Goal: Task Accomplishment & Management: Use online tool/utility

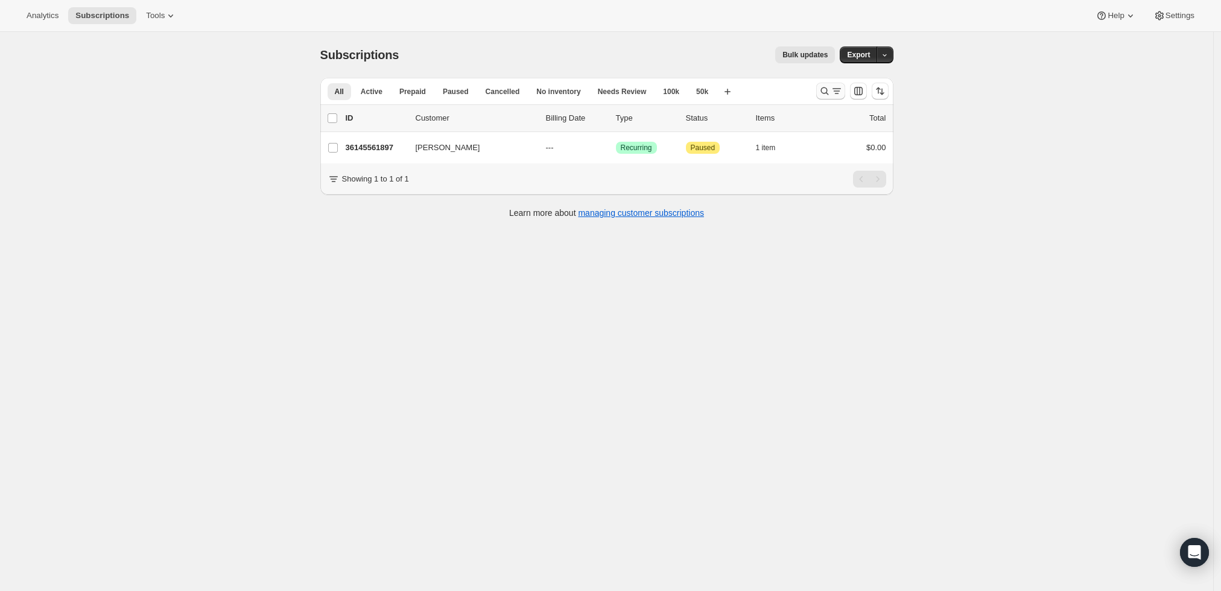
click at [827, 92] on icon "Search and filter results" at bounding box center [825, 91] width 12 height 12
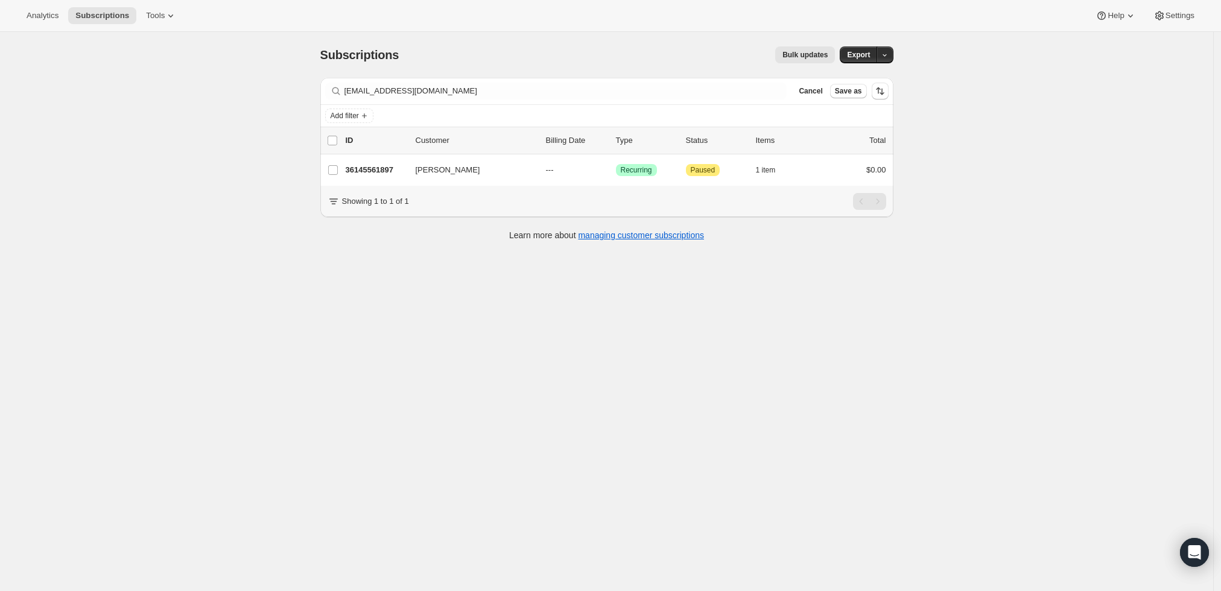
click at [628, 72] on div "Subscriptions. This page is ready Subscriptions Bulk updates More actions Bulk …" at bounding box center [606, 55] width 573 height 46
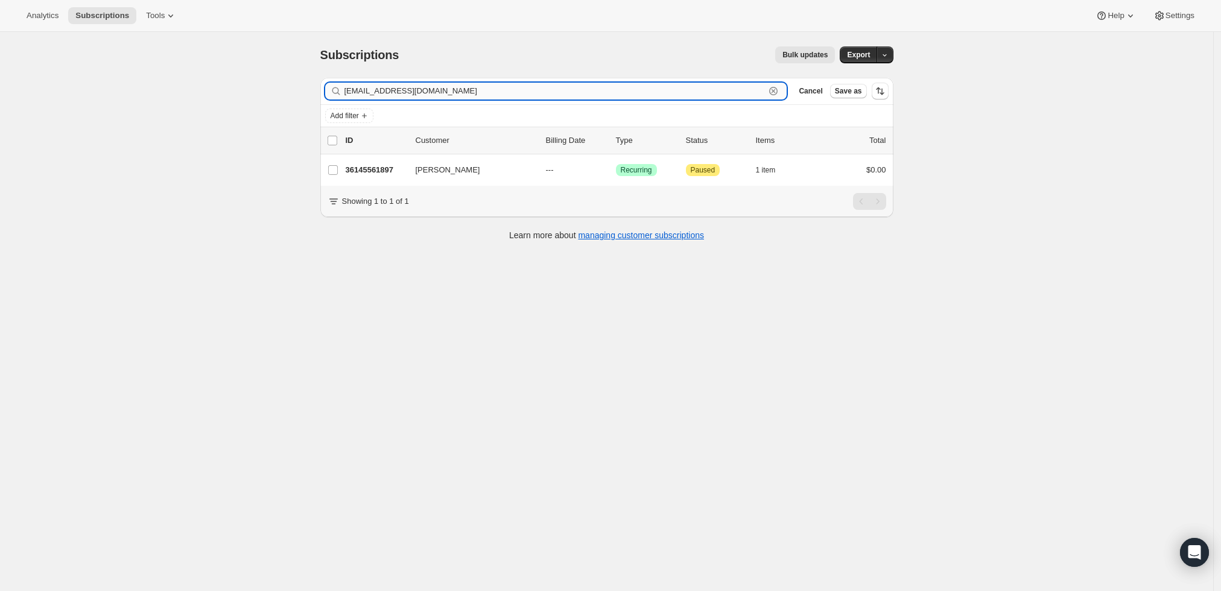
click at [623, 94] on input "cstasiuk@email.com" at bounding box center [555, 91] width 421 height 17
paste input "morganbuksbaum@mac"
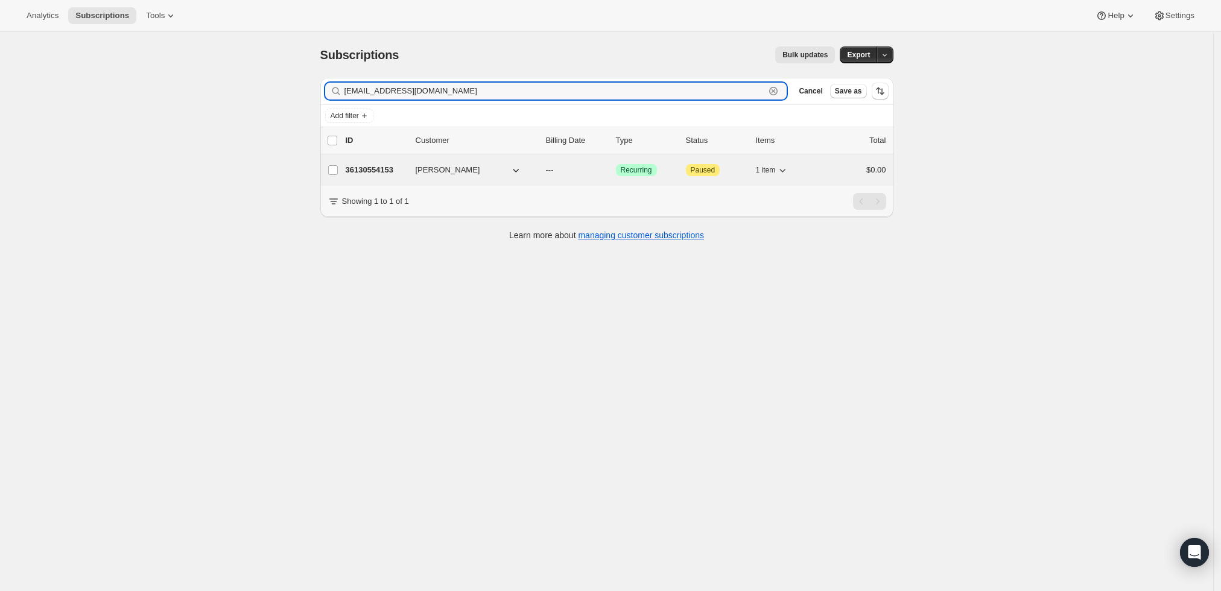
type input "morganbuksbaum@mac.com"
click at [383, 168] on p "36130554153" at bounding box center [376, 170] width 60 height 12
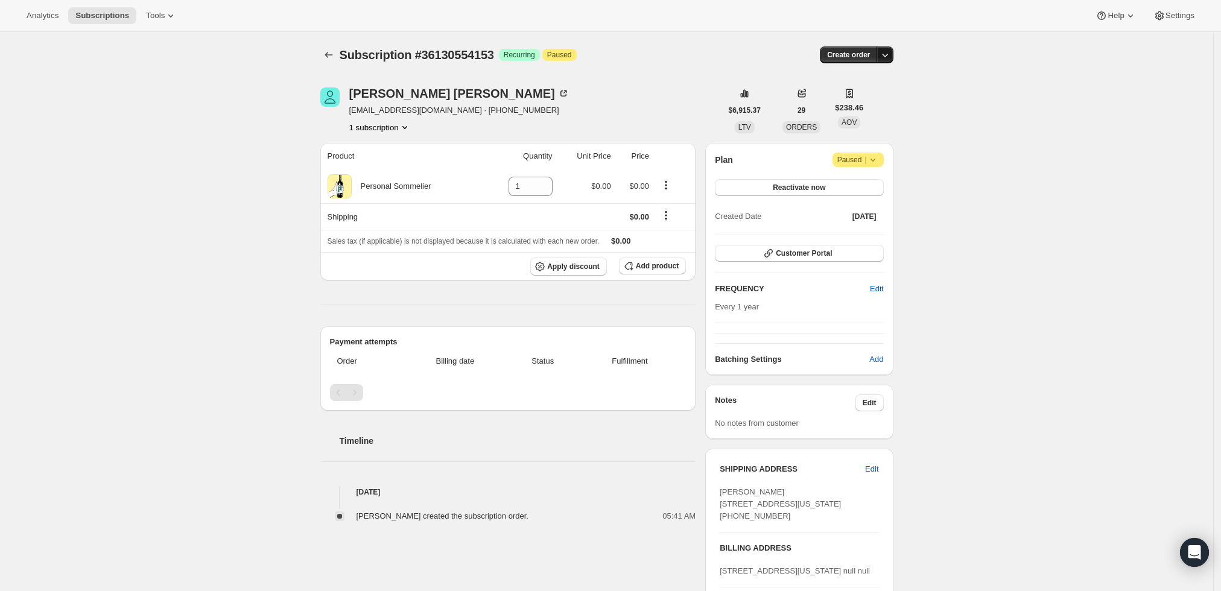
click at [891, 50] on icon "button" at bounding box center [885, 55] width 12 height 12
click at [842, 100] on span "Create custom one-time order" at bounding box center [838, 99] width 104 height 9
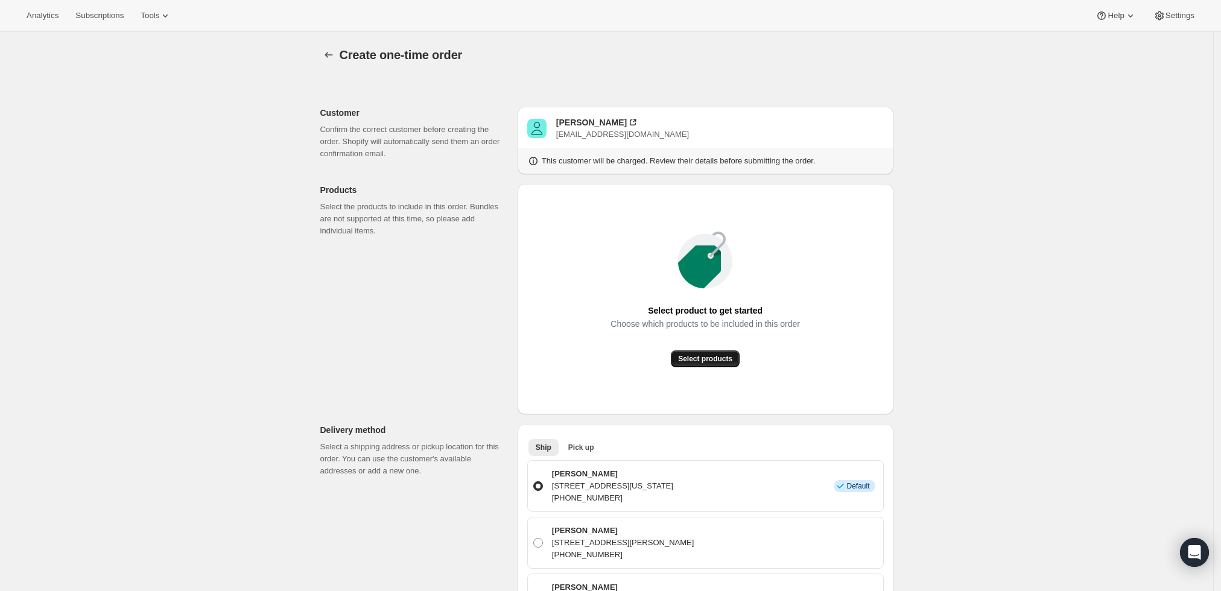
click at [693, 360] on span "Select products" at bounding box center [705, 359] width 54 height 10
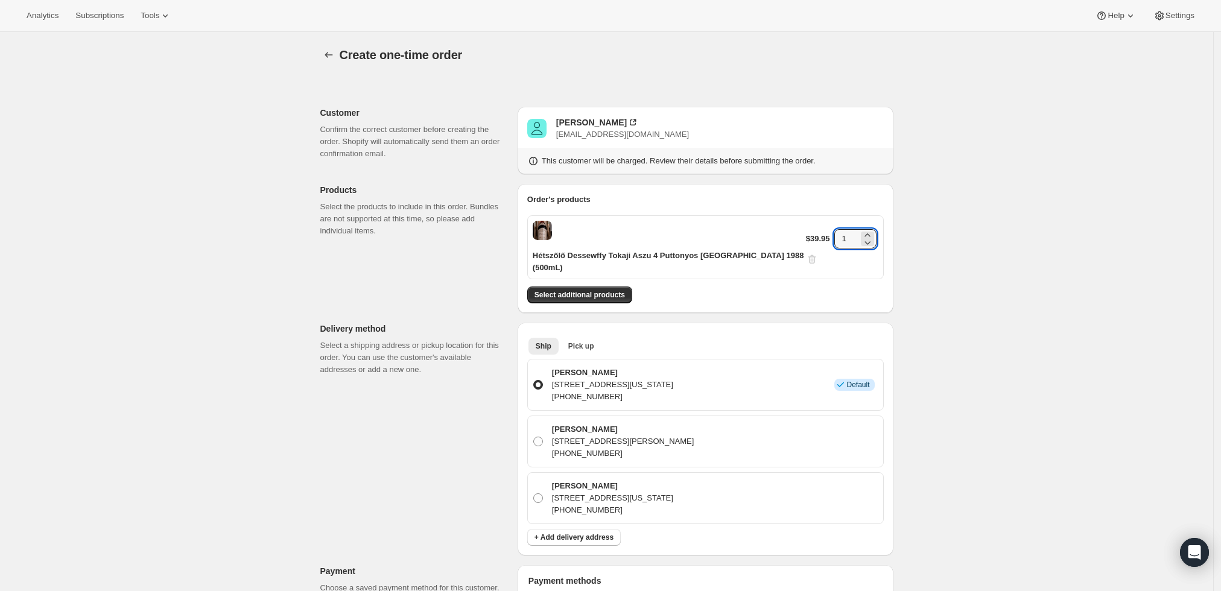
drag, startPoint x: 842, startPoint y: 232, endPoint x: 777, endPoint y: 230, distance: 65.8
click at [777, 230] on div "Hétszőlő Dessewffy Tokaji Aszu 4 Puttonyos Hungary 1988 (500mL) $39.95 1" at bounding box center [705, 247] width 357 height 64
type input "3"
click at [978, 259] on div "Create one-time order. This page is ready Create one-time order Customer Confir…" at bounding box center [606, 530] width 1213 height 996
click at [572, 287] on button "Select additional products" at bounding box center [579, 295] width 105 height 17
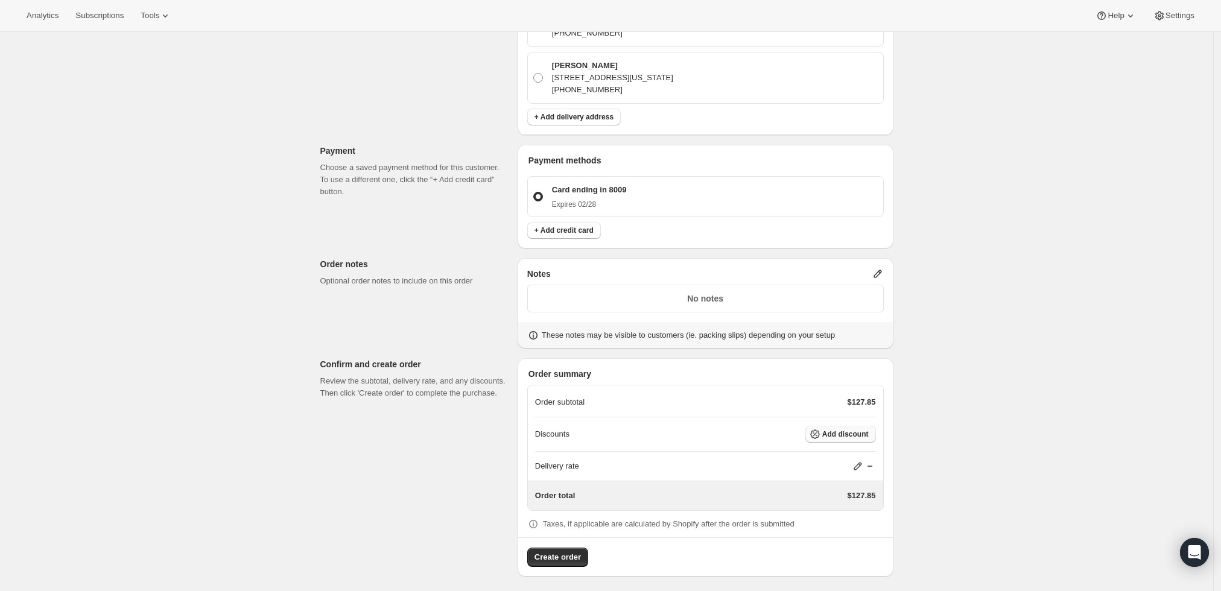
scroll to position [449, 0]
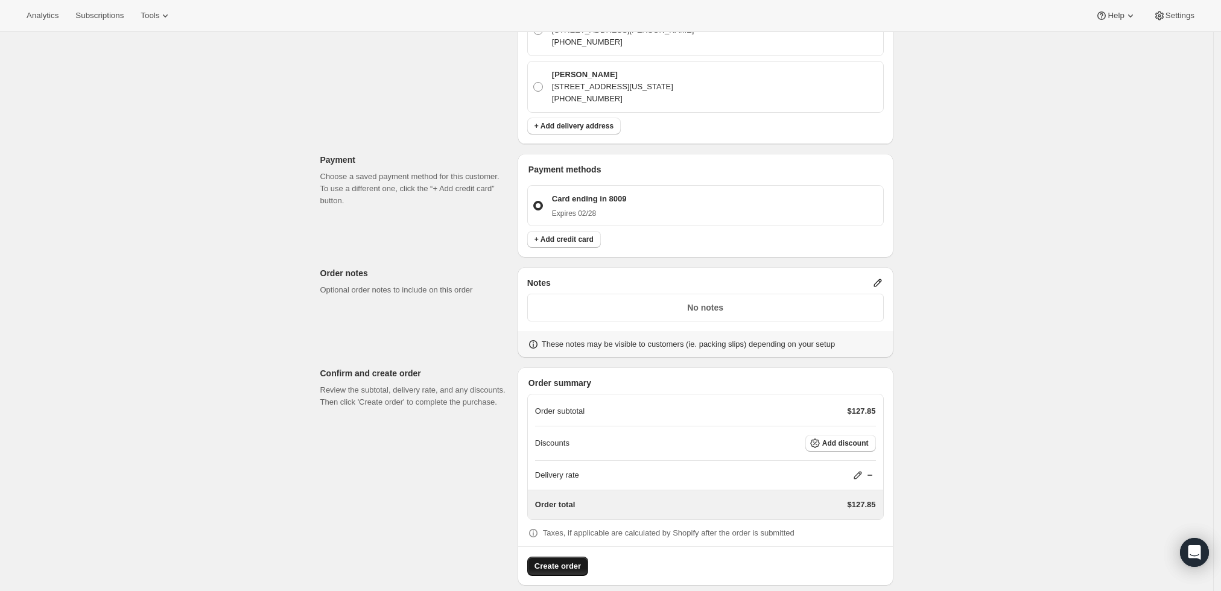
click at [554, 561] on button "Create order" at bounding box center [557, 566] width 61 height 19
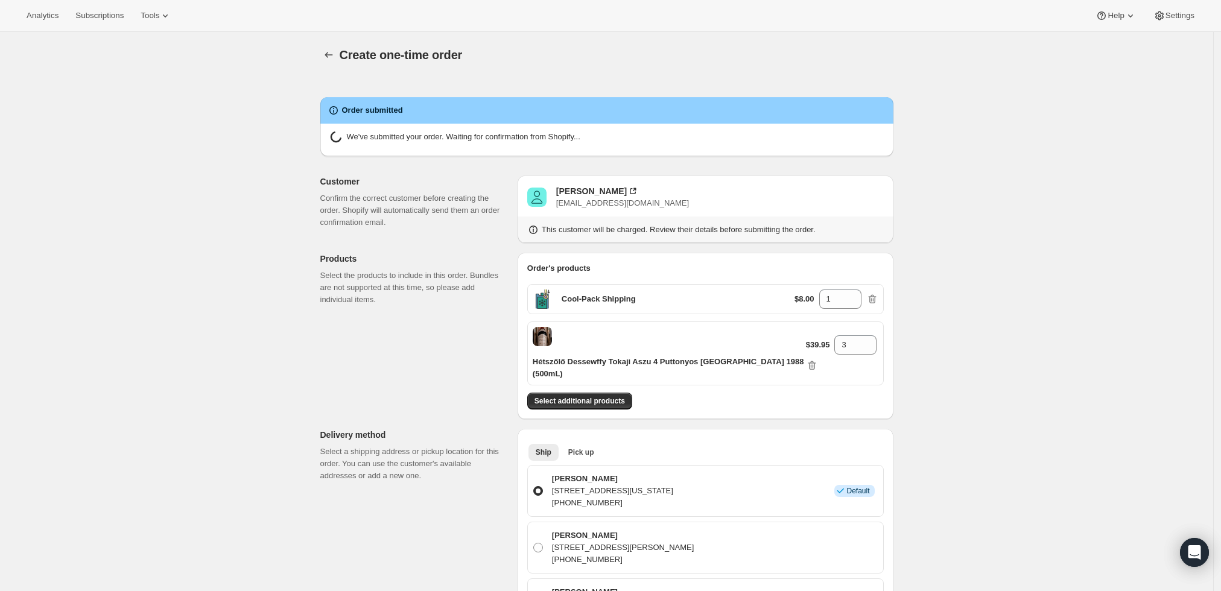
radio input "true"
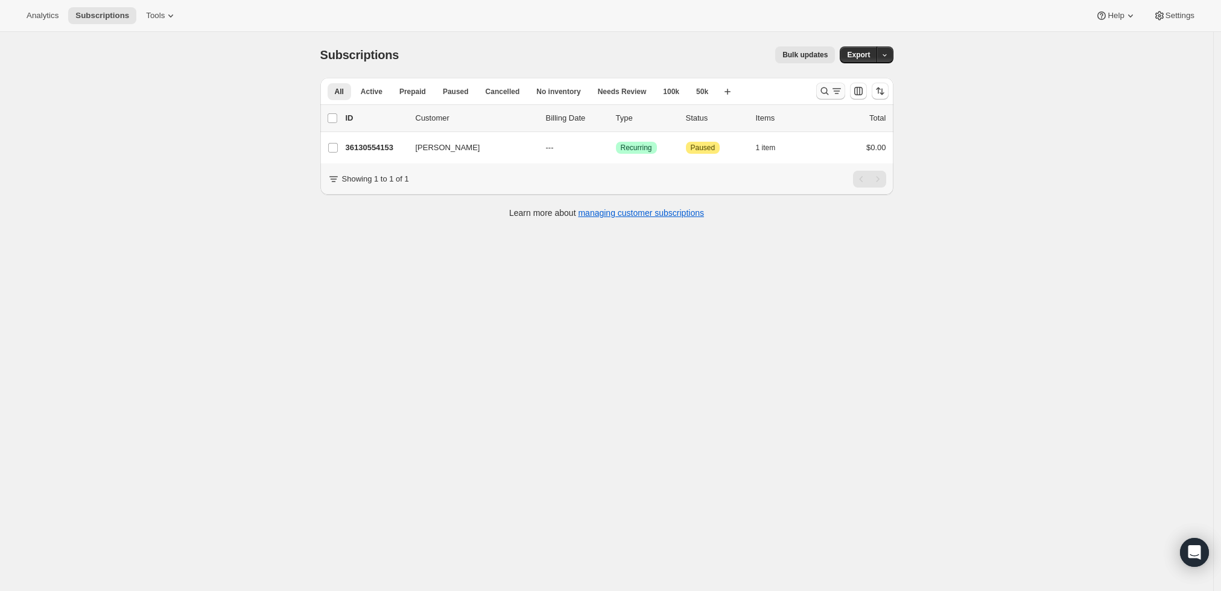
click at [838, 90] on icon "Search and filter results" at bounding box center [837, 91] width 12 height 12
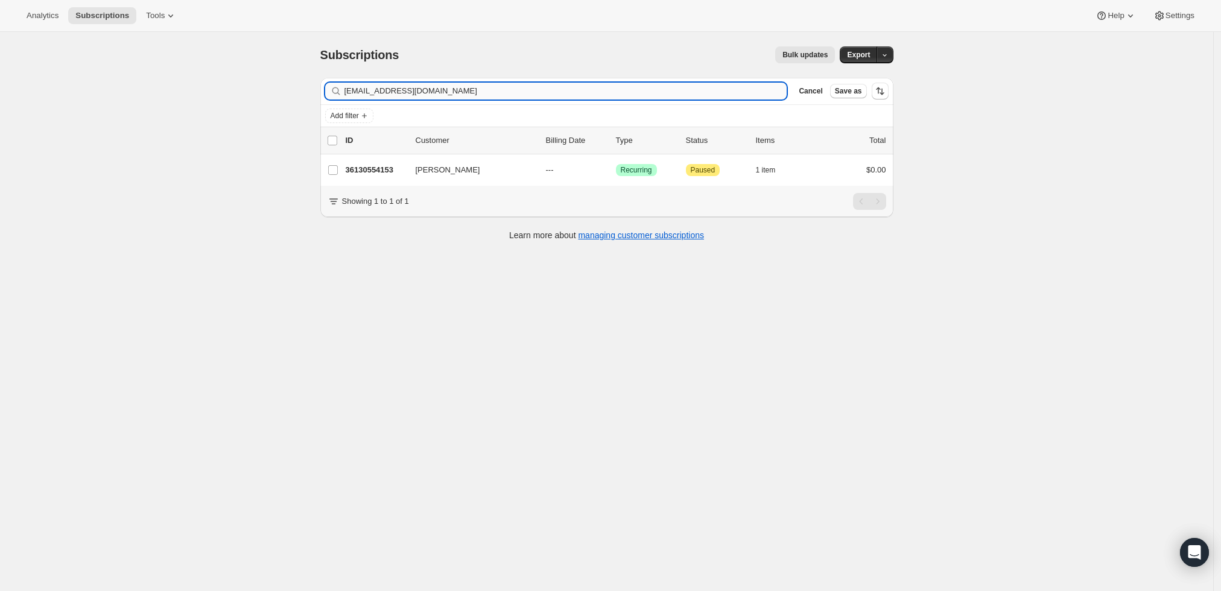
click at [587, 87] on input "morganbuksbaum@mac.com" at bounding box center [566, 91] width 443 height 17
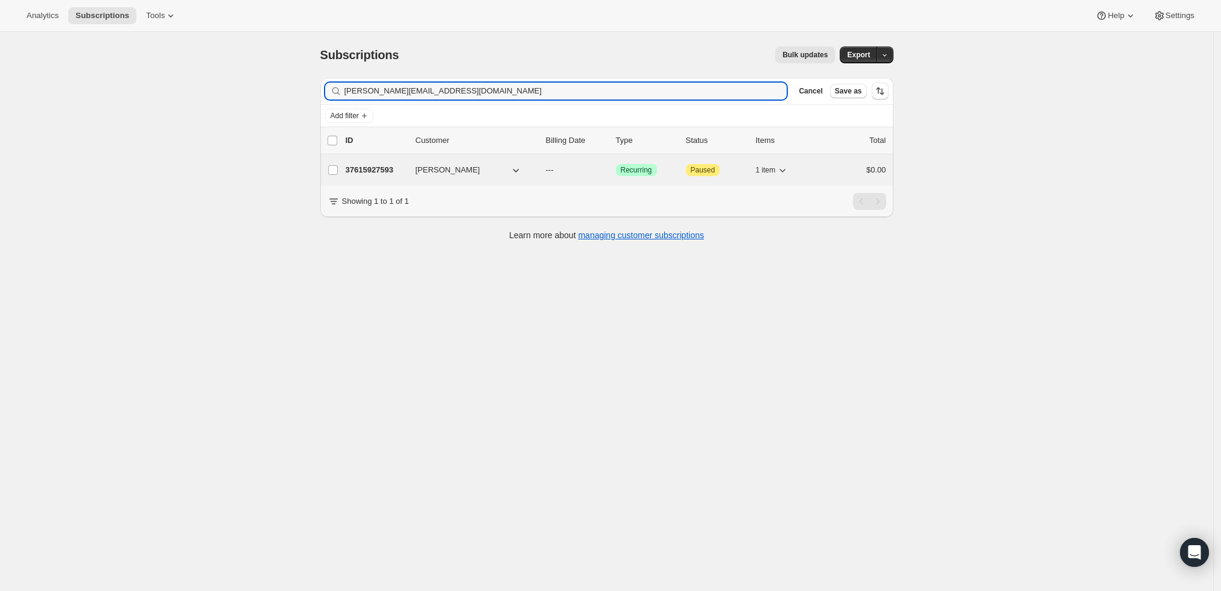
type input "reginald.12@icloud.com"
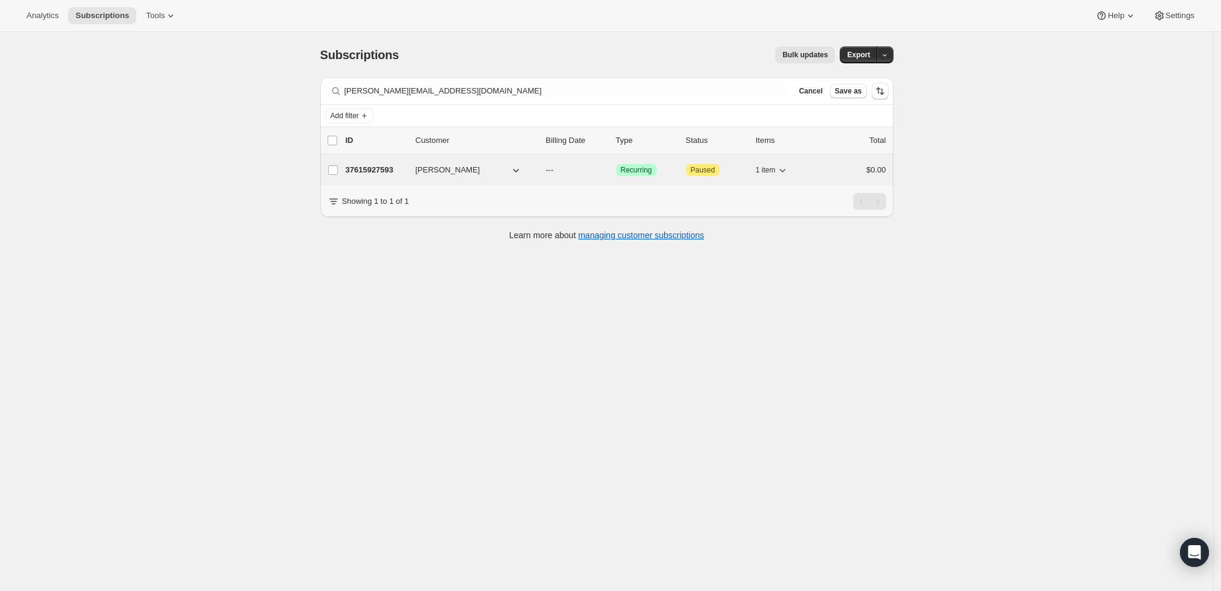
click at [367, 162] on div "37615927593 Christopher Bergin --- Success Recurring Attention Paused 1 item $0…" at bounding box center [616, 170] width 541 height 17
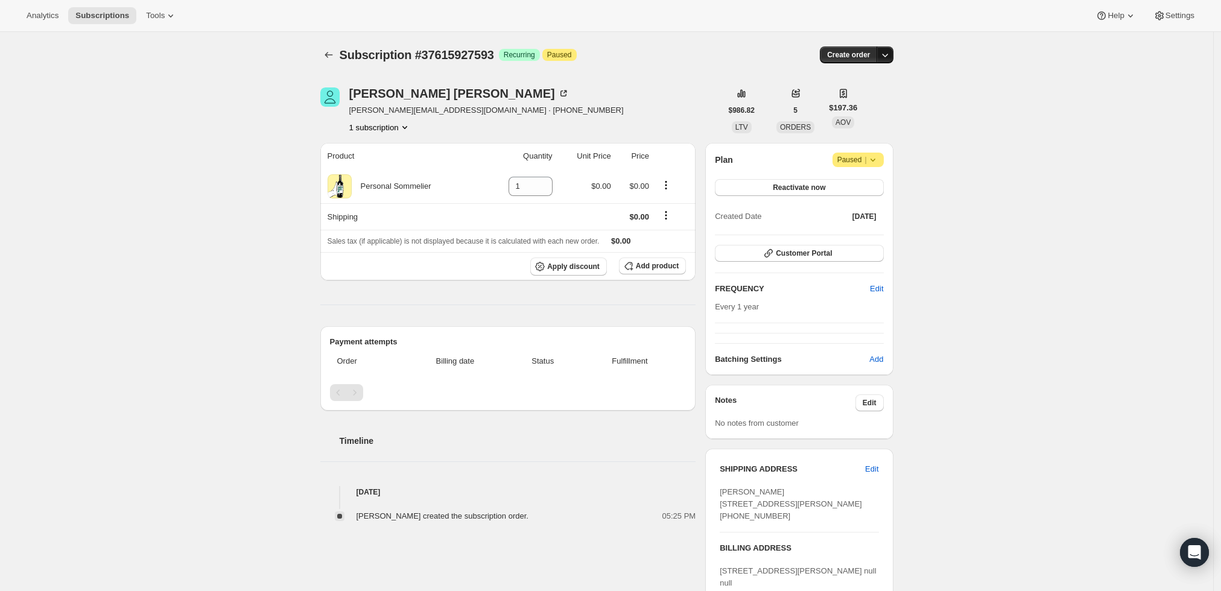
click at [885, 50] on icon "button" at bounding box center [885, 55] width 12 height 12
click at [852, 101] on span "Create custom one-time order" at bounding box center [838, 99] width 104 height 9
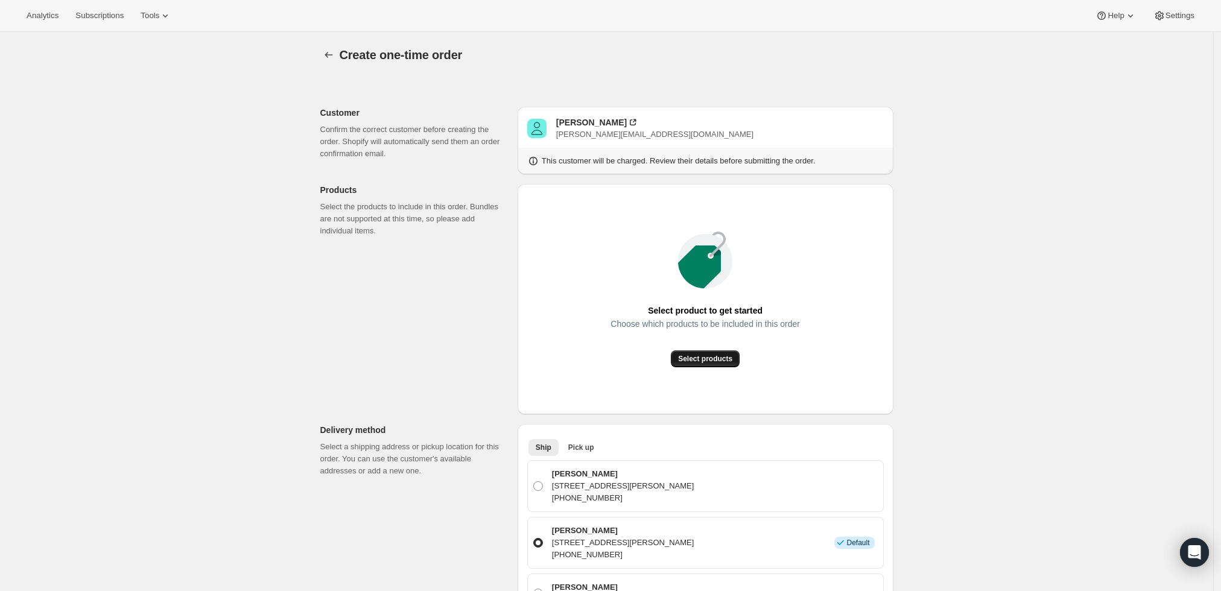
click at [719, 364] on button "Select products" at bounding box center [705, 359] width 69 height 17
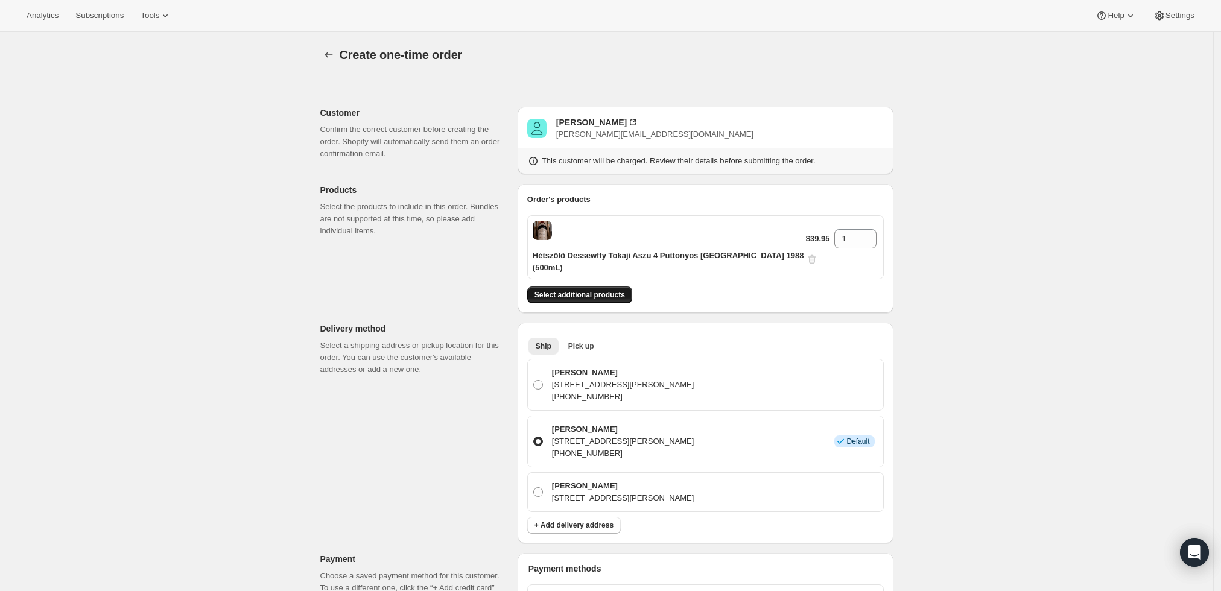
click at [579, 290] on span "Select additional products" at bounding box center [580, 295] width 91 height 10
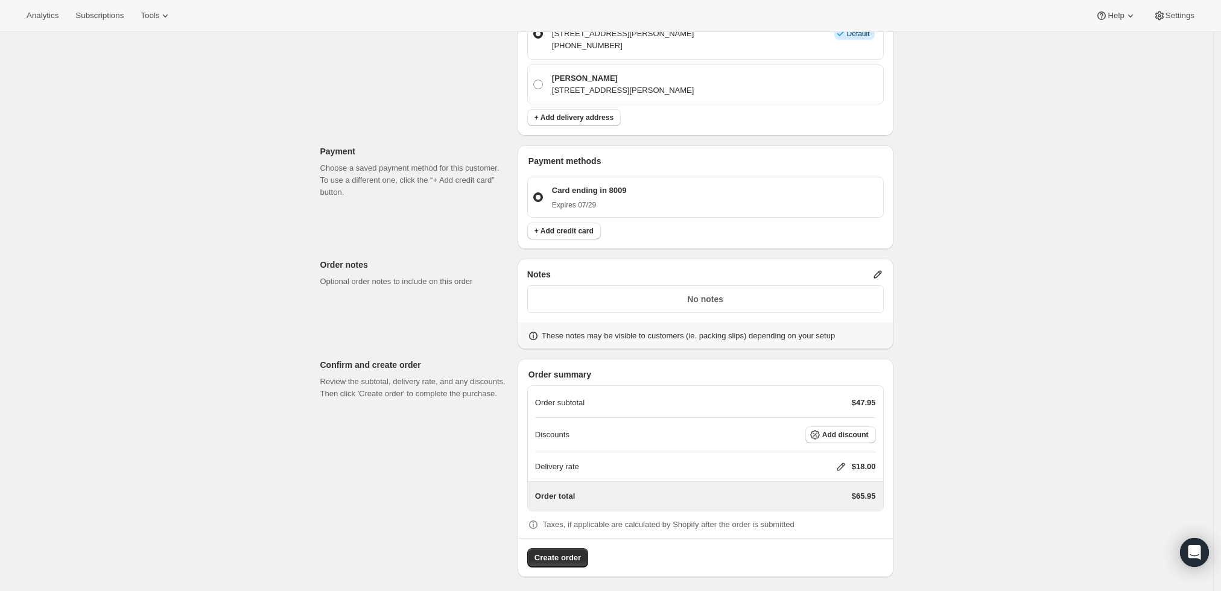
scroll to position [437, 0]
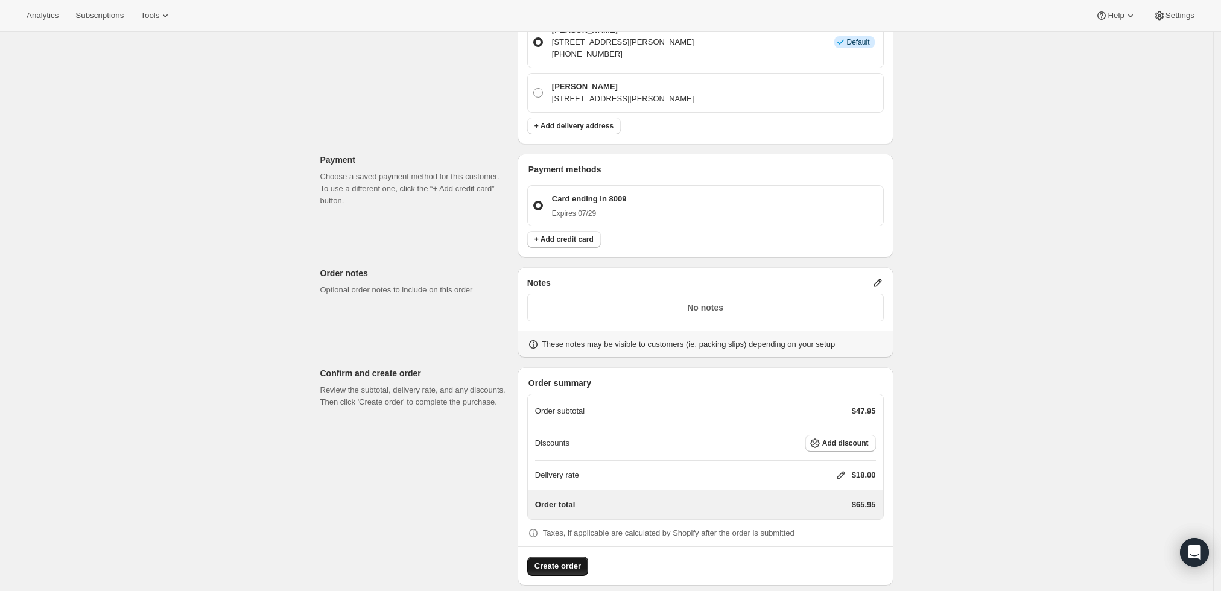
click at [570, 561] on span "Create order" at bounding box center [558, 567] width 46 height 12
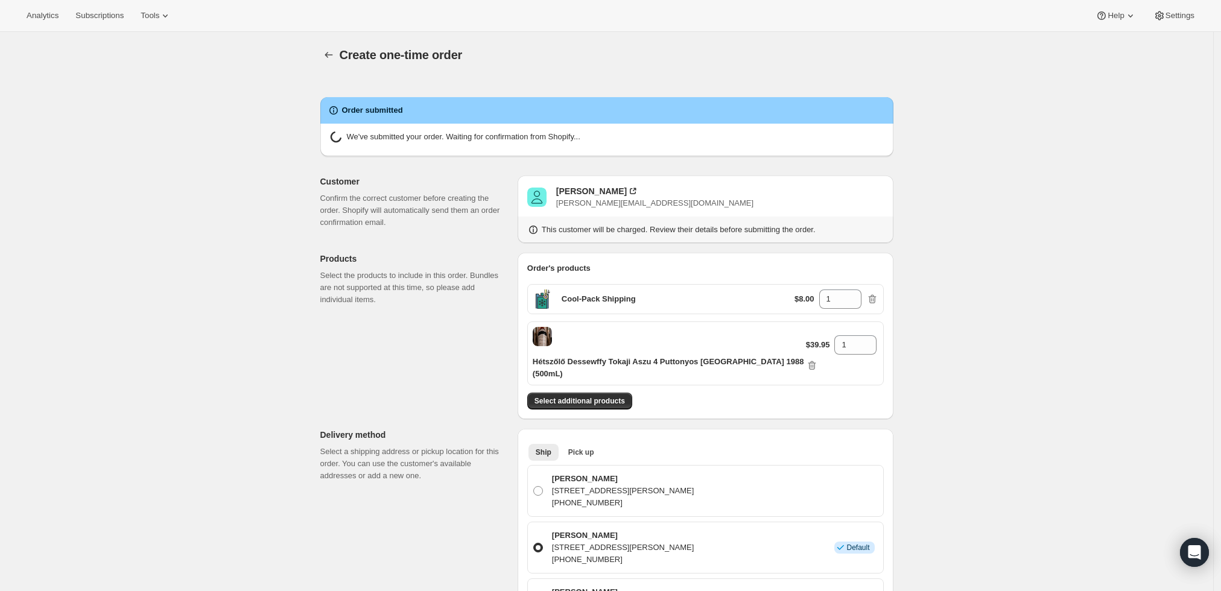
radio input "true"
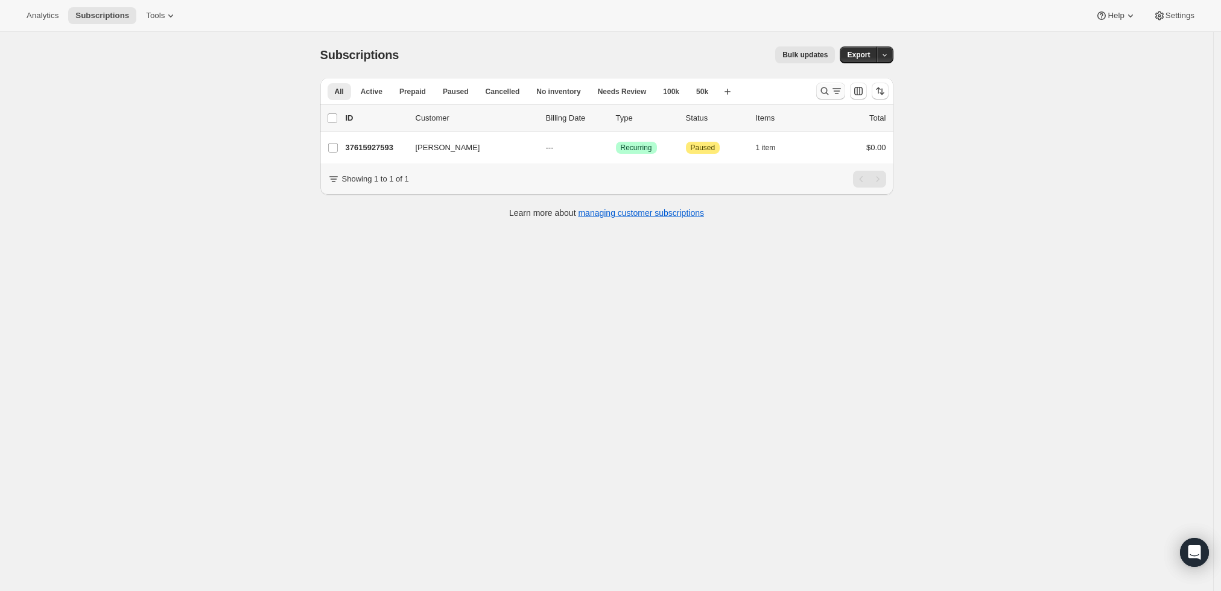
click at [835, 87] on icon "Search and filter results" at bounding box center [837, 91] width 12 height 12
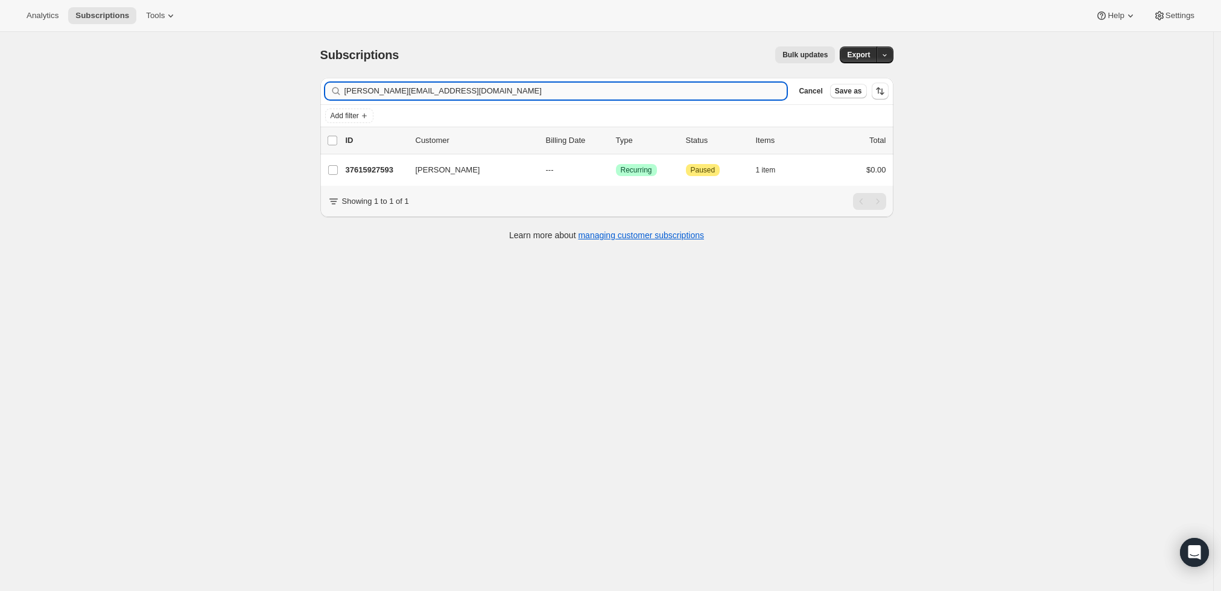
click at [542, 91] on input "reginald.12@icloud.com" at bounding box center [566, 91] width 443 height 17
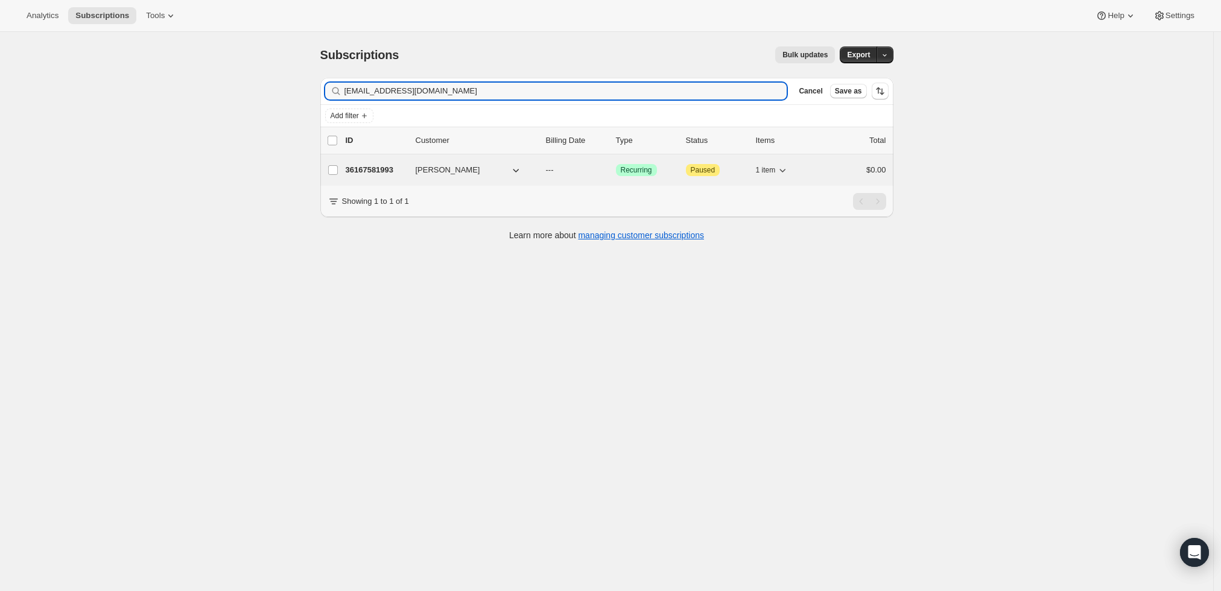
type input "[EMAIL_ADDRESS][DOMAIN_NAME]"
click at [444, 165] on span "[PERSON_NAME]" at bounding box center [448, 170] width 65 height 12
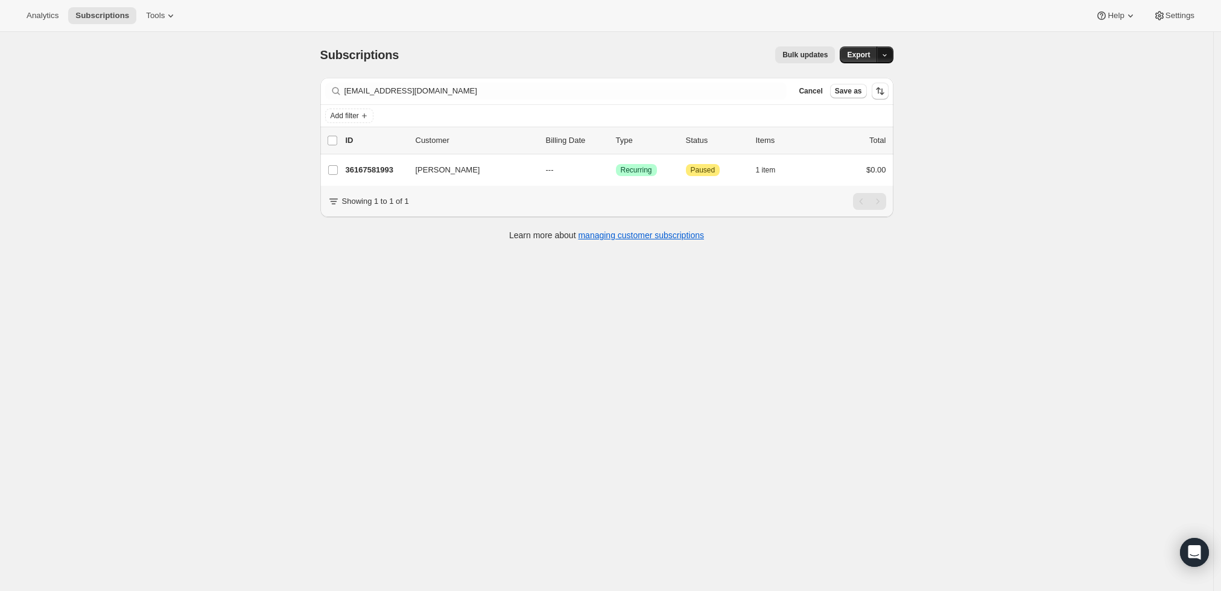
click at [889, 54] on icon "button" at bounding box center [885, 55] width 8 height 8
click at [951, 66] on div "Subscriptions. This page is ready Subscriptions Bulk updates More actions Bulk …" at bounding box center [606, 327] width 1213 height 591
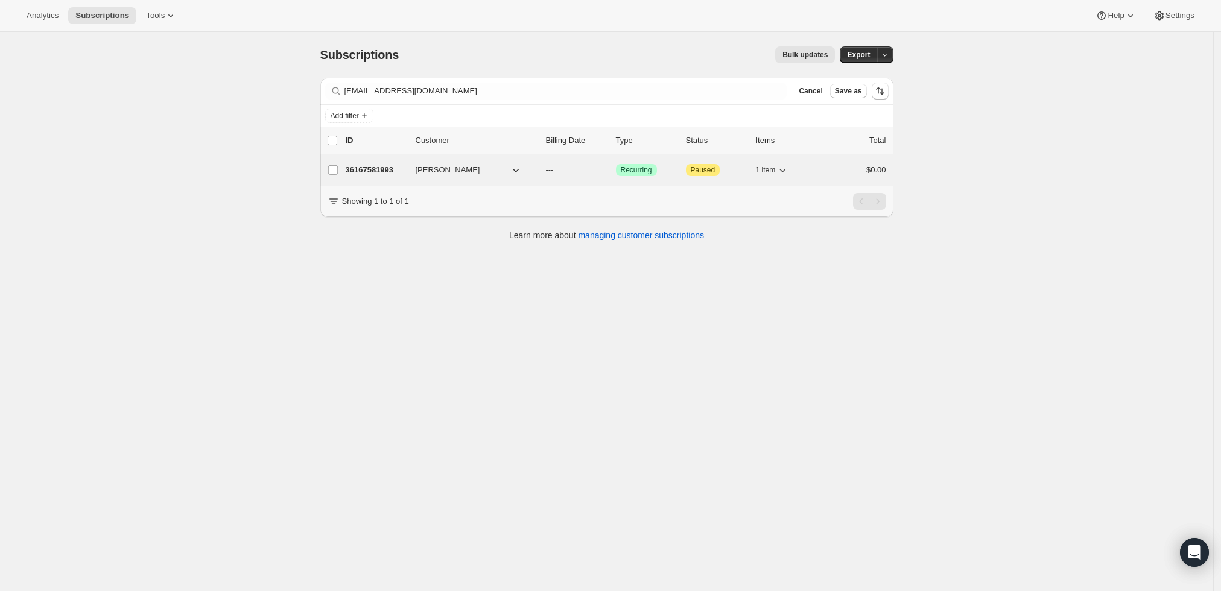
click at [373, 167] on p "36167581993" at bounding box center [376, 170] width 60 height 12
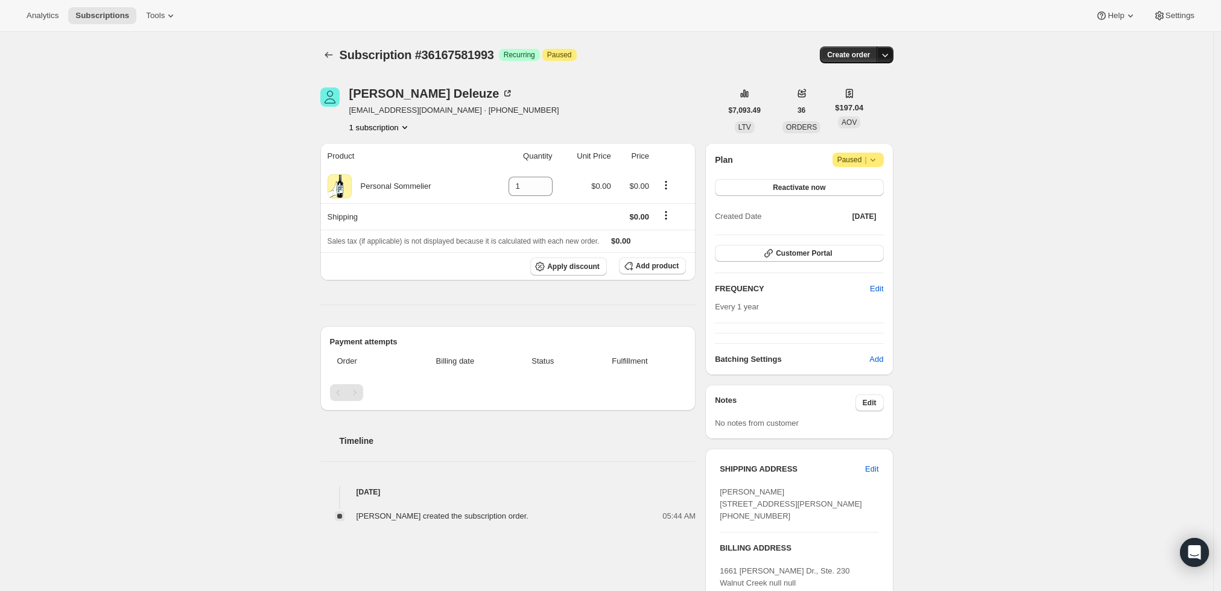
click at [888, 48] on button "button" at bounding box center [885, 54] width 17 height 17
click at [859, 100] on span "Create custom one-time order" at bounding box center [838, 99] width 104 height 9
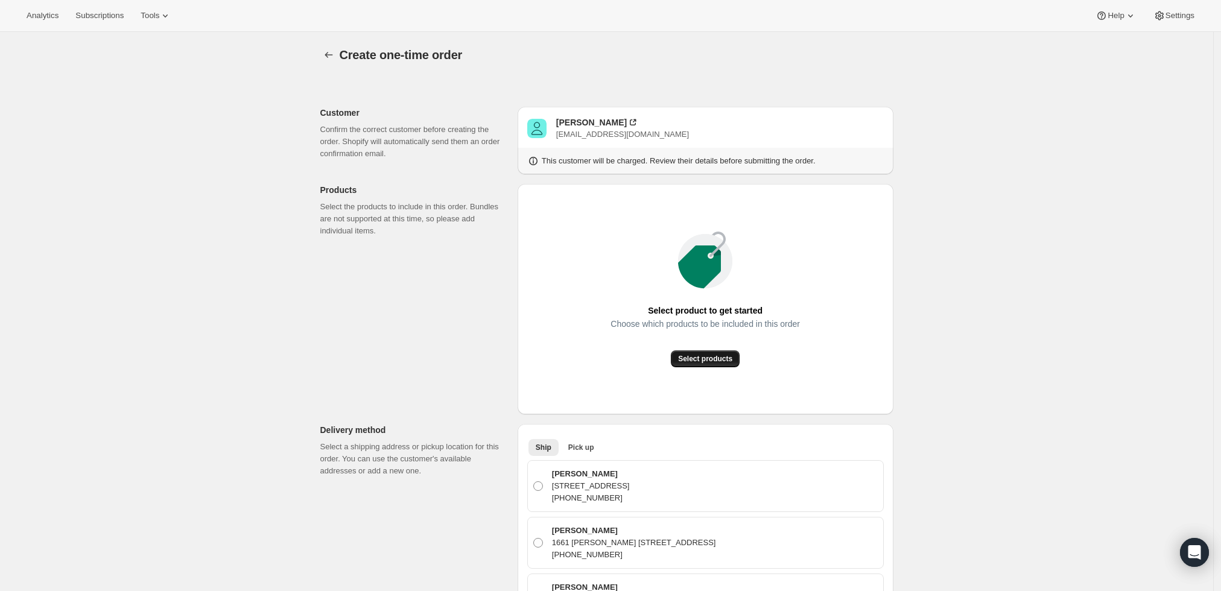
click at [690, 363] on span "Select products" at bounding box center [705, 359] width 54 height 10
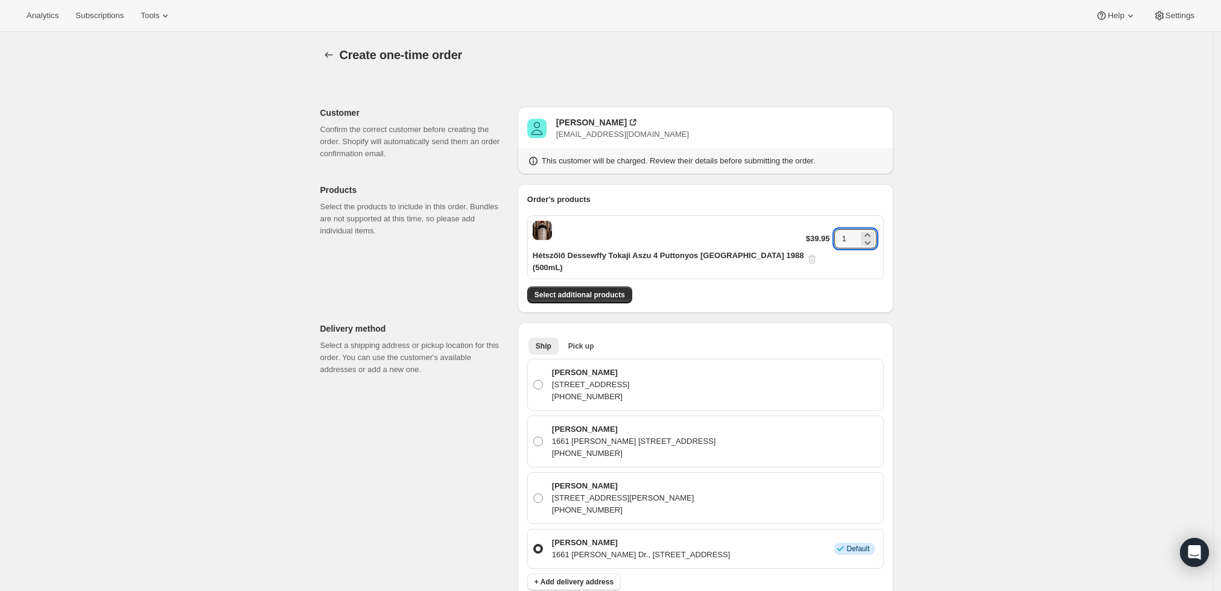
drag, startPoint x: 842, startPoint y: 235, endPoint x: 781, endPoint y: 251, distance: 63.1
click at [781, 251] on div "Hétszőlő Dessewffy Tokaji Aszu 4 Puttonyos Hungary 1988 (500mL) $39.95 1" at bounding box center [705, 247] width 357 height 64
type input "3"
click at [938, 316] on div "Create one-time order. This page is ready Create one-time order Customer Confir…" at bounding box center [606, 546] width 1213 height 1029
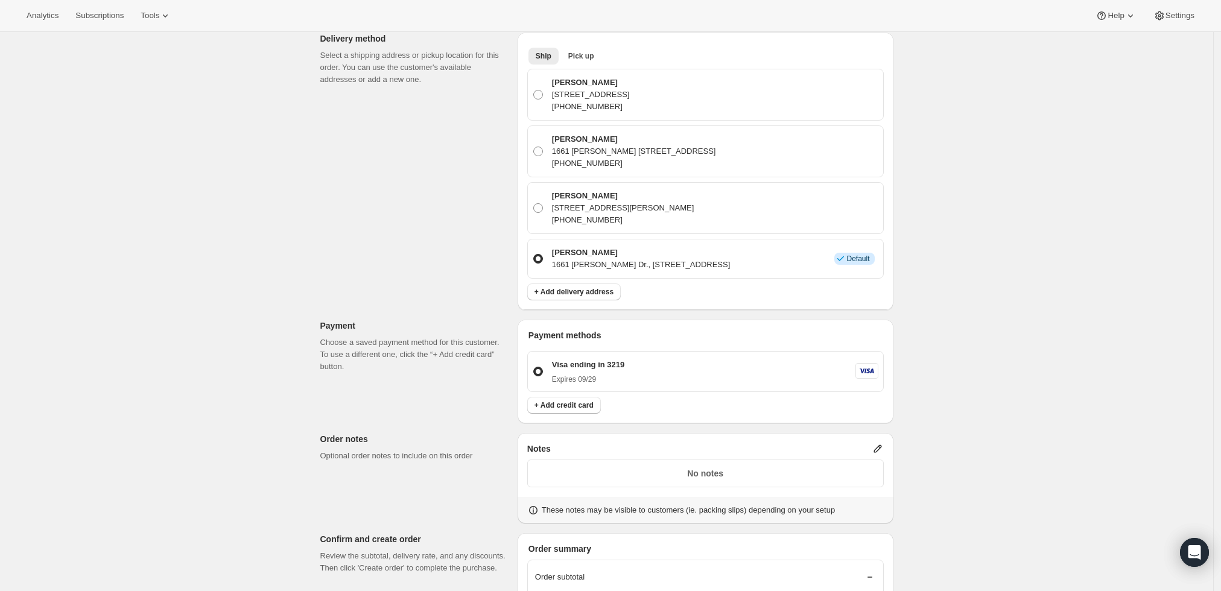
scroll to position [402, 0]
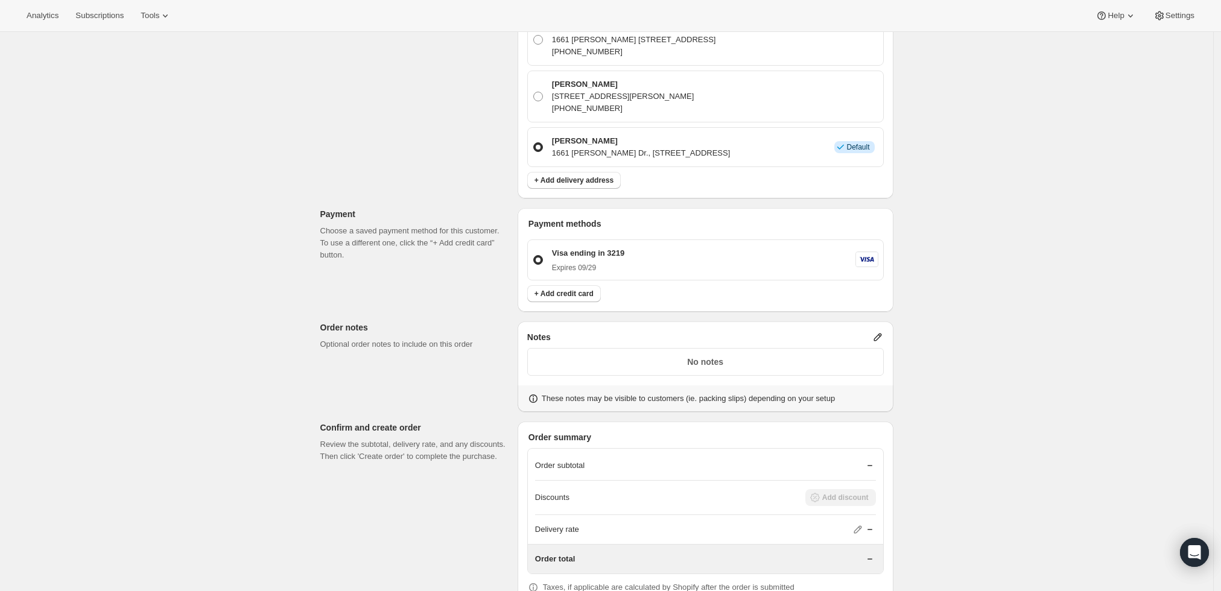
click at [880, 334] on icon at bounding box center [878, 338] width 8 height 8
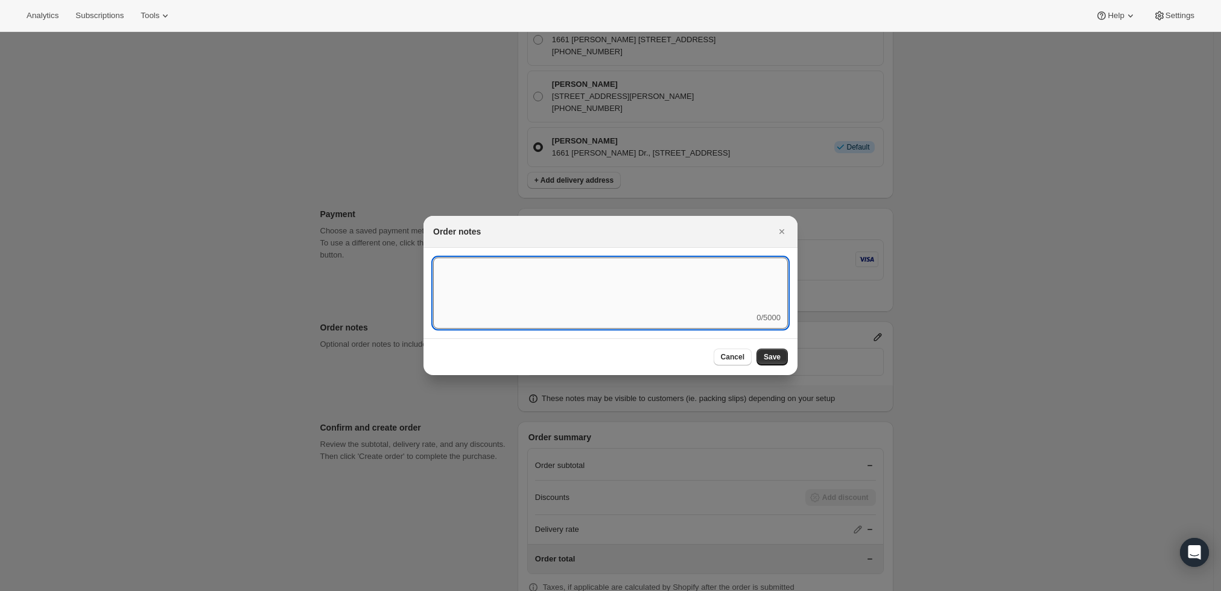
click at [684, 305] on textarea ":r3v:" at bounding box center [610, 285] width 355 height 54
type textarea "P"
type textarea "Warehouse Will-Call"
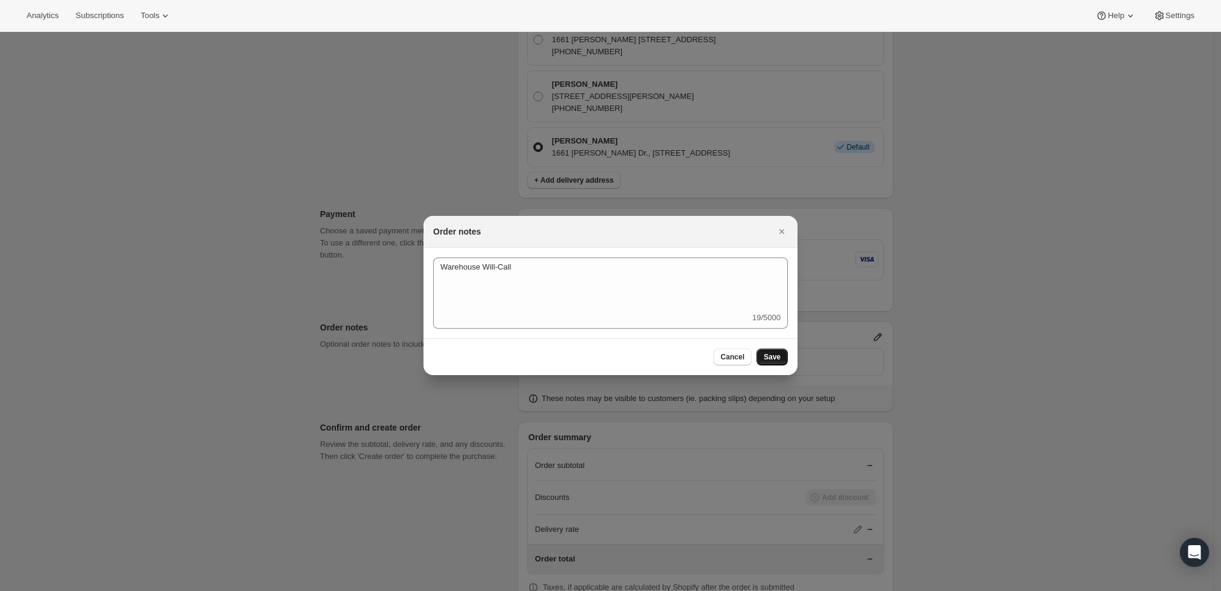
click at [775, 358] on span "Save" at bounding box center [772, 357] width 17 height 10
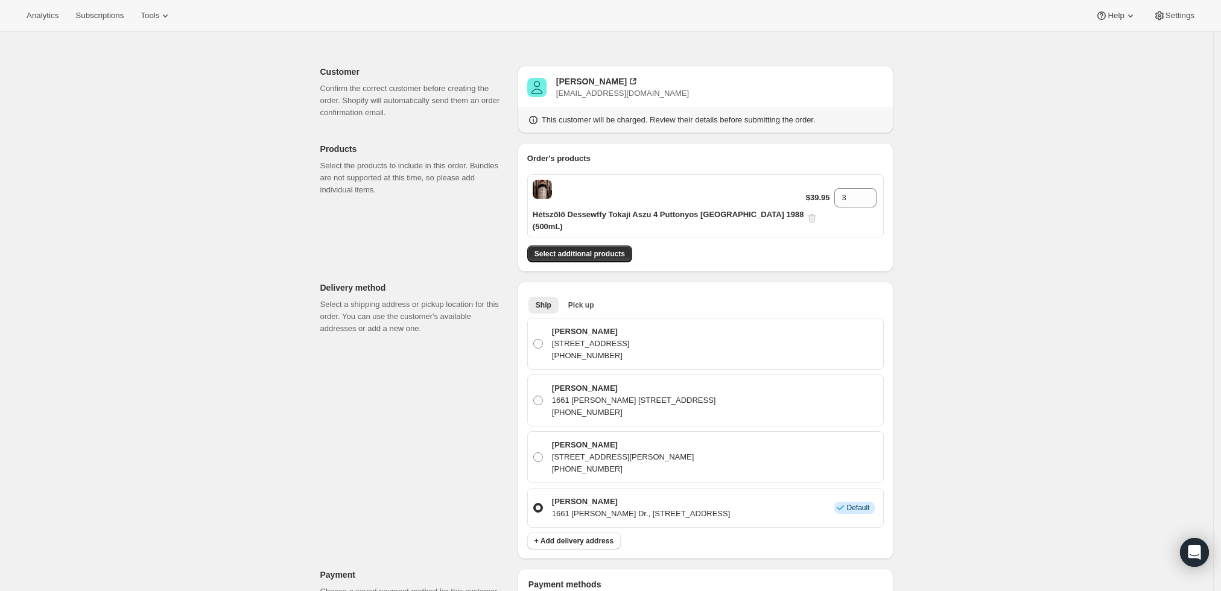
scroll to position [0, 0]
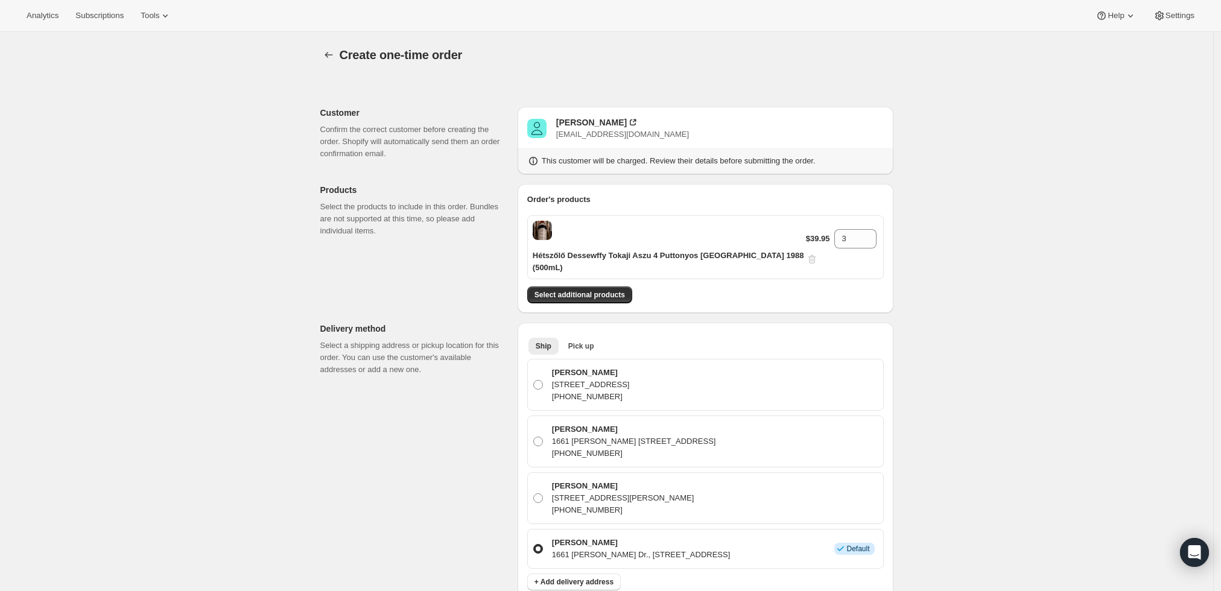
click at [1033, 398] on div "Create one-time order. This page is ready Create one-time order Customer Confir…" at bounding box center [606, 546] width 1213 height 1029
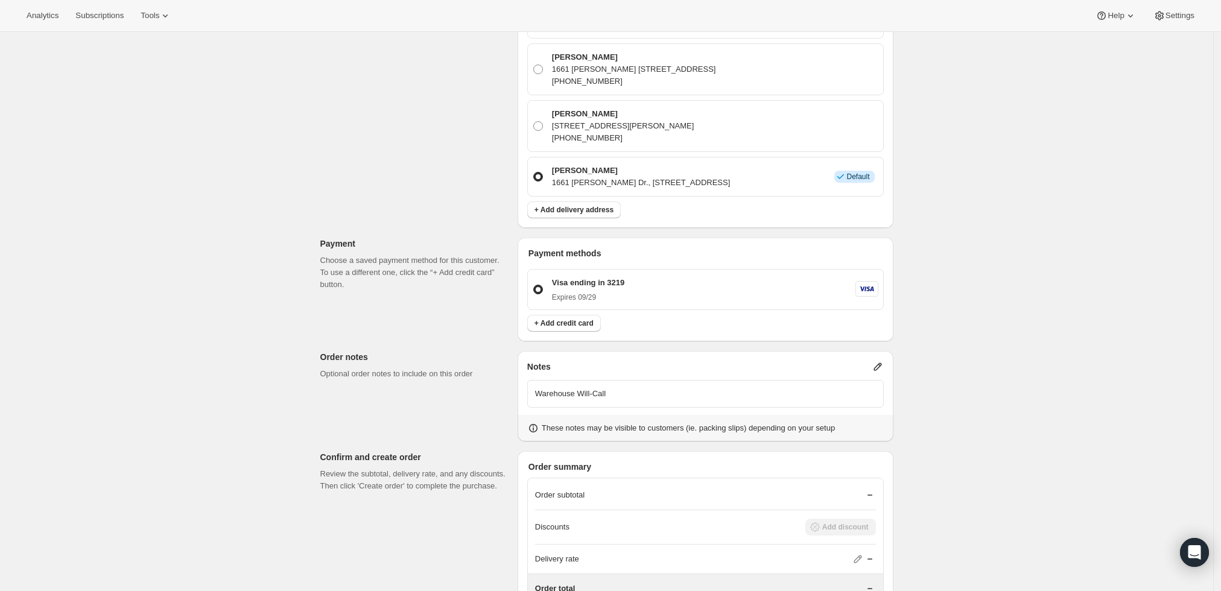
scroll to position [456, 0]
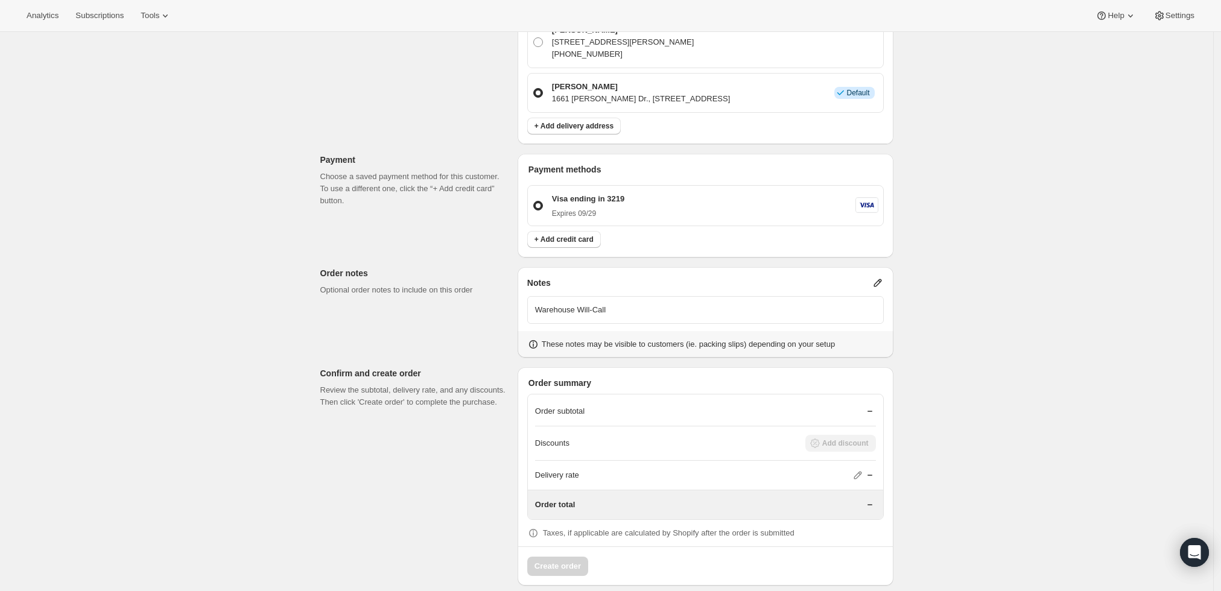
click at [818, 405] on div "Order subtotal" at bounding box center [705, 411] width 341 height 12
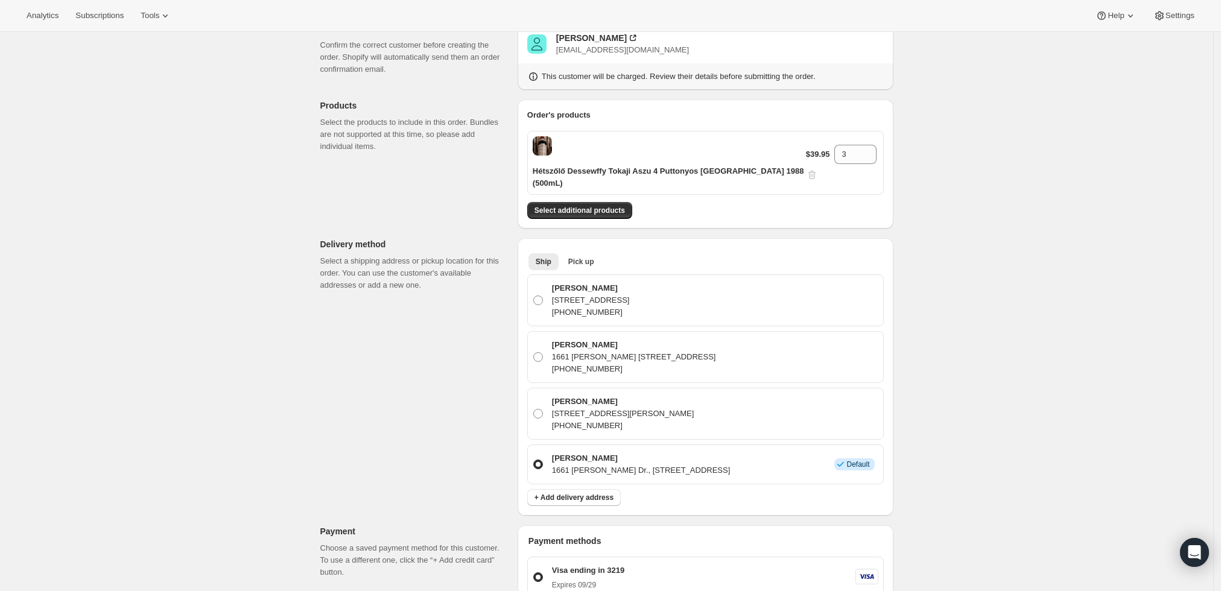
scroll to position [0, 0]
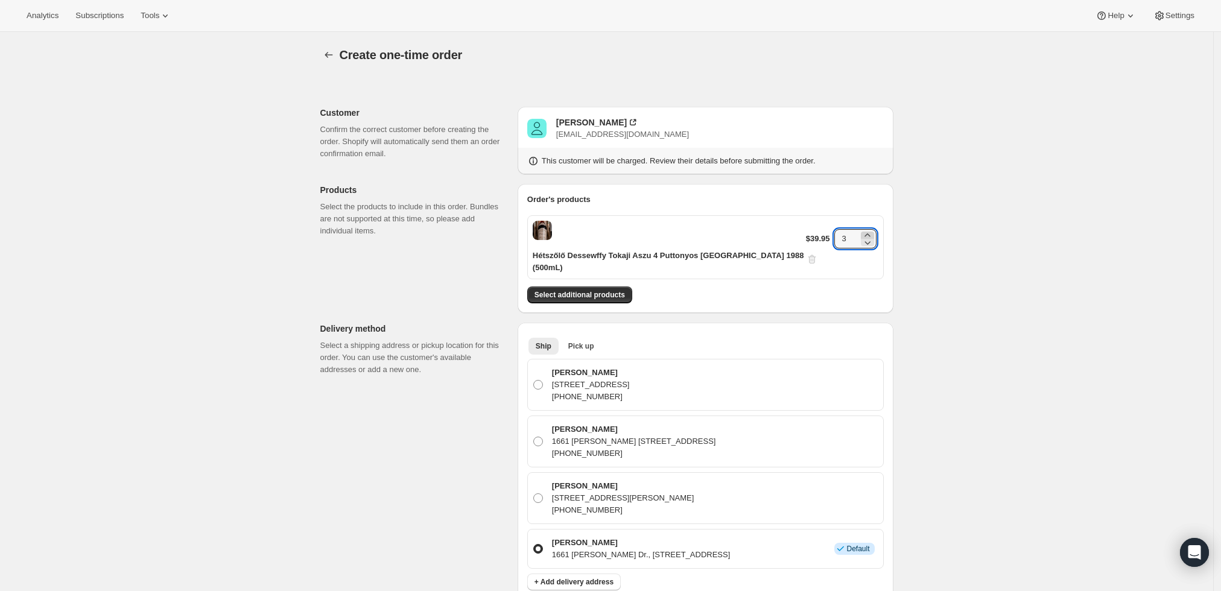
click at [861, 232] on div at bounding box center [867, 235] width 13 height 7
click at [862, 237] on icon at bounding box center [868, 243] width 12 height 12
type input "3"
click at [926, 302] on div "Create one-time order. This page is ready Create one-time order Customer Confir…" at bounding box center [606, 546] width 1213 height 1029
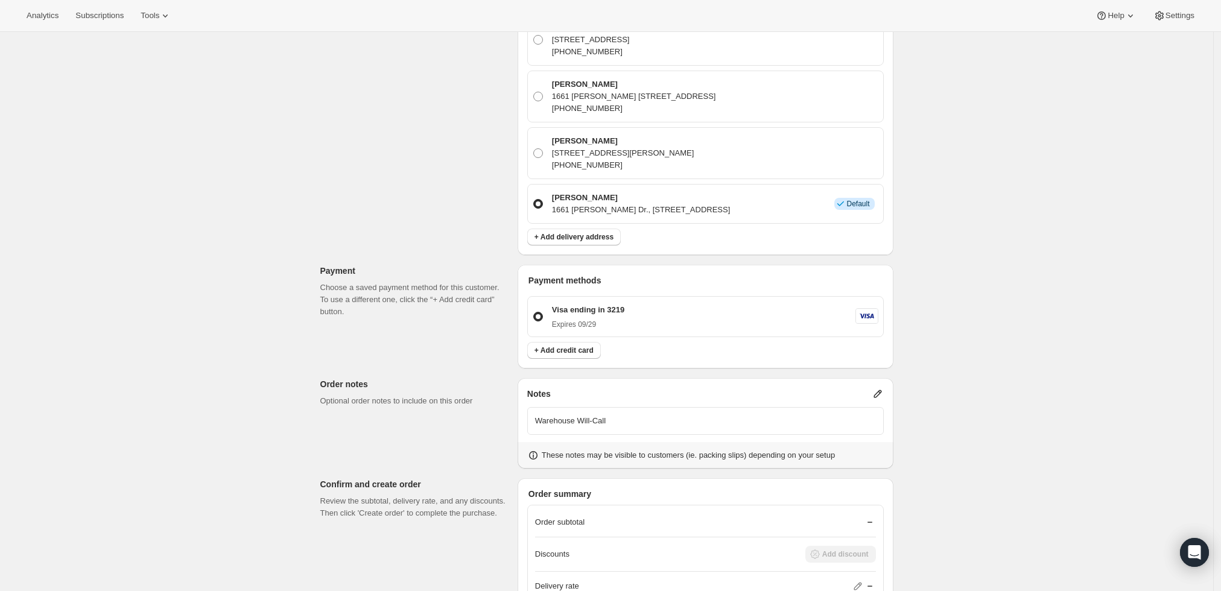
scroll to position [456, 0]
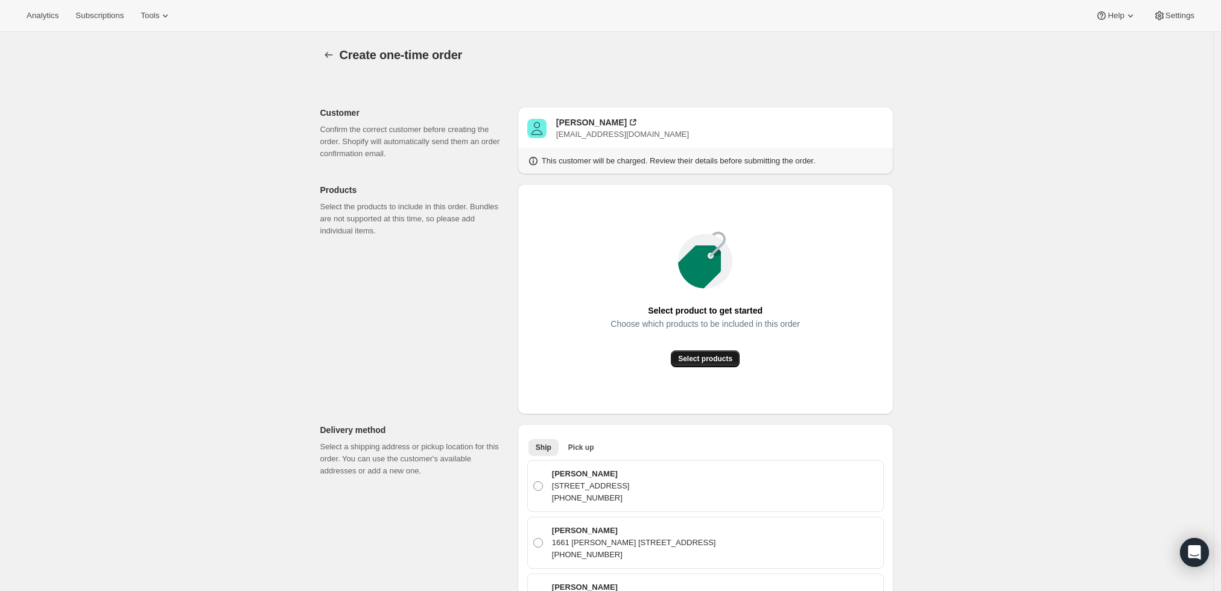
click at [700, 363] on span "Select products" at bounding box center [705, 359] width 54 height 10
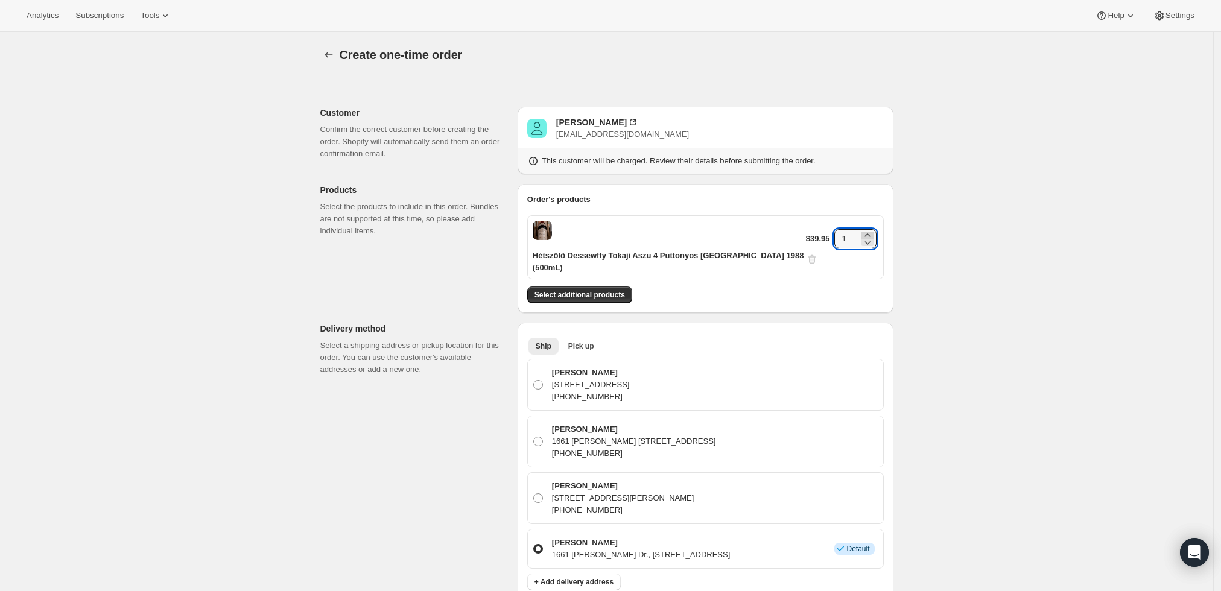
click at [862, 229] on icon at bounding box center [868, 235] width 12 height 12
type input "3"
click at [942, 317] on div "Create one-time order. This page is ready Create one-time order Customer Confir…" at bounding box center [606, 546] width 1213 height 1029
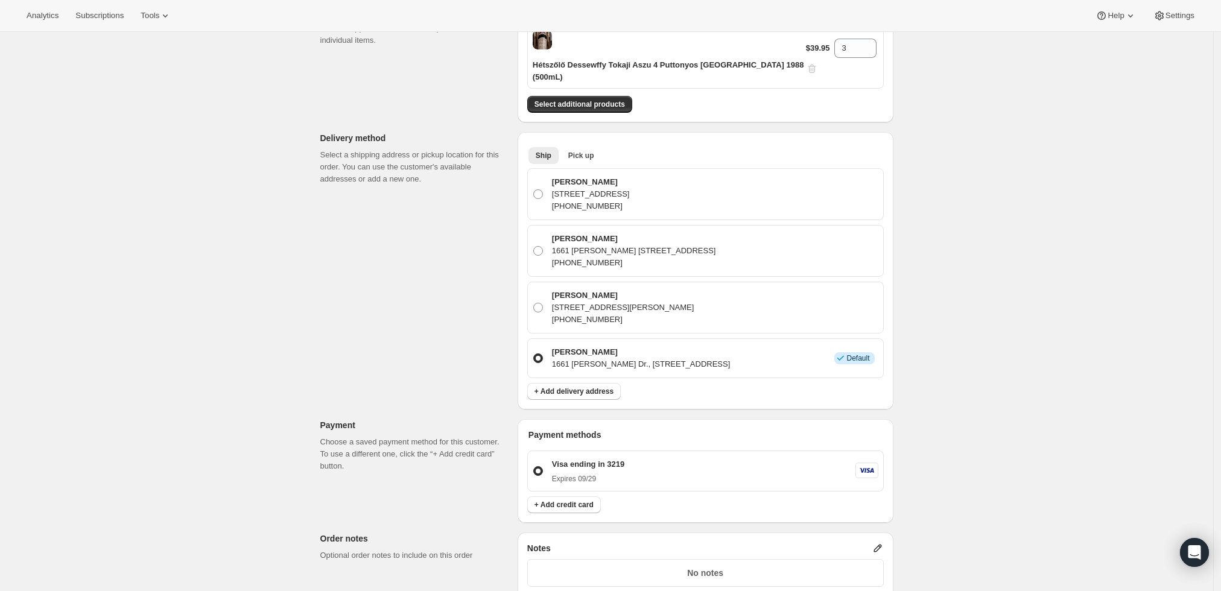
scroll to position [188, 0]
drag, startPoint x: 573, startPoint y: 142, endPoint x: 582, endPoint y: 148, distance: 11.4
click at [573, 153] on span "Pick up" at bounding box center [581, 158] width 26 height 10
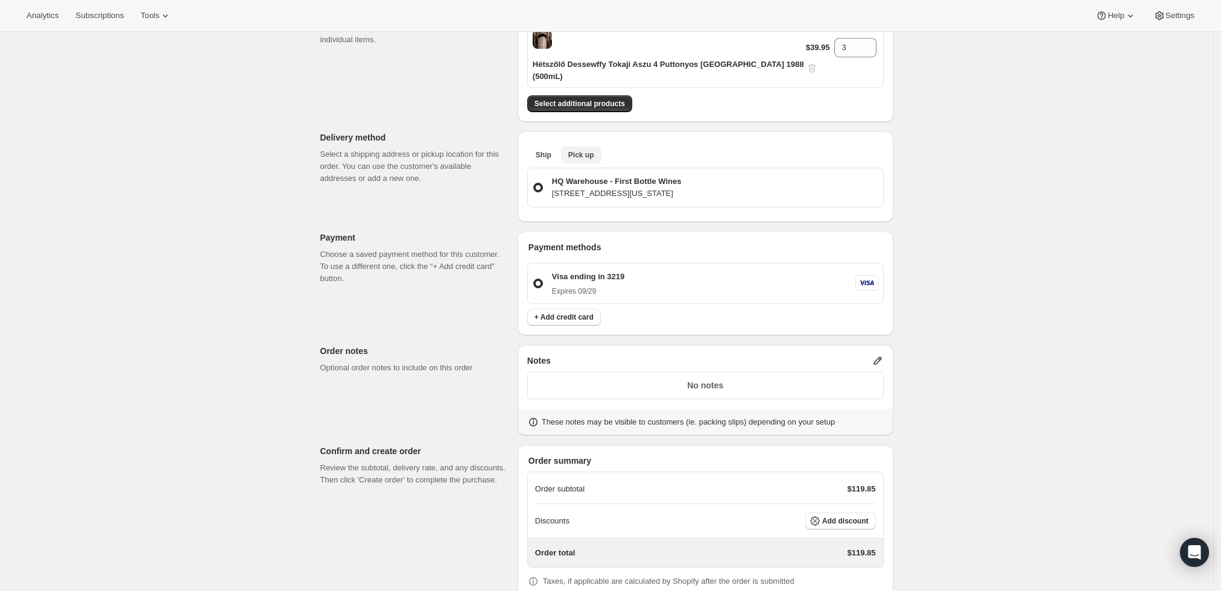
scroll to position [240, 0]
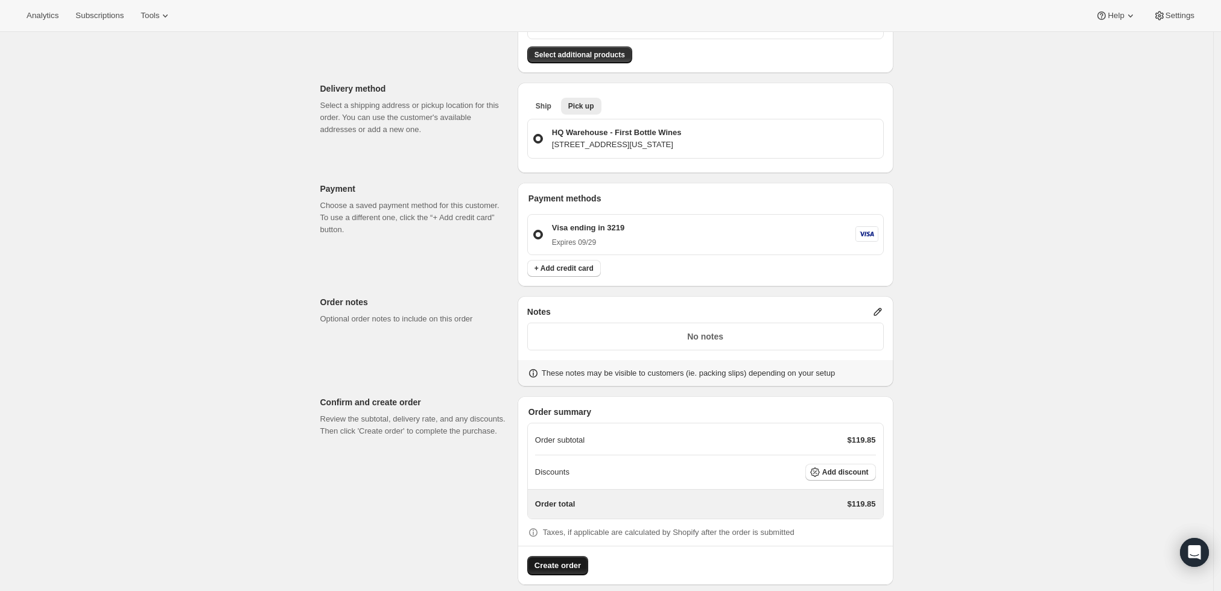
click at [561, 560] on span "Create order" at bounding box center [558, 566] width 46 height 12
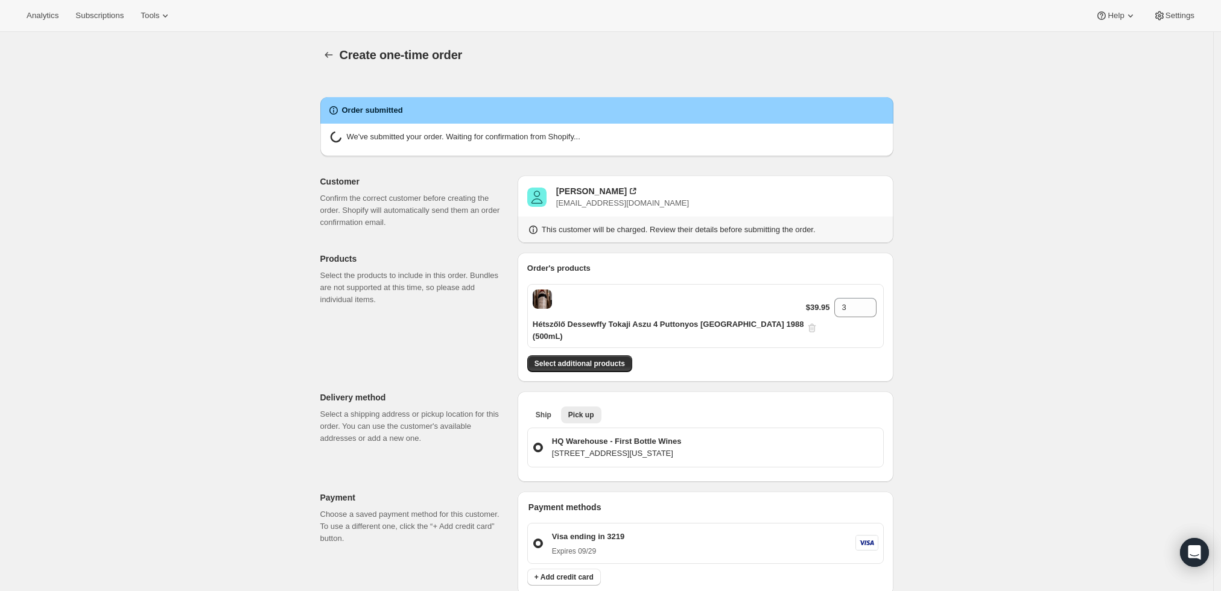
radio input "true"
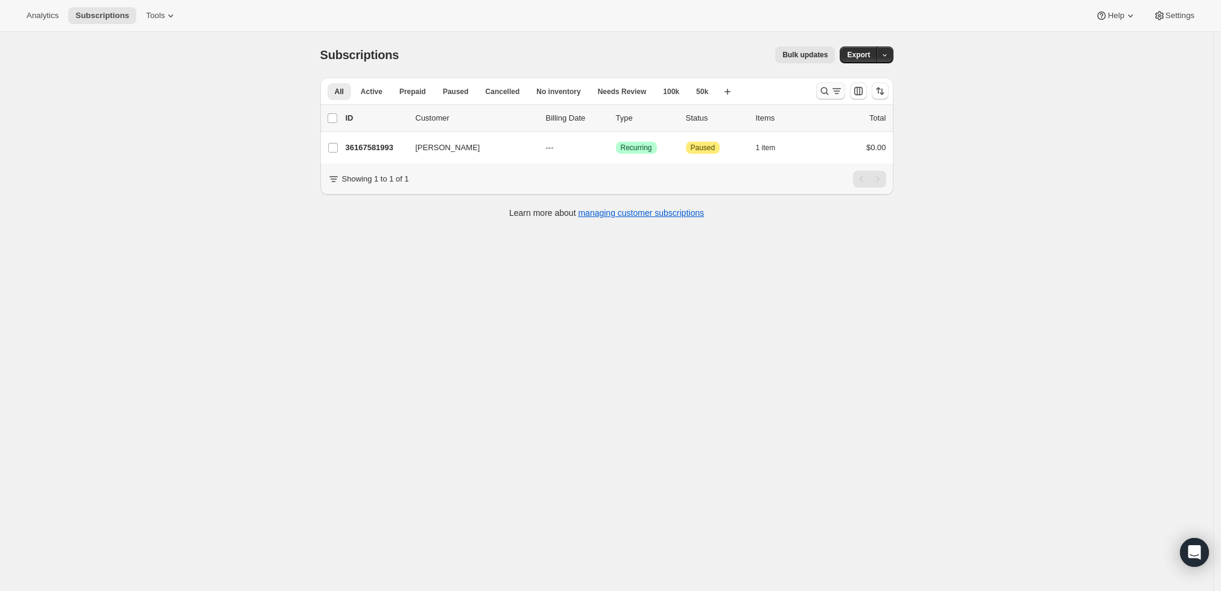
click at [831, 91] on icon "Search and filter results" at bounding box center [825, 91] width 12 height 12
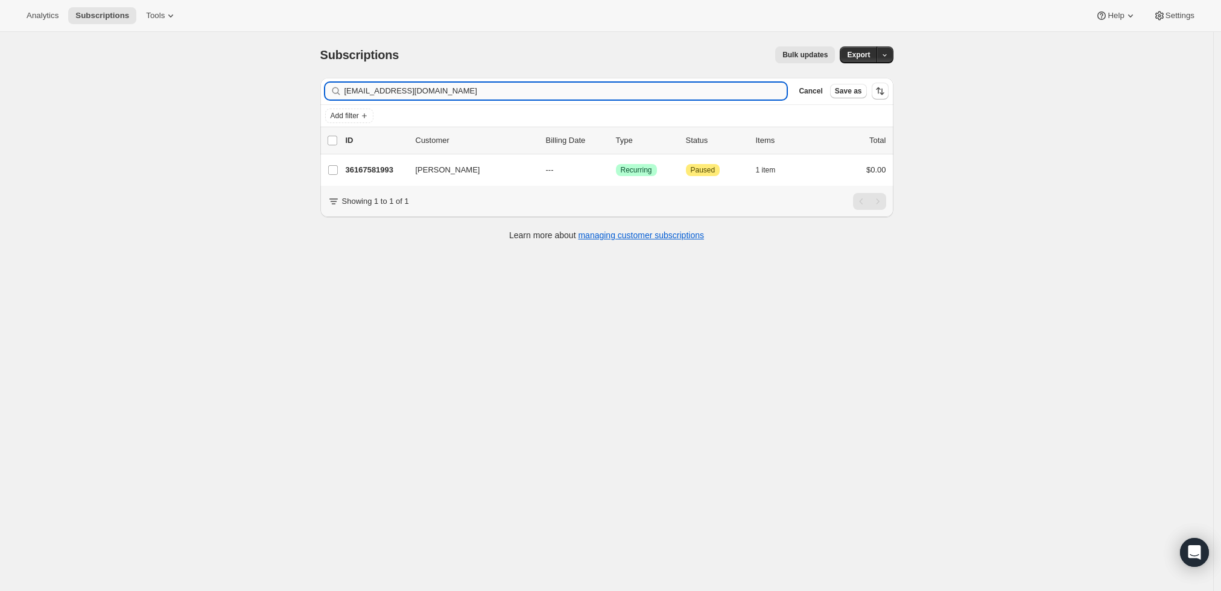
click at [430, 93] on input "[EMAIL_ADDRESS][DOMAIN_NAME]" at bounding box center [566, 91] width 443 height 17
click at [430, 93] on input "rdeleuze@sbcglobal.net" at bounding box center [566, 91] width 443 height 17
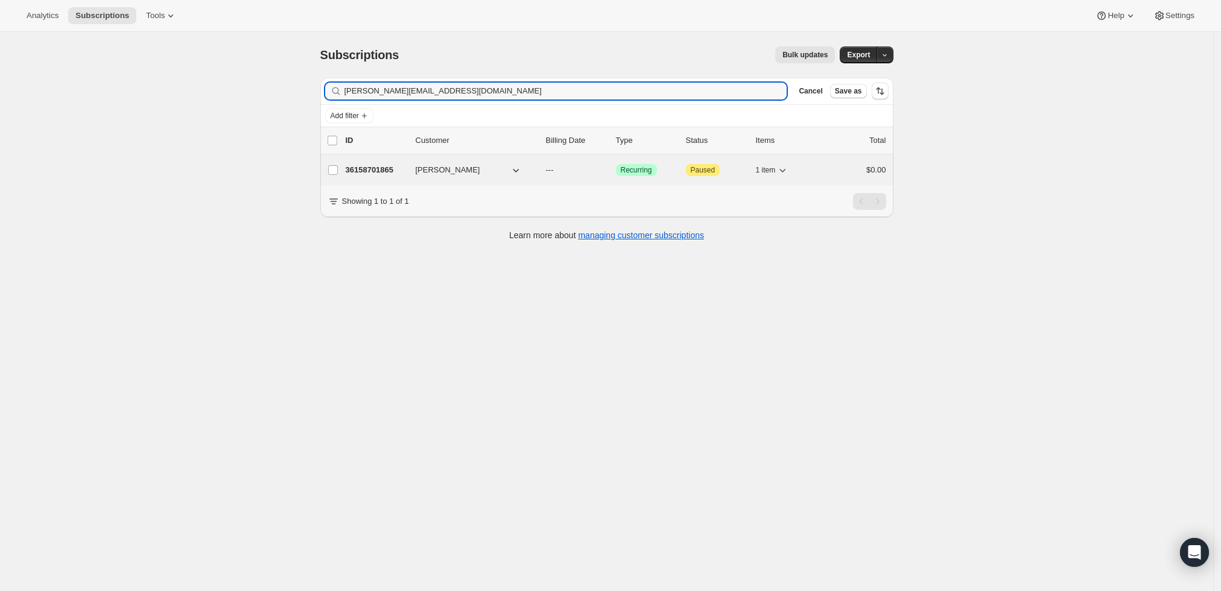
type input "[PERSON_NAME][EMAIL_ADDRESS][DOMAIN_NAME]"
click at [367, 171] on p "36158701865" at bounding box center [376, 170] width 60 height 12
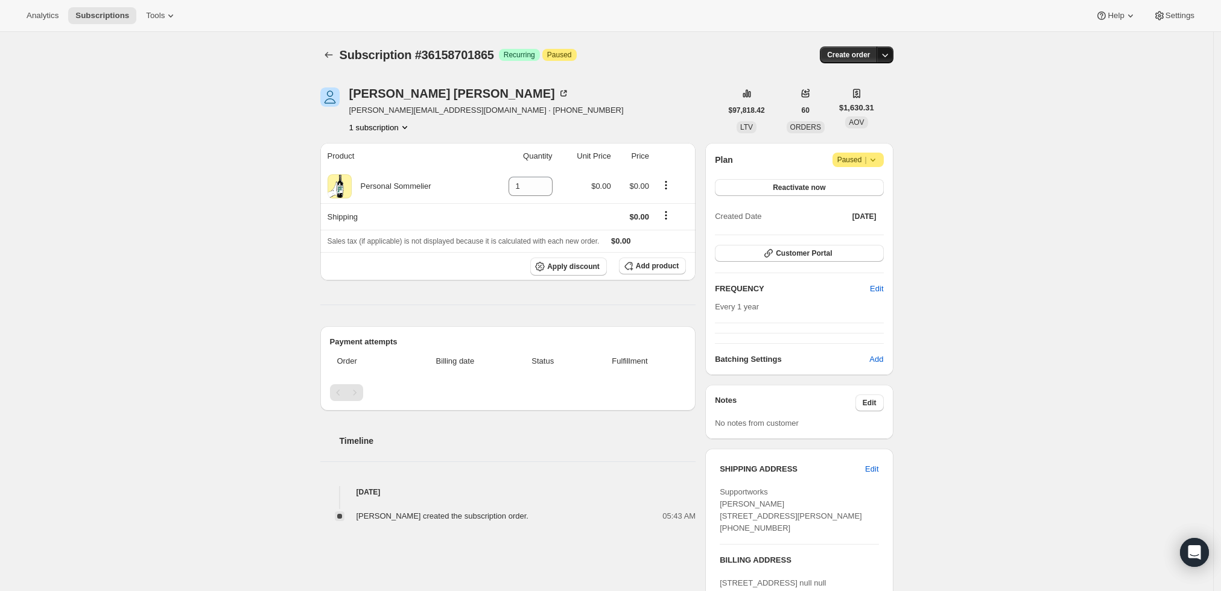
click at [889, 57] on icon "button" at bounding box center [885, 55] width 12 height 12
click at [881, 101] on span "Create custom one-time order" at bounding box center [838, 99] width 104 height 9
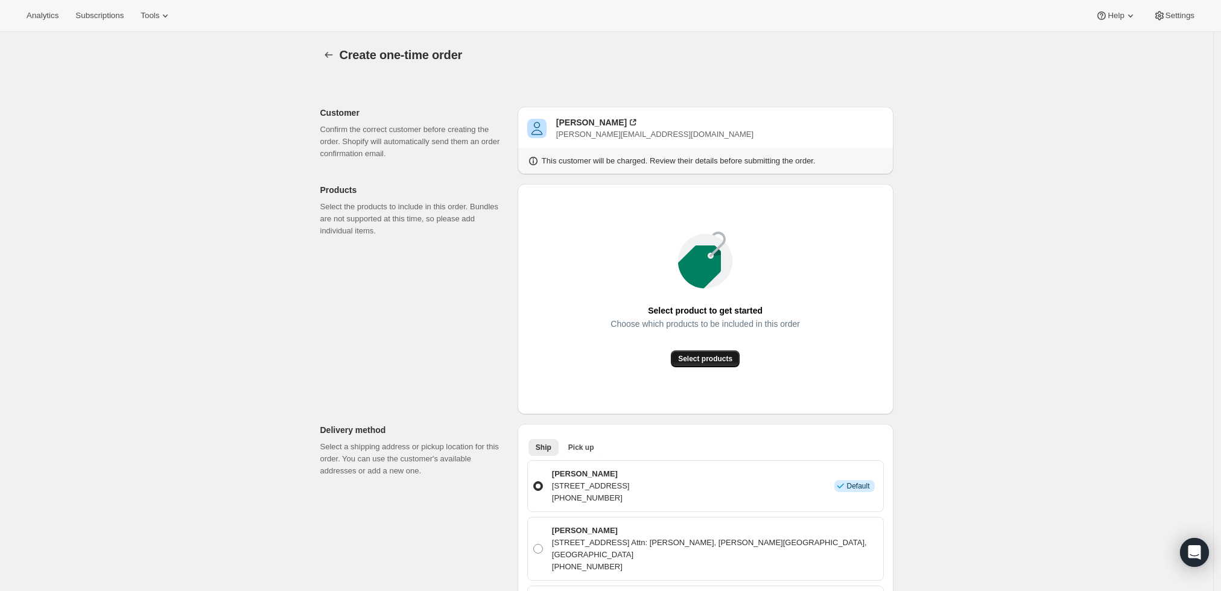
click at [701, 360] on span "Select products" at bounding box center [705, 359] width 54 height 10
click at [710, 361] on span "Select products" at bounding box center [705, 359] width 54 height 10
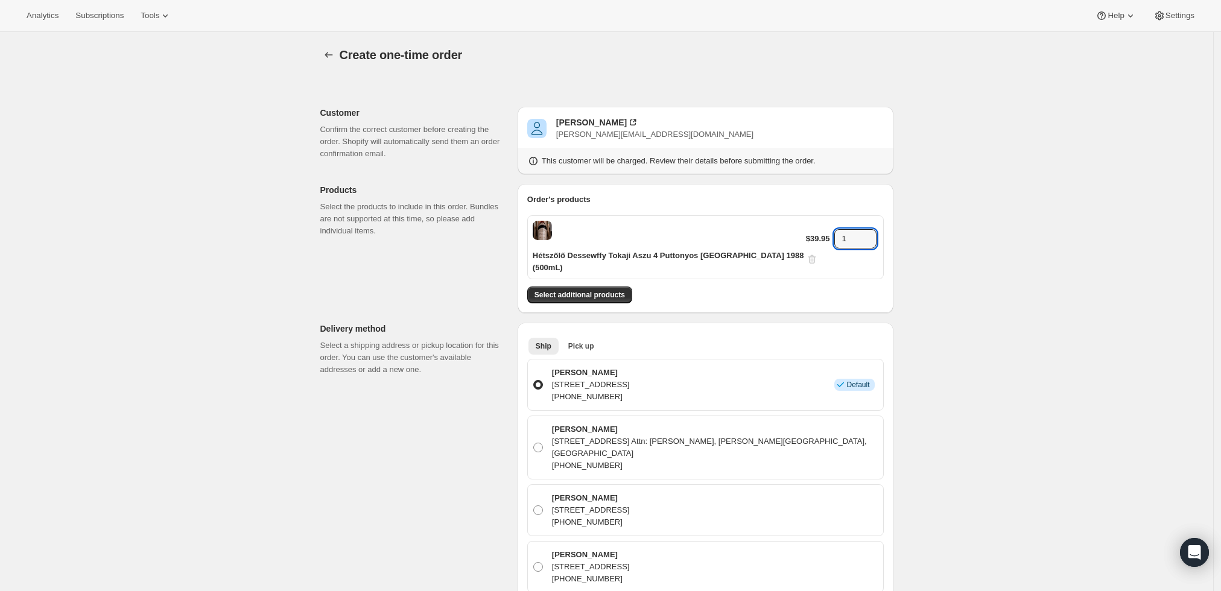
drag, startPoint x: 841, startPoint y: 234, endPoint x: 795, endPoint y: 235, distance: 45.9
click at [795, 235] on div "Hétszőlő Dessewffy Tokaji Aszu 4 Puttonyos Hungary 1988 (500mL) $39.95 1" at bounding box center [705, 247] width 357 height 64
type input "3"
click at [929, 305] on div "Create one-time order. This page is ready Create one-time order Customer Confir…" at bounding box center [606, 586] width 1213 height 1109
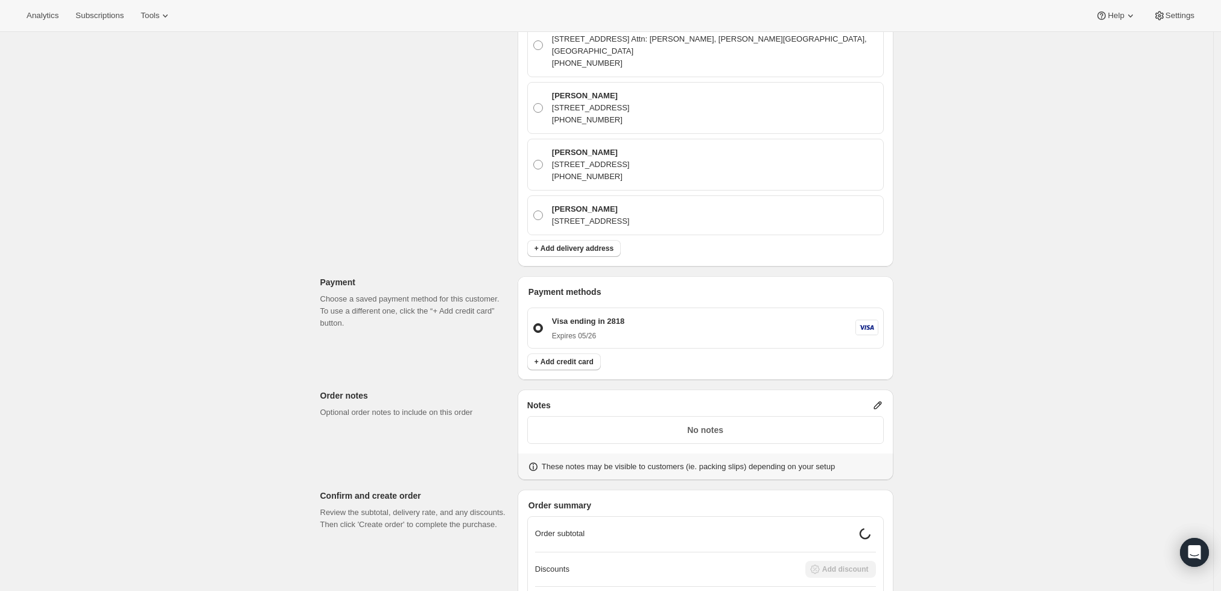
scroll to position [469, 0]
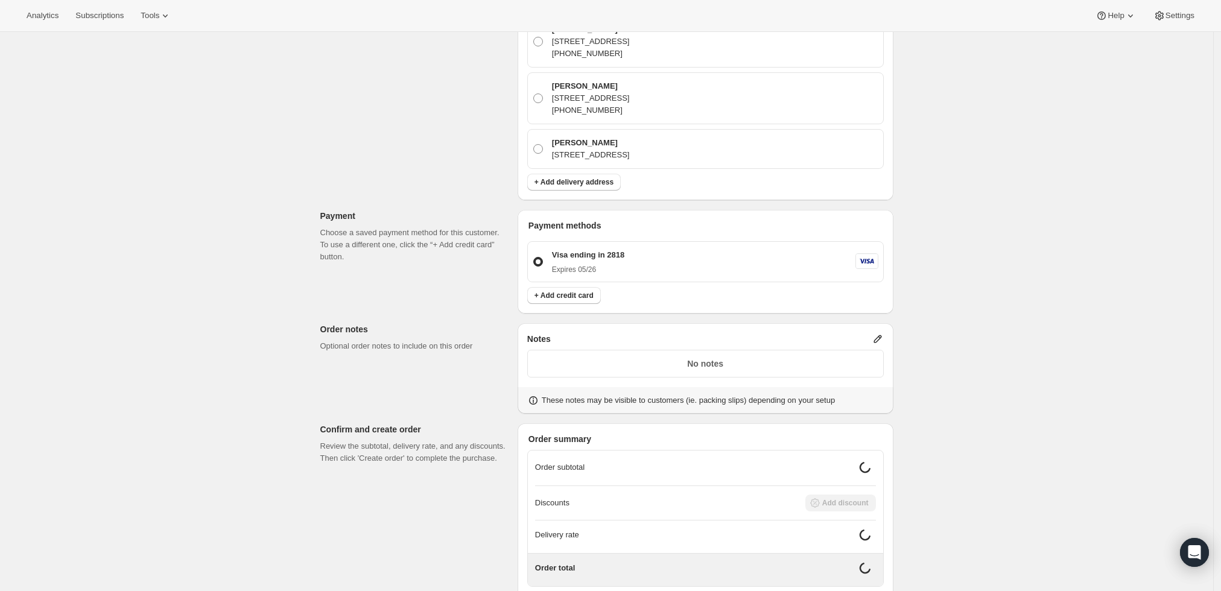
click at [880, 333] on icon at bounding box center [878, 339] width 12 height 12
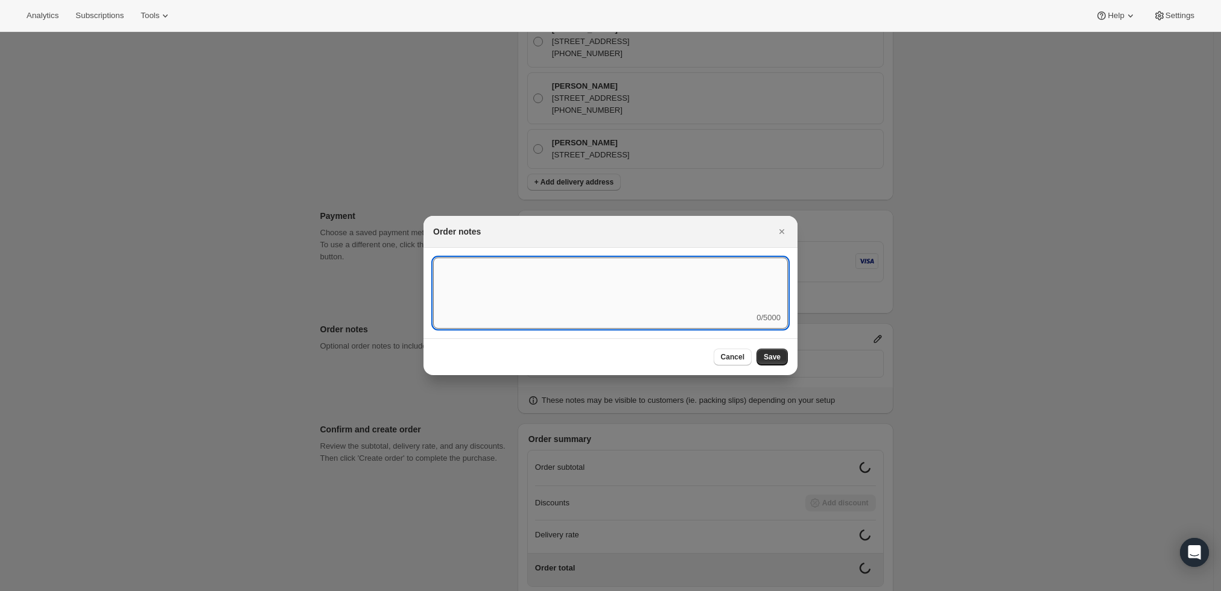
click at [685, 299] on textarea ":r3v:" at bounding box center [610, 285] width 355 height 54
type textarea "Weather HOLD"
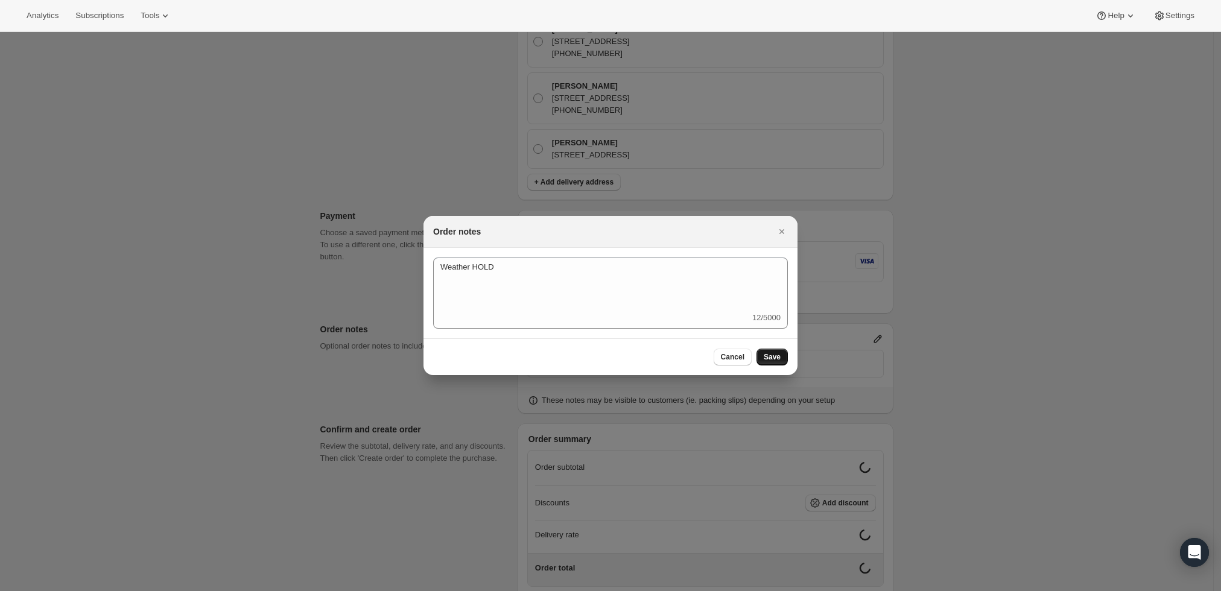
click at [763, 356] on button "Save" at bounding box center [772, 357] width 31 height 17
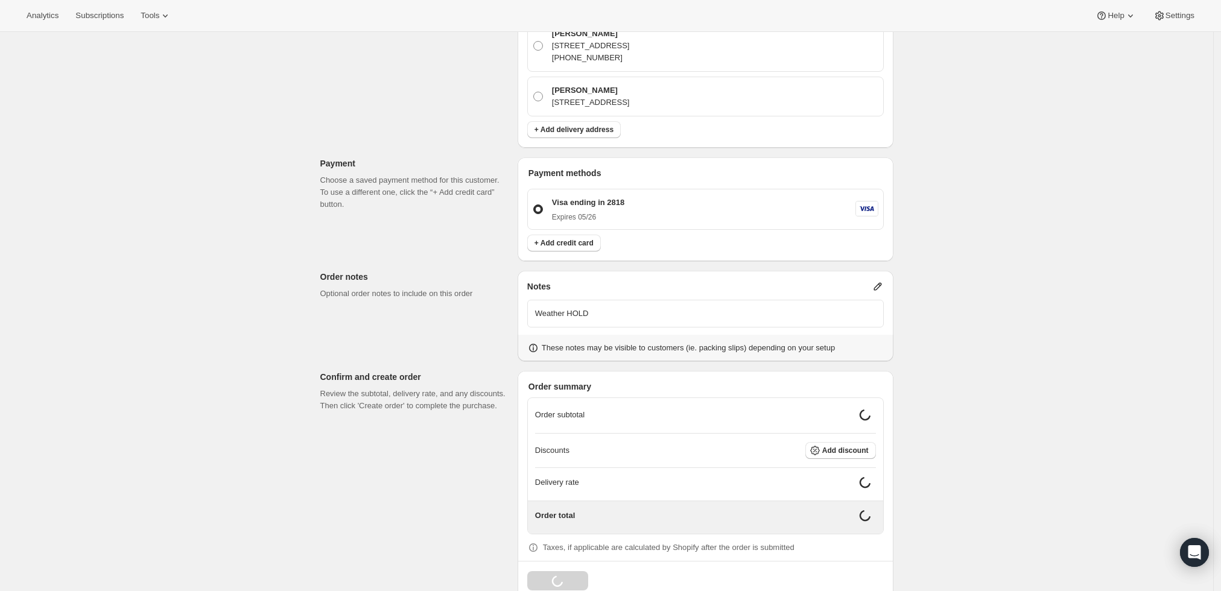
scroll to position [512, 0]
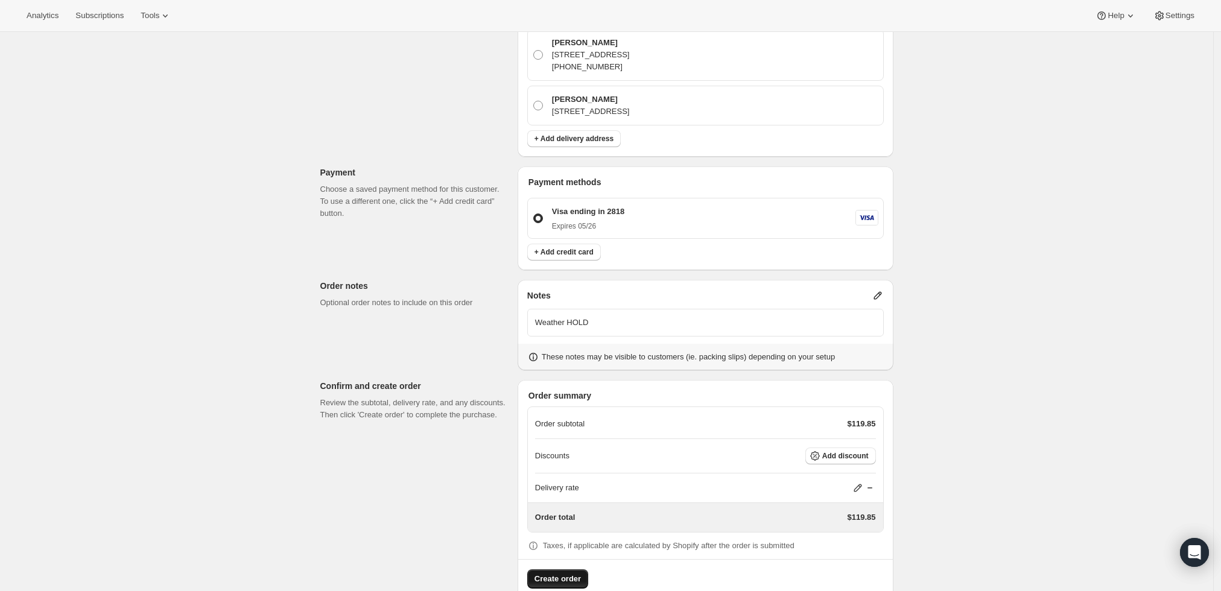
click at [572, 573] on span "Create order" at bounding box center [558, 579] width 46 height 12
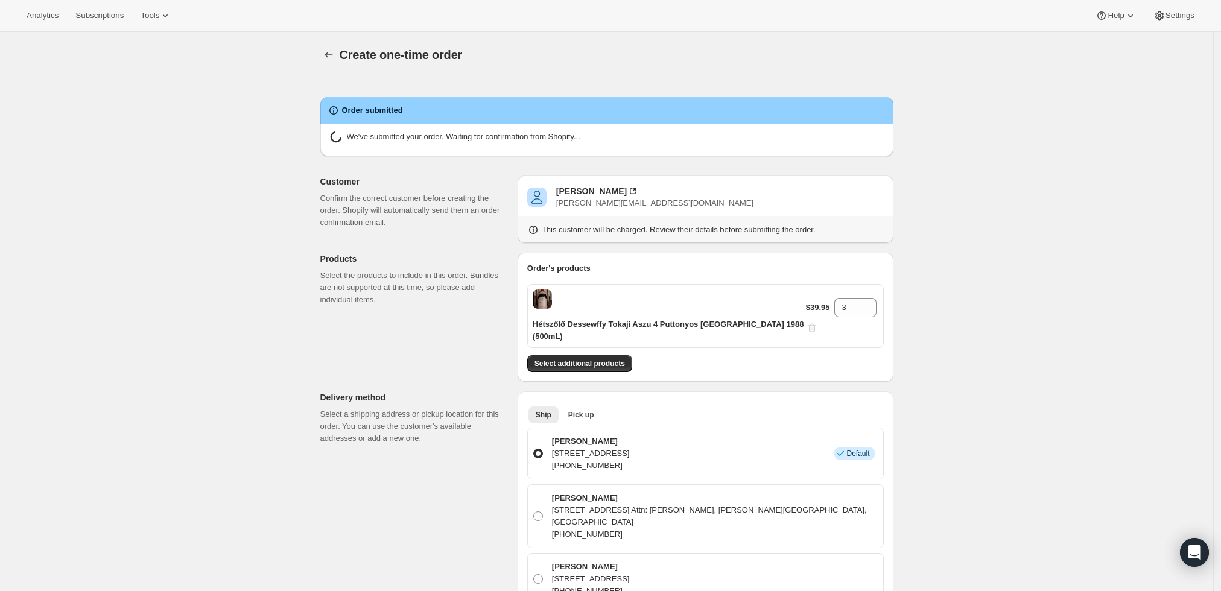
radio input "true"
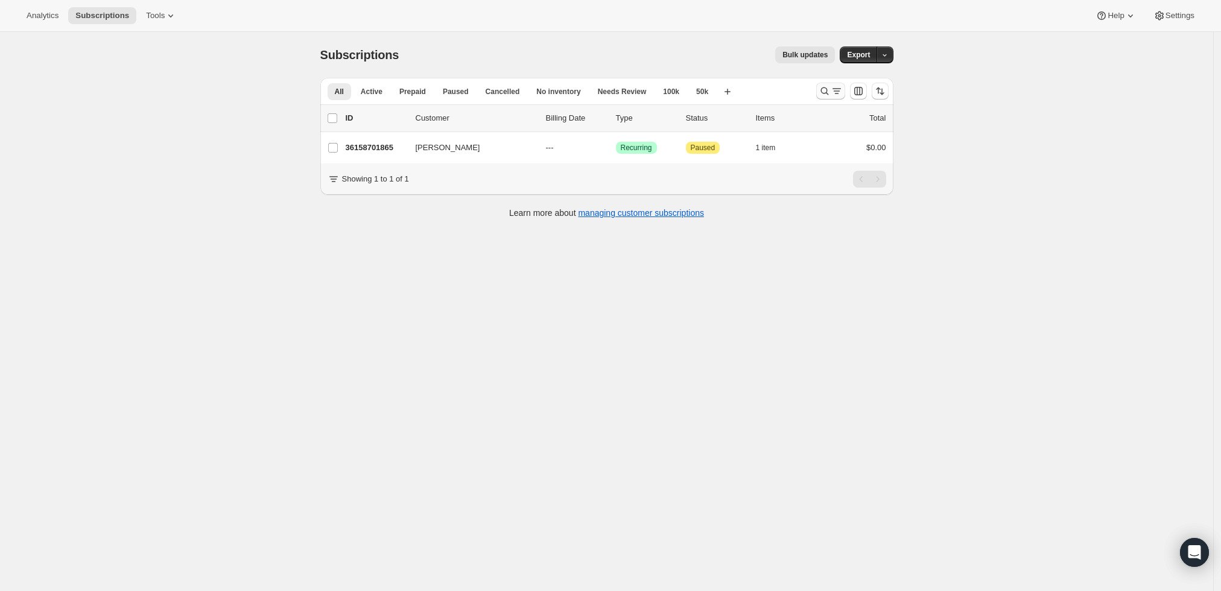
click at [824, 92] on icon "Search and filter results" at bounding box center [825, 91] width 12 height 12
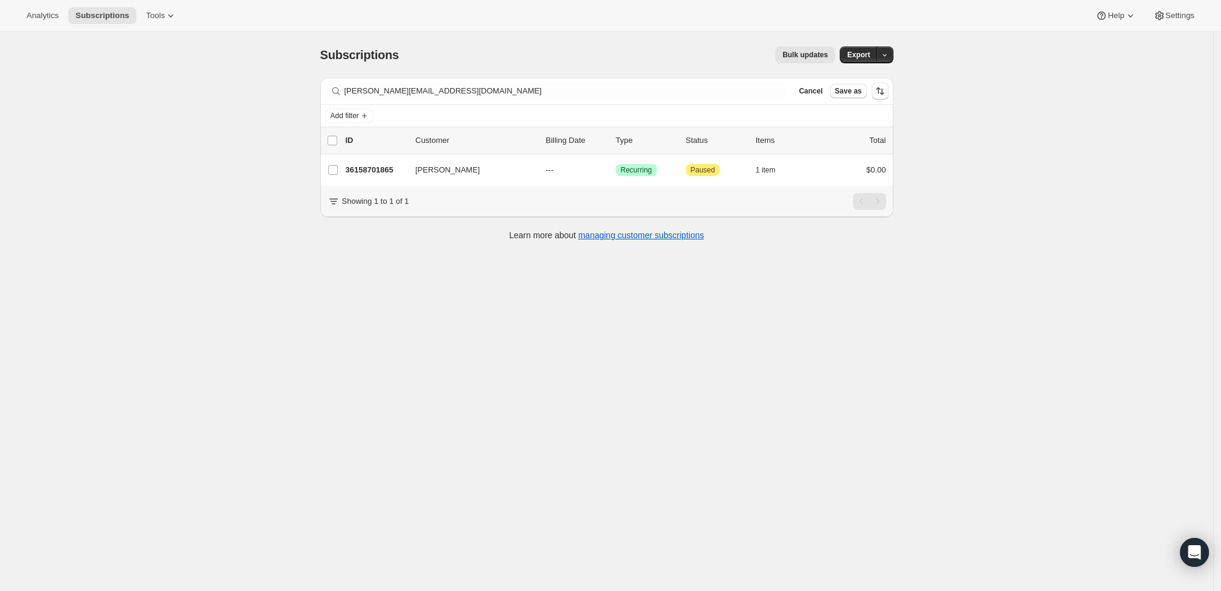
click at [474, 81] on div "Filter subscribers [PERSON_NAME][EMAIL_ADDRESS][DOMAIN_NAME] Clear Cancel Save …" at bounding box center [606, 91] width 573 height 27
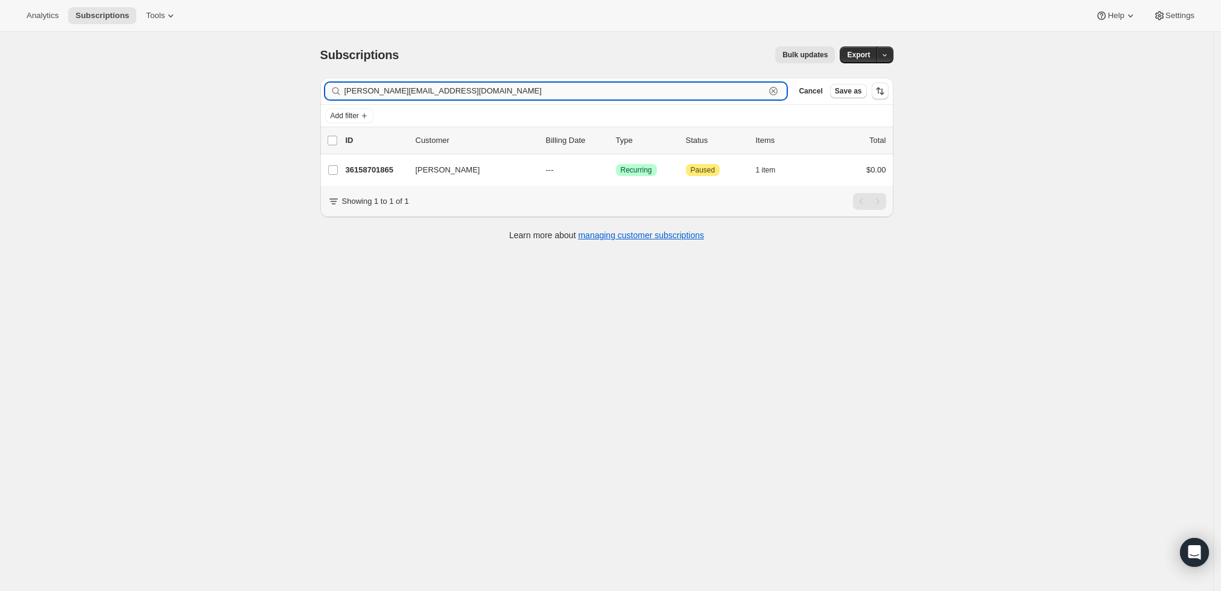
click at [473, 88] on input "[PERSON_NAME][EMAIL_ADDRESS][DOMAIN_NAME]" at bounding box center [555, 91] width 421 height 17
paste input "kevincooke@atlanticbay"
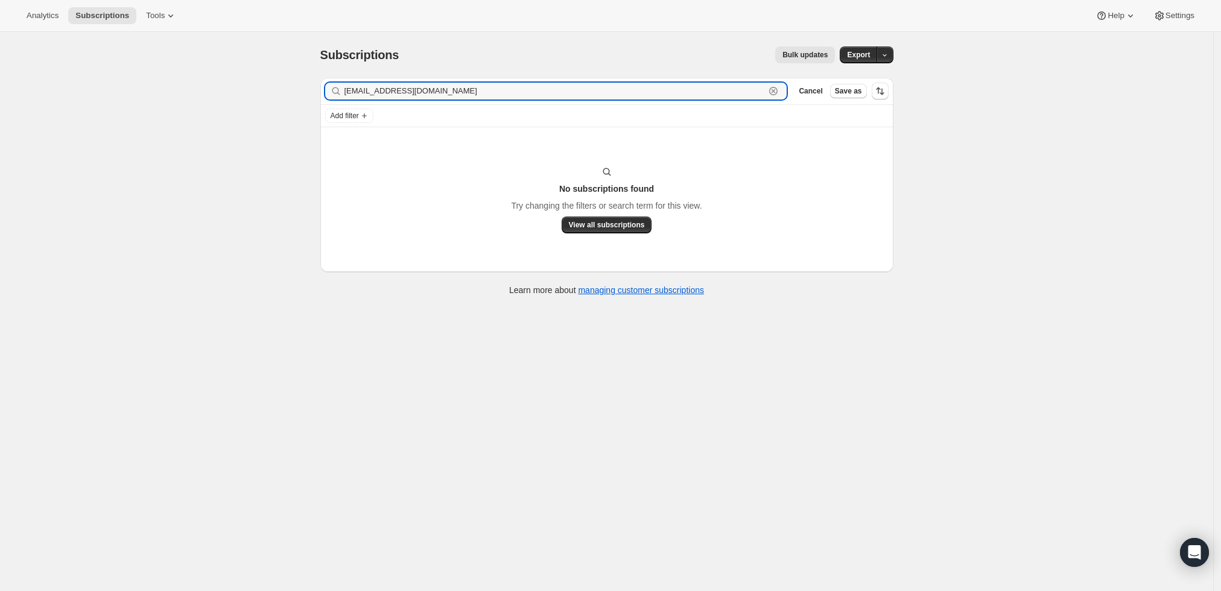
type input "[EMAIL_ADDRESS][DOMAIN_NAME]"
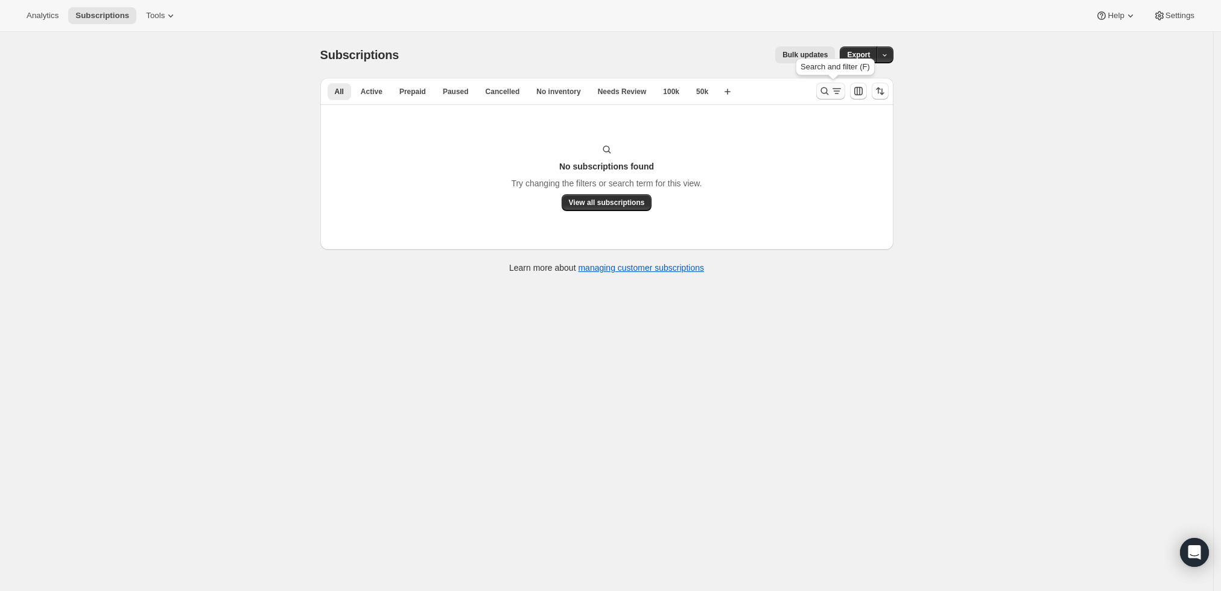
click at [831, 90] on icon "Search and filter results" at bounding box center [825, 91] width 12 height 12
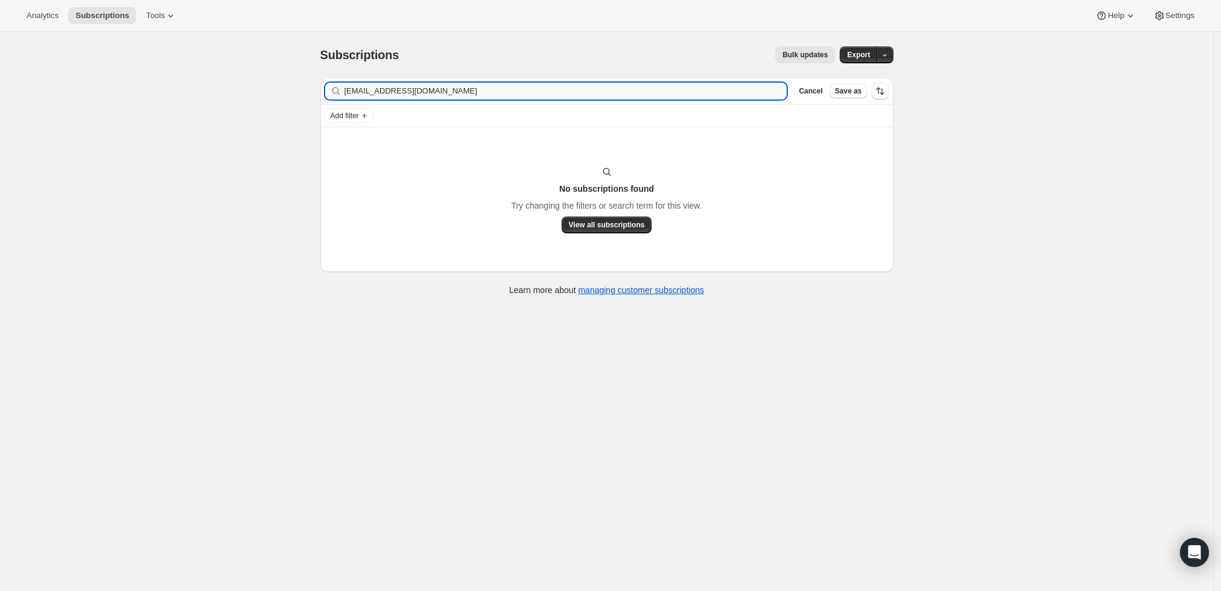
click at [635, 94] on input "[EMAIL_ADDRESS][DOMAIN_NAME]" at bounding box center [566, 91] width 443 height 17
type input "[PERSON_NAME]"
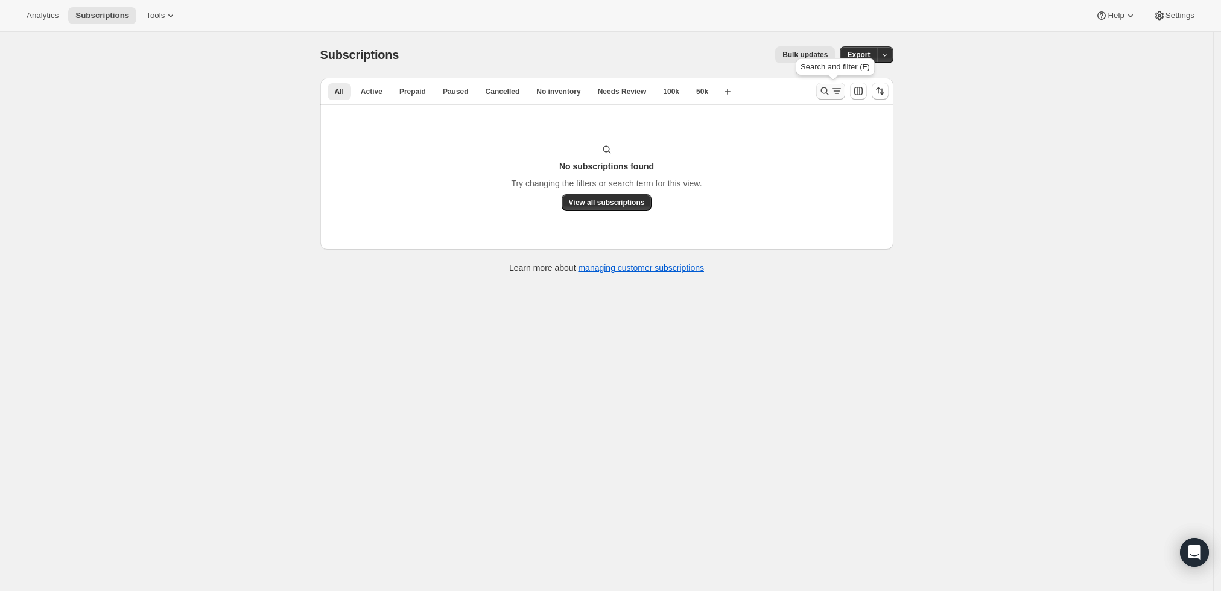
click at [828, 91] on icon "Search and filter results" at bounding box center [825, 91] width 12 height 12
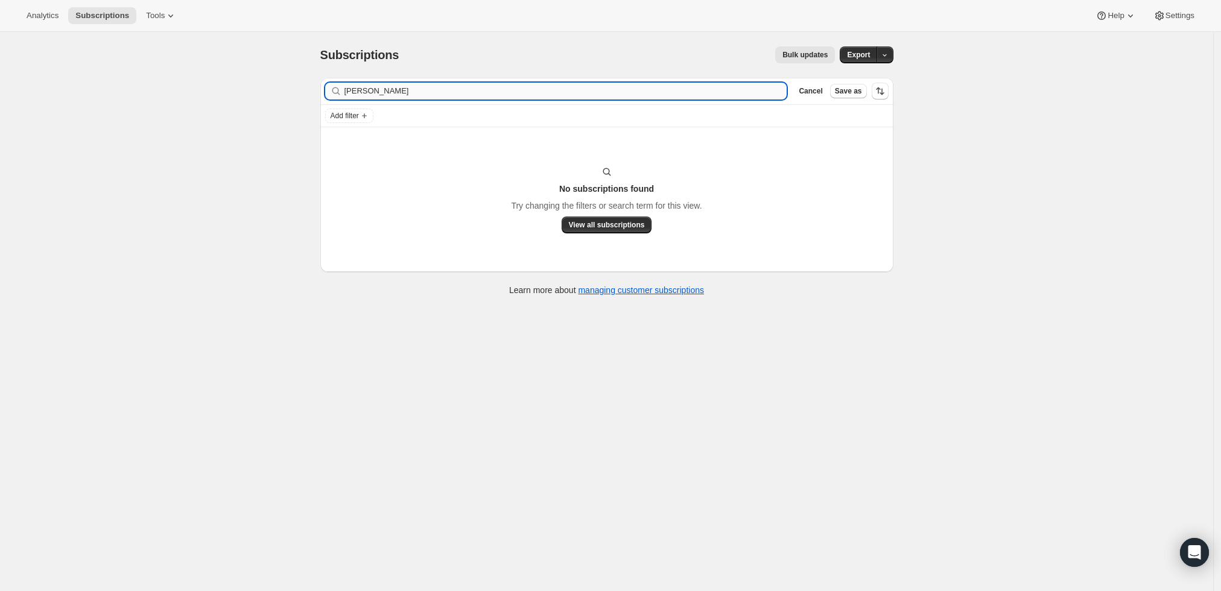
click at [654, 94] on input "[PERSON_NAME]" at bounding box center [566, 91] width 443 height 17
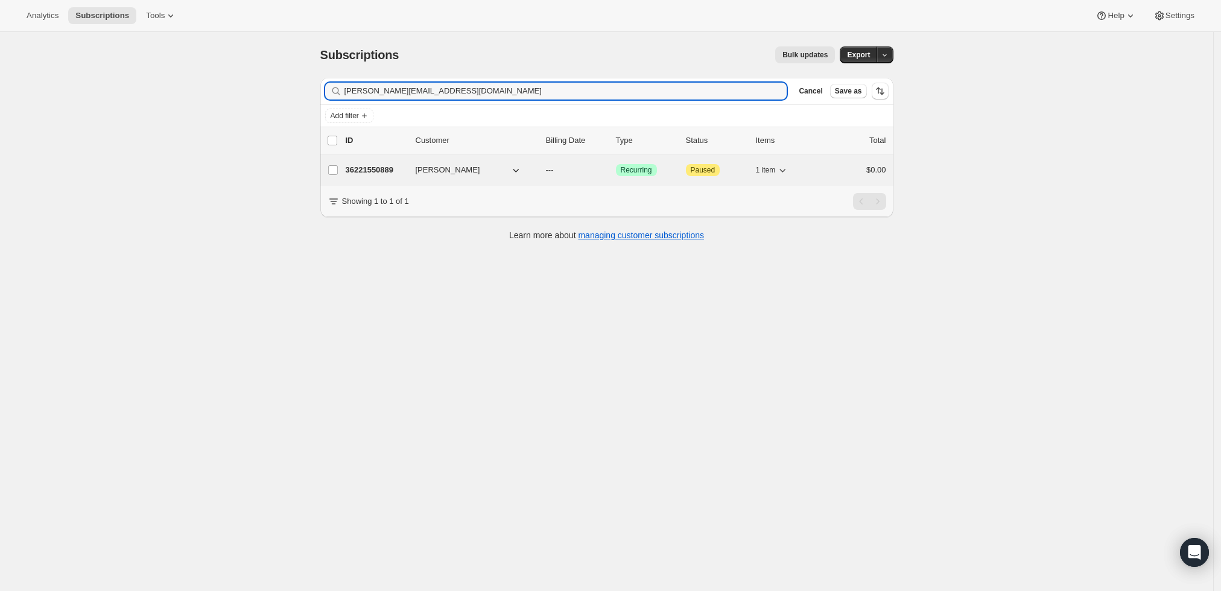
type input "[PERSON_NAME][EMAIL_ADDRESS][DOMAIN_NAME]"
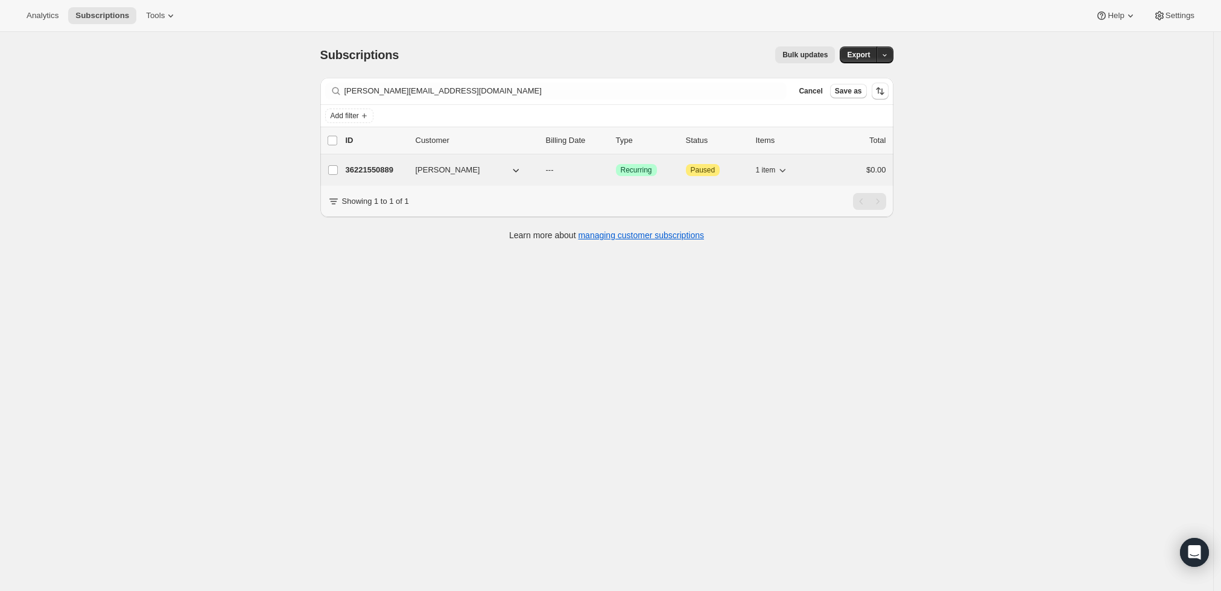
click at [370, 162] on div "36221550889 [PERSON_NAME] --- Success Recurring Attention Paused 1 item $0.00" at bounding box center [616, 170] width 541 height 17
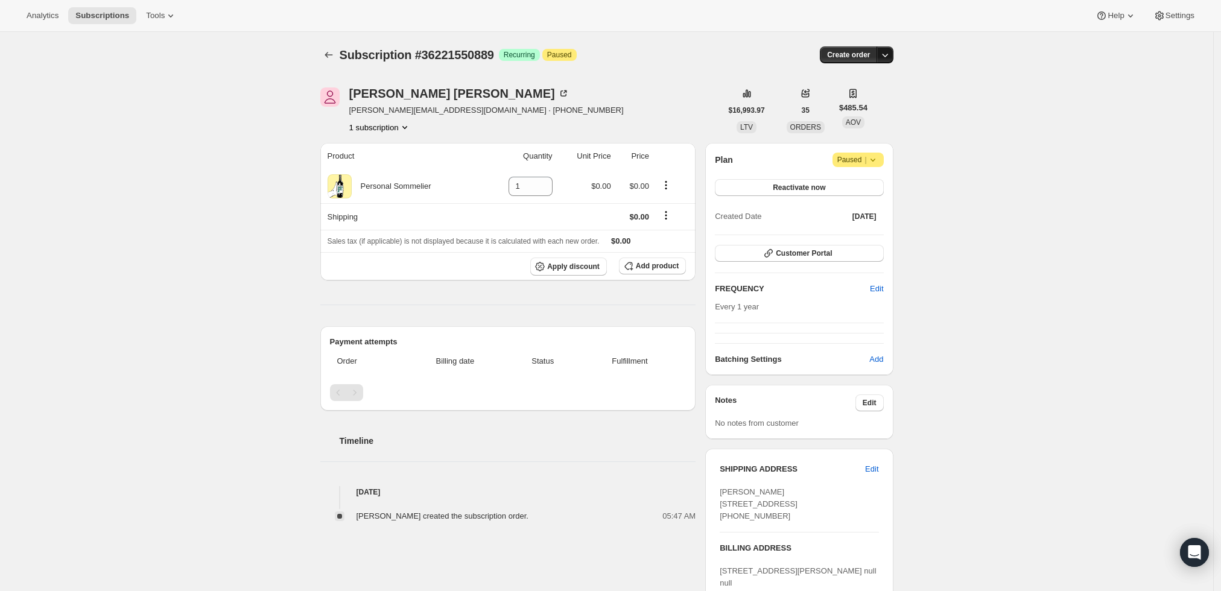
click at [885, 56] on icon "button" at bounding box center [885, 55] width 12 height 12
click at [874, 97] on span "Create custom one-time order" at bounding box center [838, 99] width 104 height 9
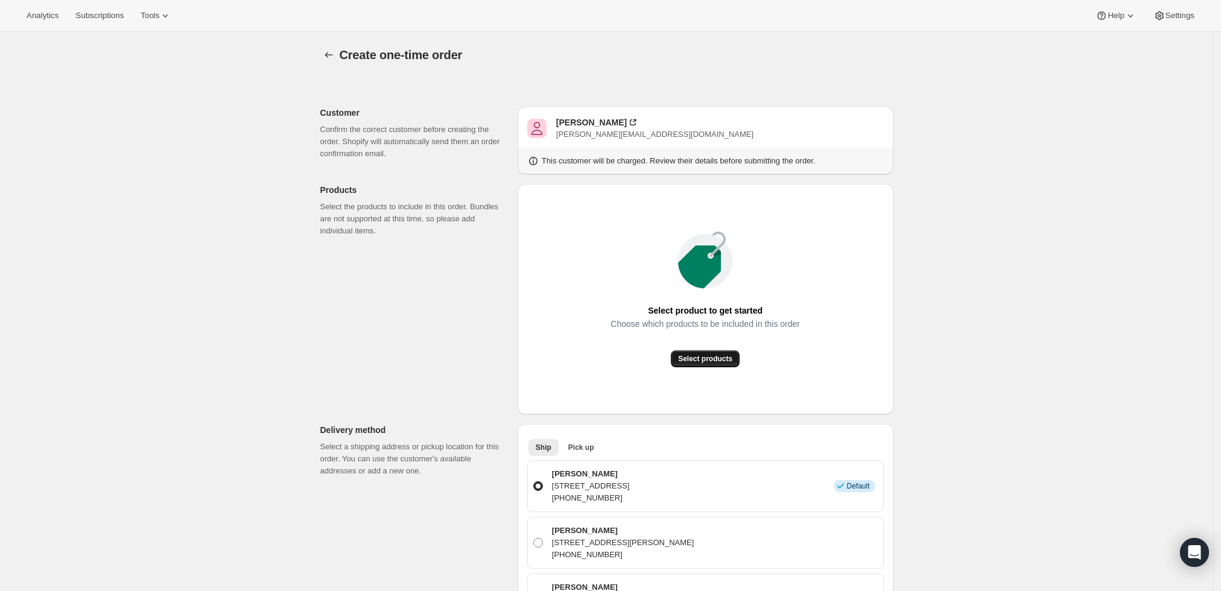
click at [700, 356] on span "Select products" at bounding box center [705, 359] width 54 height 10
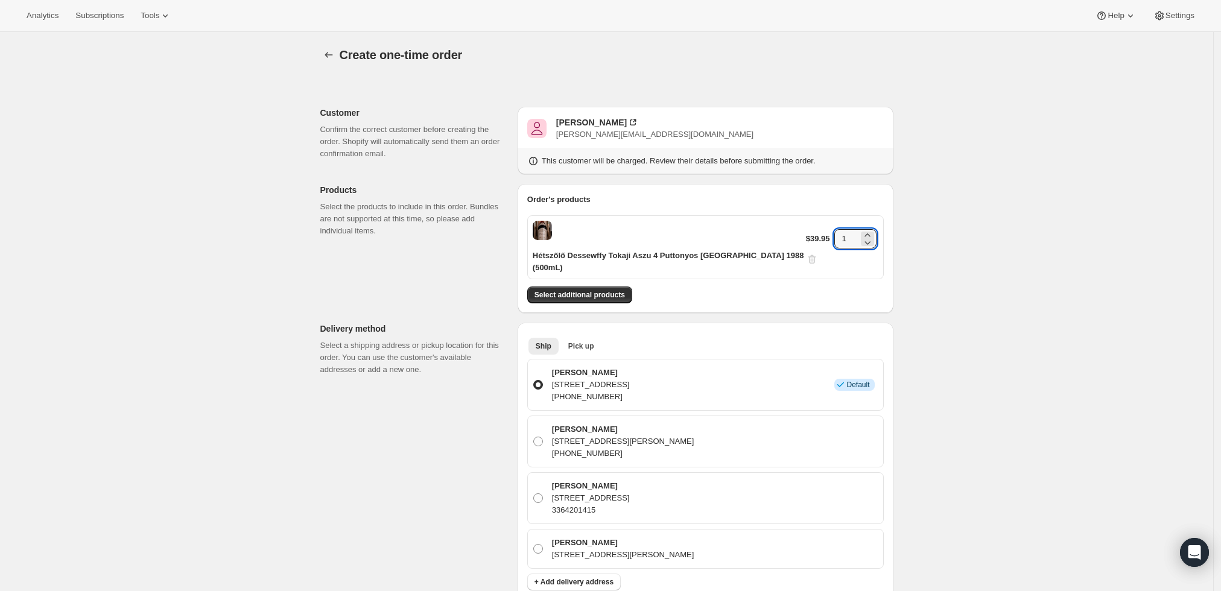
drag, startPoint x: 842, startPoint y: 232, endPoint x: 810, endPoint y: 232, distance: 31.4
click at [810, 232] on div "$39.95 1" at bounding box center [842, 247] width 72 height 36
type input "6"
click at [991, 285] on div "Create one-time order. This page is ready Create one-time order Customer Confir…" at bounding box center [606, 552] width 1213 height 1040
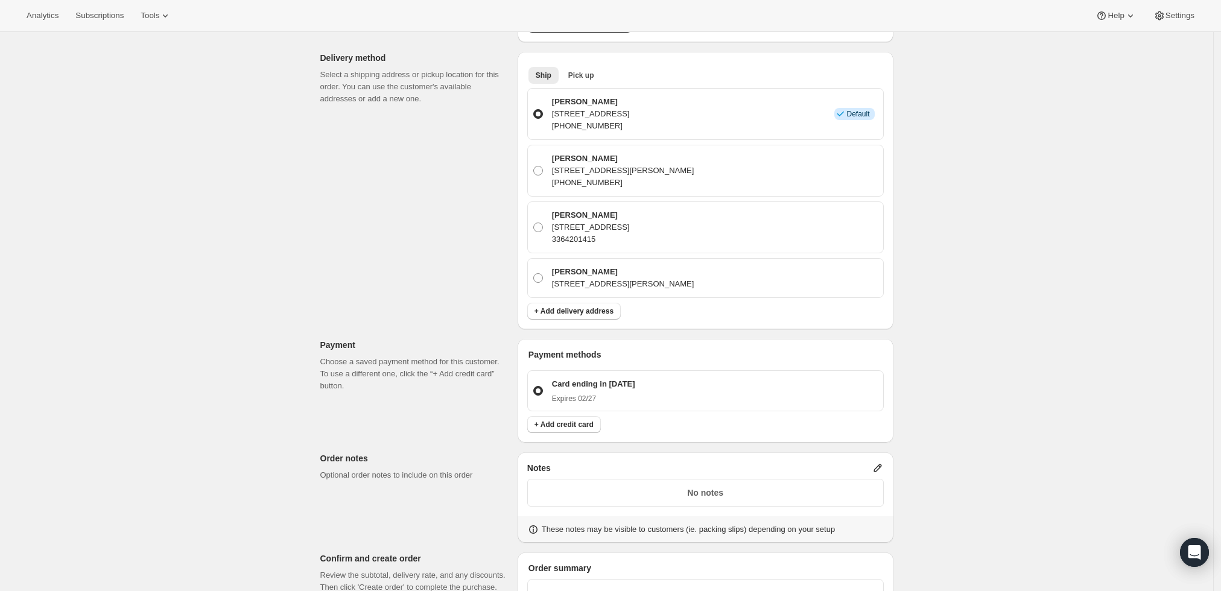
scroll to position [402, 0]
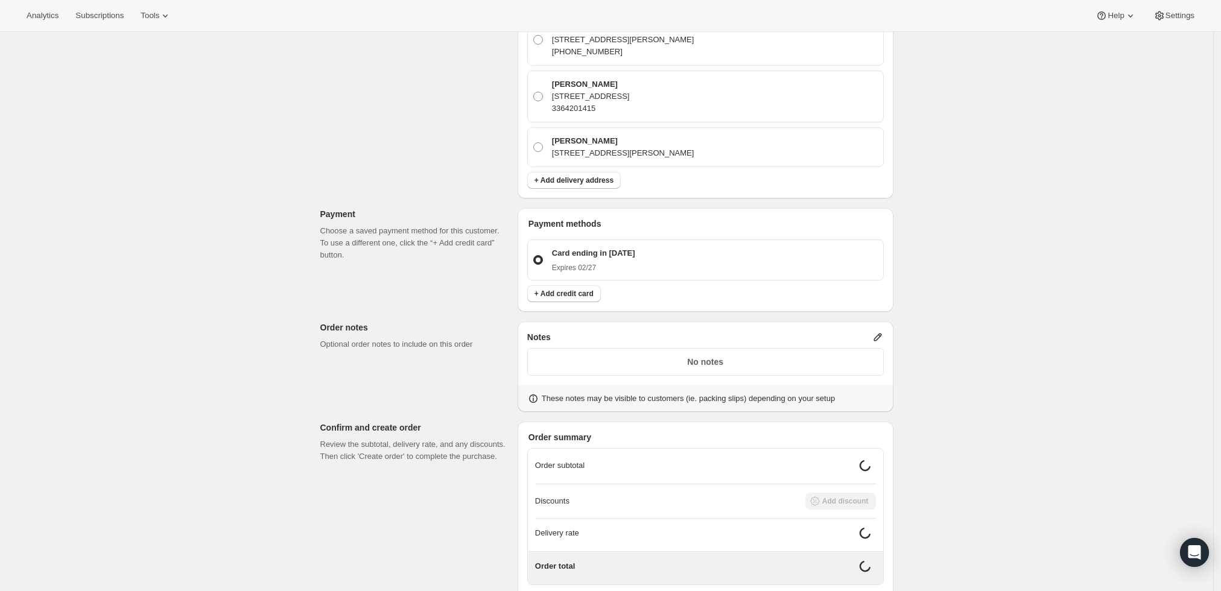
click at [789, 348] on div "No notes" at bounding box center [705, 362] width 357 height 28
click at [880, 331] on icon at bounding box center [878, 337] width 12 height 12
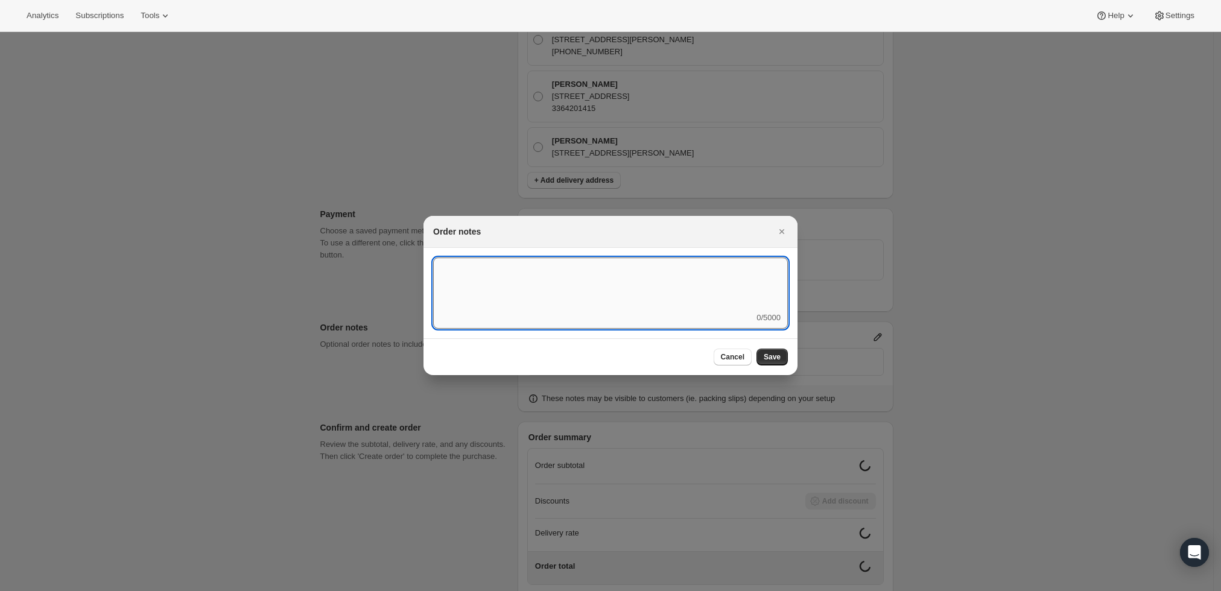
click at [605, 301] on textarea ":r3v:" at bounding box center [610, 285] width 355 height 54
type textarea "Weather HOLD"
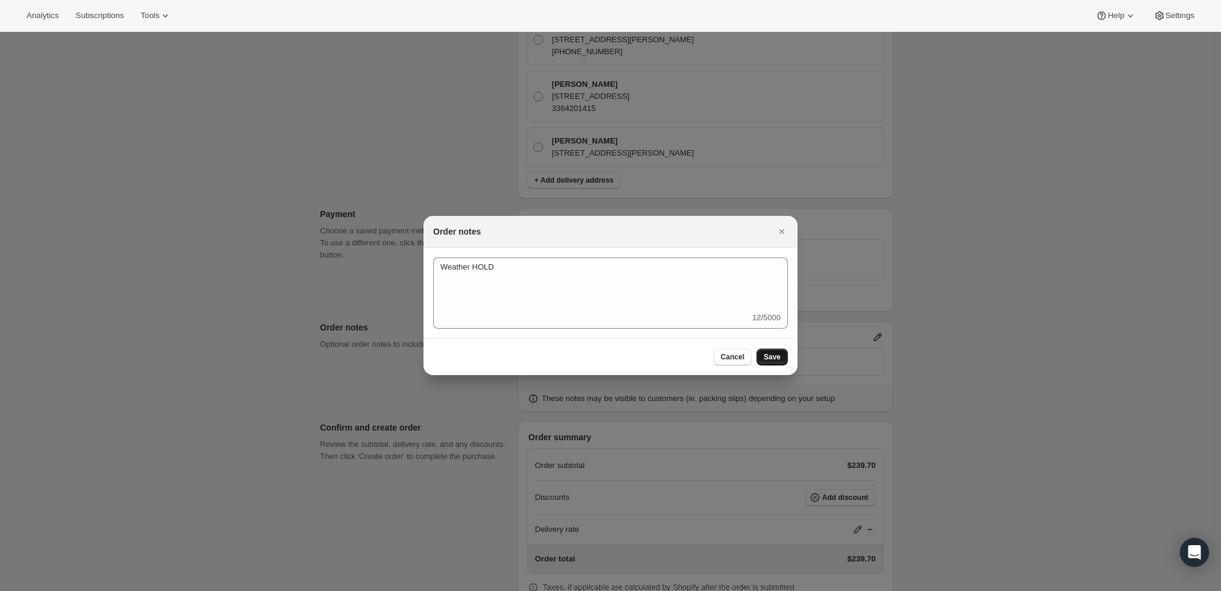
click at [780, 358] on span "Save" at bounding box center [772, 357] width 17 height 10
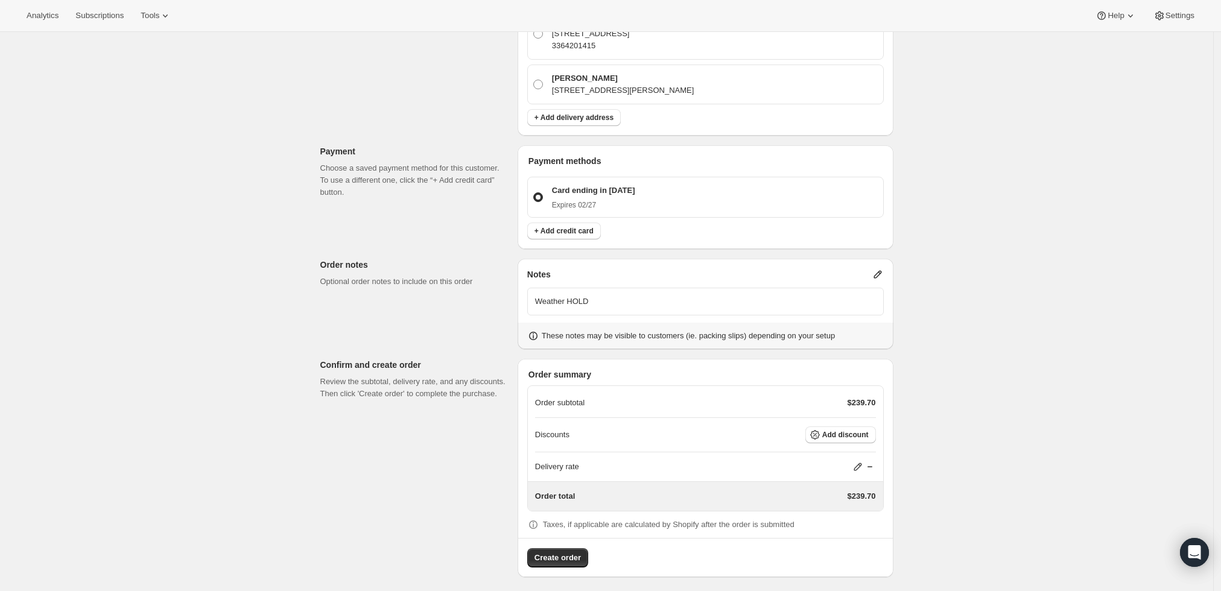
scroll to position [456, 0]
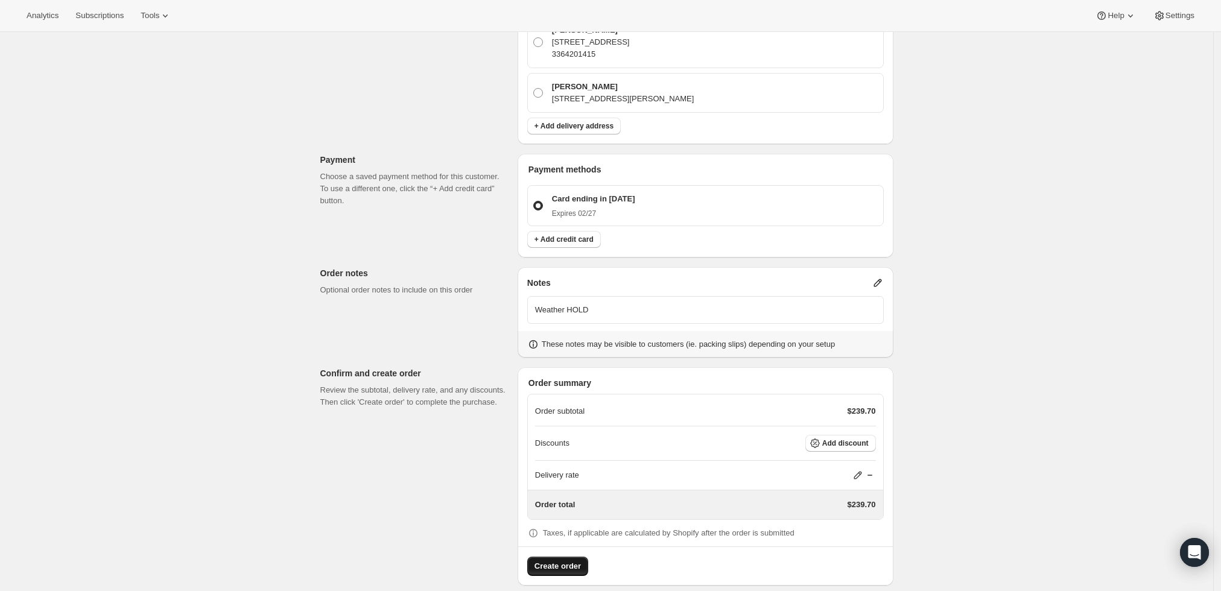
click at [570, 561] on span "Create order" at bounding box center [558, 567] width 46 height 12
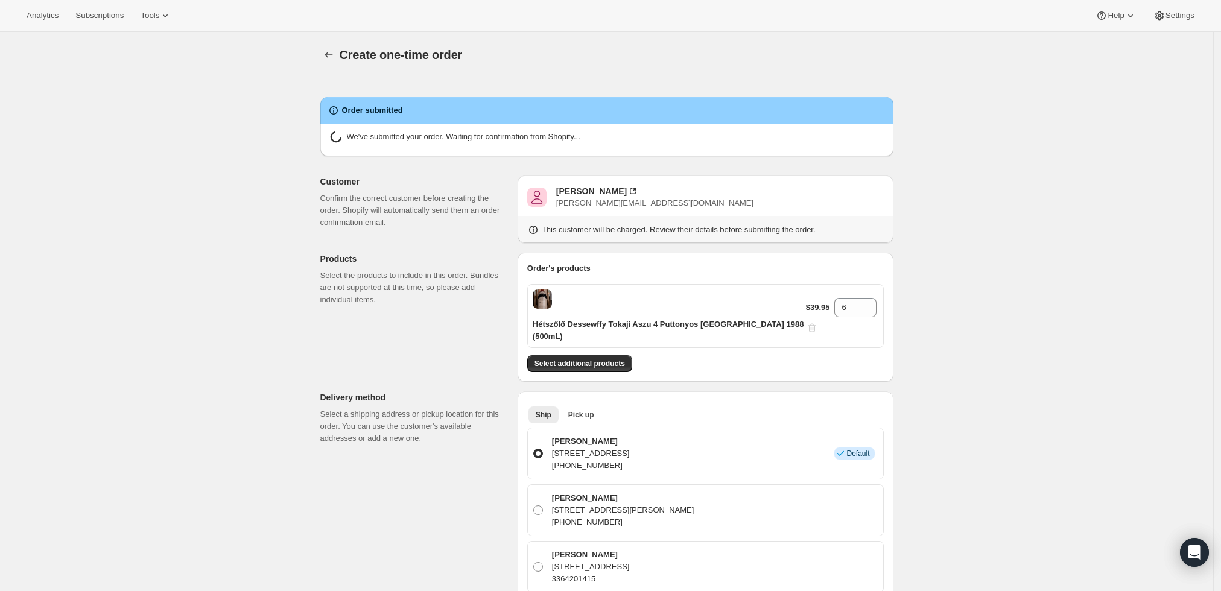
radio input "true"
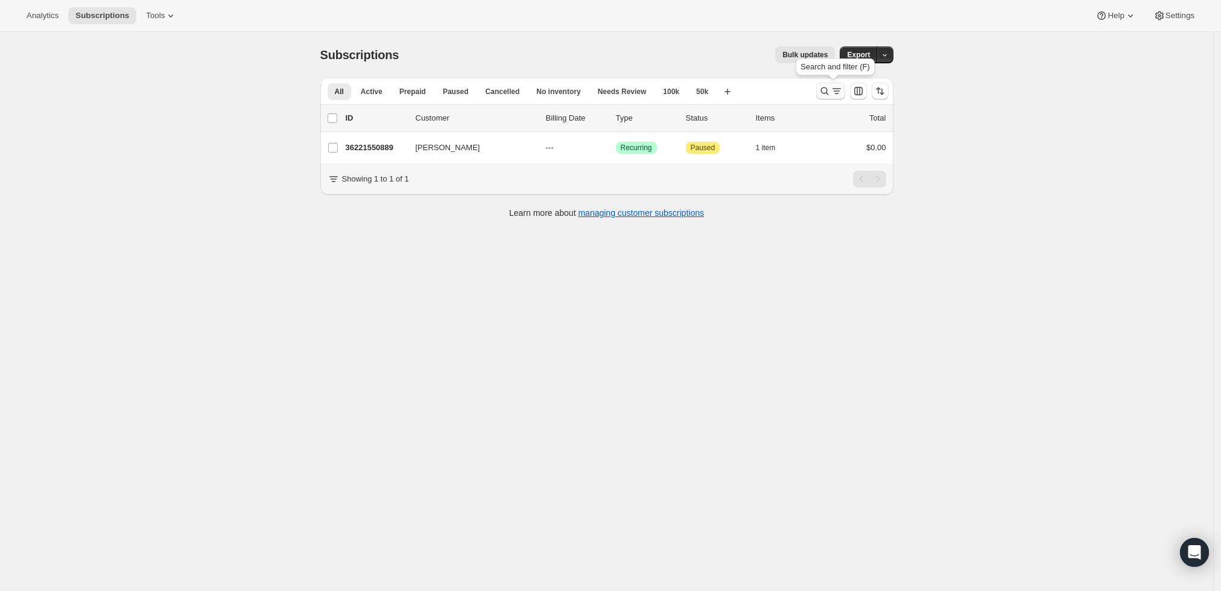
click at [835, 87] on icon "Search and filter results" at bounding box center [837, 91] width 12 height 12
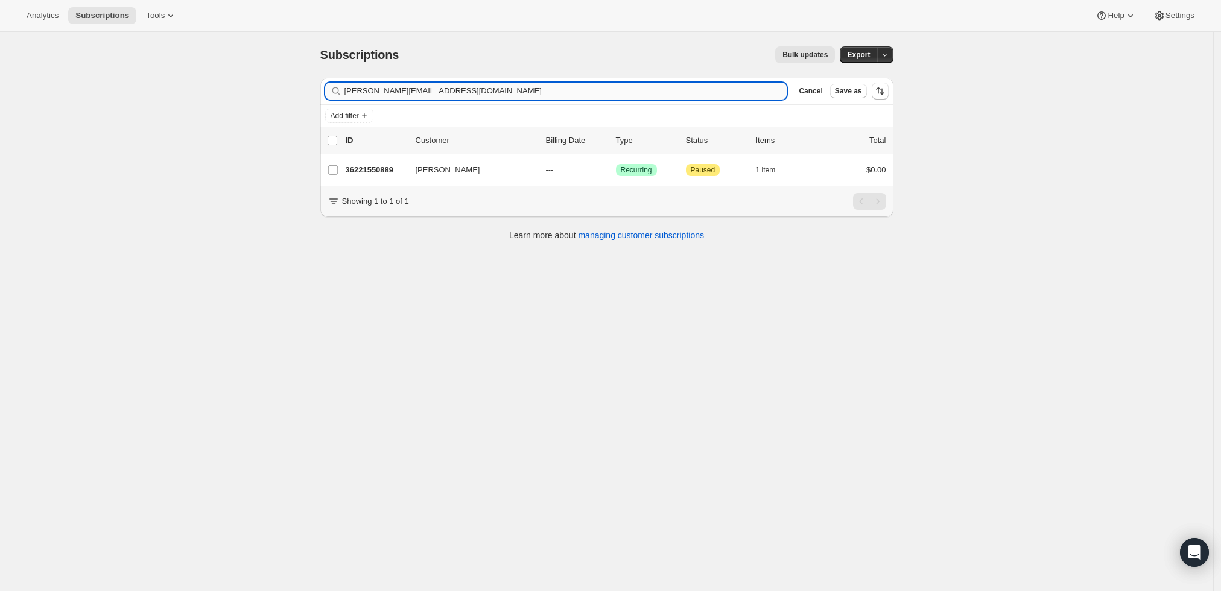
click at [599, 89] on input "john_g_beard@yahoo.com" at bounding box center [566, 91] width 443 height 17
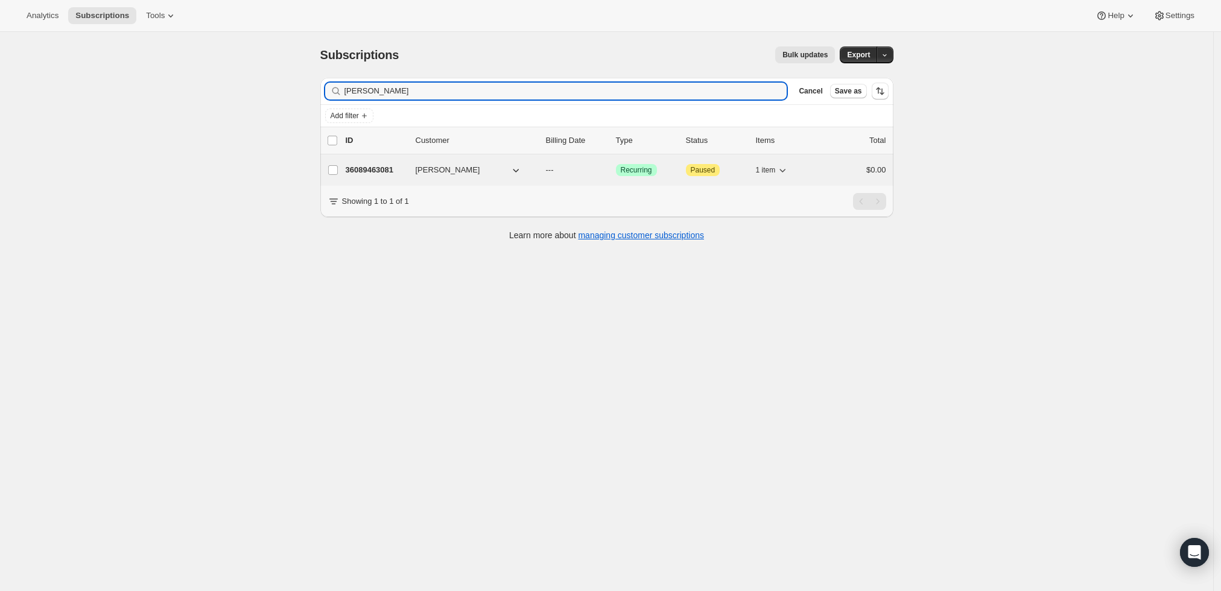
type input "David Caple"
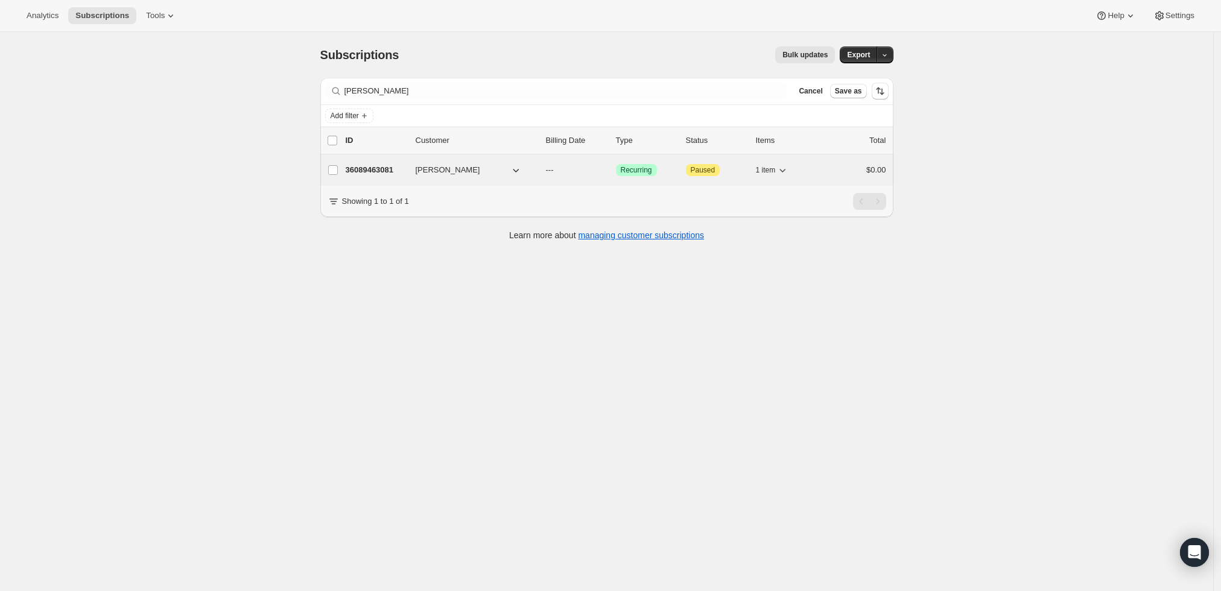
click at [387, 162] on div "36089463081 David Caple --- Success Recurring Attention Paused 1 item $0.00" at bounding box center [616, 170] width 541 height 17
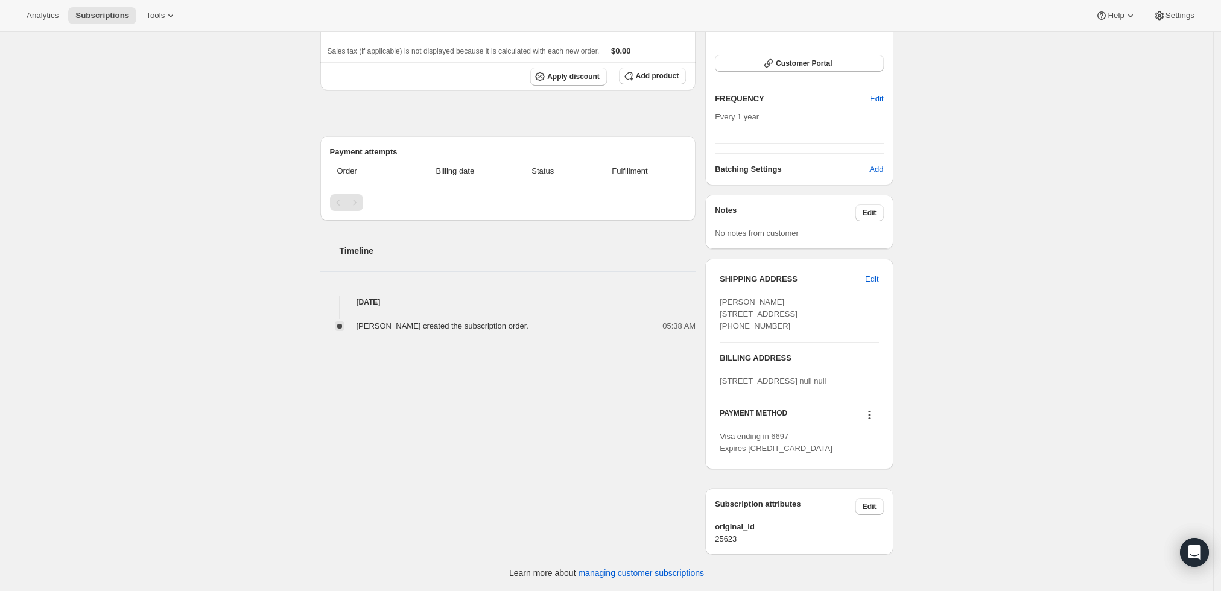
scroll to position [224, 0]
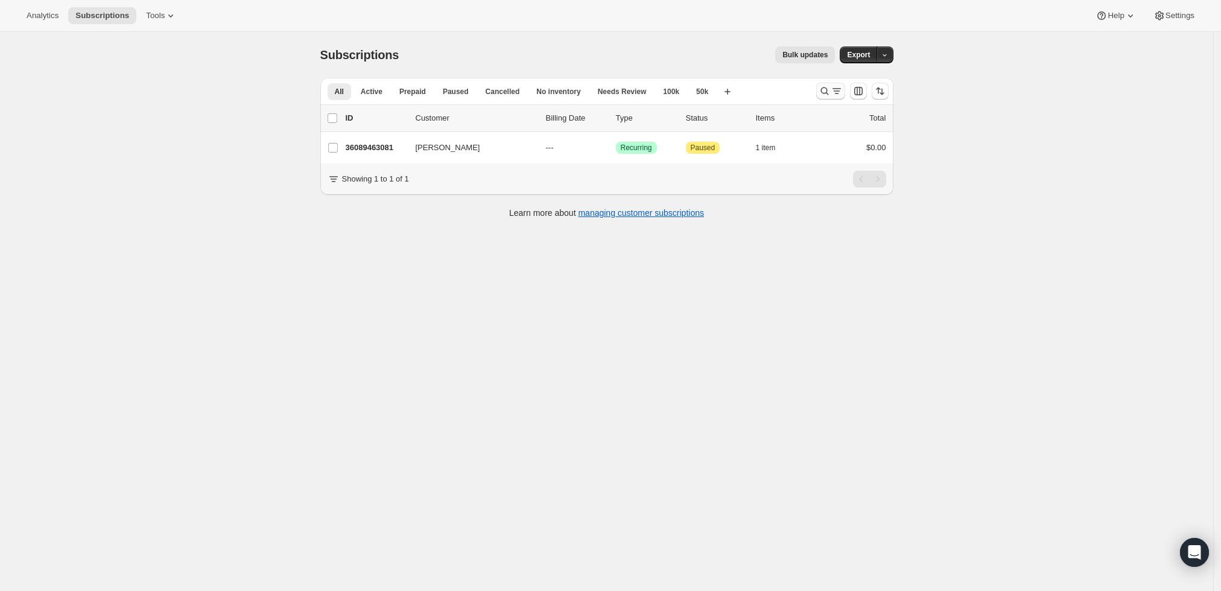
click at [827, 92] on icon "Search and filter results" at bounding box center [825, 91] width 12 height 12
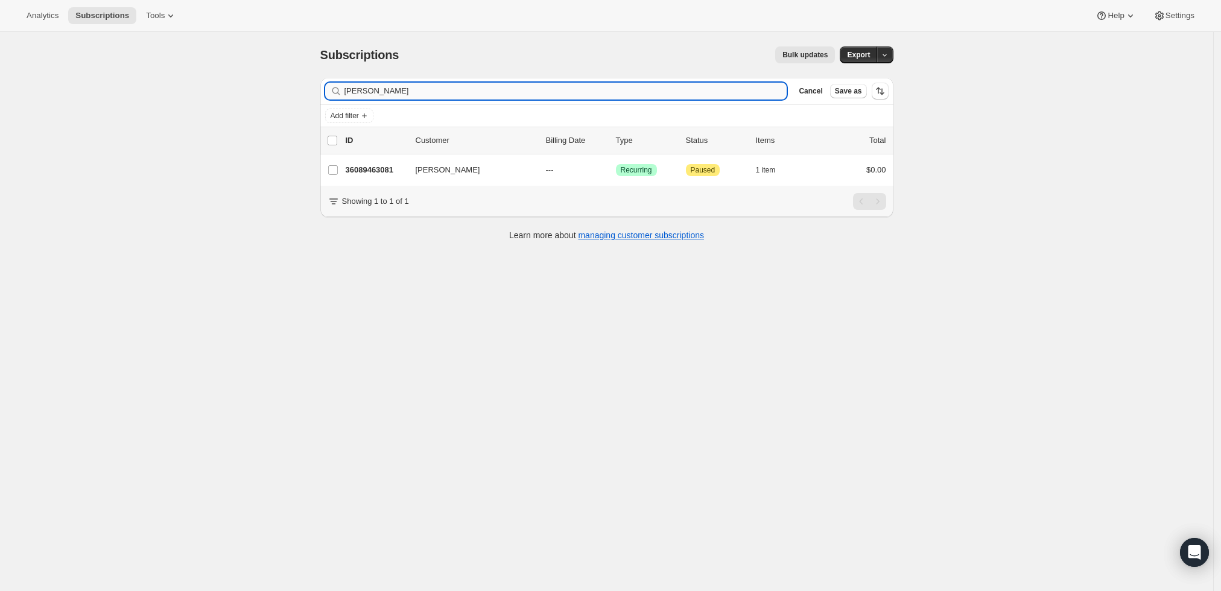
click at [719, 92] on input "David Caple" at bounding box center [566, 91] width 443 height 17
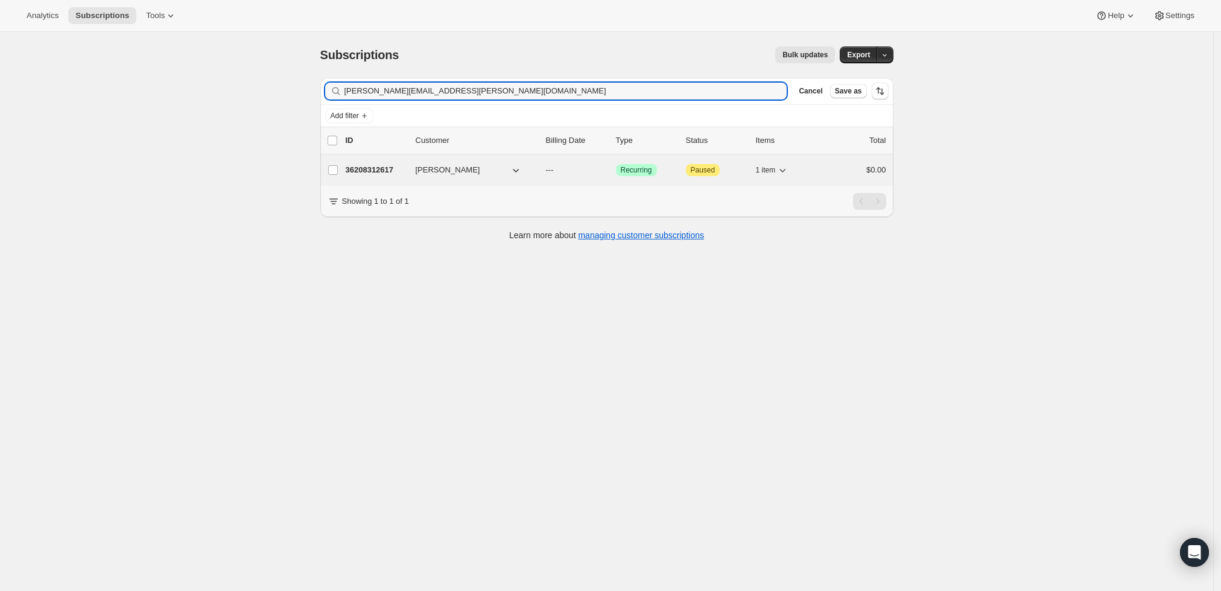
type input "aaron.skrivan@gmail.com"
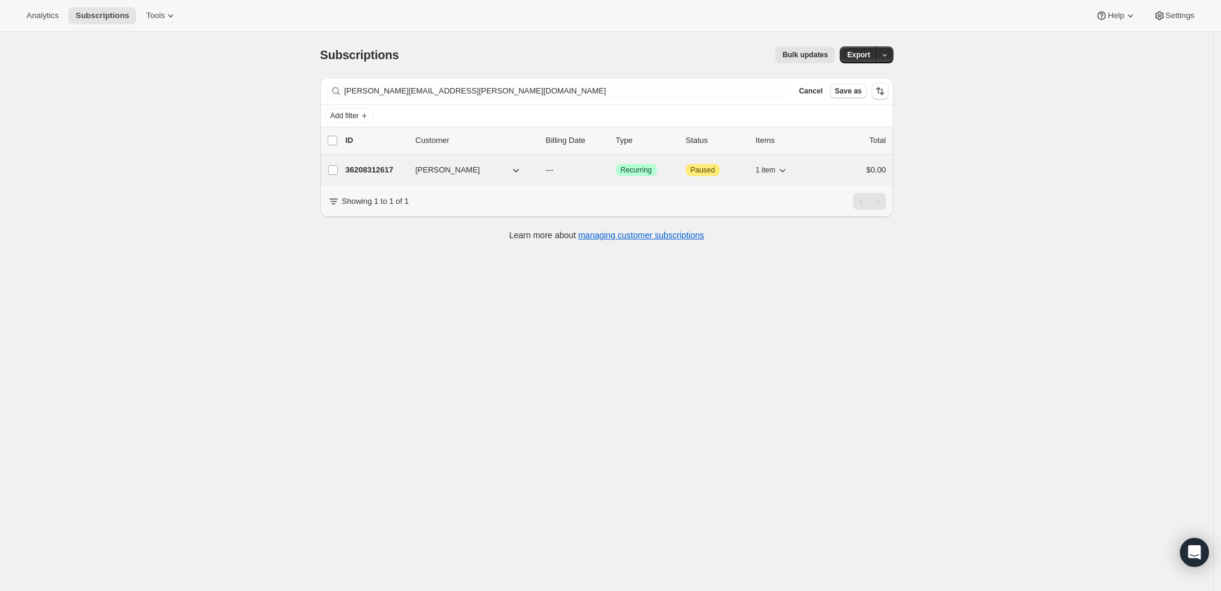
click at [381, 170] on p "36208312617" at bounding box center [376, 170] width 60 height 12
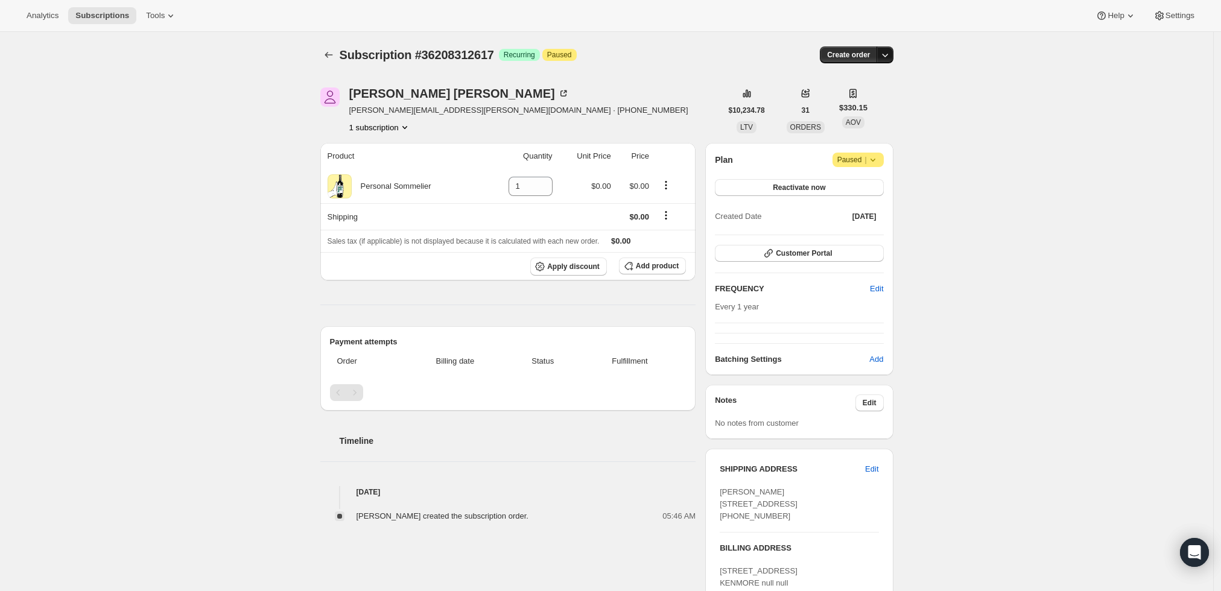
click at [889, 55] on icon "button" at bounding box center [885, 55] width 12 height 12
click at [874, 98] on span "Create custom one-time order" at bounding box center [838, 99] width 104 height 9
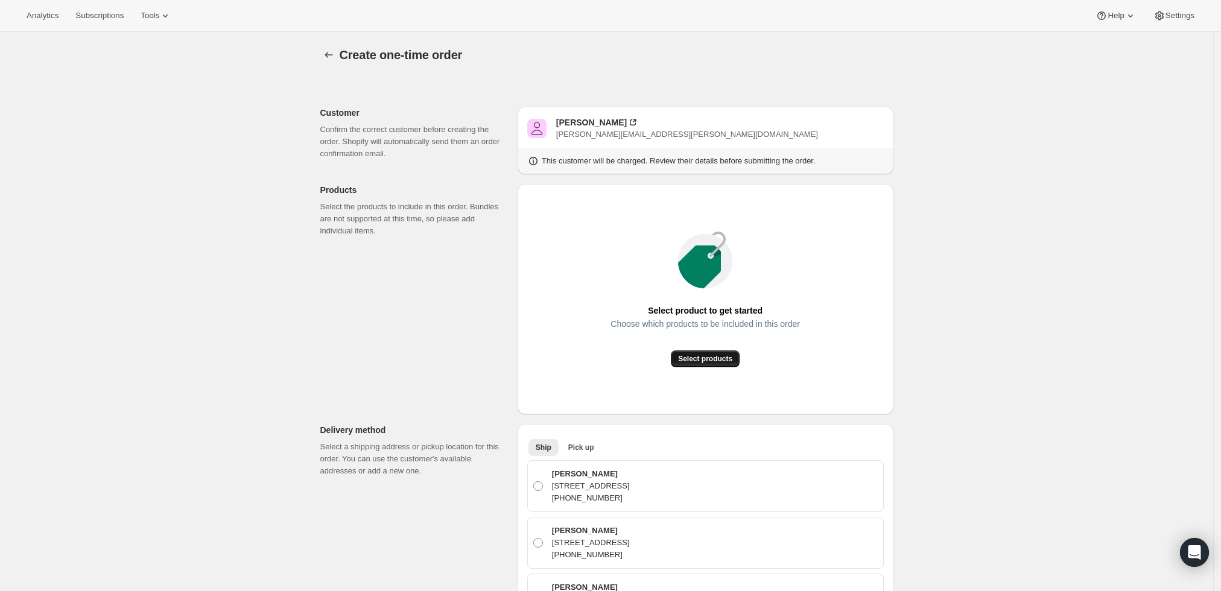
click at [707, 361] on span "Select products" at bounding box center [705, 359] width 54 height 10
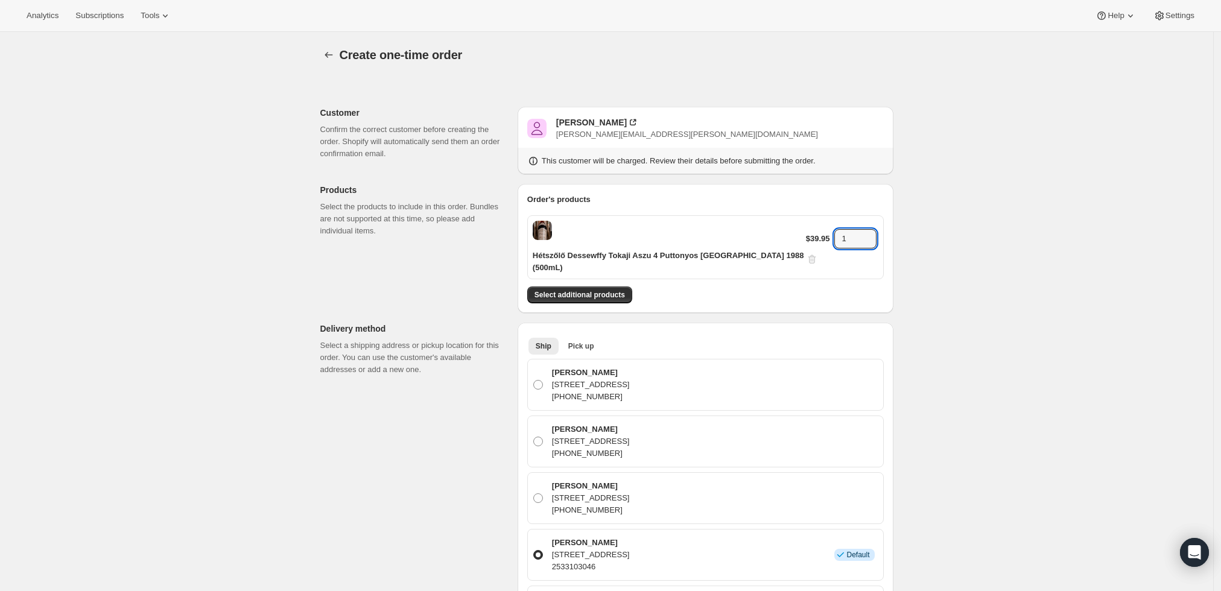
drag, startPoint x: 840, startPoint y: 235, endPoint x: 769, endPoint y: 243, distance: 71.7
click at [769, 243] on div "Hétszőlő Dessewffy Tokaji Aszu 4 Puttonyos Hungary 1988 (500mL) $39.95 1" at bounding box center [705, 247] width 357 height 64
type input "3"
click at [942, 308] on div "Create one-time order. This page is ready Create one-time order Customer Confir…" at bounding box center [606, 586] width 1213 height 1109
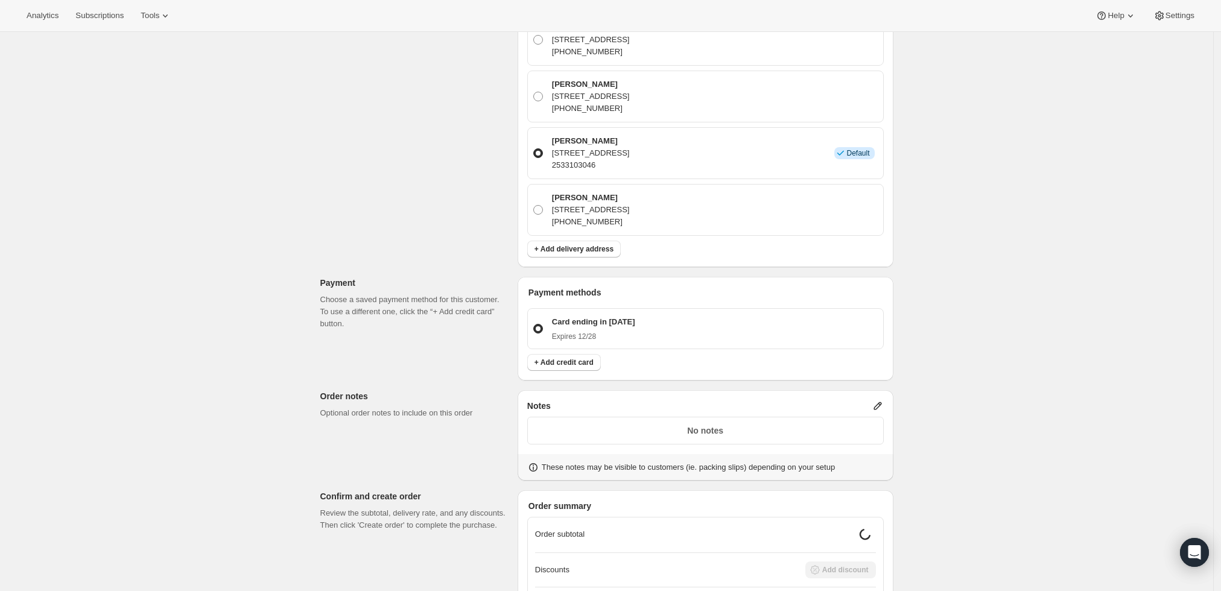
scroll to position [533, 0]
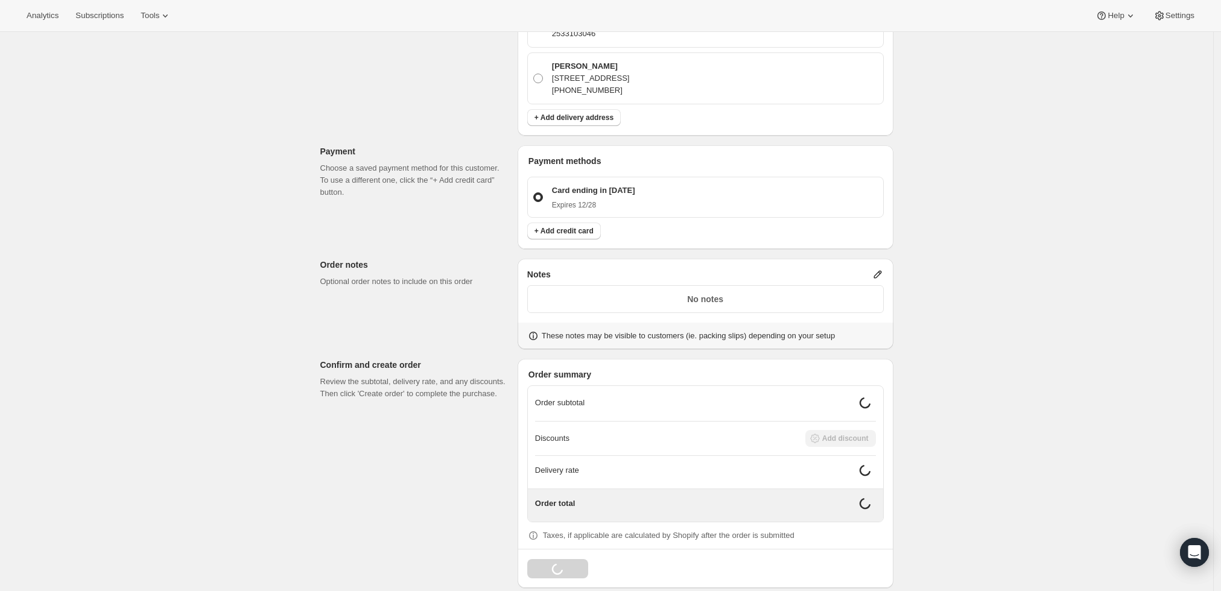
click at [880, 269] on icon at bounding box center [878, 275] width 12 height 12
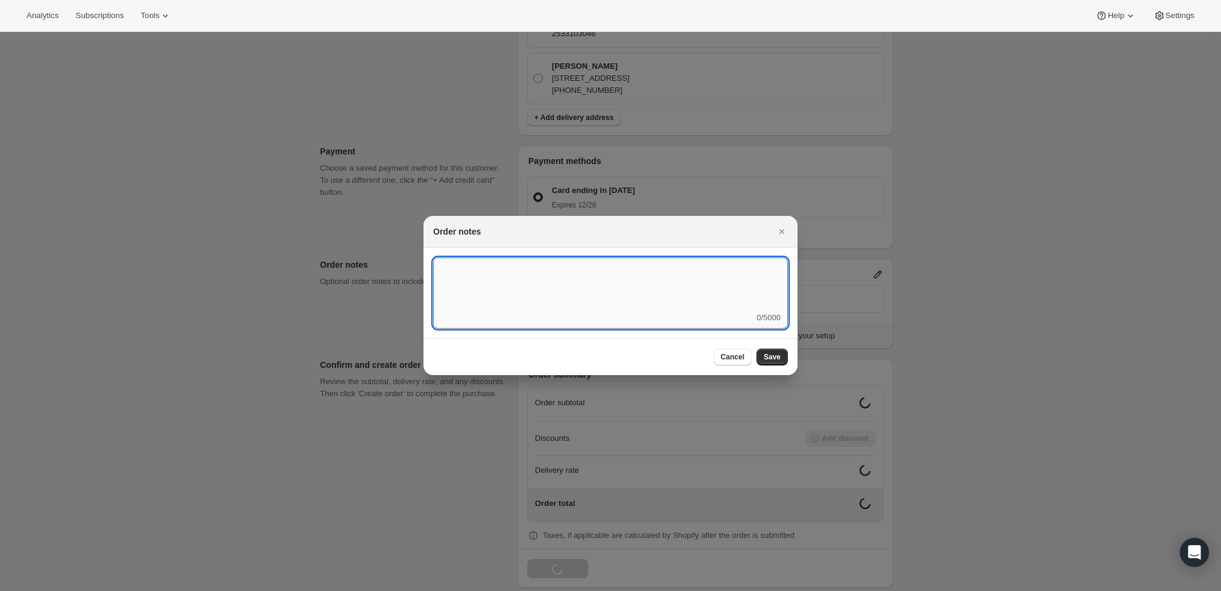
click at [666, 296] on textarea ":r3v:" at bounding box center [610, 285] width 355 height 54
type textarea "Weather HOLD"
click at [774, 363] on button "Save" at bounding box center [772, 357] width 31 height 17
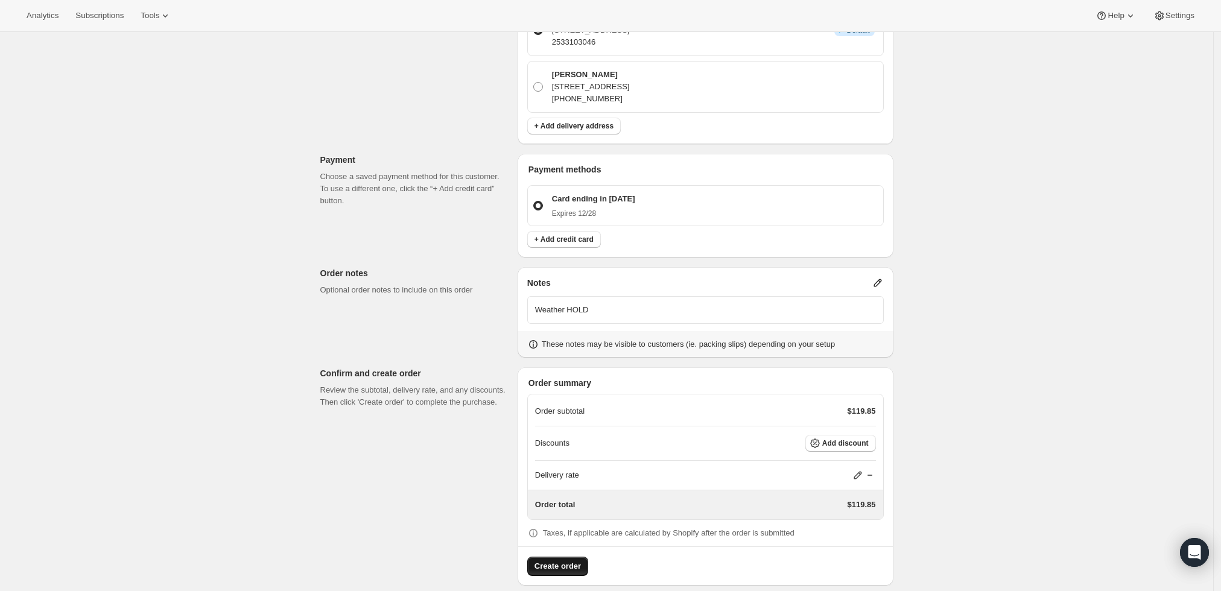
click at [567, 561] on span "Create order" at bounding box center [558, 567] width 46 height 12
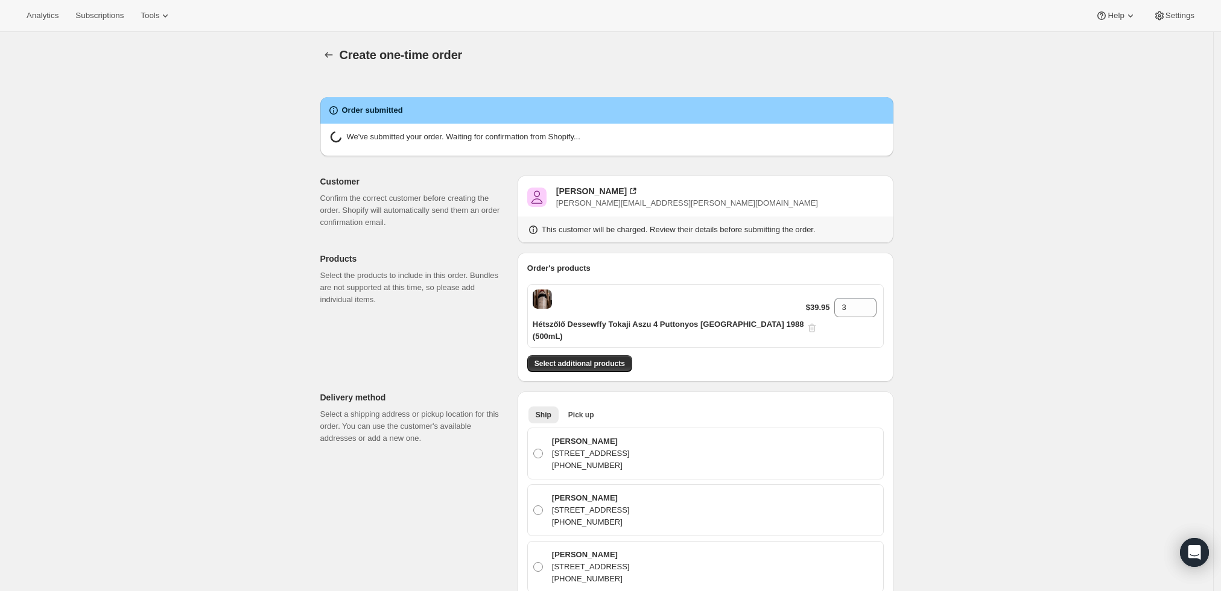
radio input "true"
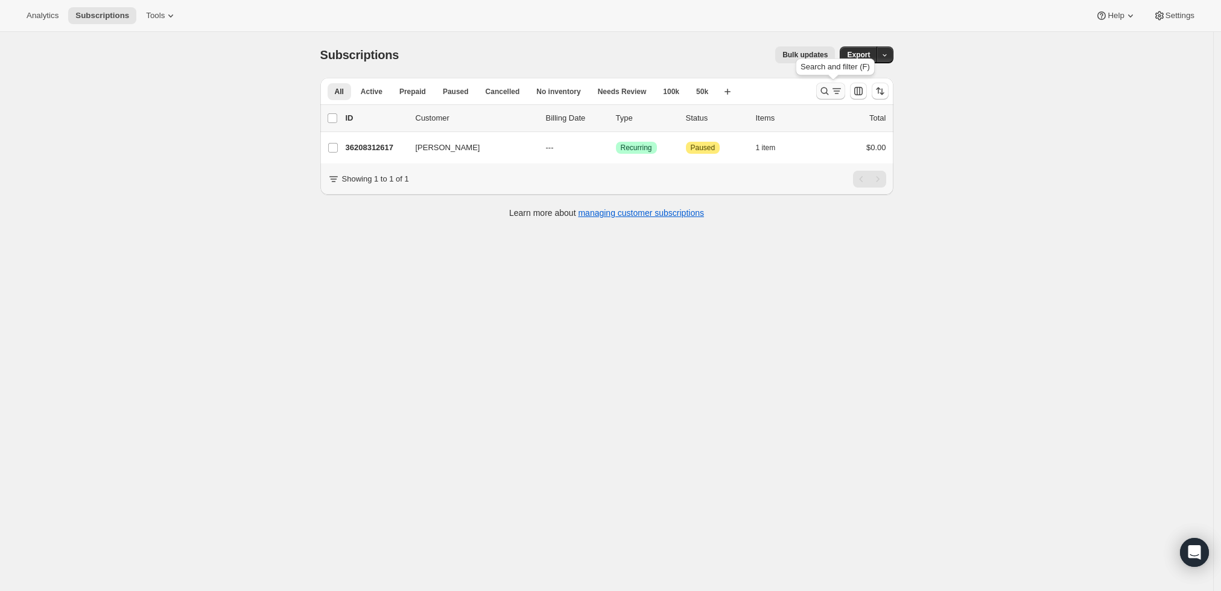
click at [835, 86] on icon "Search and filter results" at bounding box center [837, 91] width 12 height 12
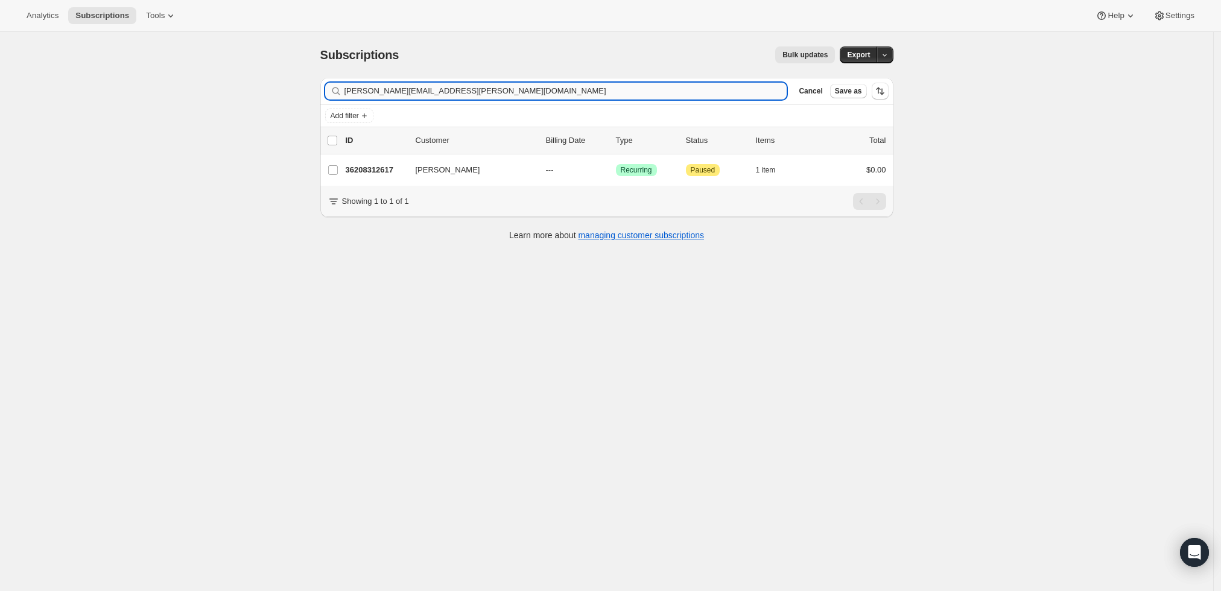
click at [599, 93] on input "aaron.skrivan@gmail.com" at bounding box center [566, 91] width 443 height 17
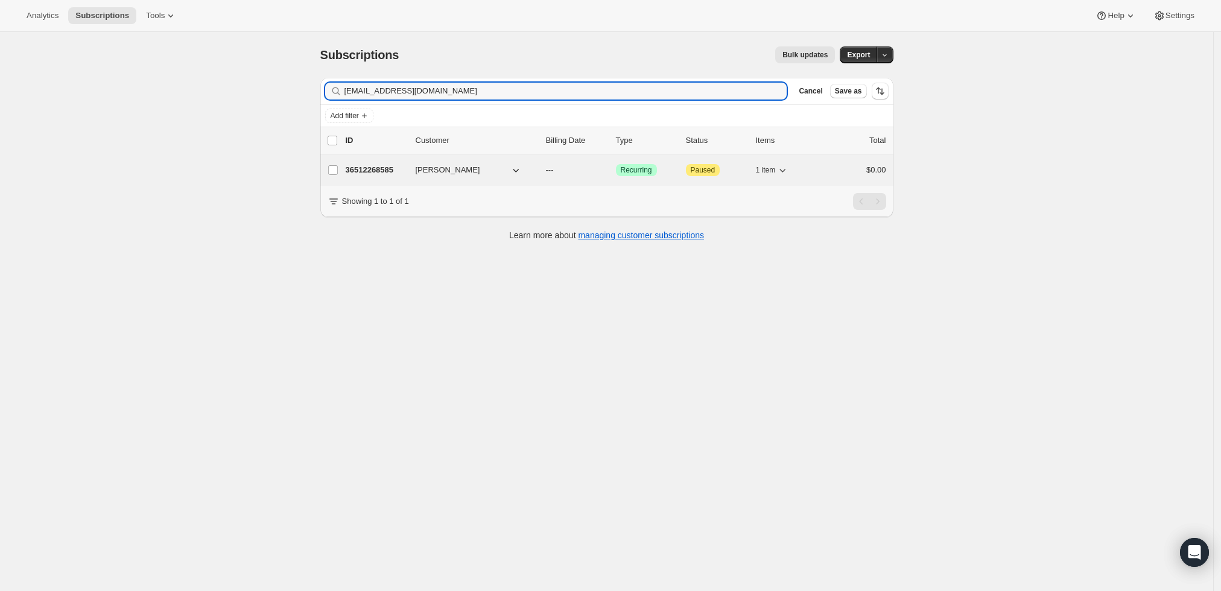
type input "[EMAIL_ADDRESS][DOMAIN_NAME]"
click at [372, 168] on p "36512268585" at bounding box center [376, 170] width 60 height 12
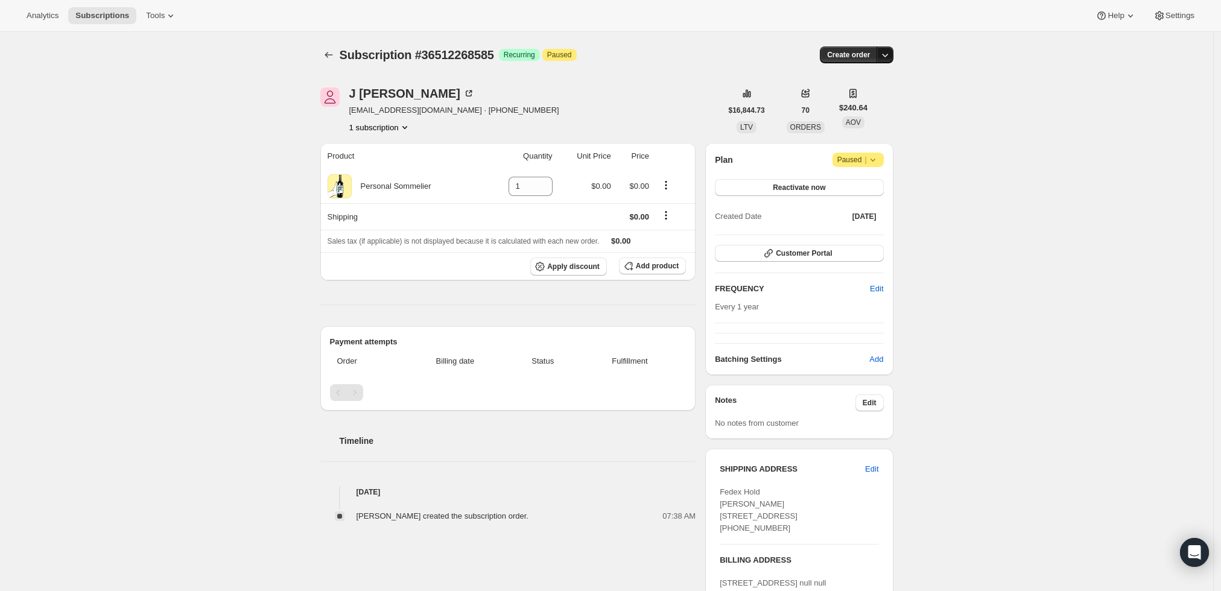
click at [886, 51] on icon "button" at bounding box center [885, 55] width 12 height 12
click at [866, 93] on button "Create custom one-time order" at bounding box center [829, 100] width 127 height 19
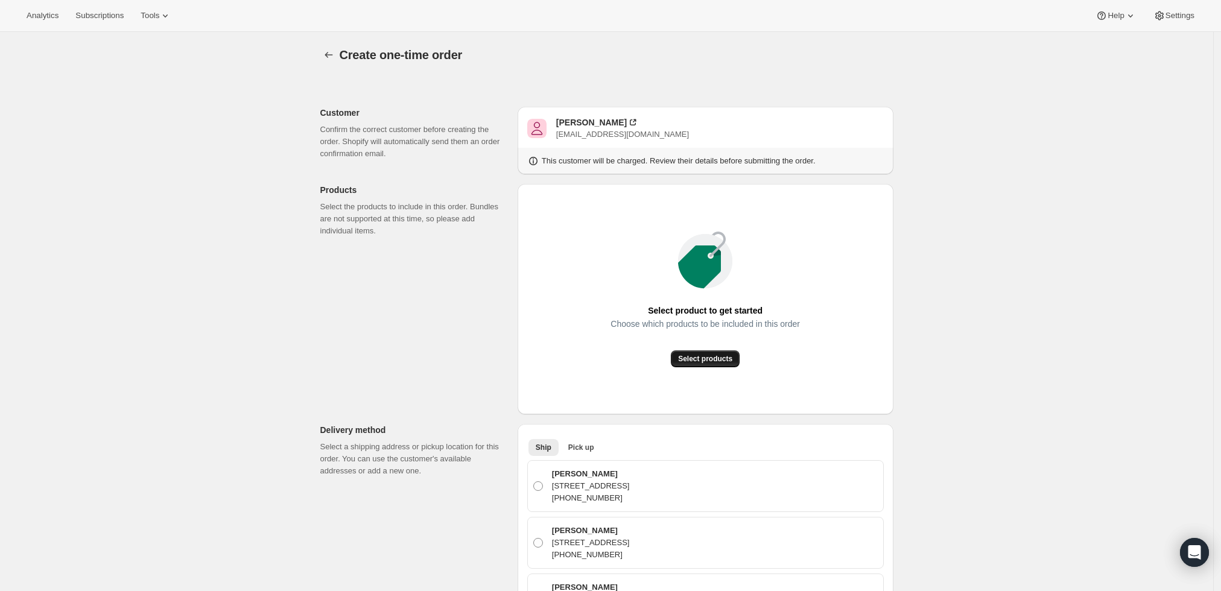
click at [694, 358] on span "Select products" at bounding box center [705, 359] width 54 height 10
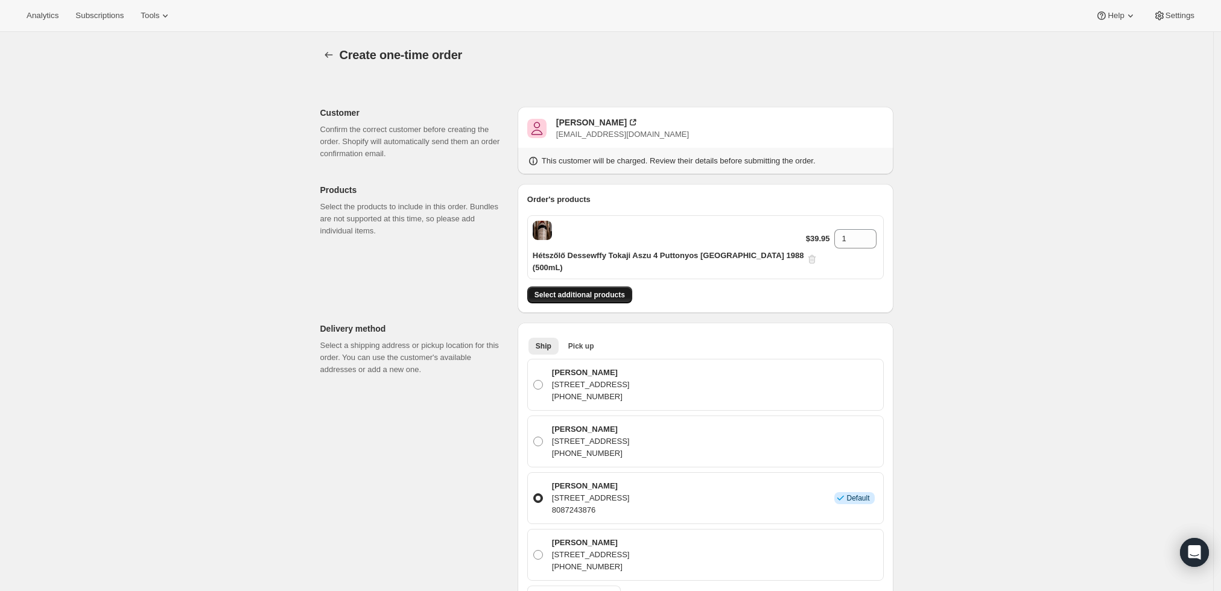
click at [574, 288] on button "Select additional products" at bounding box center [579, 295] width 105 height 17
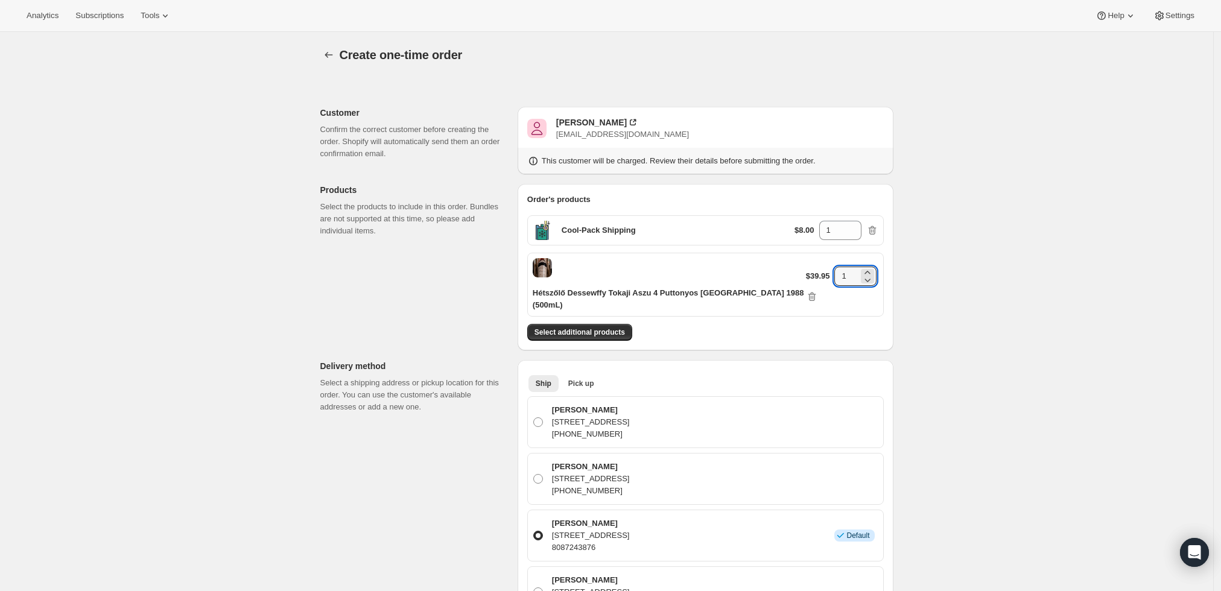
drag, startPoint x: 844, startPoint y: 270, endPoint x: 825, endPoint y: 268, distance: 18.2
click at [825, 268] on div "$39.95 1" at bounding box center [842, 285] width 72 height 36
type input "3"
click at [950, 290] on div "Create one-time order. This page is ready Create one-time order Customer Confir…" at bounding box center [606, 577] width 1213 height 1090
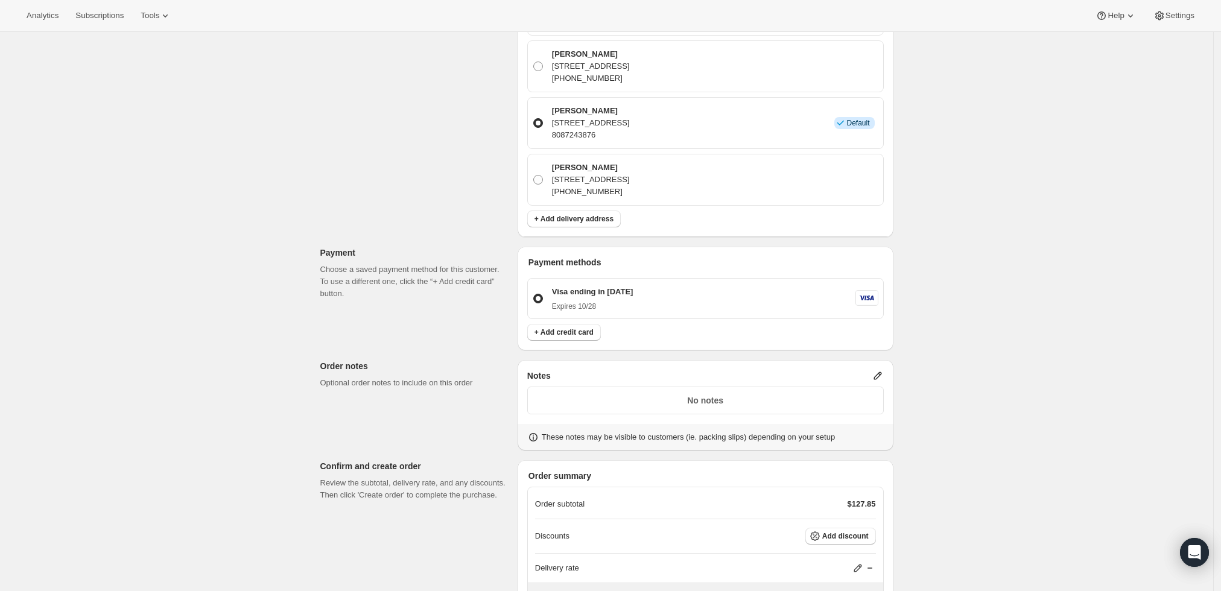
scroll to position [506, 0]
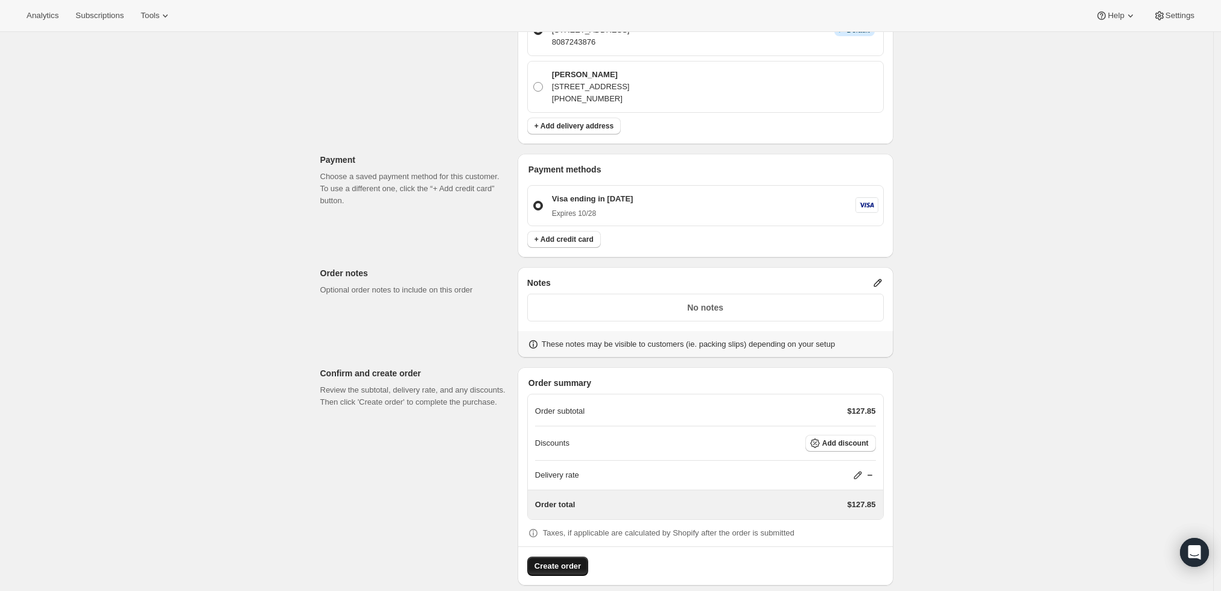
click at [555, 561] on span "Create order" at bounding box center [558, 567] width 46 height 12
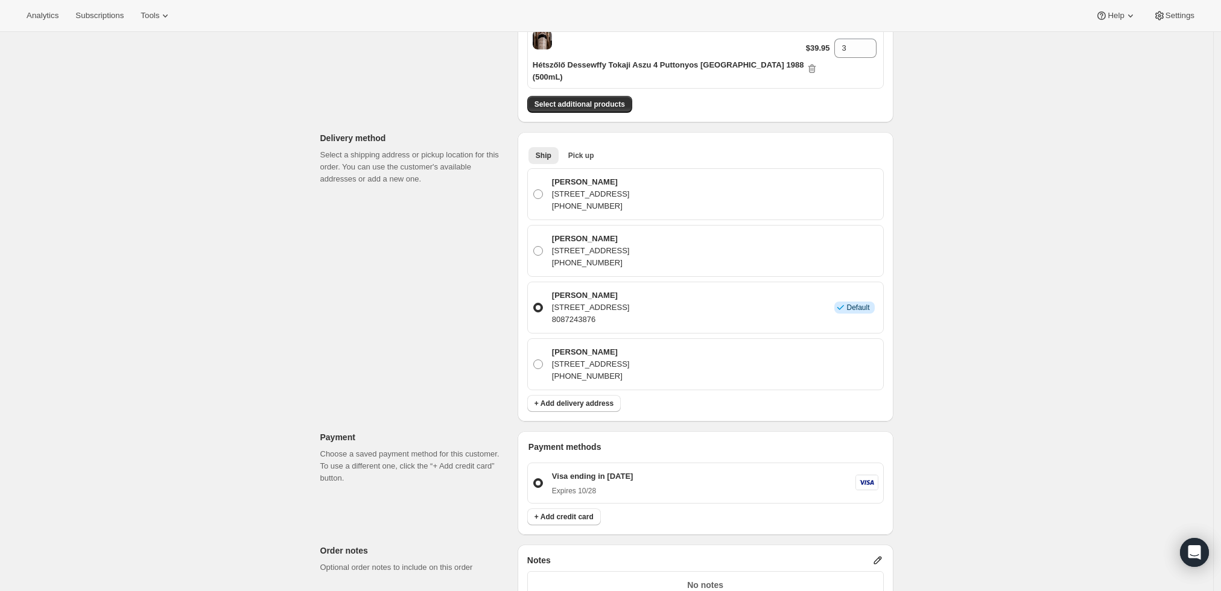
scroll to position [170, 0]
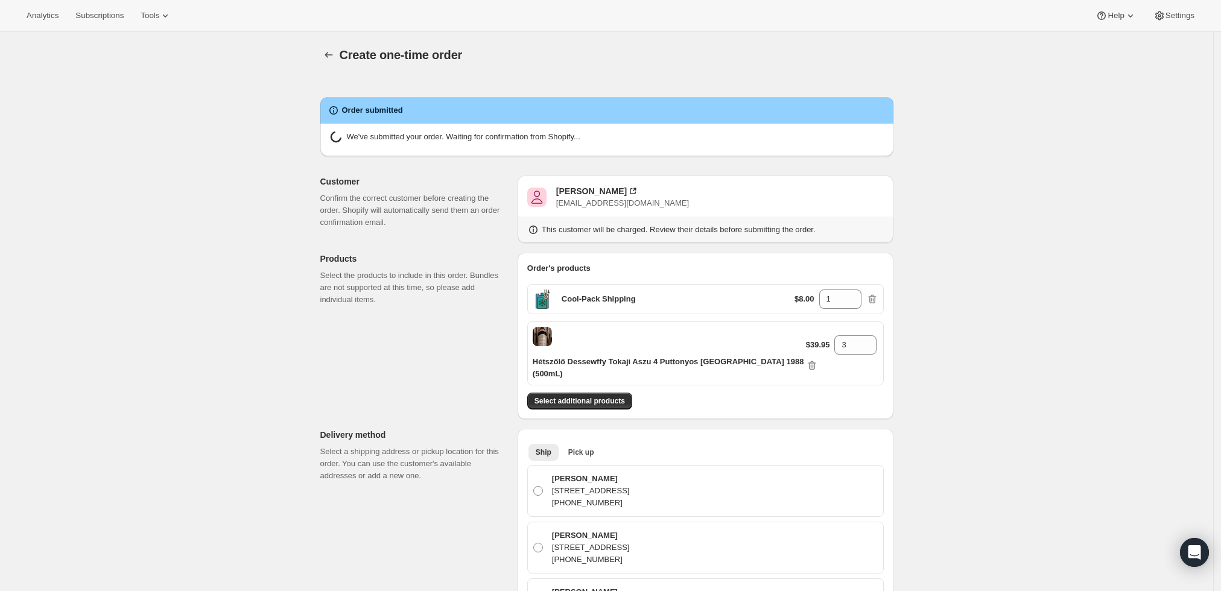
radio input "true"
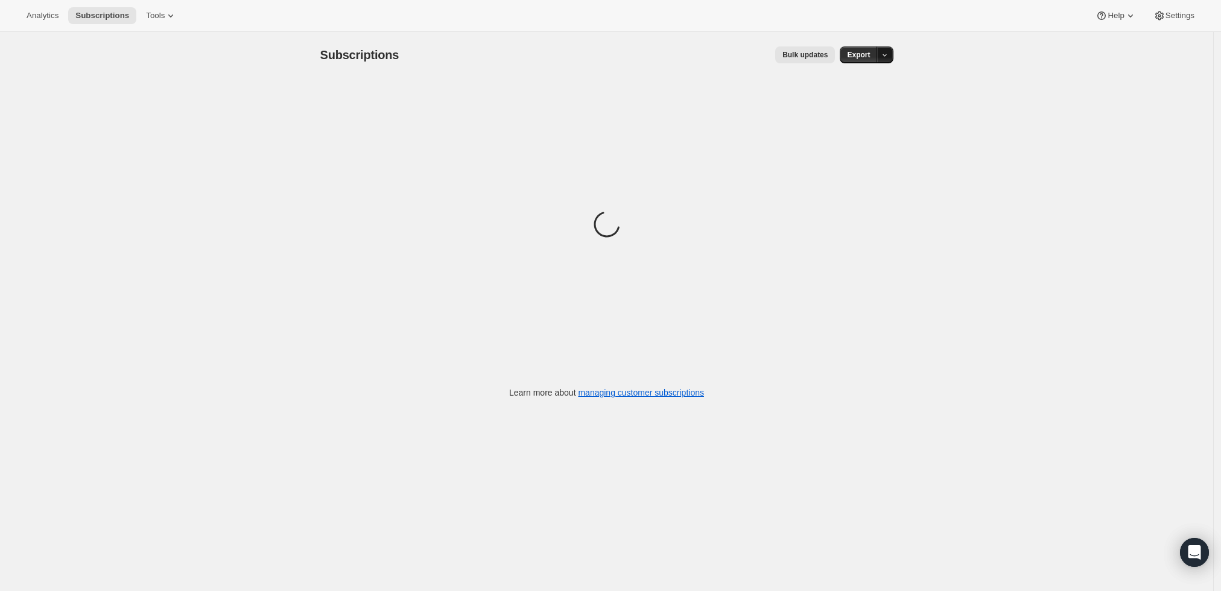
click at [888, 54] on icon "button" at bounding box center [885, 55] width 8 height 8
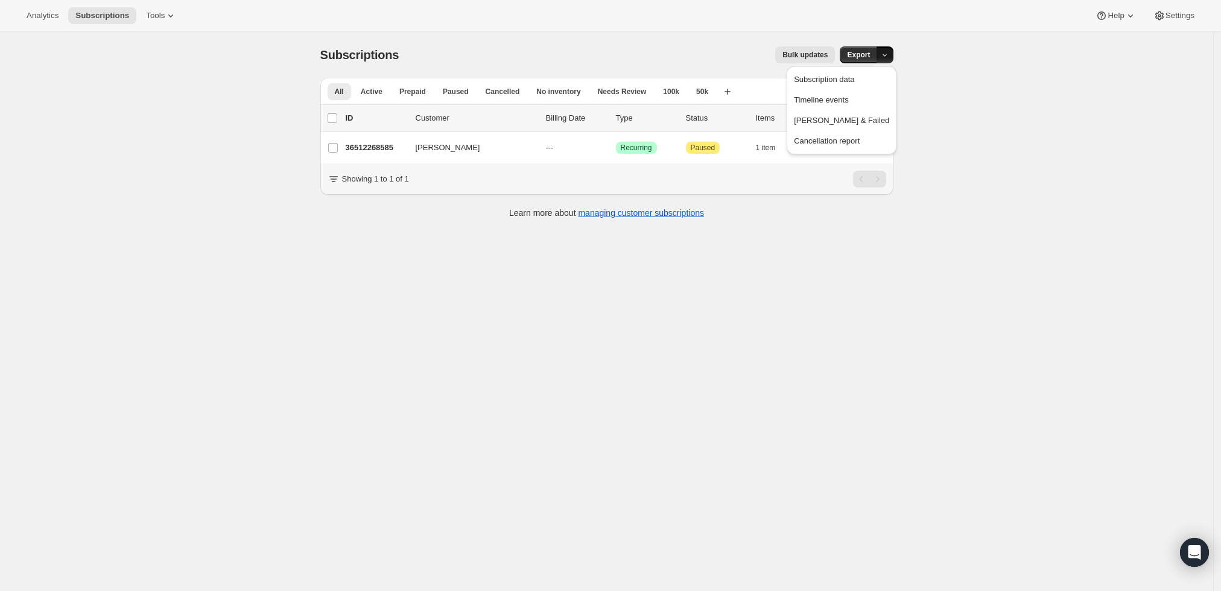
click at [687, 11] on div "Analytics Subscriptions Tools Help Settings" at bounding box center [610, 16] width 1221 height 32
click at [838, 91] on icon "Search and filter results" at bounding box center [837, 91] width 12 height 12
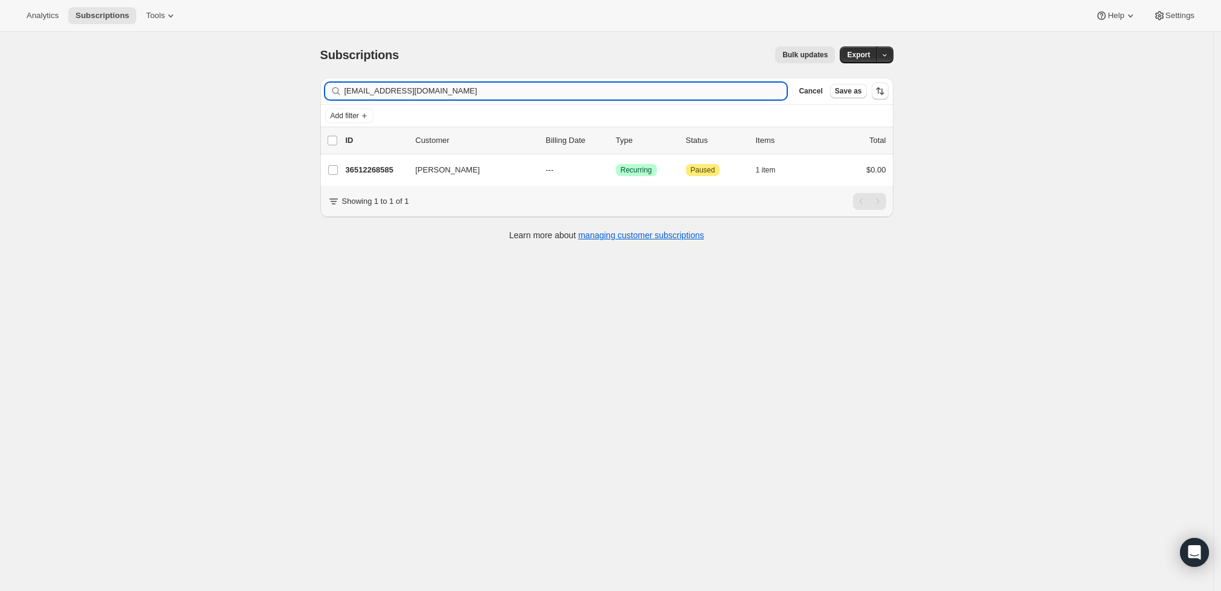
click at [703, 95] on input "[EMAIL_ADDRESS][DOMAIN_NAME]" at bounding box center [566, 91] width 443 height 17
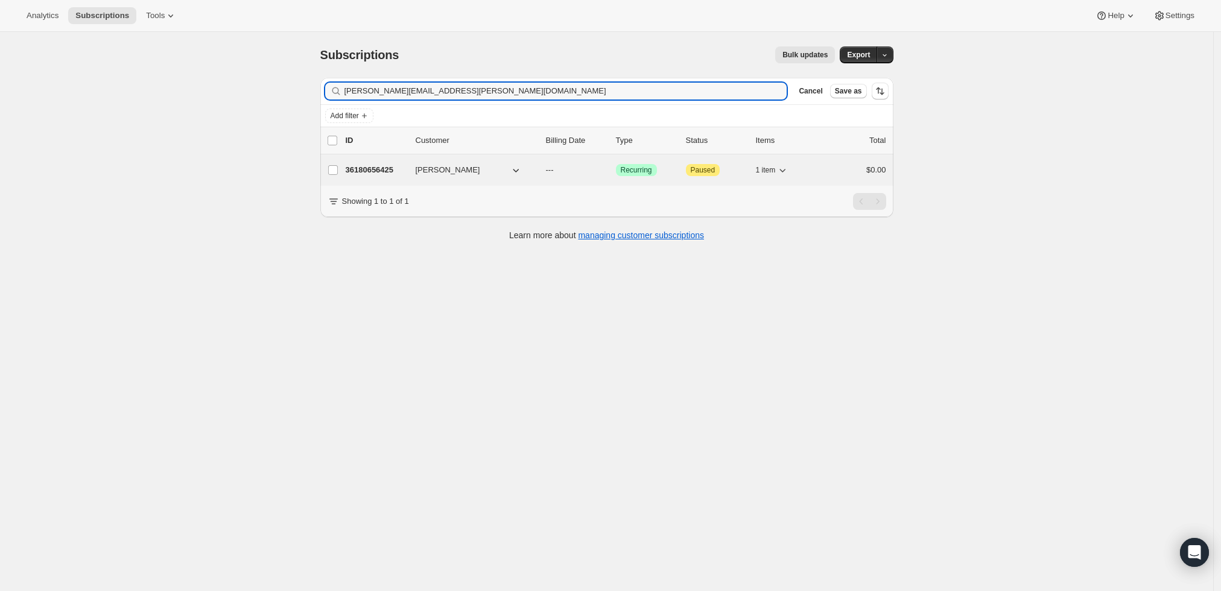
type input "[PERSON_NAME][EMAIL_ADDRESS][PERSON_NAME][DOMAIN_NAME]"
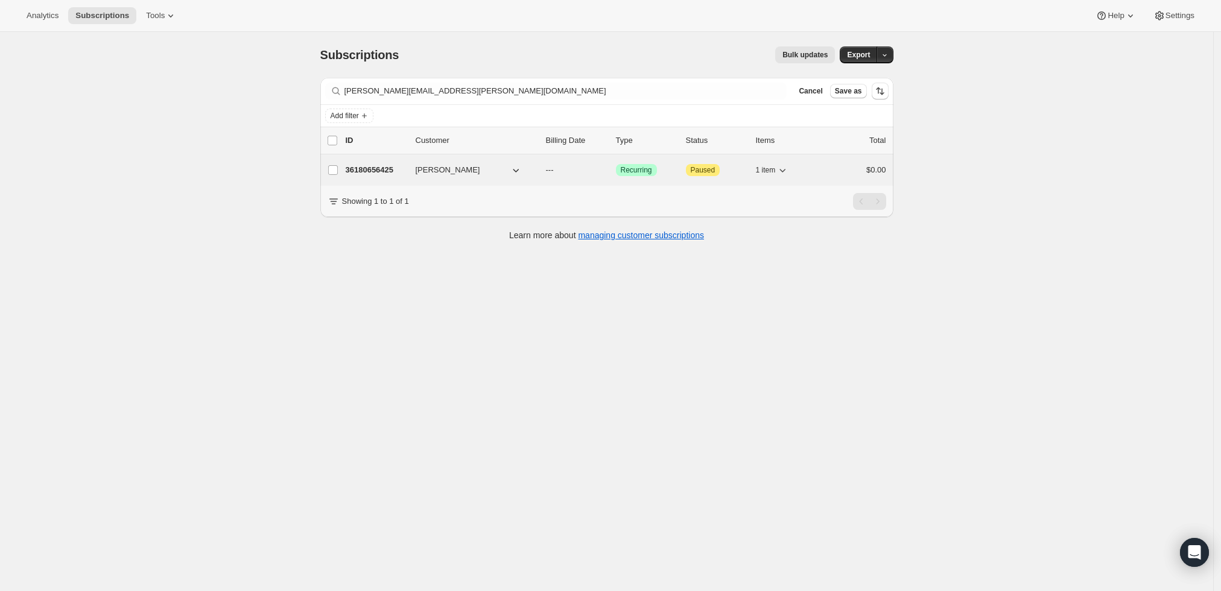
click at [393, 164] on p "36180656425" at bounding box center [376, 170] width 60 height 12
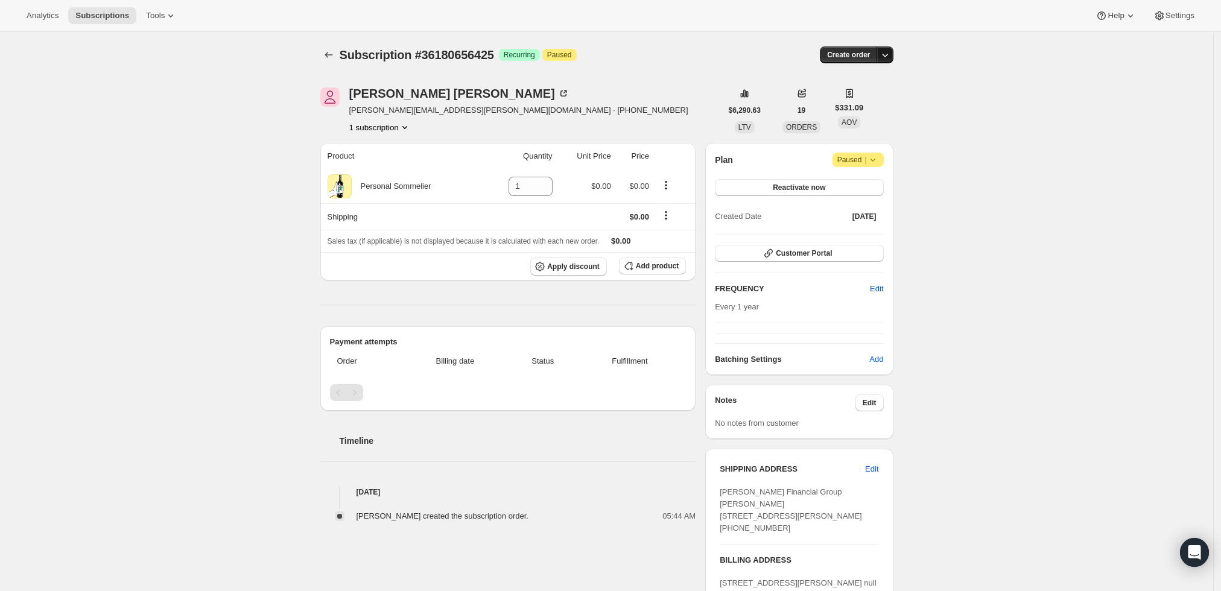
click at [891, 47] on button "button" at bounding box center [885, 54] width 17 height 17
click at [853, 97] on span "Create custom one-time order" at bounding box center [838, 99] width 104 height 9
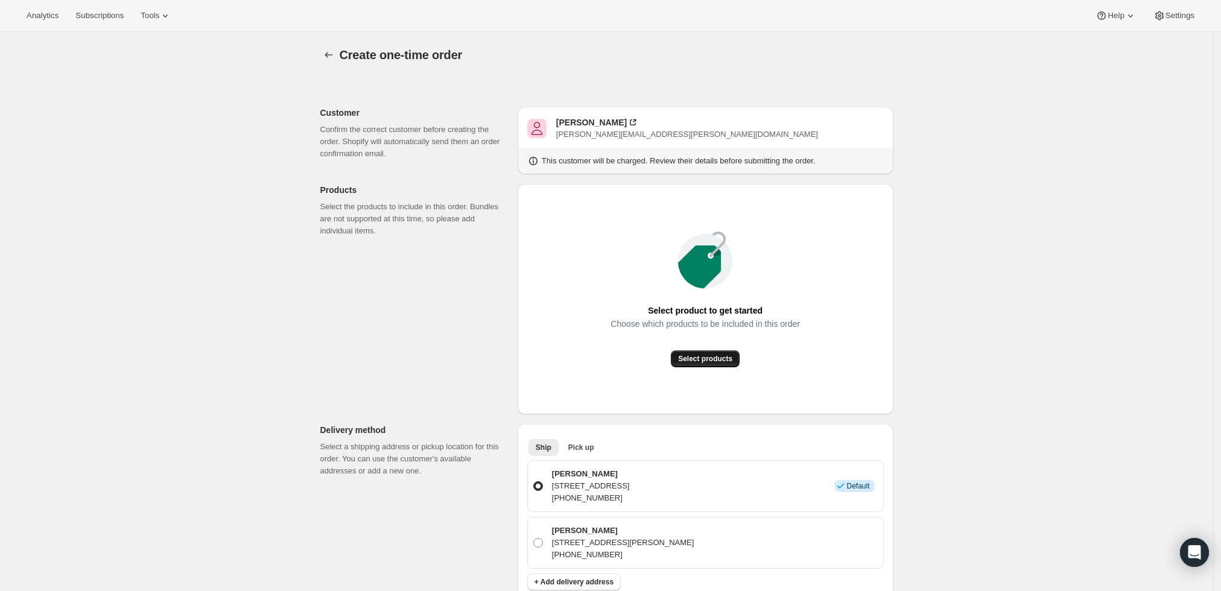
click at [701, 363] on span "Select products" at bounding box center [705, 359] width 54 height 10
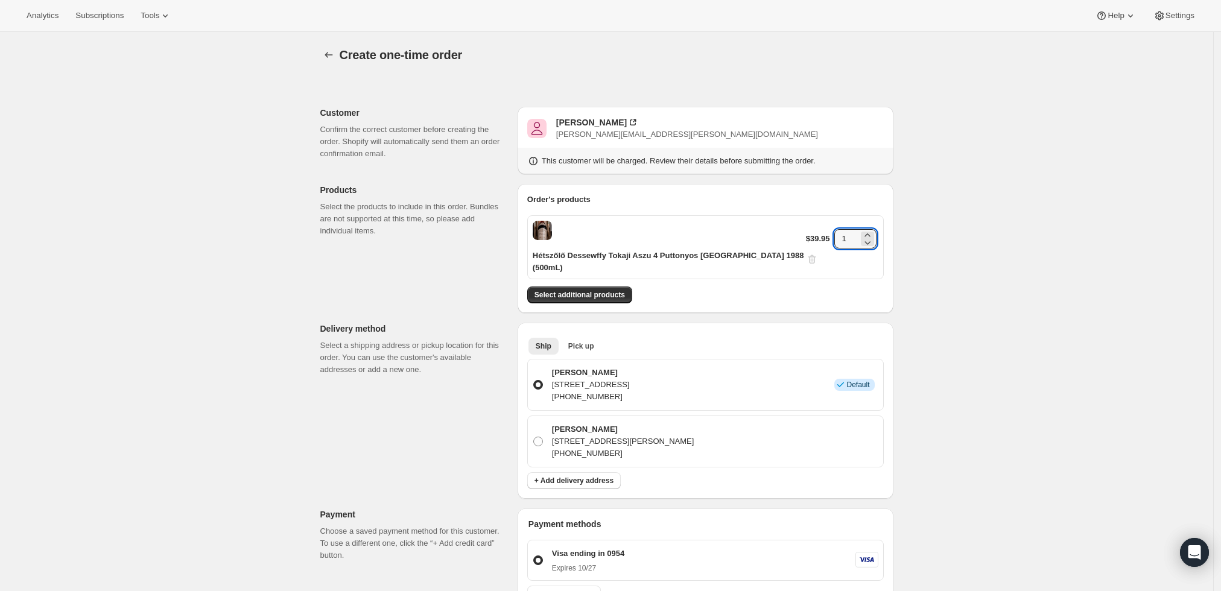
drag, startPoint x: 839, startPoint y: 231, endPoint x: 788, endPoint y: 235, distance: 51.5
click at [788, 235] on div "Hétszőlő Dessewffy Tokaji Aszu 4 Puttonyos Hungary 1988 (500mL) $39.95 1" at bounding box center [705, 247] width 357 height 64
type input "4"
click at [955, 221] on div "Create one-time order. This page is ready Create one-time order Customer Confir…" at bounding box center [606, 501] width 1213 height 939
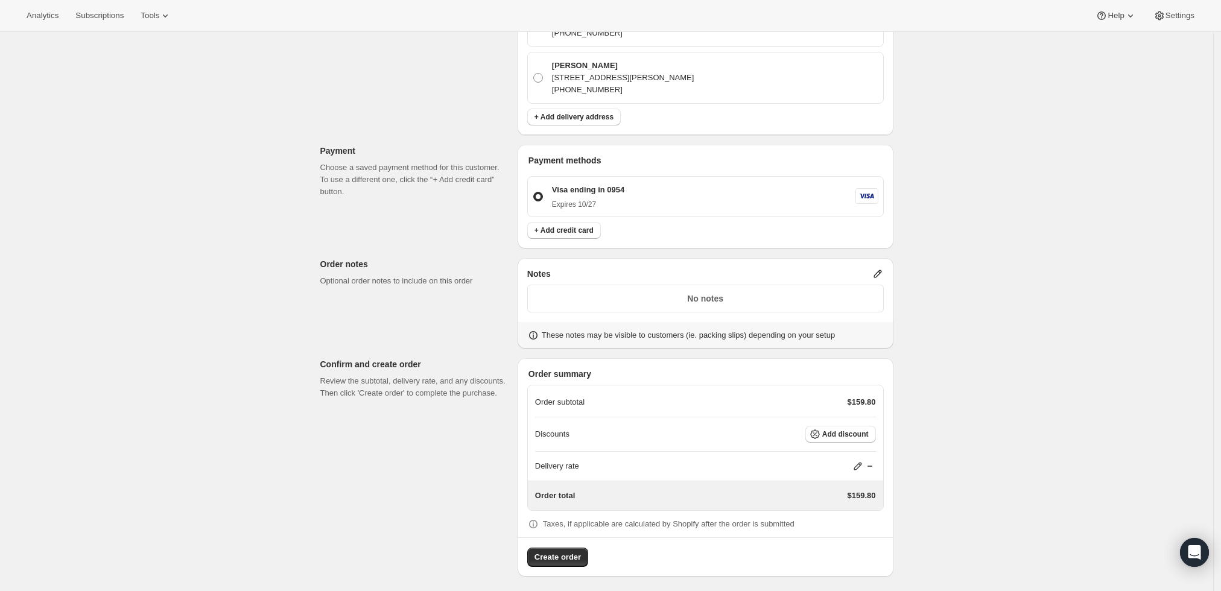
scroll to position [355, 0]
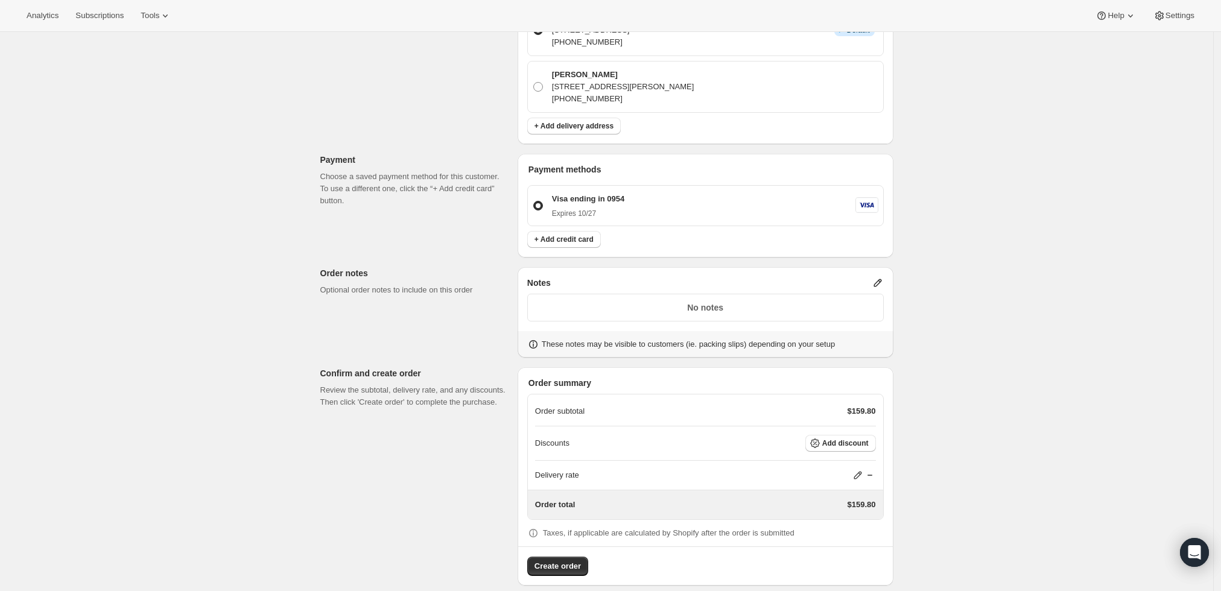
click at [884, 267] on div "Notes No notes These notes may be visible to customers (ie. packing slips) depe…" at bounding box center [706, 312] width 376 height 91
click at [881, 277] on icon at bounding box center [878, 283] width 12 height 12
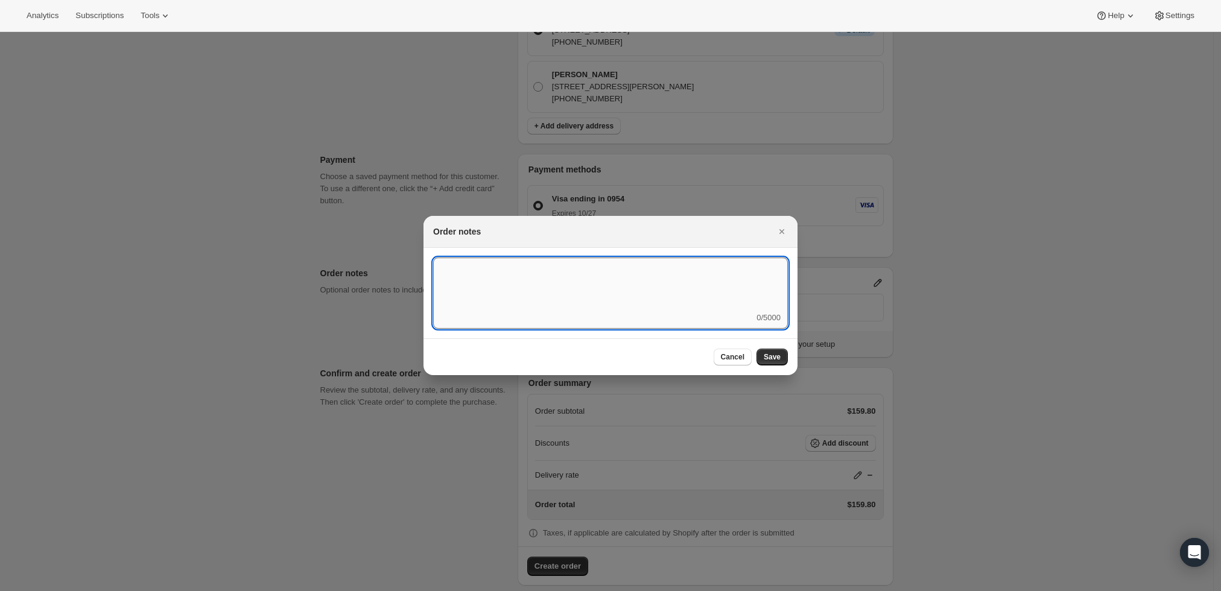
click at [723, 286] on textarea ":r3v:" at bounding box center [610, 285] width 355 height 54
type textarea "w"
type textarea "Weather HOLD"
click at [768, 351] on button "Save" at bounding box center [772, 357] width 31 height 17
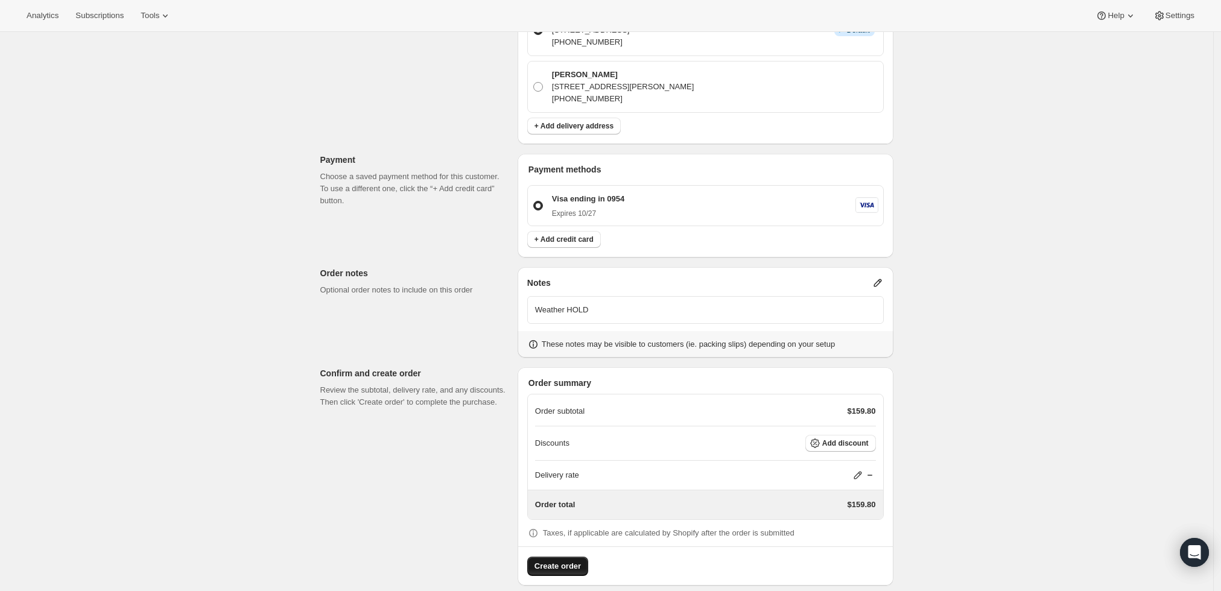
click at [555, 561] on span "Create order" at bounding box center [558, 567] width 46 height 12
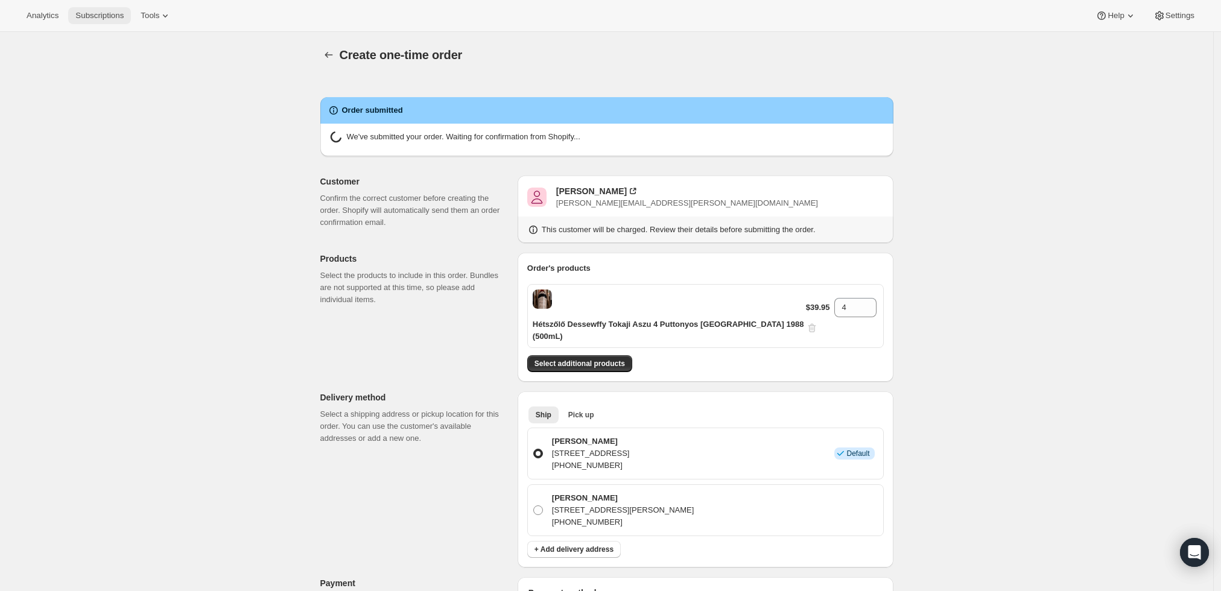
radio input "true"
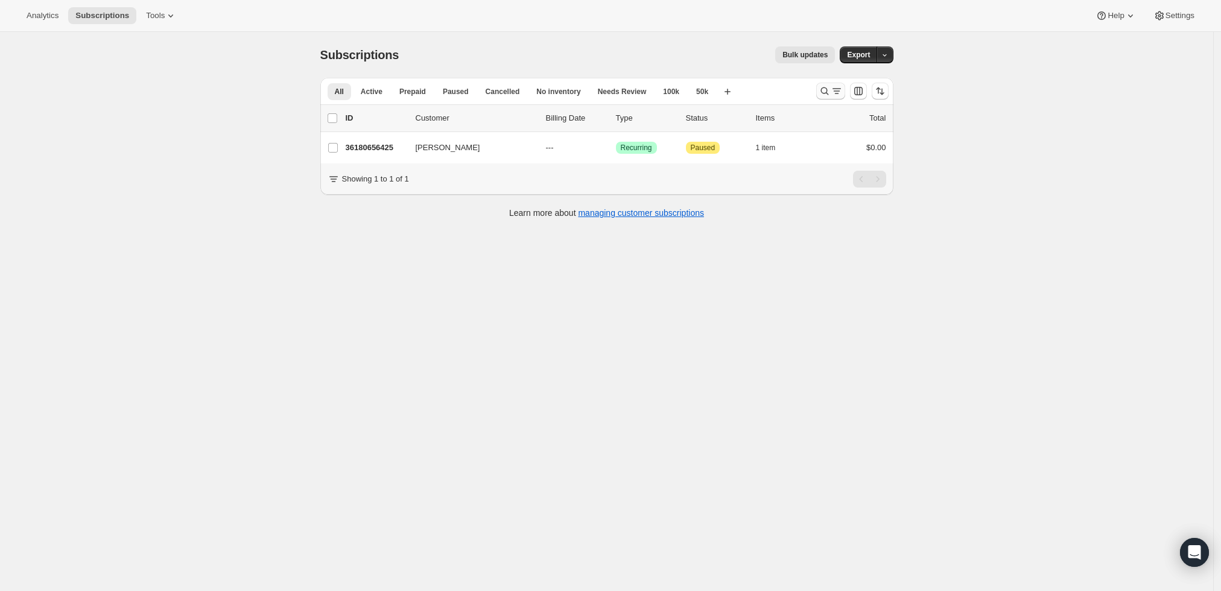
click at [835, 87] on div "Search and filter results" at bounding box center [831, 91] width 24 height 12
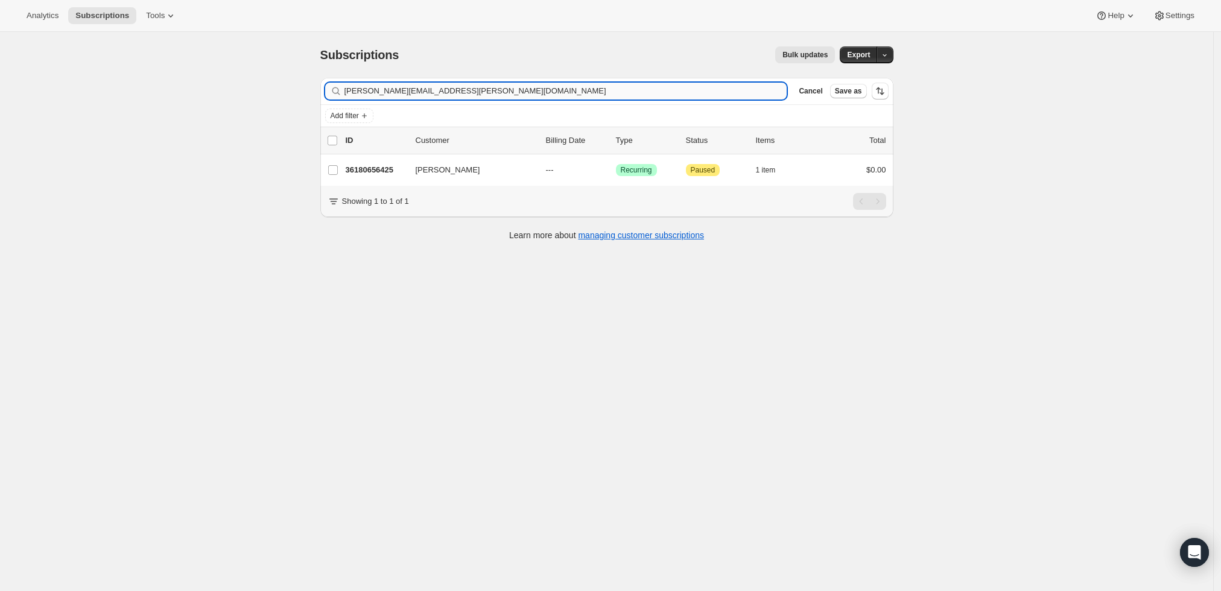
click at [495, 87] on input "[PERSON_NAME][EMAIL_ADDRESS][PERSON_NAME][DOMAIN_NAME]" at bounding box center [566, 91] width 443 height 17
type input "[EMAIL_ADDRESS][DOMAIN_NAME]"
click at [368, 165] on p "36091199785" at bounding box center [376, 170] width 60 height 12
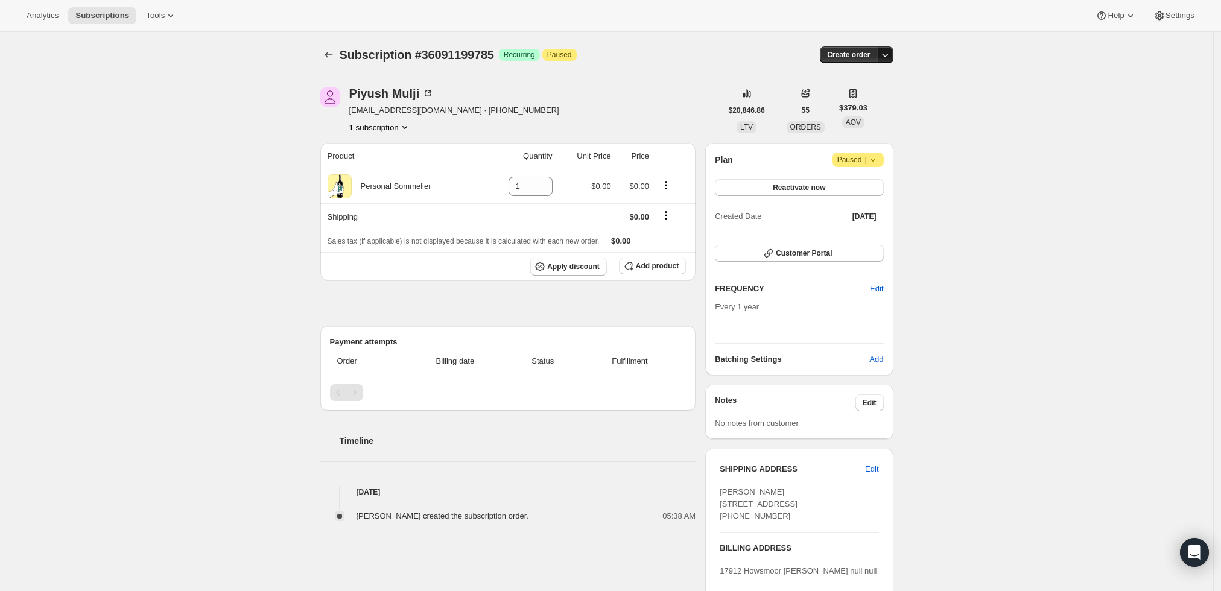
click at [891, 52] on icon "button" at bounding box center [885, 55] width 12 height 12
click at [879, 96] on span "Create custom one-time order" at bounding box center [838, 99] width 104 height 9
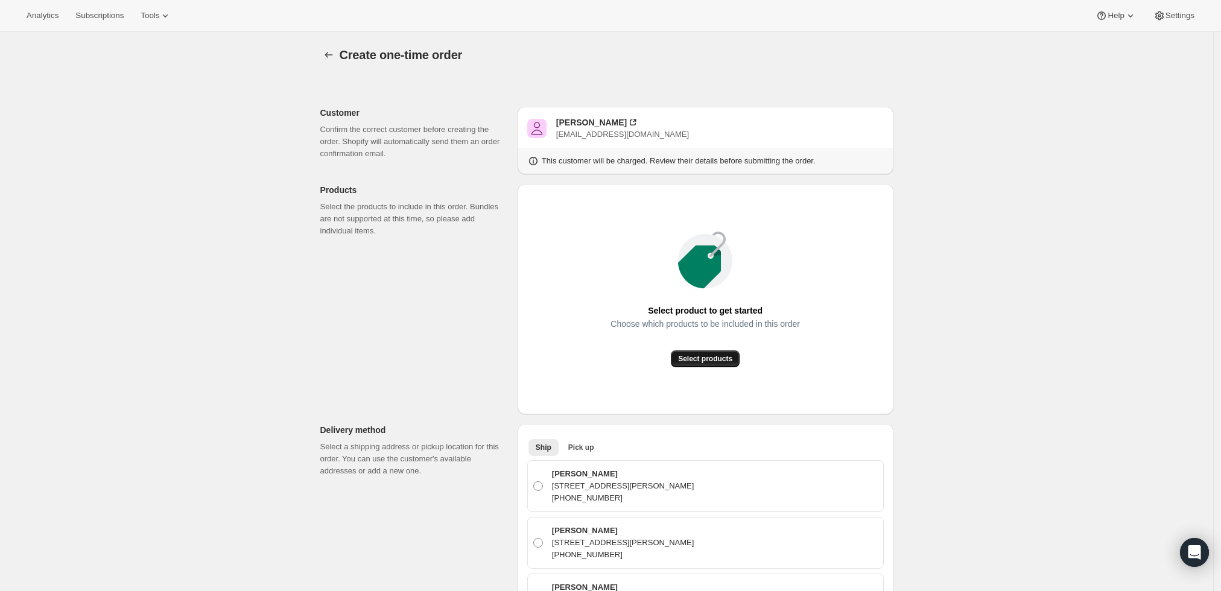
click at [678, 360] on button "Select products" at bounding box center [705, 359] width 69 height 17
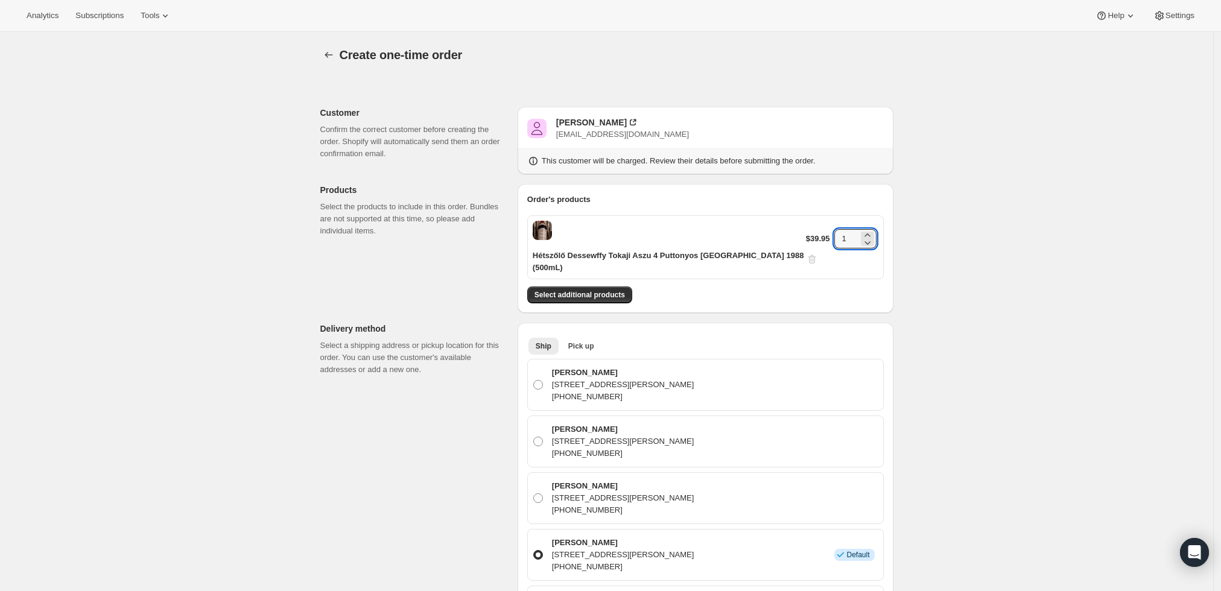
drag, startPoint x: 840, startPoint y: 233, endPoint x: 801, endPoint y: 235, distance: 39.3
click at [806, 235] on div "$39.95 1" at bounding box center [842, 247] width 72 height 36
type input "4"
click at [1014, 256] on div "Create one-time order. This page is ready Create one-time order Customer Confir…" at bounding box center [606, 580] width 1213 height 1097
click at [587, 290] on button "Select additional products" at bounding box center [579, 295] width 105 height 17
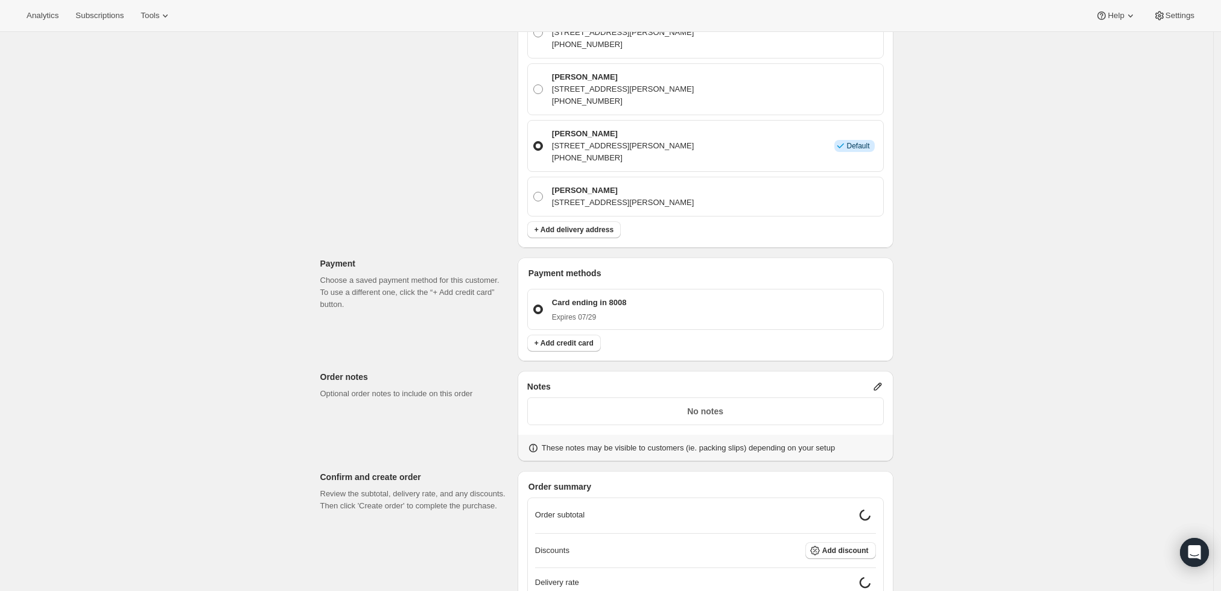
scroll to position [536, 0]
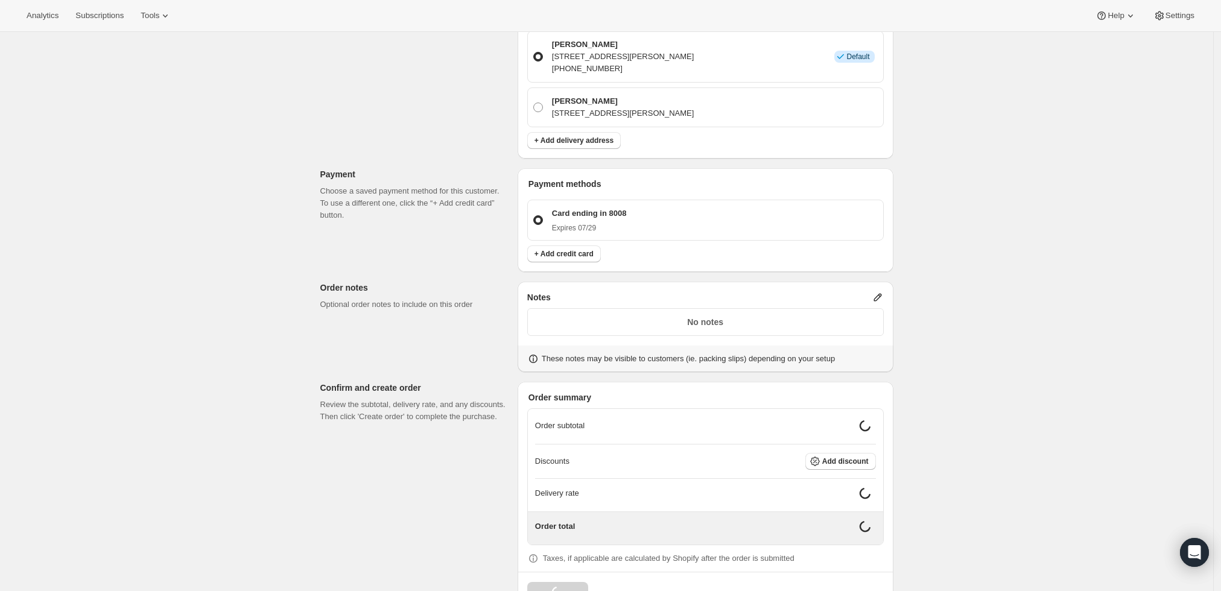
click at [881, 291] on icon at bounding box center [878, 297] width 12 height 12
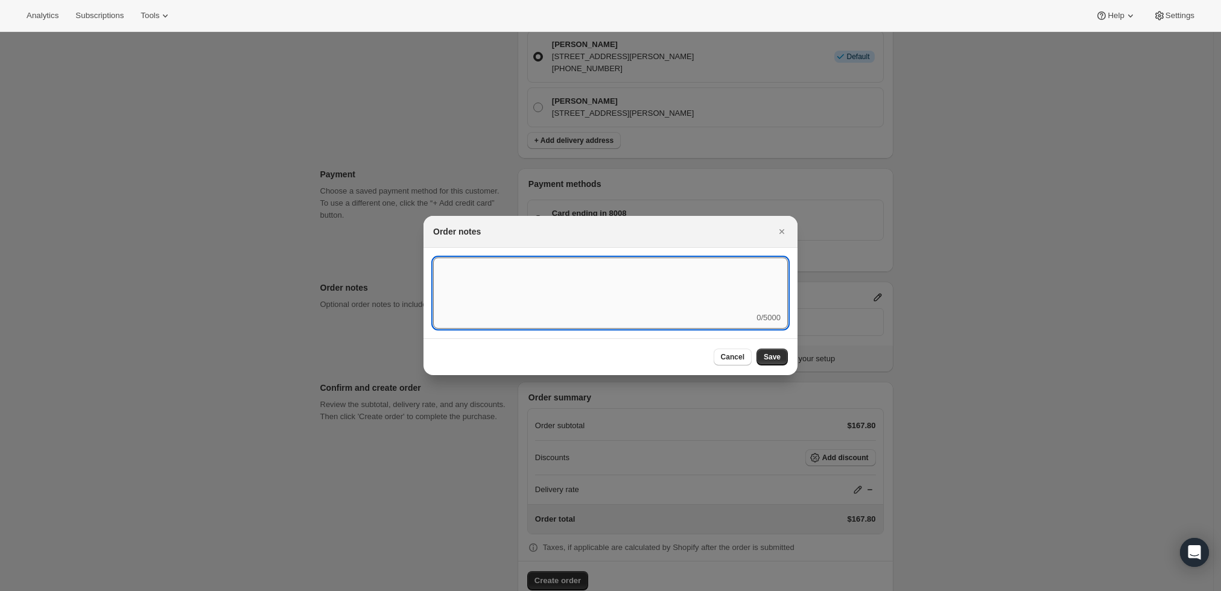
click at [674, 297] on textarea ":r3v:" at bounding box center [610, 285] width 355 height 54
type textarea "Temp Control"
click at [775, 351] on button "Save" at bounding box center [772, 357] width 31 height 17
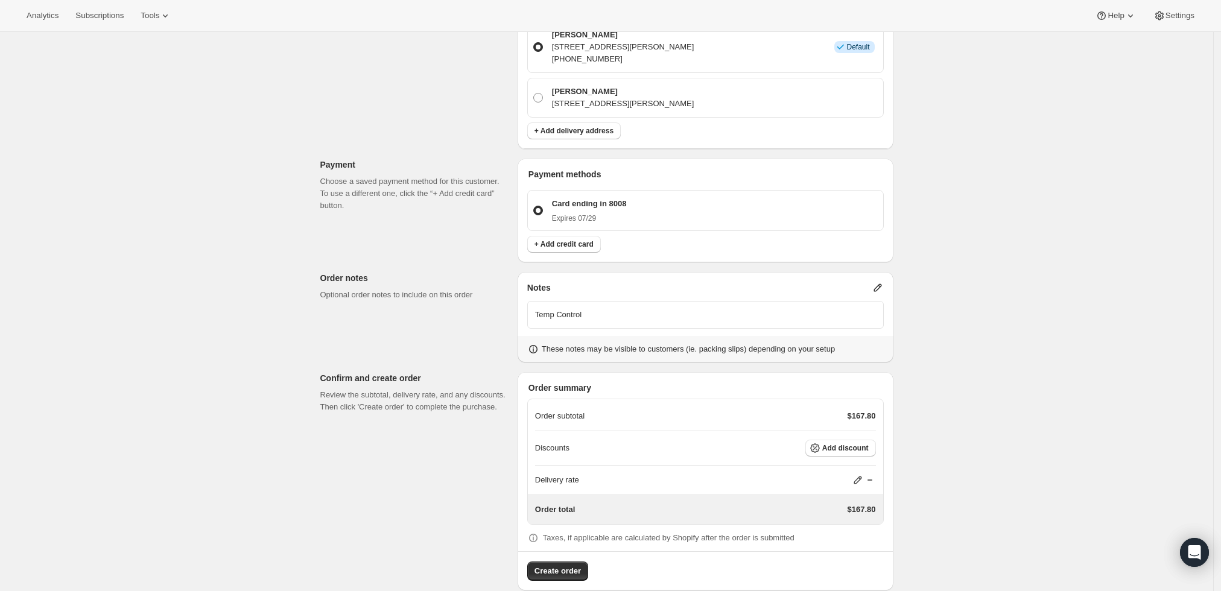
scroll to position [550, 0]
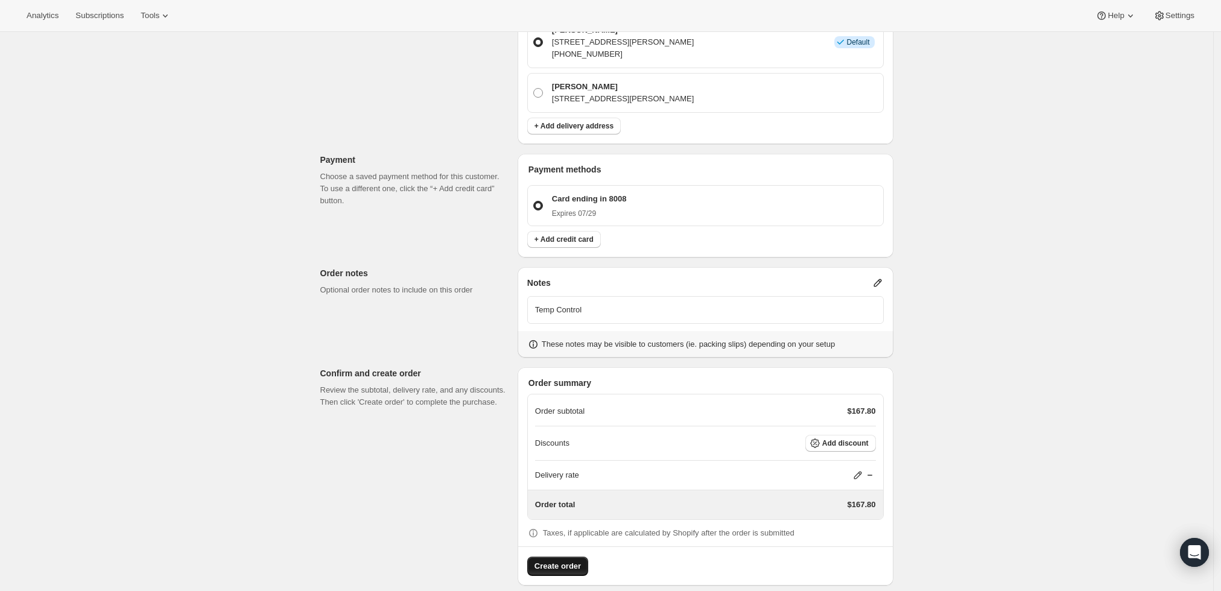
click at [565, 561] on span "Create order" at bounding box center [558, 567] width 46 height 12
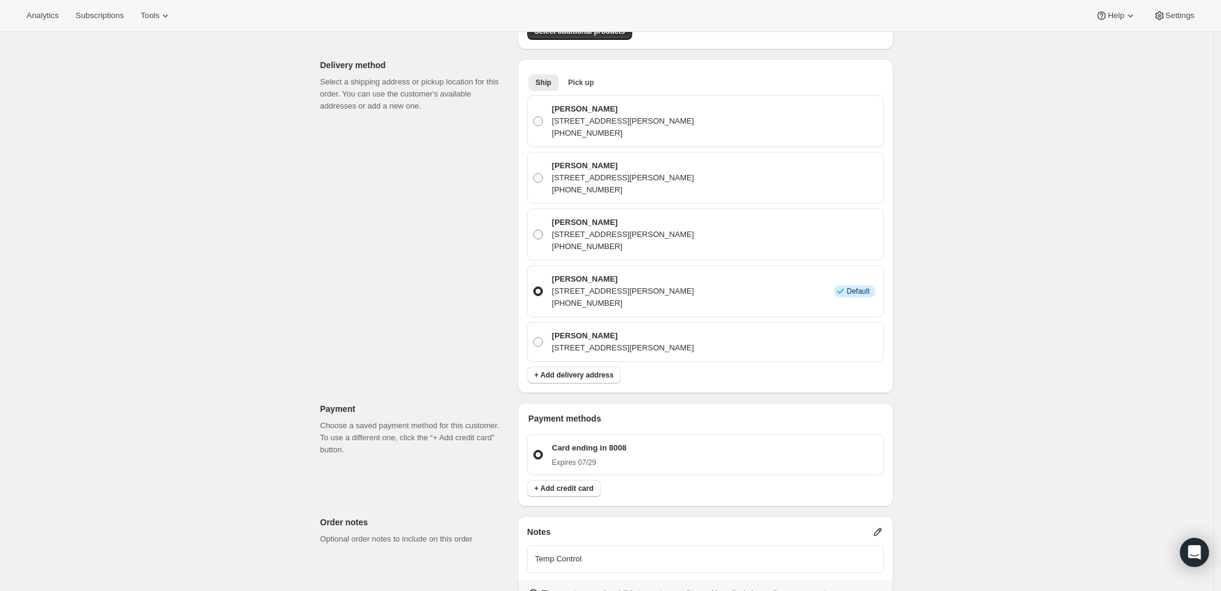
scroll to position [215, 0]
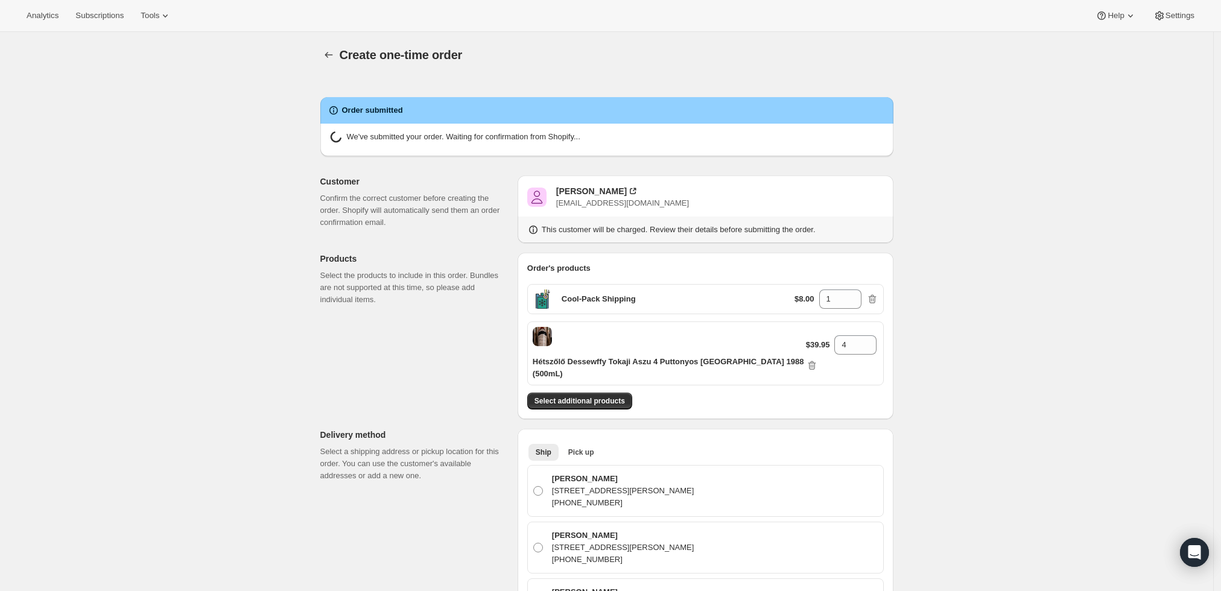
radio input "true"
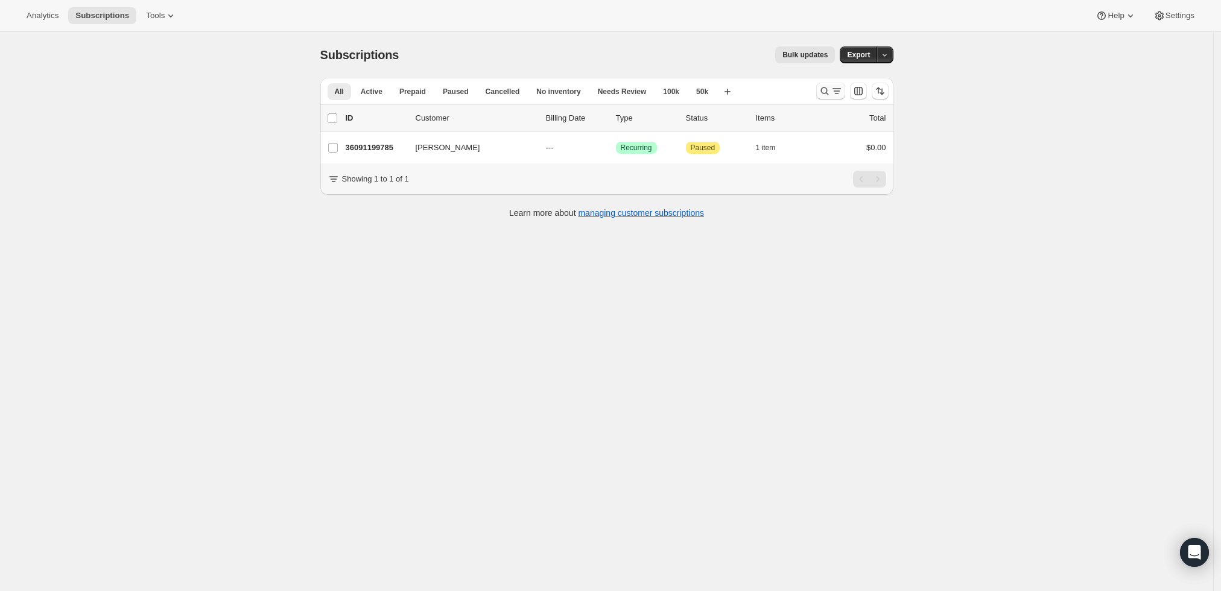
click at [840, 90] on icon "Search and filter results" at bounding box center [837, 91] width 12 height 12
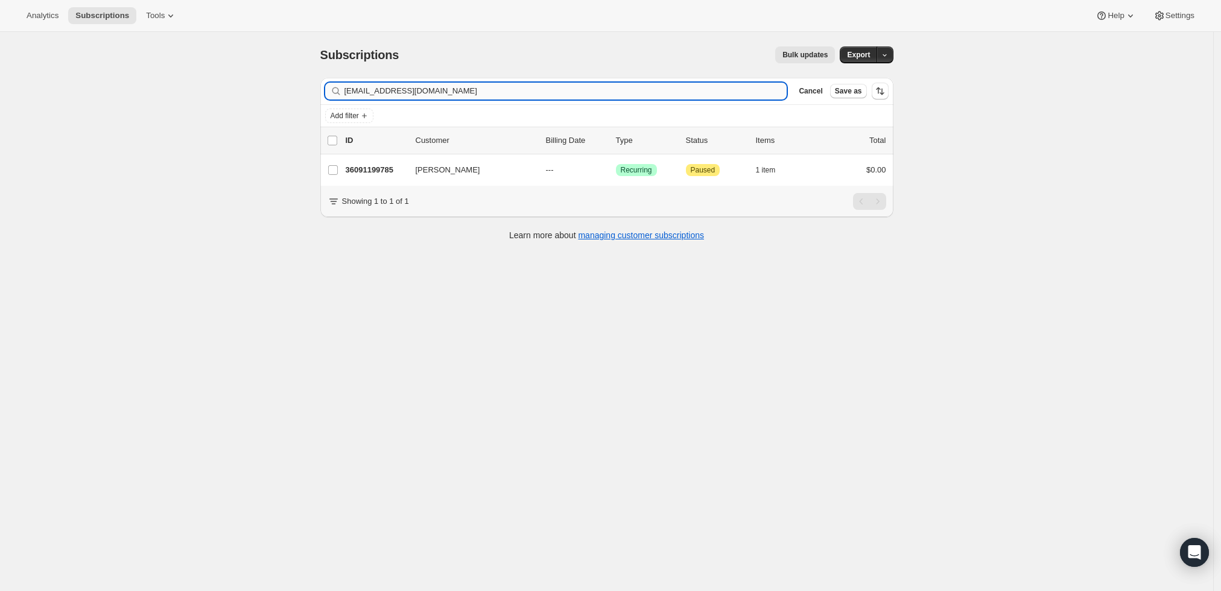
click at [544, 91] on input "piyush@vantageconstructiongroup.com" at bounding box center [566, 91] width 443 height 17
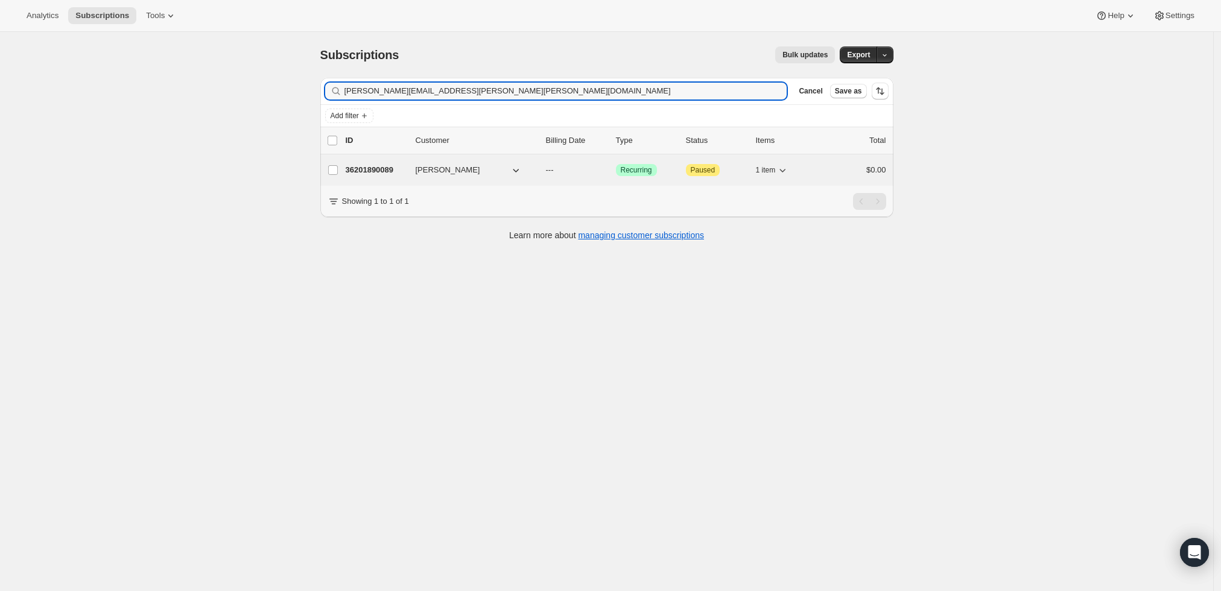
type input "robert.kingsley.smith@gmail.com"
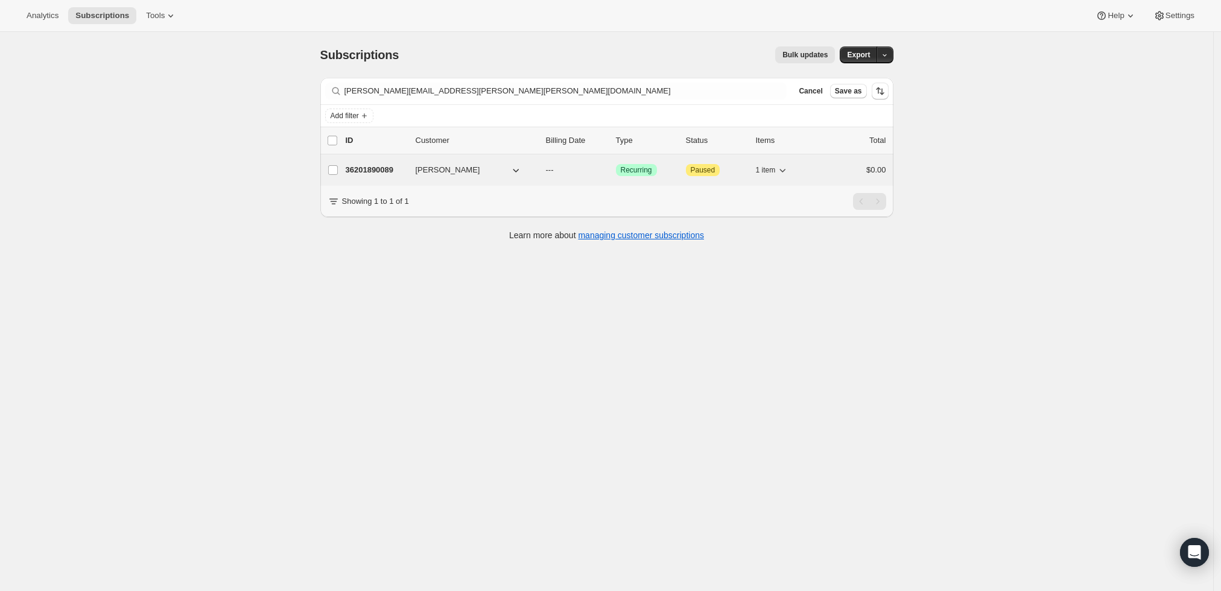
click at [387, 170] on p "36201890089" at bounding box center [376, 170] width 60 height 12
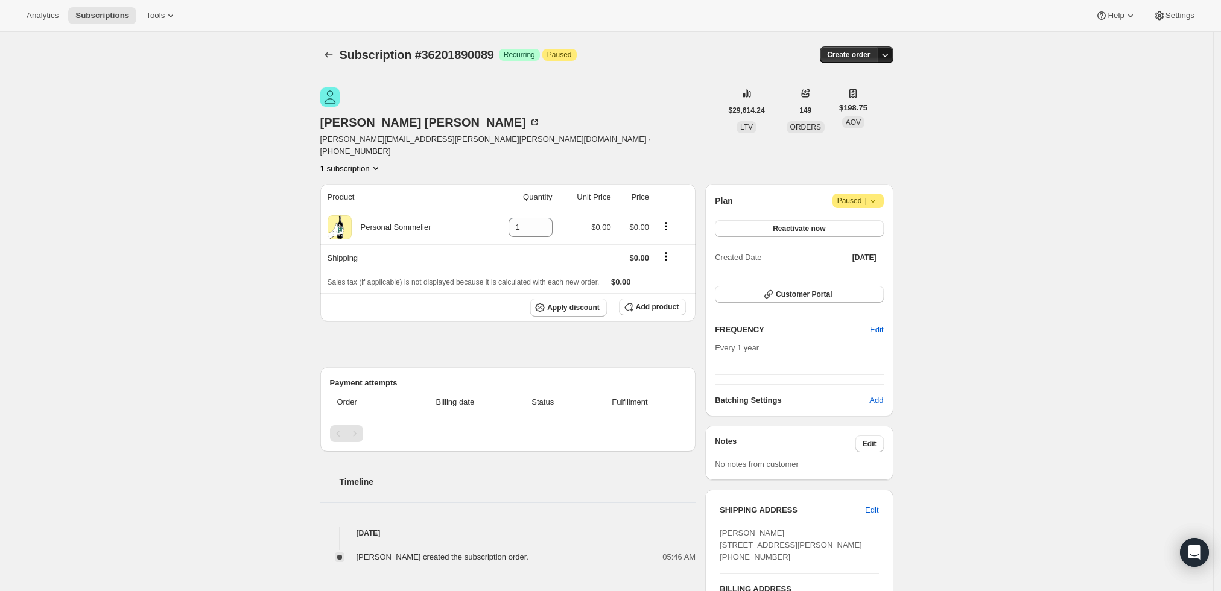
click at [886, 51] on icon "button" at bounding box center [885, 55] width 12 height 12
click at [862, 100] on span "Create custom one-time order" at bounding box center [838, 99] width 104 height 9
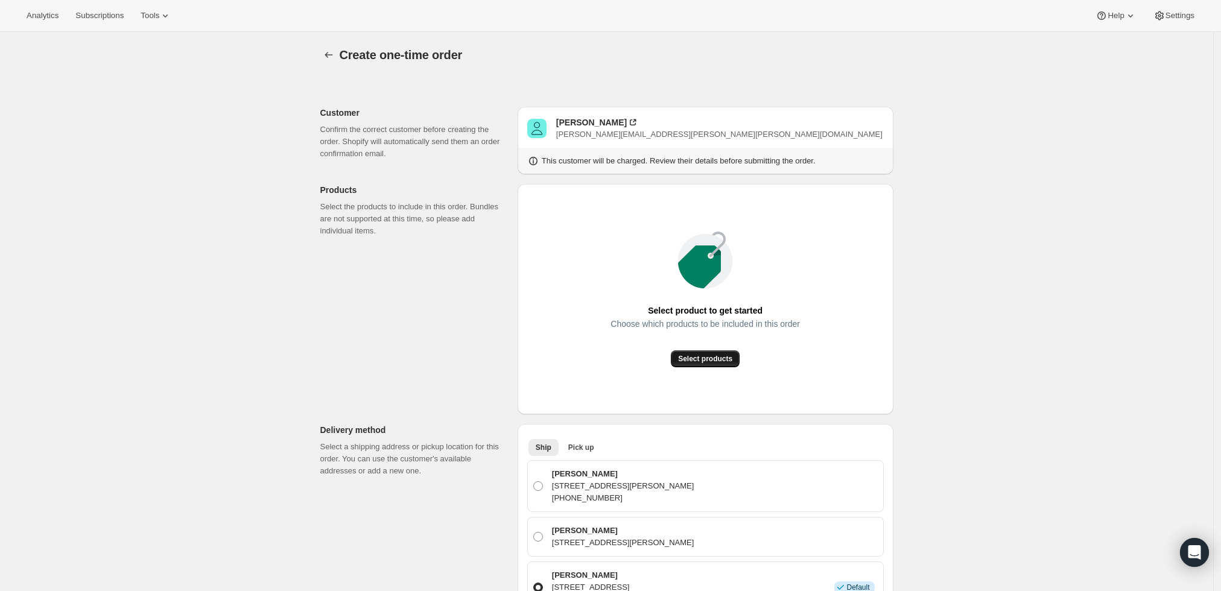
click at [708, 354] on button "Select products" at bounding box center [705, 359] width 69 height 17
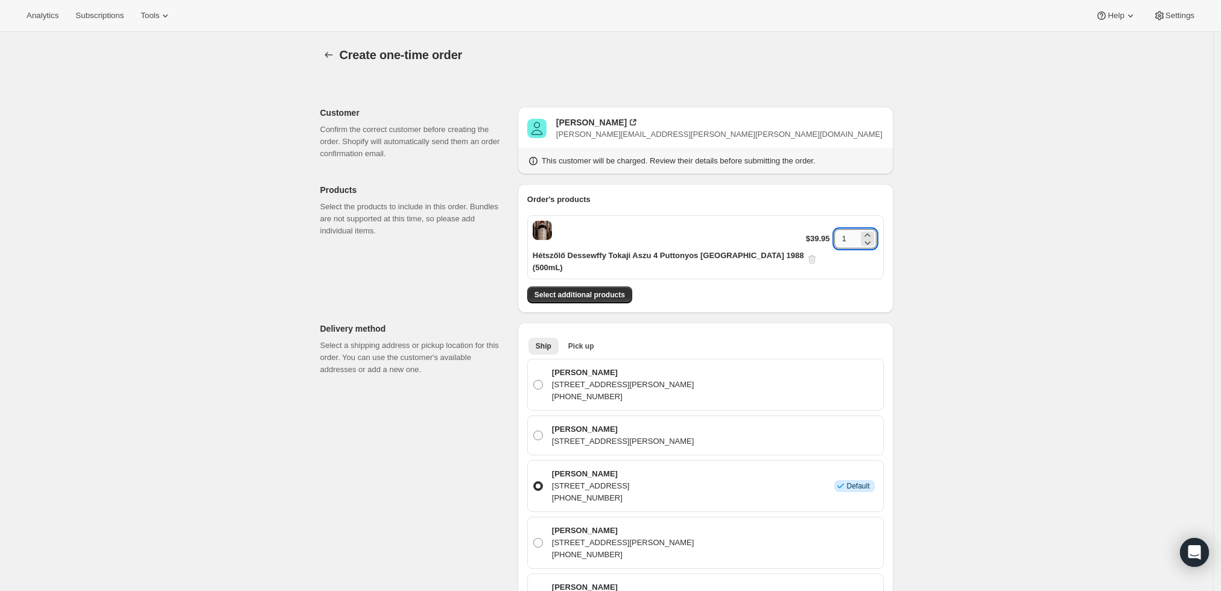
drag, startPoint x: 840, startPoint y: 232, endPoint x: 831, endPoint y: 232, distance: 9.1
click at [835, 232] on input "1" at bounding box center [847, 238] width 24 height 19
type input "2"
click at [606, 290] on span "Select additional products" at bounding box center [580, 295] width 91 height 10
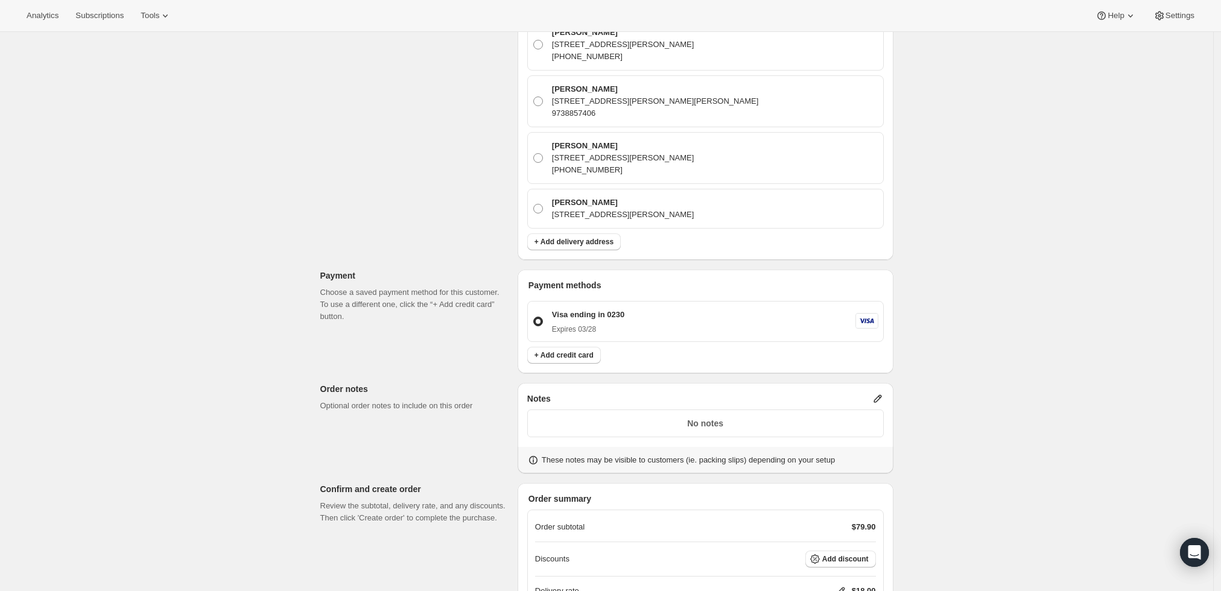
scroll to position [651, 0]
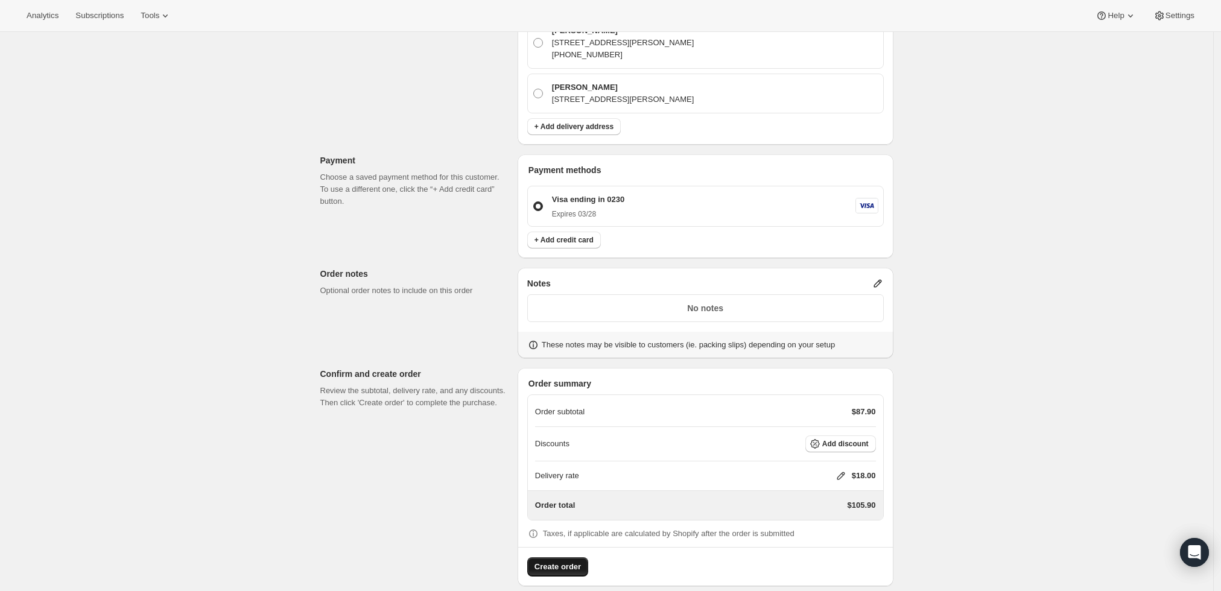
click at [552, 561] on span "Create order" at bounding box center [558, 567] width 46 height 12
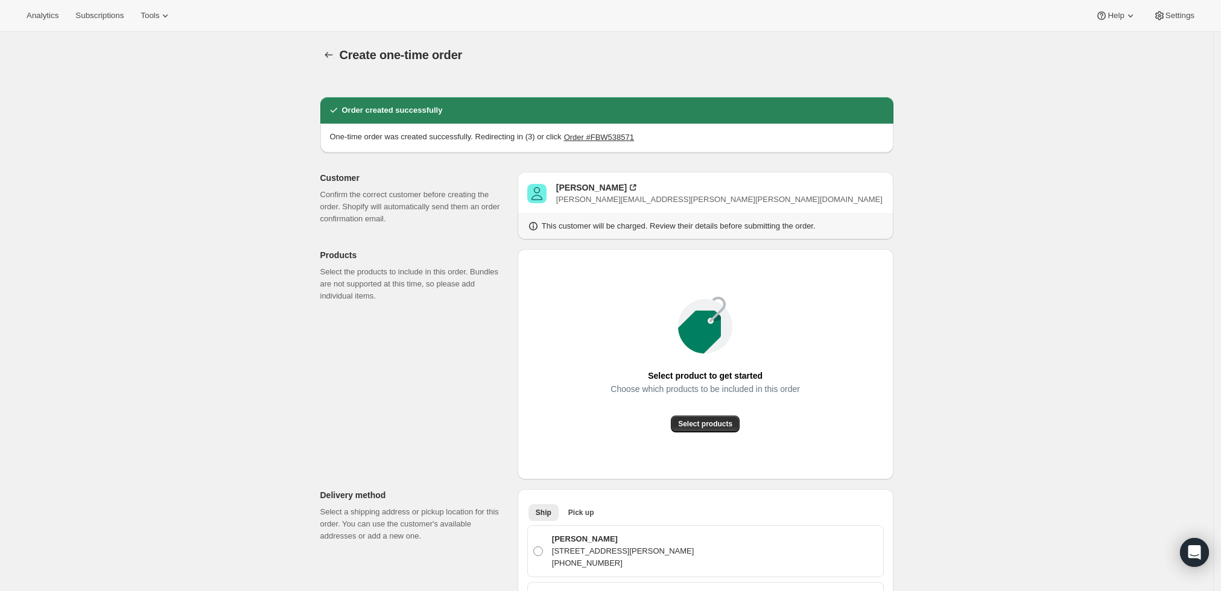
radio input "true"
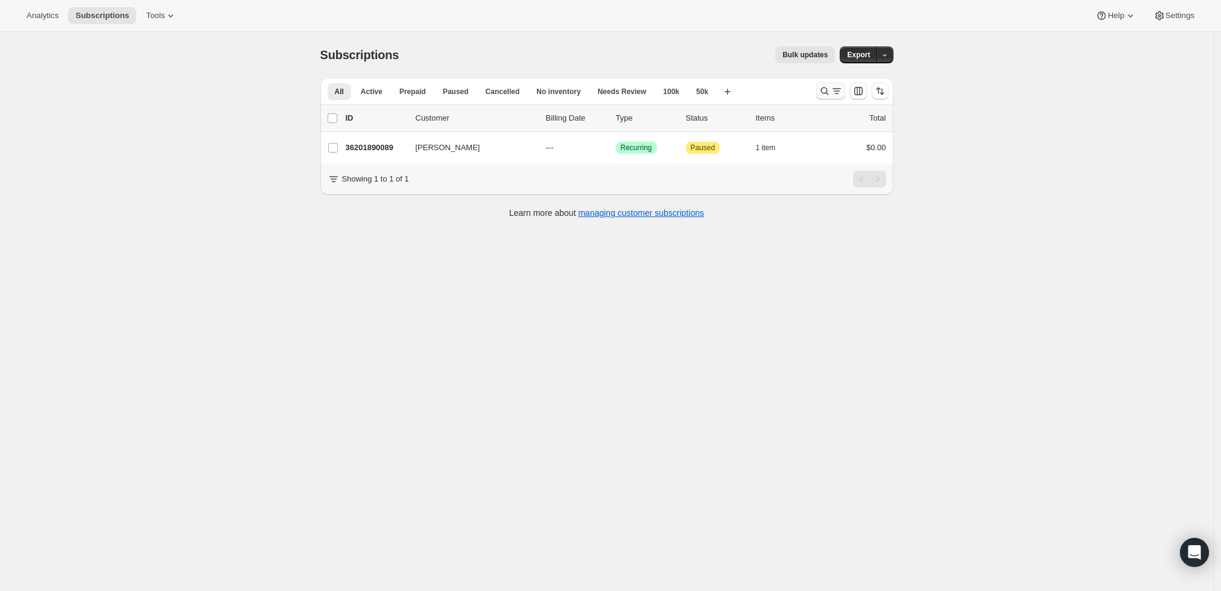
click at [826, 92] on icon "Search and filter results" at bounding box center [825, 91] width 12 height 12
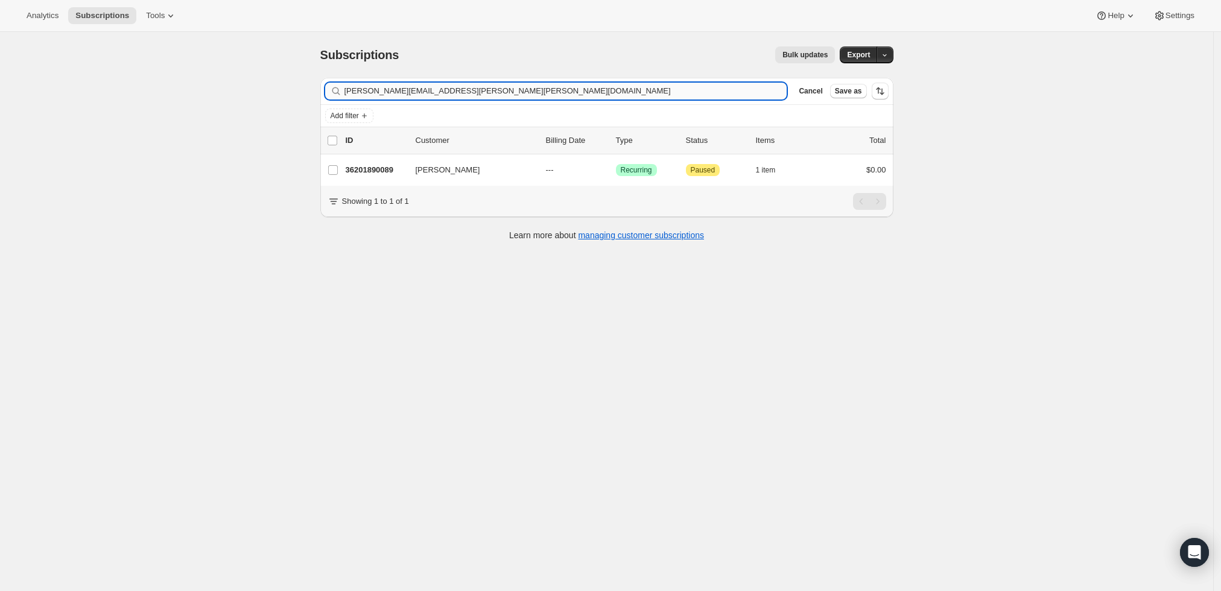
click at [551, 97] on input "robert.kingsley.smith@gmail.com" at bounding box center [566, 91] width 443 height 17
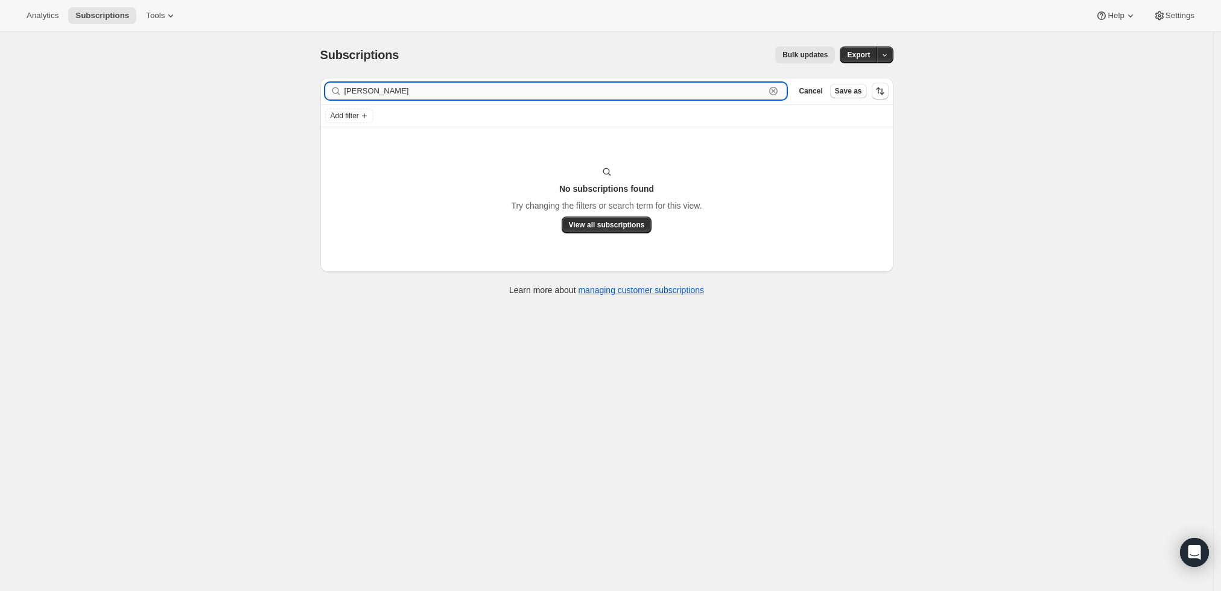
click at [373, 91] on input "Fred J. Damsen" at bounding box center [555, 91] width 421 height 17
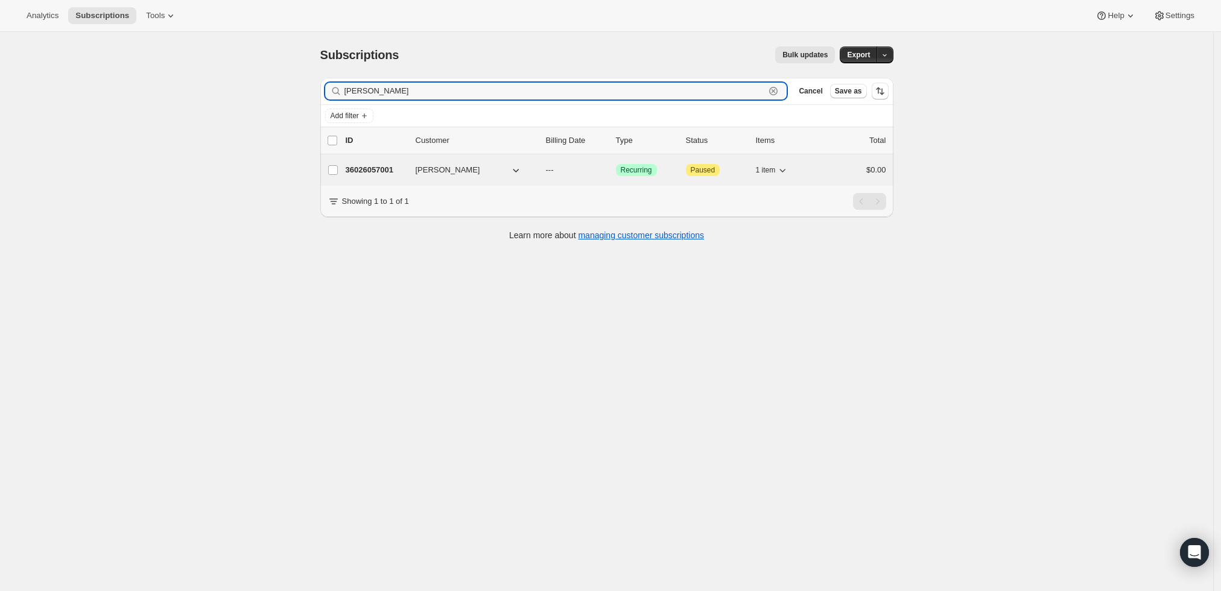
type input "Fred Damsen"
click at [372, 163] on div "36026057001 Fred Damsen --- Success Recurring Attention Paused 1 item $0.00" at bounding box center [616, 170] width 541 height 17
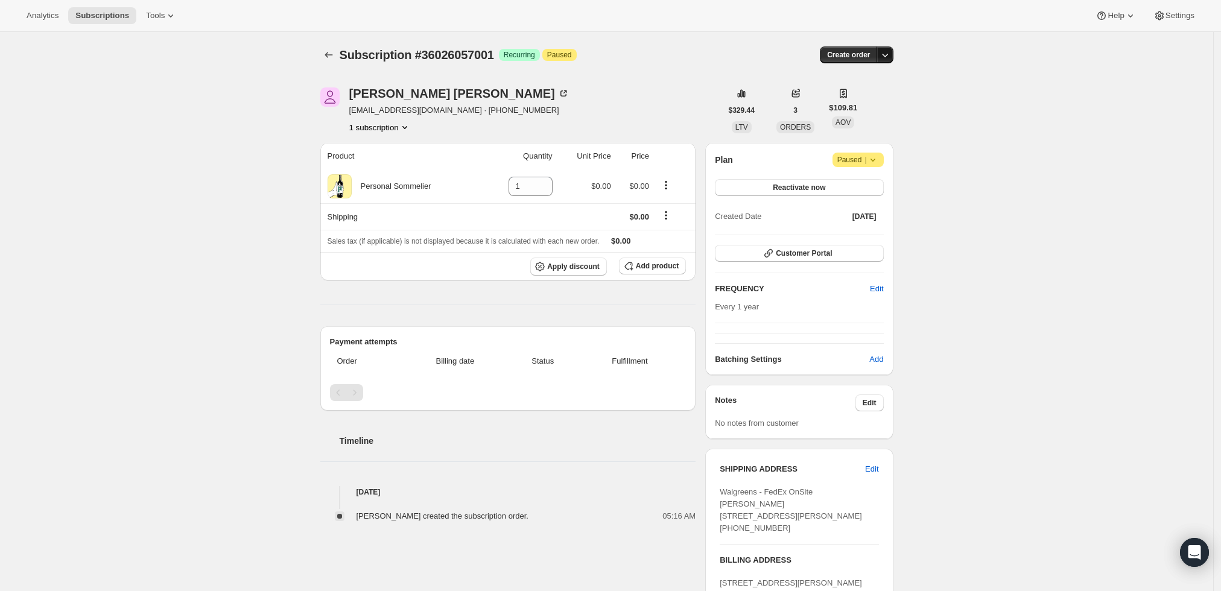
click at [883, 57] on icon "button" at bounding box center [885, 55] width 12 height 12
click at [874, 92] on button "Create custom one-time order" at bounding box center [829, 100] width 127 height 19
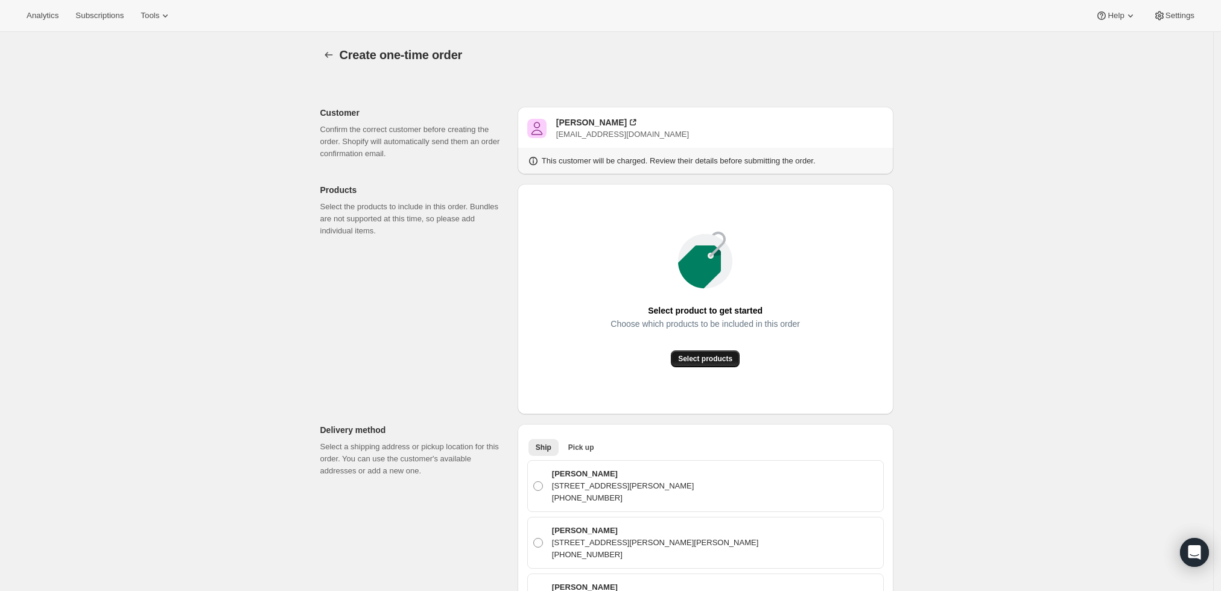
click at [720, 364] on button "Select products" at bounding box center [705, 359] width 69 height 17
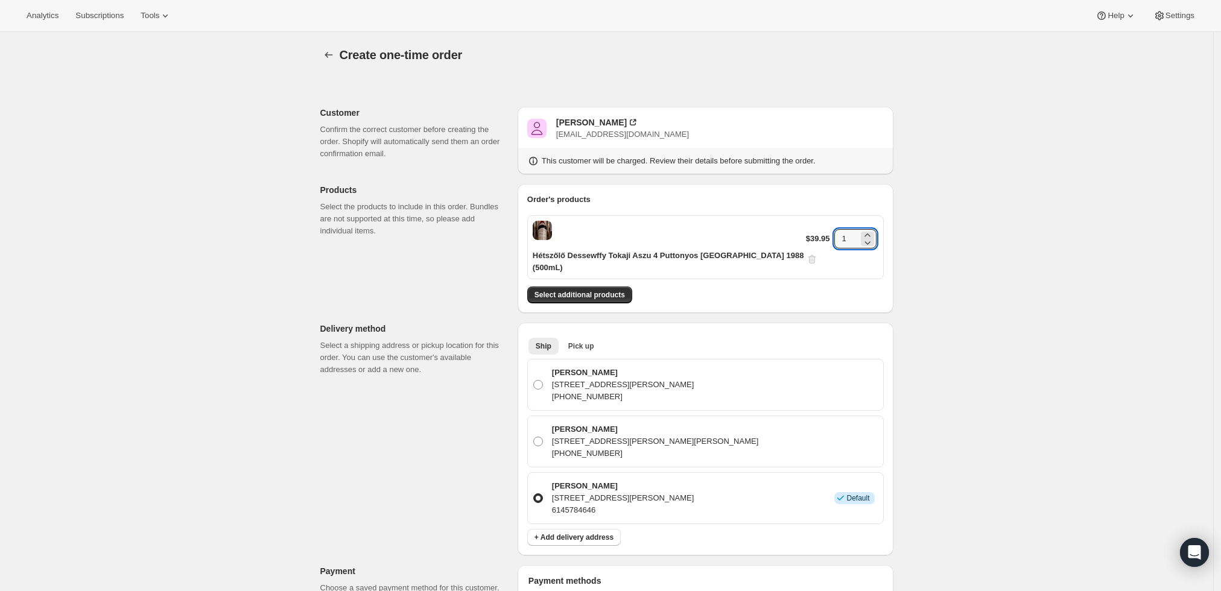
drag, startPoint x: 839, startPoint y: 231, endPoint x: 816, endPoint y: 235, distance: 23.4
click at [816, 235] on div "$39.95 1" at bounding box center [842, 247] width 72 height 36
type input "6"
click at [1033, 284] on div "Create one-time order. This page is ready Create one-time order Customer Confir…" at bounding box center [606, 530] width 1213 height 996
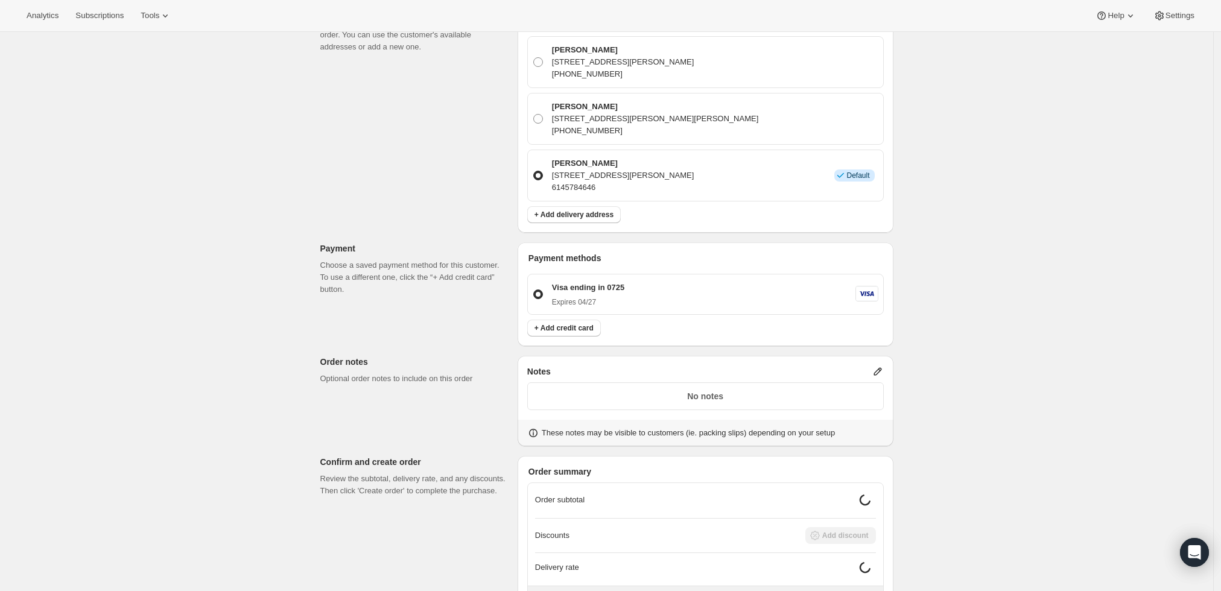
scroll to position [420, 0]
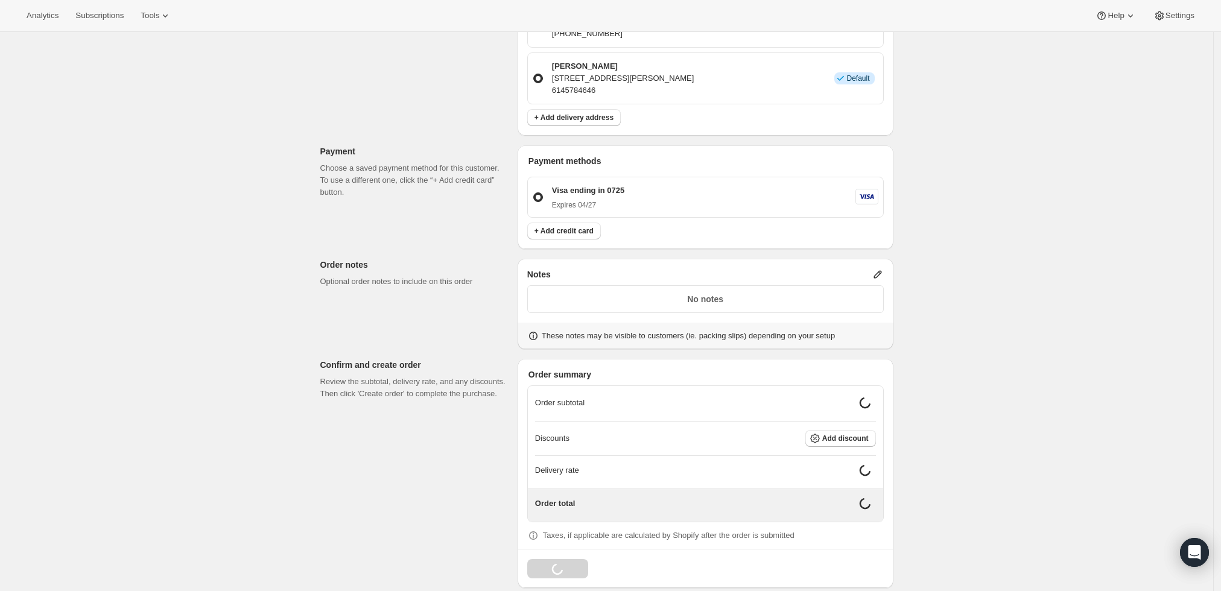
click at [884, 269] on icon at bounding box center [878, 275] width 12 height 12
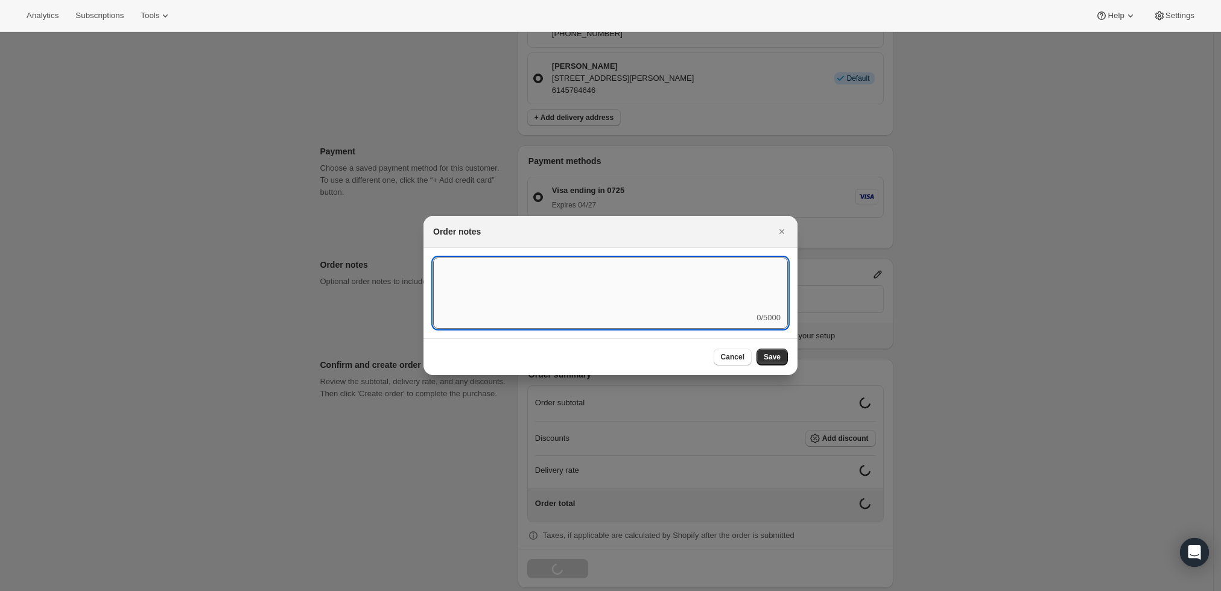
click at [744, 296] on textarea ":r4c:" at bounding box center [610, 285] width 355 height 54
type textarea "Weather HOLD"
click at [770, 360] on span "Save" at bounding box center [772, 357] width 17 height 10
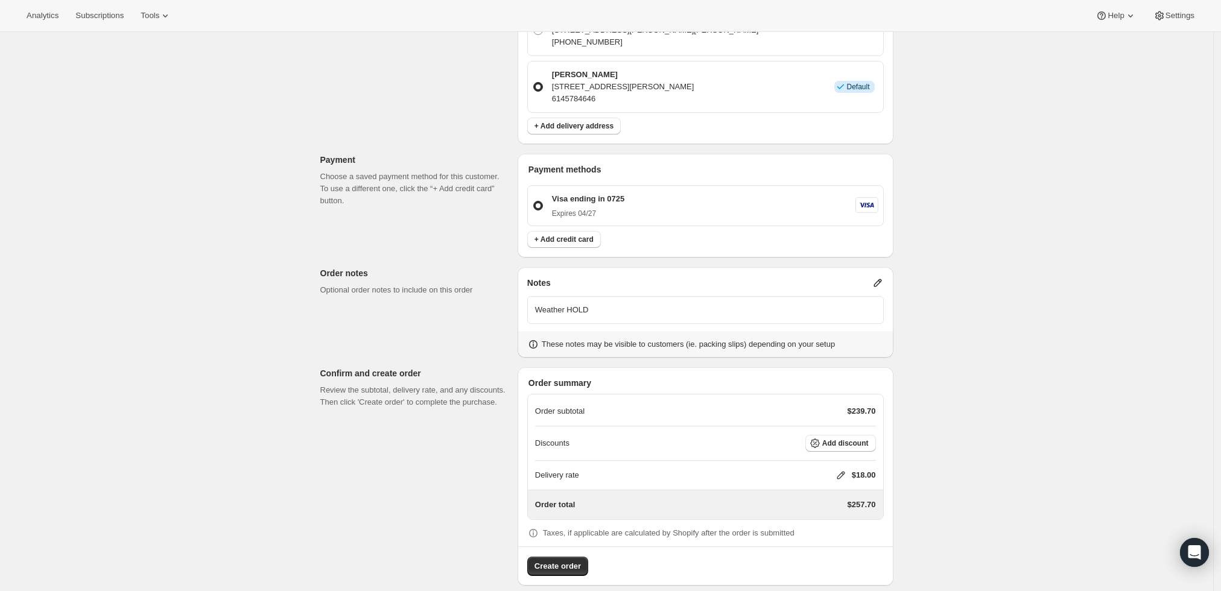
click at [841, 469] on icon at bounding box center [841, 475] width 12 height 12
click at [816, 501] on input "0" at bounding box center [847, 507] width 109 height 19
type input "0"
click at [826, 532] on button "Save" at bounding box center [838, 535] width 31 height 17
click at [584, 557] on button "Create order" at bounding box center [557, 566] width 61 height 19
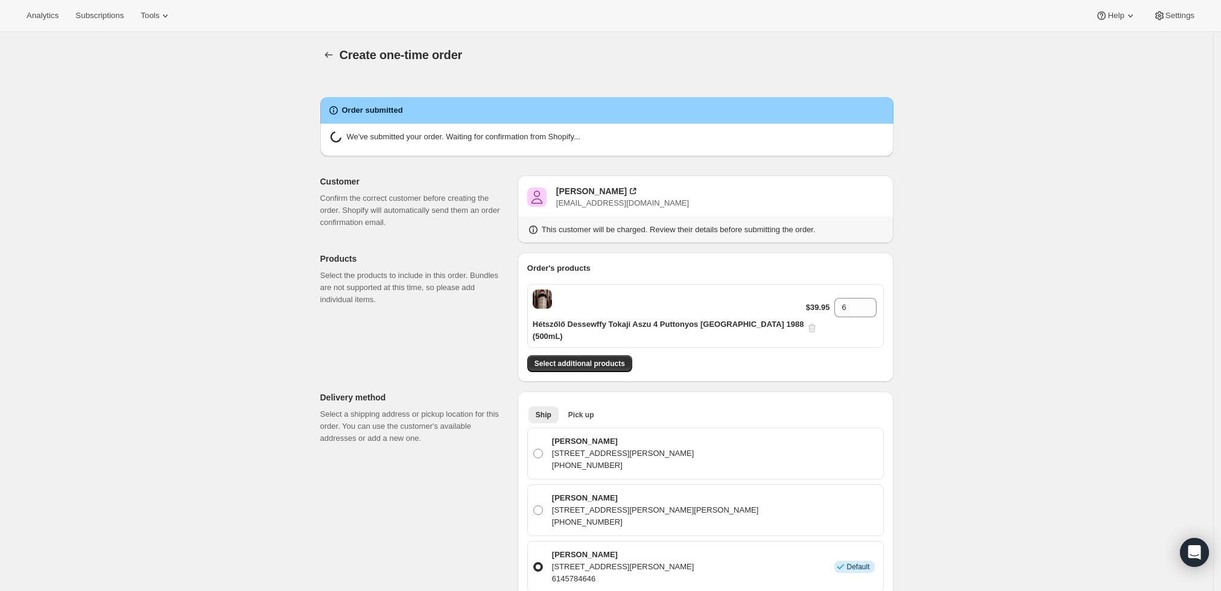
radio input "true"
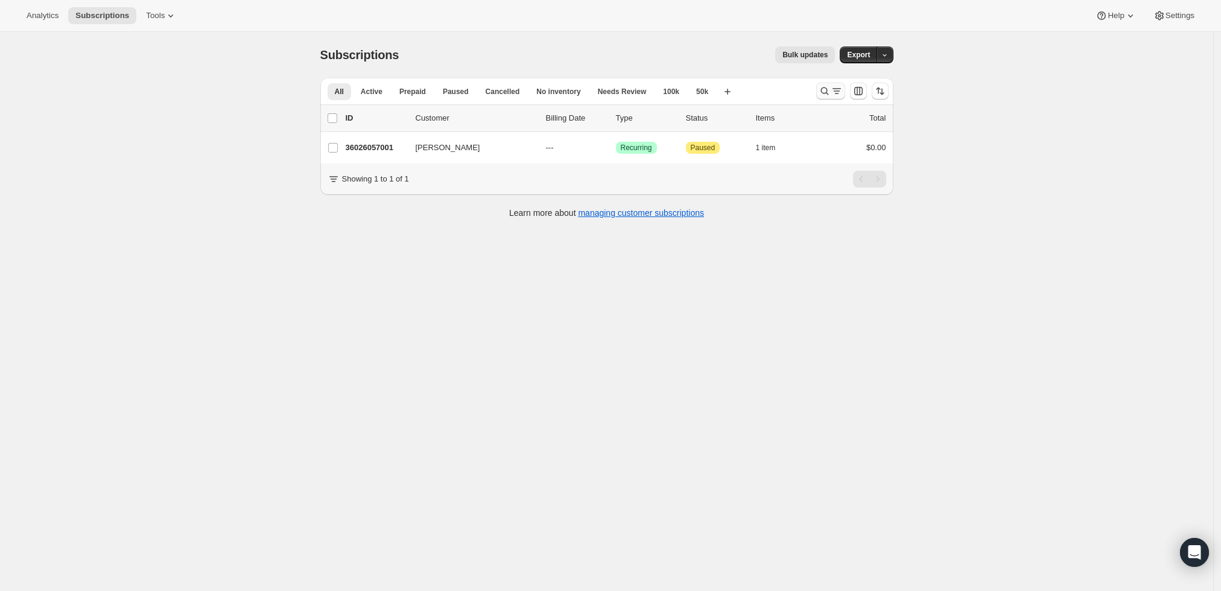
click at [828, 88] on icon "Search and filter results" at bounding box center [825, 91] width 12 height 12
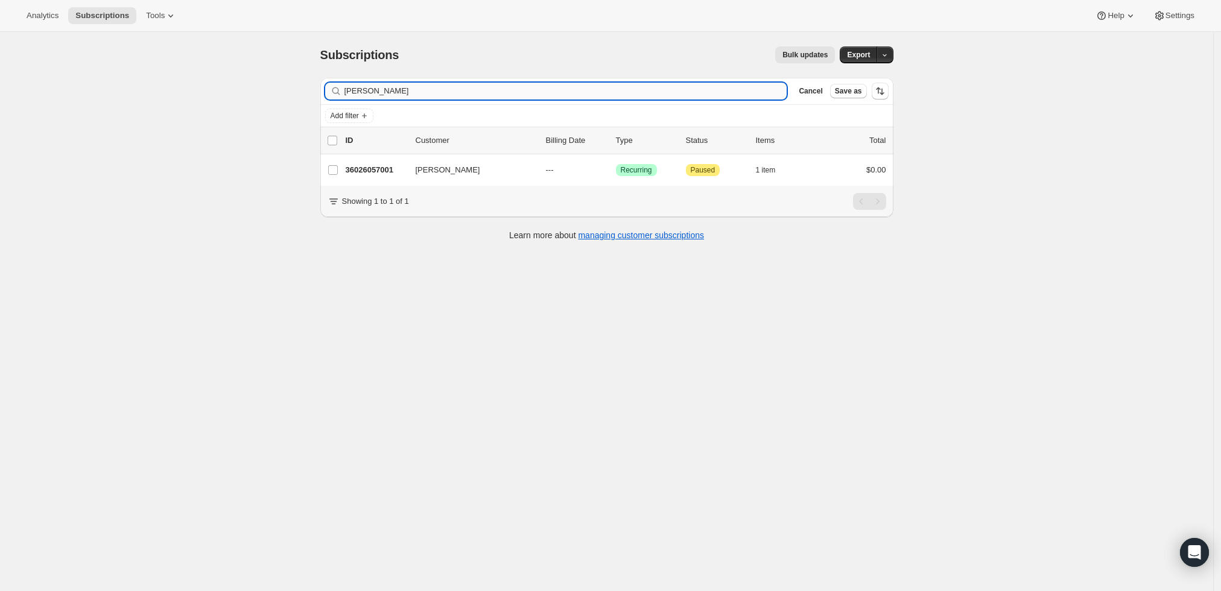
click at [415, 96] on input "Fred Damsen" at bounding box center [566, 91] width 443 height 17
click at [568, 94] on input "Fred Damsen" at bounding box center [555, 91] width 421 height 17
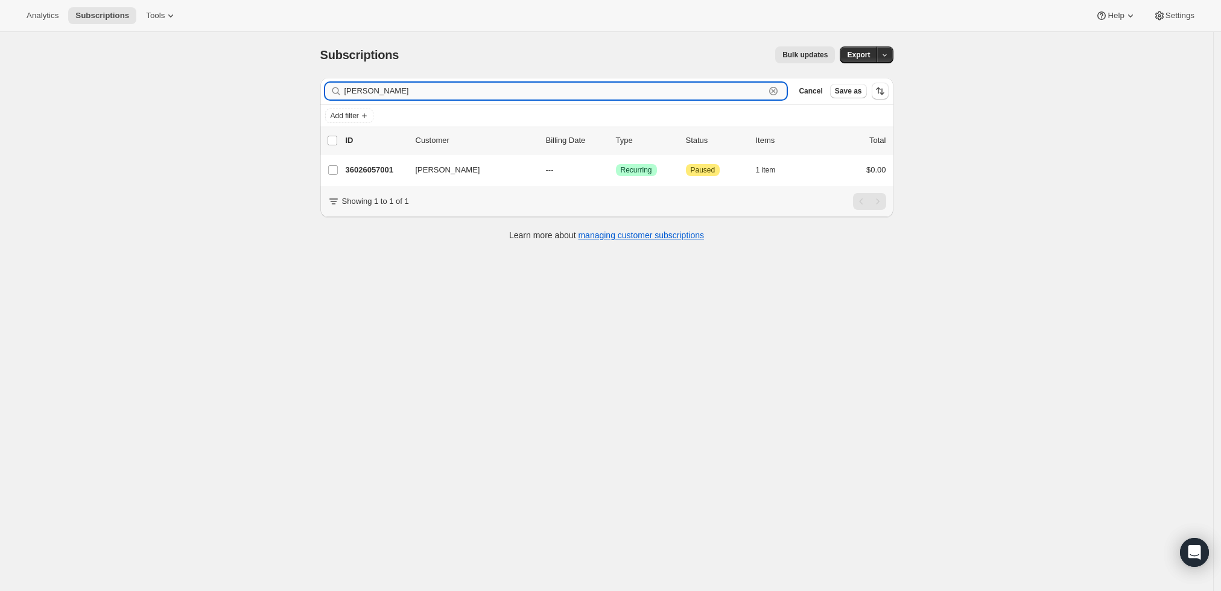
click at [568, 94] on input "Fred Damsen" at bounding box center [555, 91] width 421 height 17
paste input "[EMAIL_ADDRESS][DOMAIN_NAME]"
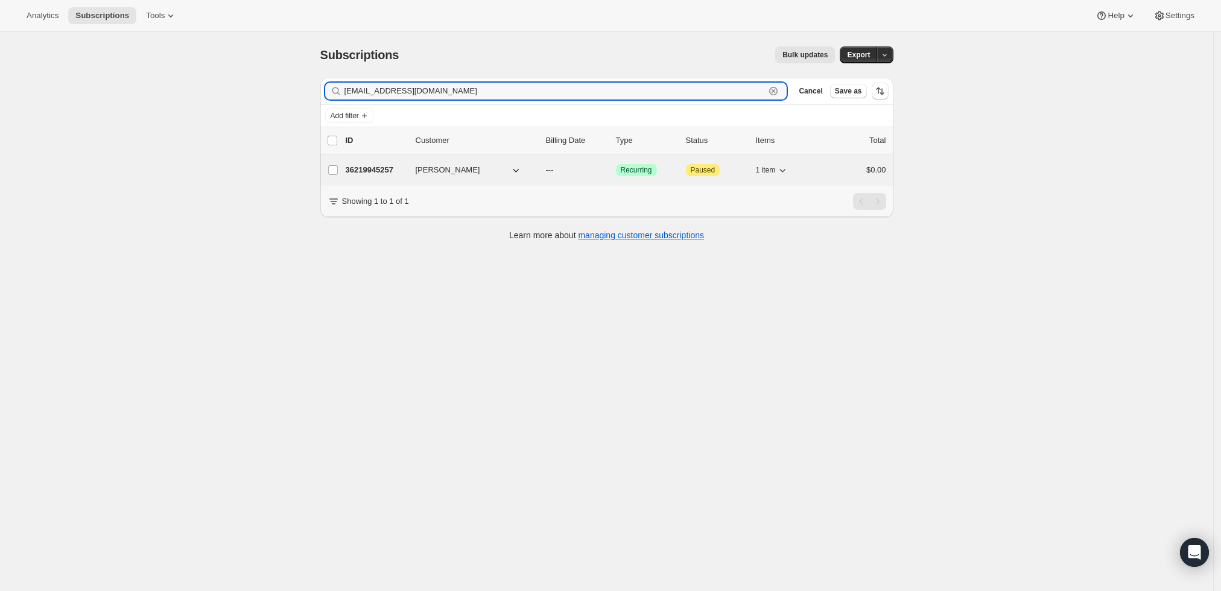
type input "[EMAIL_ADDRESS][DOMAIN_NAME]"
click at [370, 165] on p "36219945257" at bounding box center [376, 170] width 60 height 12
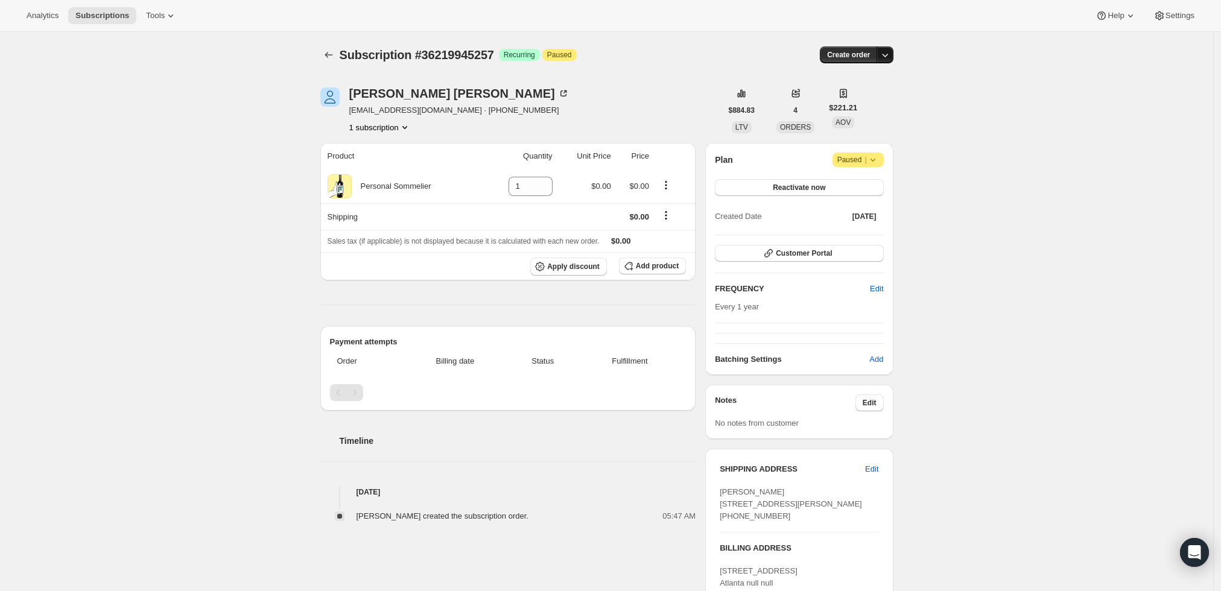
click at [889, 57] on icon "button" at bounding box center [885, 55] width 12 height 12
click at [872, 95] on span "Create custom one-time order" at bounding box center [838, 99] width 104 height 9
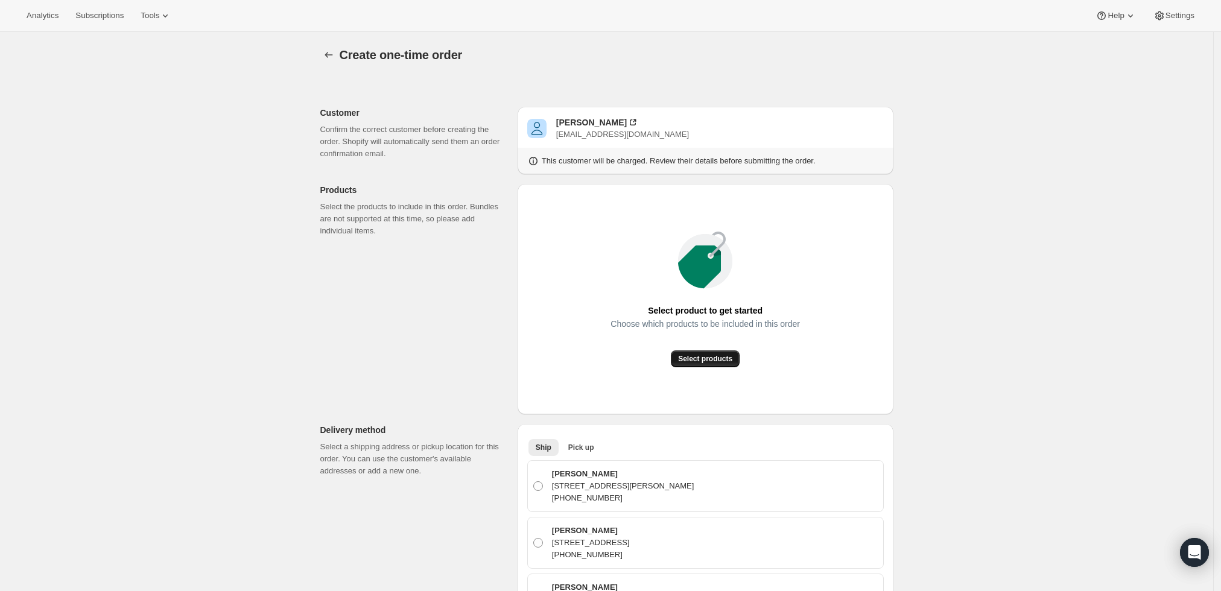
click at [719, 360] on span "Select products" at bounding box center [705, 359] width 54 height 10
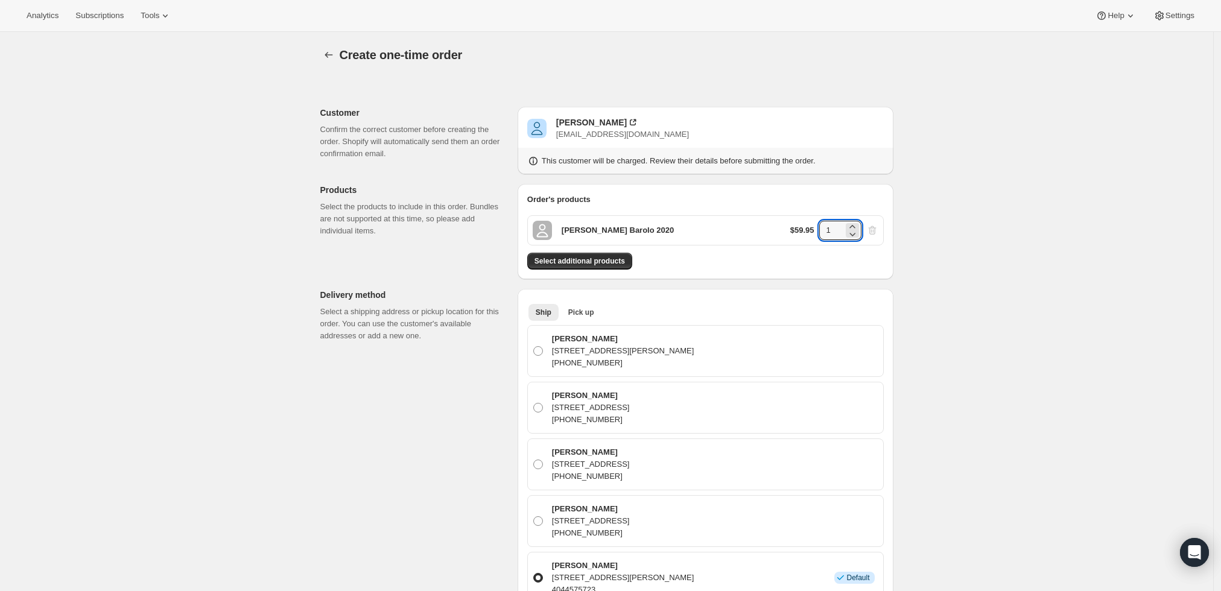
drag, startPoint x: 834, startPoint y: 235, endPoint x: 792, endPoint y: 236, distance: 42.3
click at [792, 236] on div "Roberto Voerzio Barolo 2020 $59.95 1" at bounding box center [705, 230] width 357 height 30
type input "6"
click at [946, 237] on div "Create one-time order. This page is ready Create one-time order Customer Confir…" at bounding box center [606, 569] width 1213 height 1075
click at [589, 261] on span "Select additional products" at bounding box center [580, 261] width 91 height 10
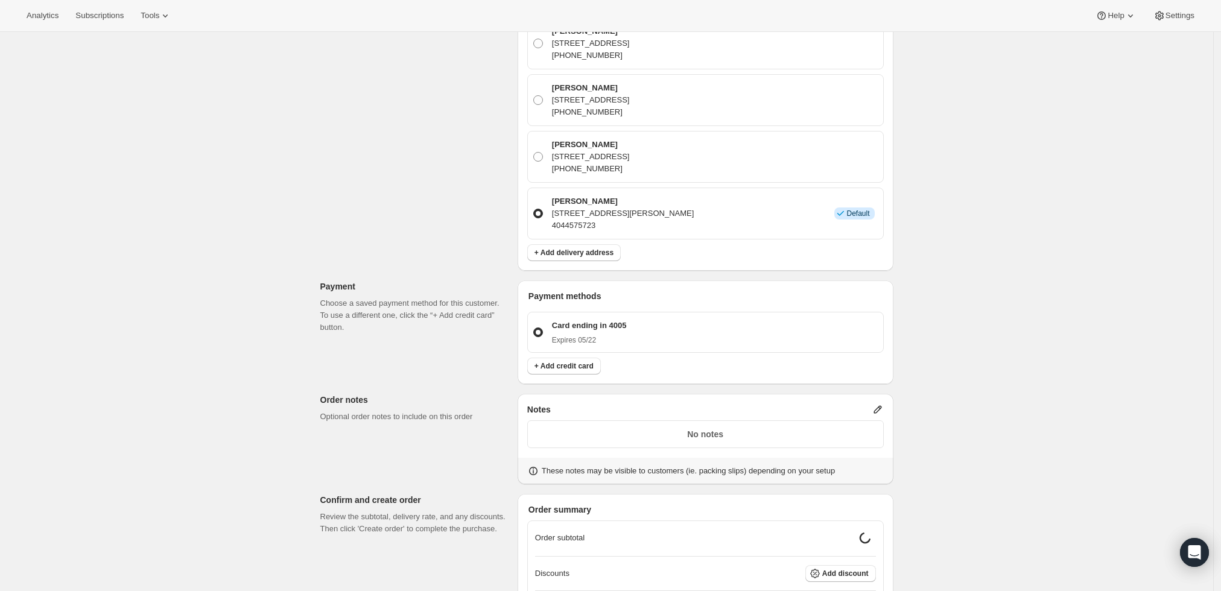
scroll to position [536, 0]
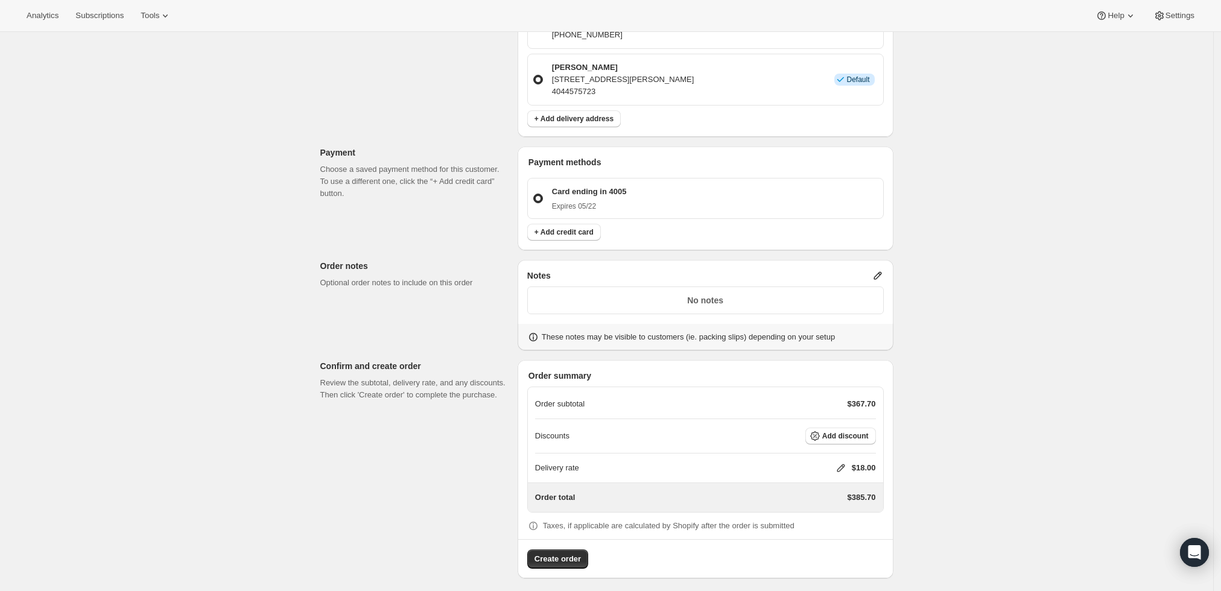
click at [845, 466] on icon at bounding box center [841, 468] width 12 height 12
click at [813, 515] on input "0" at bounding box center [847, 512] width 109 height 19
type input "0"
click at [832, 544] on button "Save" at bounding box center [838, 540] width 31 height 17
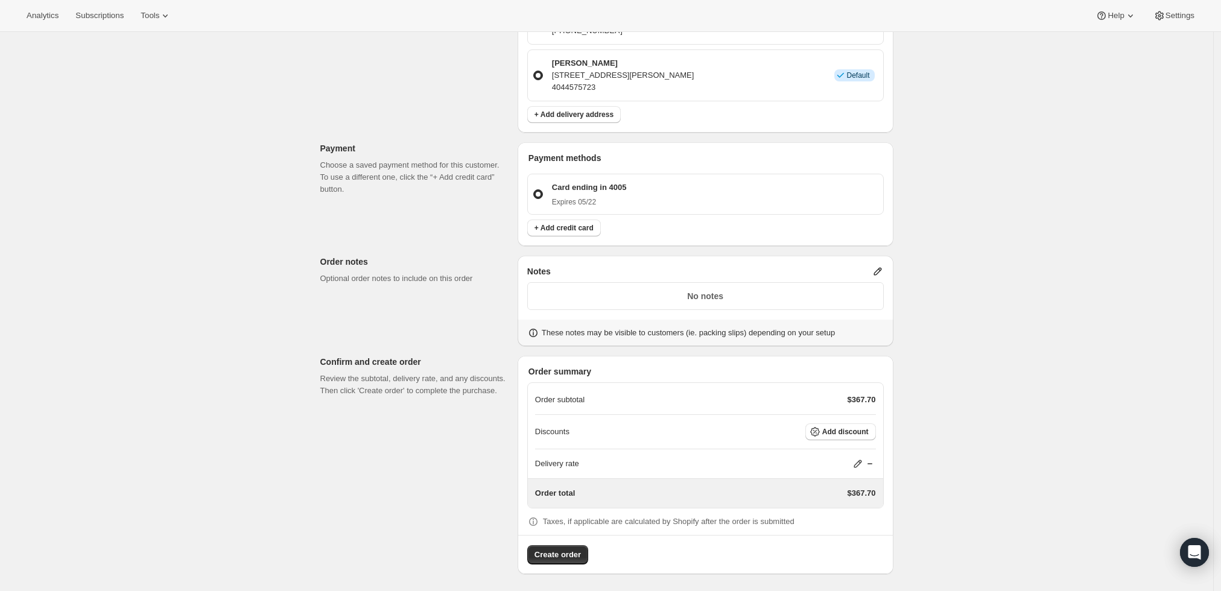
scroll to position [541, 0]
click at [561, 551] on span "Create order" at bounding box center [558, 555] width 46 height 12
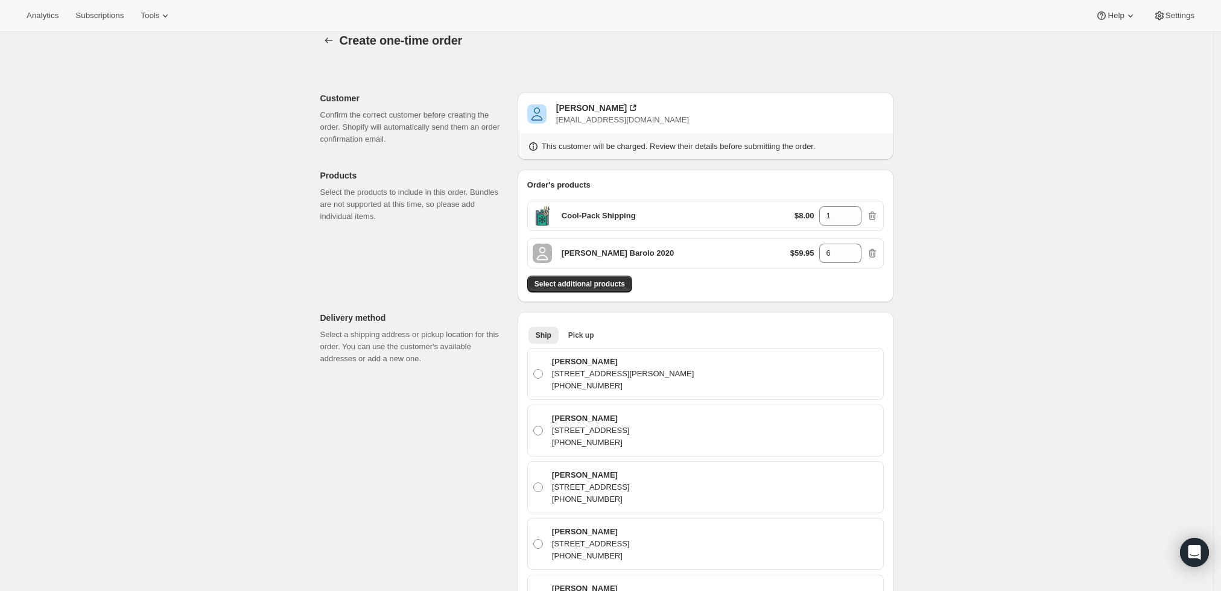
scroll to position [4, 0]
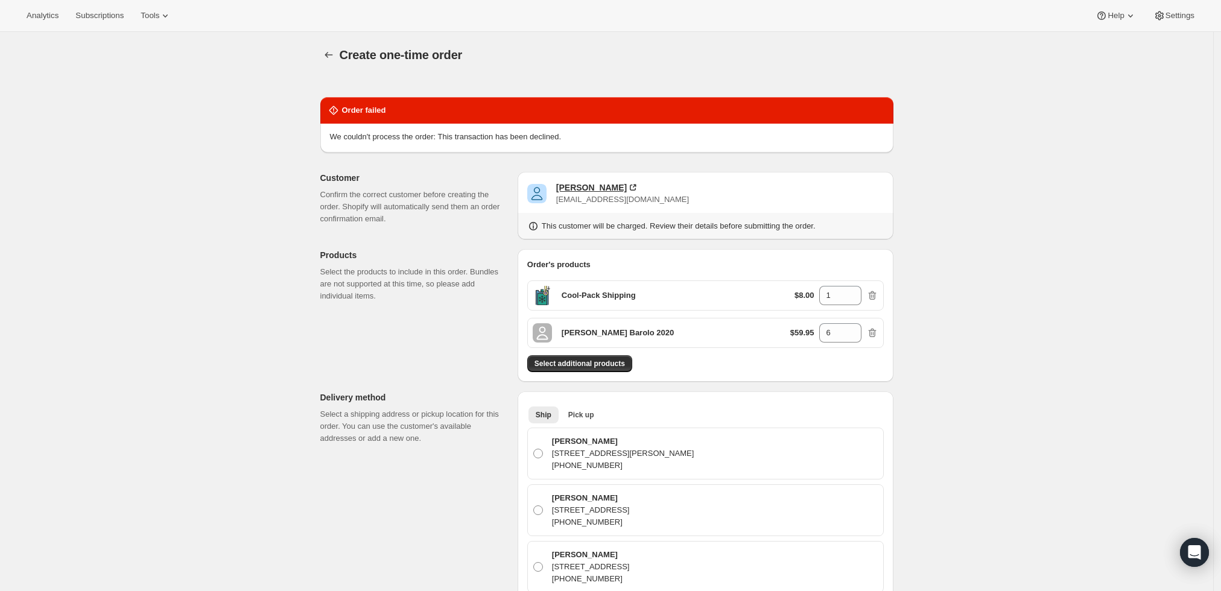
click at [570, 188] on div "Scott Ernst" at bounding box center [591, 188] width 71 height 12
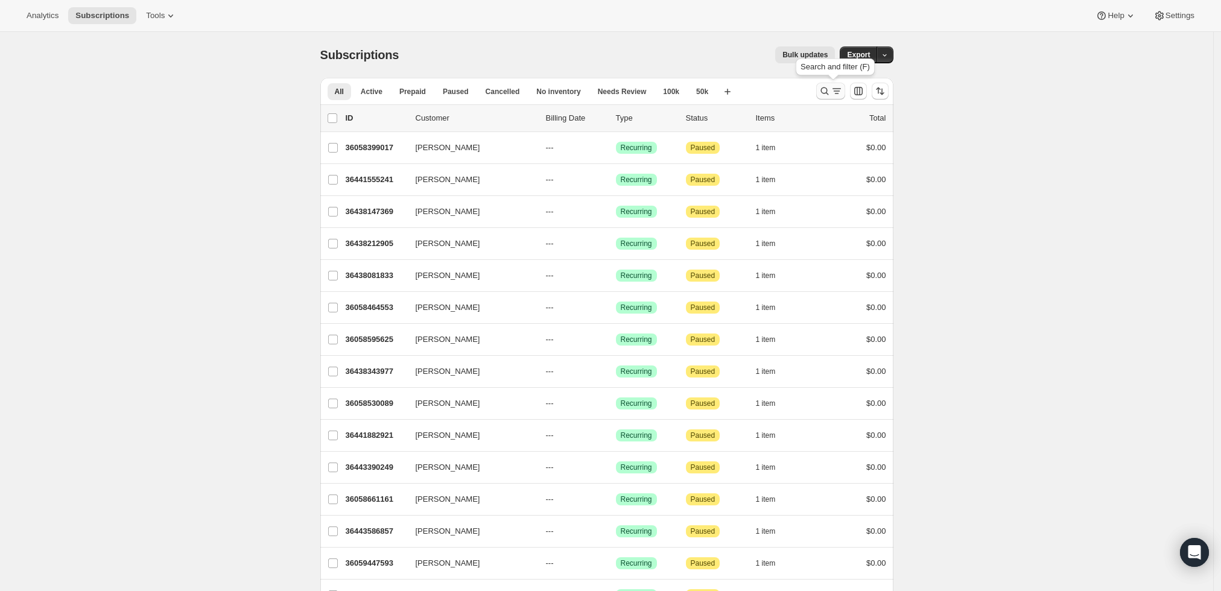
click at [827, 90] on icon "Search and filter results" at bounding box center [825, 91] width 12 height 12
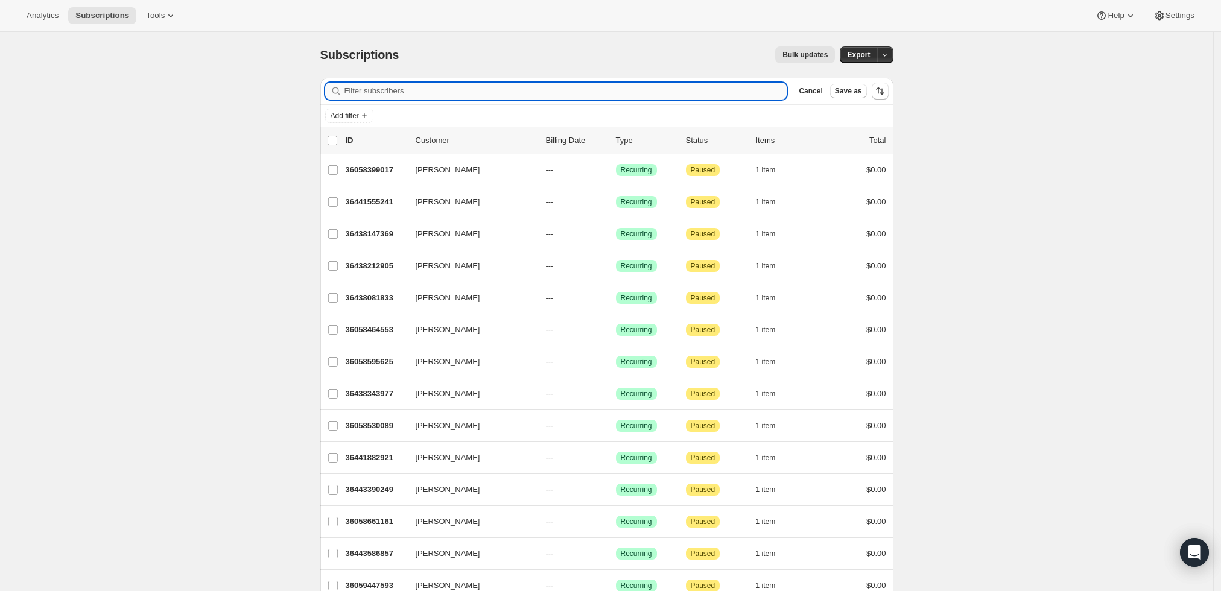
click at [705, 94] on input "Filter subscribers" at bounding box center [566, 91] width 443 height 17
paste input "[EMAIL_ADDRESS][DOMAIN_NAME]"
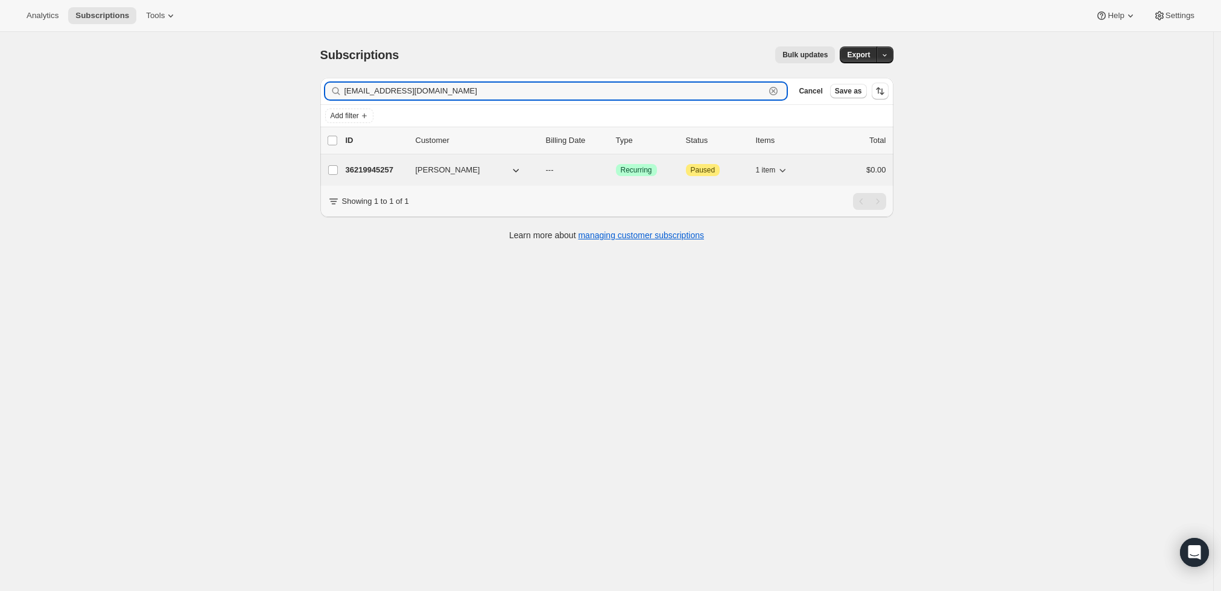
type input "[EMAIL_ADDRESS][DOMAIN_NAME]"
click at [369, 171] on p "36219945257" at bounding box center [376, 170] width 60 height 12
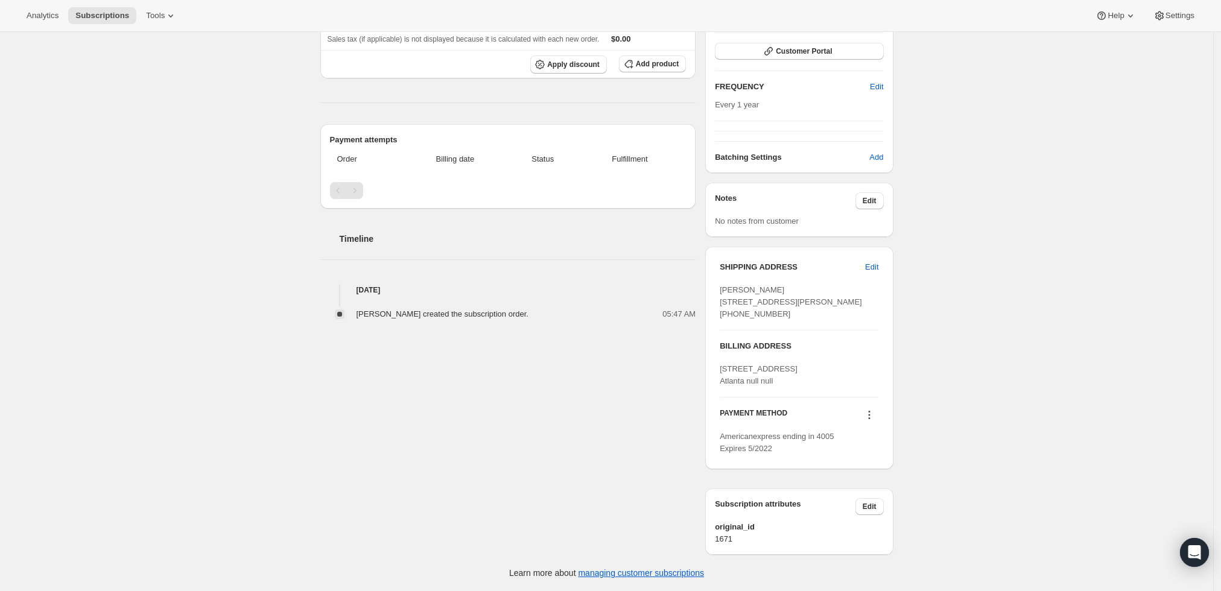
scroll to position [224, 0]
click at [874, 419] on icon at bounding box center [869, 415] width 12 height 12
click at [874, 457] on span "Send link to update card" at bounding box center [872, 461] width 84 height 9
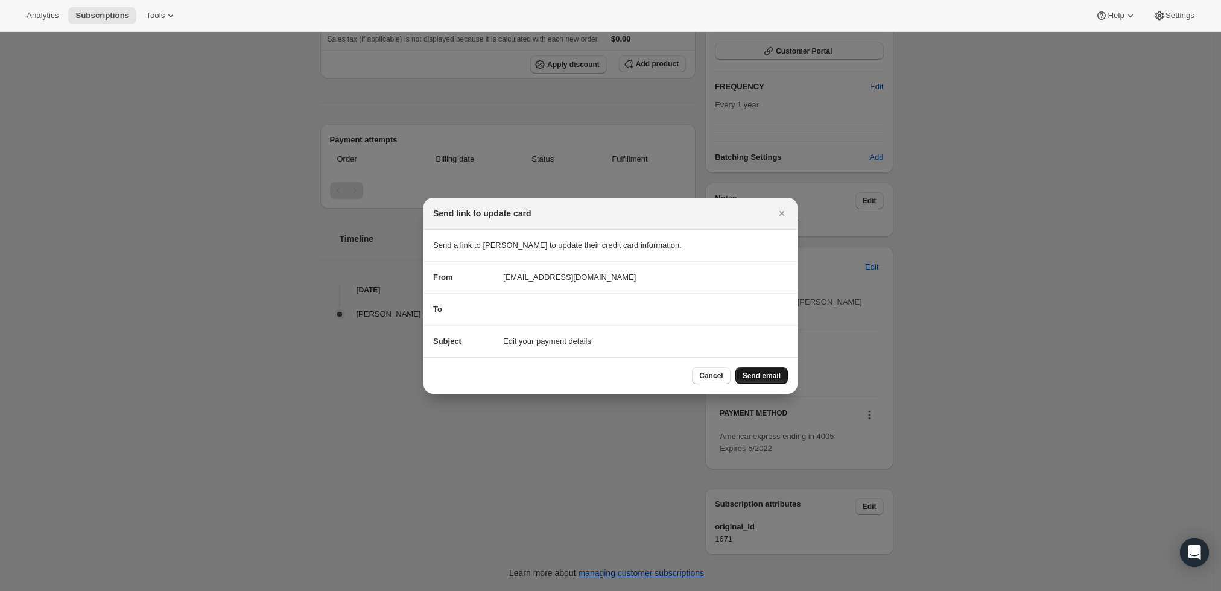
click at [772, 373] on span "Send email" at bounding box center [762, 376] width 38 height 10
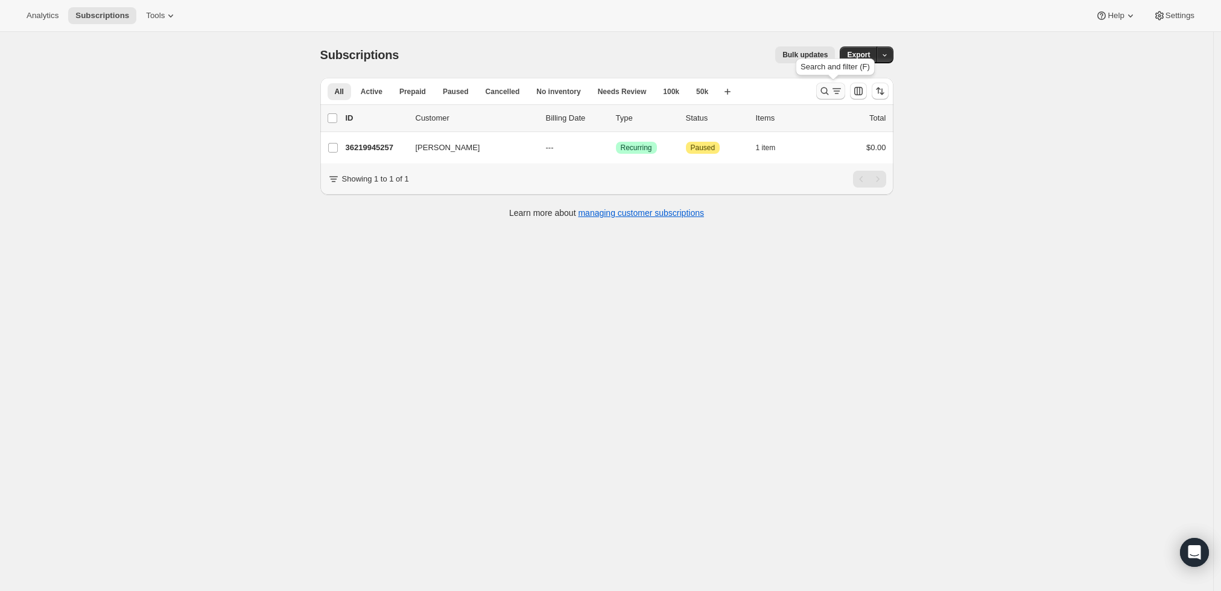
click at [843, 91] on icon "Search and filter results" at bounding box center [837, 91] width 12 height 12
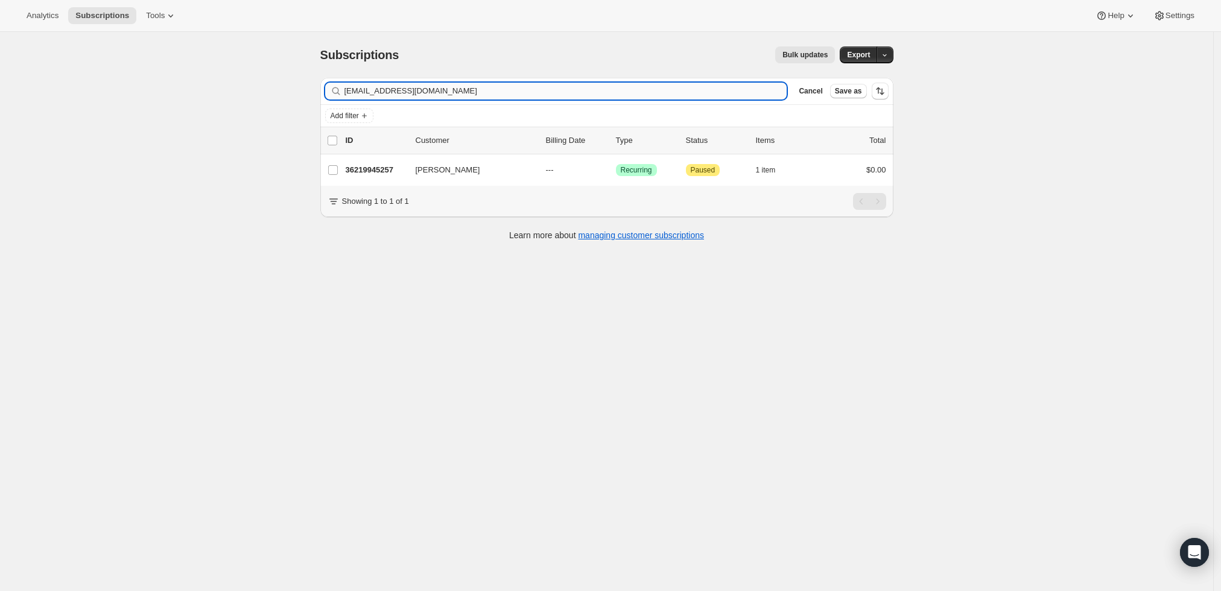
click at [720, 96] on input "[EMAIL_ADDRESS][DOMAIN_NAME]" at bounding box center [566, 91] width 443 height 17
click at [618, 91] on input "[EMAIL_ADDRESS]@[DOMAIN_NAME]" at bounding box center [566, 91] width 443 height 17
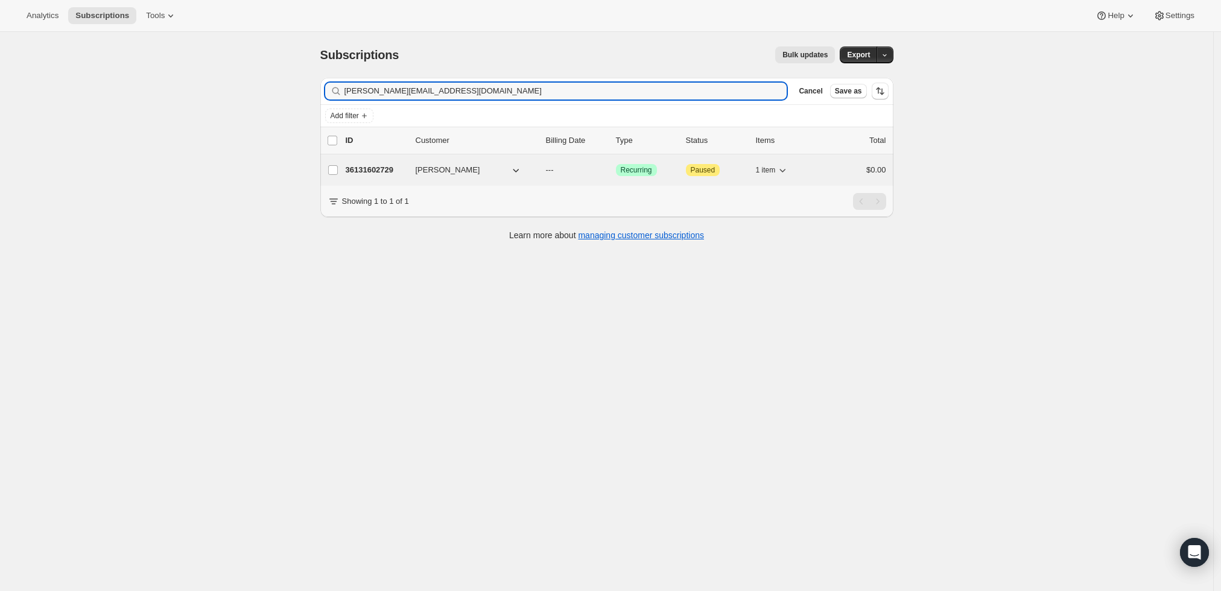
type input "[PERSON_NAME][EMAIL_ADDRESS][DOMAIN_NAME]"
click at [374, 170] on p "36131602729" at bounding box center [376, 170] width 60 height 12
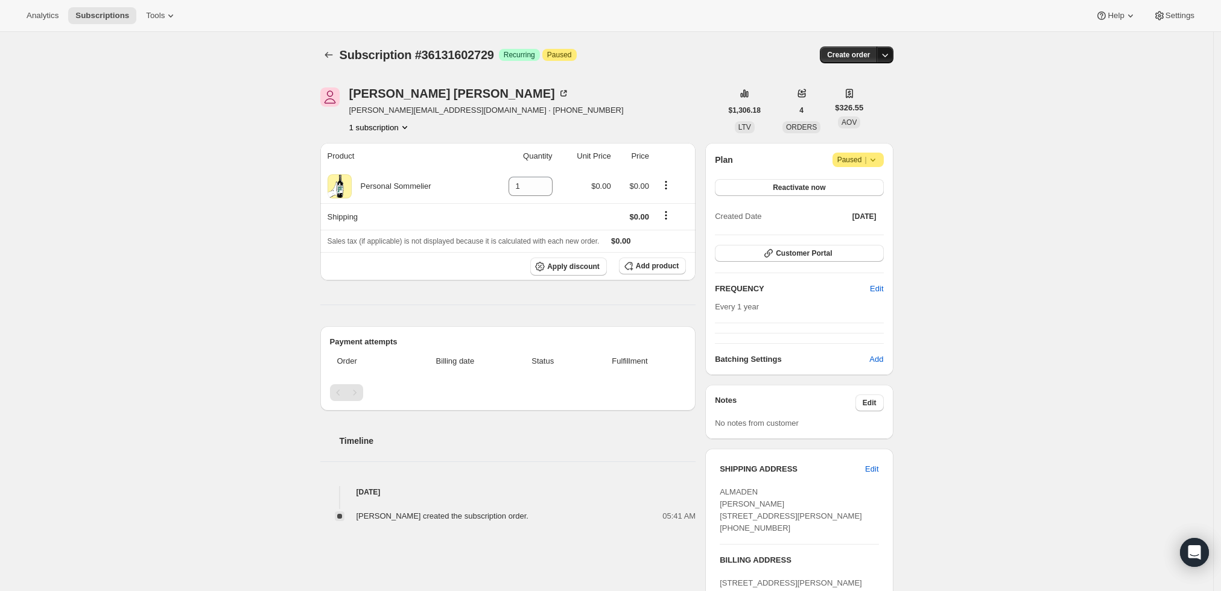
click at [886, 57] on icon "button" at bounding box center [885, 55] width 12 height 12
click at [877, 95] on span "Create custom one-time order" at bounding box center [838, 99] width 104 height 9
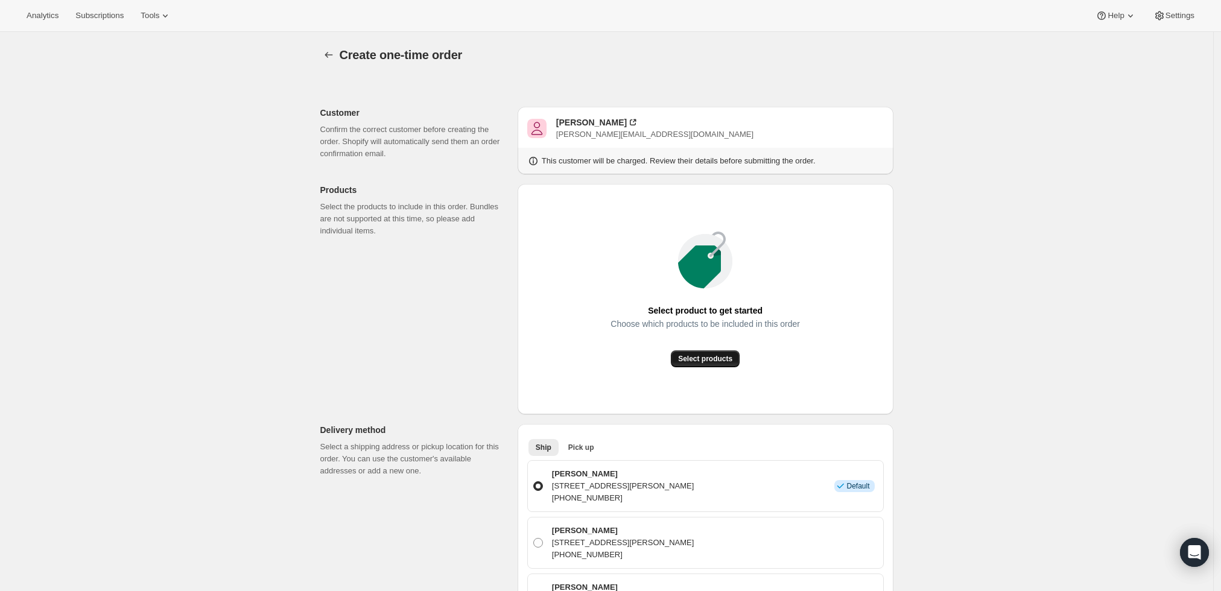
click at [719, 360] on span "Select products" at bounding box center [705, 359] width 54 height 10
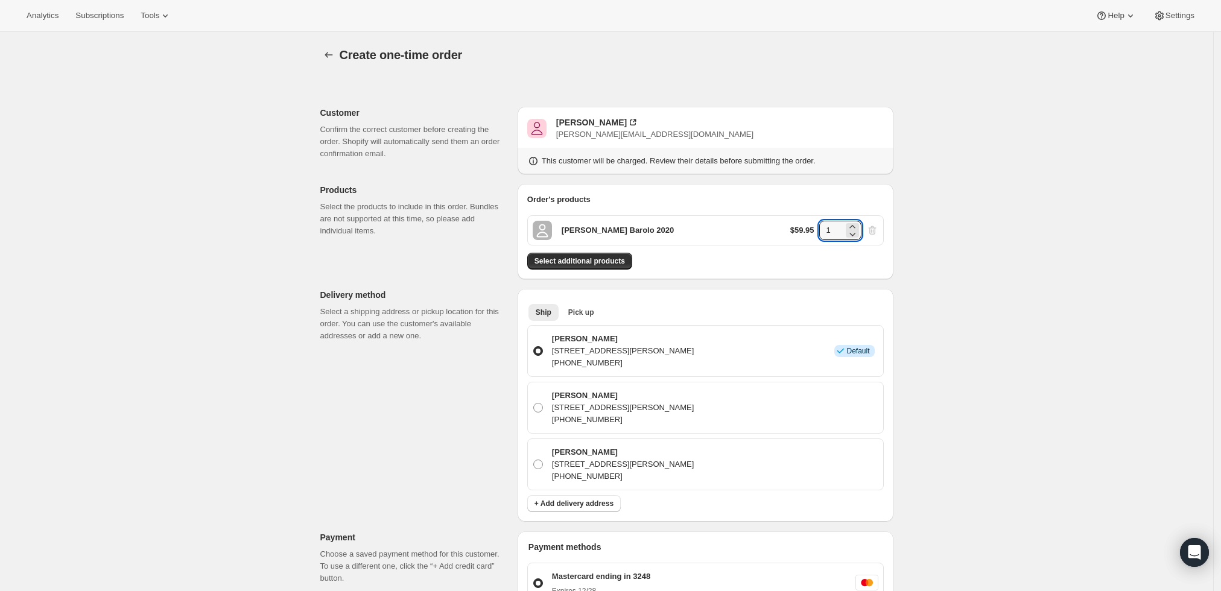
drag, startPoint x: 839, startPoint y: 226, endPoint x: 806, endPoint y: 232, distance: 33.7
click at [806, 232] on div "$59.95 1" at bounding box center [834, 230] width 88 height 19
type input "6"
click at [973, 281] on div "Create one-time order. This page is ready Create one-time order Customer Confir…" at bounding box center [606, 513] width 1213 height 962
click at [575, 271] on div "Order's products [PERSON_NAME] Barolo 2020 $59.95 6 Select additional products" at bounding box center [706, 231] width 376 height 95
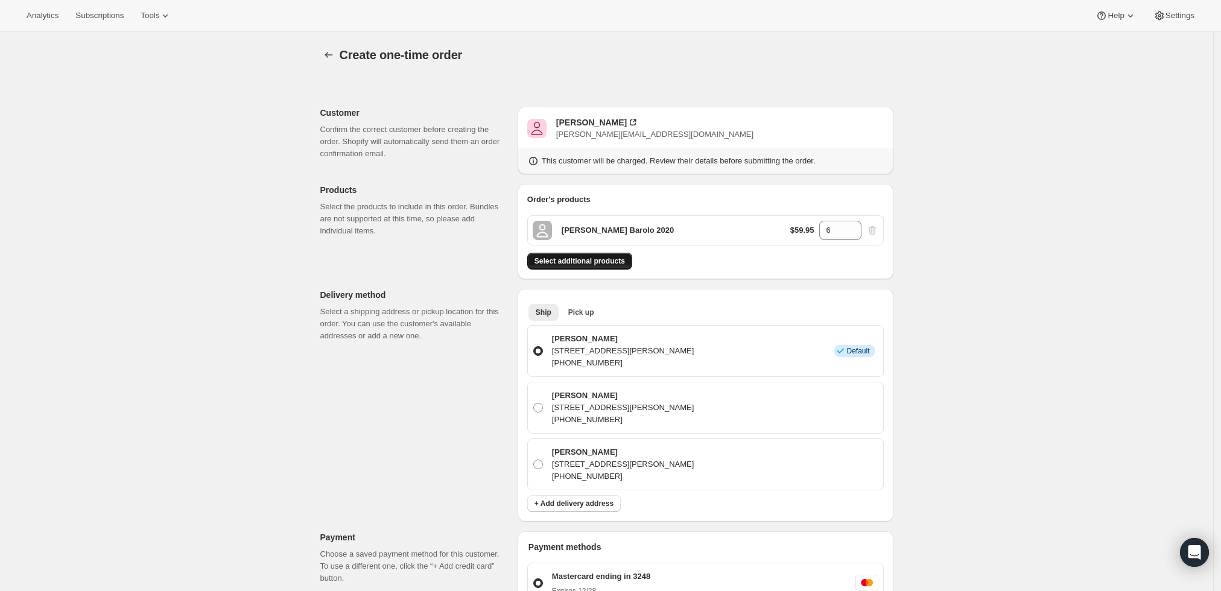
click at [576, 264] on span "Select additional products" at bounding box center [580, 261] width 91 height 10
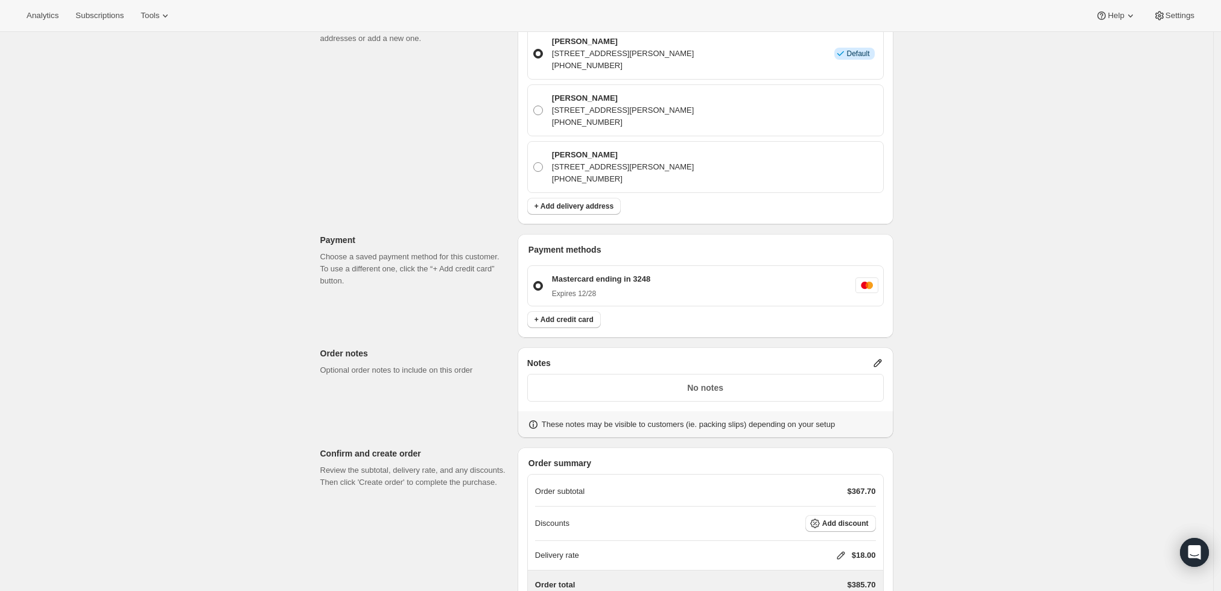
scroll to position [402, 0]
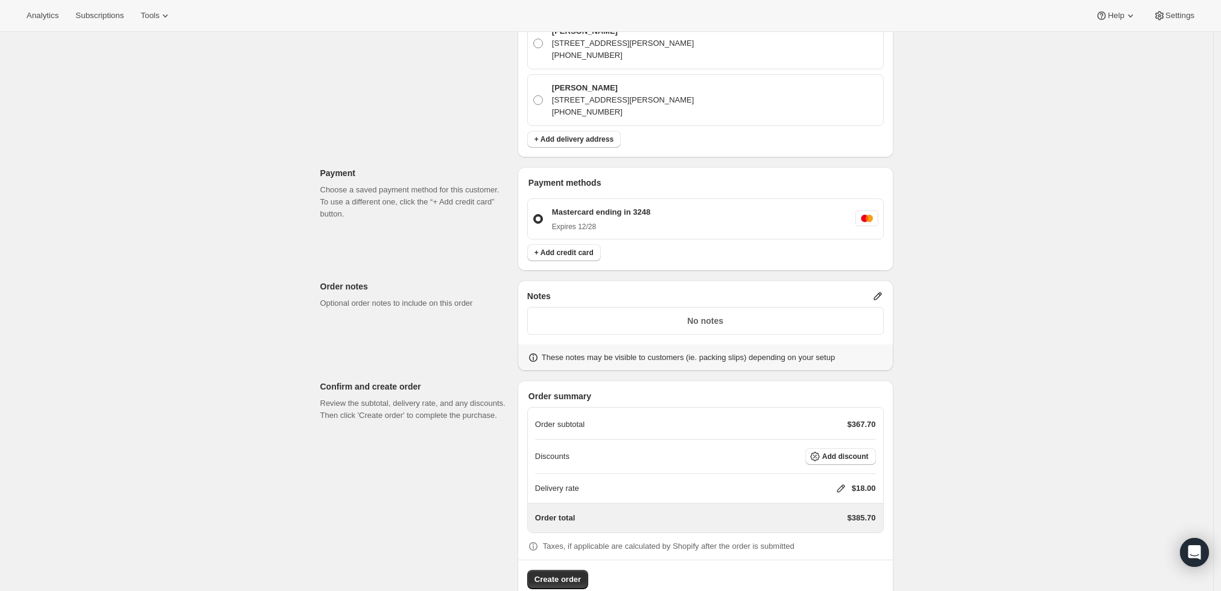
click at [845, 485] on icon at bounding box center [841, 489] width 8 height 8
click at [825, 529] on input "0" at bounding box center [847, 532] width 109 height 19
type input "0"
click at [837, 559] on span "Save" at bounding box center [838, 561] width 17 height 10
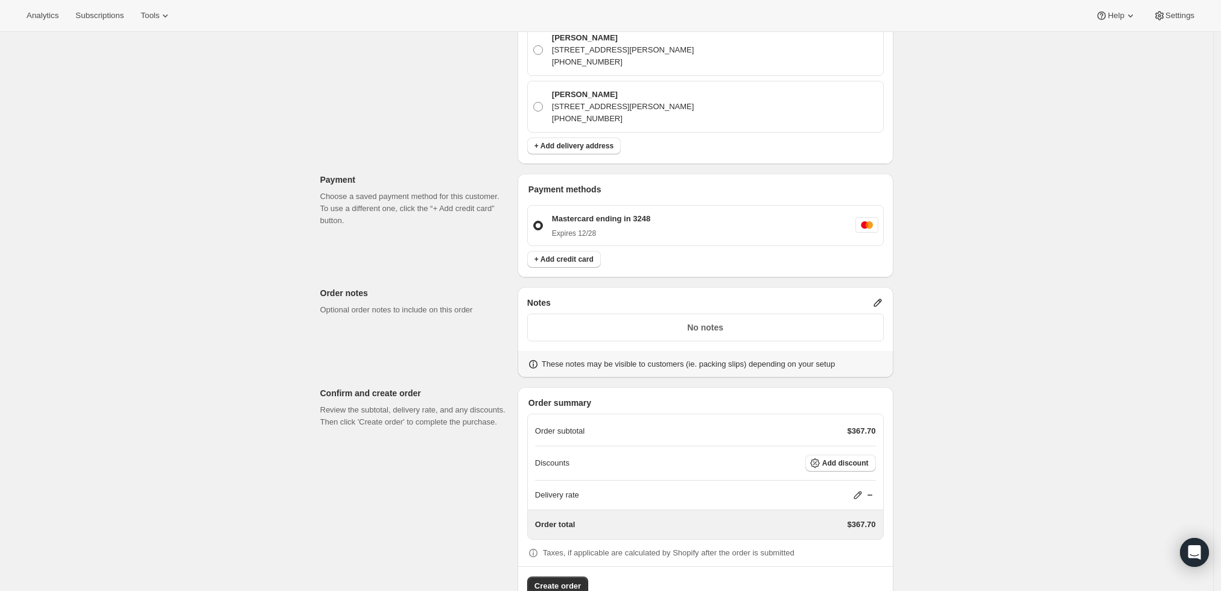
scroll to position [427, 0]
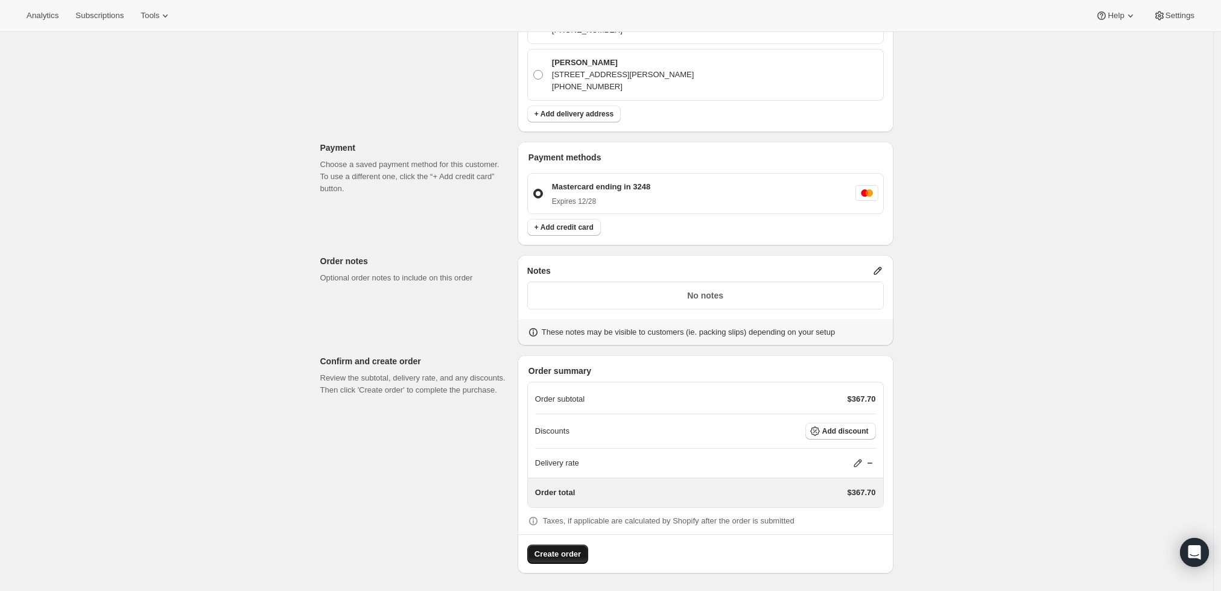
click at [562, 558] on span "Create order" at bounding box center [558, 555] width 46 height 12
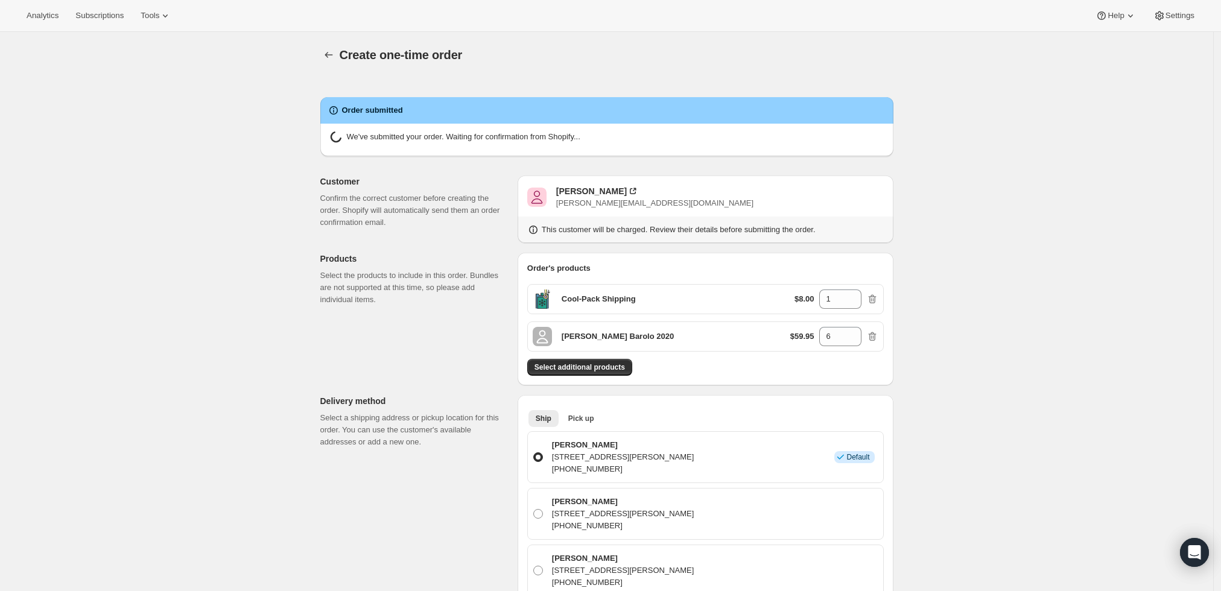
radio input "true"
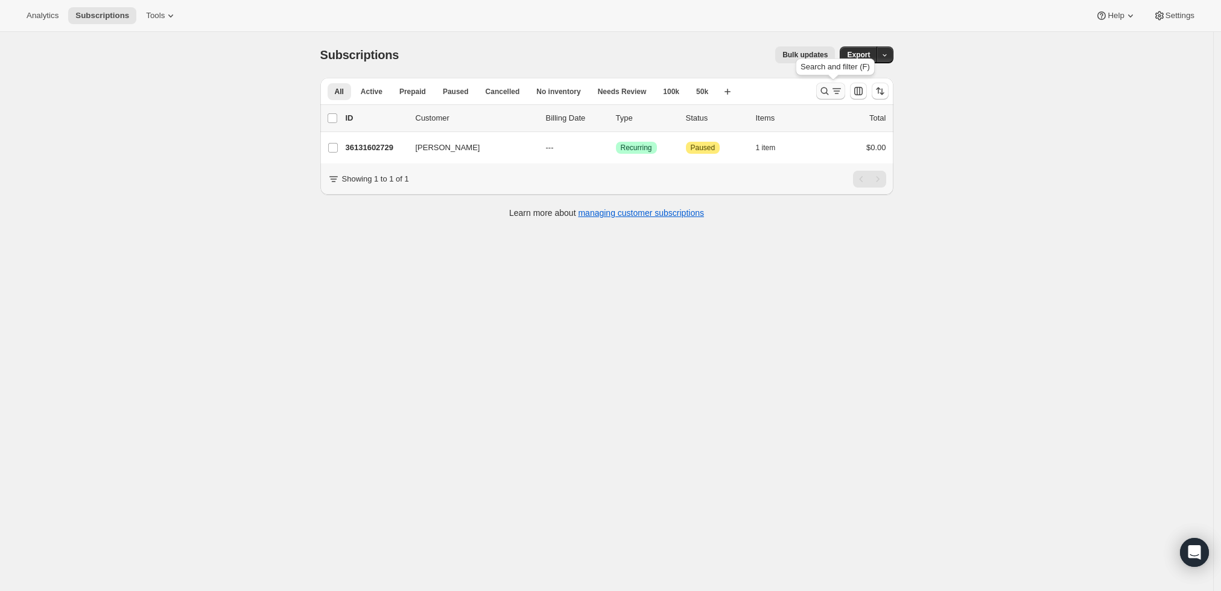
click at [831, 88] on icon "Search and filter results" at bounding box center [825, 91] width 12 height 12
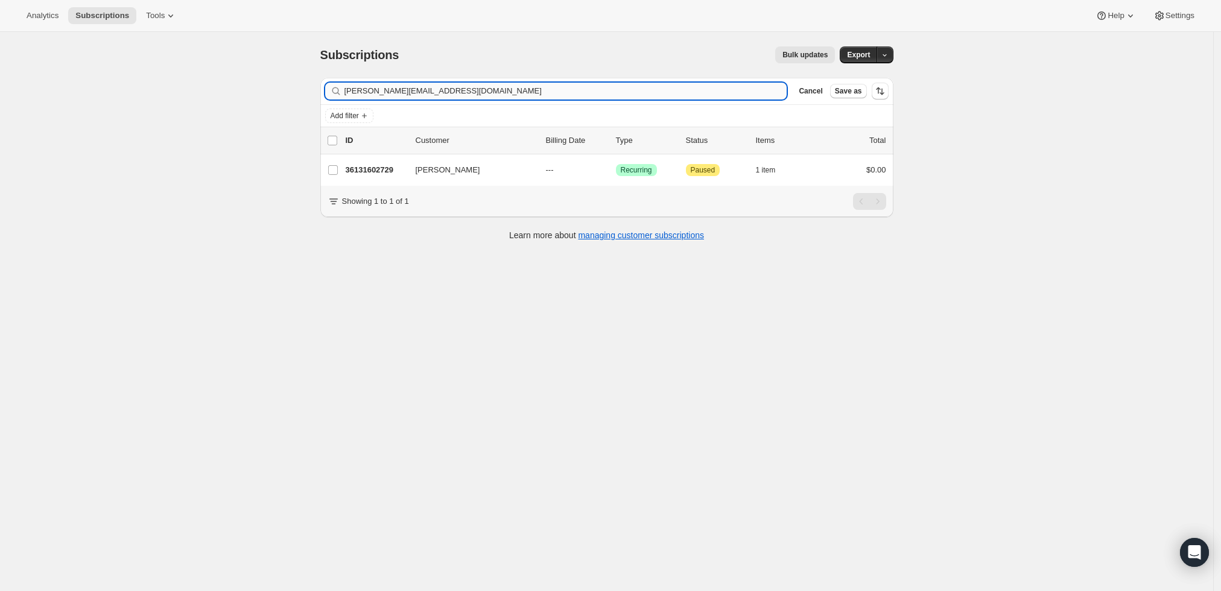
click at [499, 89] on input "[PERSON_NAME][EMAIL_ADDRESS][DOMAIN_NAME]" at bounding box center [566, 91] width 443 height 17
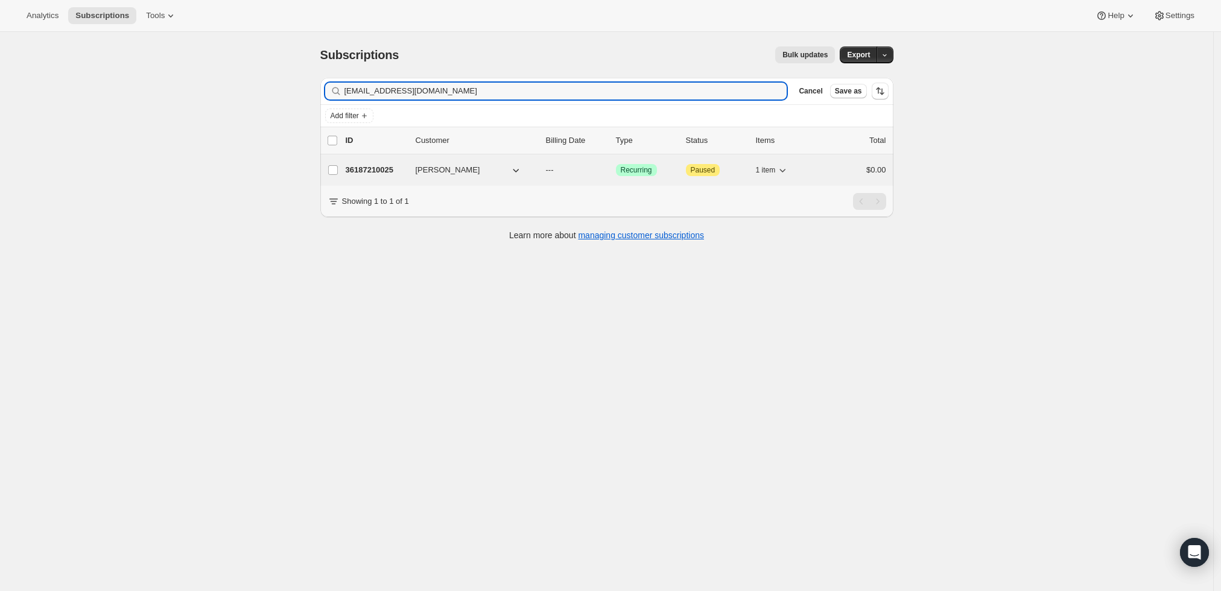
type input "[EMAIL_ADDRESS][DOMAIN_NAME]"
click at [366, 169] on p "36187210025" at bounding box center [376, 170] width 60 height 12
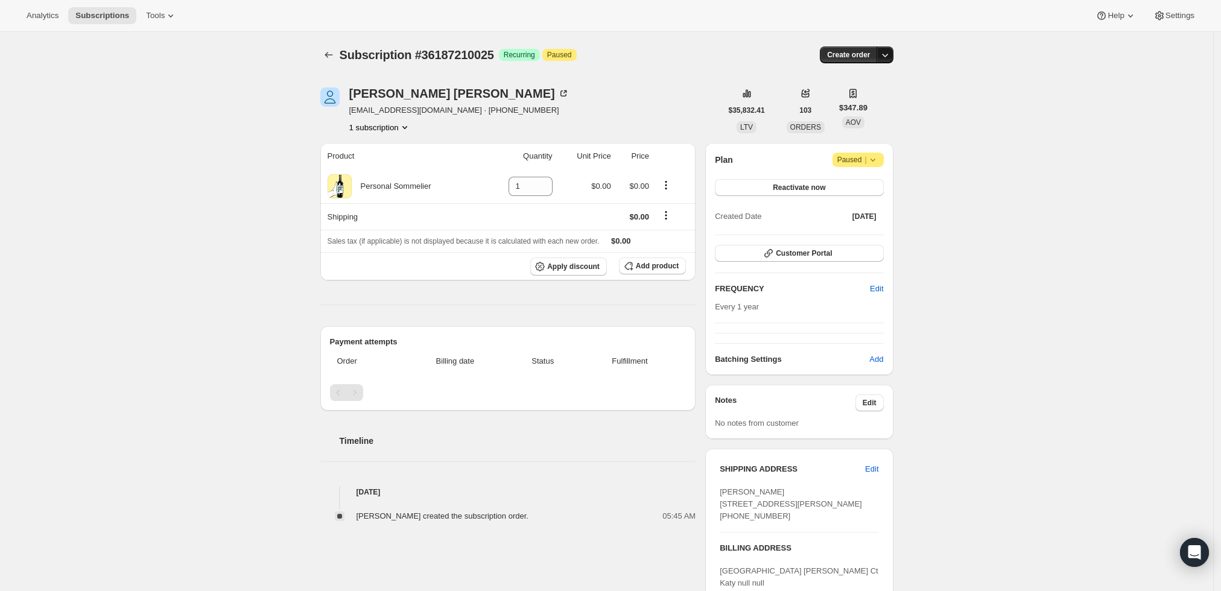
click at [885, 57] on icon "button" at bounding box center [885, 55] width 12 height 12
click at [876, 104] on span "Create custom one-time order" at bounding box center [838, 99] width 104 height 9
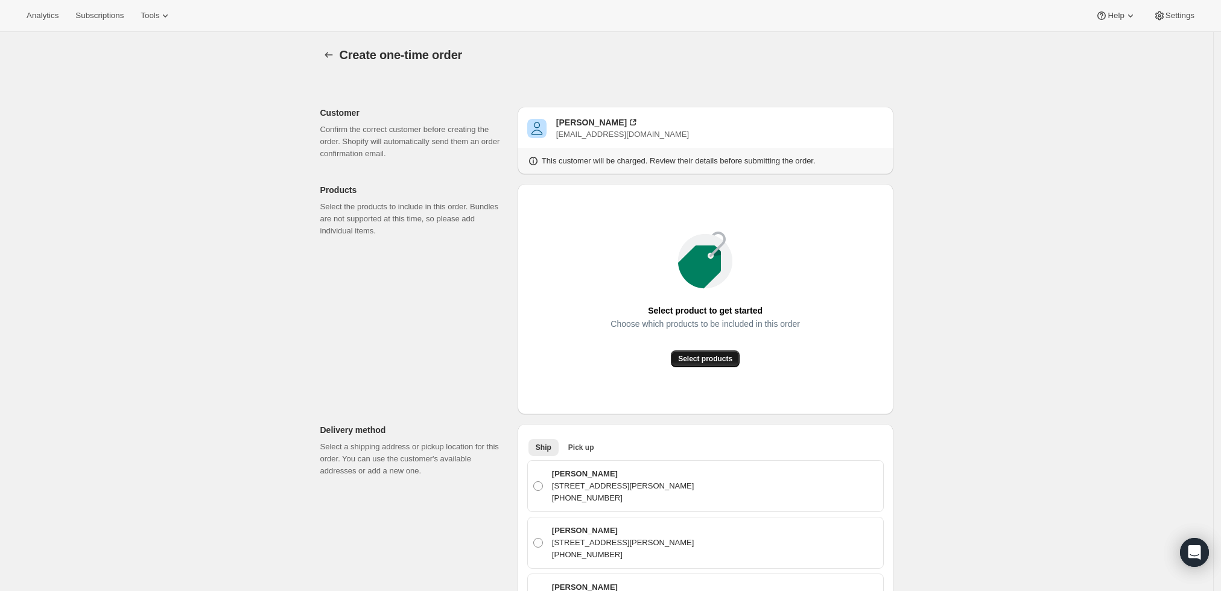
click at [706, 361] on span "Select products" at bounding box center [705, 359] width 54 height 10
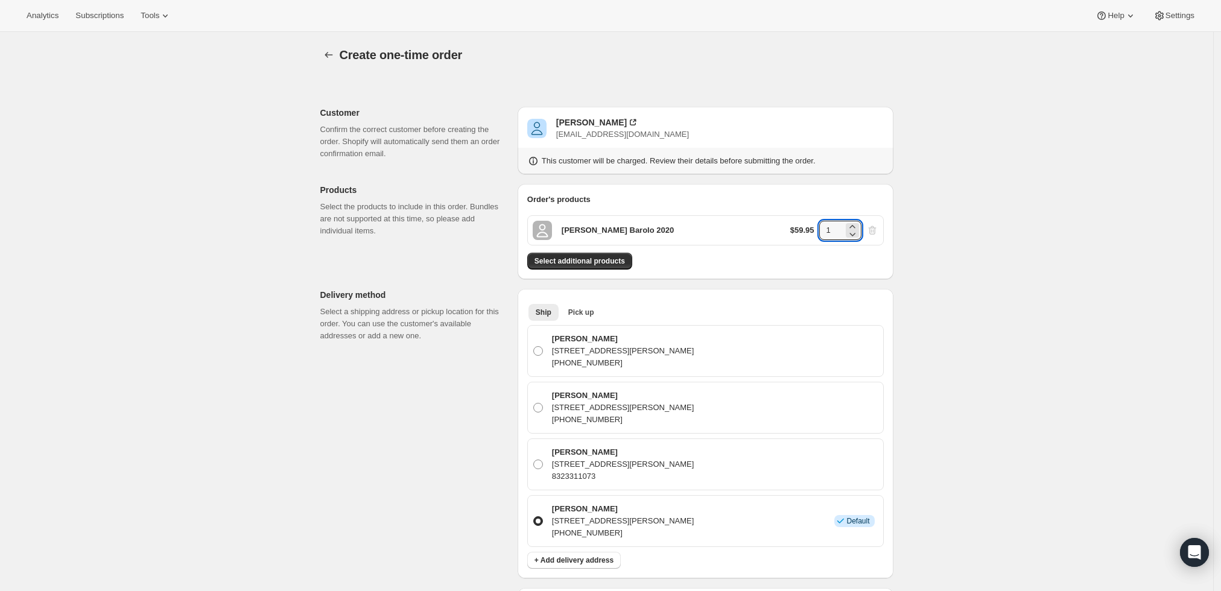
drag, startPoint x: 841, startPoint y: 228, endPoint x: 821, endPoint y: 227, distance: 19.9
click at [821, 227] on div "$59.95 1" at bounding box center [834, 230] width 88 height 19
type input "6"
click at [937, 191] on div "Create one-time order. This page is ready Create one-time order Customer Confir…" at bounding box center [606, 541] width 1213 height 1019
click at [560, 259] on span "Select additional products" at bounding box center [580, 261] width 91 height 10
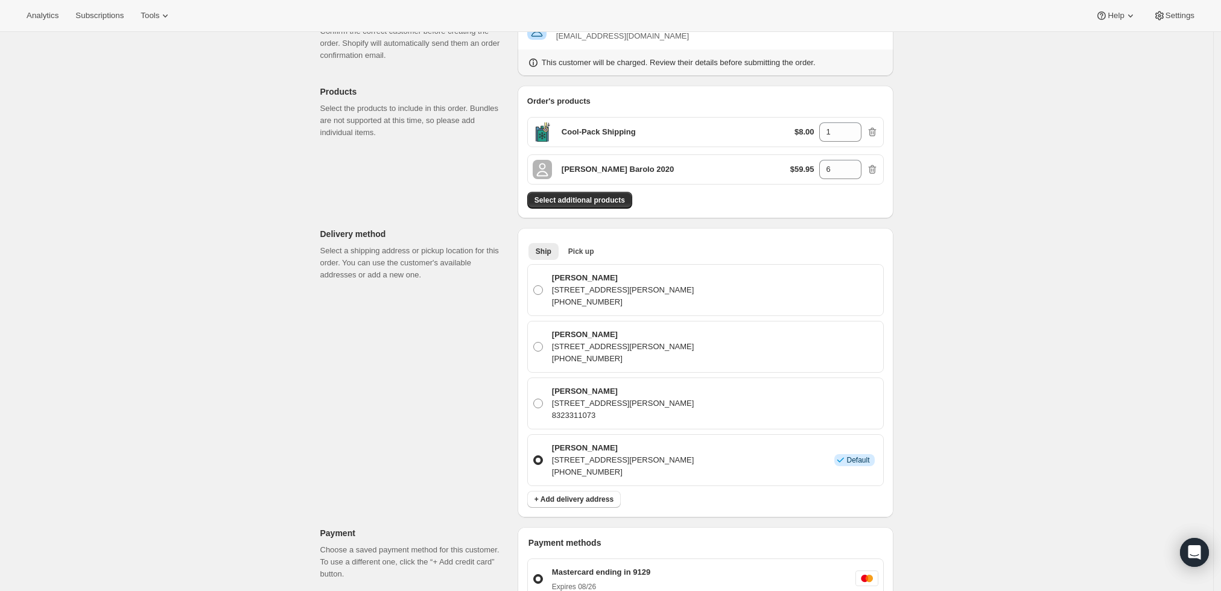
scroll to position [201, 0]
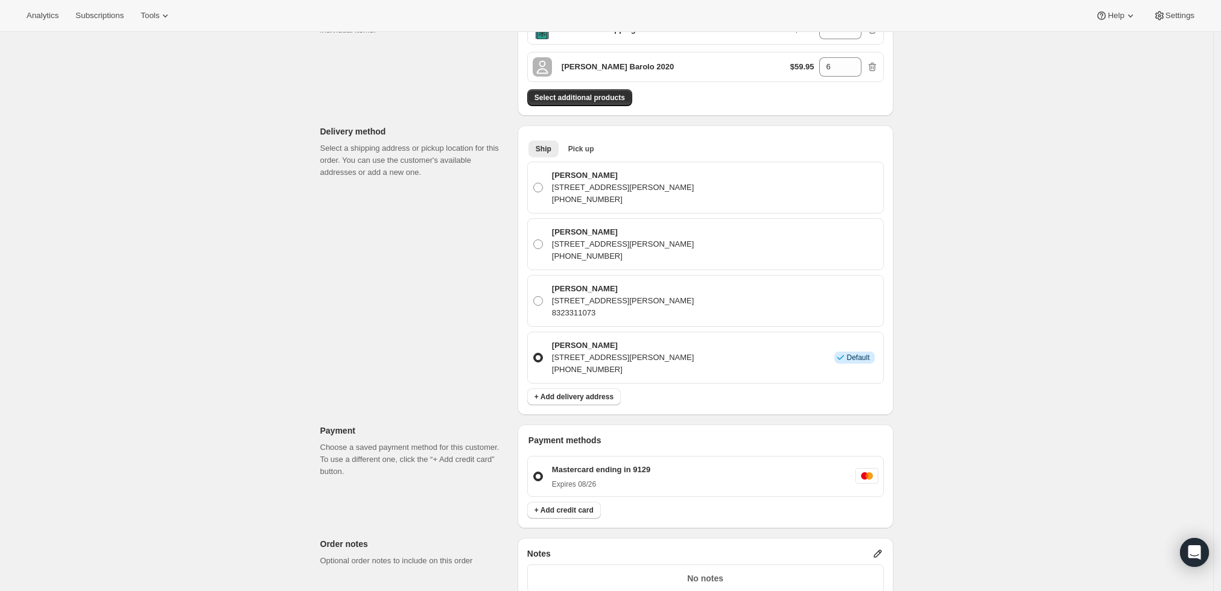
click at [951, 474] on div "Create one-time order. This page is ready Create one-time order Customer Confir…" at bounding box center [606, 359] width 1213 height 1056
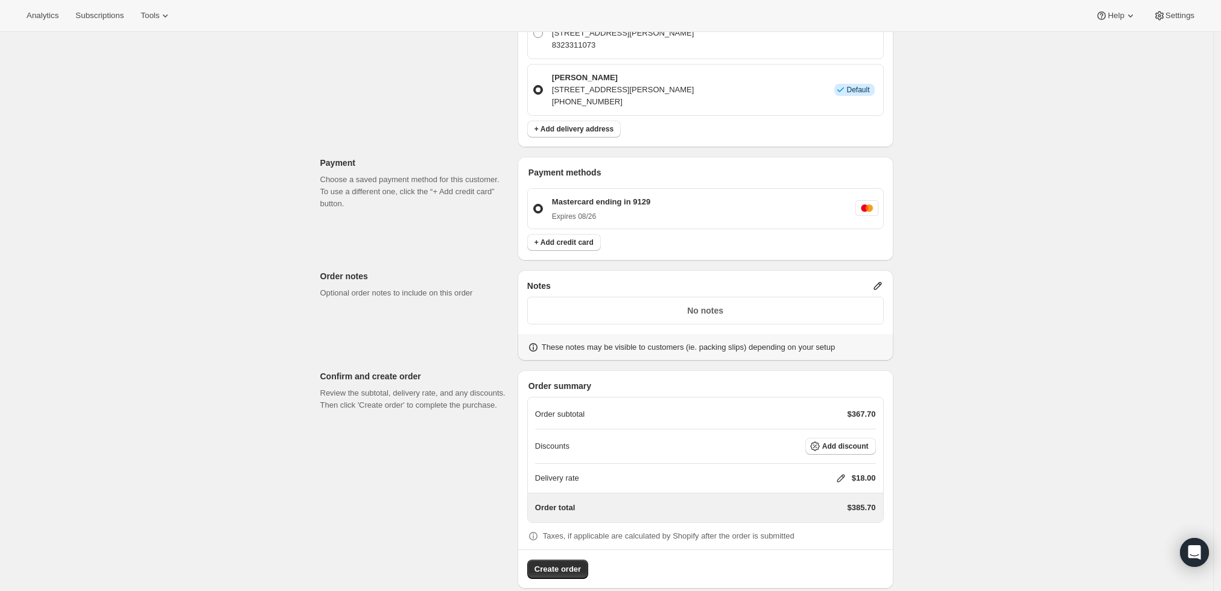
scroll to position [483, 0]
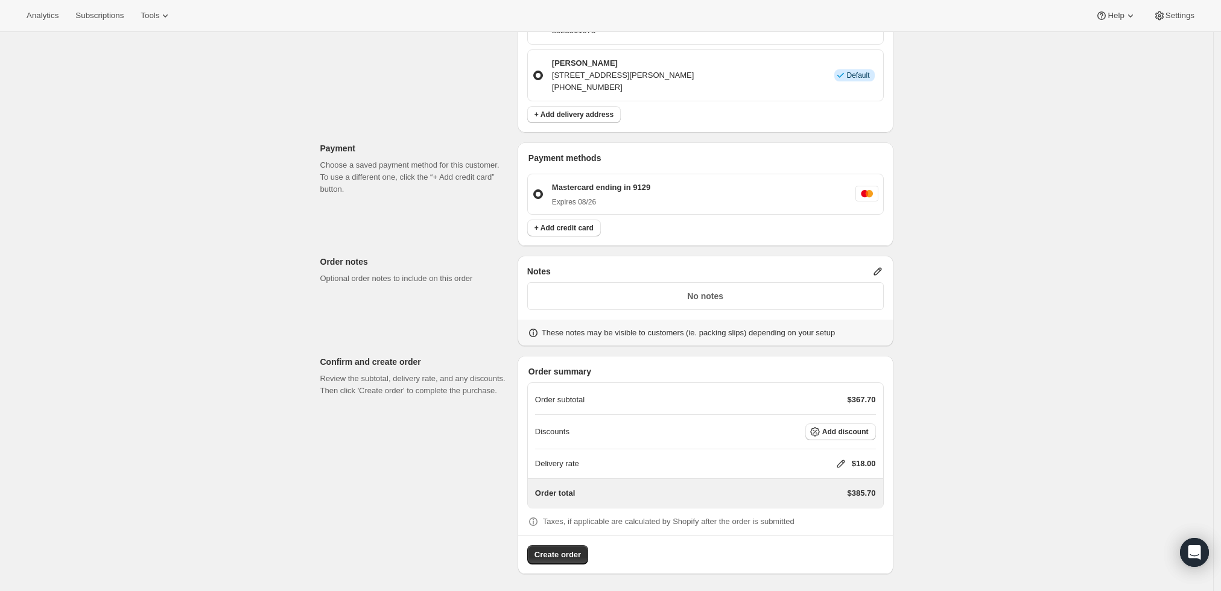
click at [844, 462] on icon at bounding box center [841, 464] width 12 height 12
click at [807, 503] on input "0" at bounding box center [847, 507] width 109 height 19
type input "0"
click at [838, 533] on span "Save" at bounding box center [838, 536] width 17 height 10
click at [552, 557] on span "Create order" at bounding box center [558, 555] width 46 height 12
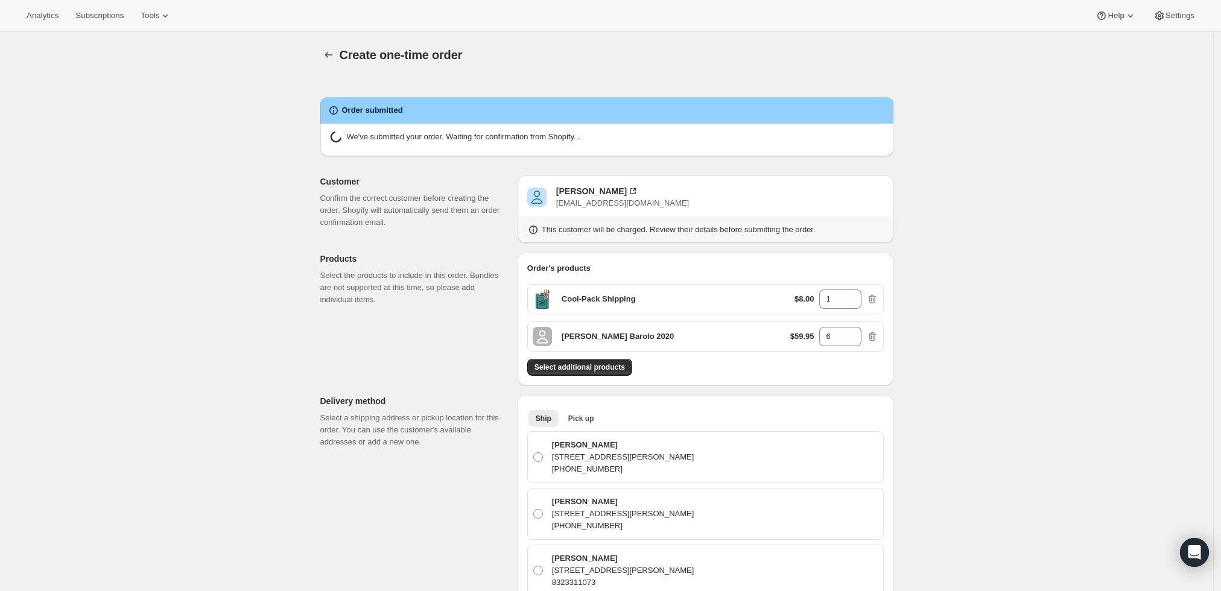
radio input "true"
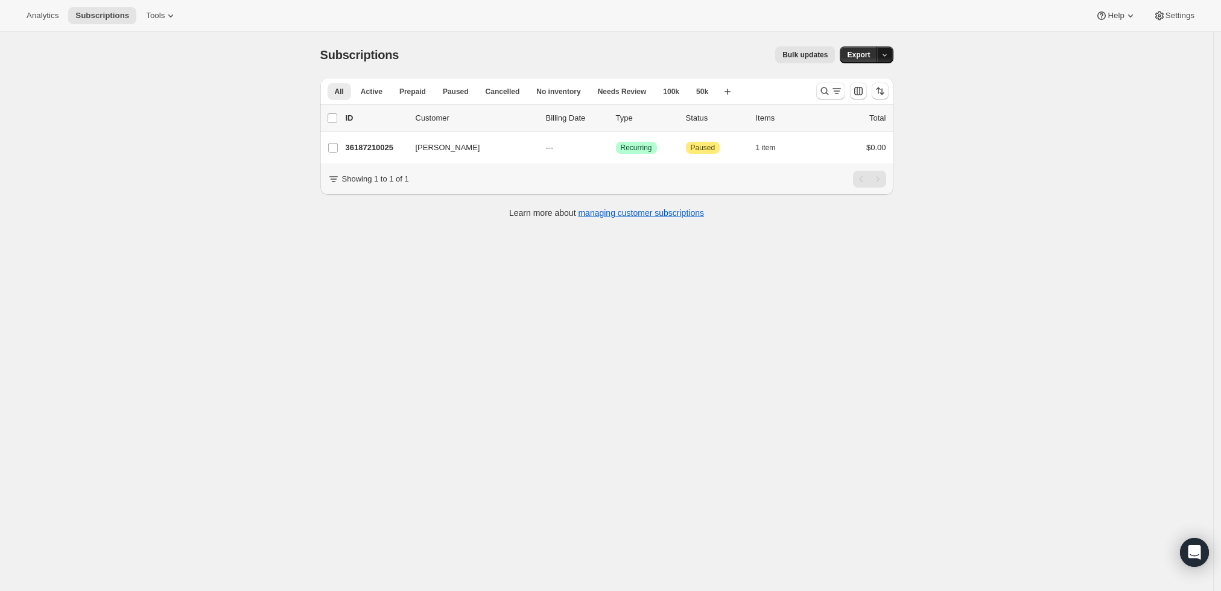
click at [887, 52] on icon "button" at bounding box center [885, 55] width 8 height 8
click at [956, 119] on div "Subscriptions. This page is ready Subscriptions Bulk updates More actions Bulk …" at bounding box center [606, 327] width 1213 height 591
click at [831, 89] on icon "Search and filter results" at bounding box center [825, 91] width 12 height 12
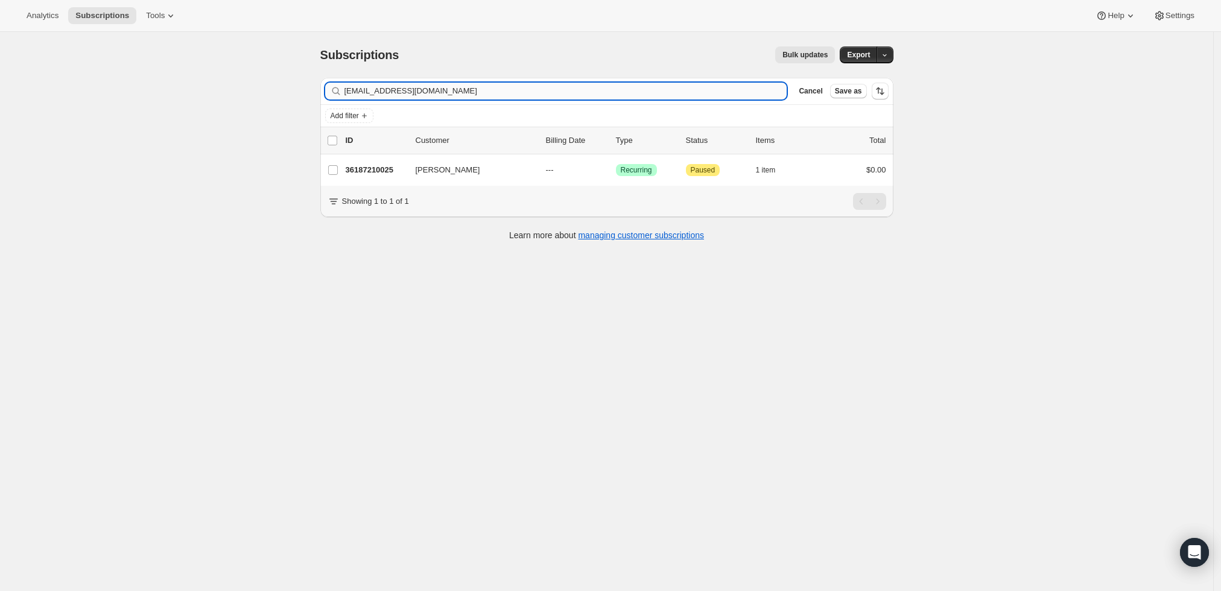
click at [745, 94] on input "suchytil@att.net" at bounding box center [566, 91] width 443 height 17
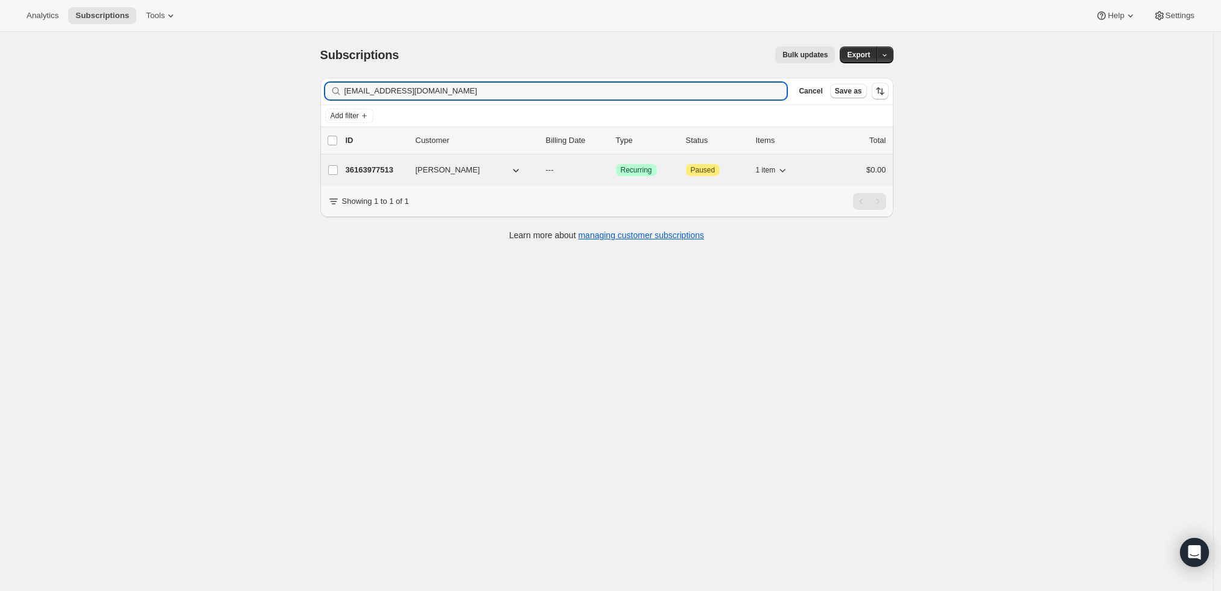
type input "[EMAIL_ADDRESS][DOMAIN_NAME]"
click at [370, 170] on p "36163977513" at bounding box center [376, 170] width 60 height 12
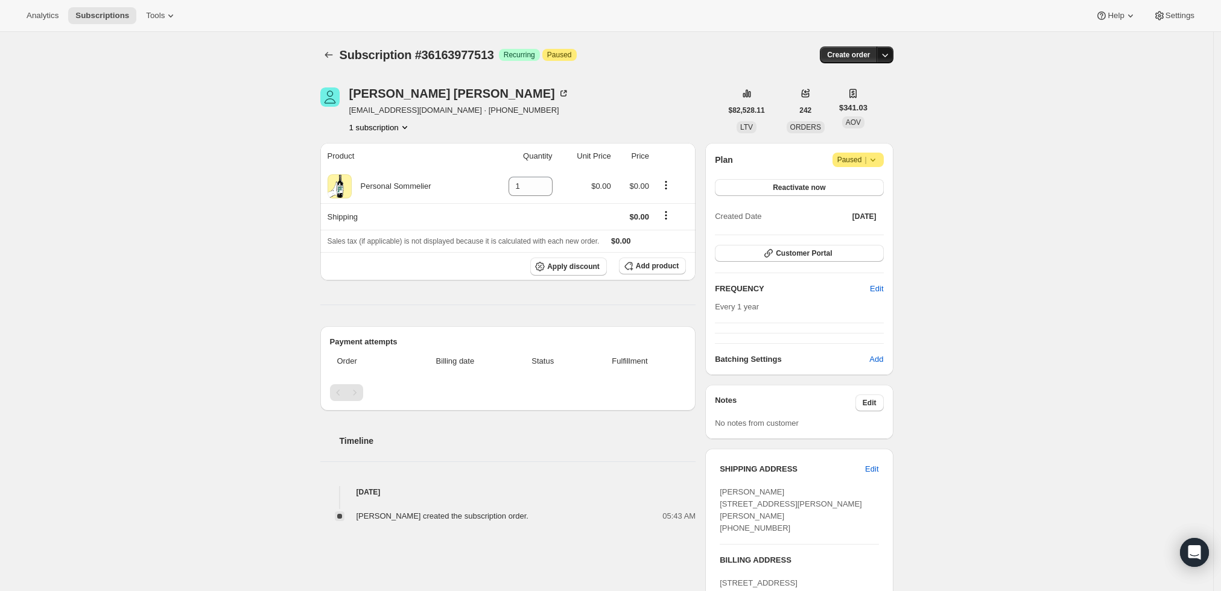
click at [888, 55] on icon "button" at bounding box center [885, 55] width 12 height 12
click at [860, 98] on span "Create custom one-time order" at bounding box center [838, 99] width 104 height 9
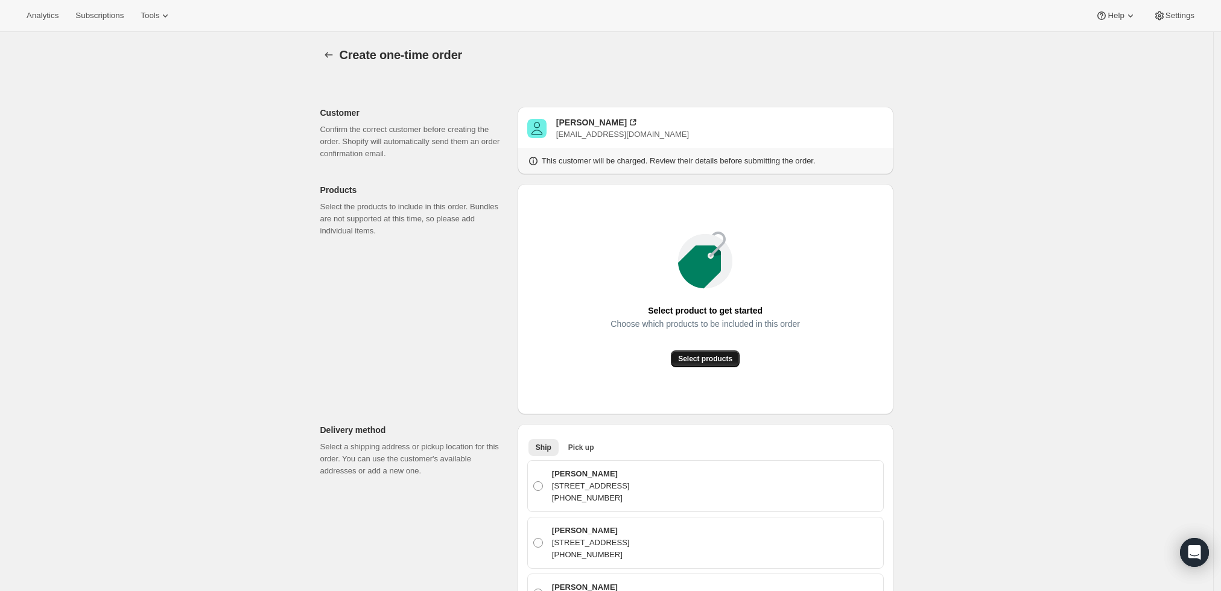
click at [682, 358] on button "Select products" at bounding box center [705, 359] width 69 height 17
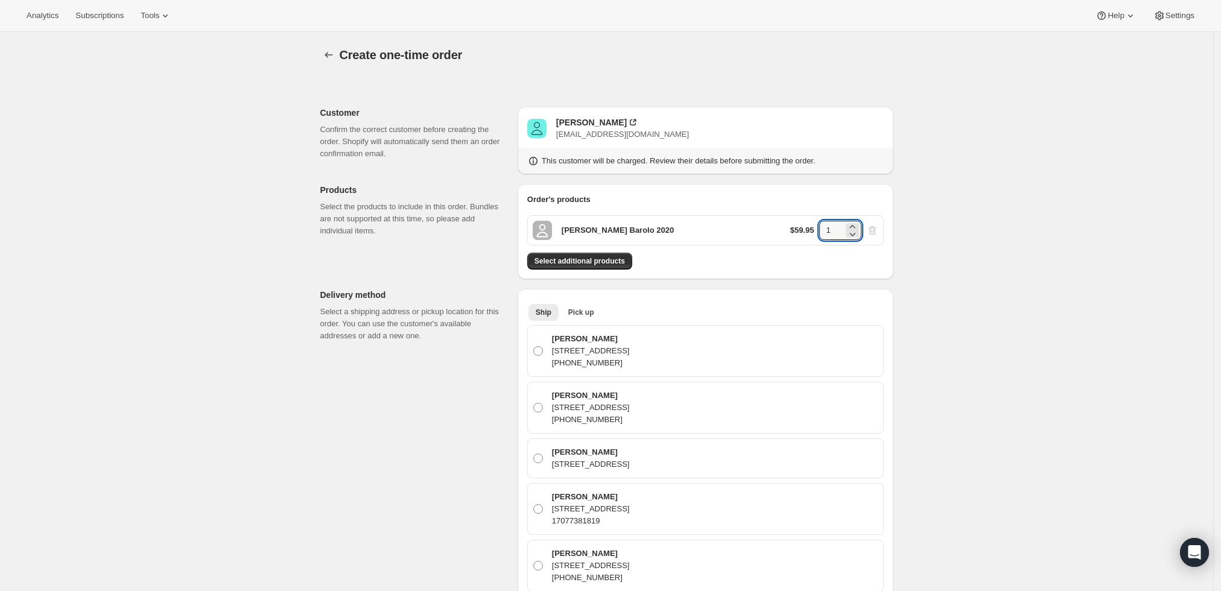
drag, startPoint x: 838, startPoint y: 227, endPoint x: 806, endPoint y: 227, distance: 32.6
click at [806, 227] on div "$59.95 1" at bounding box center [834, 230] width 88 height 19
type input "6"
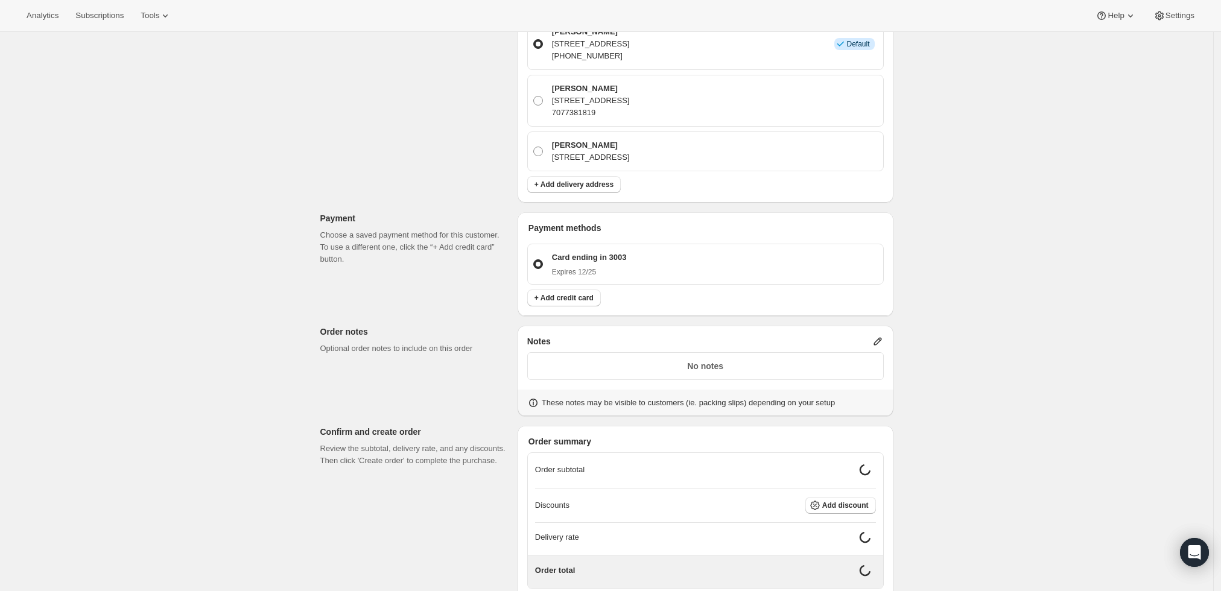
scroll to position [603, 0]
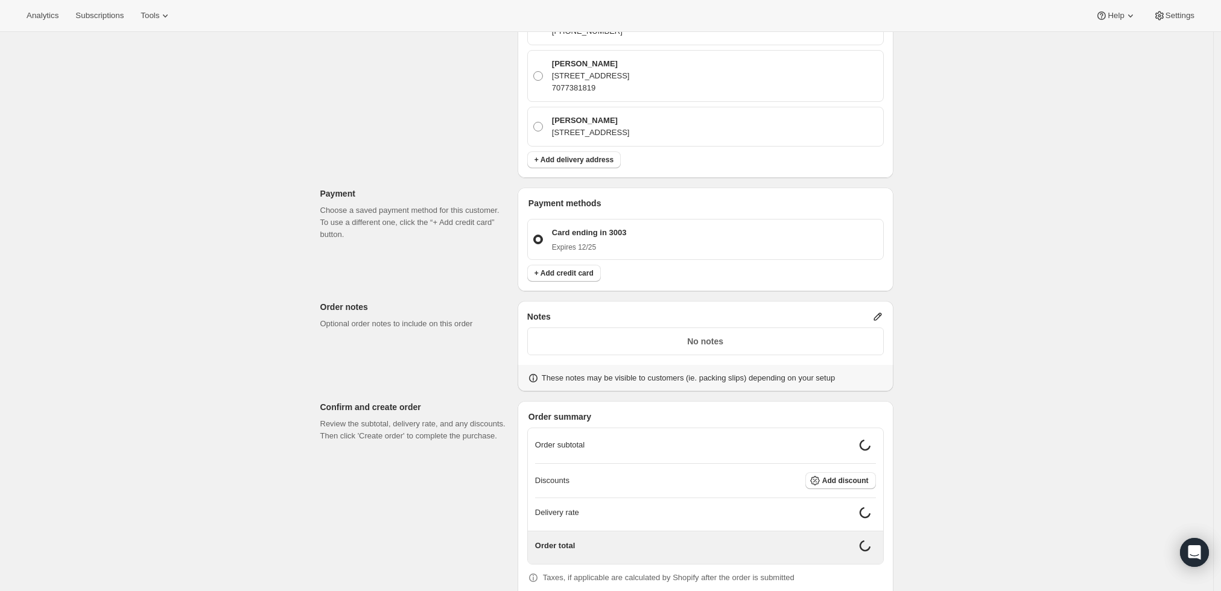
click at [877, 311] on icon at bounding box center [878, 317] width 12 height 12
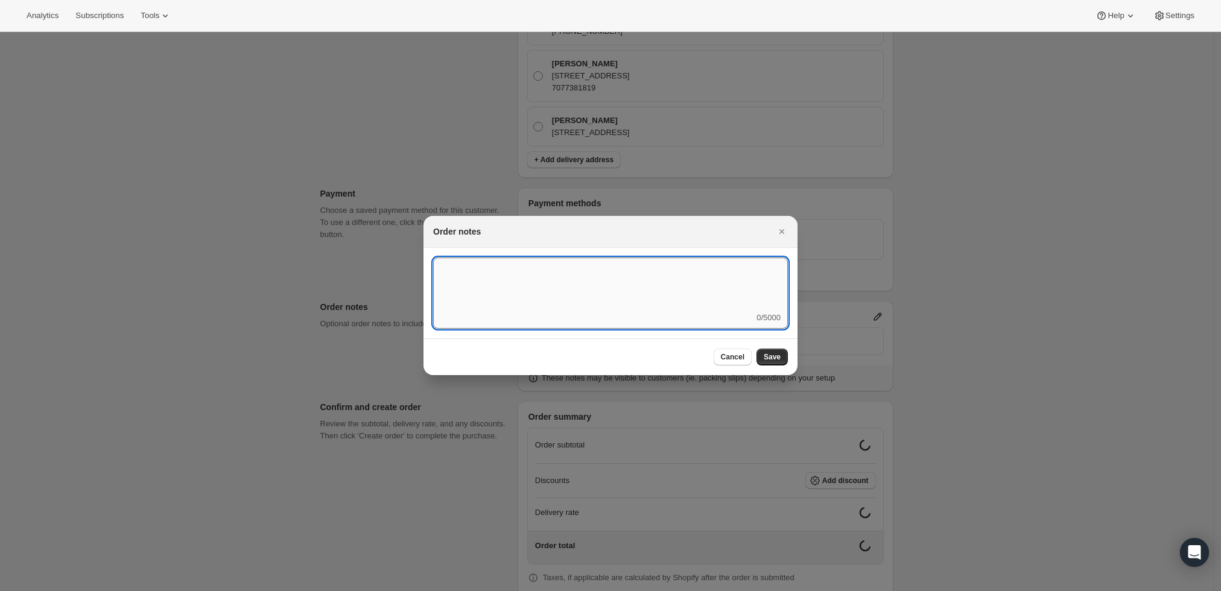
click at [704, 293] on textarea ":r3v:" at bounding box center [610, 285] width 355 height 54
type textarea "Local Delivery"
click at [769, 357] on span "Save" at bounding box center [772, 357] width 17 height 10
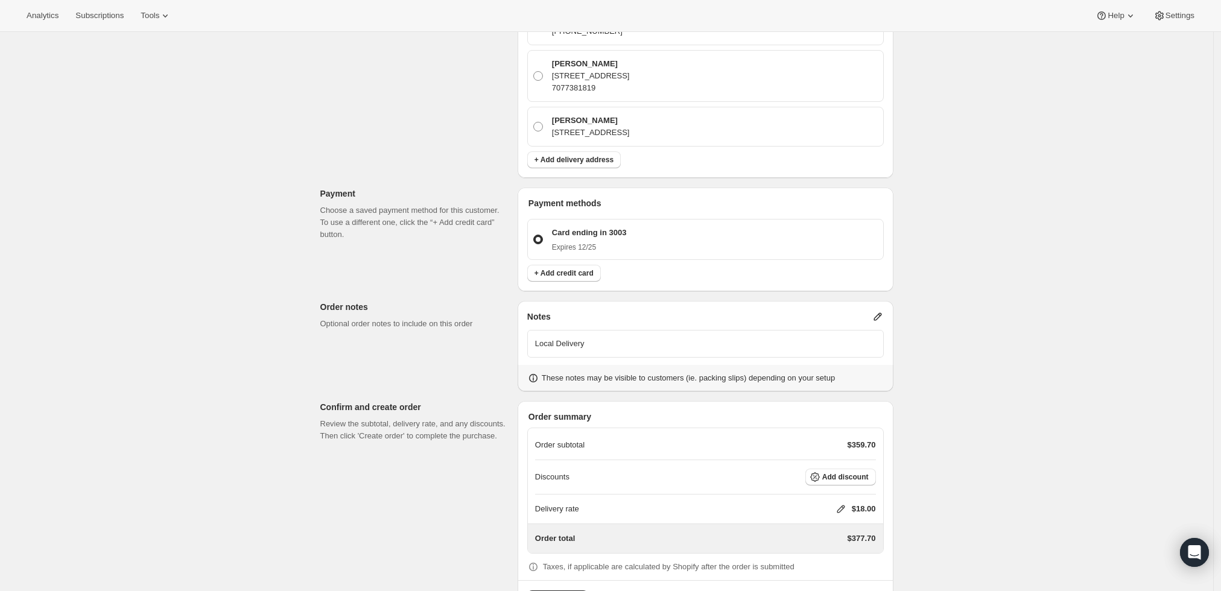
click at [879, 315] on icon at bounding box center [878, 317] width 8 height 8
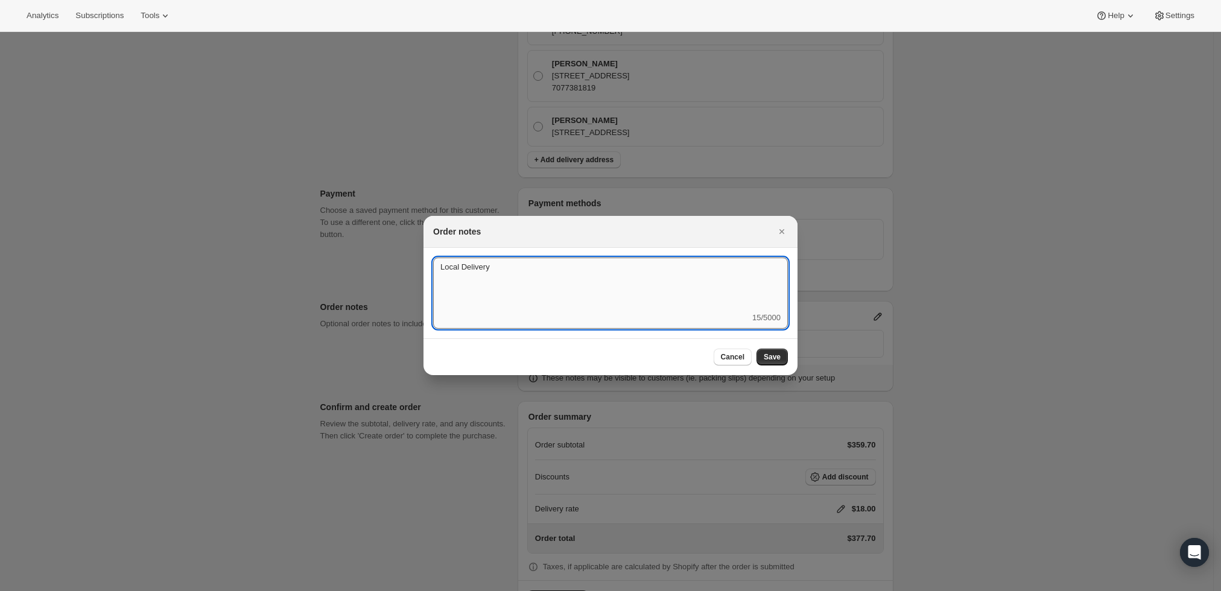
click at [623, 284] on textarea "Local Delivery" at bounding box center [610, 285] width 355 height 54
type textarea "Local Delivery - David"
click at [780, 360] on span "Save" at bounding box center [772, 357] width 17 height 10
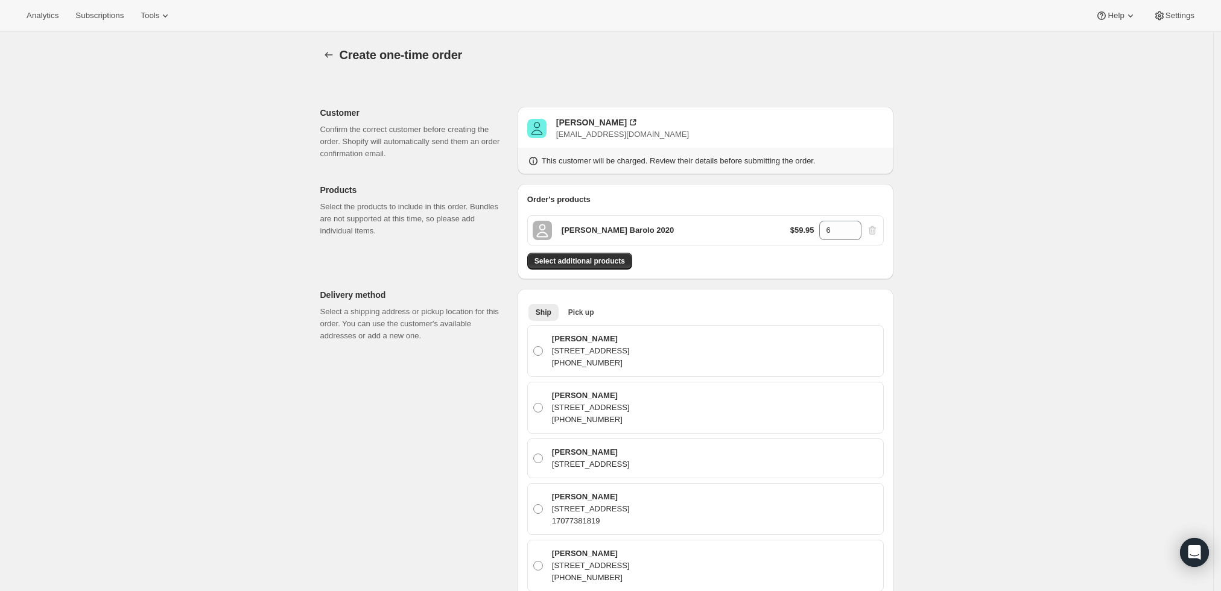
scroll to position [603, 0]
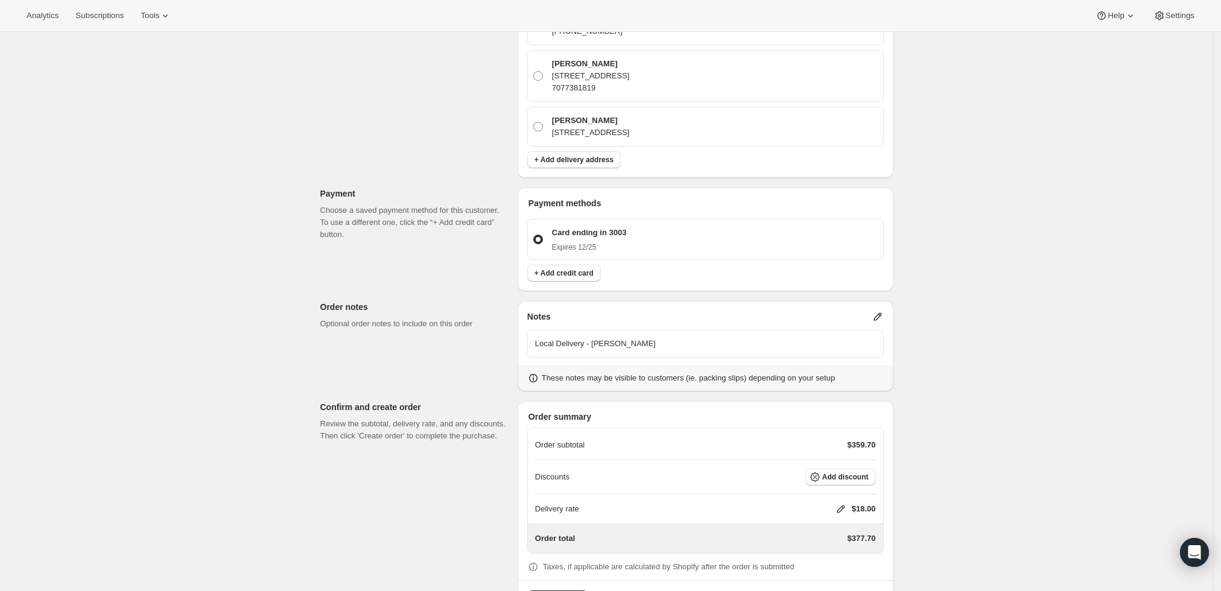
click at [844, 508] on icon at bounding box center [841, 509] width 12 height 12
click at [805, 464] on input "0" at bounding box center [847, 458] width 109 height 19
type input "0"
click at [1084, 405] on div "Create one-time order. This page is ready Create one-time order Customer Confir…" at bounding box center [606, 34] width 1213 height 1210
click at [846, 503] on icon at bounding box center [841, 509] width 12 height 12
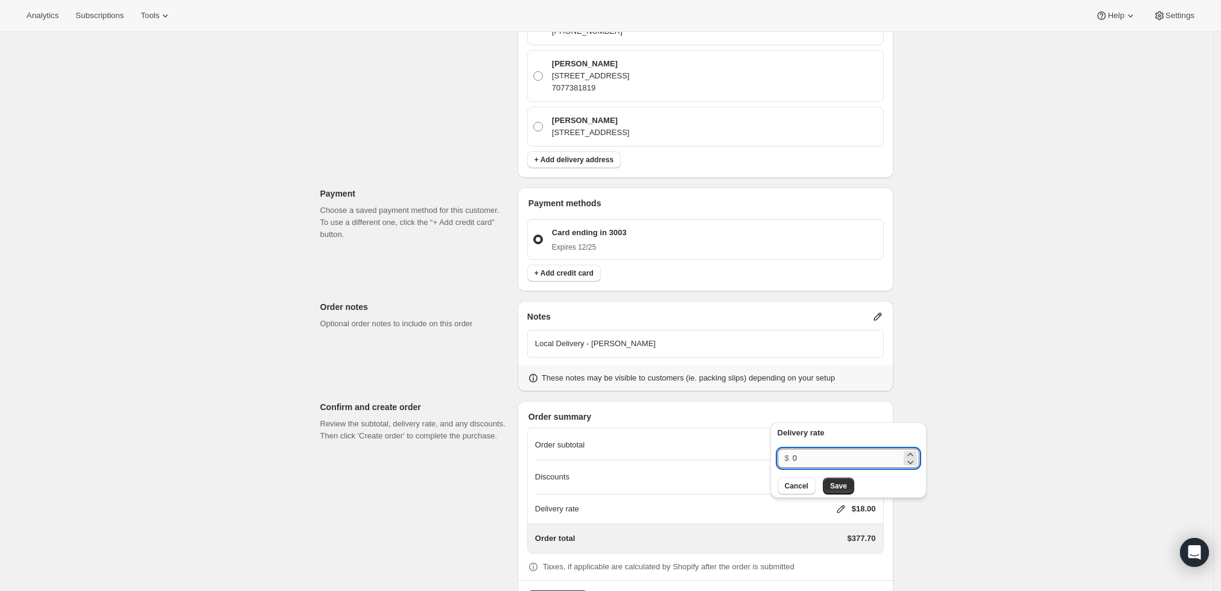
click at [850, 459] on input "0" at bounding box center [847, 458] width 109 height 19
type input "0"
click at [844, 485] on button "Save" at bounding box center [838, 486] width 31 height 17
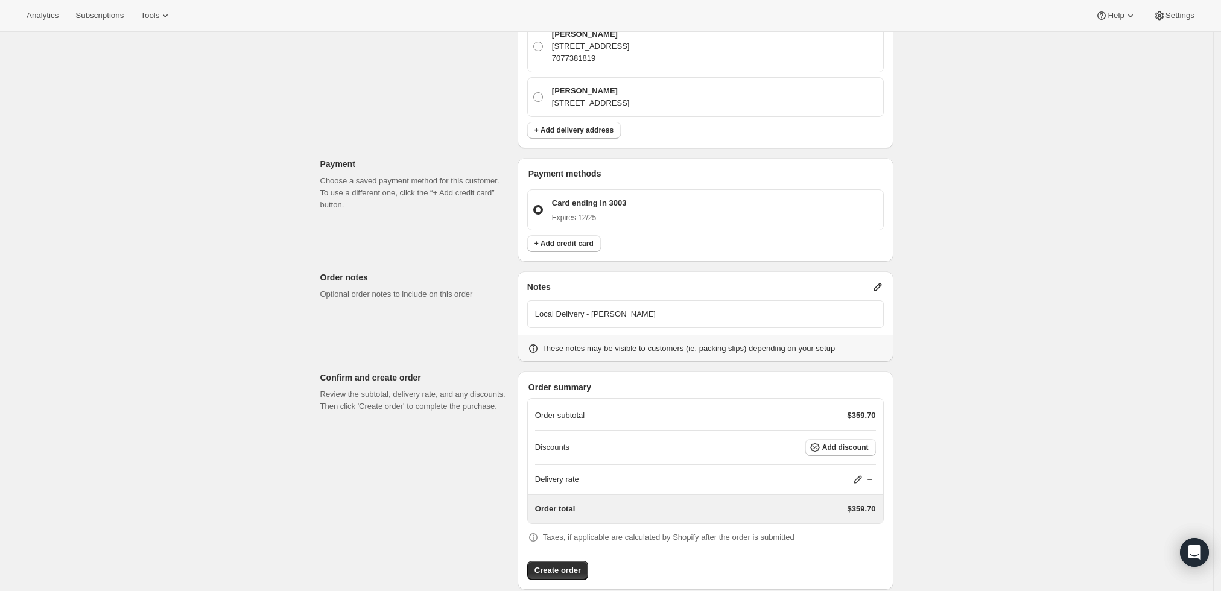
scroll to position [649, 0]
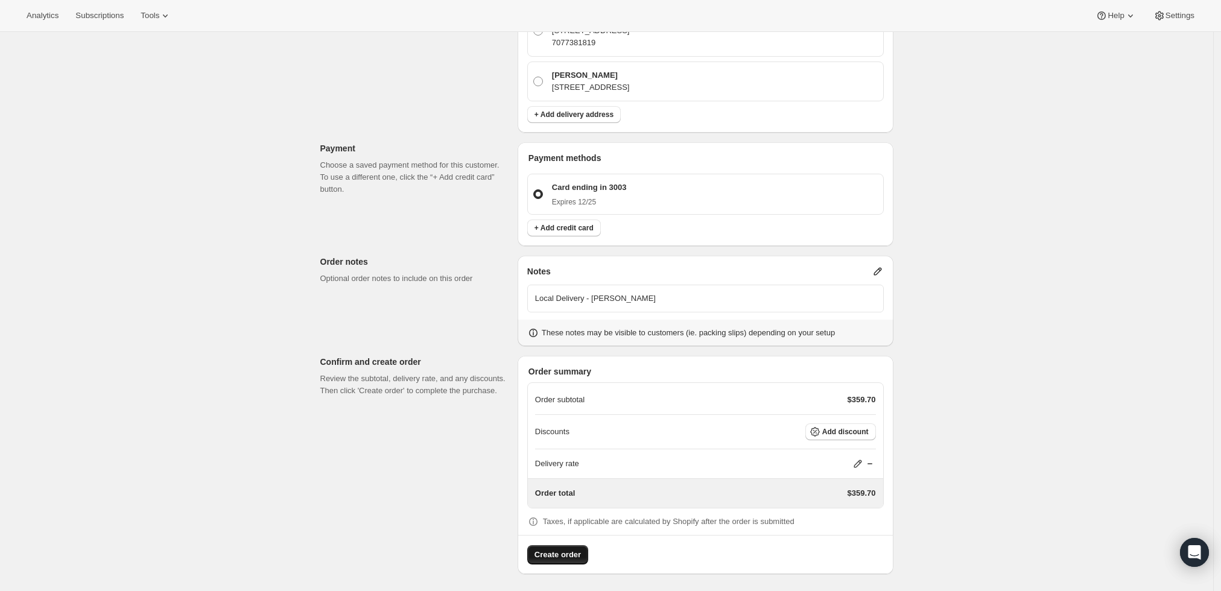
click at [567, 560] on button "Create order" at bounding box center [557, 554] width 61 height 19
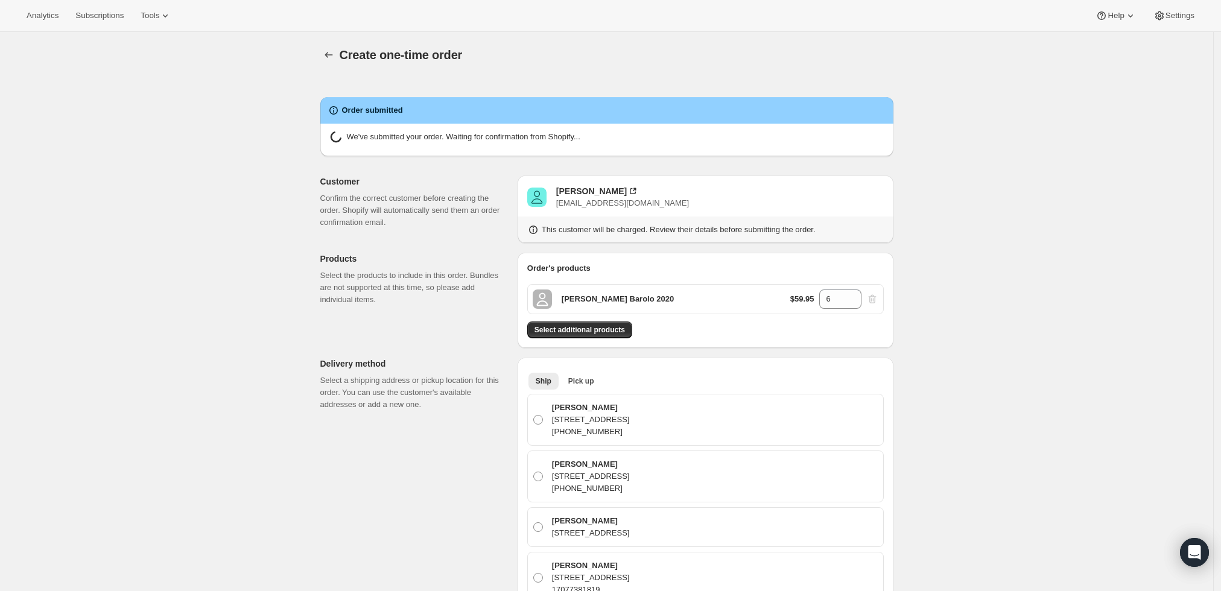
radio input "true"
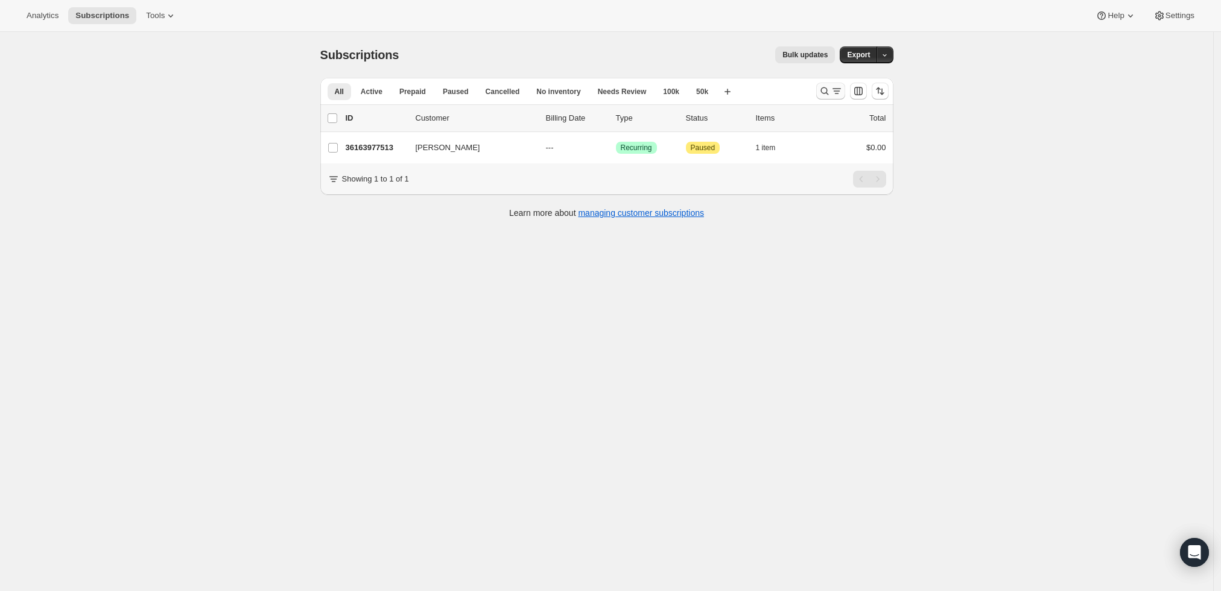
click at [836, 89] on icon "Search and filter results" at bounding box center [837, 91] width 12 height 12
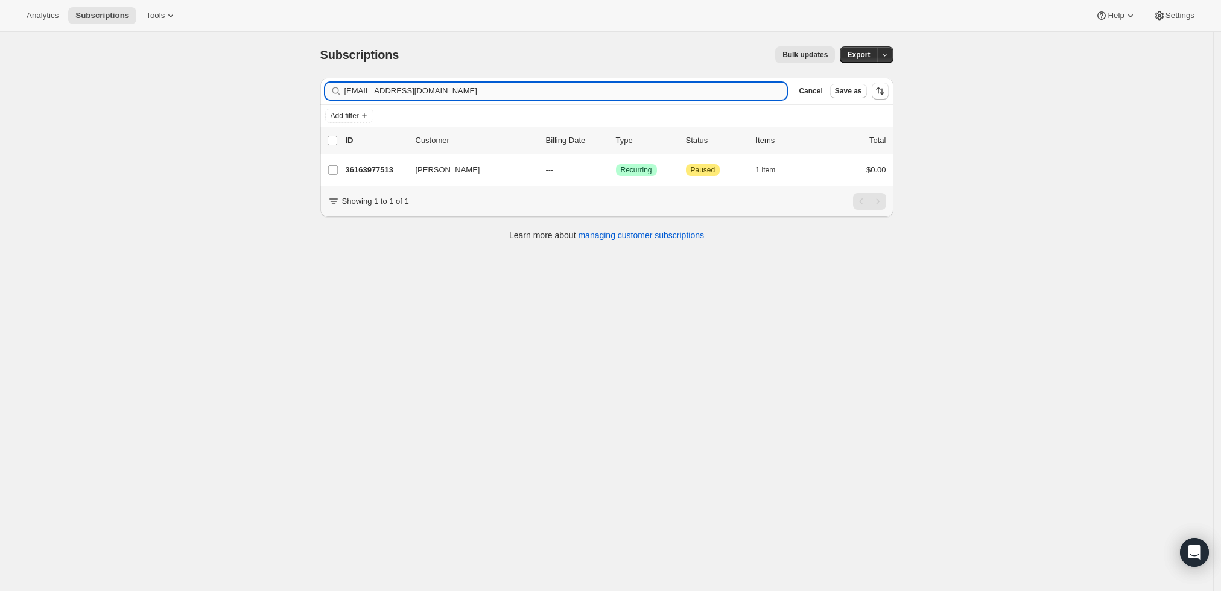
click at [585, 93] on input "[EMAIL_ADDRESS][DOMAIN_NAME]" at bounding box center [566, 91] width 443 height 17
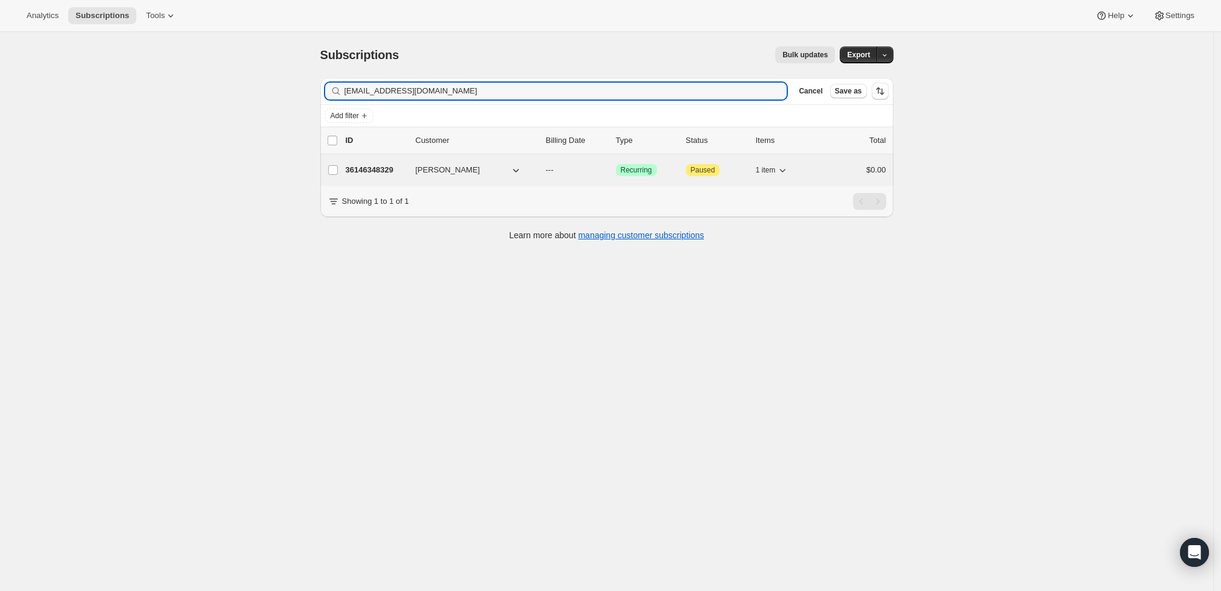
type input "[EMAIL_ADDRESS][DOMAIN_NAME]"
click at [376, 172] on p "36146348329" at bounding box center [376, 170] width 60 height 12
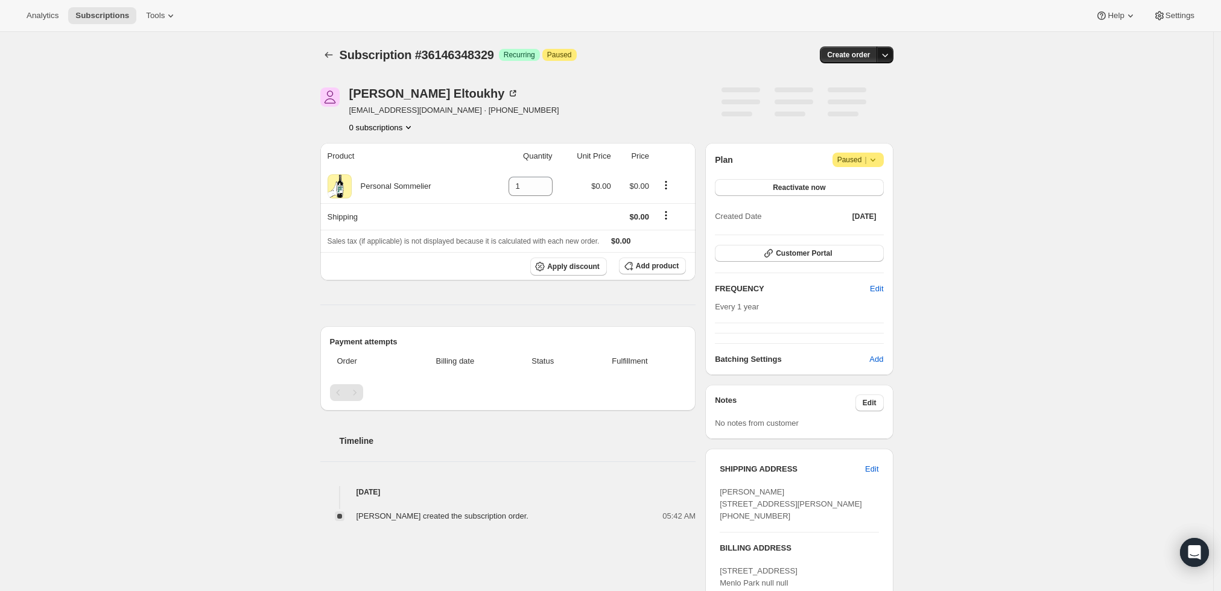
click at [883, 52] on icon "button" at bounding box center [885, 55] width 12 height 12
click at [851, 103] on span "Create custom one-time order" at bounding box center [838, 99] width 104 height 9
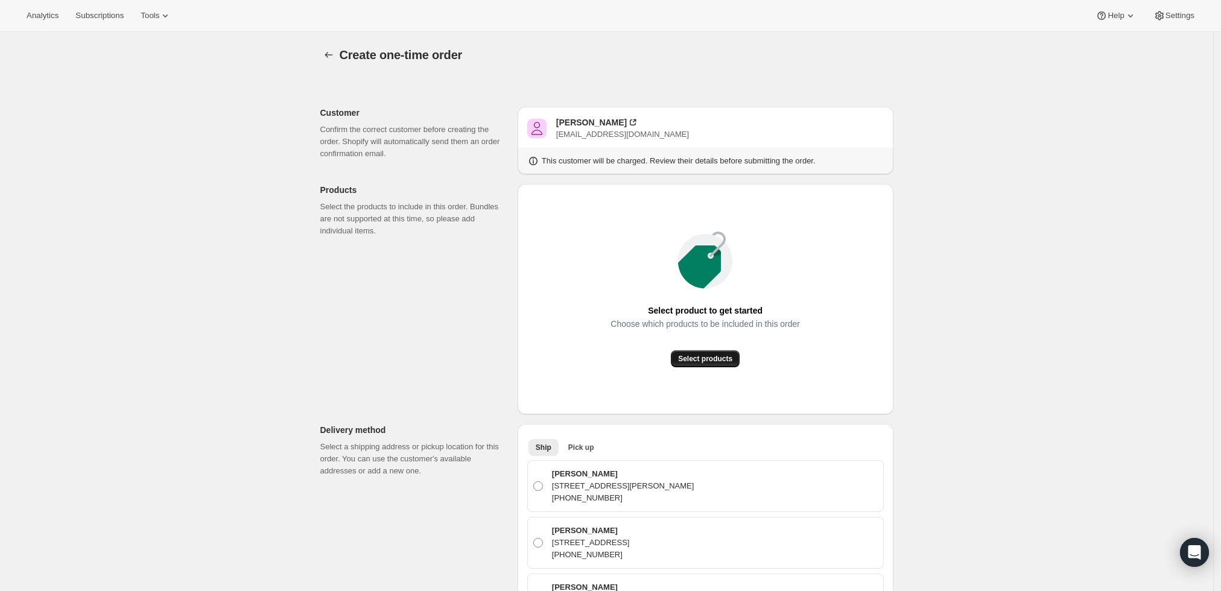
click at [723, 357] on span "Select products" at bounding box center [705, 359] width 54 height 10
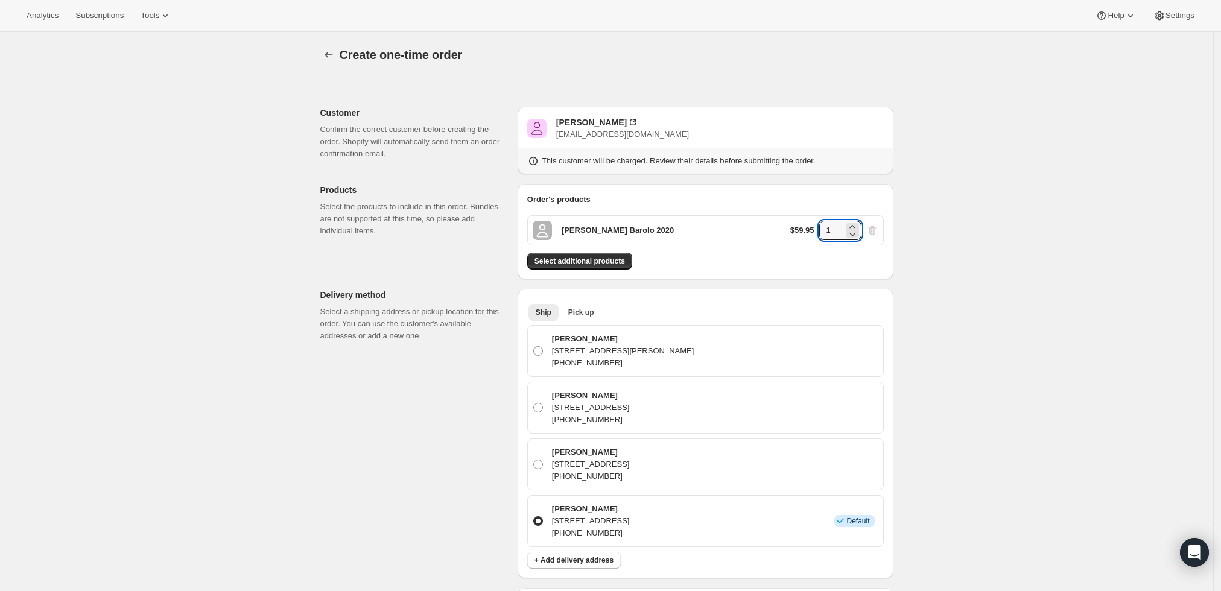
drag, startPoint x: 834, startPoint y: 223, endPoint x: 787, endPoint y: 225, distance: 47.1
click at [787, 225] on div "[PERSON_NAME] Barolo 2020 $59.95 1" at bounding box center [705, 230] width 357 height 30
type input "4"
click at [975, 258] on div "Create one-time order. This page is ready Create one-time order Customer Confir…" at bounding box center [606, 541] width 1213 height 1019
click at [600, 267] on button "Select additional products" at bounding box center [579, 261] width 105 height 17
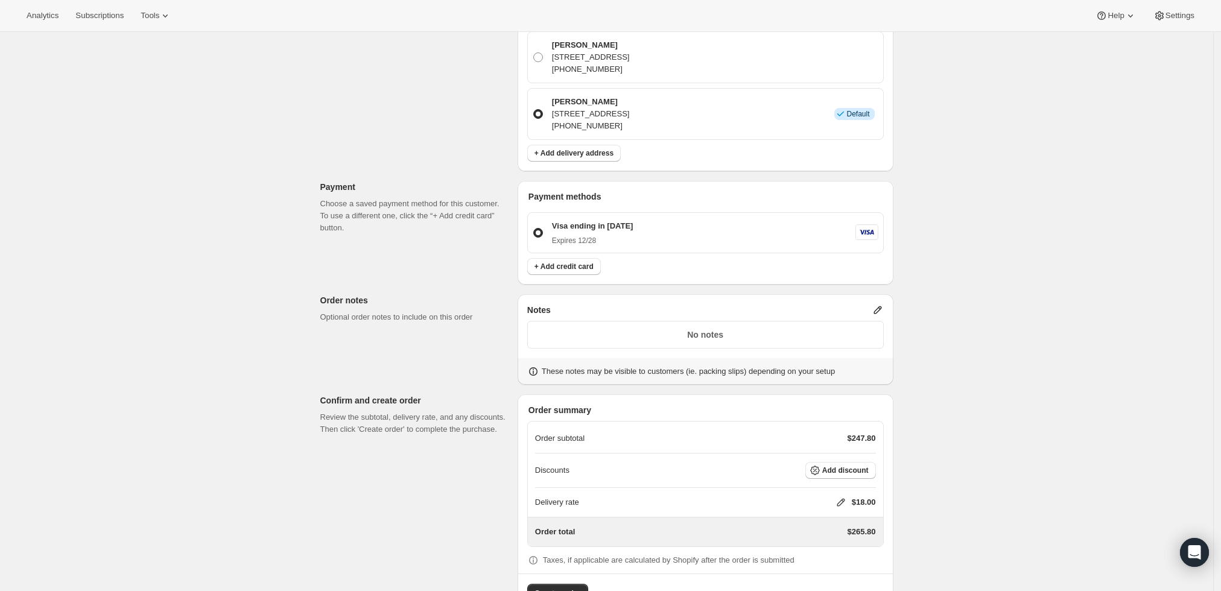
scroll to position [483, 0]
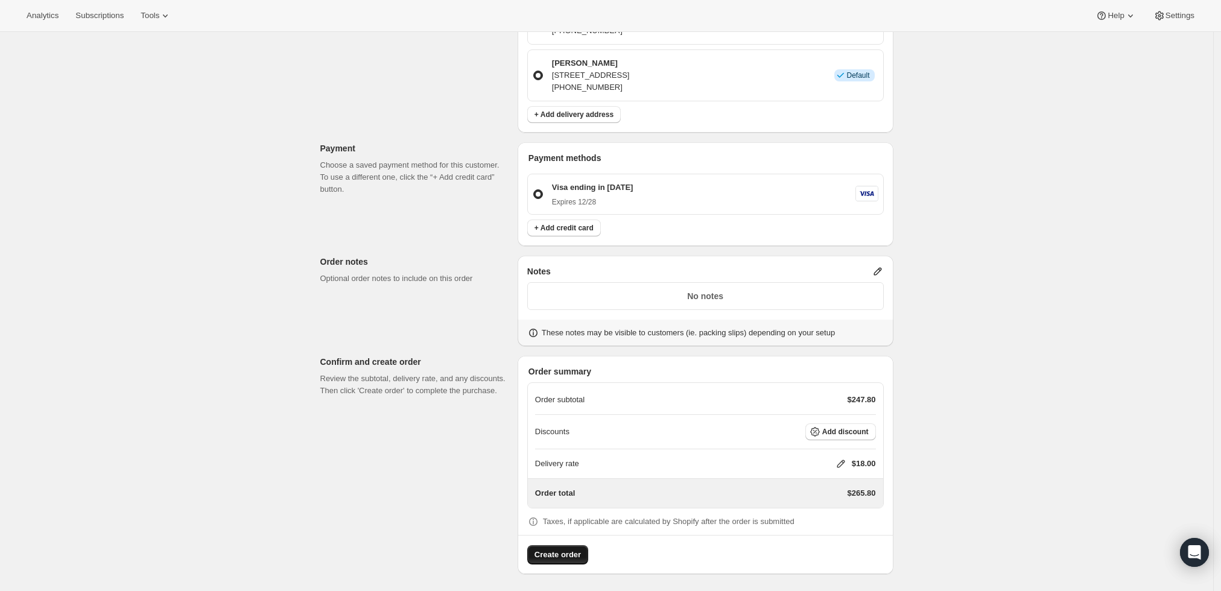
click at [560, 549] on span "Create order" at bounding box center [558, 555] width 46 height 12
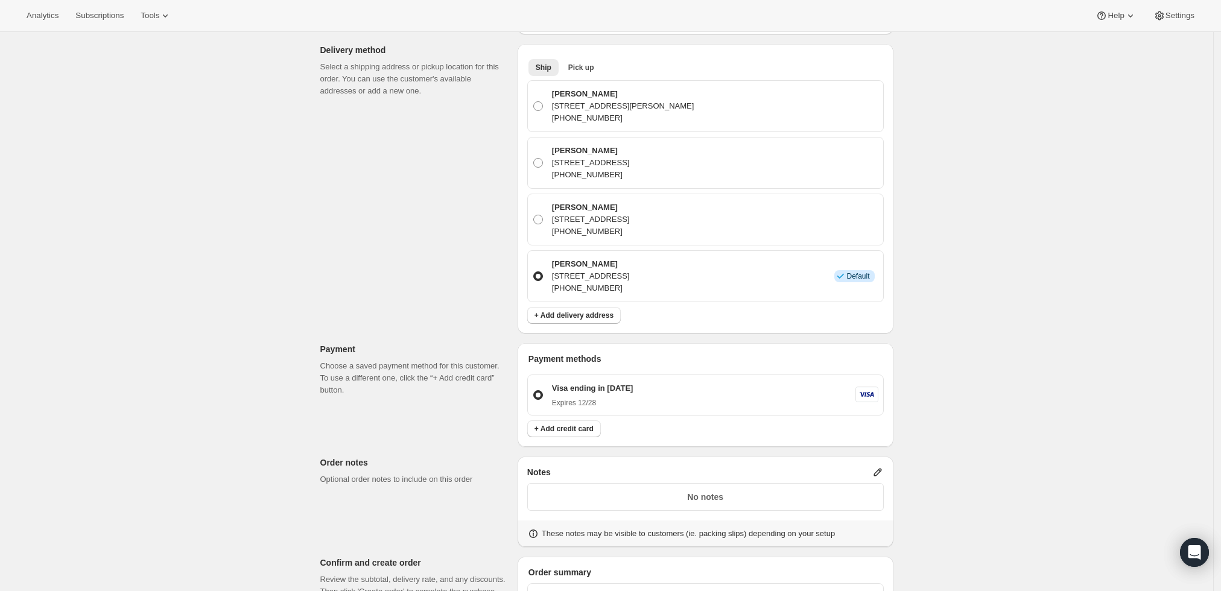
scroll to position [81, 0]
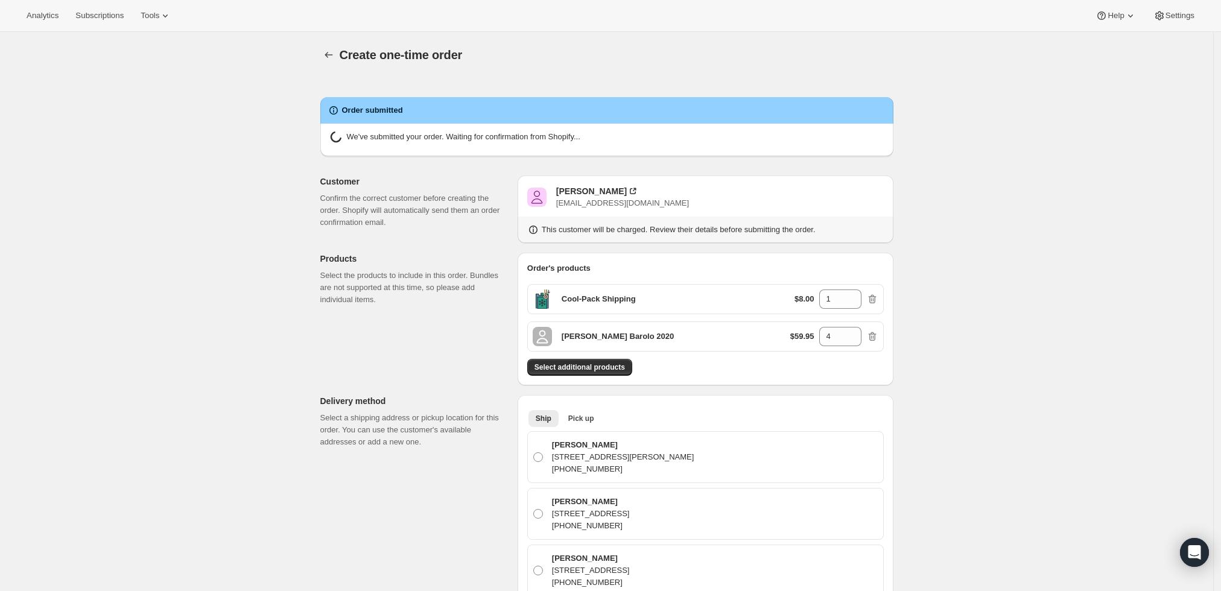
radio input "true"
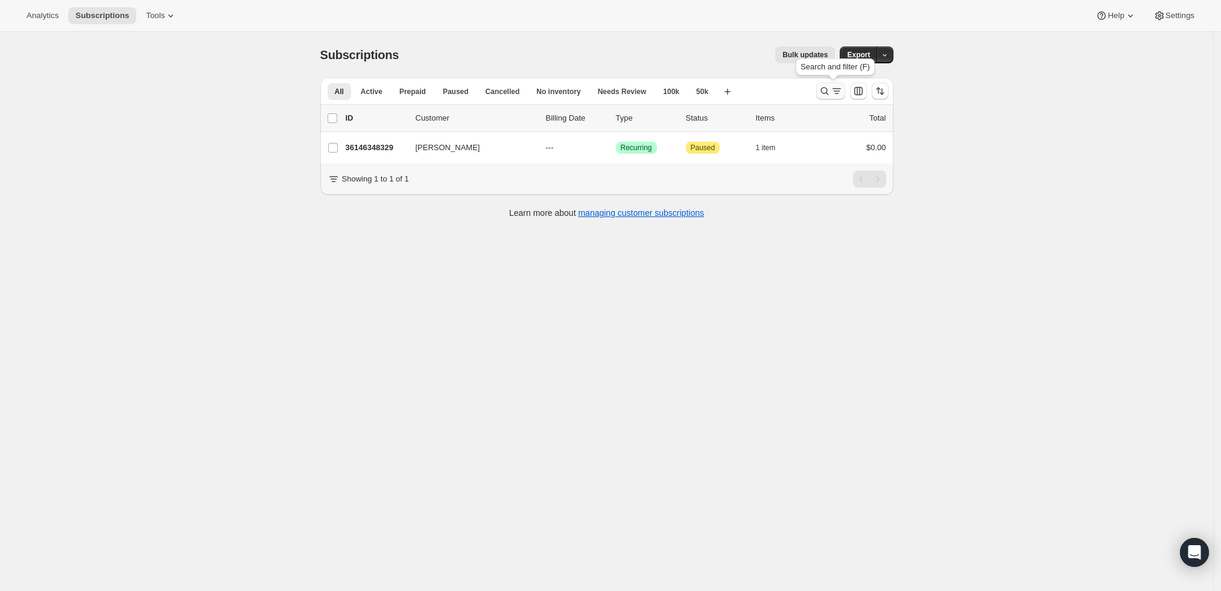
click at [837, 87] on icon "Search and filter results" at bounding box center [837, 91] width 12 height 12
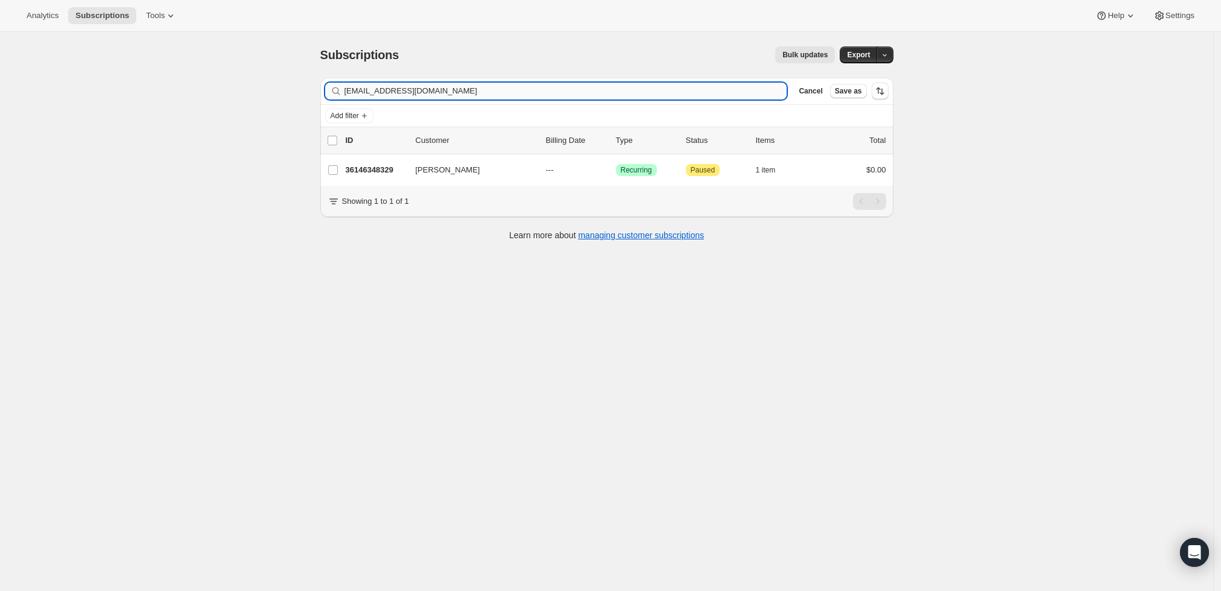
click at [714, 91] on input "aeltoukhy@gmail.com" at bounding box center [566, 91] width 443 height 17
click at [714, 91] on input "aeltoukhy@gmail.comhalves2000@gmail.com" at bounding box center [566, 91] width 443 height 17
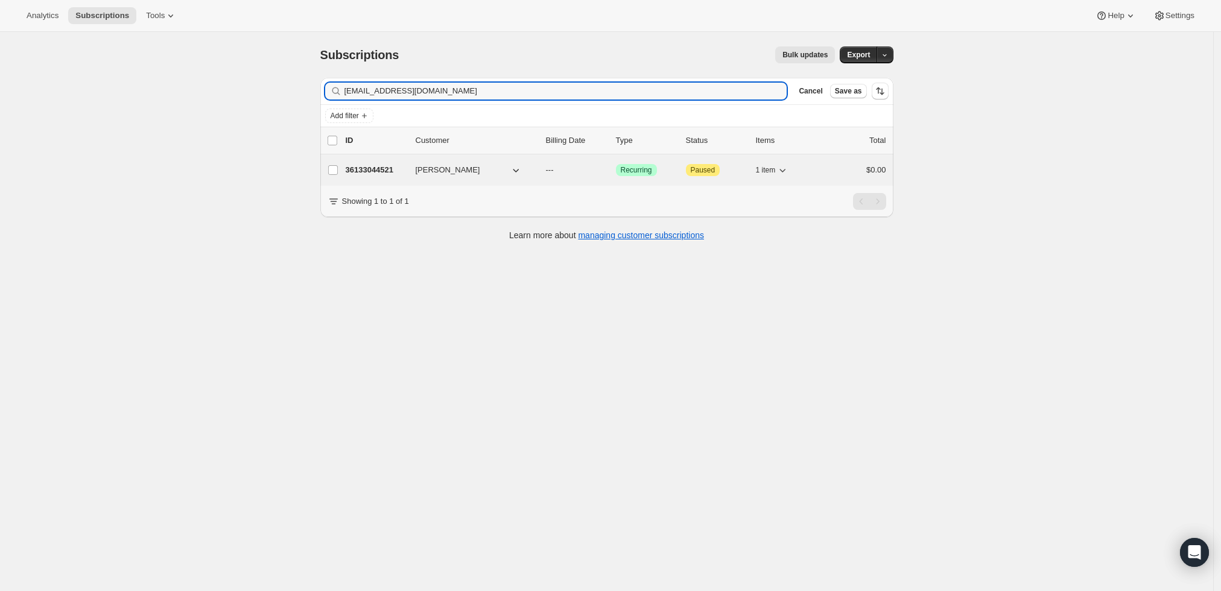
type input "halves2000@gmail.com"
click at [375, 168] on p "36133044521" at bounding box center [376, 170] width 60 height 12
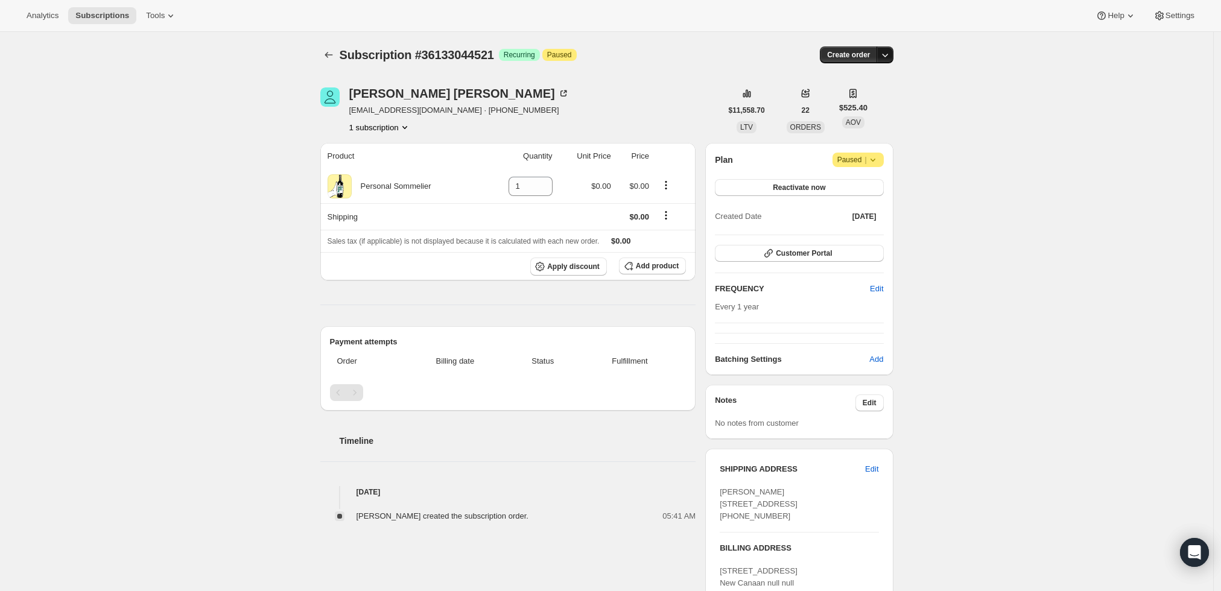
click at [887, 50] on icon "button" at bounding box center [885, 55] width 12 height 12
click at [851, 101] on span "Create custom one-time order" at bounding box center [838, 99] width 104 height 9
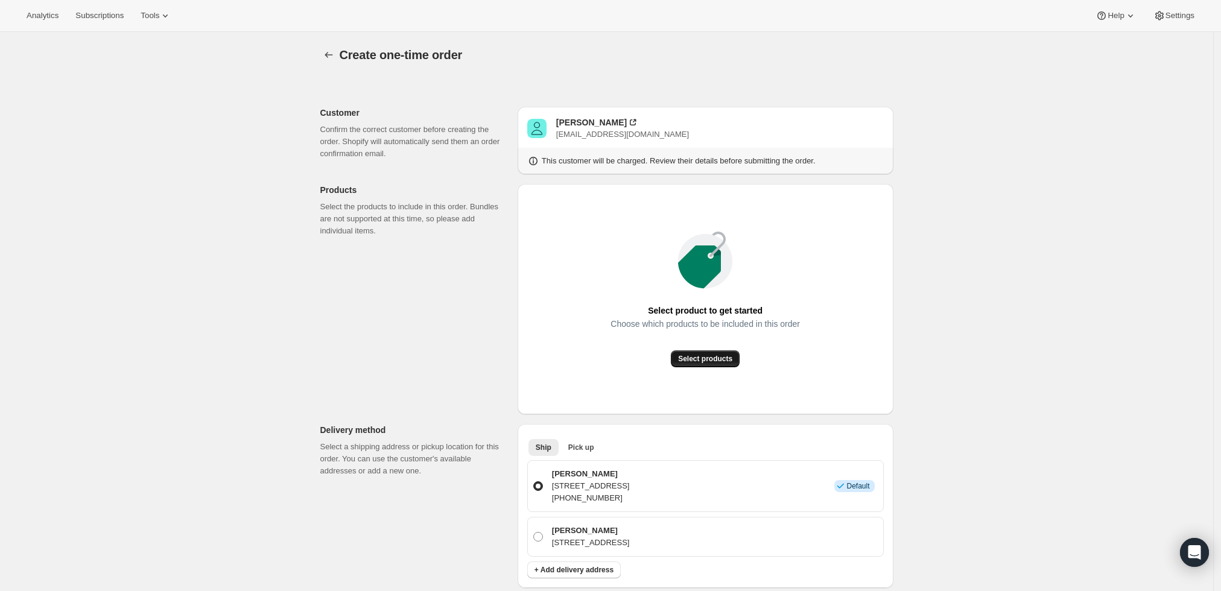
click at [724, 354] on button "Select products" at bounding box center [705, 359] width 69 height 17
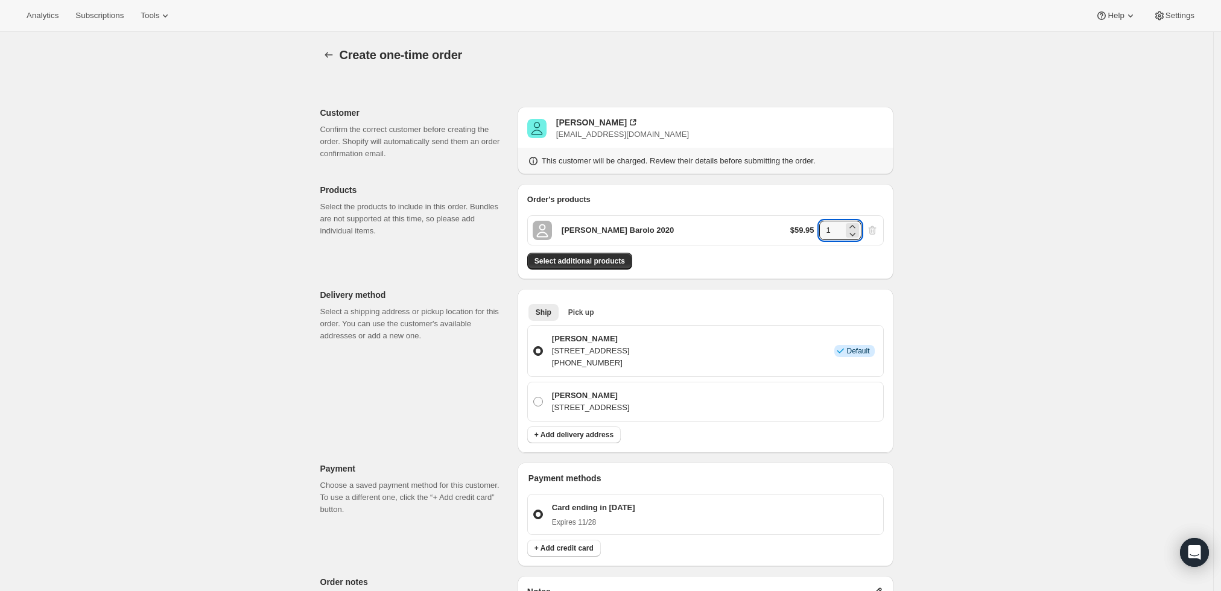
drag, startPoint x: 840, startPoint y: 232, endPoint x: 813, endPoint y: 232, distance: 26.6
click at [813, 232] on div "$59.95 1" at bounding box center [834, 230] width 88 height 19
type input "6"
click at [957, 226] on div "Create one-time order. This page is ready Create one-time order Customer Confir…" at bounding box center [606, 478] width 1213 height 893
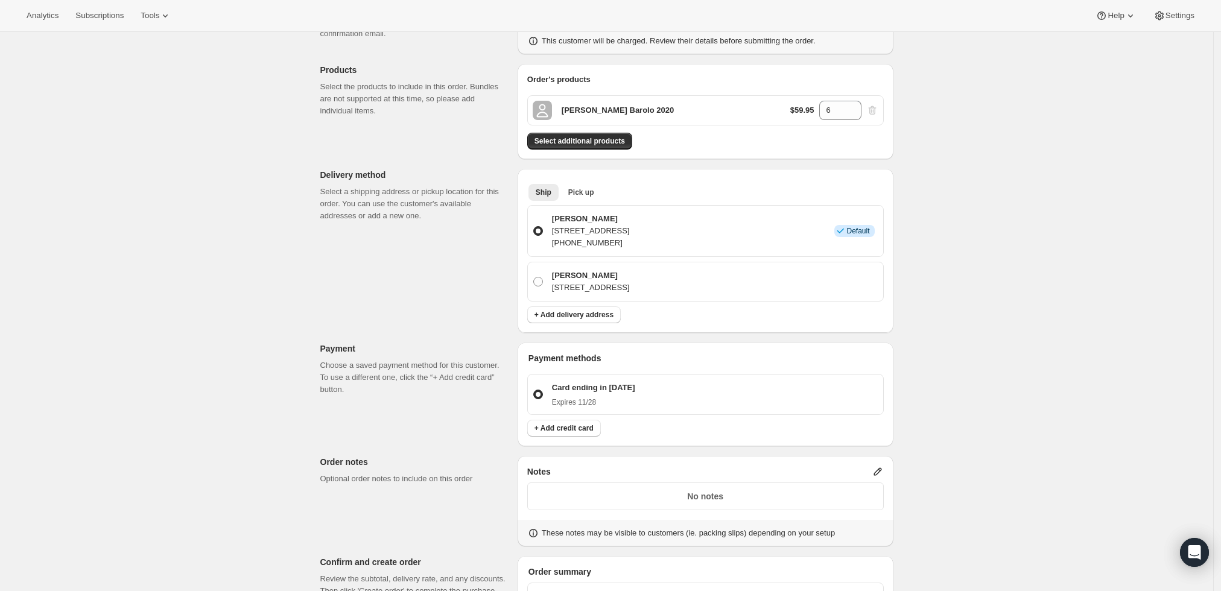
scroll to position [134, 0]
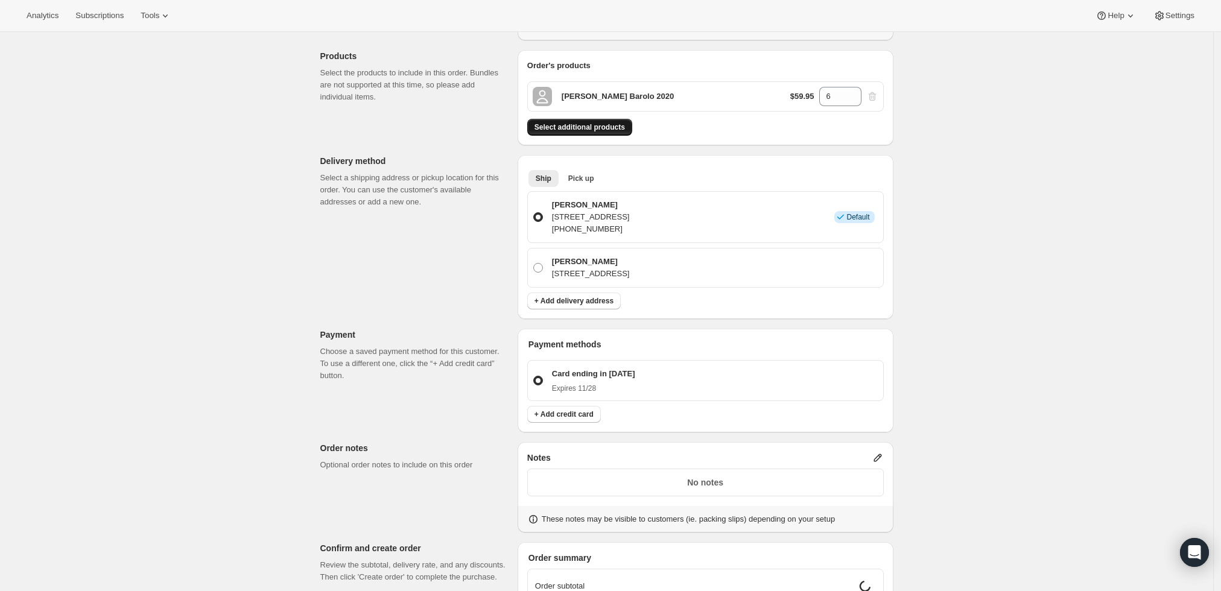
click at [589, 125] on span "Select additional products" at bounding box center [580, 127] width 91 height 10
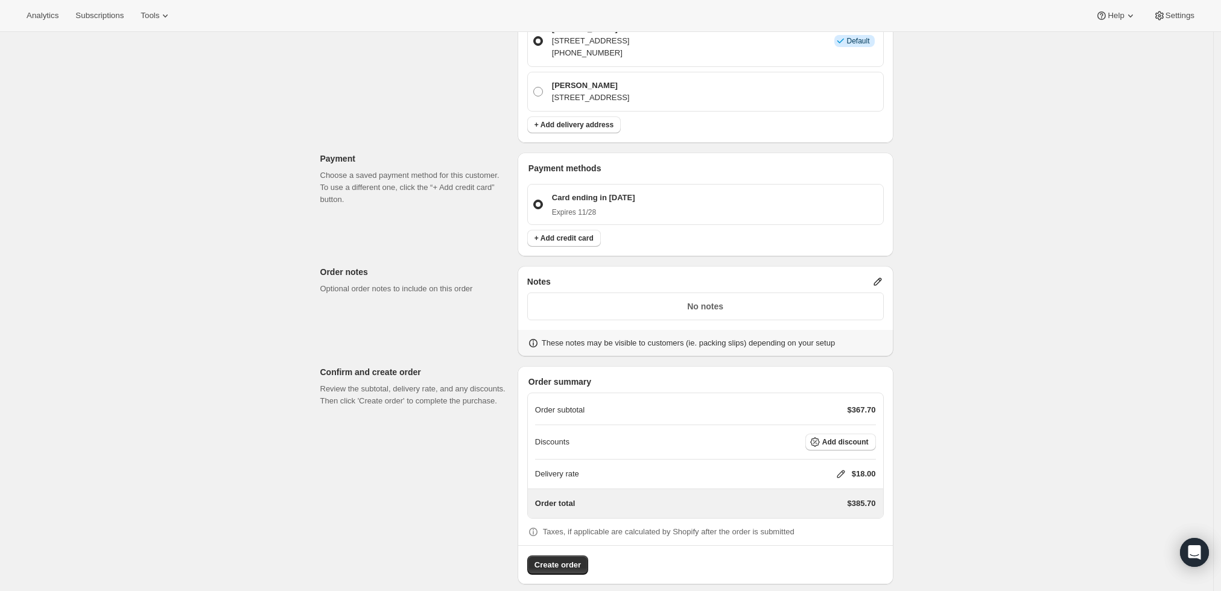
scroll to position [358, 0]
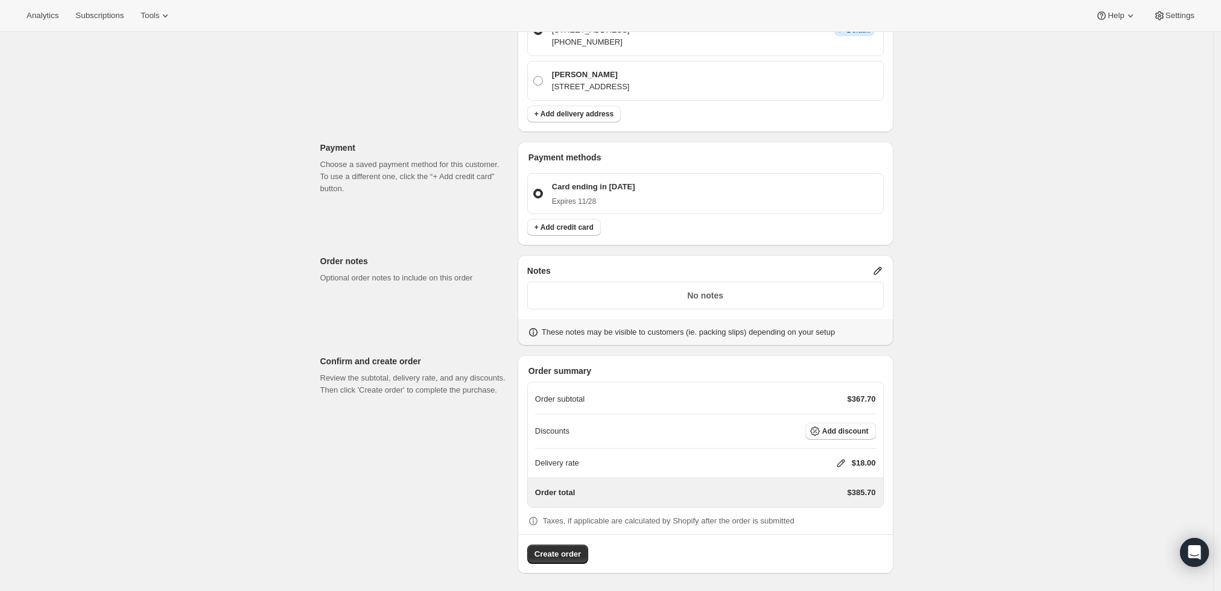
click at [839, 459] on icon at bounding box center [841, 463] width 12 height 12
click at [798, 510] on input "0" at bounding box center [847, 507] width 109 height 19
type input "0"
click at [836, 528] on button "Save" at bounding box center [838, 535] width 31 height 17
click at [545, 554] on span "Create order" at bounding box center [558, 555] width 46 height 12
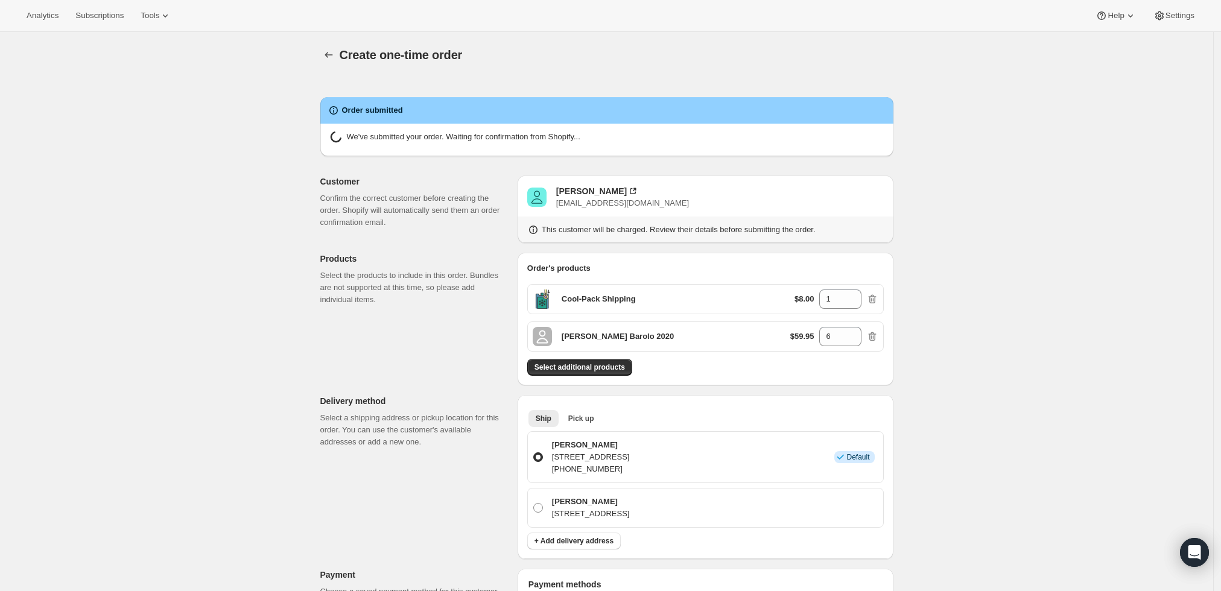
radio input "true"
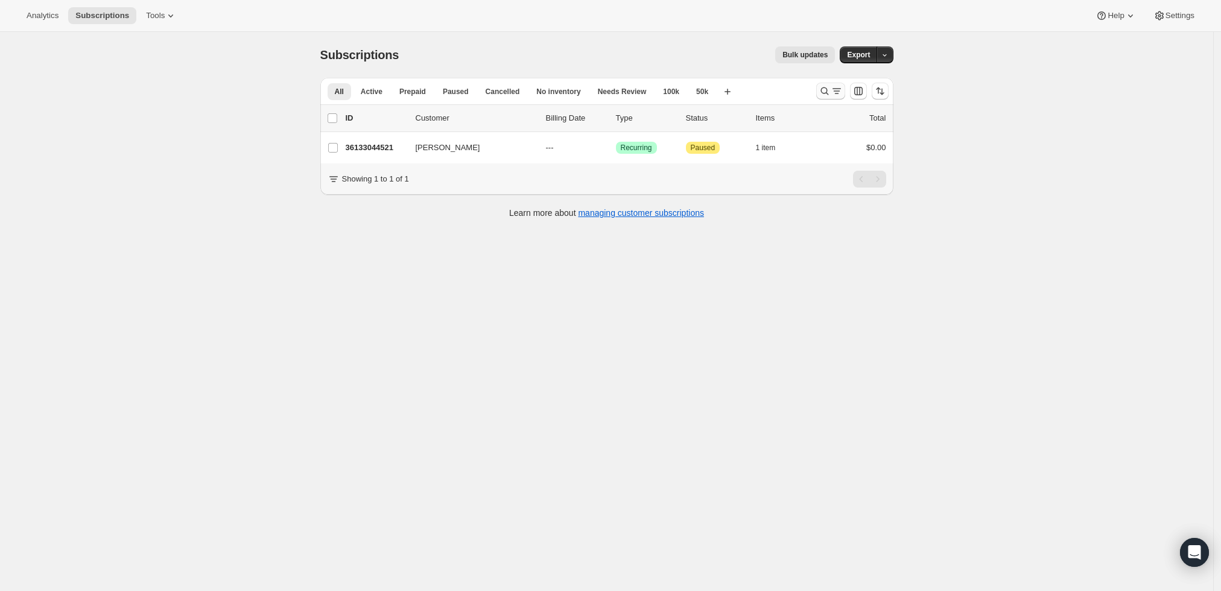
click at [835, 91] on icon "Search and filter results" at bounding box center [837, 91] width 12 height 12
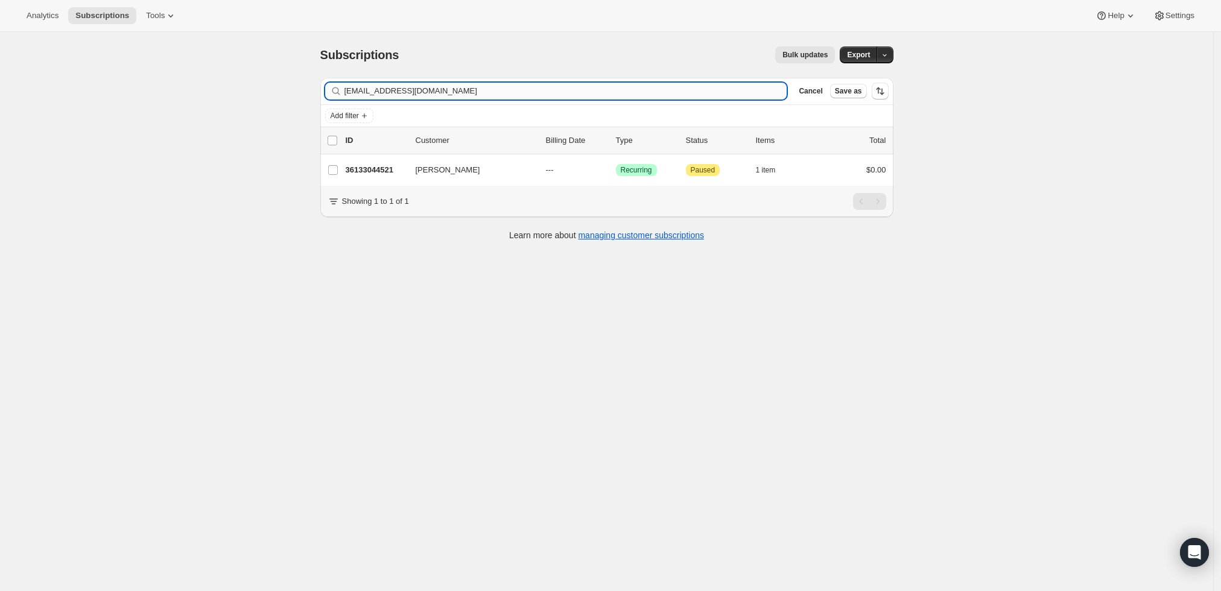
click at [656, 94] on input "[EMAIL_ADDRESS][DOMAIN_NAME]" at bounding box center [566, 91] width 443 height 17
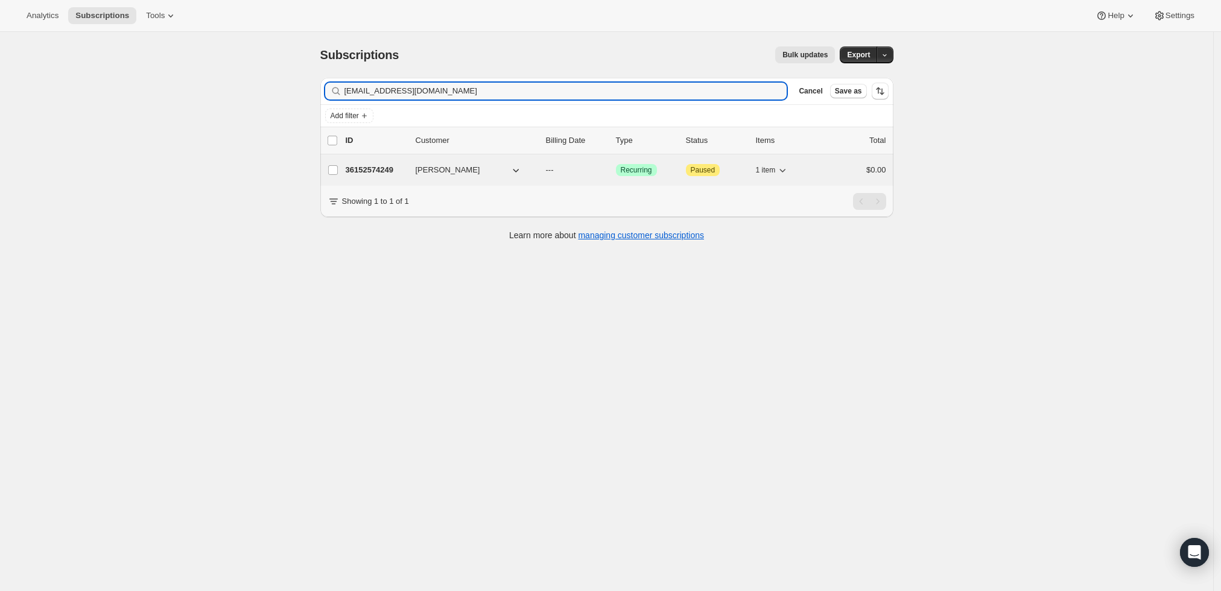
type input "[EMAIL_ADDRESS][DOMAIN_NAME]"
click at [365, 171] on p "36152574249" at bounding box center [376, 170] width 60 height 12
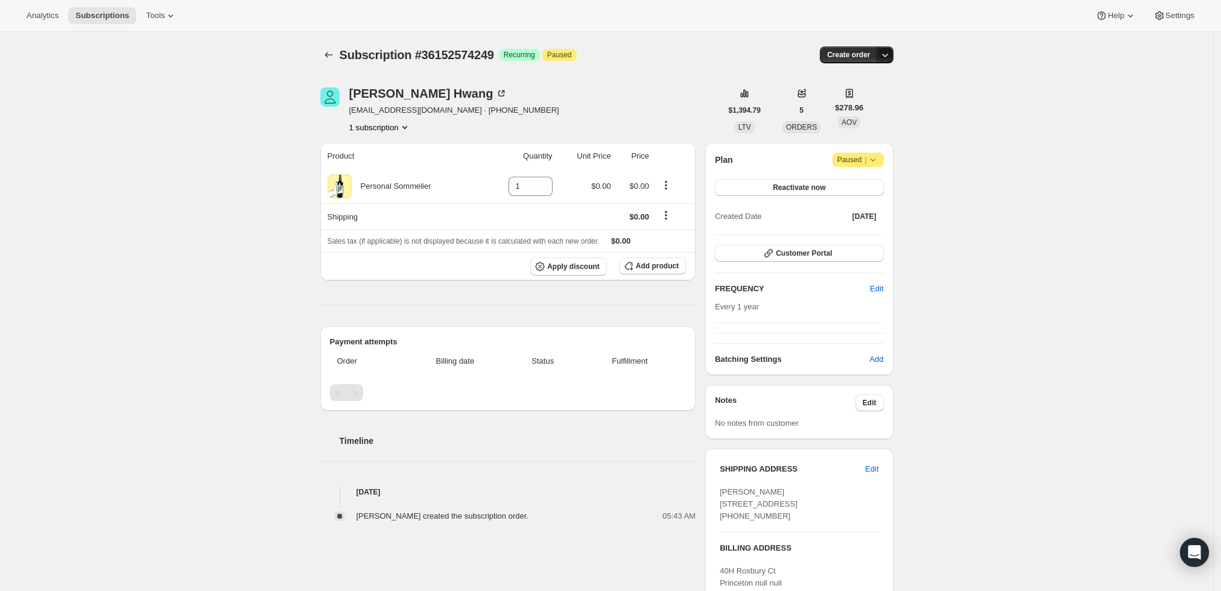
click at [887, 52] on icon "button" at bounding box center [885, 55] width 12 height 12
click at [854, 95] on span "Create custom one-time order" at bounding box center [838, 99] width 104 height 9
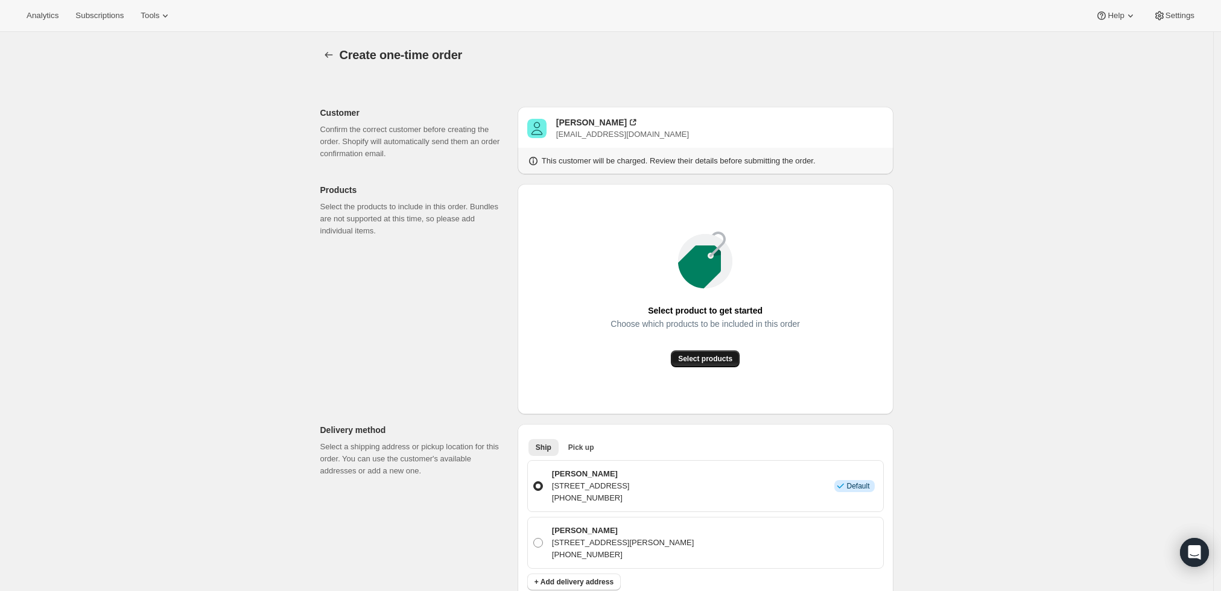
click at [687, 355] on span "Select products" at bounding box center [705, 359] width 54 height 10
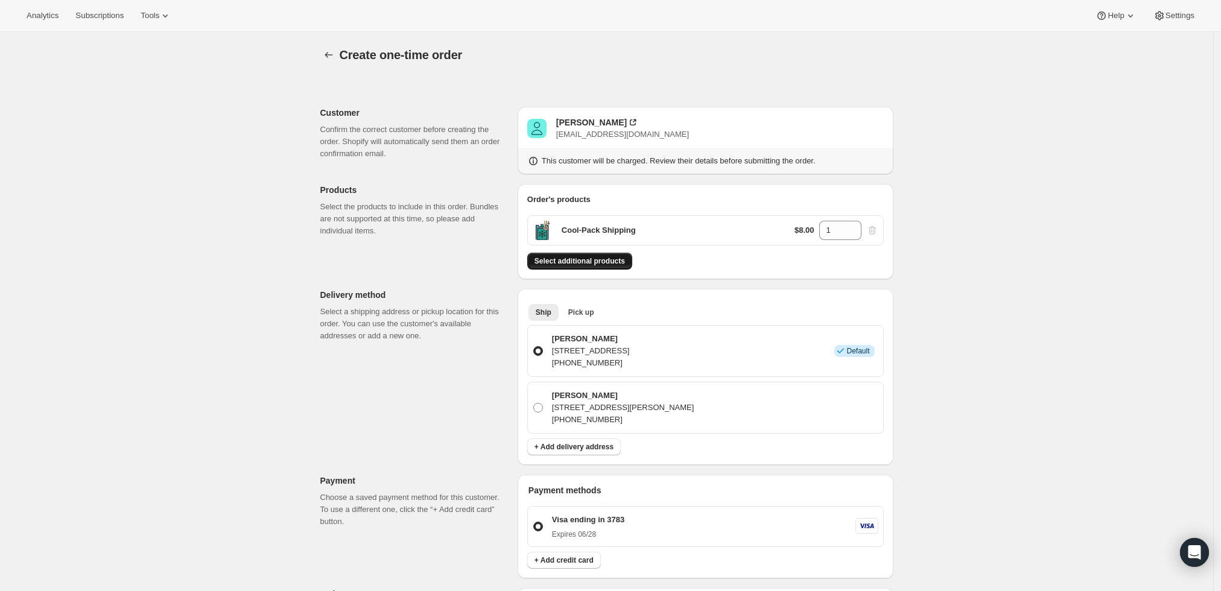
click at [591, 262] on span "Select additional products" at bounding box center [580, 261] width 91 height 10
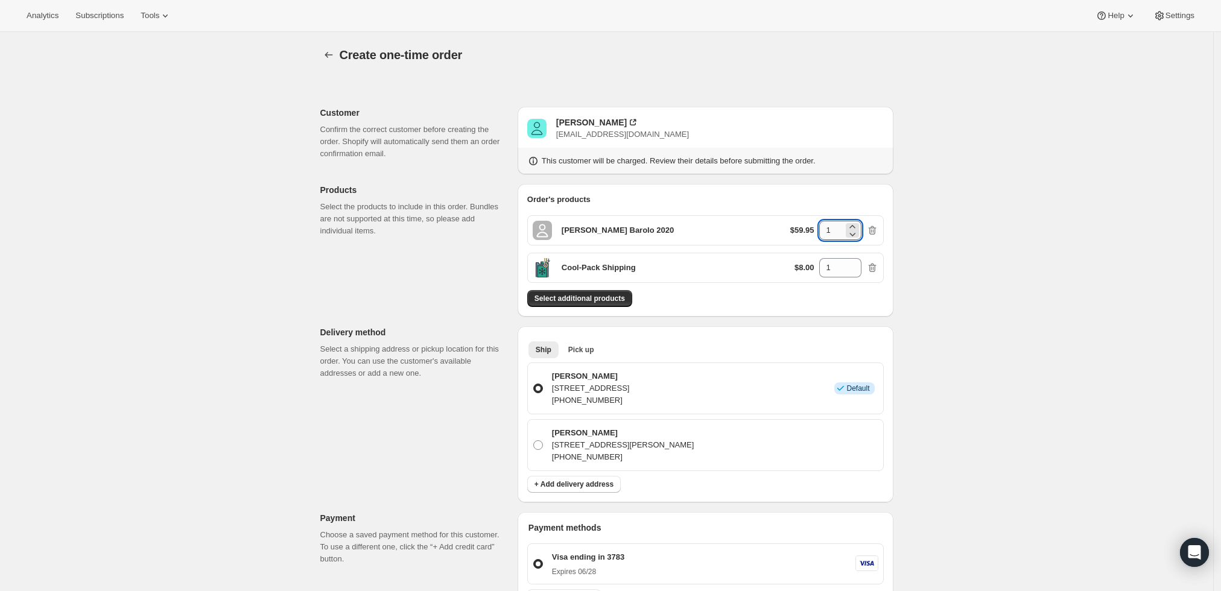
drag, startPoint x: 844, startPoint y: 232, endPoint x: 825, endPoint y: 238, distance: 19.7
click at [818, 231] on div "$59.95 1" at bounding box center [834, 230] width 88 height 19
type input "6"
click at [985, 240] on div "Create one-time order. This page is ready Create one-time order Customer Confir…" at bounding box center [606, 503] width 1213 height 943
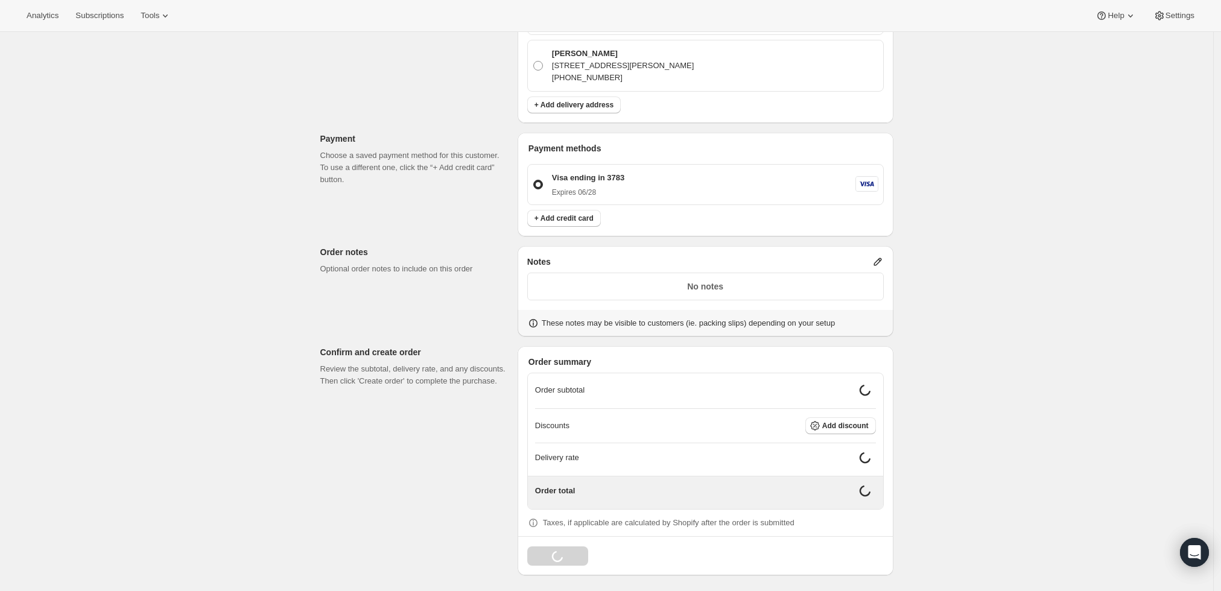
scroll to position [370, 0]
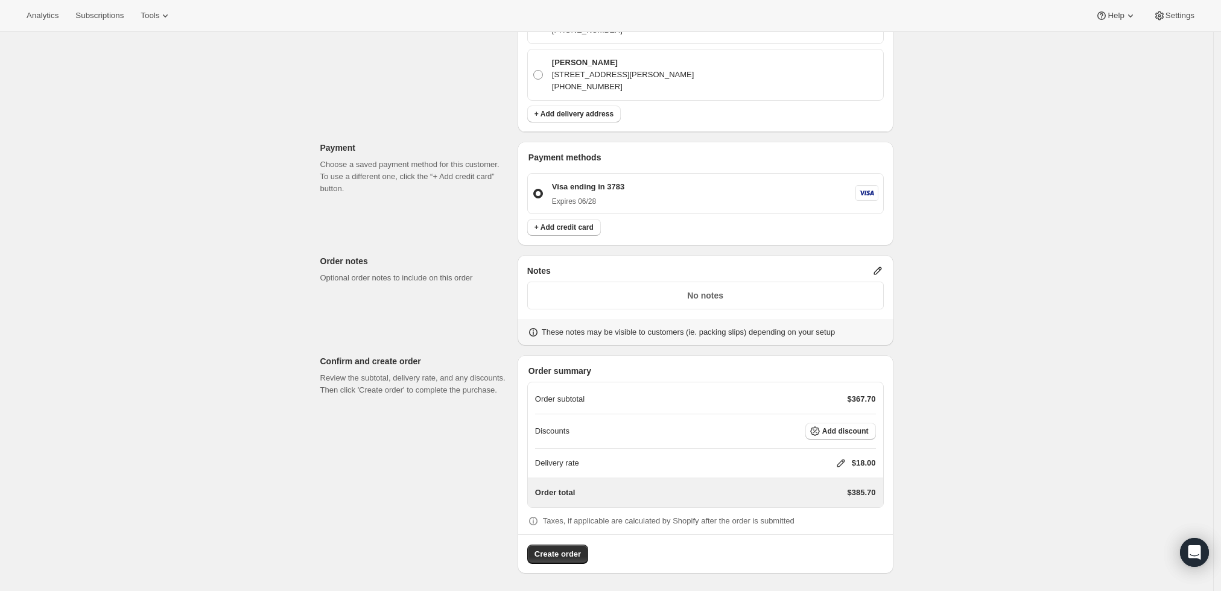
click at [841, 462] on icon at bounding box center [841, 463] width 12 height 12
click at [836, 512] on input "0" at bounding box center [847, 507] width 109 height 19
type input "0"
click at [841, 534] on span "Save" at bounding box center [838, 535] width 17 height 10
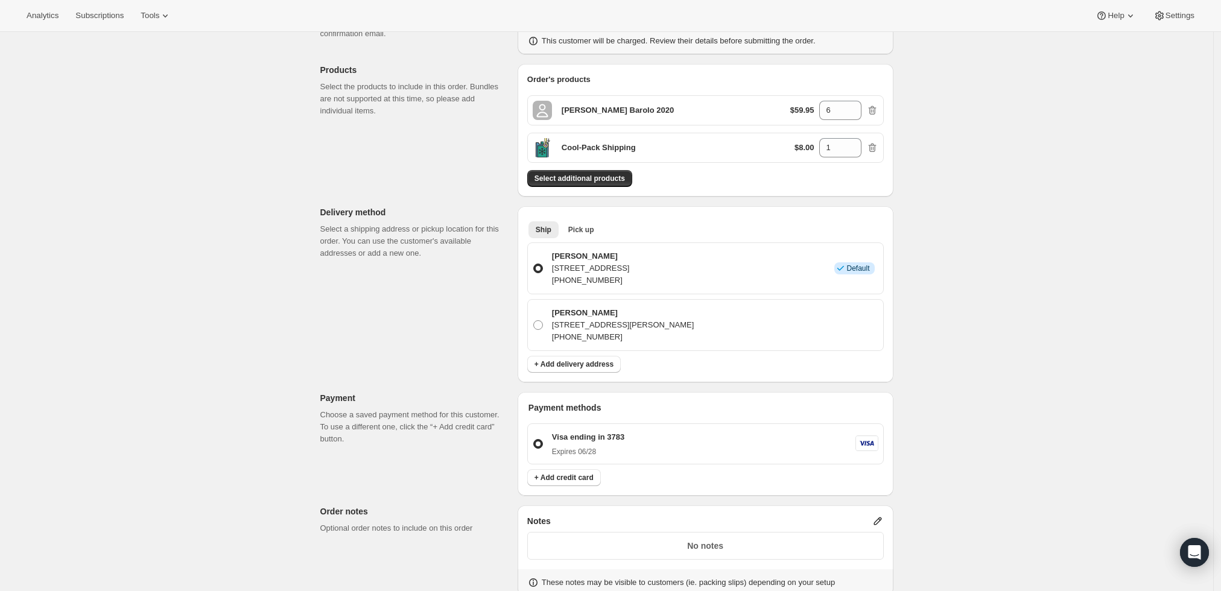
scroll to position [0, 0]
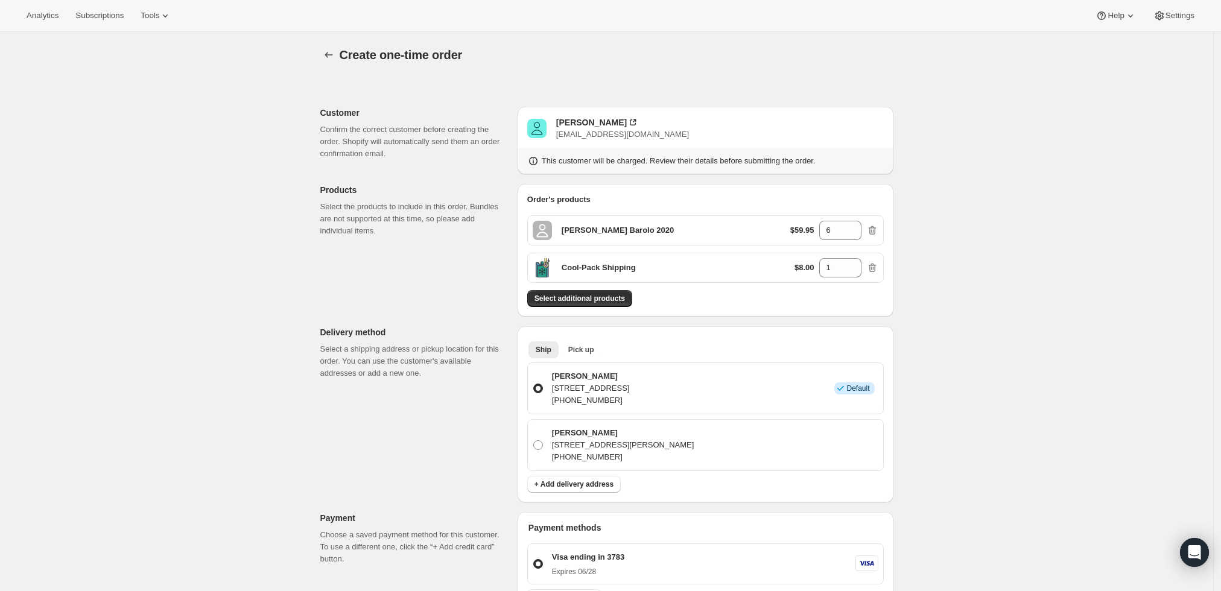
click at [876, 267] on icon "button" at bounding box center [873, 268] width 12 height 12
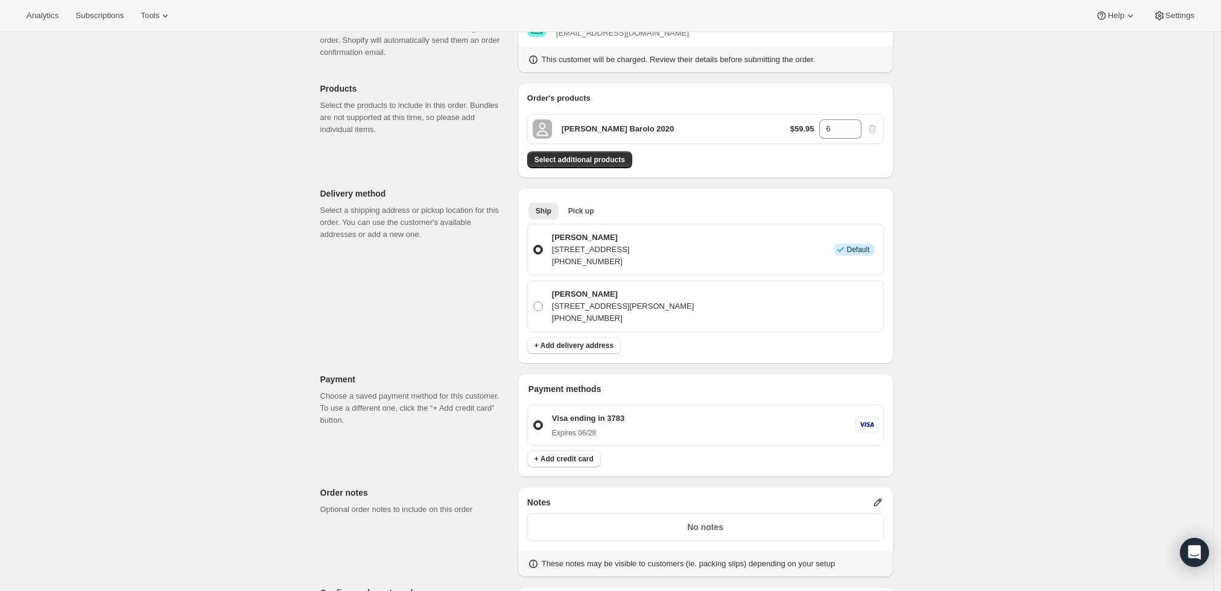
scroll to position [134, 0]
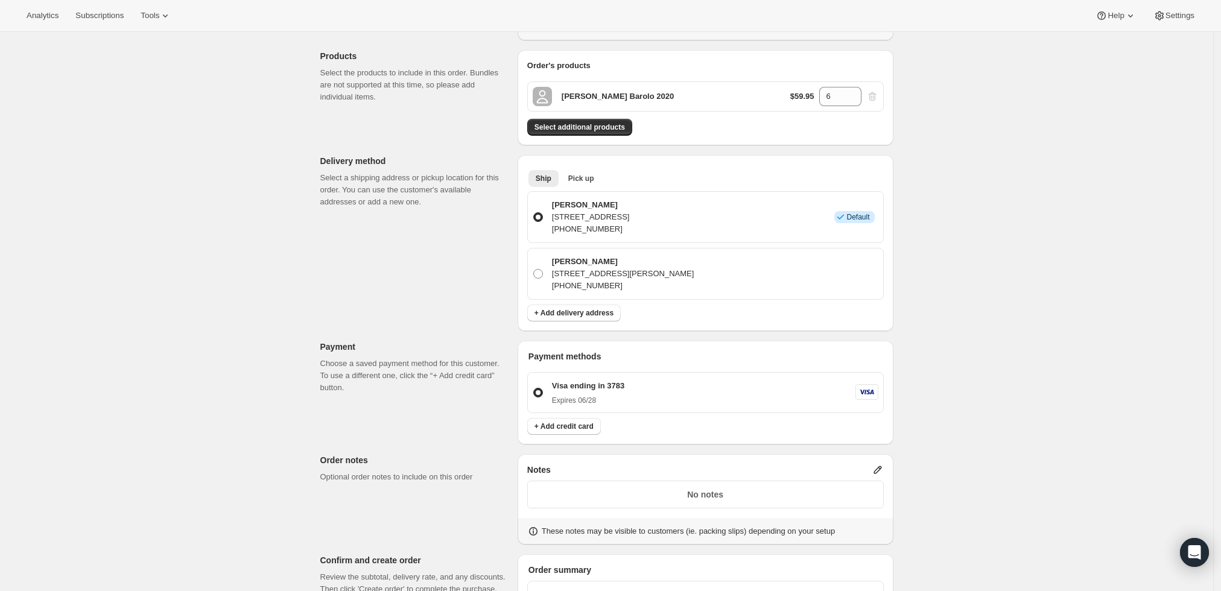
click at [880, 467] on icon at bounding box center [878, 470] width 8 height 8
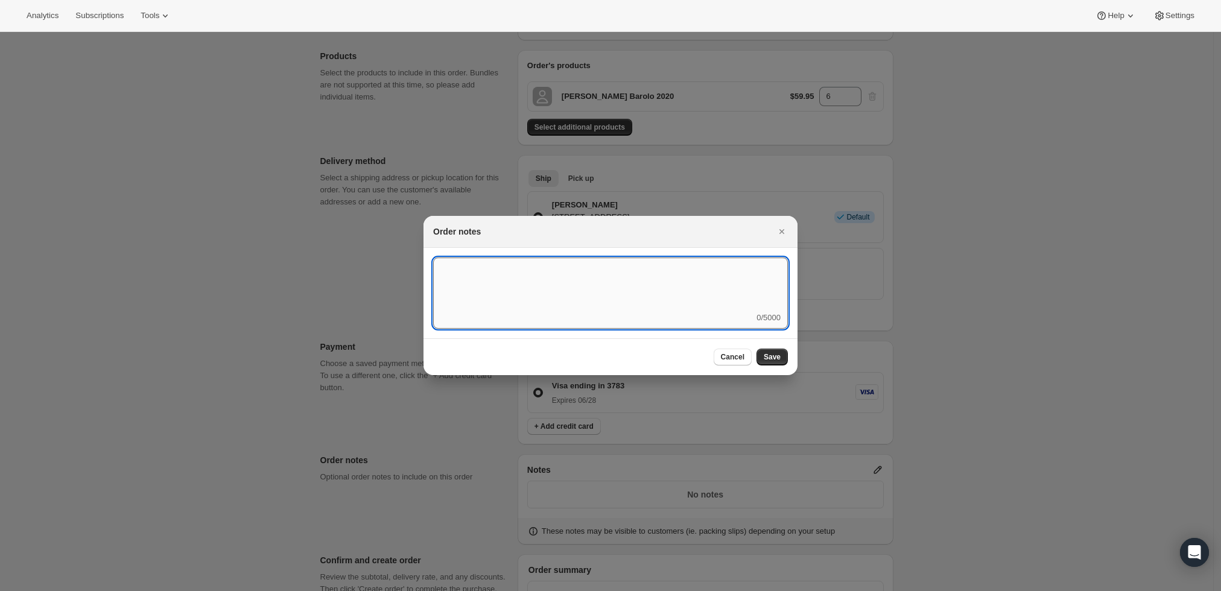
click at [652, 281] on textarea ":r41:" at bounding box center [610, 285] width 355 height 54
type textarea "Weather HOLD"
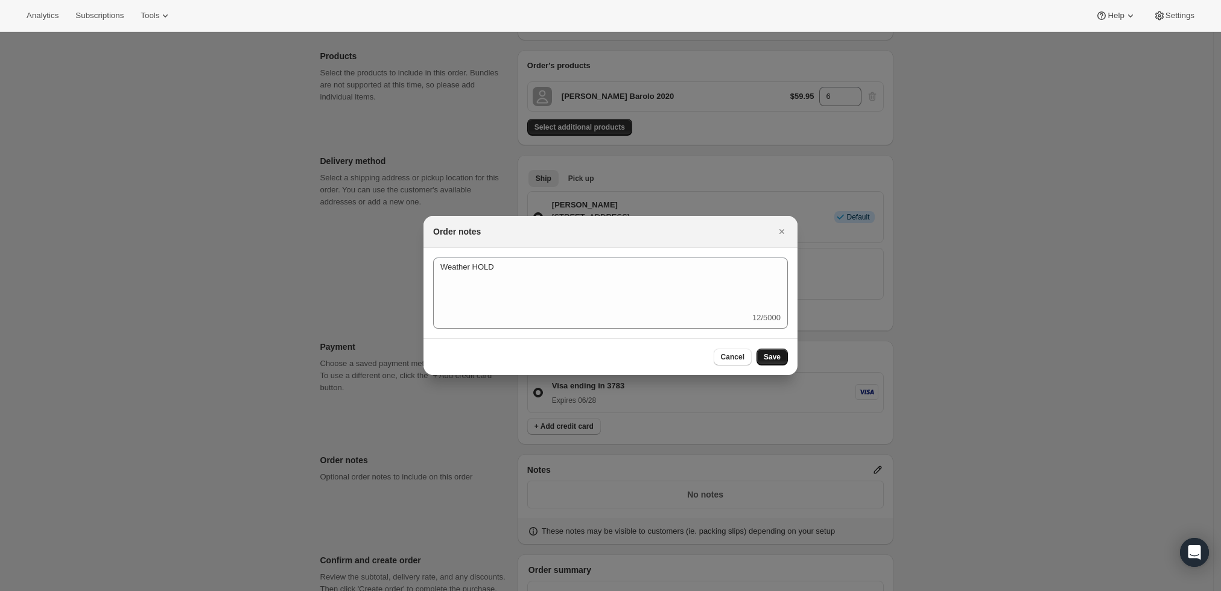
click at [766, 356] on span "Save" at bounding box center [772, 357] width 17 height 10
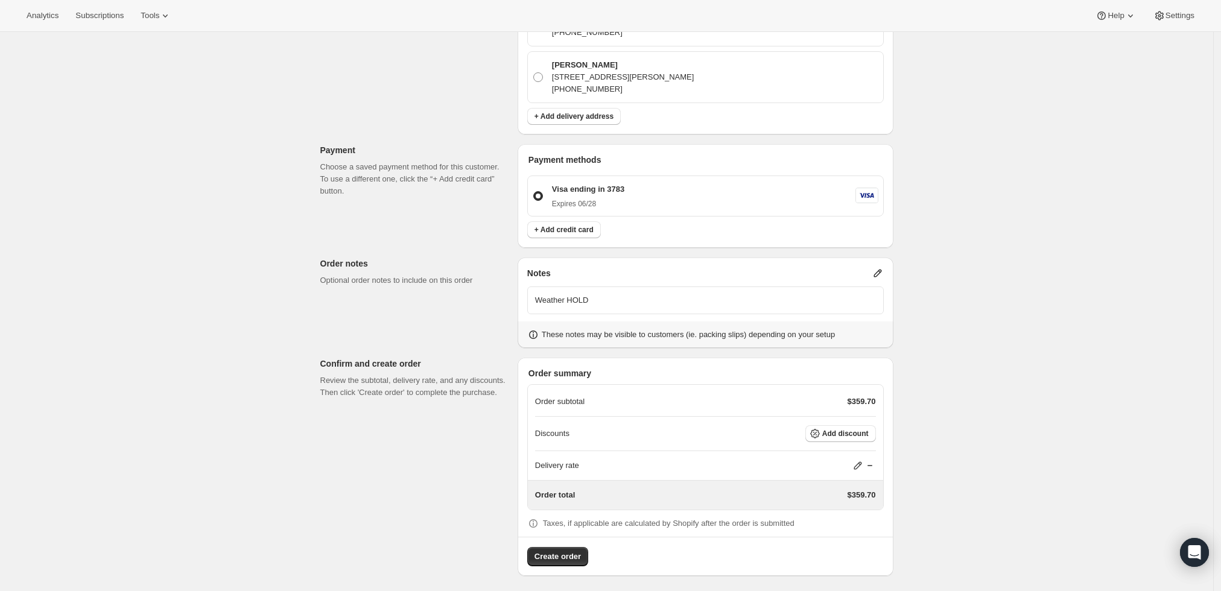
scroll to position [333, 0]
click at [541, 553] on span "Create order" at bounding box center [558, 555] width 46 height 12
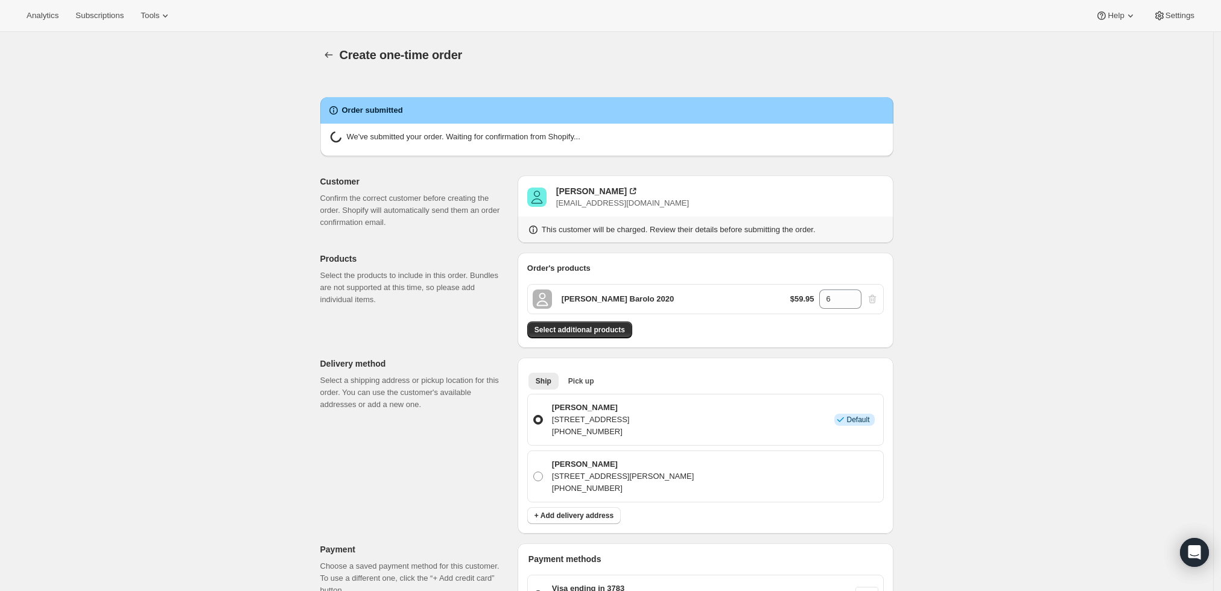
radio input "true"
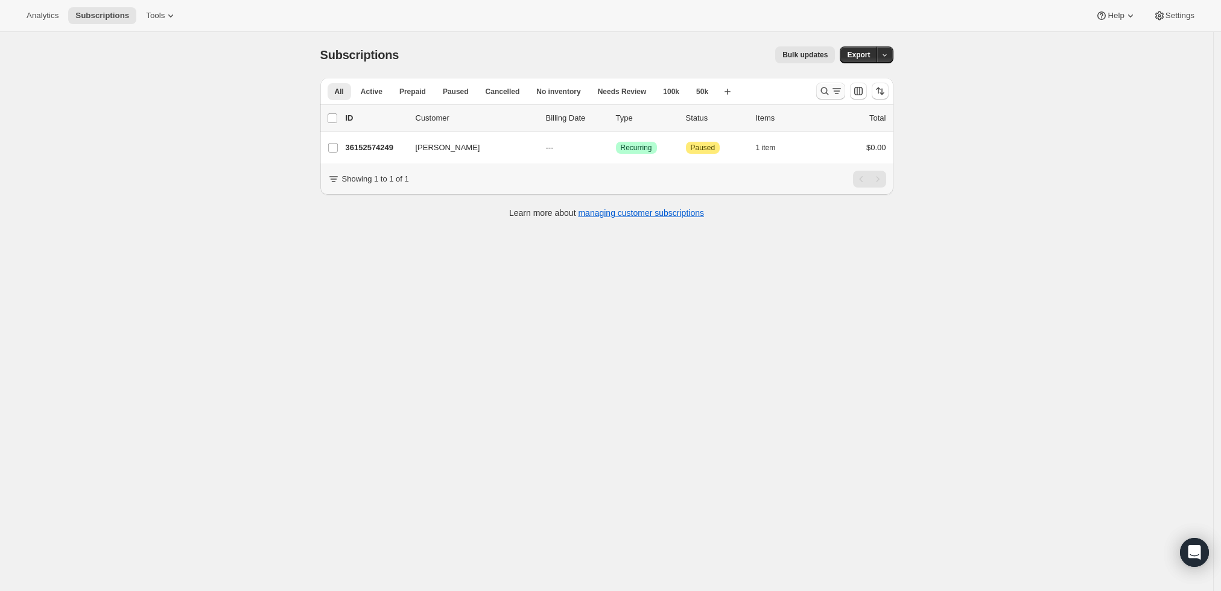
click at [824, 86] on icon "Search and filter results" at bounding box center [825, 91] width 12 height 12
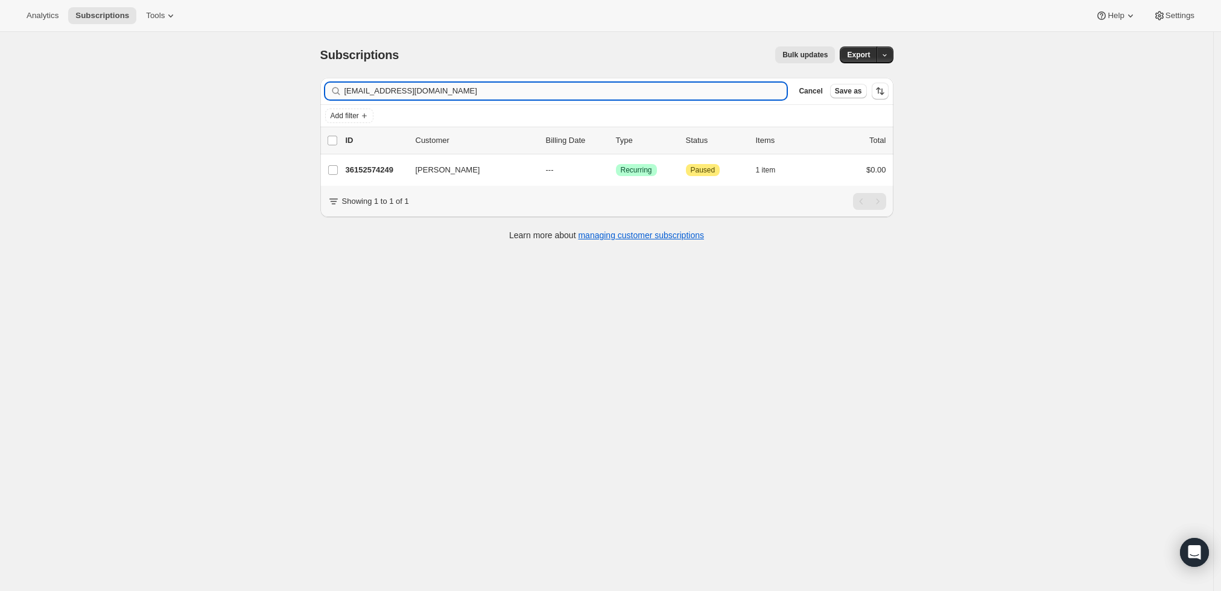
click at [709, 98] on input "[EMAIL_ADDRESS][DOMAIN_NAME]" at bounding box center [566, 91] width 443 height 17
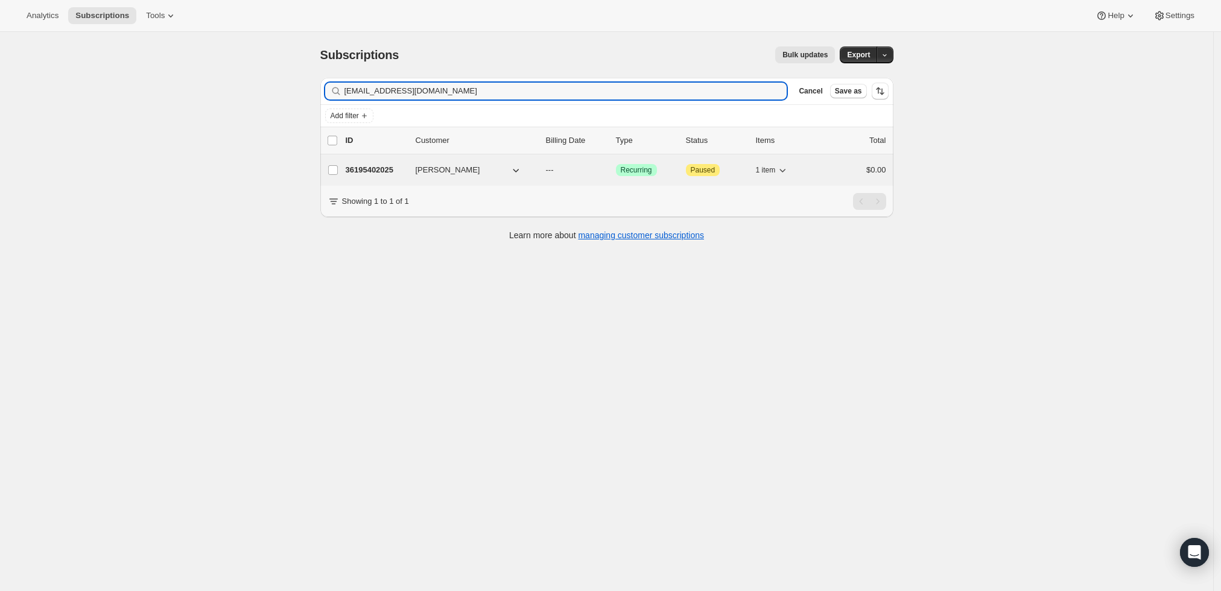
type input "[EMAIL_ADDRESS][DOMAIN_NAME]"
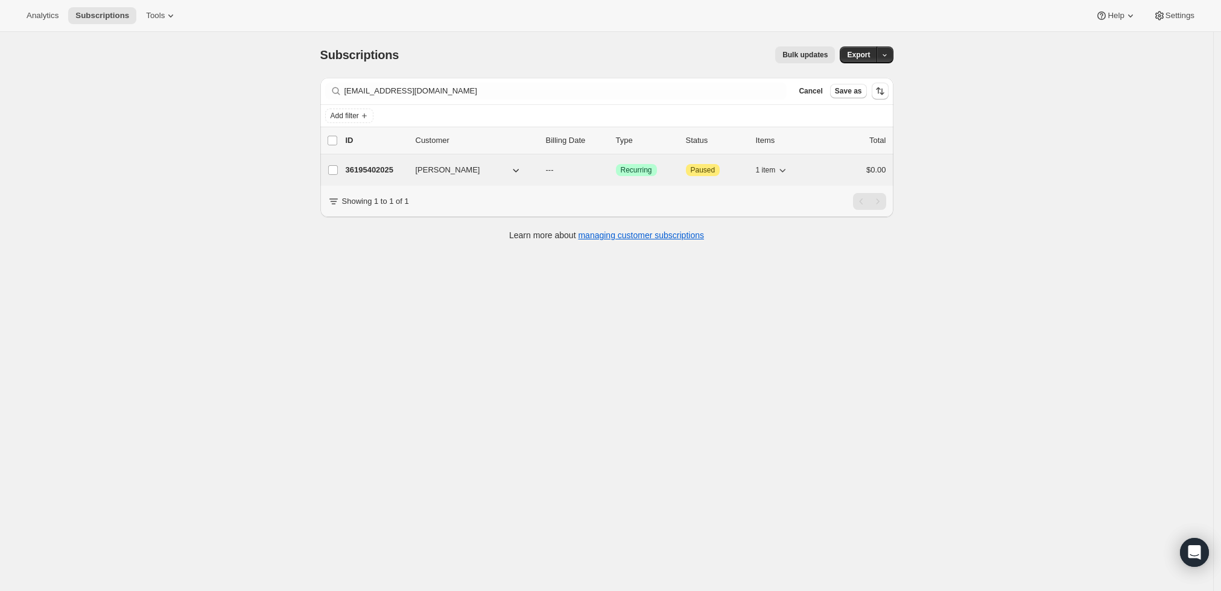
click at [372, 170] on p "36195402025" at bounding box center [376, 170] width 60 height 12
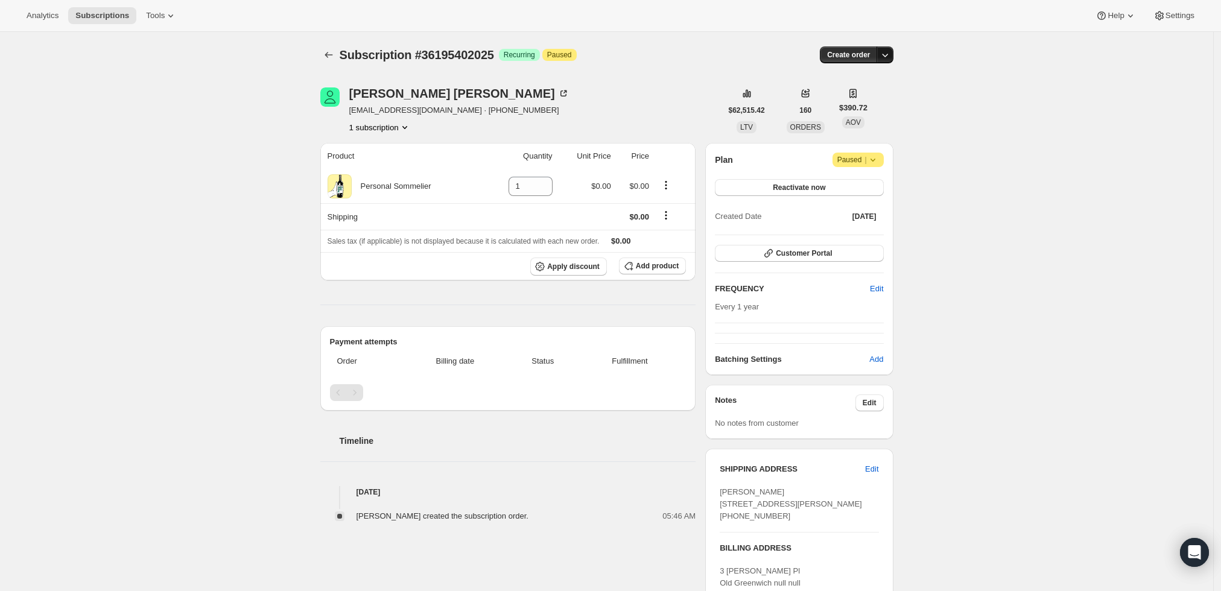
click at [891, 50] on icon "button" at bounding box center [885, 55] width 12 height 12
click at [864, 106] on span "Create custom one-time order" at bounding box center [838, 100] width 104 height 12
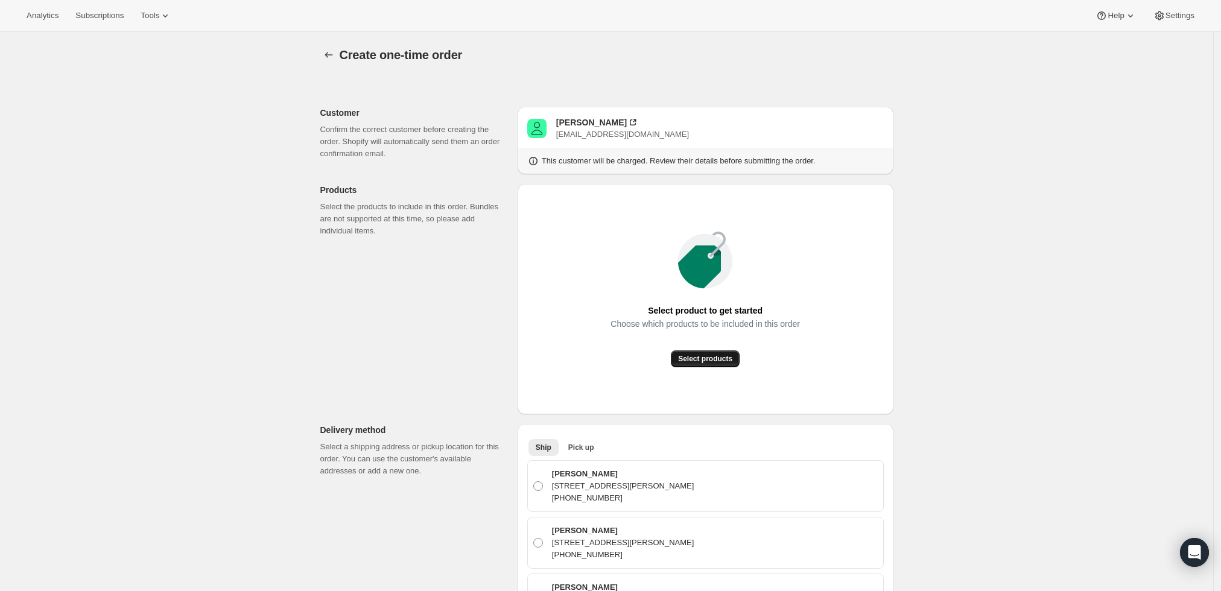
click at [693, 356] on span "Select products" at bounding box center [705, 359] width 54 height 10
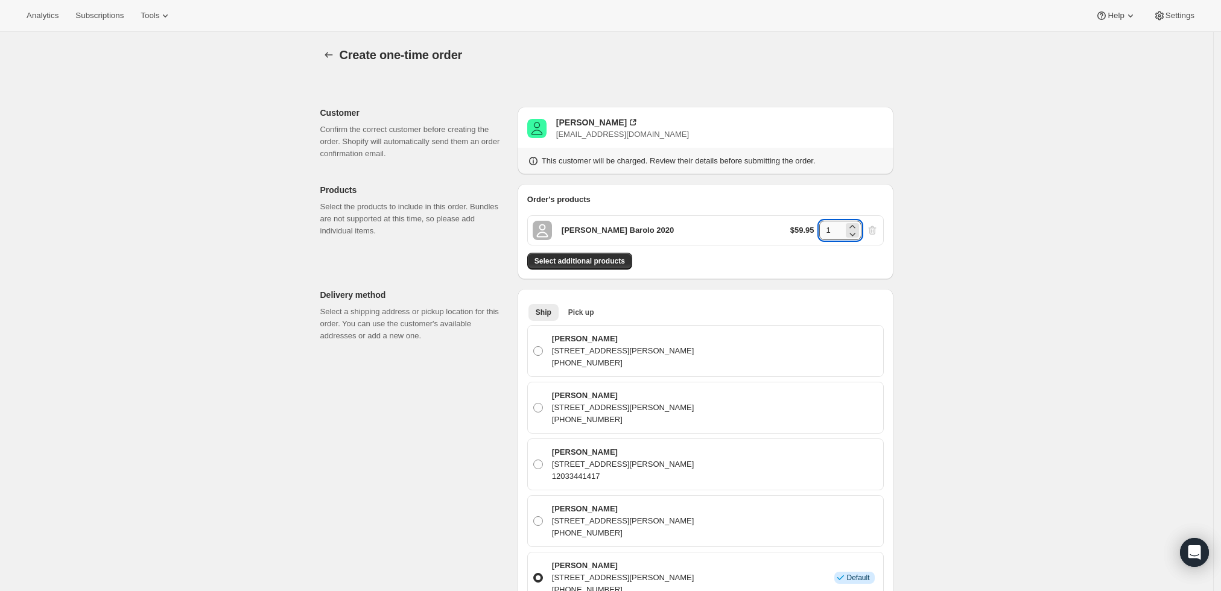
drag, startPoint x: 833, startPoint y: 224, endPoint x: 824, endPoint y: 226, distance: 9.1
click at [824, 226] on input "1" at bounding box center [831, 230] width 24 height 19
type input "6"
click at [607, 269] on button "Select additional products" at bounding box center [579, 261] width 105 height 17
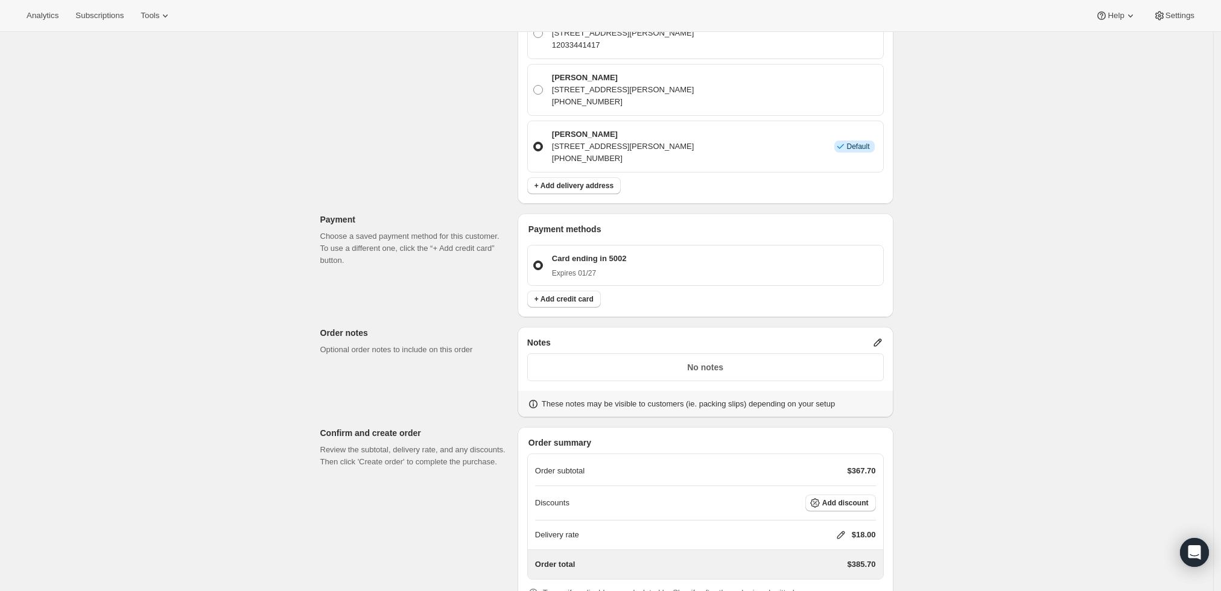
scroll to position [541, 0]
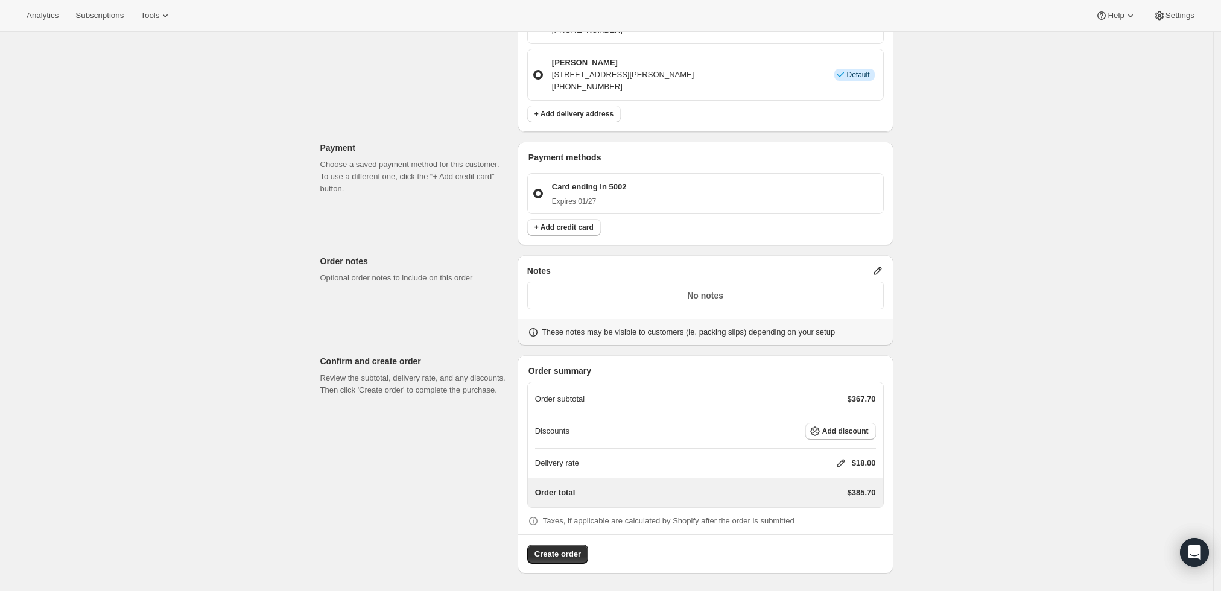
click at [845, 460] on icon at bounding box center [841, 464] width 8 height 8
click at [798, 498] on input "0" at bounding box center [847, 507] width 109 height 19
type input "0"
click at [830, 532] on span "Save" at bounding box center [838, 535] width 17 height 10
click at [549, 545] on button "Create order" at bounding box center [557, 554] width 61 height 19
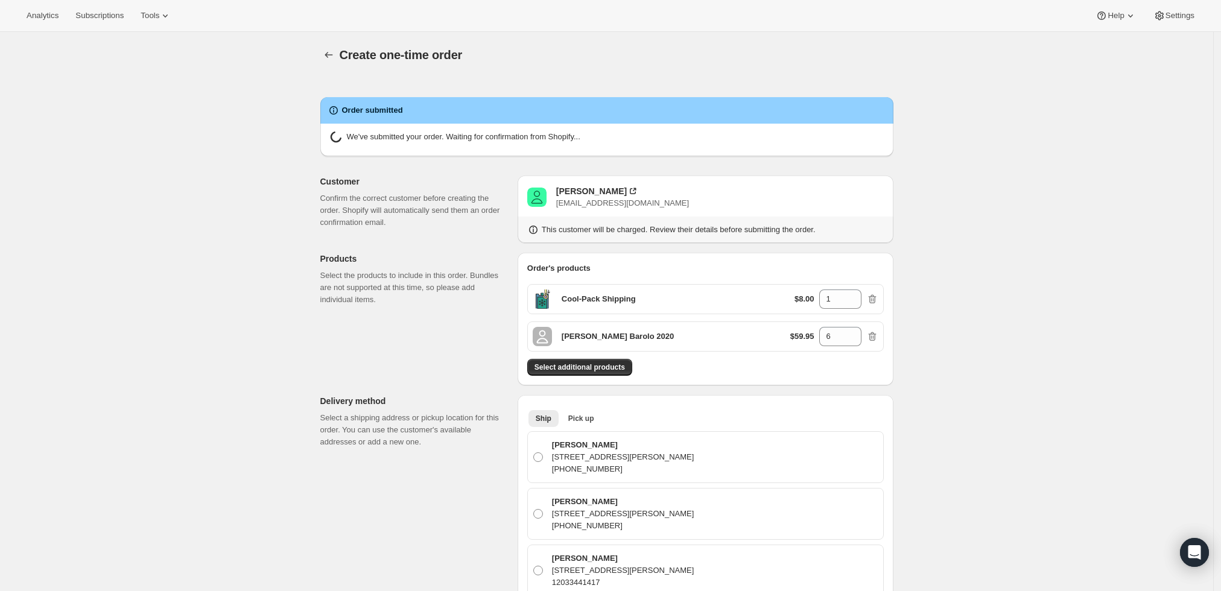
radio input "true"
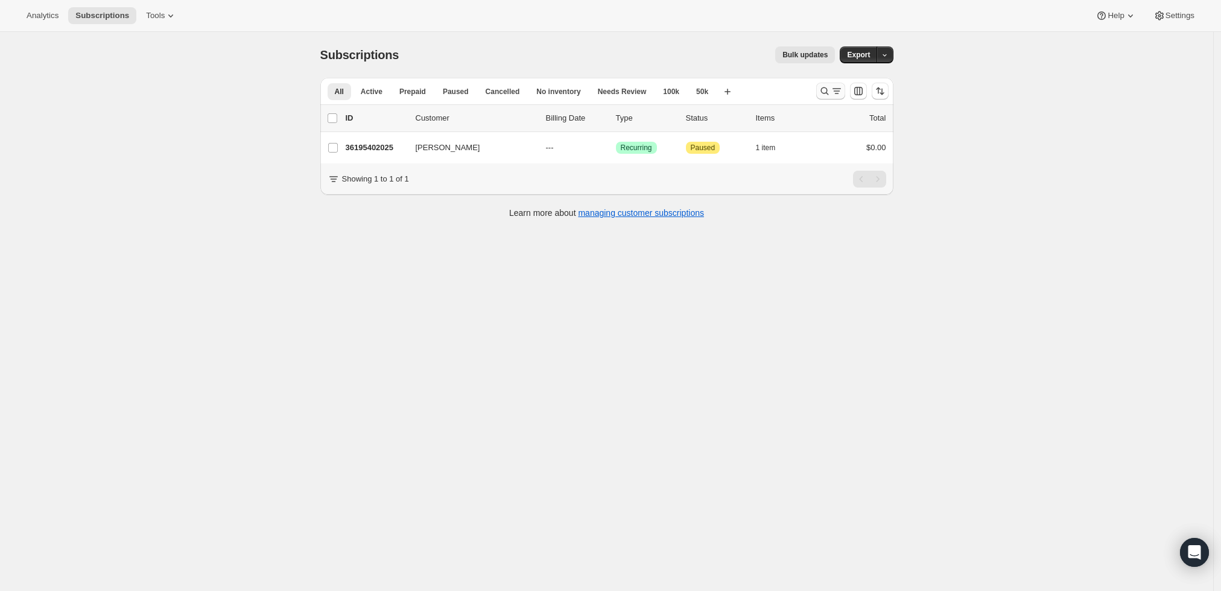
click at [823, 89] on icon "Search and filter results" at bounding box center [825, 91] width 12 height 12
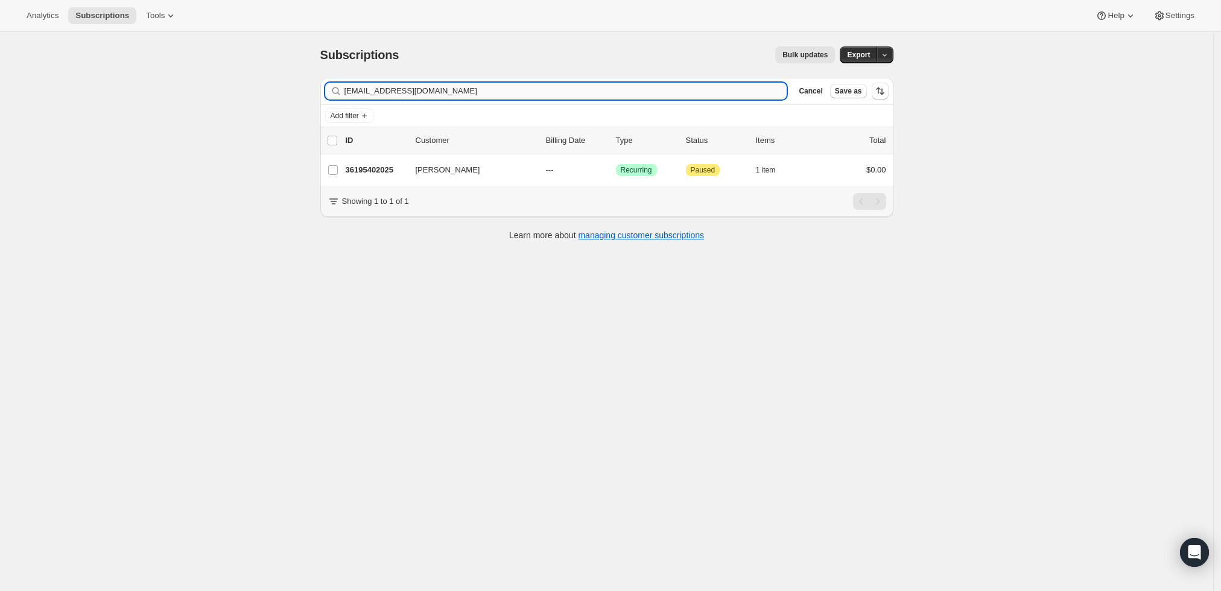
click at [451, 95] on input "[EMAIL_ADDRESS][DOMAIN_NAME]" at bounding box center [566, 91] width 443 height 17
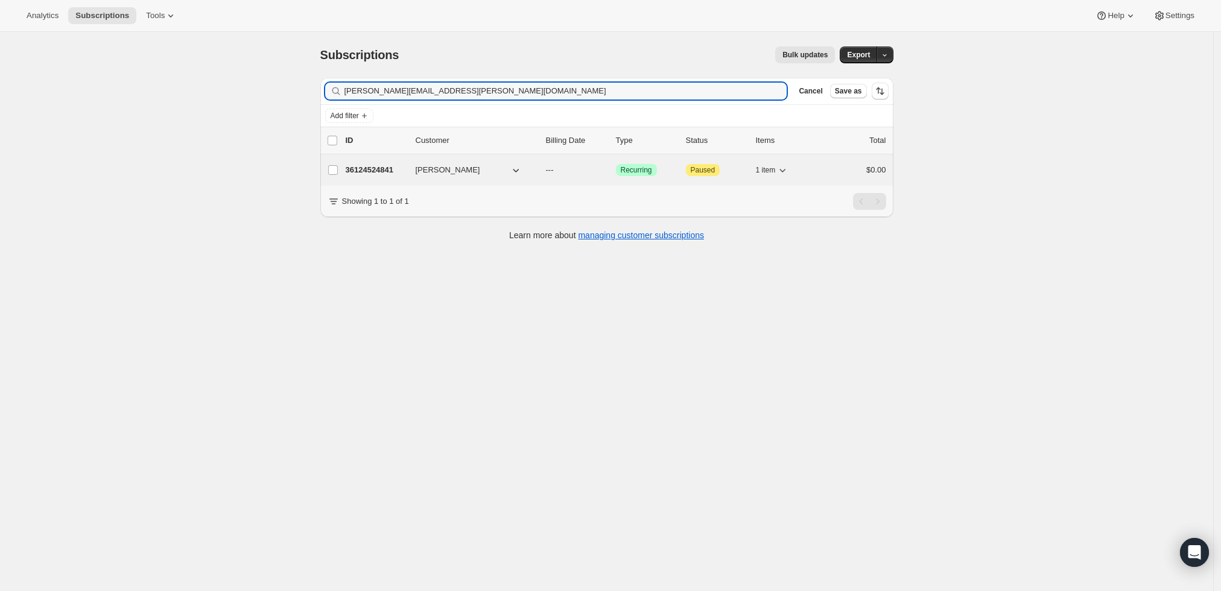
type input "[PERSON_NAME][EMAIL_ADDRESS][PERSON_NAME][DOMAIN_NAME]"
click at [361, 171] on p "36124524841" at bounding box center [376, 170] width 60 height 12
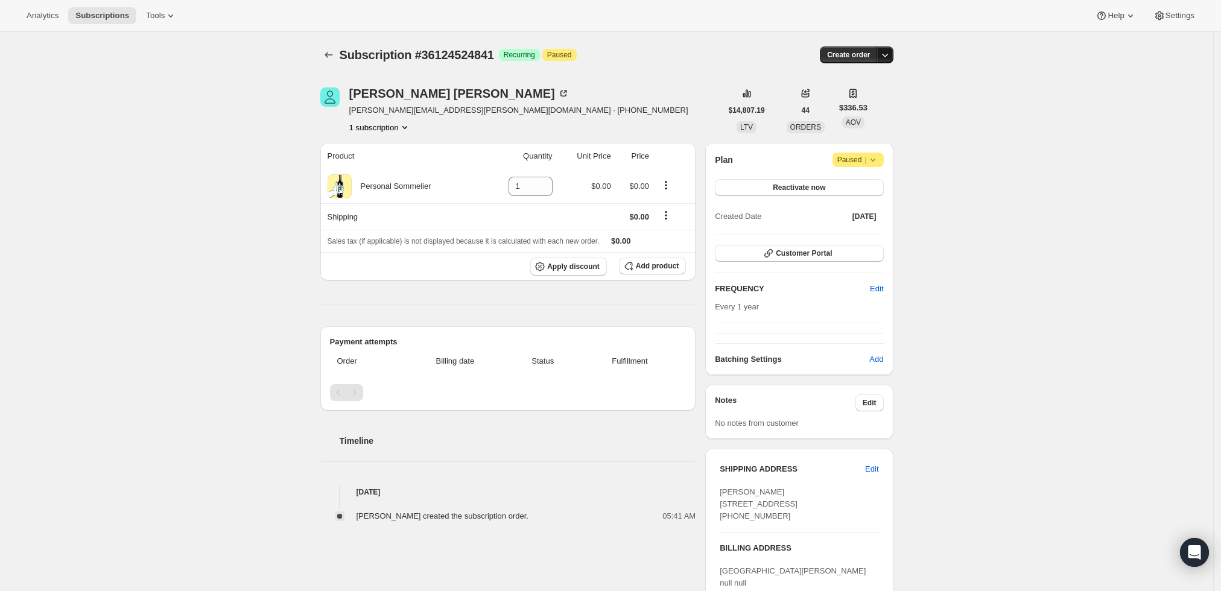
click at [885, 52] on icon "button" at bounding box center [885, 55] width 12 height 12
click at [872, 95] on span "Create custom one-time order" at bounding box center [838, 99] width 104 height 9
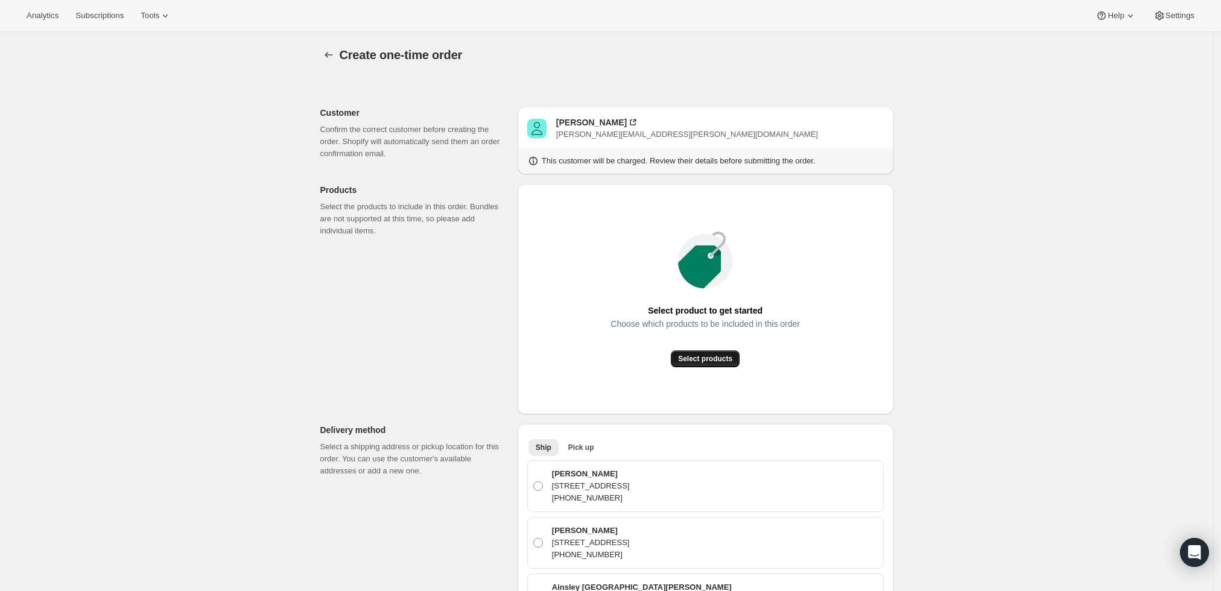
click at [688, 353] on button "Select products" at bounding box center [705, 359] width 69 height 17
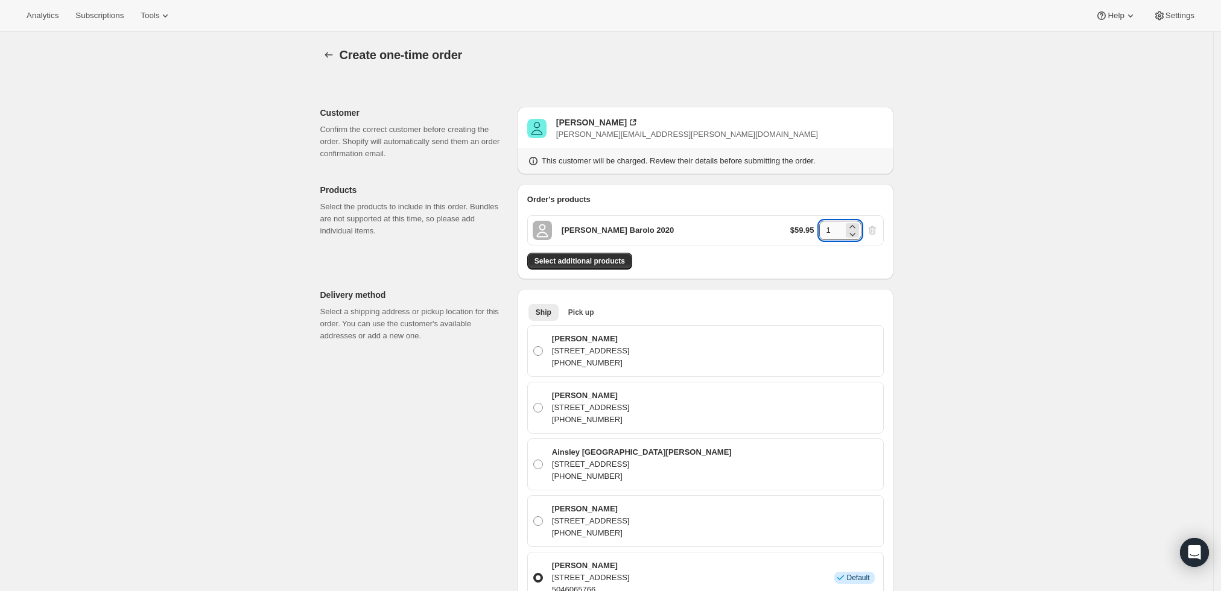
drag, startPoint x: 836, startPoint y: 226, endPoint x: 827, endPoint y: 226, distance: 9.1
click at [827, 226] on input "1" at bounding box center [831, 230] width 24 height 19
type input "6"
click at [979, 234] on div "Create one-time order. This page is ready Create one-time order Customer Confir…" at bounding box center [606, 569] width 1213 height 1075
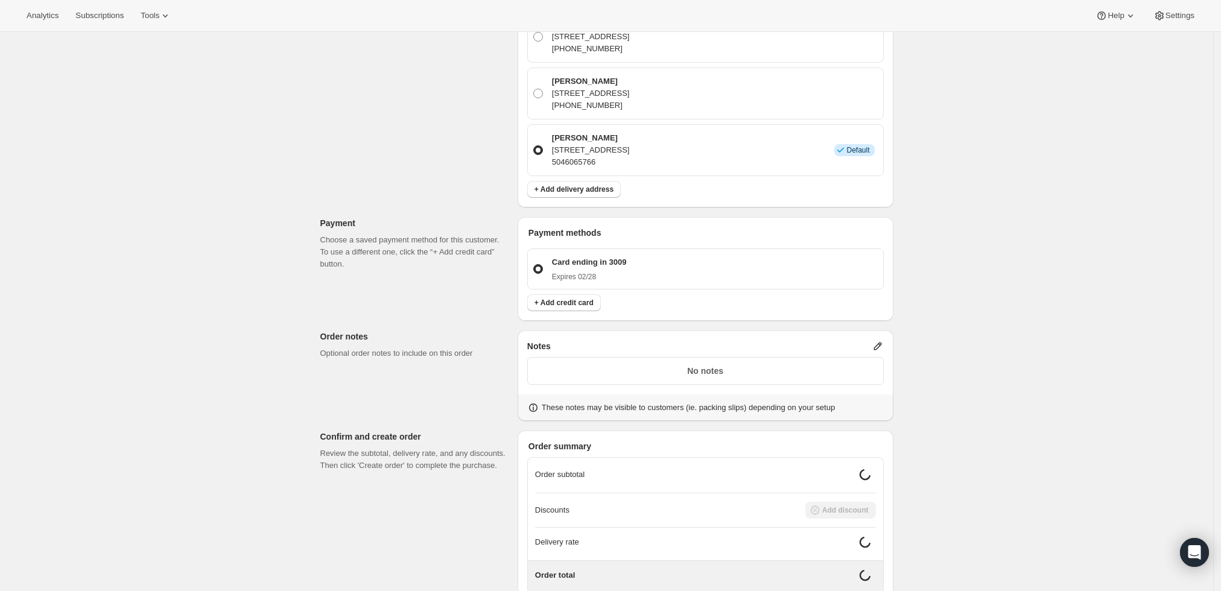
scroll to position [512, 0]
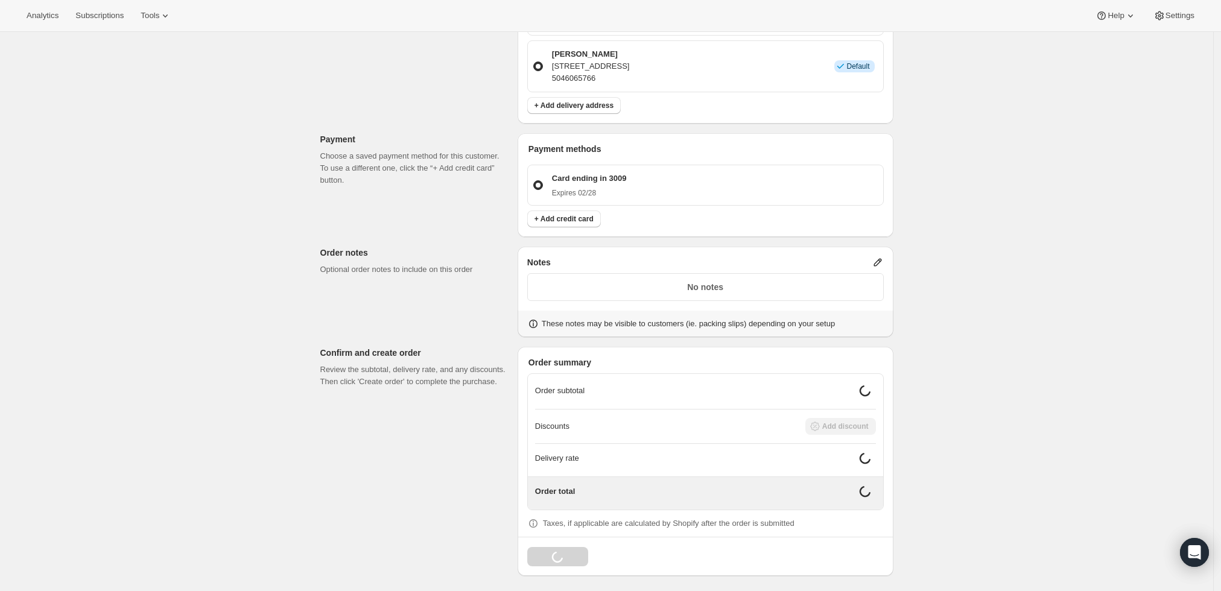
click at [877, 256] on icon at bounding box center [878, 262] width 12 height 12
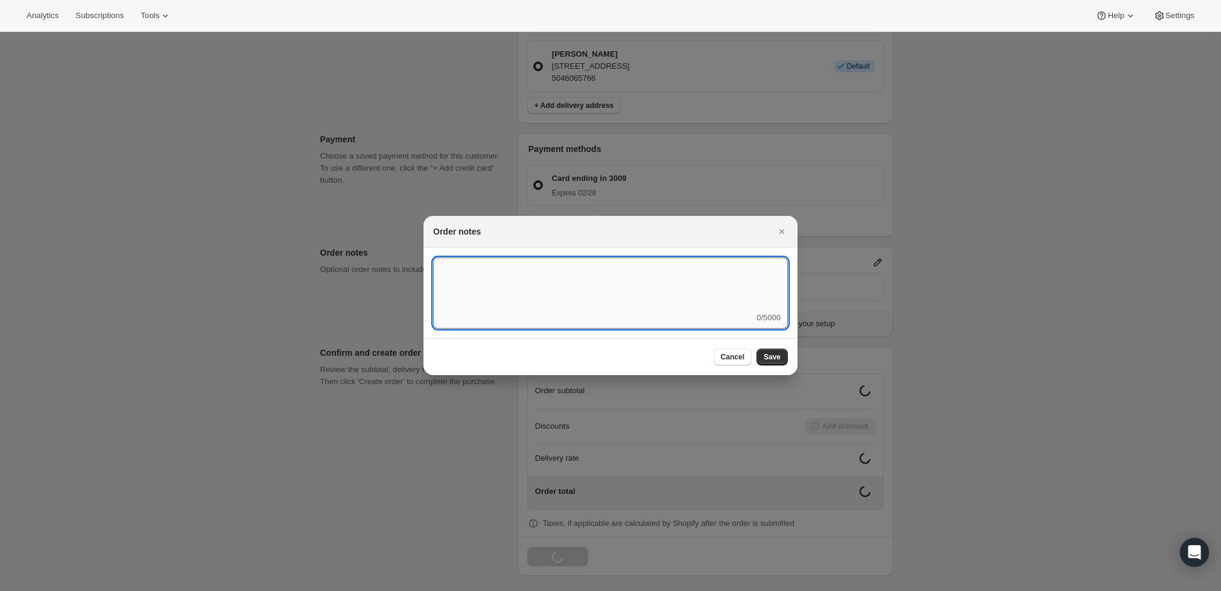
click at [715, 284] on textarea ":r4c:" at bounding box center [610, 285] width 355 height 54
type textarea "Weather HOLD"
click at [765, 352] on button "Save" at bounding box center [772, 357] width 31 height 17
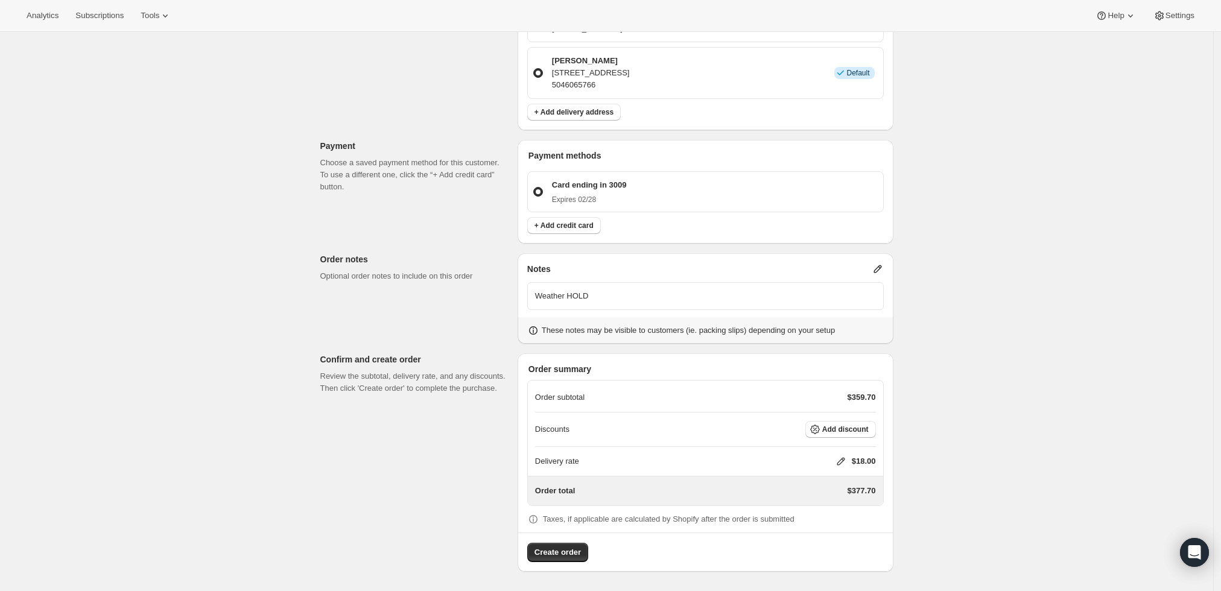
scroll to position [503, 0]
click at [842, 462] on icon at bounding box center [841, 464] width 12 height 12
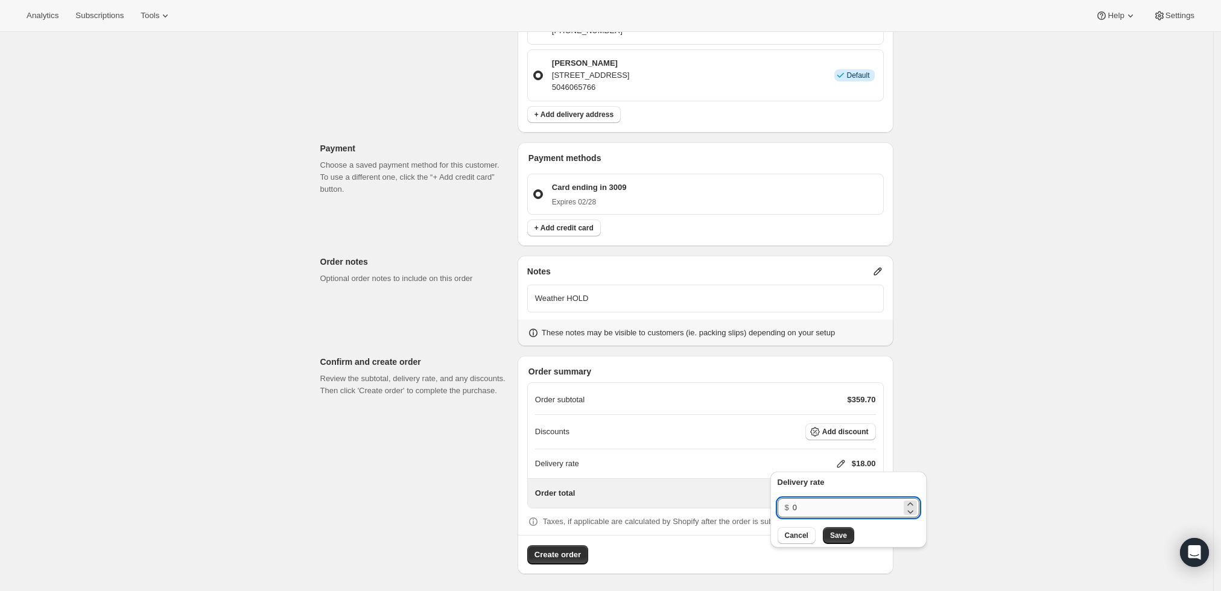
click at [801, 506] on input "0" at bounding box center [847, 507] width 109 height 19
type input "0"
click at [836, 537] on span "Save" at bounding box center [838, 536] width 17 height 10
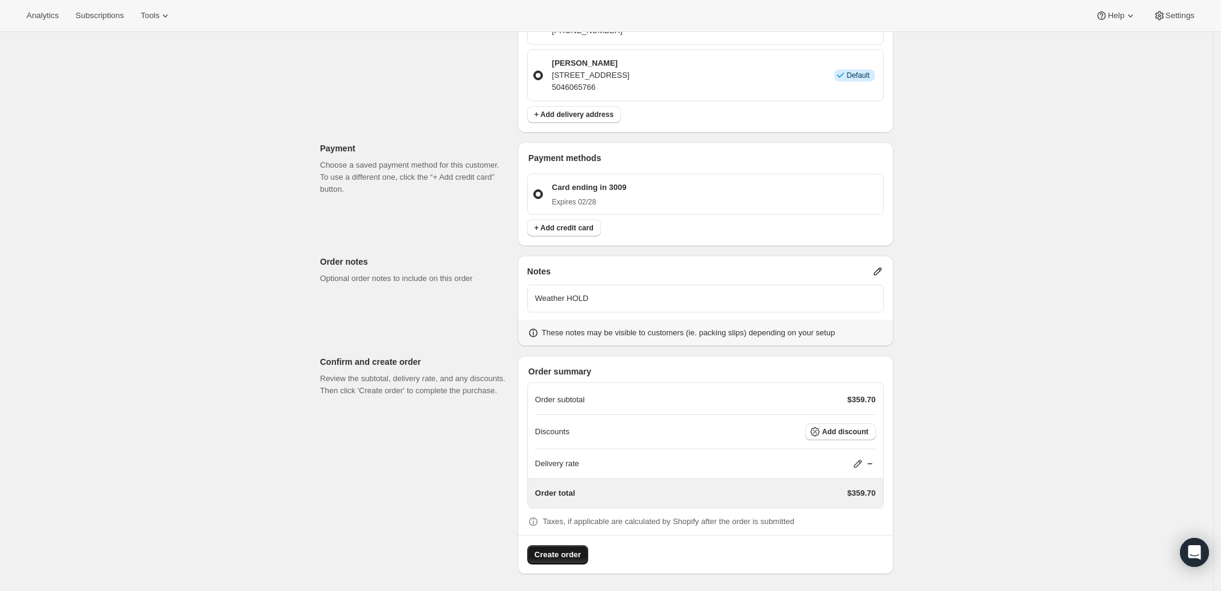
click at [572, 561] on button "Create order" at bounding box center [557, 554] width 61 height 19
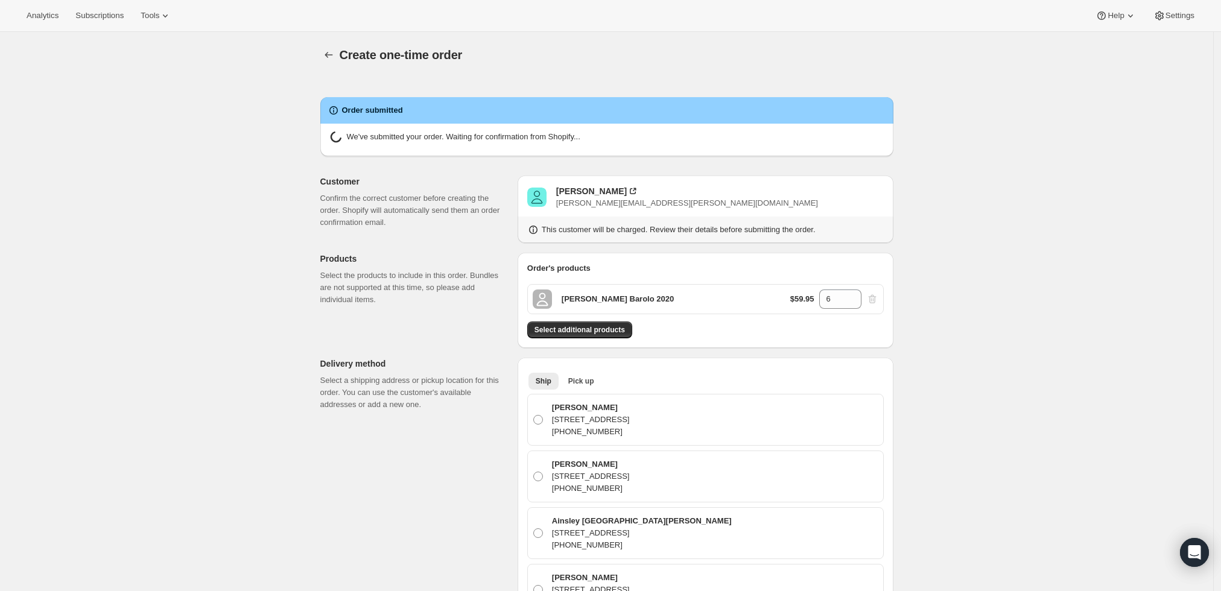
radio input "true"
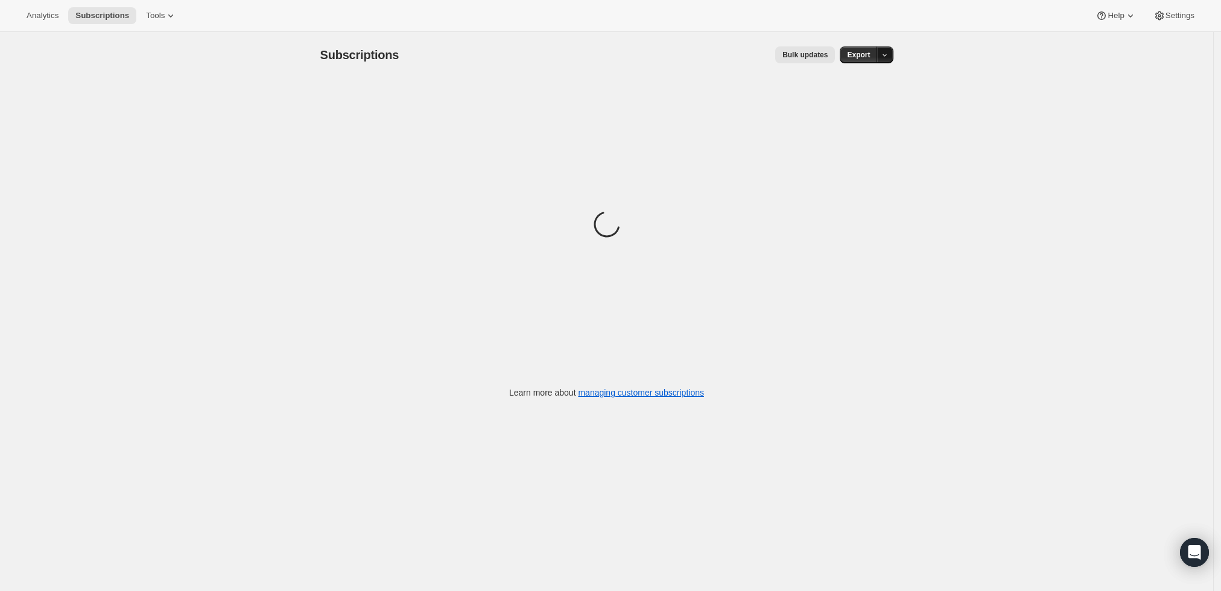
click at [889, 54] on icon "button" at bounding box center [885, 55] width 8 height 8
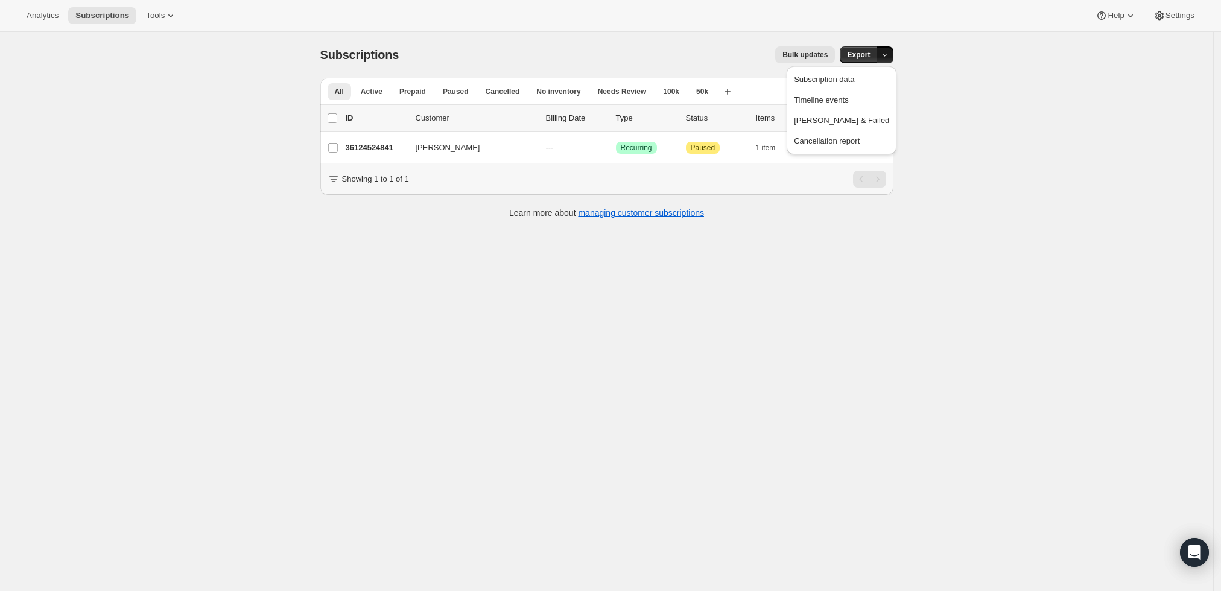
click at [759, 266] on div "Subscriptions. This page is ready Subscriptions Bulk updates More actions Bulk …" at bounding box center [606, 327] width 1213 height 591
click at [839, 87] on icon "Search and filter results" at bounding box center [837, 91] width 12 height 12
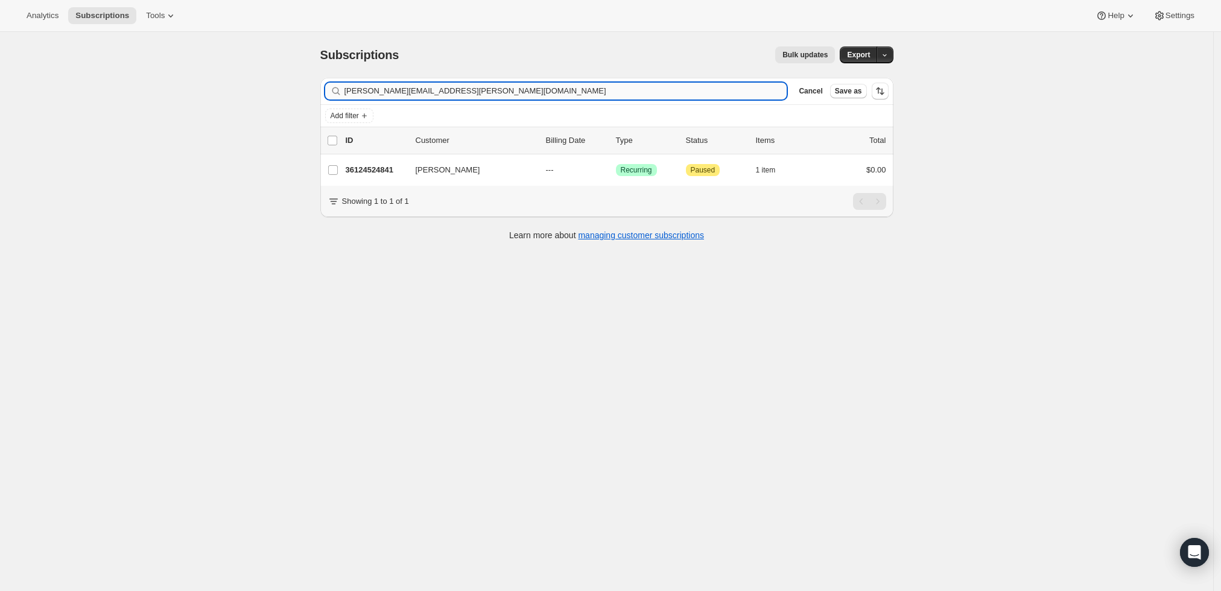
click at [715, 91] on input "chesley.hines@gmail.com" at bounding box center [566, 91] width 443 height 17
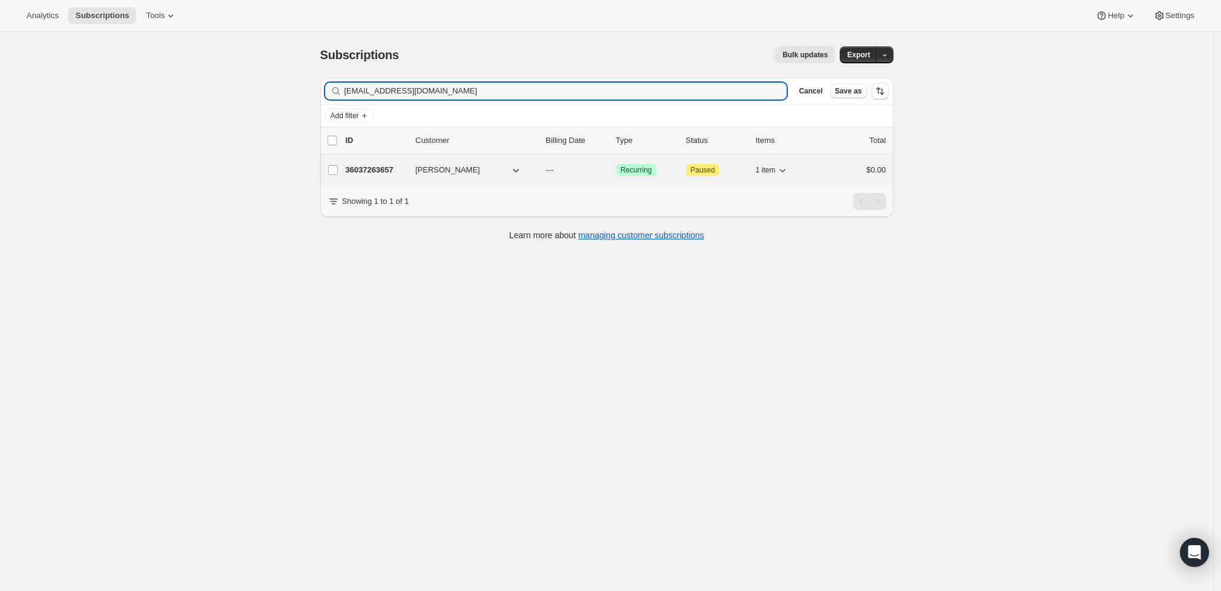
type input "josephgillespie@gmail.com"
click at [384, 167] on p "36037263657" at bounding box center [376, 170] width 60 height 12
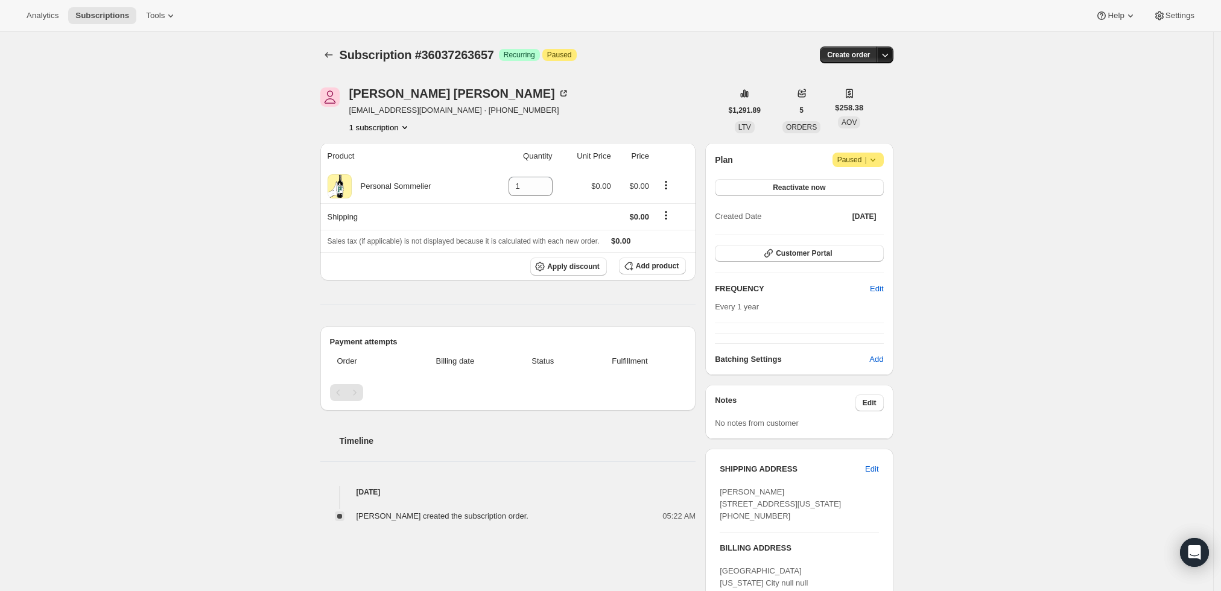
click at [887, 57] on icon "button" at bounding box center [885, 55] width 12 height 12
click at [863, 100] on span "Create custom one-time order" at bounding box center [838, 99] width 104 height 9
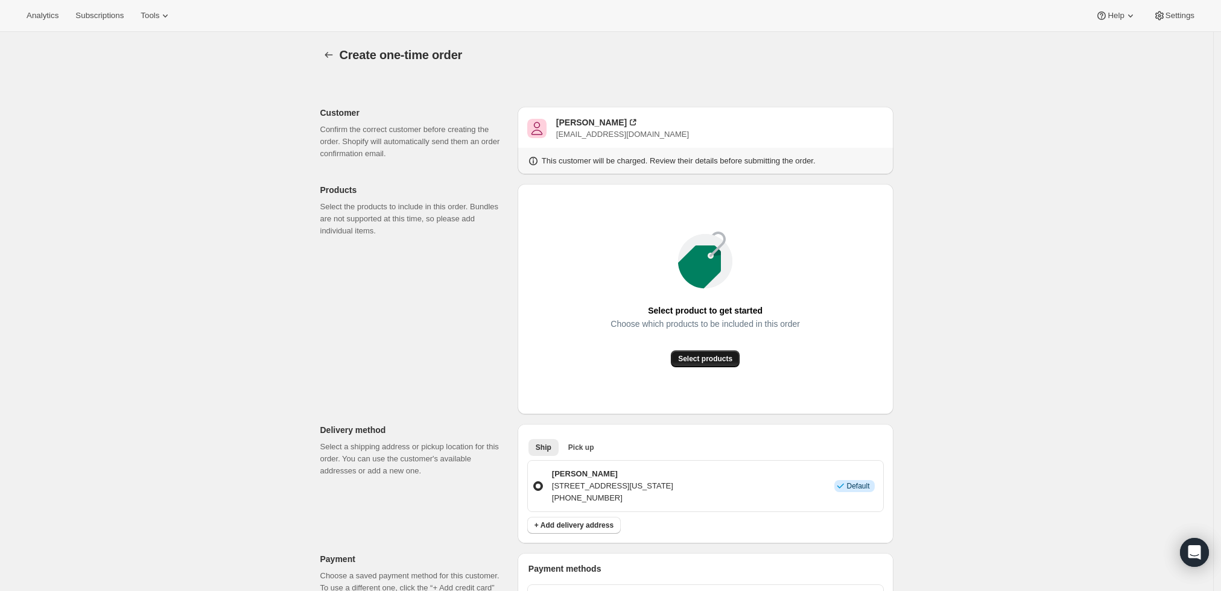
click at [724, 365] on button "Select products" at bounding box center [705, 359] width 69 height 17
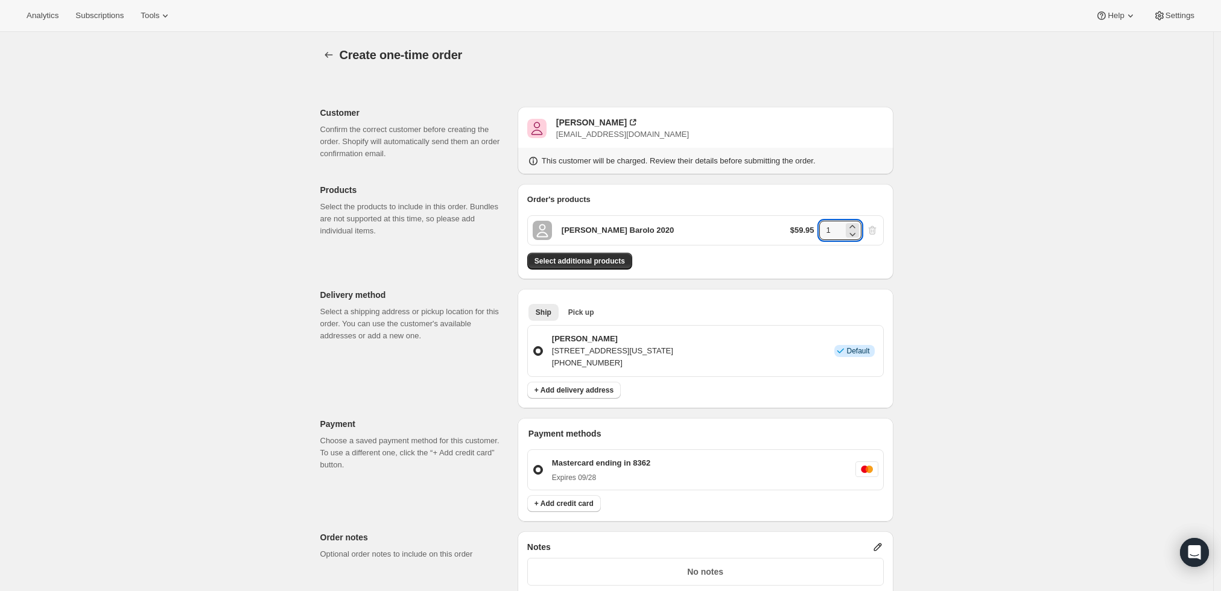
drag, startPoint x: 839, startPoint y: 225, endPoint x: 815, endPoint y: 225, distance: 24.1
click at [815, 225] on div "$59.95 1" at bounding box center [834, 230] width 88 height 19
type input "3"
click at [990, 199] on div "Create one-time order. This page is ready Create one-time order Customer Confir…" at bounding box center [606, 456] width 1213 height 848
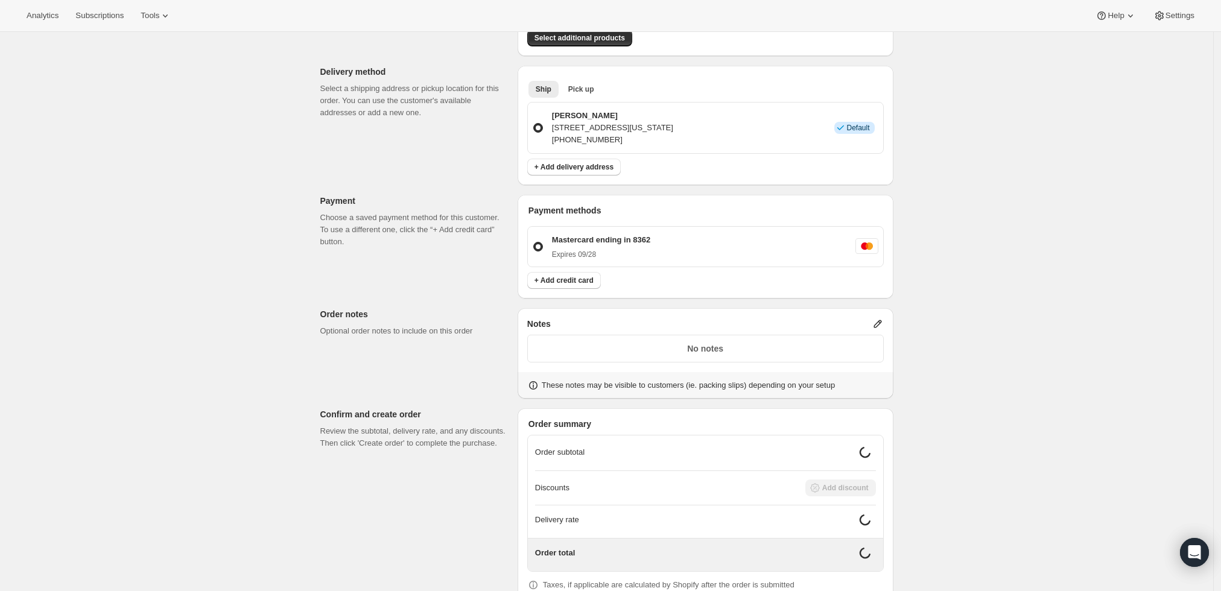
scroll to position [285, 0]
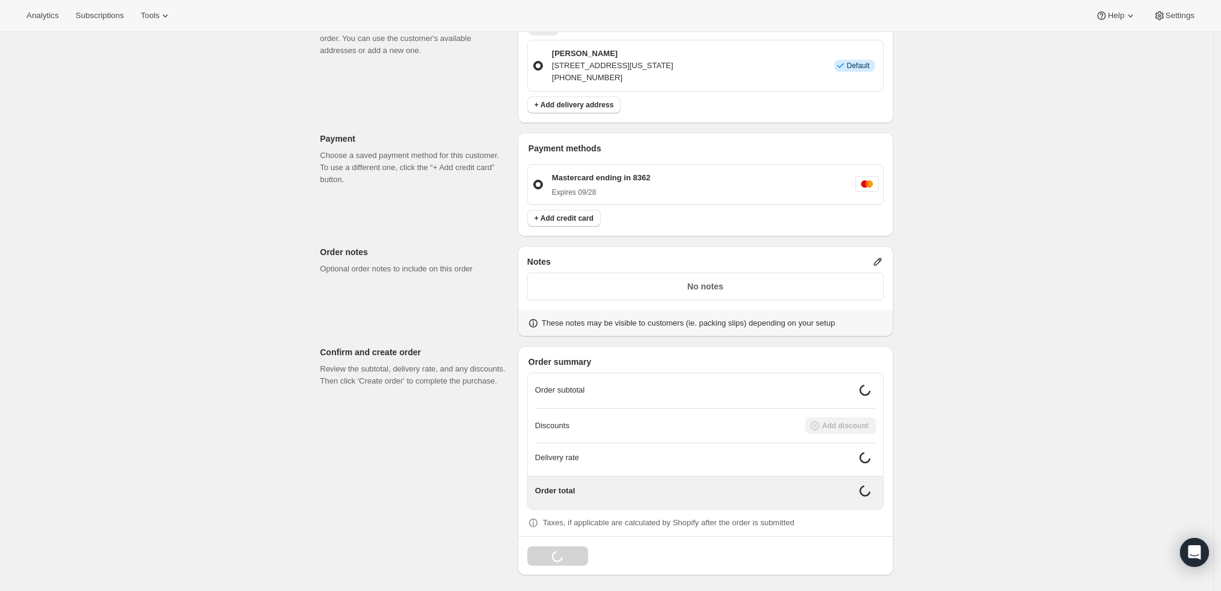
click at [883, 256] on icon at bounding box center [878, 262] width 12 height 12
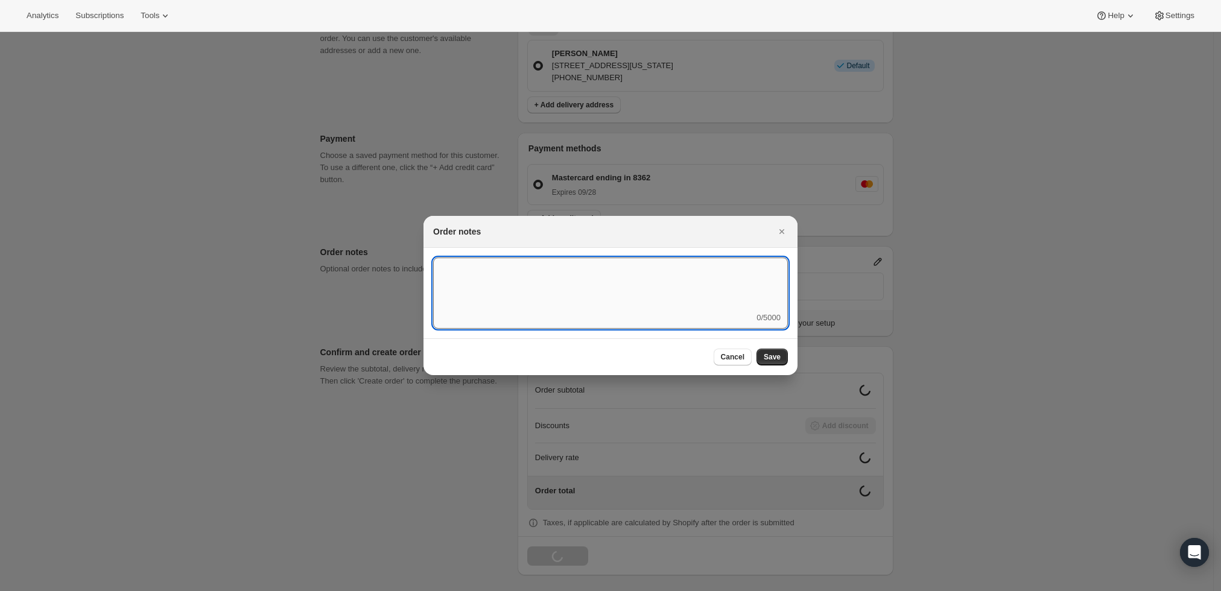
click at [719, 272] on textarea ":r3v:" at bounding box center [610, 285] width 355 height 54
type textarea "Weather HOLD"
click at [768, 353] on span "Save" at bounding box center [772, 357] width 17 height 10
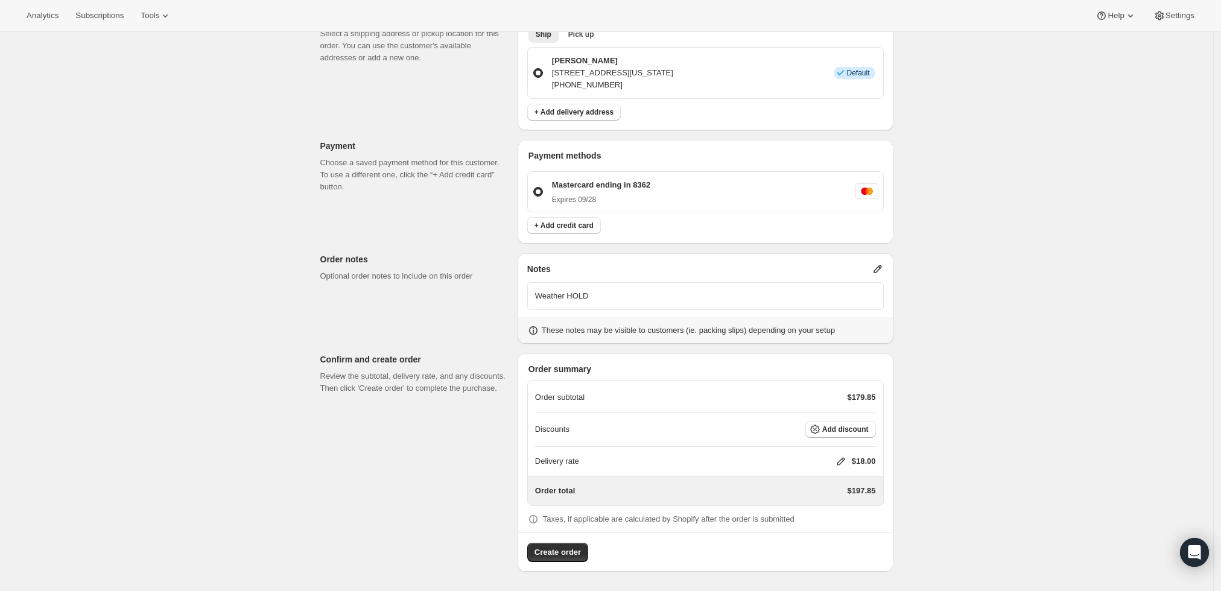
scroll to position [276, 0]
click at [839, 463] on icon at bounding box center [841, 463] width 12 height 12
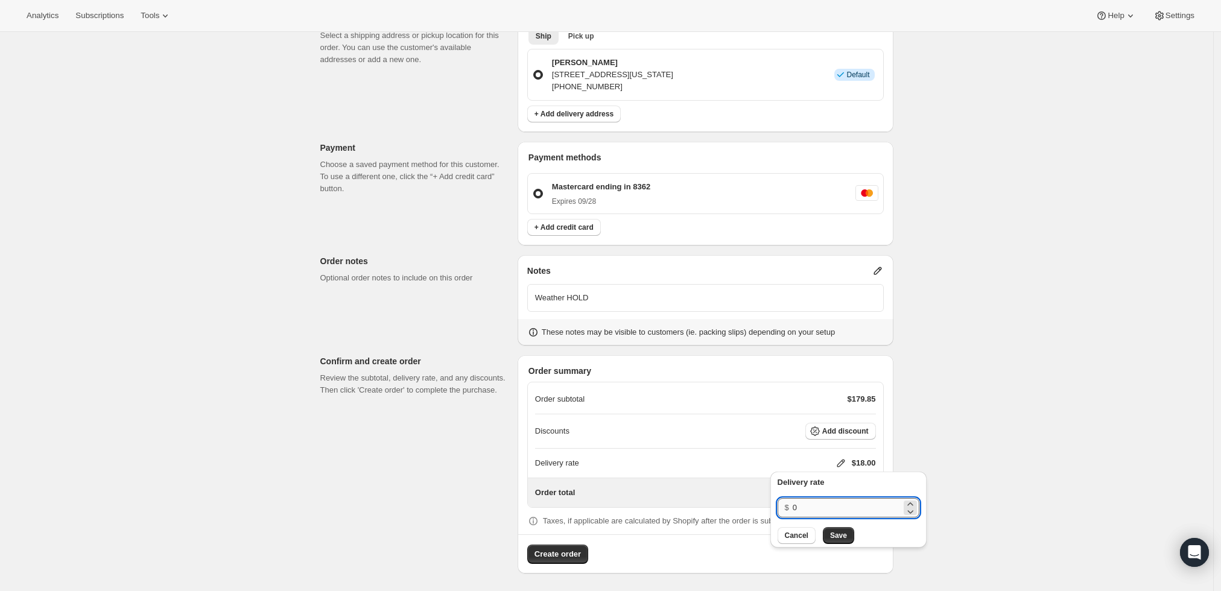
click at [805, 506] on input "0" at bounding box center [847, 507] width 109 height 19
type input "0"
click at [842, 536] on span "Save" at bounding box center [838, 536] width 17 height 10
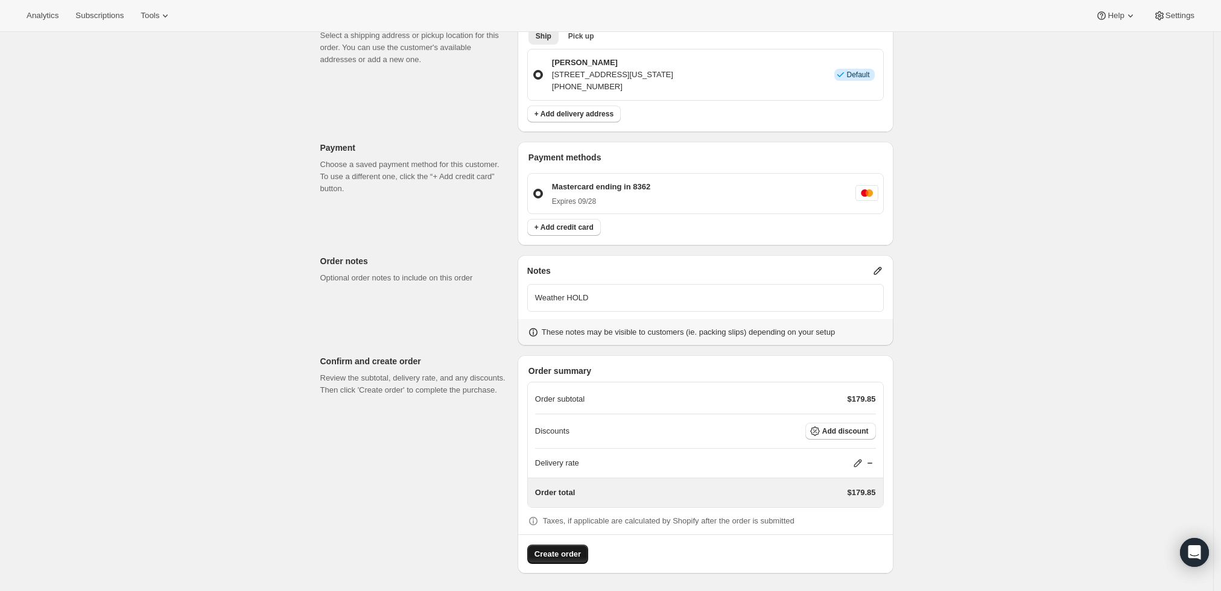
click at [533, 551] on button "Create order" at bounding box center [557, 554] width 61 height 19
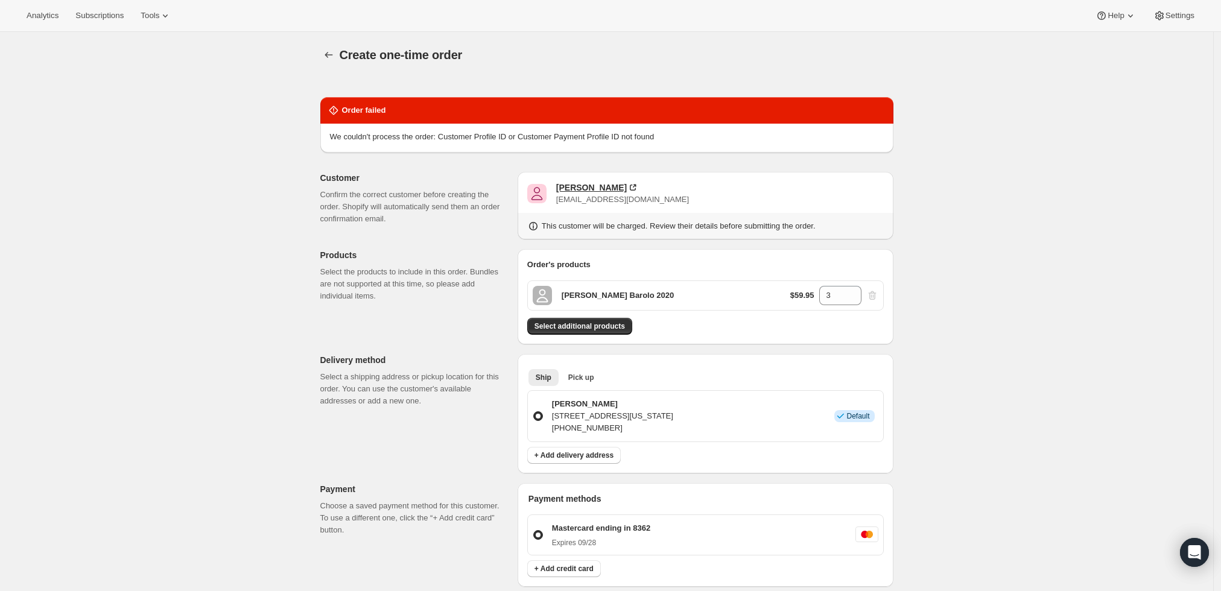
click at [599, 184] on div "Joseph Gillespie" at bounding box center [591, 188] width 71 height 12
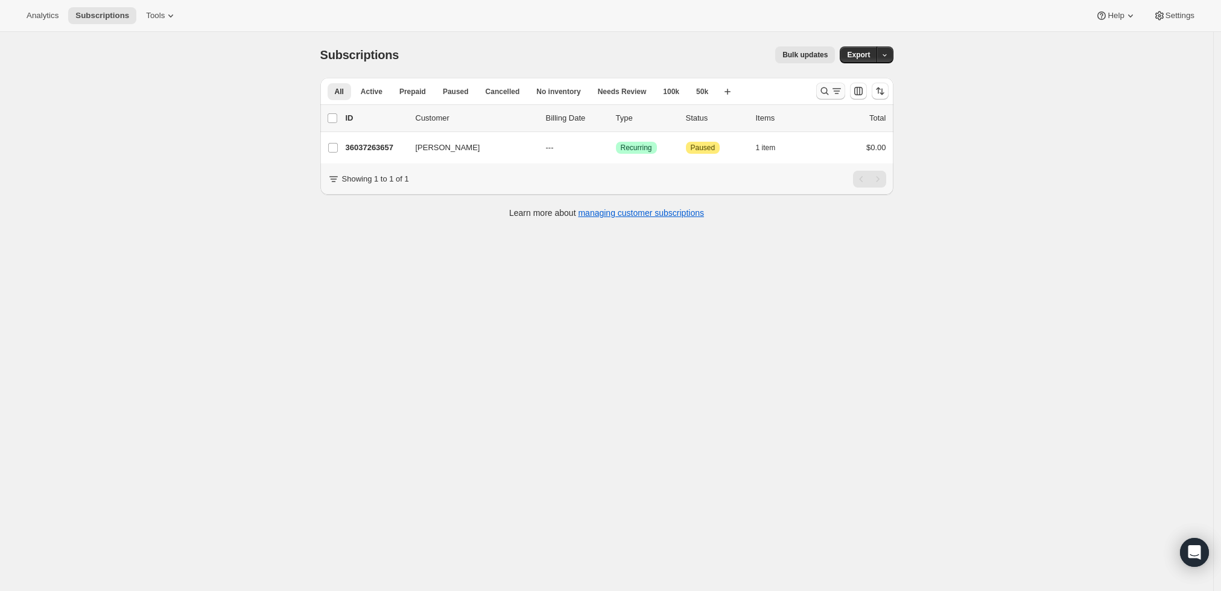
click at [842, 92] on icon "Search and filter results" at bounding box center [837, 91] width 12 height 12
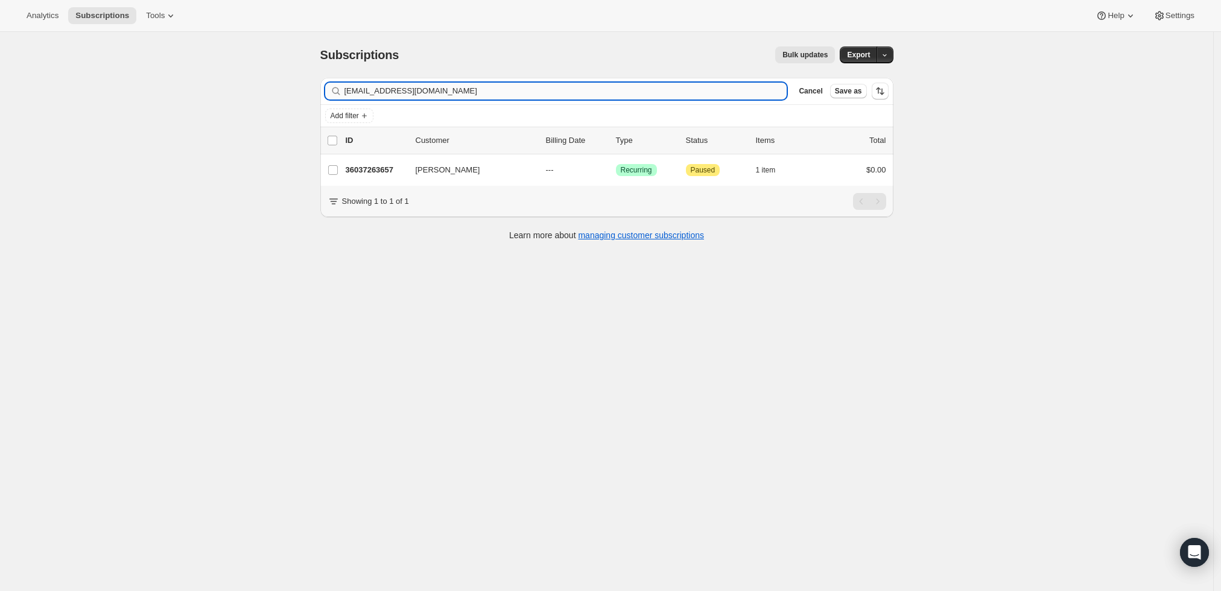
click at [660, 87] on input "josephgillespie@gmail.com" at bounding box center [566, 91] width 443 height 17
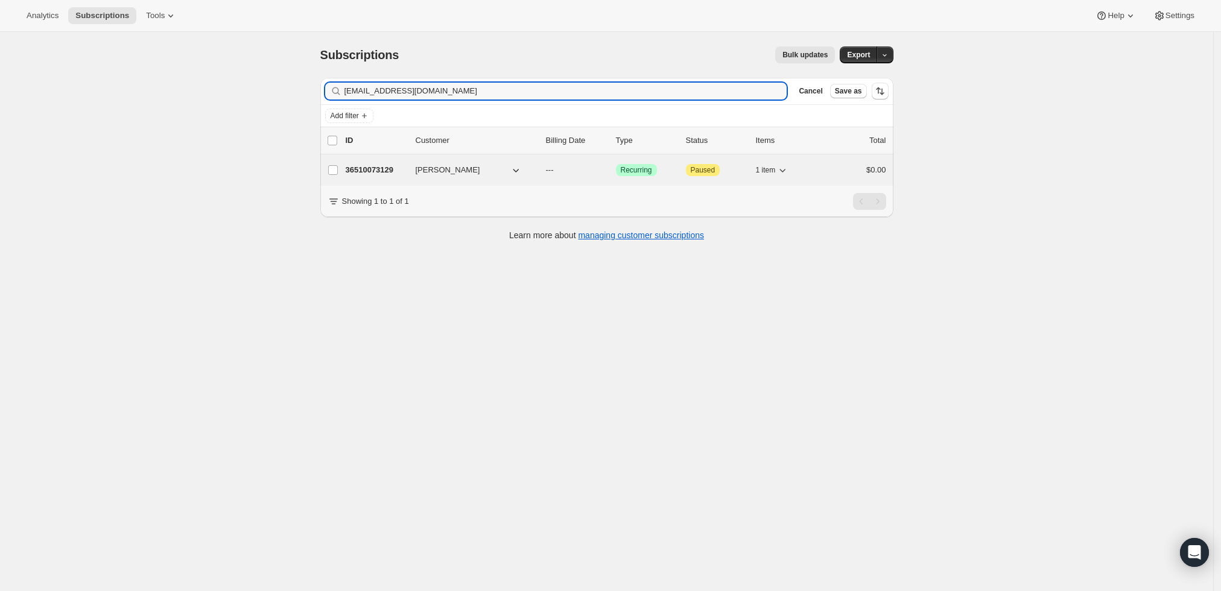
type input "swithycombe@gmail.com"
click at [369, 168] on p "36510073129" at bounding box center [376, 170] width 60 height 12
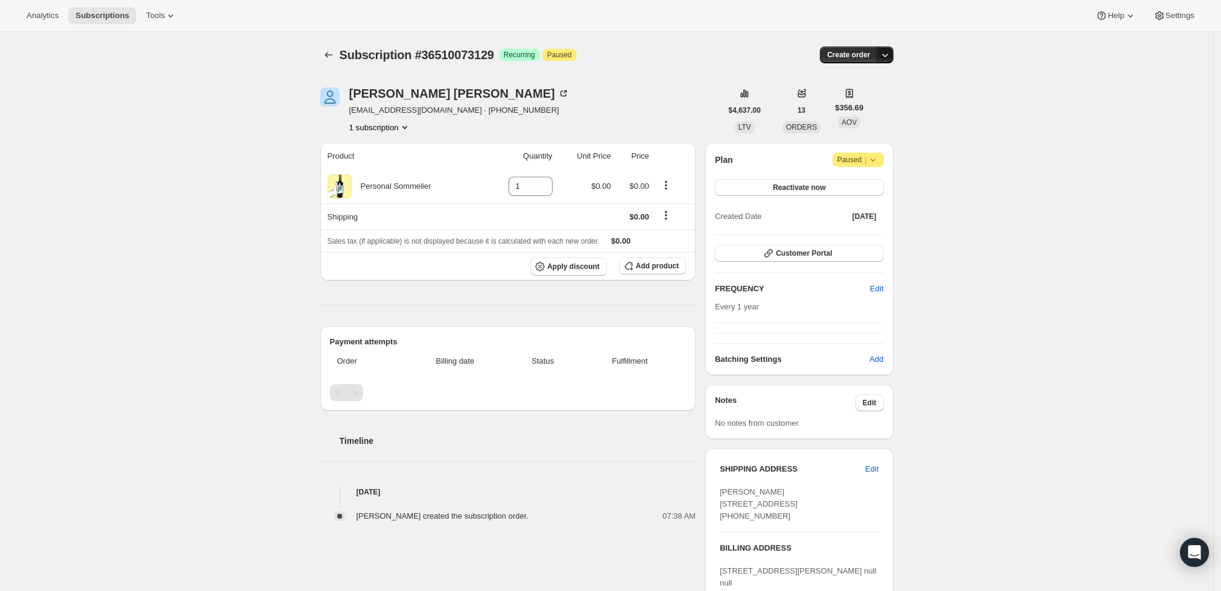
click at [891, 61] on button "button" at bounding box center [885, 54] width 17 height 17
click at [877, 98] on span "Create custom one-time order" at bounding box center [838, 99] width 104 height 9
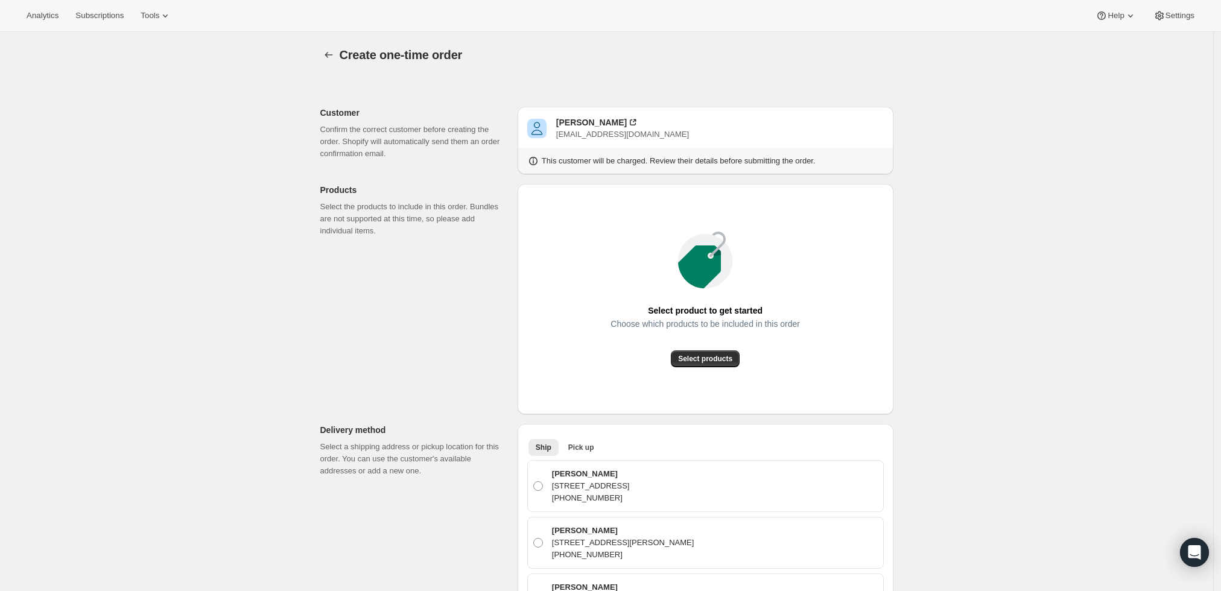
click at [700, 370] on div "Select product to get started Choose which products to be included in this orde…" at bounding box center [705, 299] width 357 height 211
click at [702, 362] on span "Select products" at bounding box center [705, 359] width 54 height 10
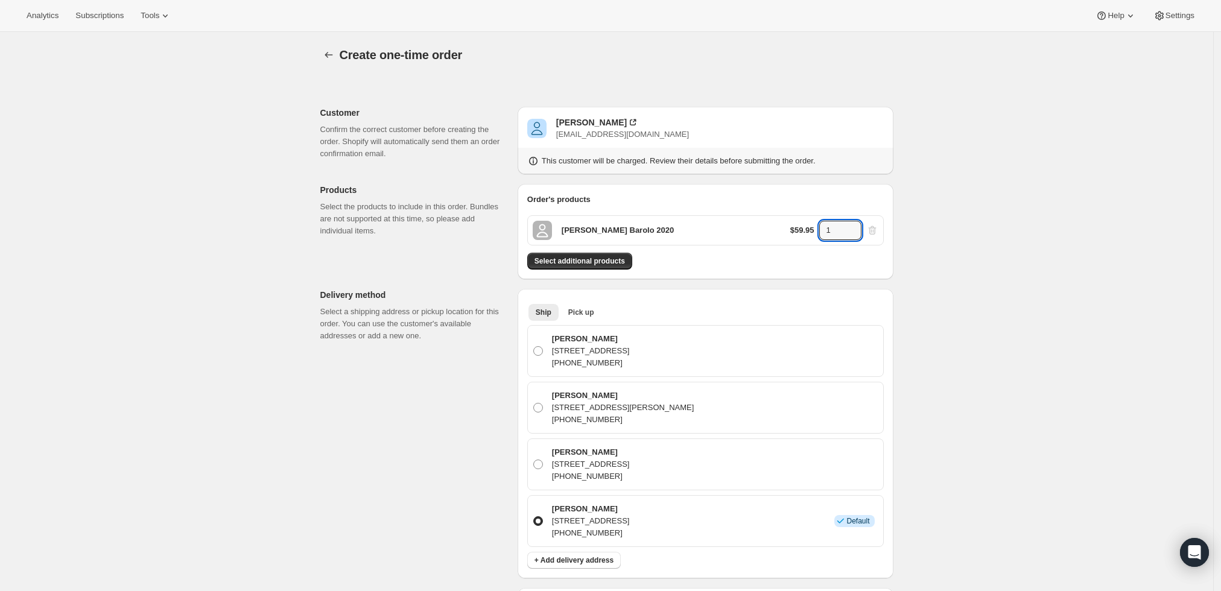
drag, startPoint x: 844, startPoint y: 234, endPoint x: 819, endPoint y: 232, distance: 24.8
click at [819, 232] on div "$59.95 1" at bounding box center [834, 230] width 88 height 19
type input "6"
click at [1005, 245] on div "Create one-time order. This page is ready Create one-time order Customer Confir…" at bounding box center [606, 541] width 1213 height 1019
click at [605, 255] on button "Select additional products" at bounding box center [579, 261] width 105 height 17
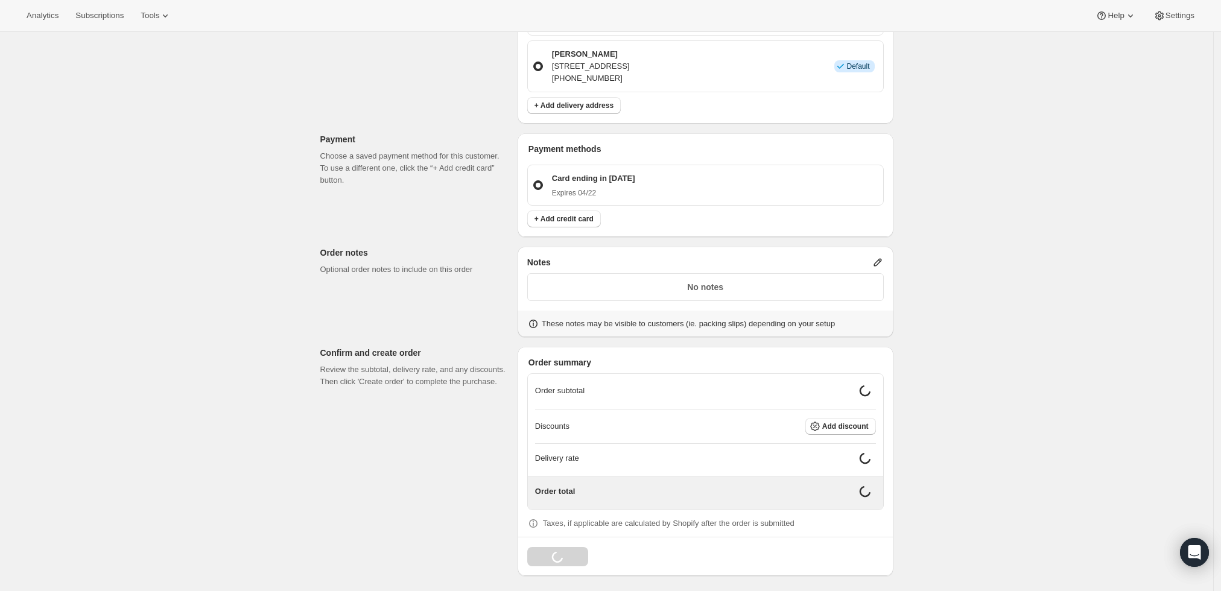
scroll to position [483, 0]
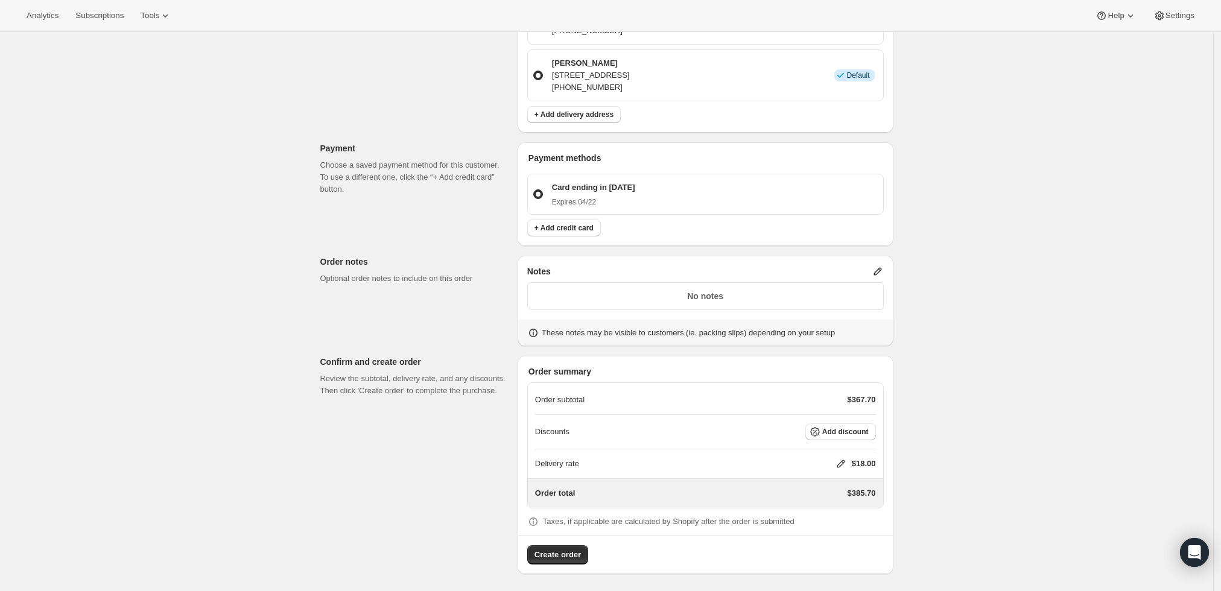
click at [842, 462] on icon at bounding box center [841, 464] width 12 height 12
click at [835, 507] on input "0" at bounding box center [847, 507] width 109 height 19
type input "0"
click at [825, 542] on button "Save" at bounding box center [838, 535] width 31 height 17
click at [559, 554] on span "Create order" at bounding box center [558, 555] width 46 height 12
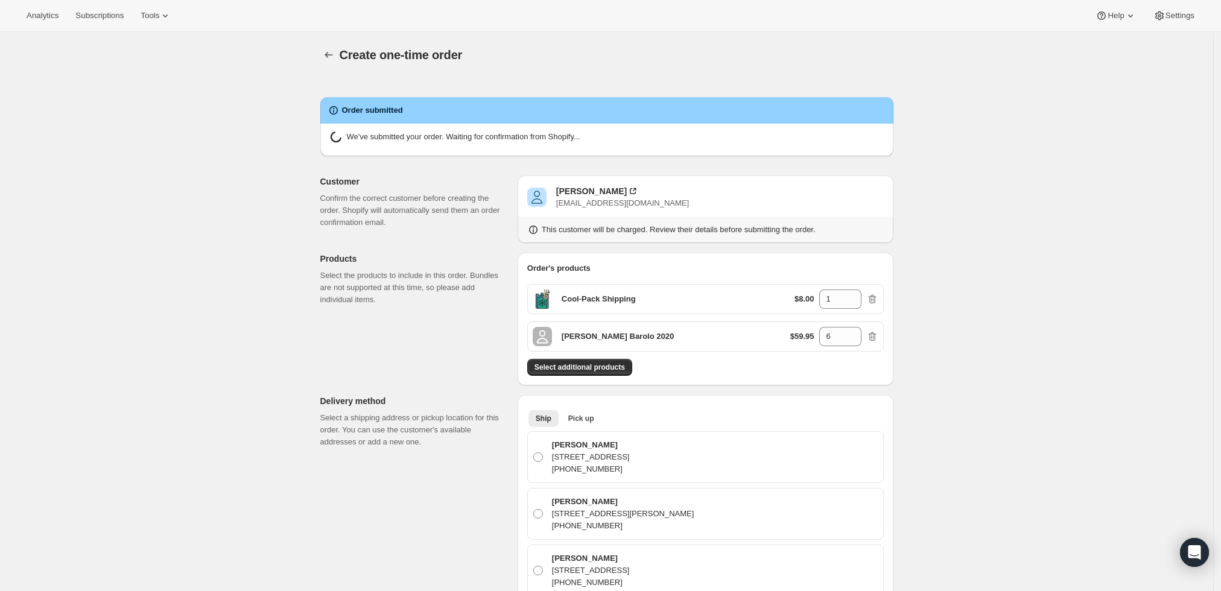
radio input "true"
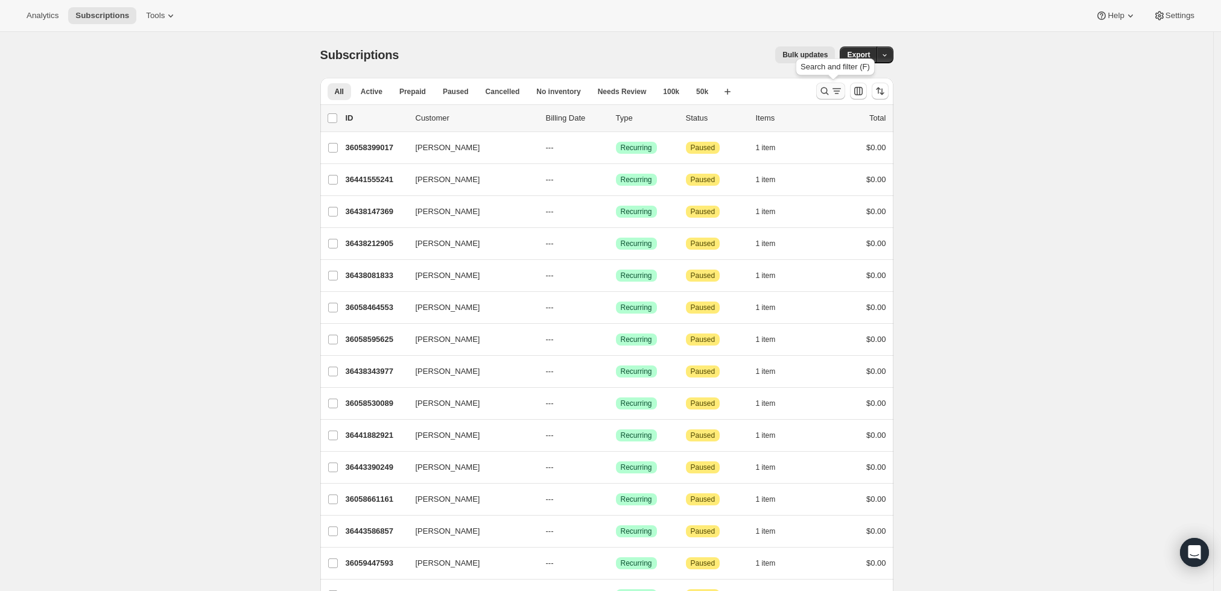
click at [830, 90] on icon "Search and filter results" at bounding box center [825, 91] width 12 height 12
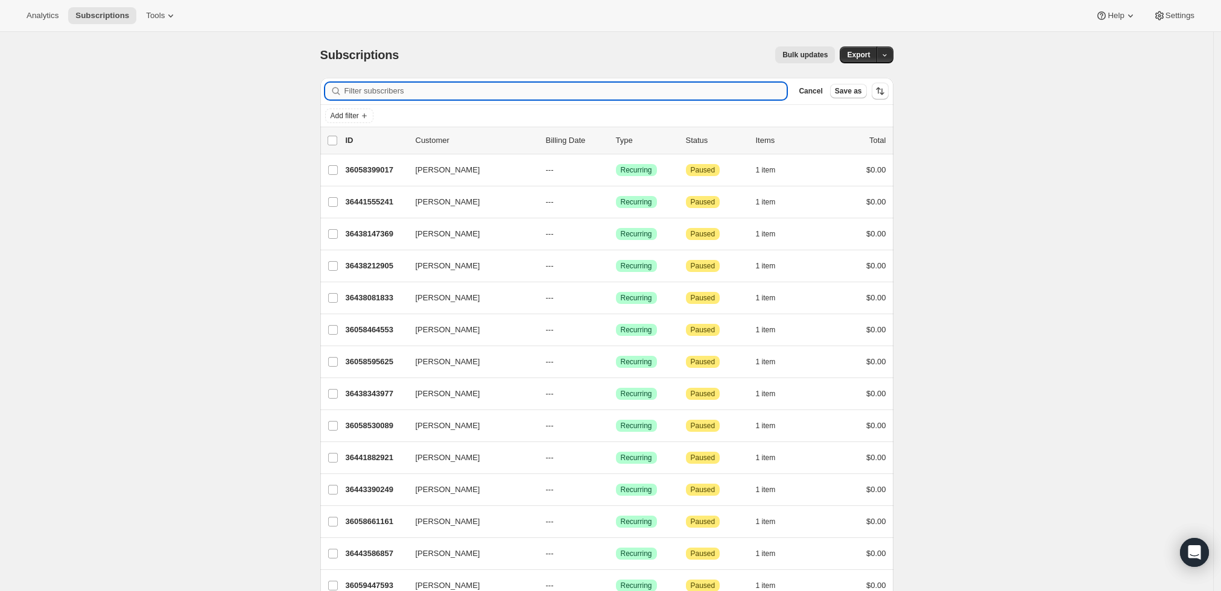
click at [506, 94] on input "Filter subscribers" at bounding box center [566, 91] width 443 height 17
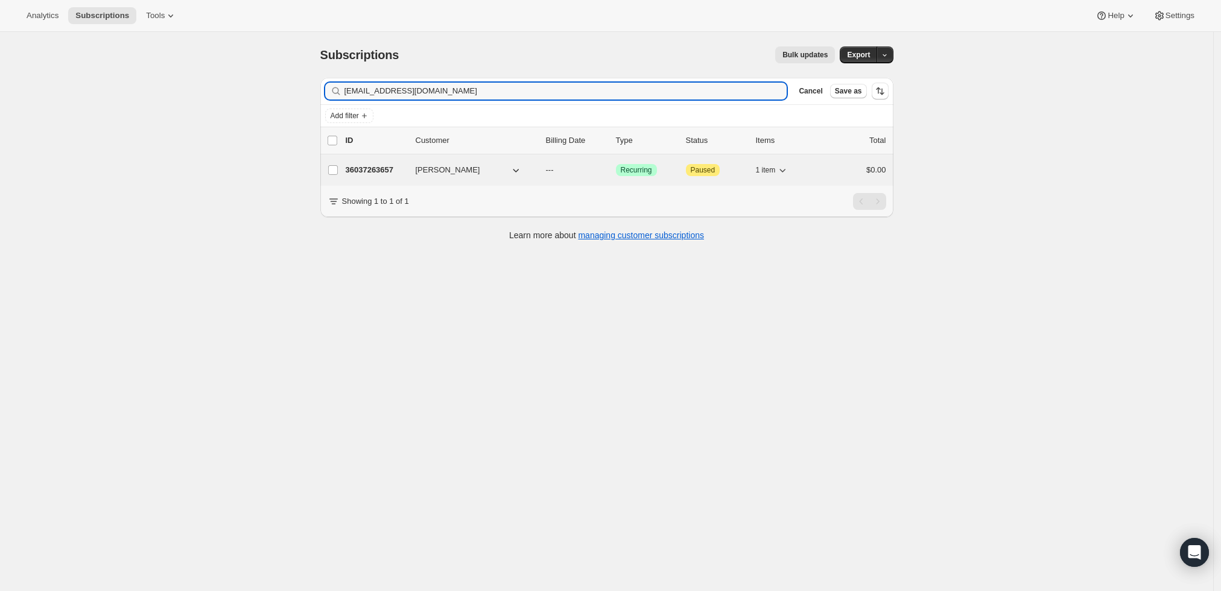
type input "josephgillespie@gmail.com"
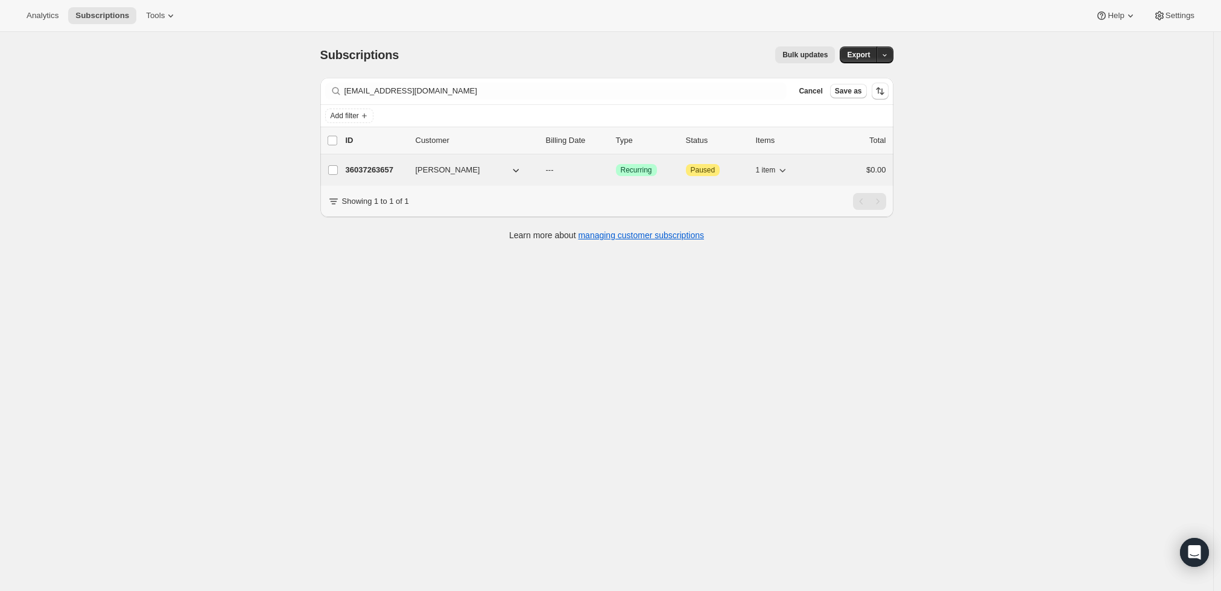
click at [363, 168] on p "36037263657" at bounding box center [376, 170] width 60 height 12
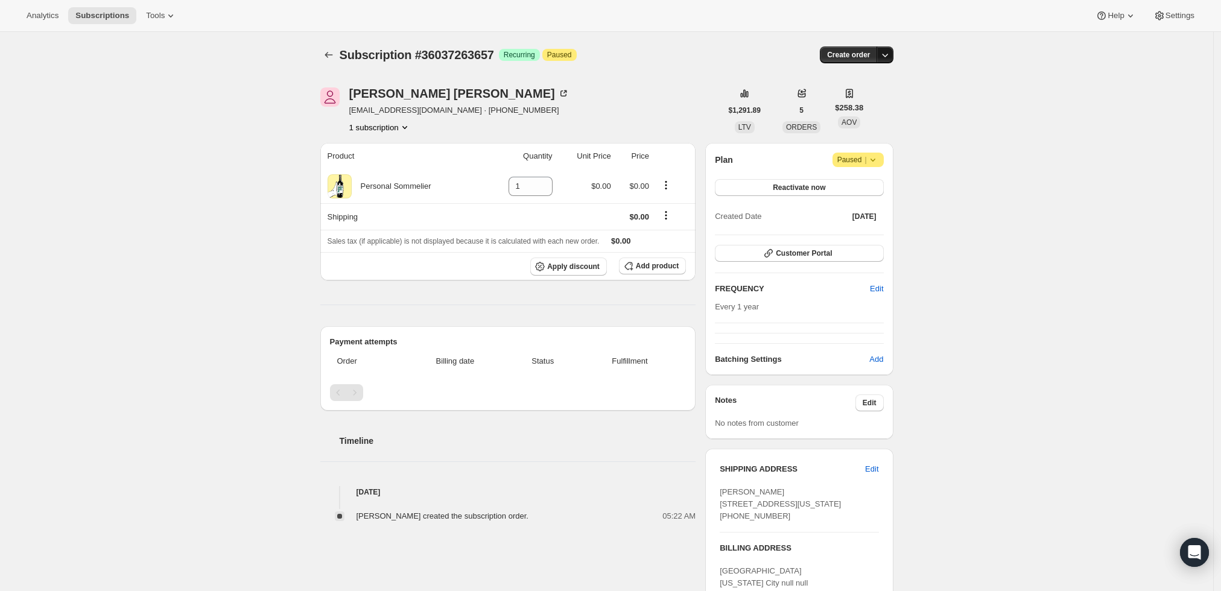
click at [886, 55] on icon "button" at bounding box center [885, 55] width 12 height 12
click at [857, 95] on span "Create custom one-time order" at bounding box center [838, 99] width 104 height 9
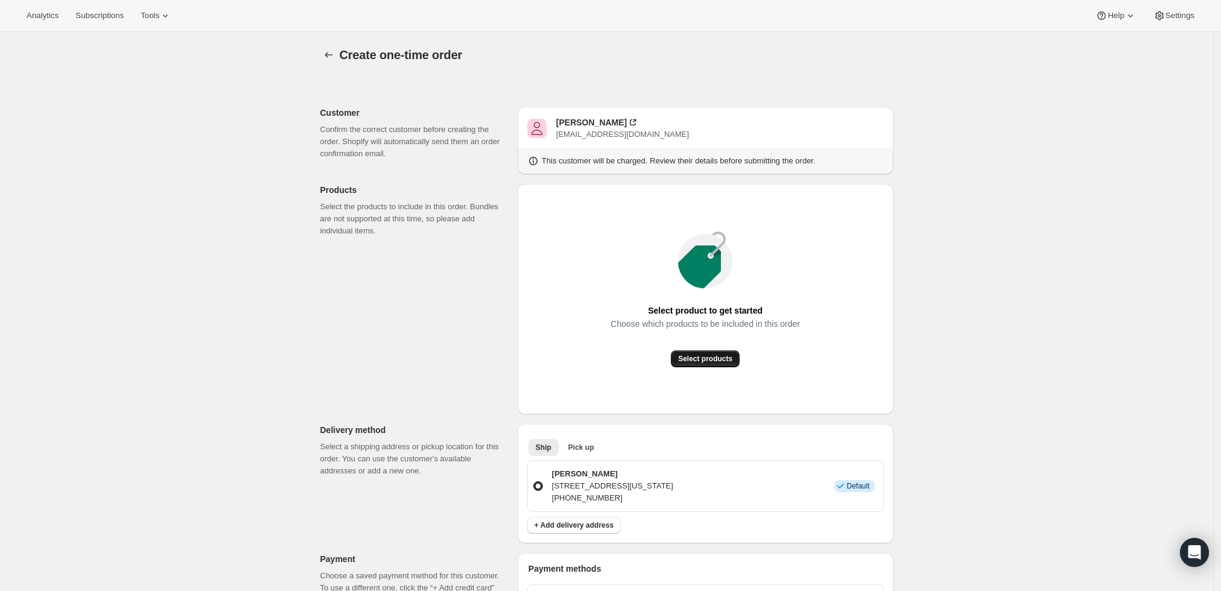
click at [705, 357] on span "Select products" at bounding box center [705, 359] width 54 height 10
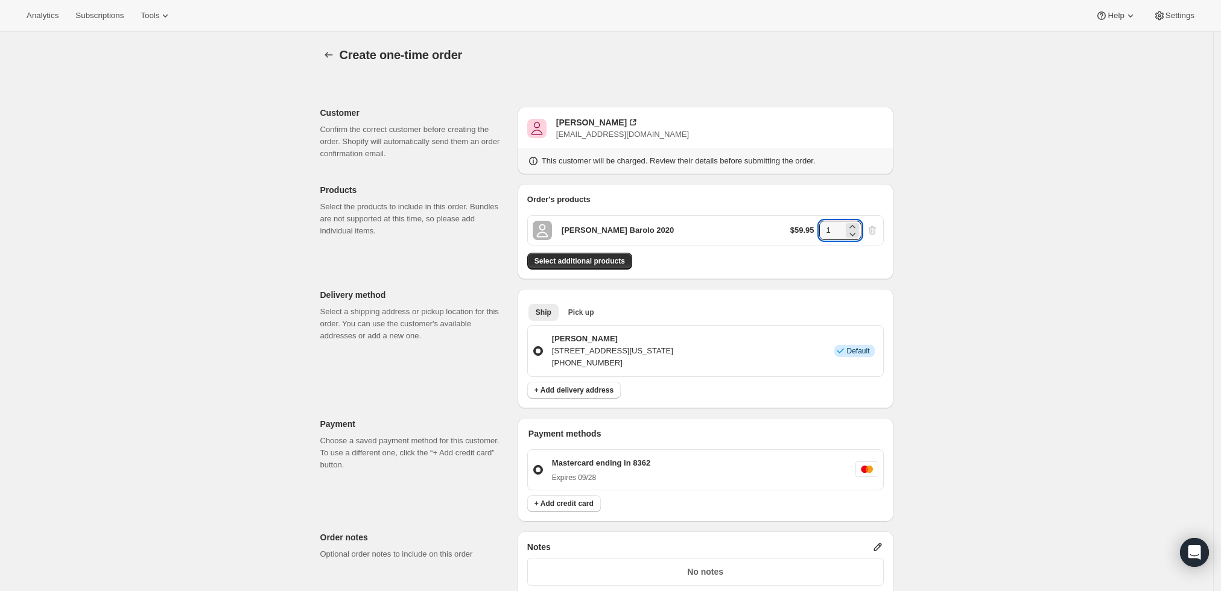
drag, startPoint x: 843, startPoint y: 225, endPoint x: 811, endPoint y: 227, distance: 32.1
click at [811, 227] on div "$59.95 1" at bounding box center [834, 230] width 88 height 19
type input "3"
click at [958, 308] on div "Create one-time order. This page is ready Create one-time order Customer Confir…" at bounding box center [606, 456] width 1213 height 848
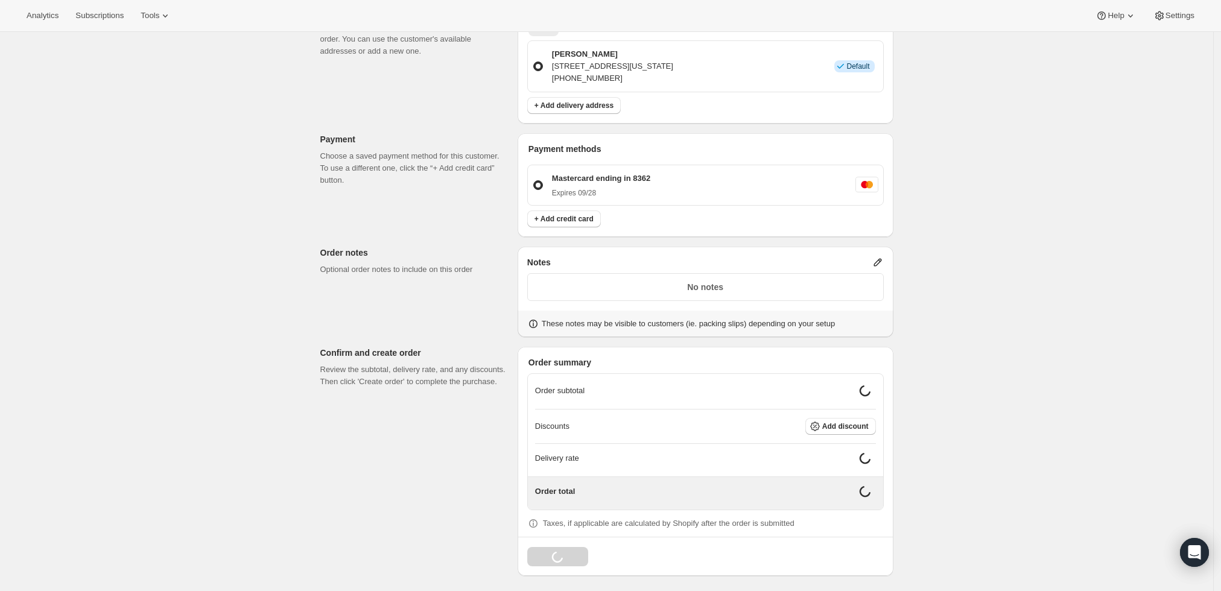
scroll to position [285, 0]
click at [880, 259] on icon at bounding box center [878, 262] width 8 height 8
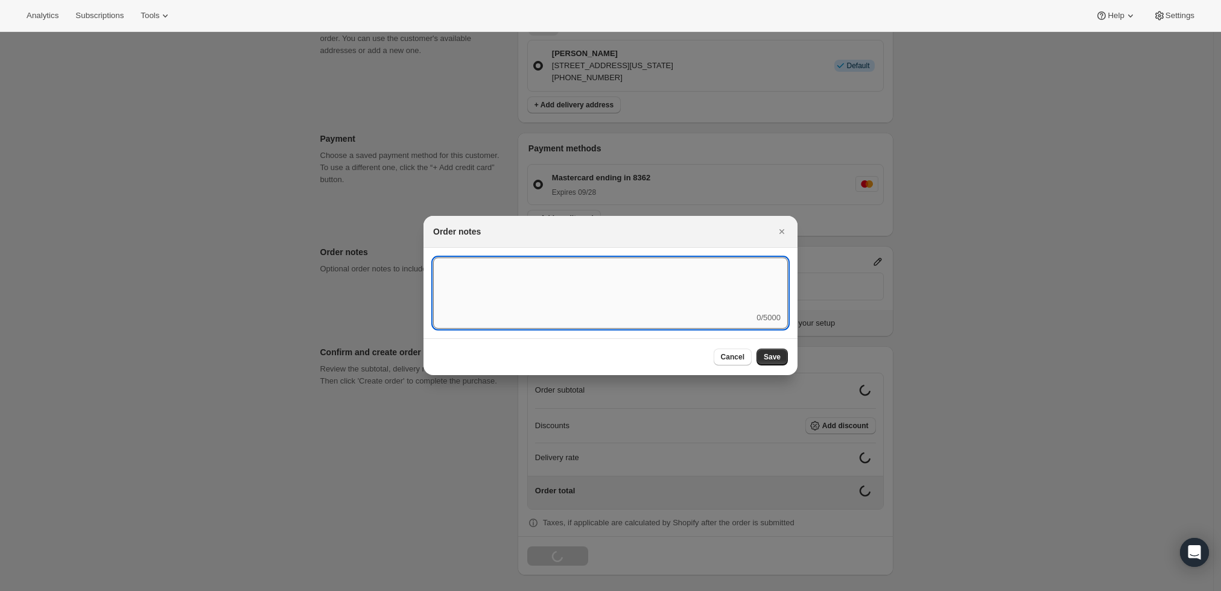
click at [676, 286] on textarea ":rd5:" at bounding box center [610, 285] width 355 height 54
type textarea "Weather HOLD"
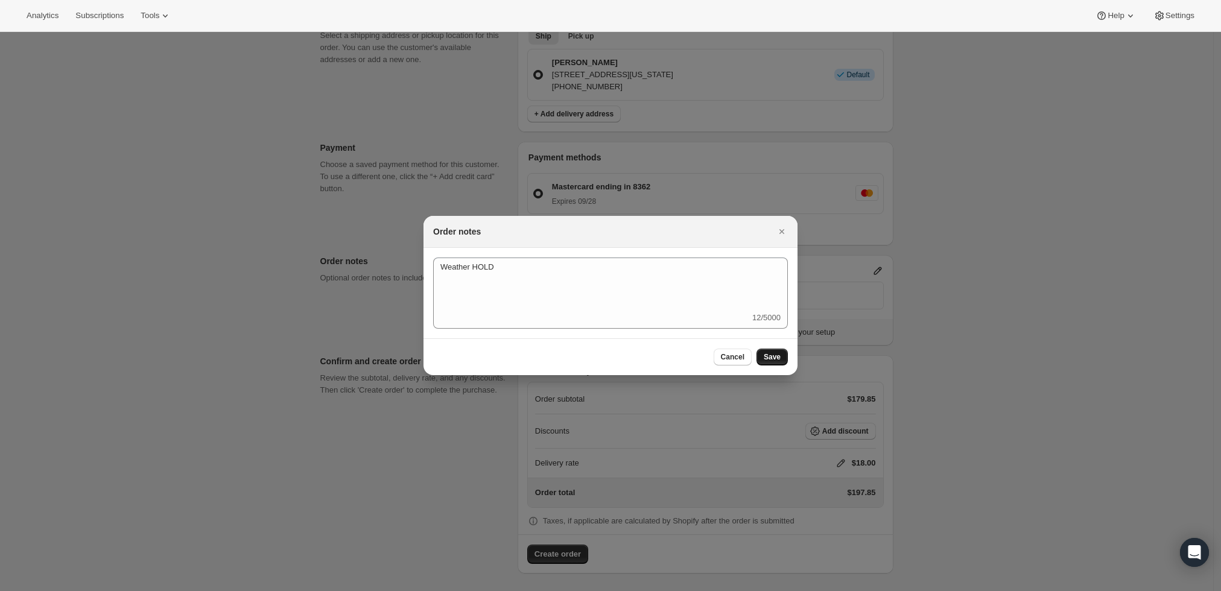
click at [777, 361] on span "Save" at bounding box center [772, 357] width 17 height 10
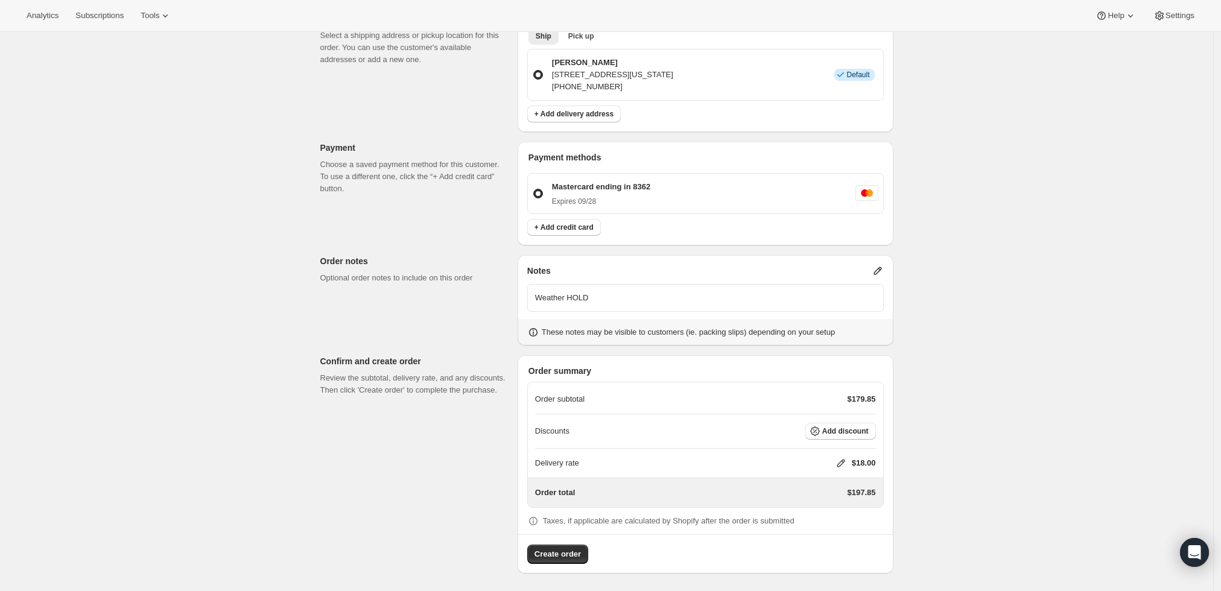
click at [841, 462] on icon at bounding box center [841, 463] width 12 height 12
click at [816, 507] on input "0" at bounding box center [847, 507] width 109 height 19
type input "0"
click at [840, 533] on span "Save" at bounding box center [838, 536] width 17 height 10
click at [552, 555] on span "Create order" at bounding box center [558, 555] width 46 height 12
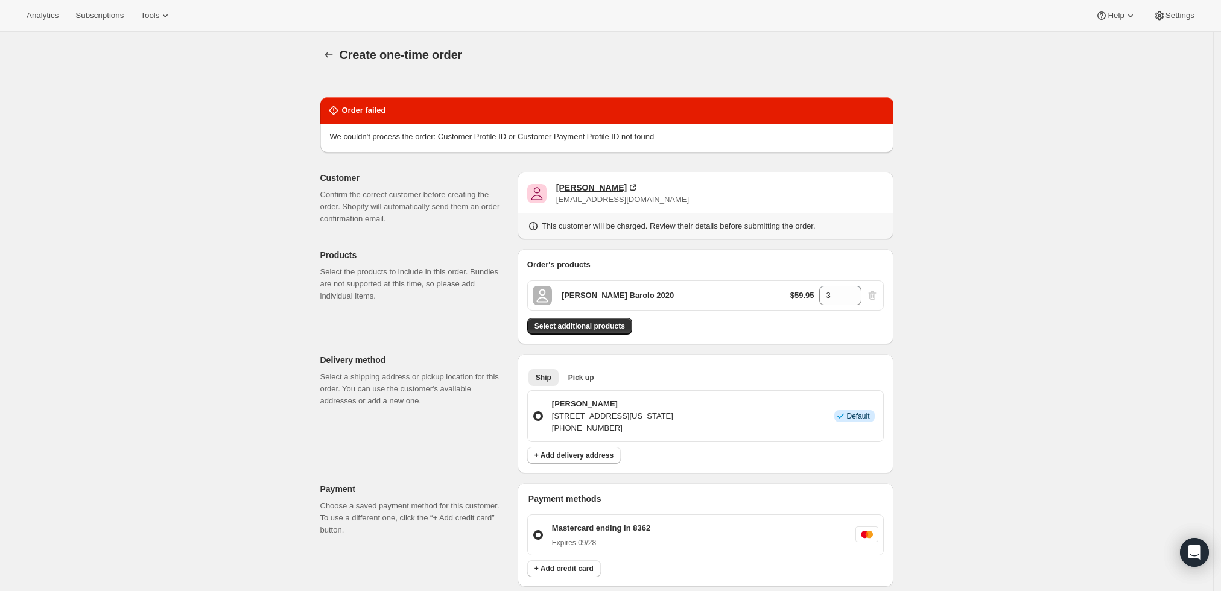
click at [593, 186] on div "Joseph Gillespie" at bounding box center [591, 188] width 71 height 12
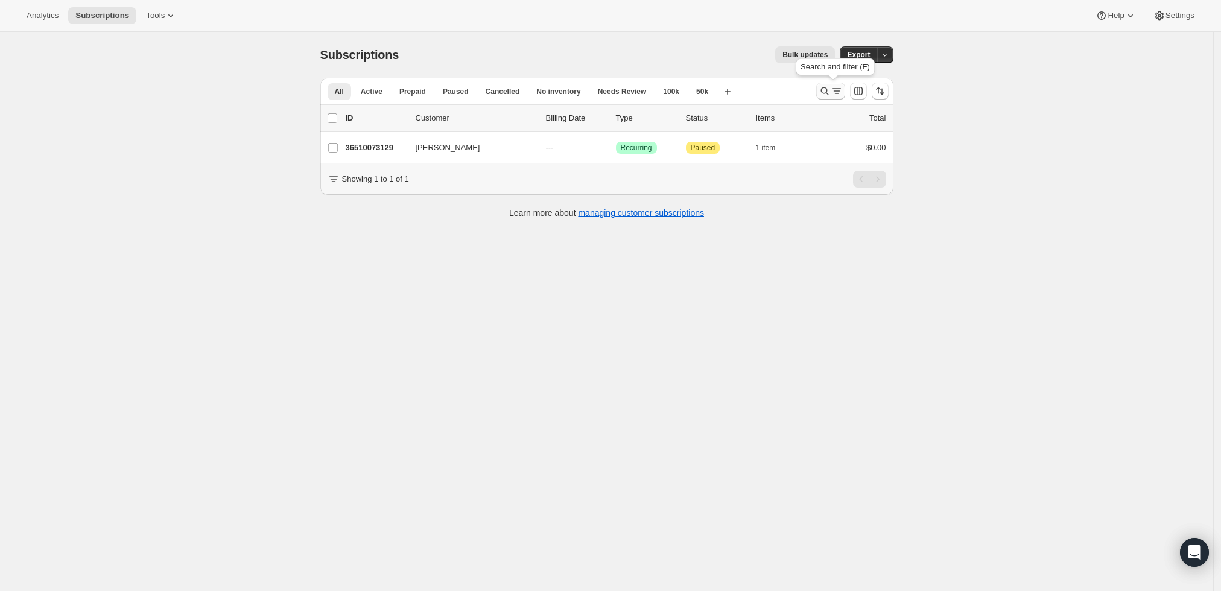
click at [825, 90] on icon "Search and filter results" at bounding box center [825, 91] width 12 height 12
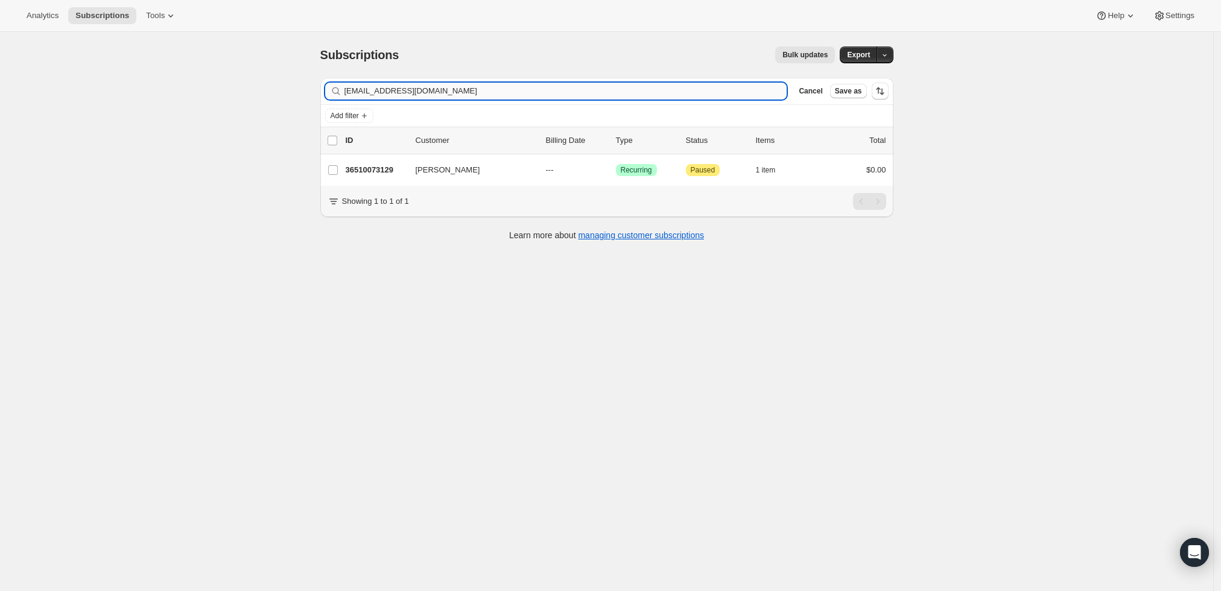
click at [573, 92] on input "[EMAIL_ADDRESS][DOMAIN_NAME]" at bounding box center [566, 91] width 443 height 17
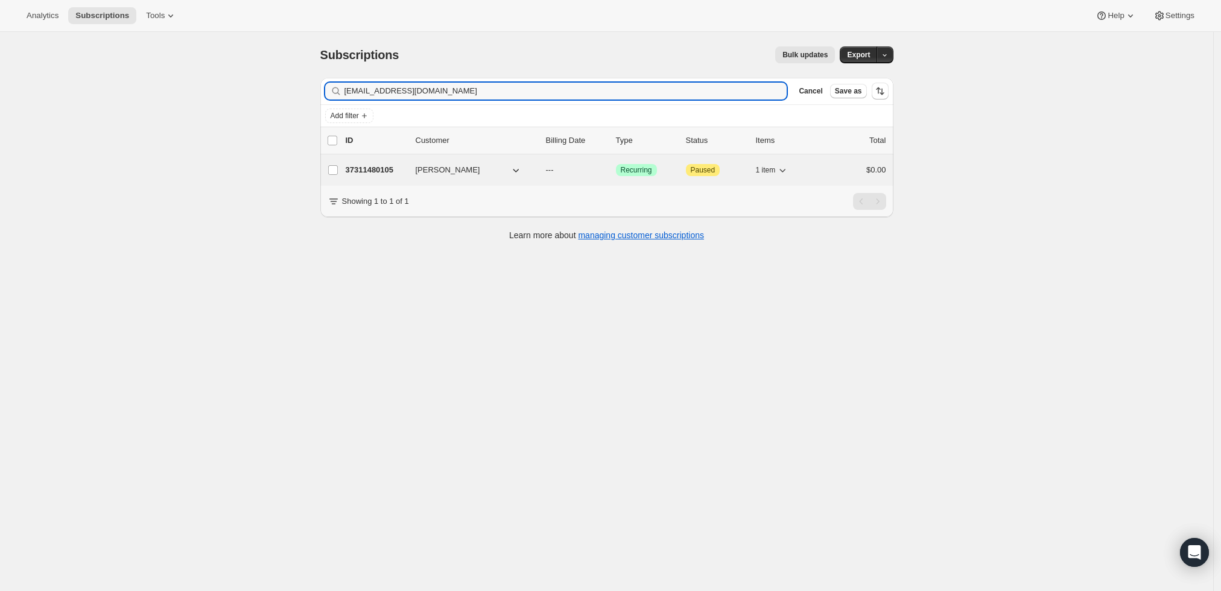
type input "[EMAIL_ADDRESS][DOMAIN_NAME]"
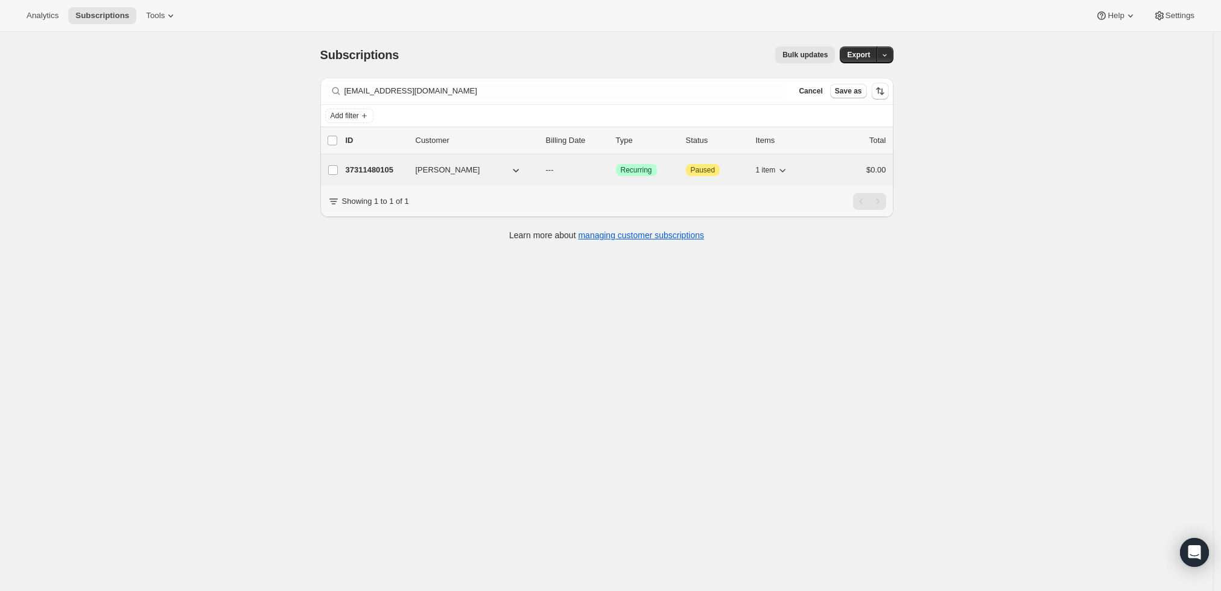
click at [374, 171] on p "37311480105" at bounding box center [376, 170] width 60 height 12
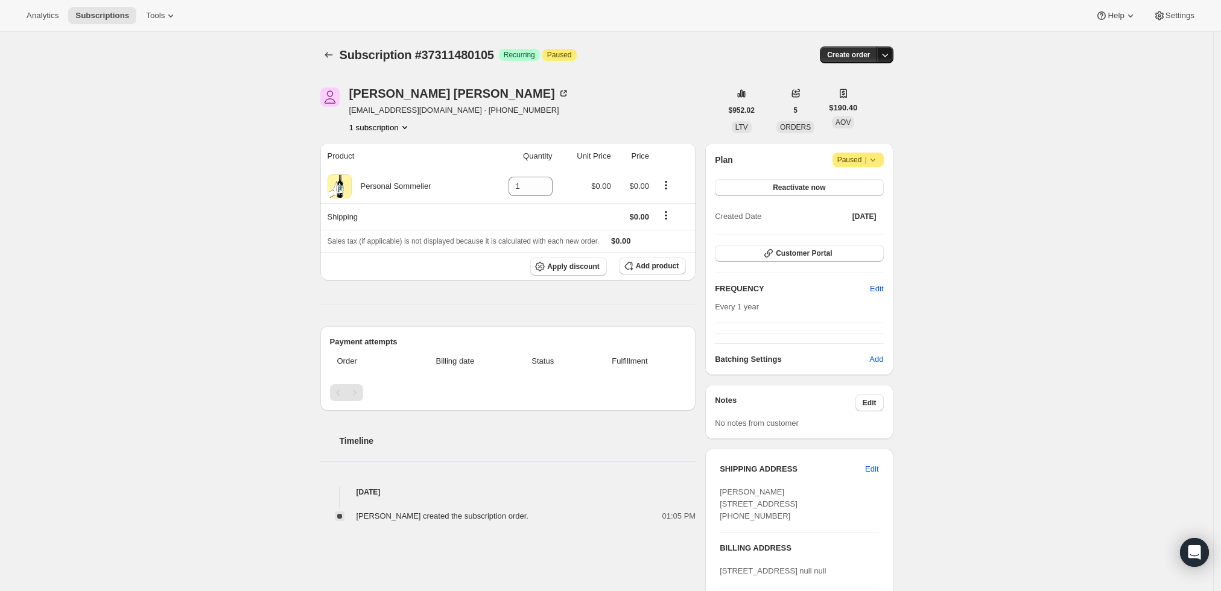
click at [888, 56] on icon "button" at bounding box center [885, 55] width 12 height 12
click at [862, 97] on span "Create custom one-time order" at bounding box center [838, 99] width 104 height 9
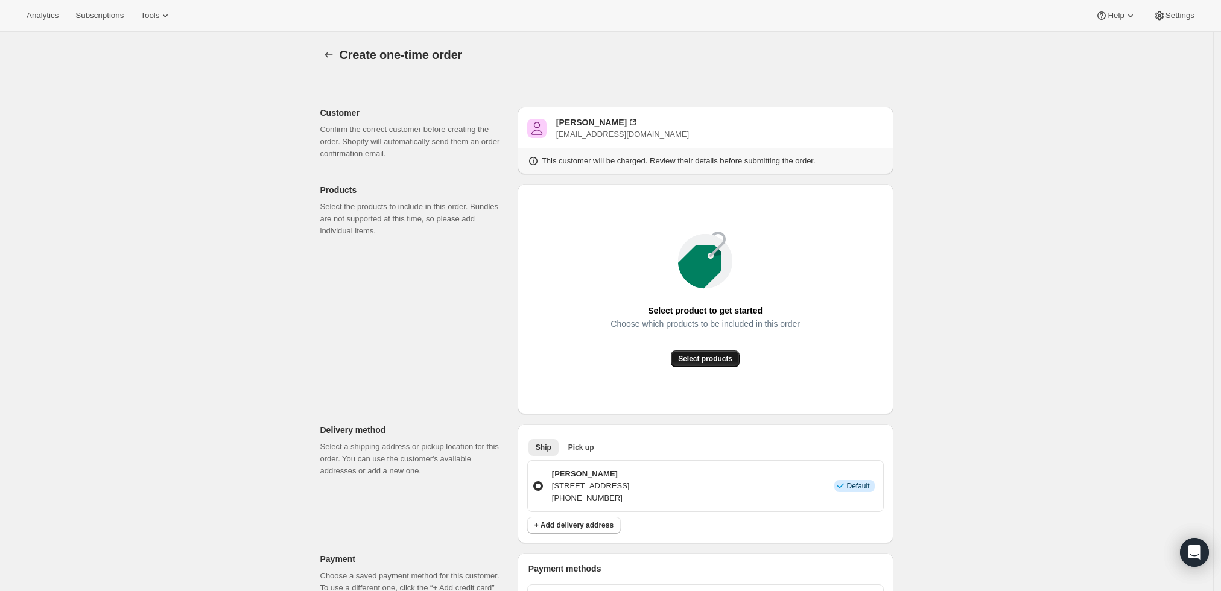
click at [692, 356] on span "Select products" at bounding box center [705, 359] width 54 height 10
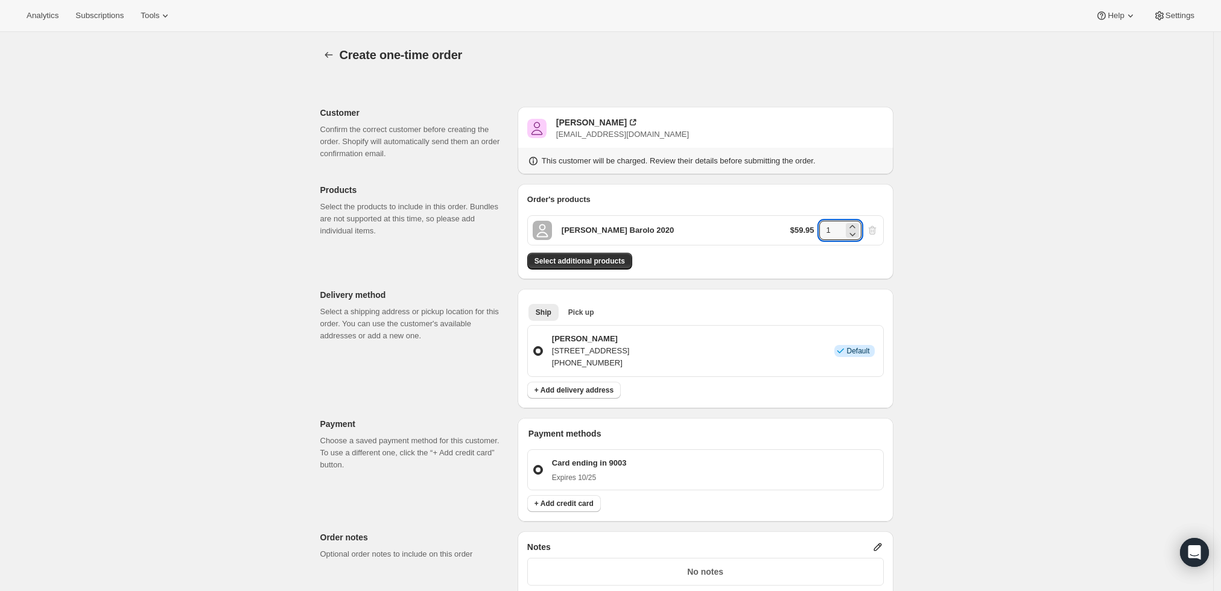
drag, startPoint x: 844, startPoint y: 235, endPoint x: 786, endPoint y: 230, distance: 58.2
click at [786, 230] on div "[PERSON_NAME] Barolo 2020 $59.95 1" at bounding box center [705, 230] width 357 height 30
type input "6"
click at [965, 247] on div "Create one-time order. This page is ready Create one-time order Customer Confir…" at bounding box center [606, 456] width 1213 height 848
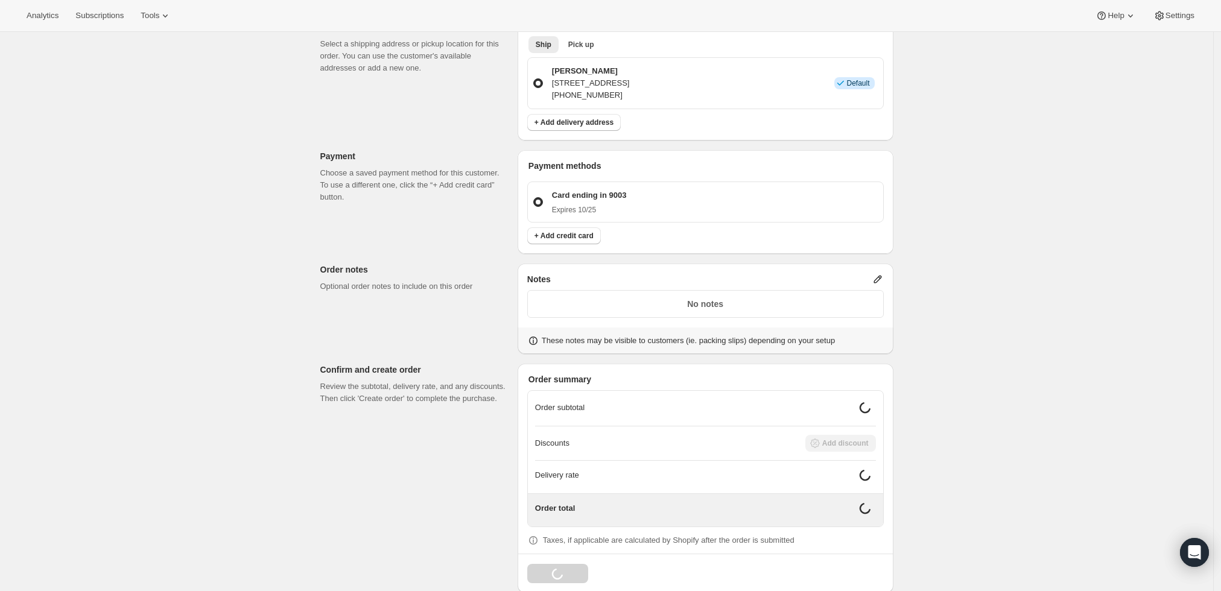
scroll to position [285, 0]
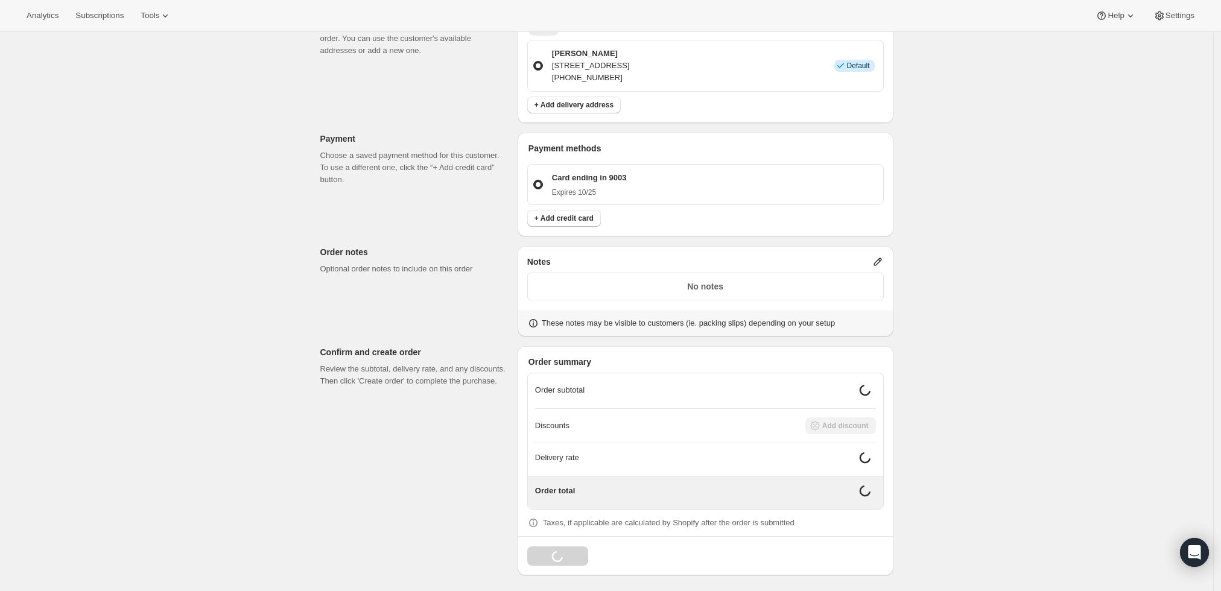
click at [882, 259] on icon at bounding box center [878, 262] width 8 height 8
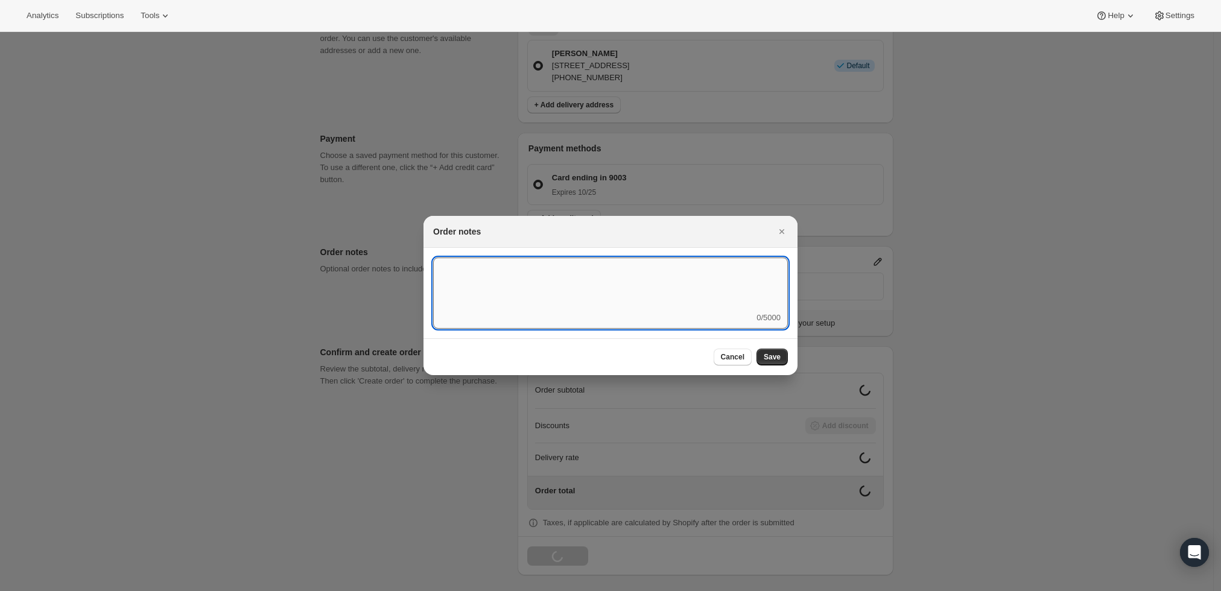
click at [693, 273] on textarea ":r3v:" at bounding box center [610, 285] width 355 height 54
type textarea "weather HOLD"
click at [760, 352] on button "Save" at bounding box center [772, 357] width 31 height 17
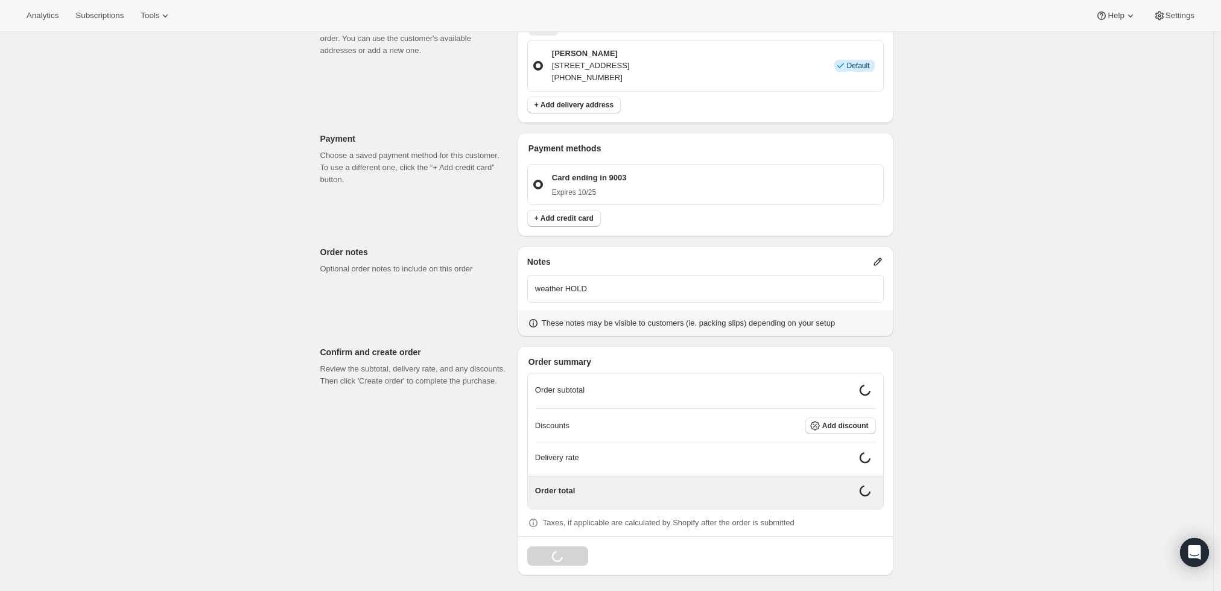
scroll to position [276, 0]
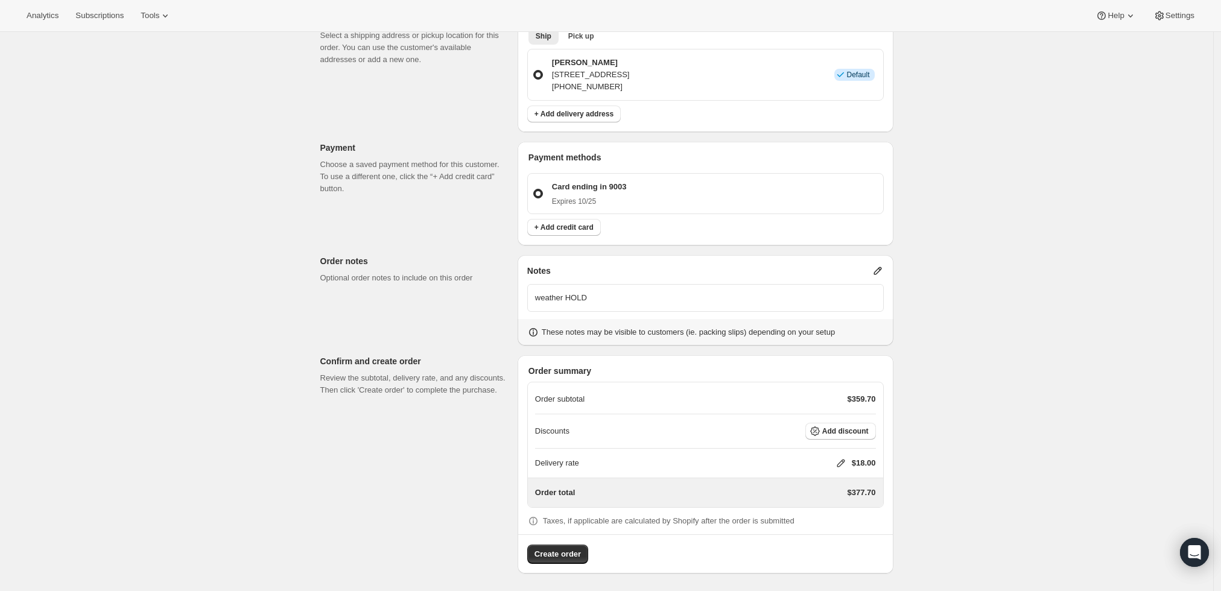
click at [843, 460] on icon at bounding box center [841, 463] width 12 height 12
click at [850, 501] on input "0" at bounding box center [847, 507] width 109 height 19
type input "0"
click at [845, 539] on button "Save" at bounding box center [838, 535] width 31 height 17
click at [559, 556] on span "Create order" at bounding box center [558, 555] width 46 height 12
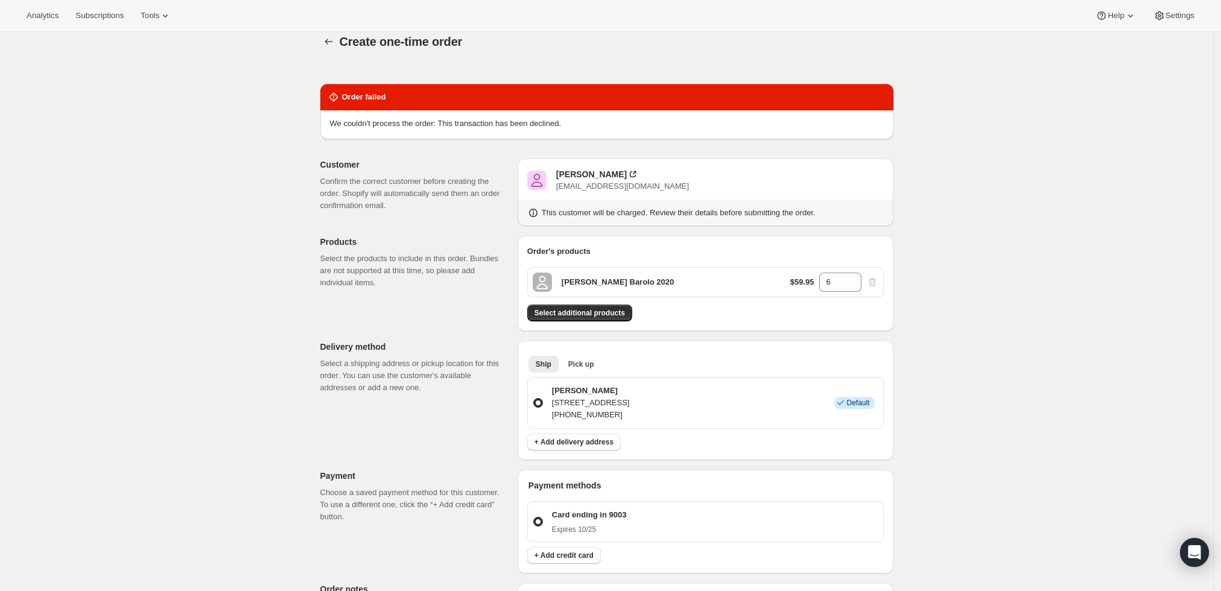
scroll to position [7, 0]
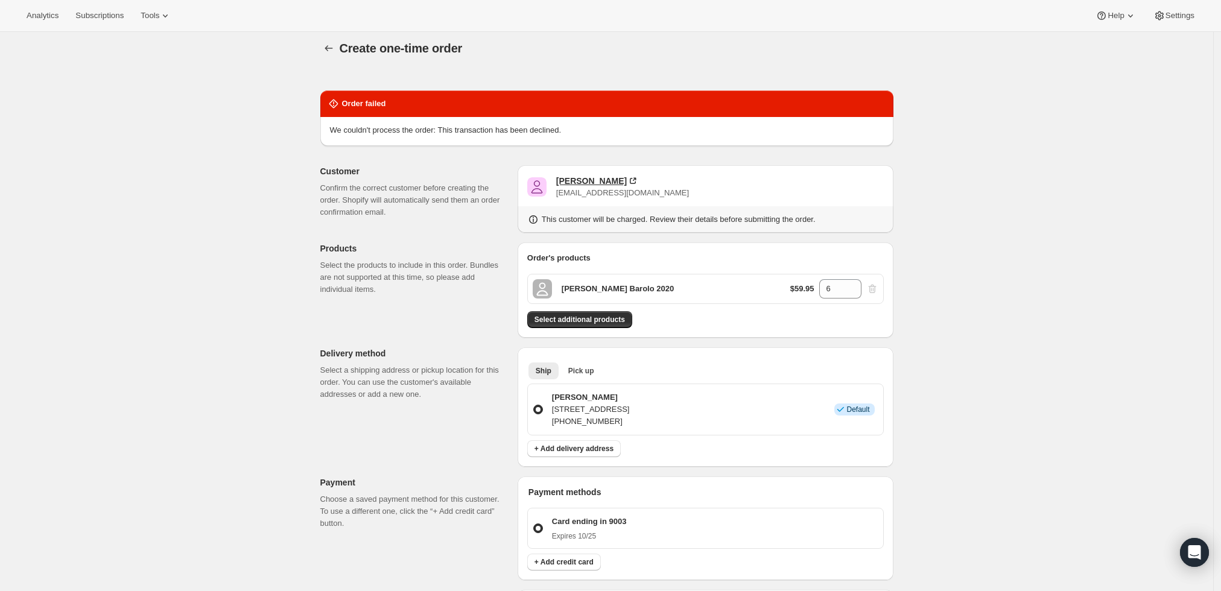
click at [588, 179] on div "[PERSON_NAME]" at bounding box center [591, 181] width 71 height 12
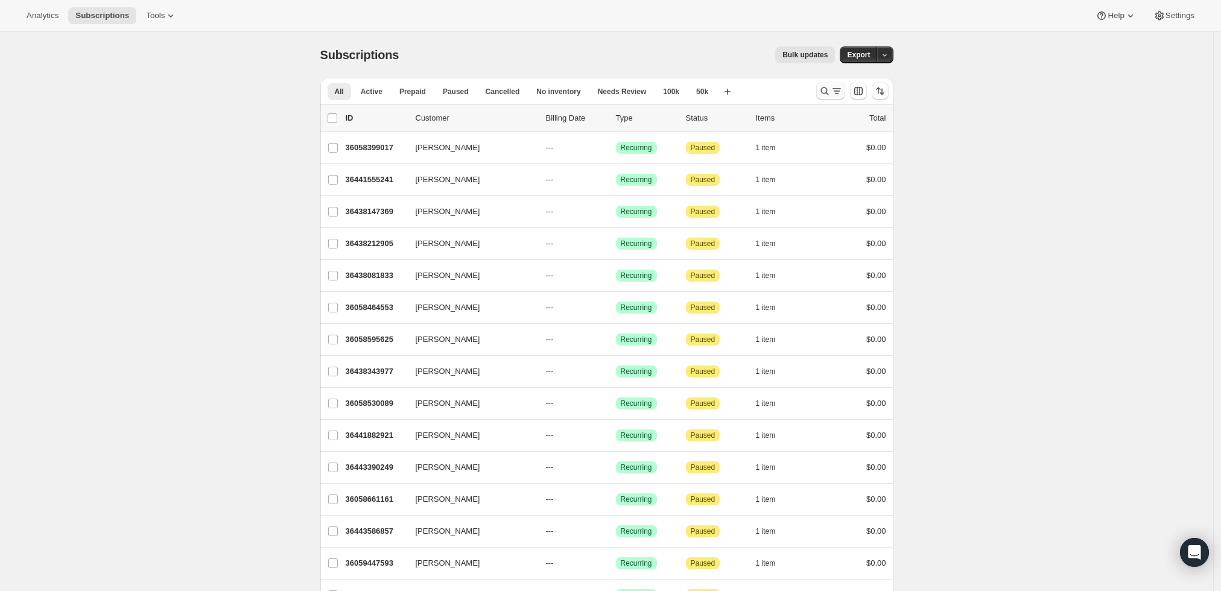
click at [825, 88] on icon "Search and filter results" at bounding box center [825, 91] width 8 height 8
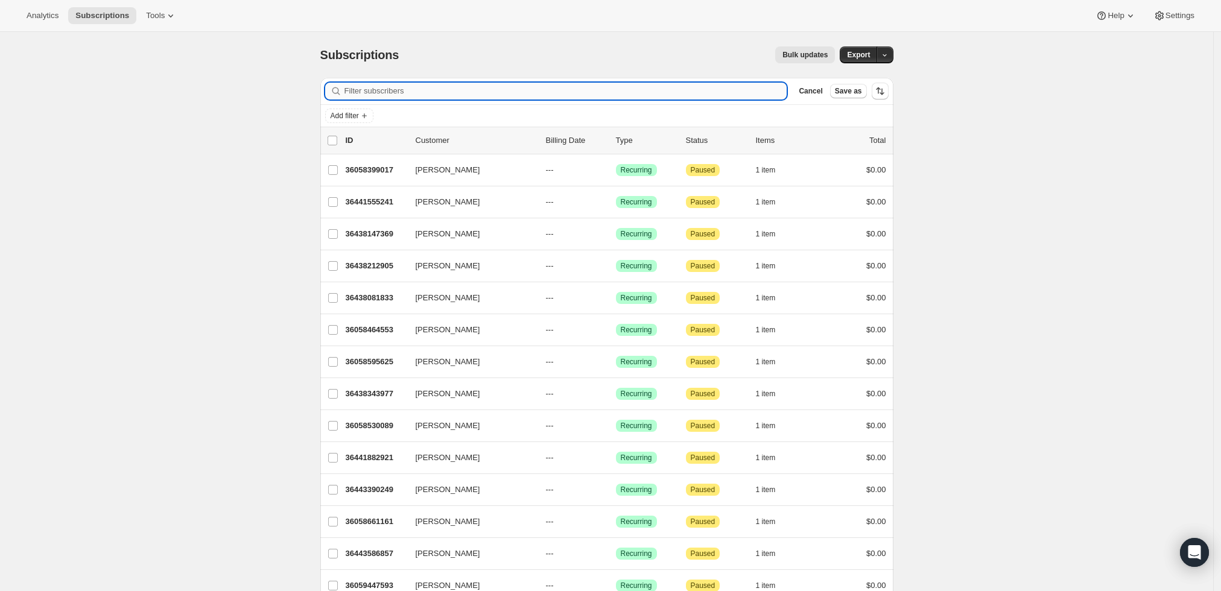
click at [667, 94] on input "Filter subscribers" at bounding box center [566, 91] width 443 height 17
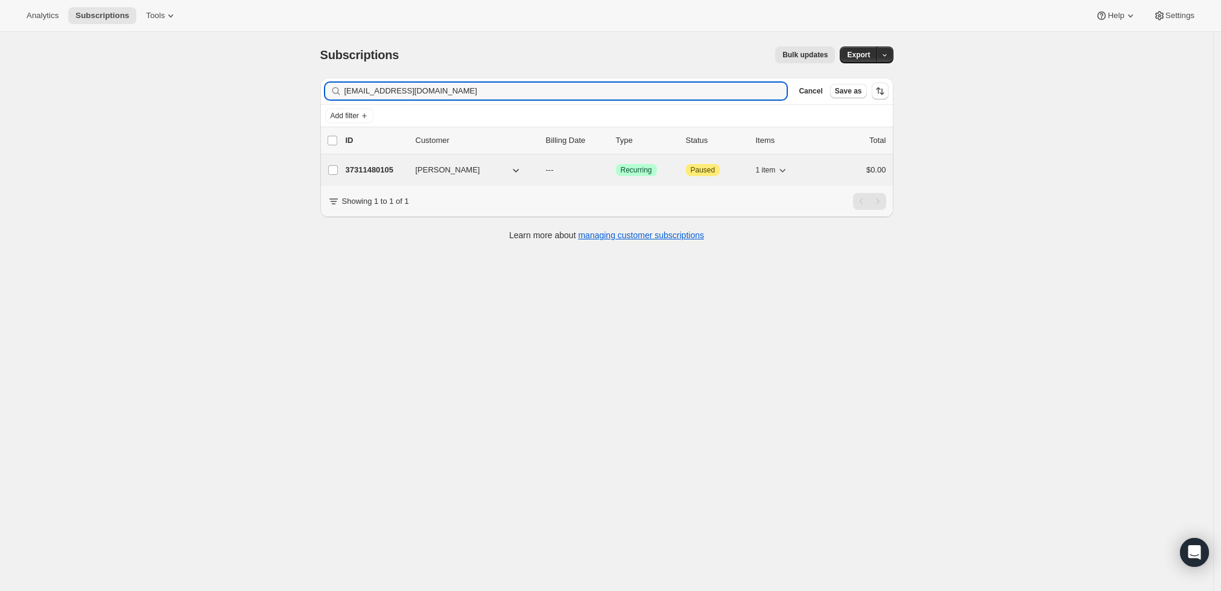
type input "[EMAIL_ADDRESS][DOMAIN_NAME]"
click at [372, 168] on p "37311480105" at bounding box center [376, 170] width 60 height 12
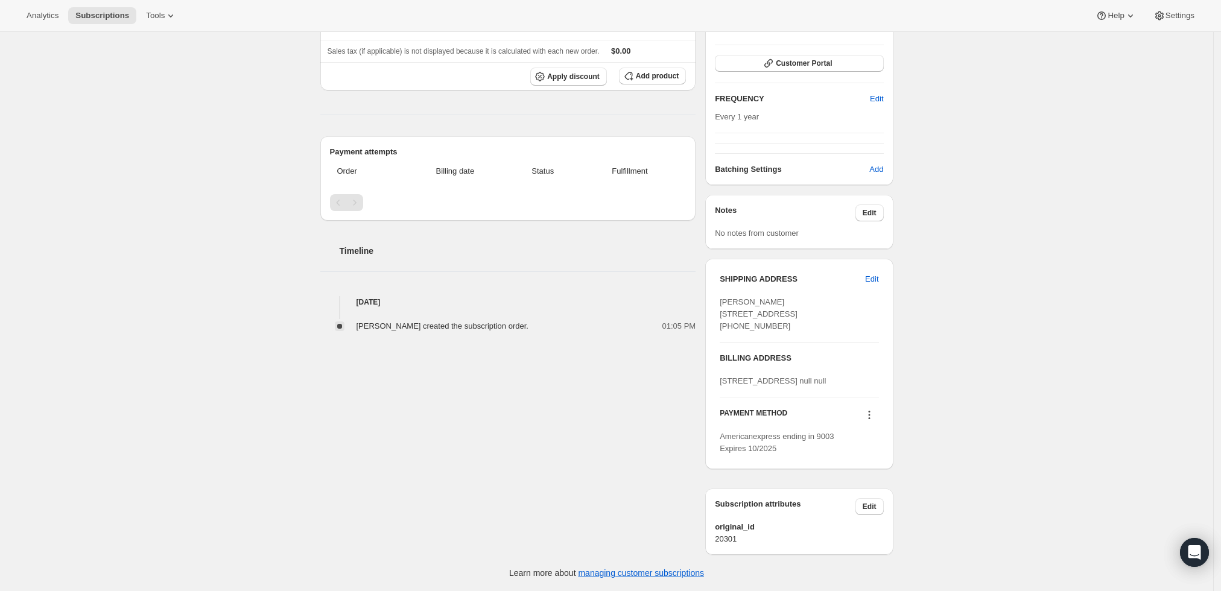
scroll to position [224, 0]
click at [870, 416] on icon at bounding box center [869, 416] width 2 height 2
click at [860, 469] on span "Send link to update card" at bounding box center [872, 473] width 84 height 9
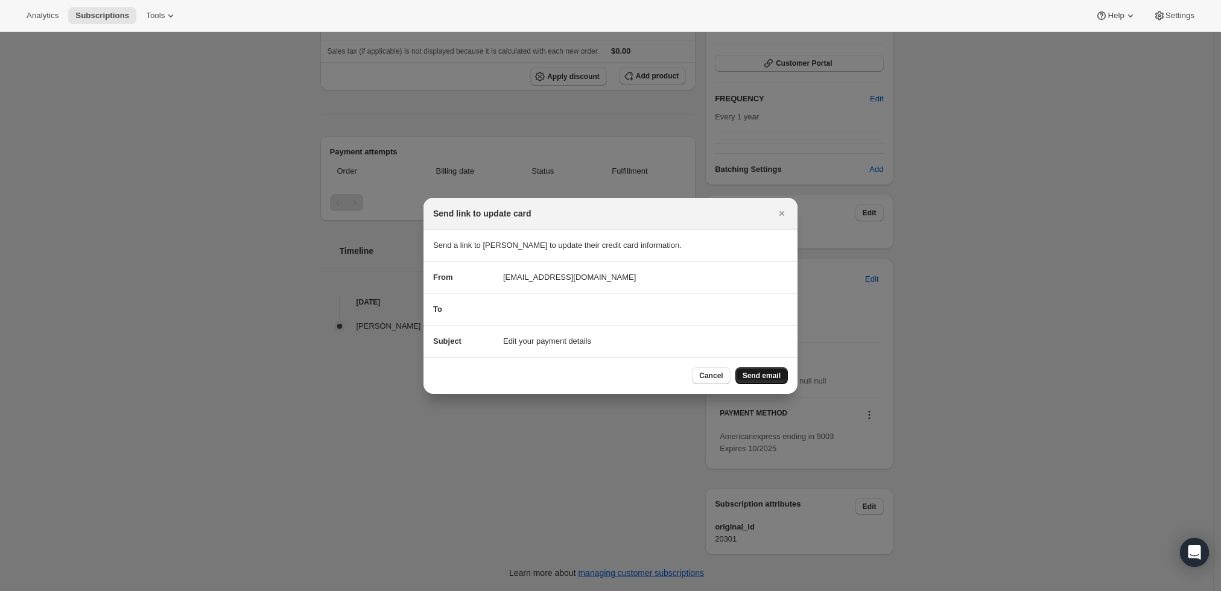
click at [765, 375] on span "Send email" at bounding box center [762, 376] width 38 height 10
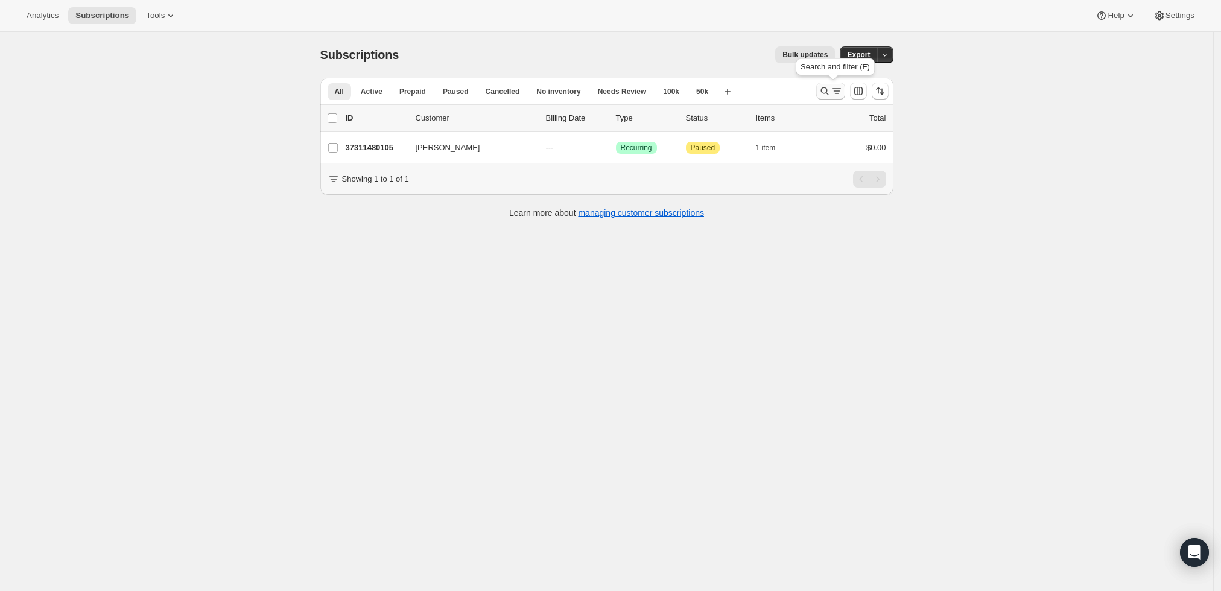
click at [825, 91] on icon "Search and filter results" at bounding box center [825, 91] width 8 height 8
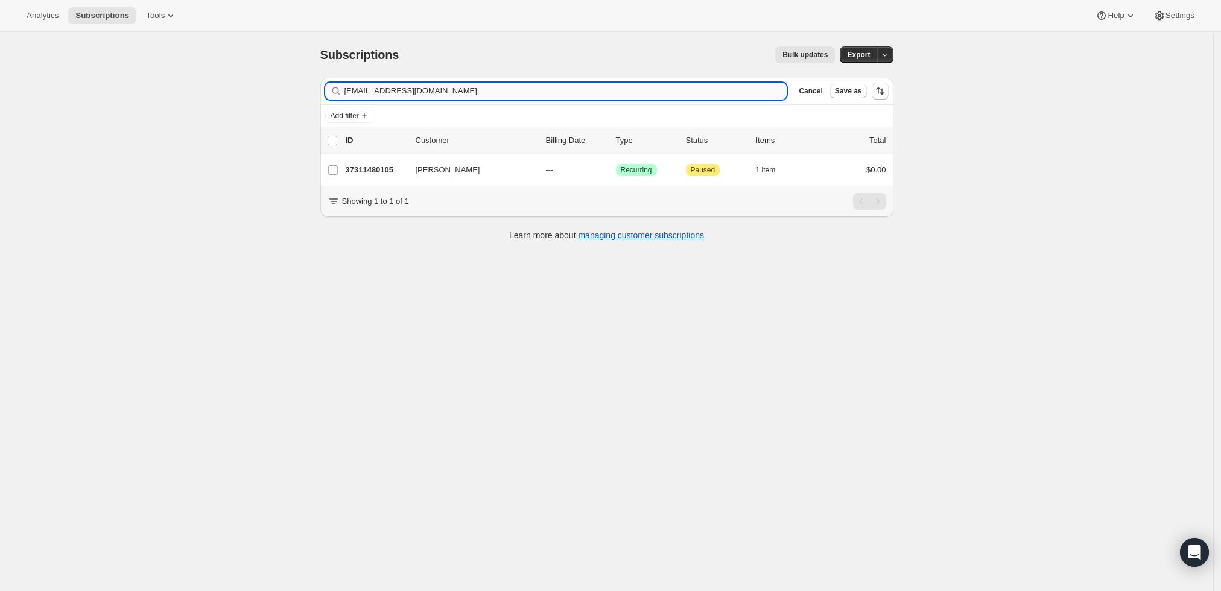
click at [530, 94] on input "[EMAIL_ADDRESS][DOMAIN_NAME]" at bounding box center [566, 91] width 443 height 17
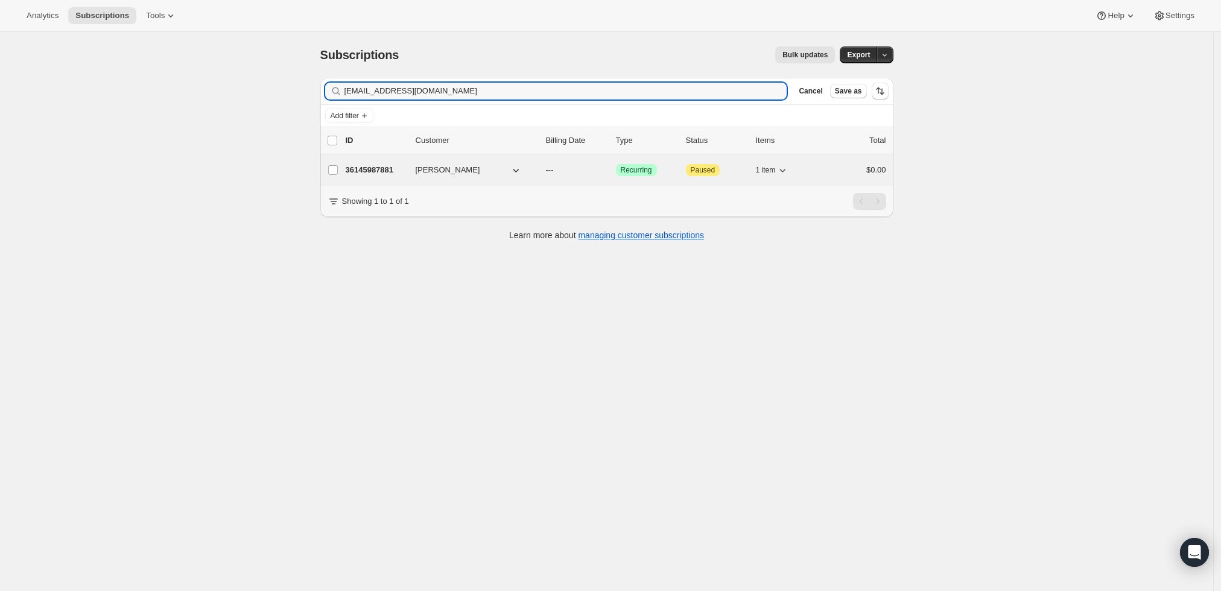
type input "[EMAIL_ADDRESS][DOMAIN_NAME]"
click at [370, 167] on p "36145987881" at bounding box center [376, 170] width 60 height 12
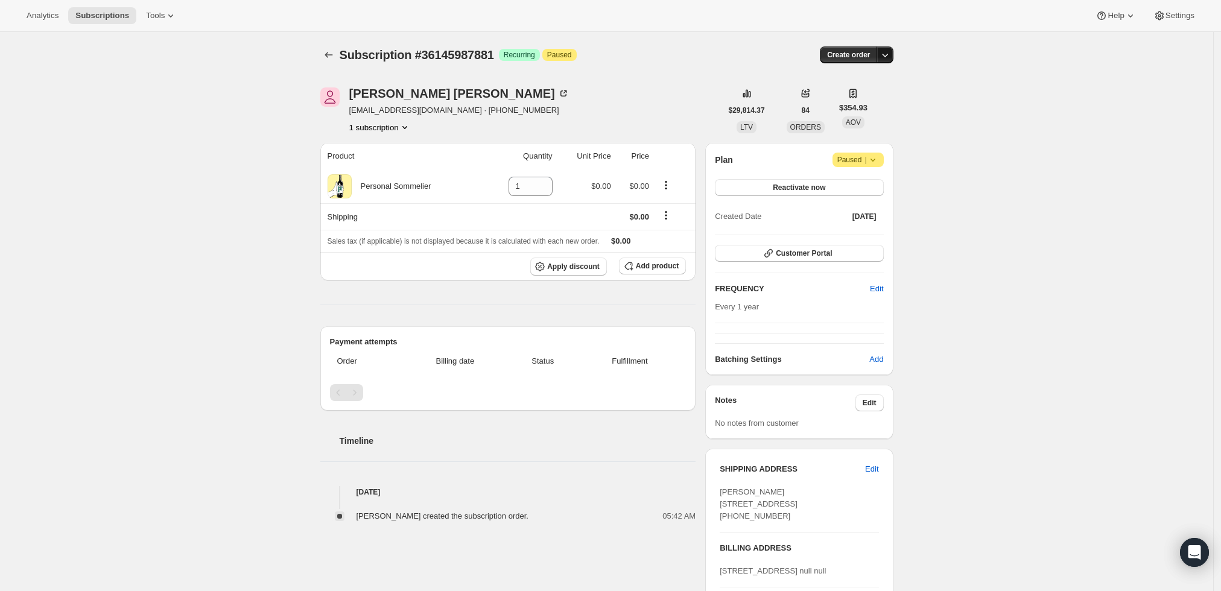
click at [888, 60] on icon "button" at bounding box center [885, 55] width 12 height 12
click at [874, 98] on span "Create custom one-time order" at bounding box center [838, 99] width 104 height 9
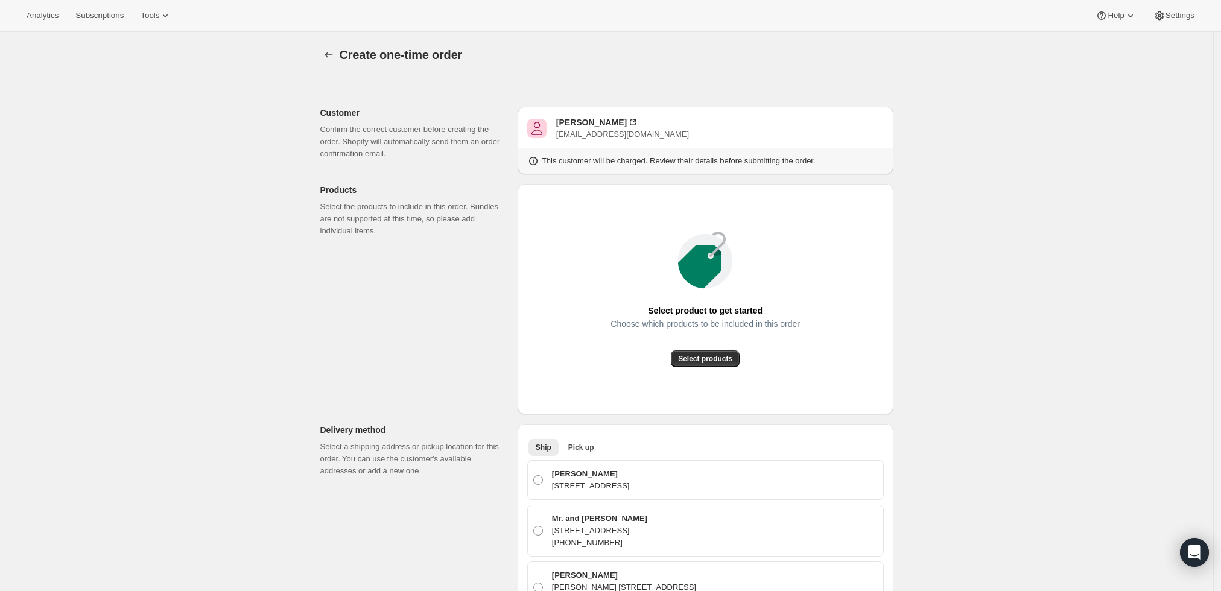
click at [711, 282] on icon at bounding box center [699, 267] width 43 height 43
click at [706, 358] on span "Select products" at bounding box center [705, 359] width 54 height 10
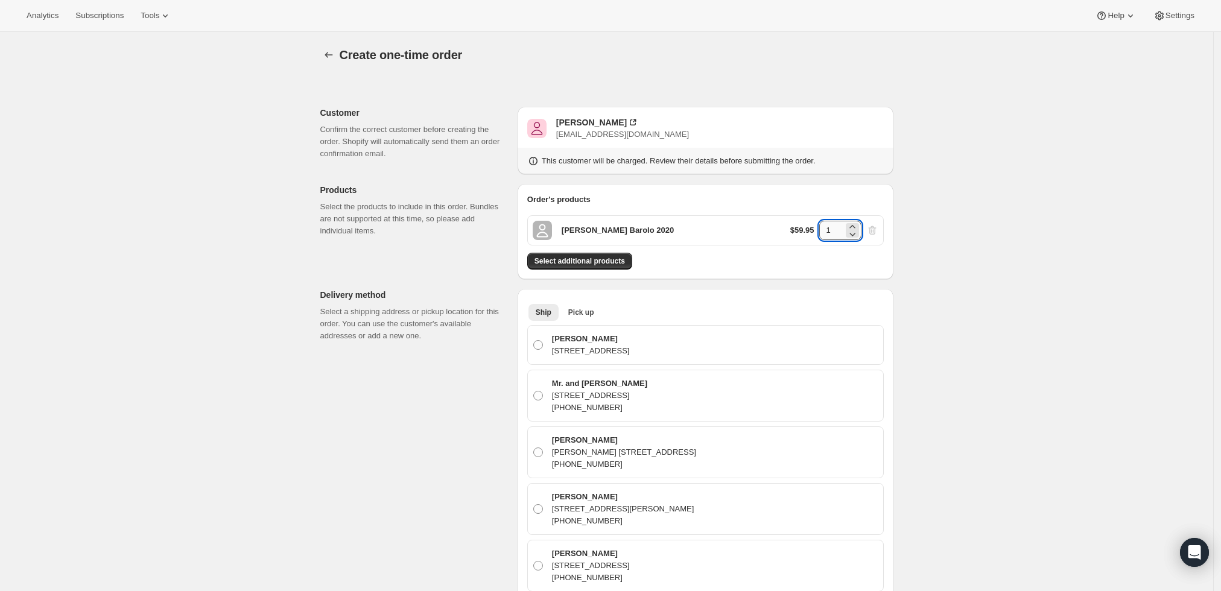
drag, startPoint x: 838, startPoint y: 231, endPoint x: 822, endPoint y: 231, distance: 16.3
click at [822, 231] on input "1" at bounding box center [831, 230] width 24 height 19
type input "6"
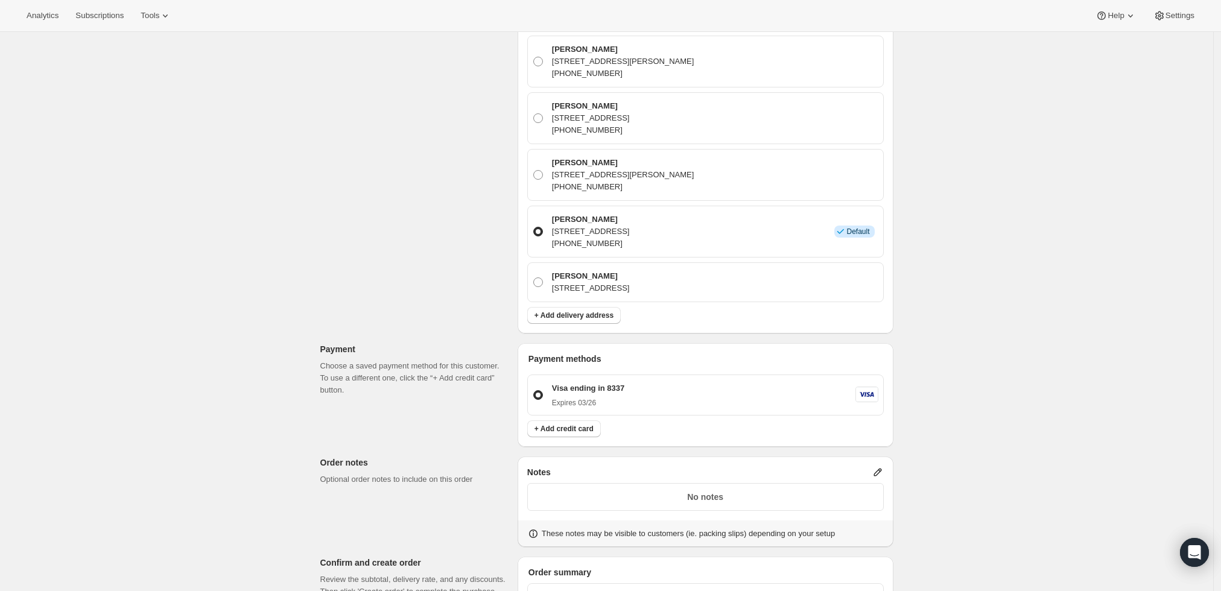
scroll to position [469, 0]
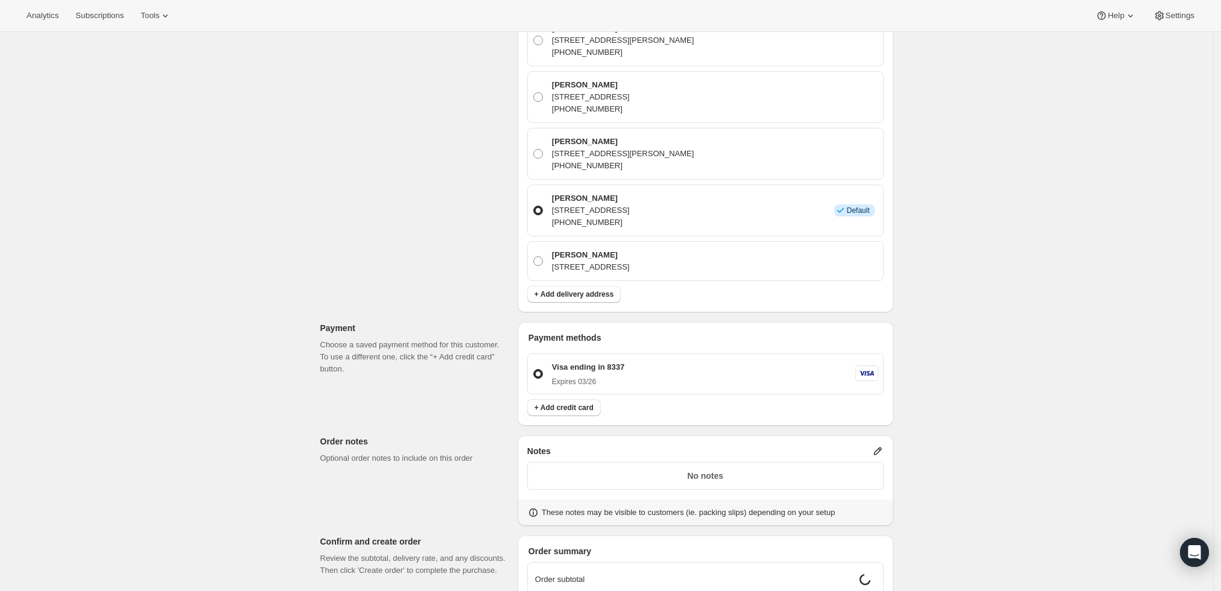
click at [876, 448] on icon at bounding box center [878, 451] width 12 height 12
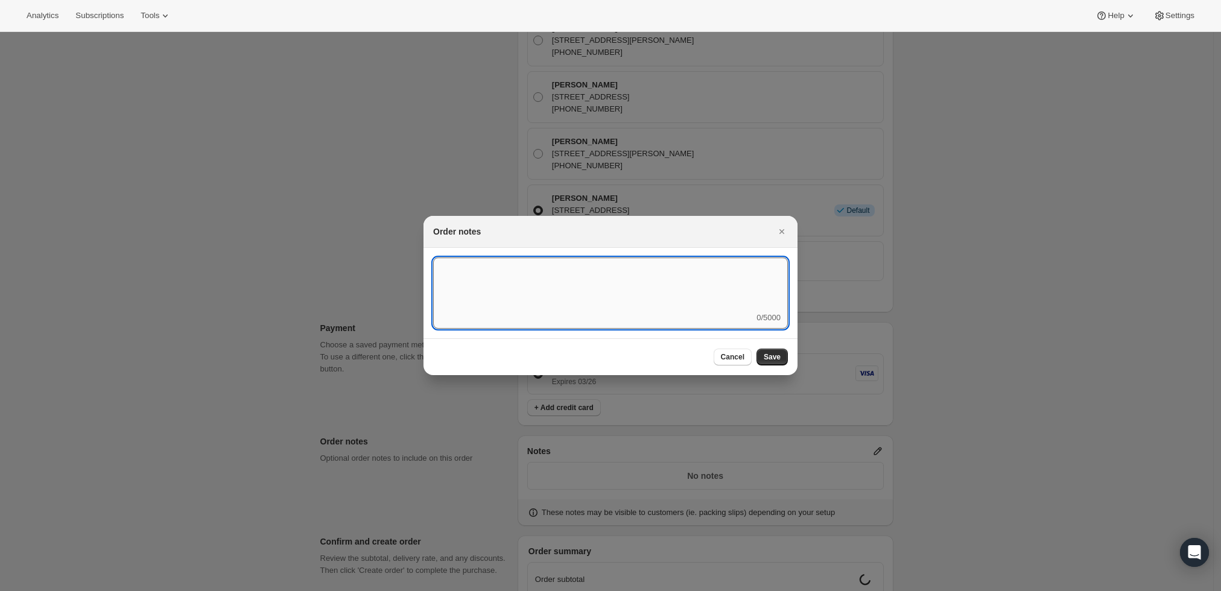
click at [629, 278] on textarea ":r3v:" at bounding box center [610, 285] width 355 height 54
type textarea "Weather HOLD"
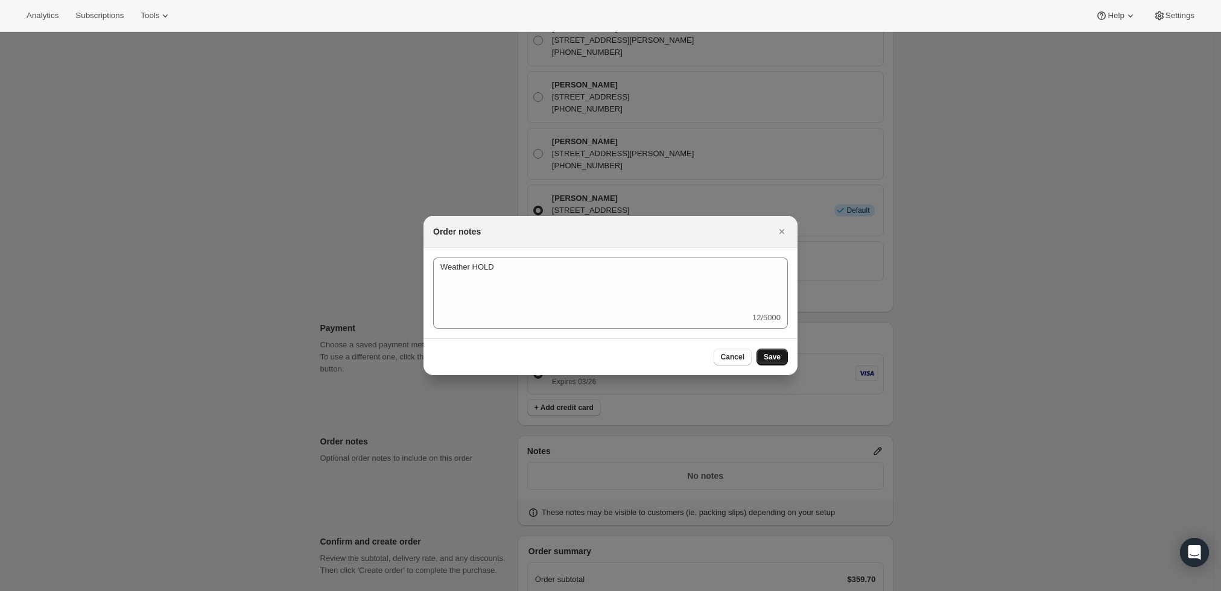
click at [780, 350] on button "Save" at bounding box center [772, 357] width 31 height 17
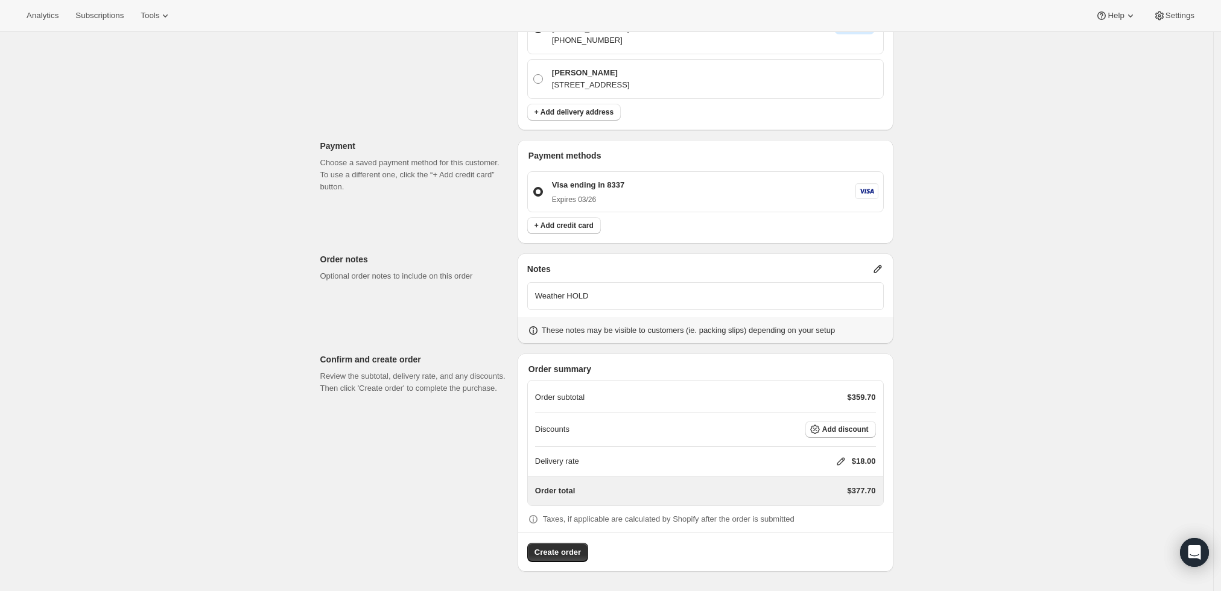
scroll to position [649, 0]
click at [839, 459] on icon at bounding box center [841, 464] width 12 height 12
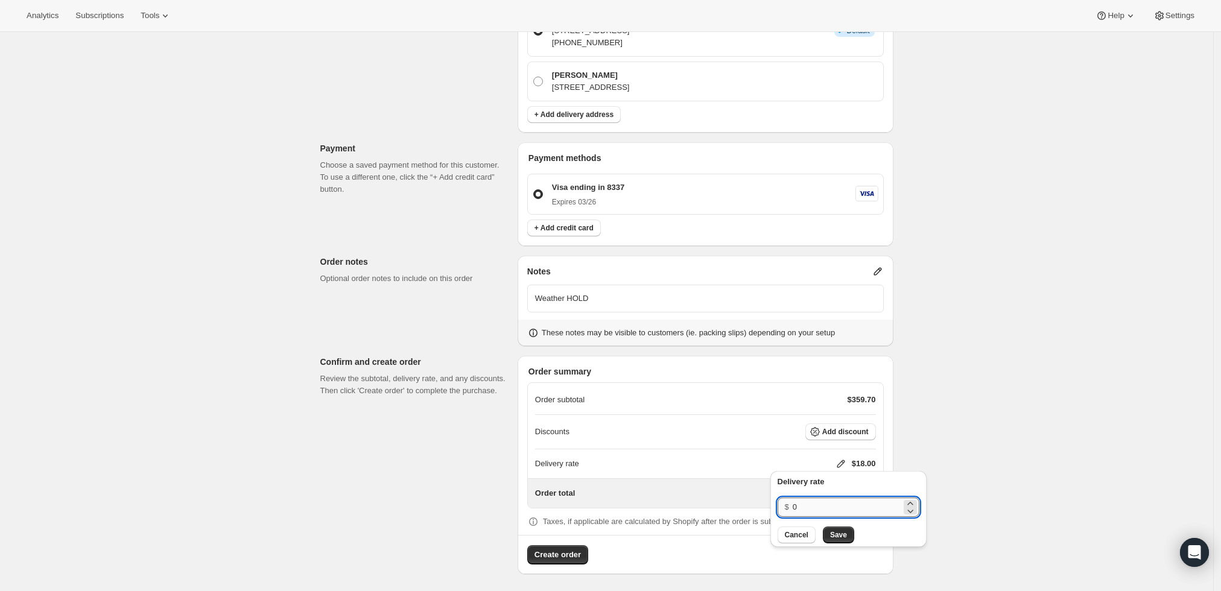
click at [803, 506] on input "0" at bounding box center [847, 507] width 109 height 19
type input "0"
click at [830, 537] on span "Save" at bounding box center [838, 535] width 17 height 10
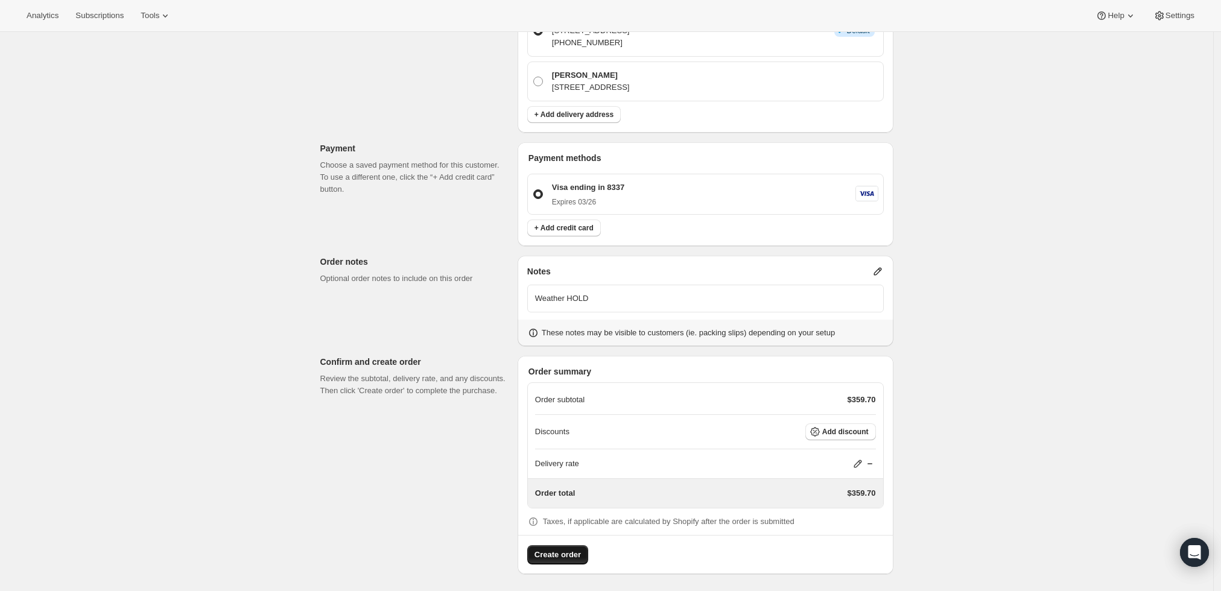
click at [583, 554] on button "Create order" at bounding box center [557, 554] width 61 height 19
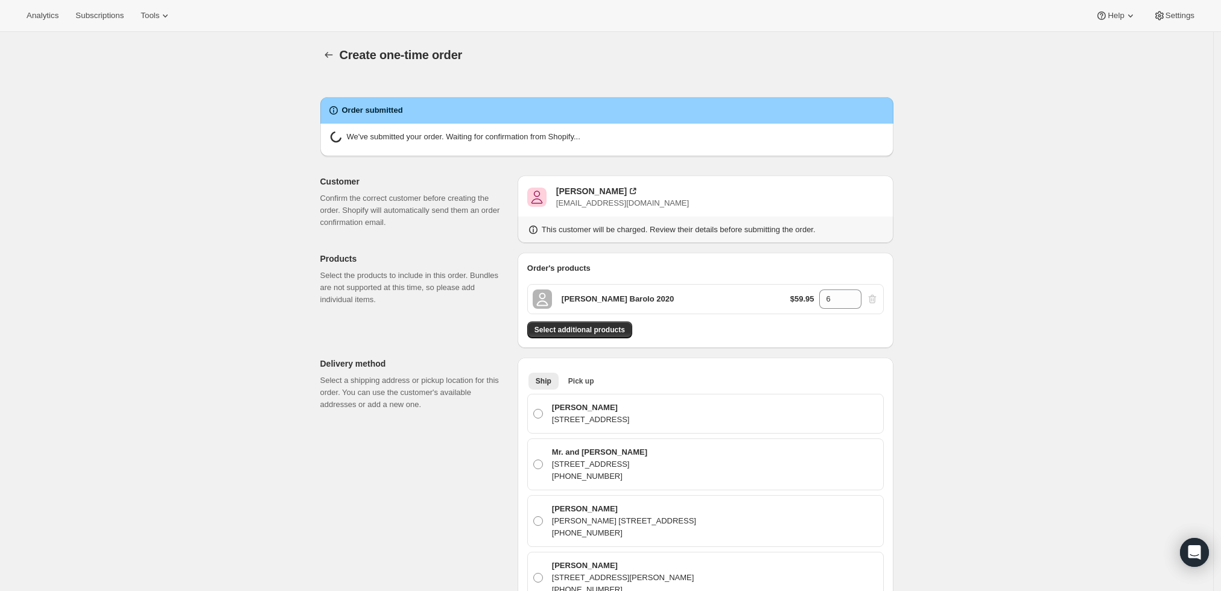
radio input "true"
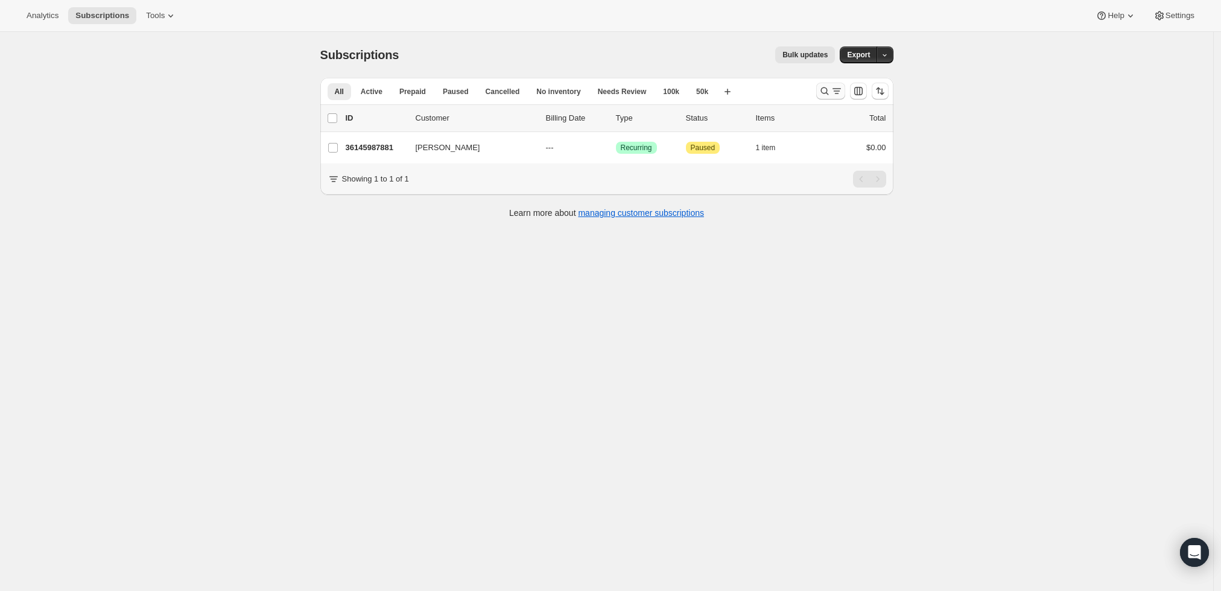
click at [830, 87] on icon "Search and filter results" at bounding box center [825, 91] width 12 height 12
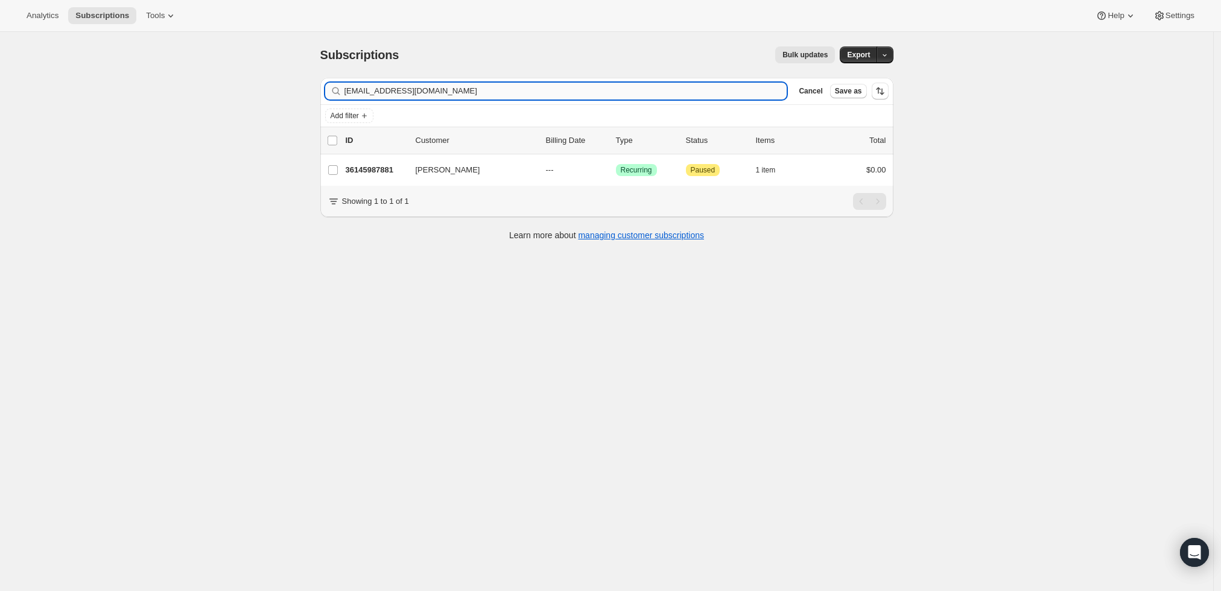
click at [367, 86] on input "talombardi@gmail.com" at bounding box center [566, 91] width 443 height 17
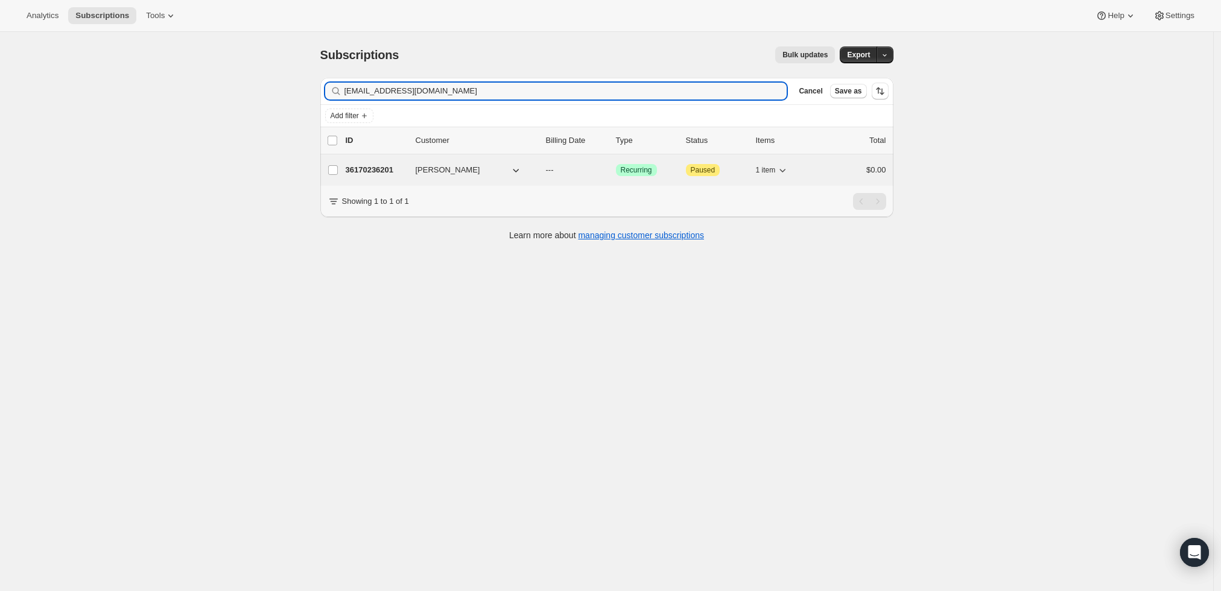
type input "lkaiser73@comcast.net"
click at [366, 162] on div "36170236201 Larry Kaiser --- Success Recurring Attention Paused 1 item $0.00" at bounding box center [616, 170] width 541 height 17
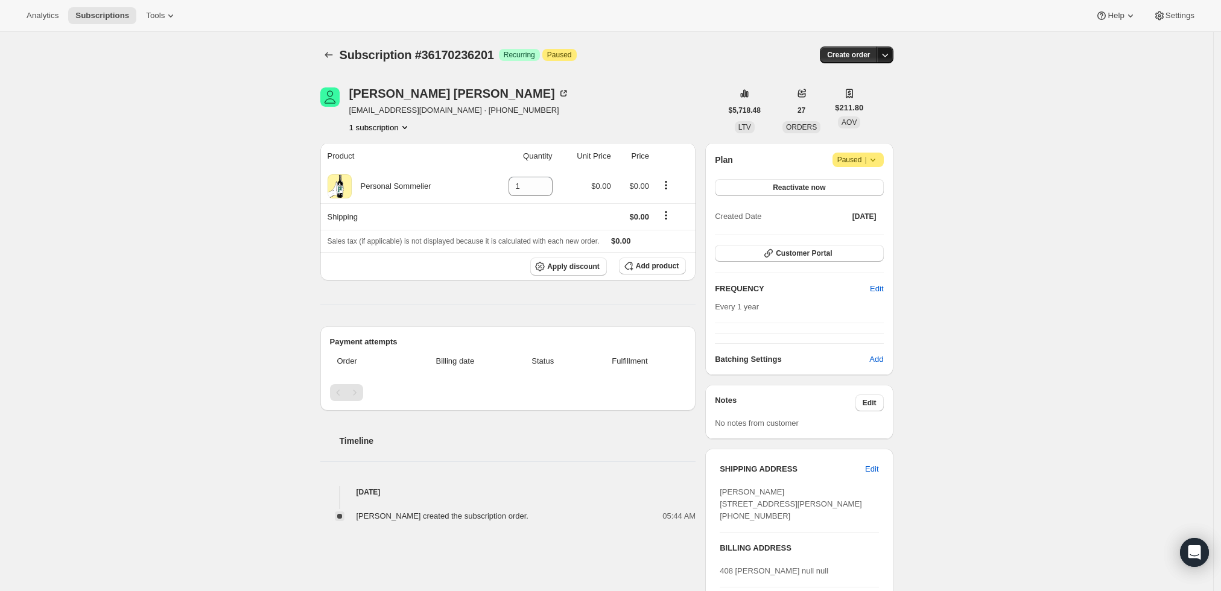
click at [884, 54] on icon "button" at bounding box center [885, 55] width 12 height 12
click at [847, 103] on span "Create custom one-time order" at bounding box center [838, 99] width 104 height 9
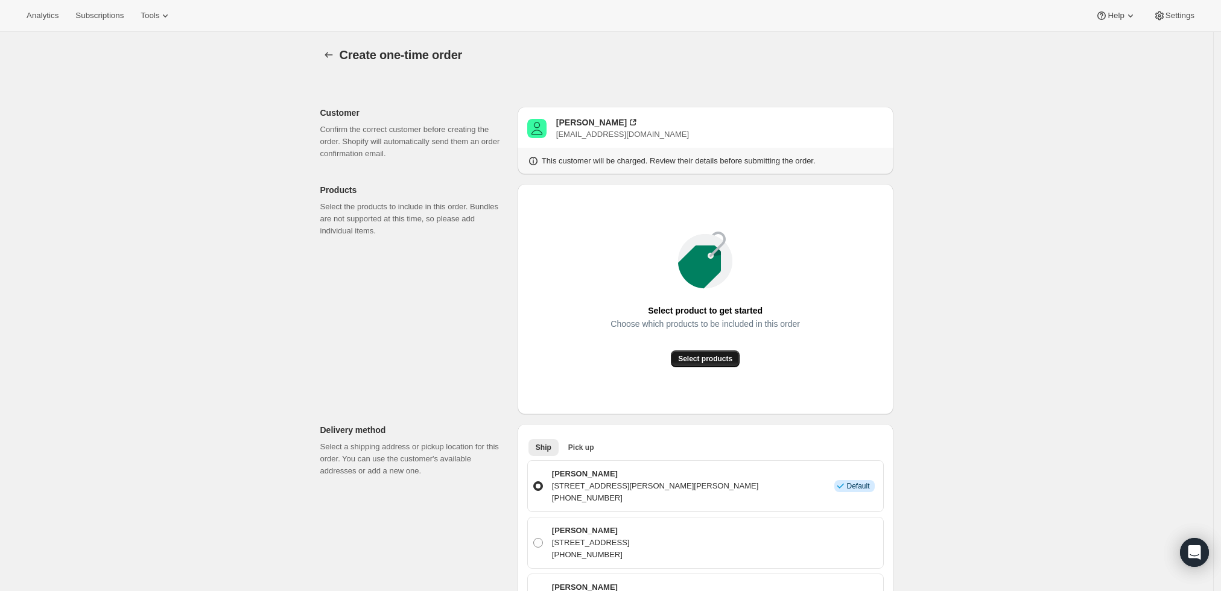
click at [717, 364] on button "Select products" at bounding box center [705, 359] width 69 height 17
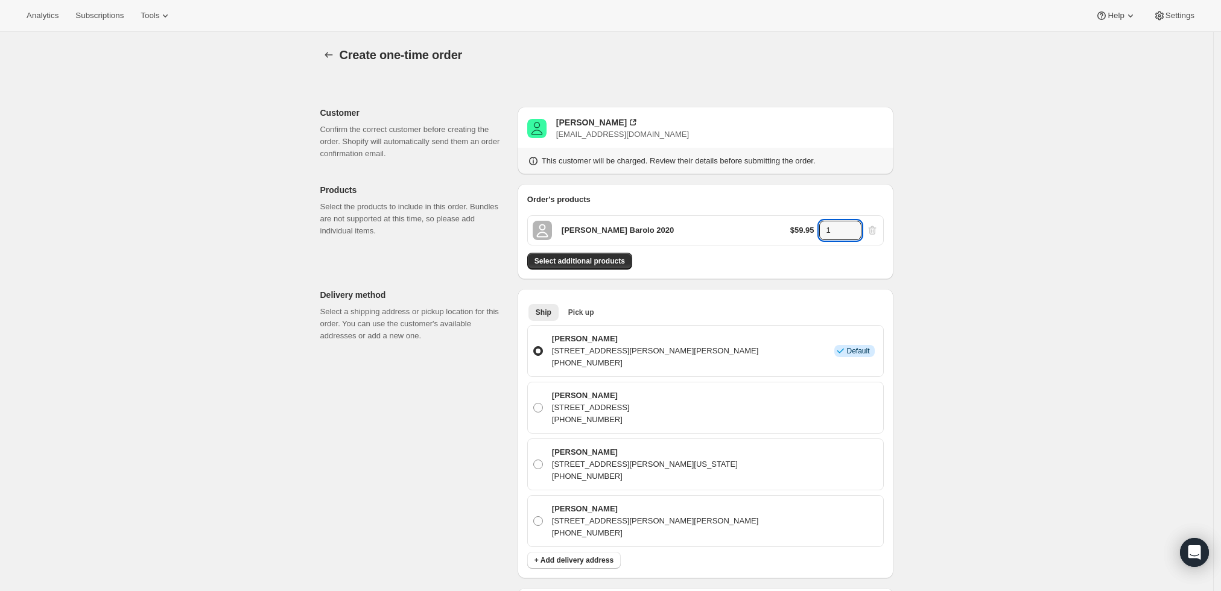
drag, startPoint x: 837, startPoint y: 230, endPoint x: 793, endPoint y: 234, distance: 44.3
click at [794, 234] on div "$59.95 1" at bounding box center [834, 230] width 88 height 19
type input "2"
click at [1110, 307] on div "Create one-time order. This page is ready Create one-time order Customer Confir…" at bounding box center [606, 541] width 1213 height 1019
click at [568, 260] on span "Select additional products" at bounding box center [580, 261] width 91 height 10
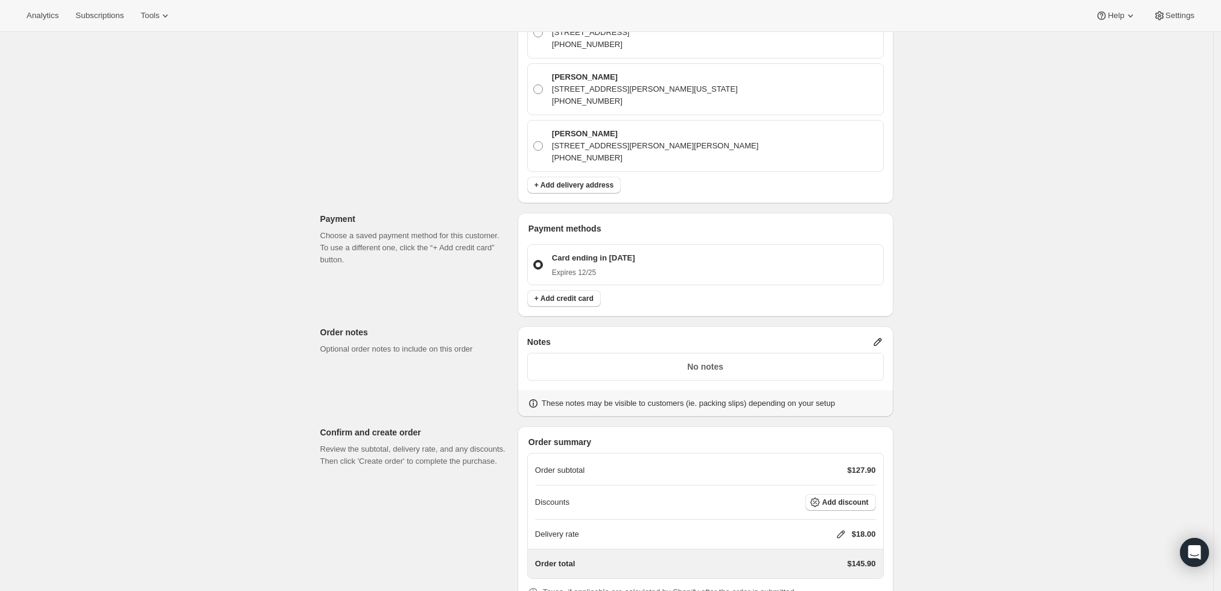
scroll to position [483, 0]
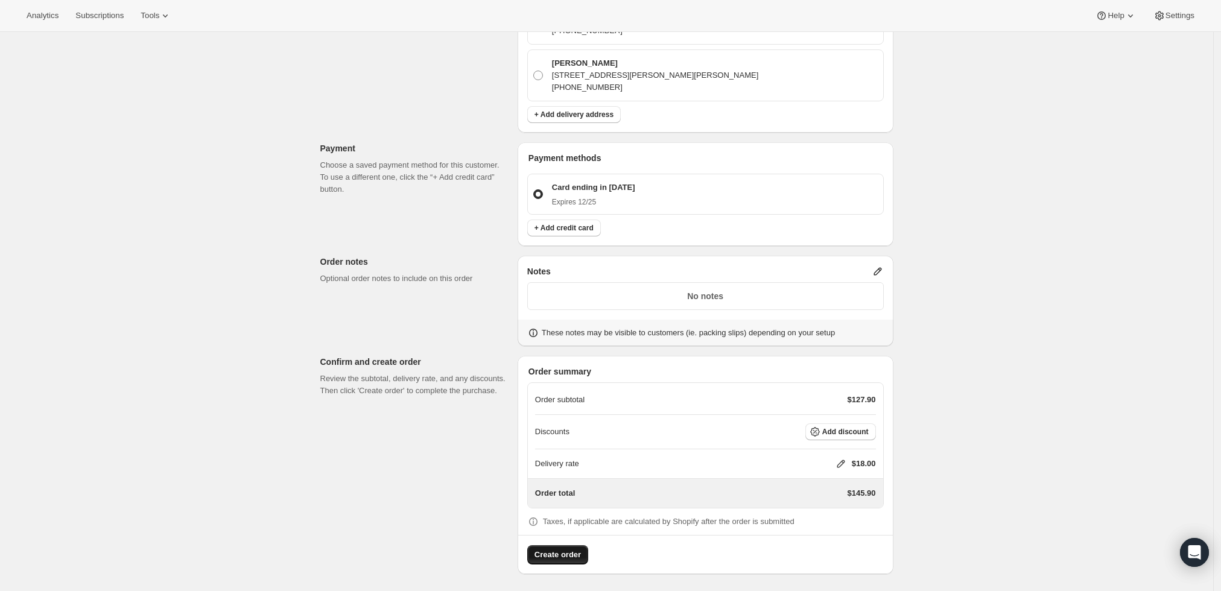
click at [567, 554] on span "Create order" at bounding box center [558, 555] width 46 height 12
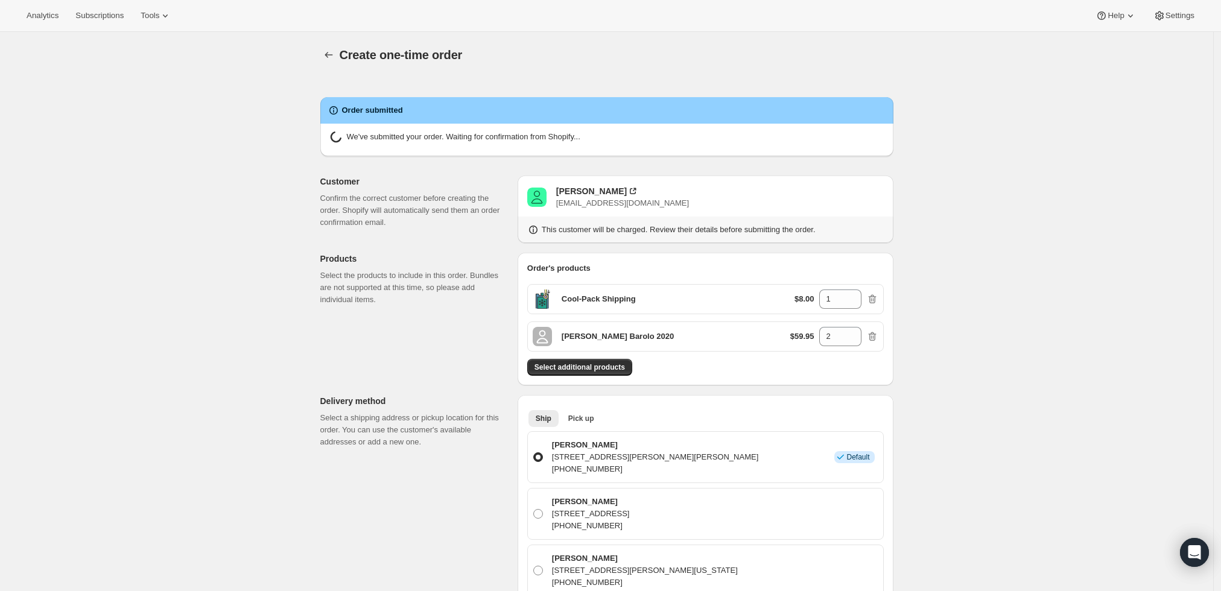
radio input "true"
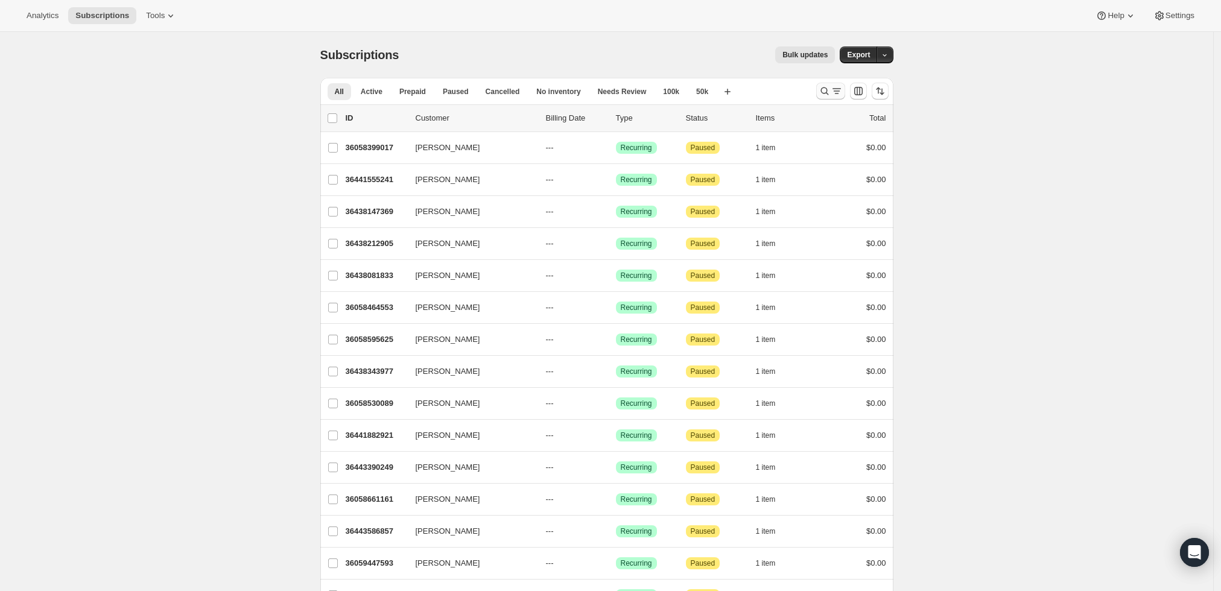
click at [839, 92] on icon "Search and filter results" at bounding box center [837, 91] width 12 height 12
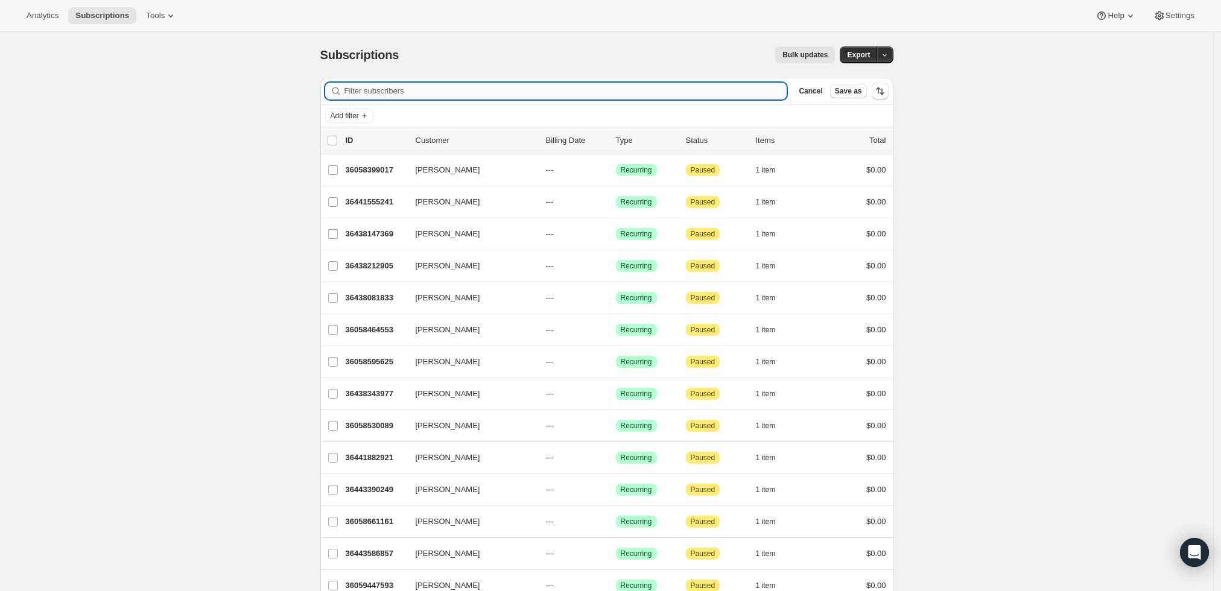
click at [597, 89] on input "Filter subscribers" at bounding box center [566, 91] width 443 height 17
paste input "hhwang82@gmail.com>"
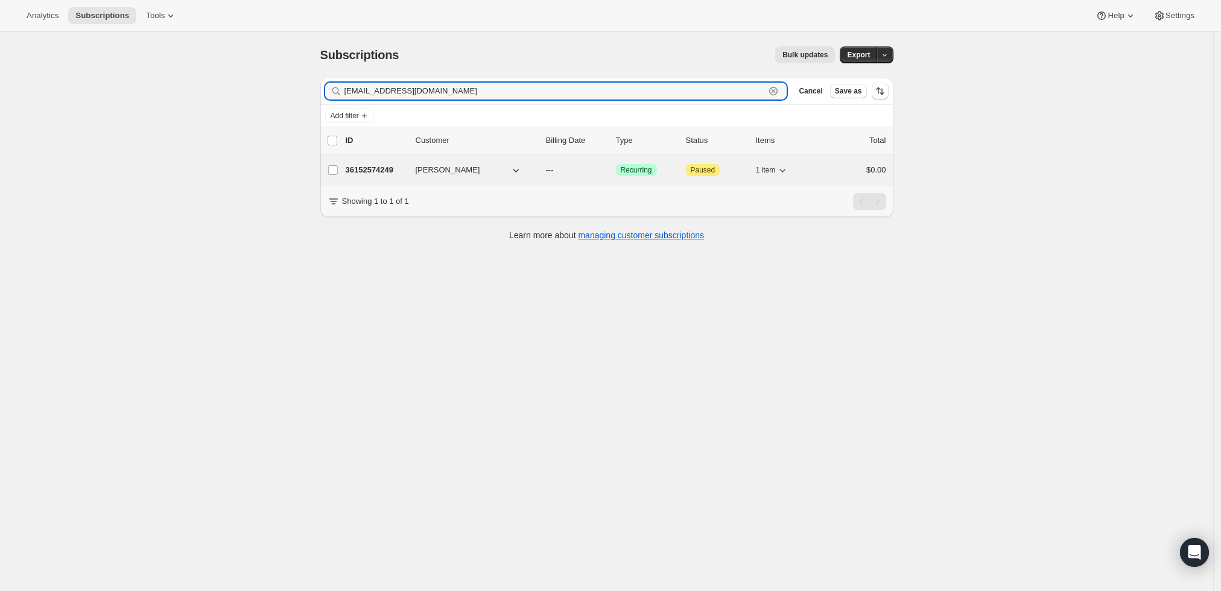
type input "hhwang82@gmail.com"
click at [439, 172] on span "Harold Hwang" at bounding box center [448, 170] width 65 height 12
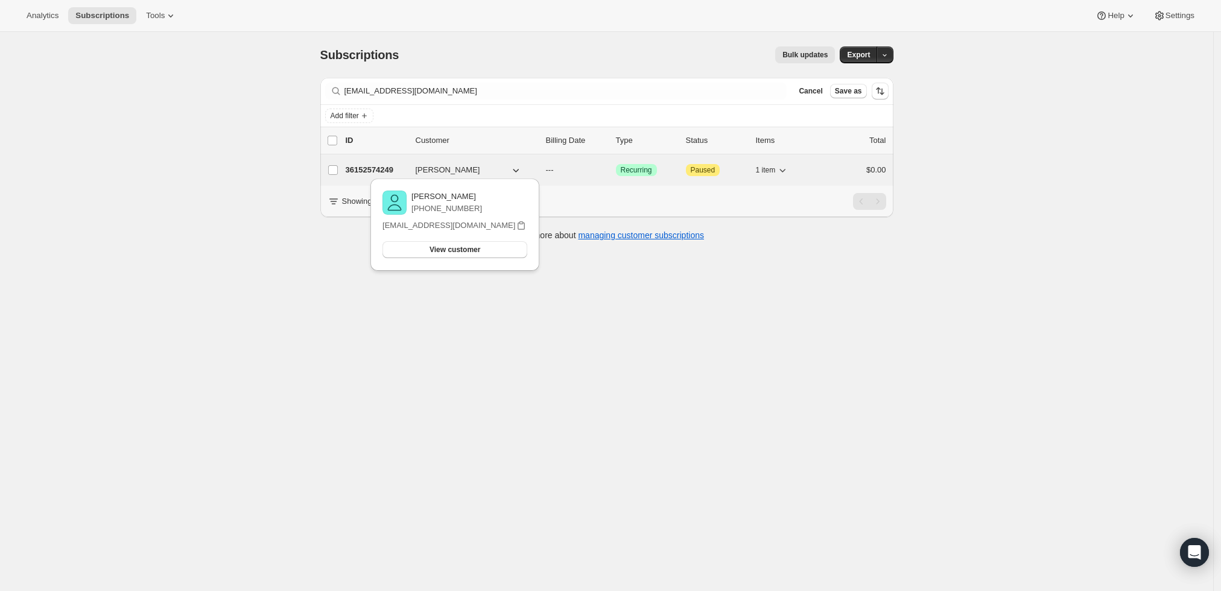
click at [380, 170] on p "36152574249" at bounding box center [376, 170] width 60 height 12
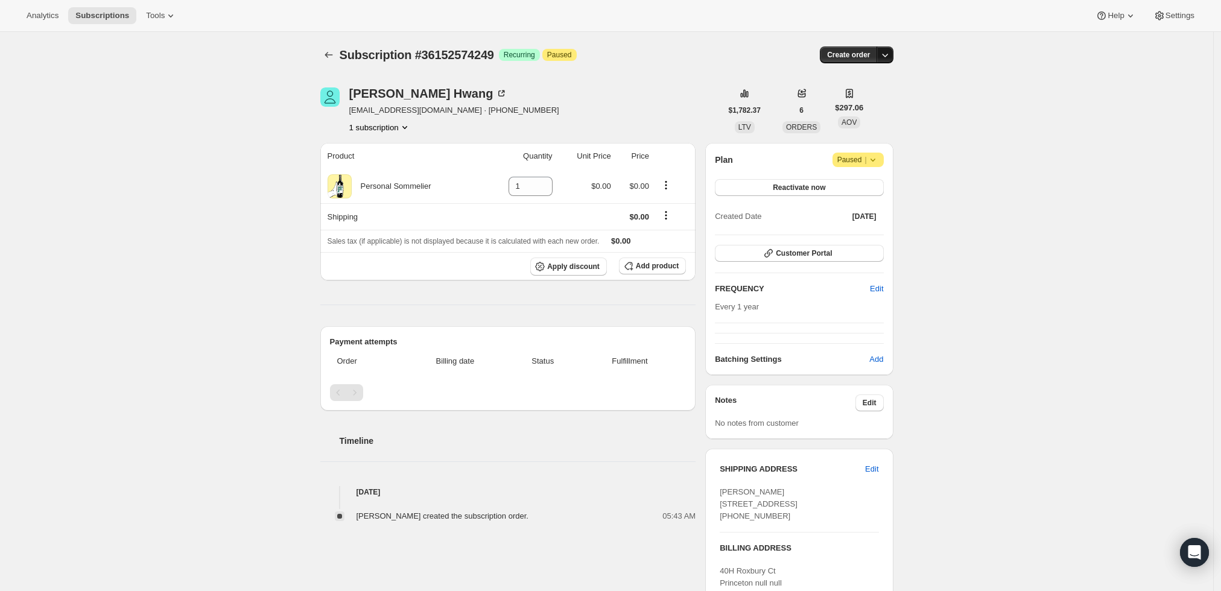
click at [888, 54] on icon "button" at bounding box center [885, 55] width 12 height 12
click at [1006, 89] on div "Subscription #36152574249. This page is ready Subscription #36152574249 Success…" at bounding box center [606, 413] width 1213 height 762
click at [890, 52] on icon "button" at bounding box center [885, 55] width 12 height 12
click at [866, 94] on span "Create custom one-time order" at bounding box center [838, 100] width 104 height 12
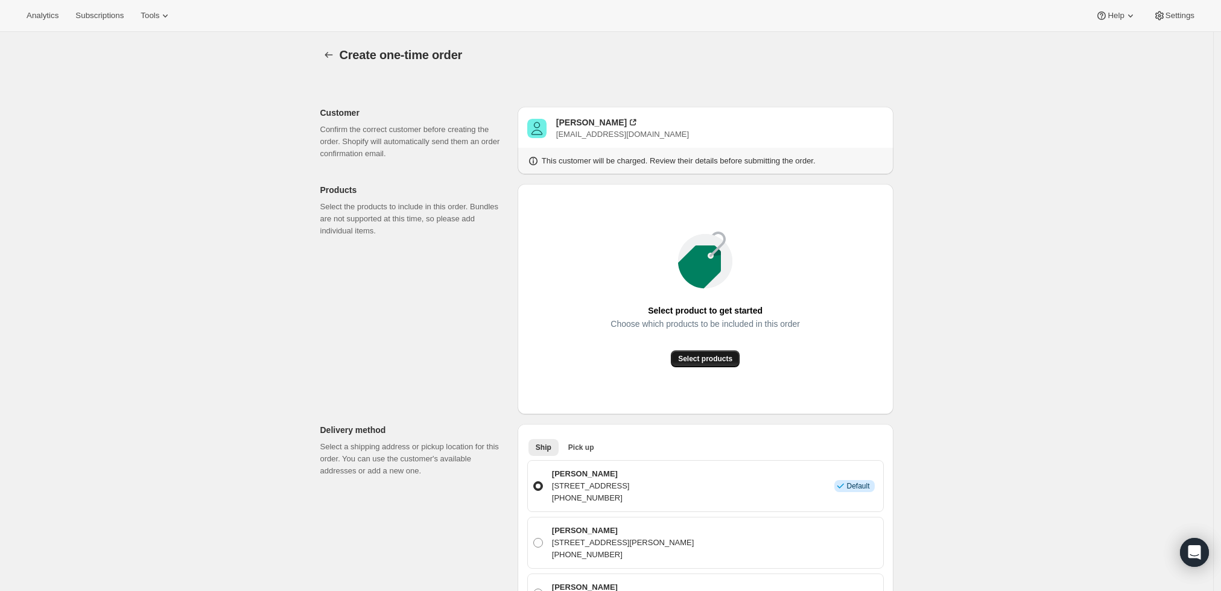
click at [710, 355] on span "Select products" at bounding box center [705, 359] width 54 height 10
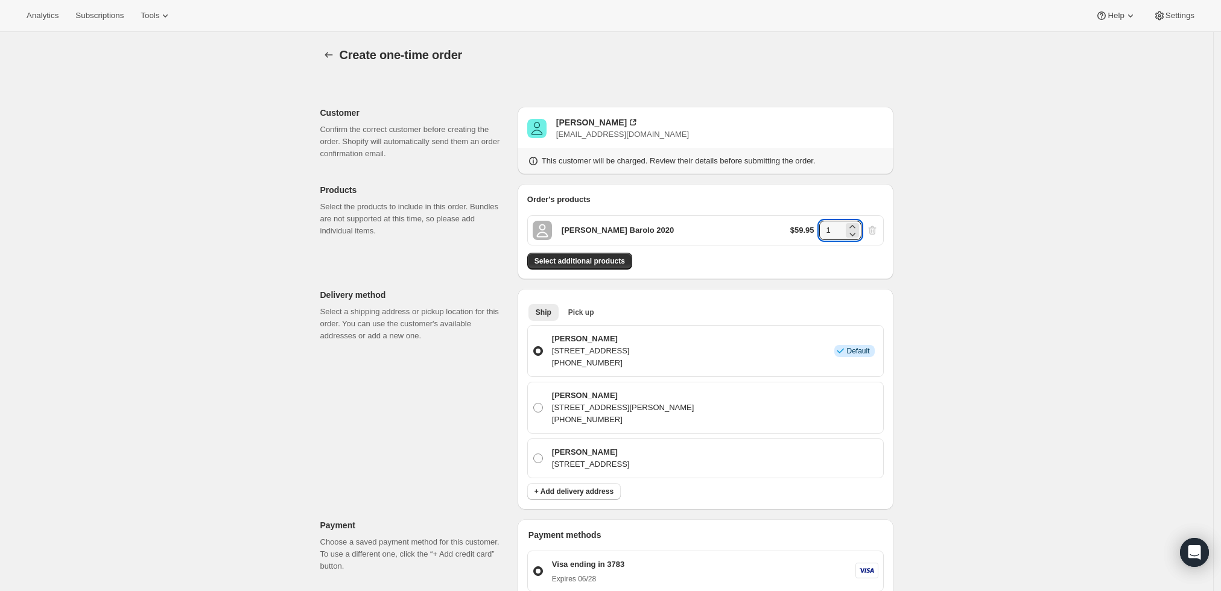
drag, startPoint x: 833, startPoint y: 229, endPoint x: 821, endPoint y: 227, distance: 12.9
click at [821, 227] on div "$59.95 1" at bounding box center [834, 230] width 88 height 19
type input "6"
click at [1048, 219] on div "Create one-time order. This page is ready Create one-time order Customer Confir…" at bounding box center [606, 507] width 1213 height 950
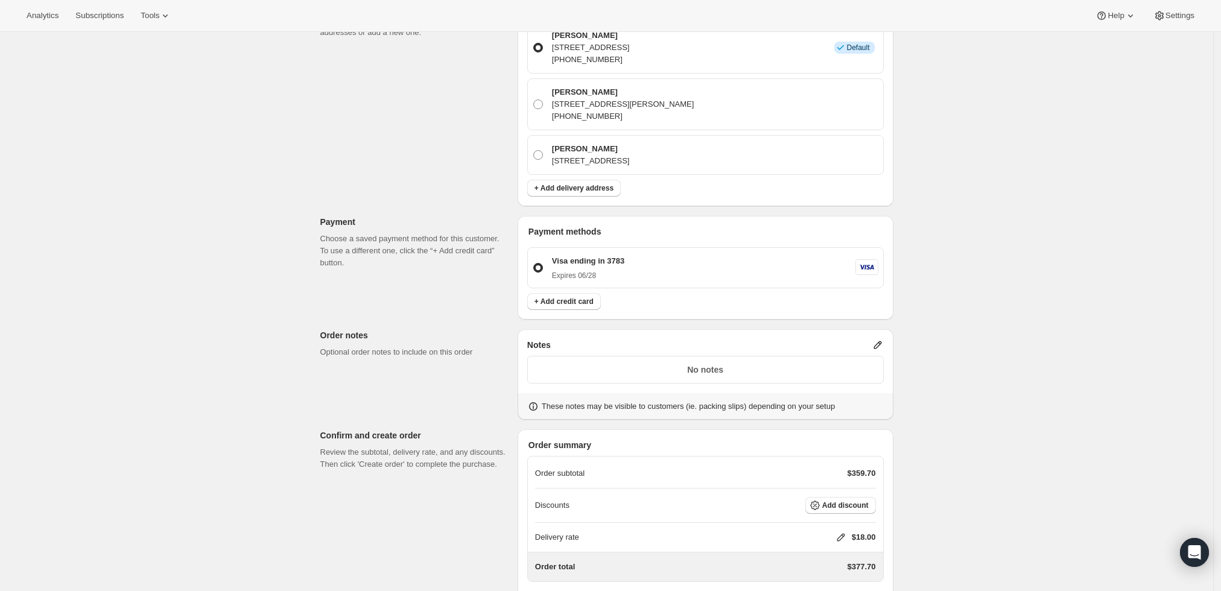
scroll to position [335, 0]
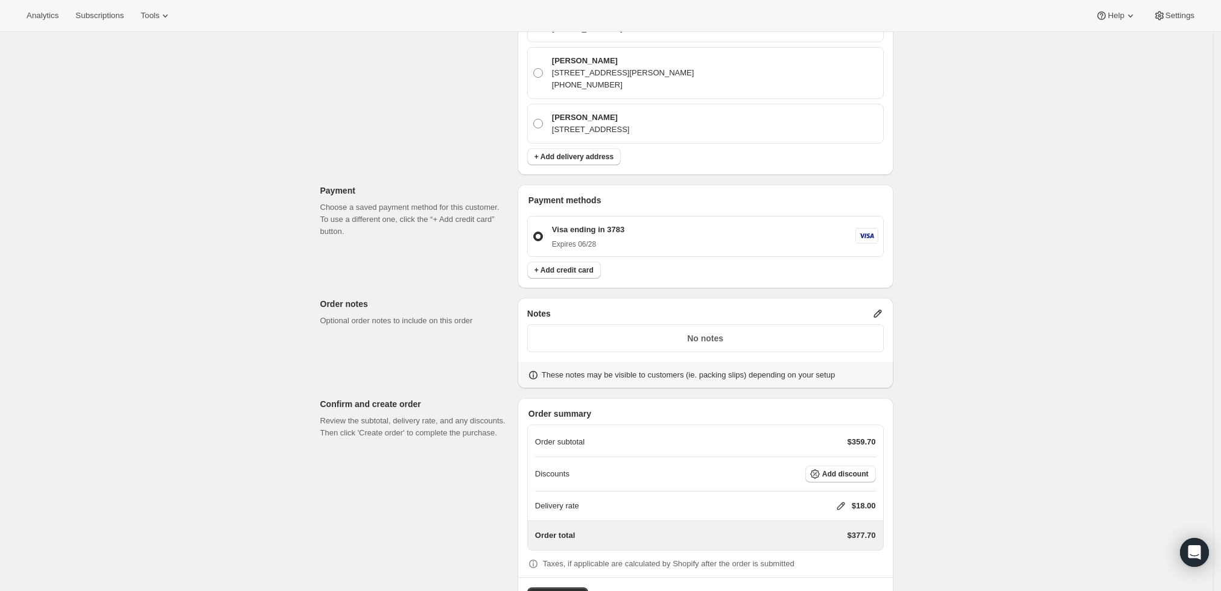
click at [875, 314] on icon at bounding box center [878, 314] width 12 height 12
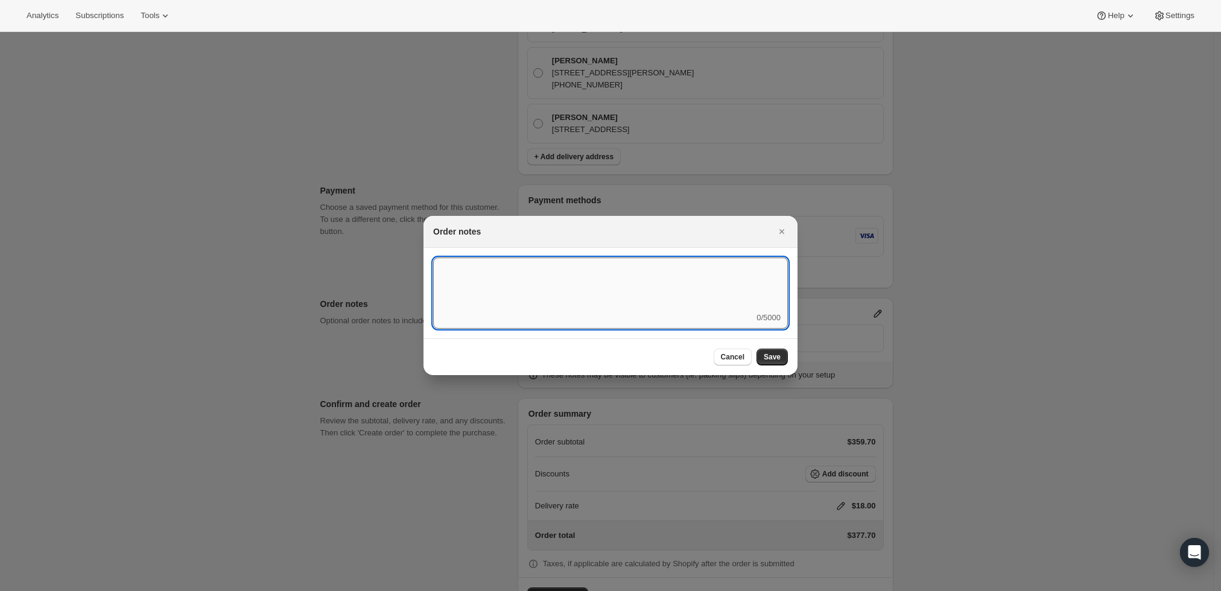
click at [667, 307] on textarea ":rdn:" at bounding box center [610, 285] width 355 height 54
type textarea "Weather HOLD"
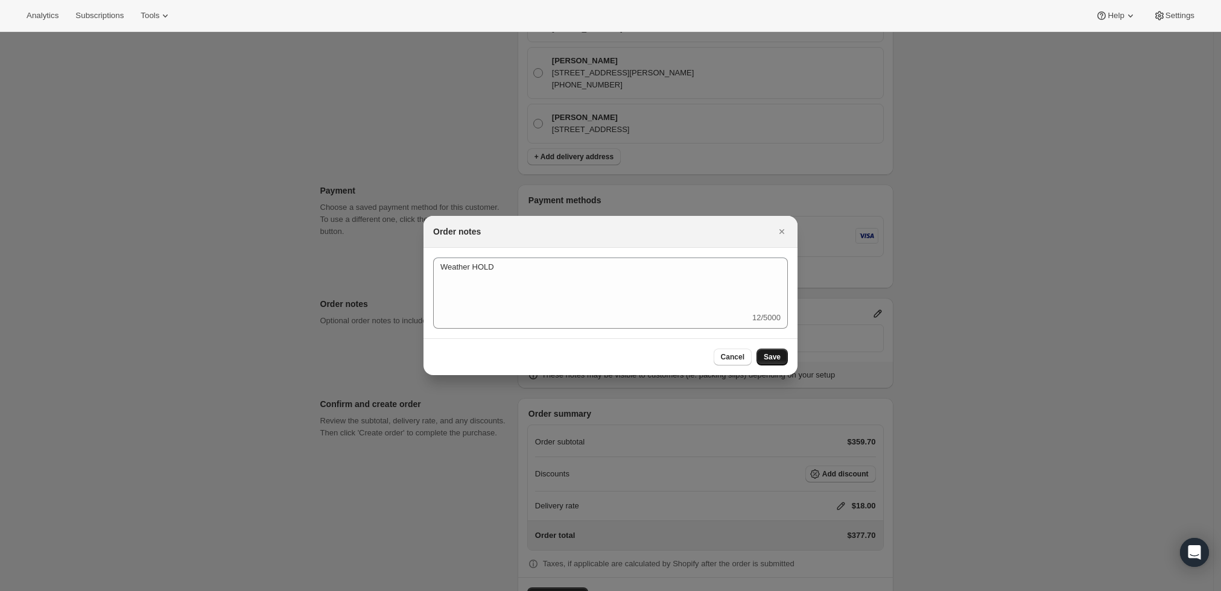
click at [769, 360] on span "Save" at bounding box center [772, 357] width 17 height 10
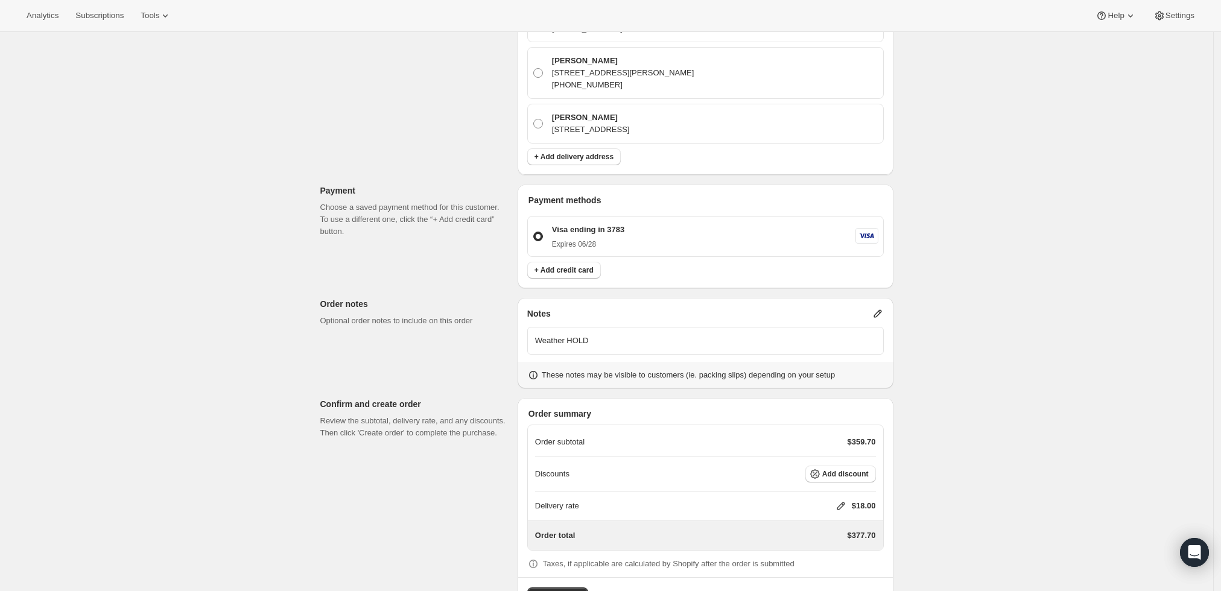
click at [845, 504] on icon at bounding box center [841, 506] width 12 height 12
click at [855, 459] on input "0" at bounding box center [847, 456] width 109 height 19
type input "0"
click at [844, 479] on button "Save" at bounding box center [838, 483] width 31 height 17
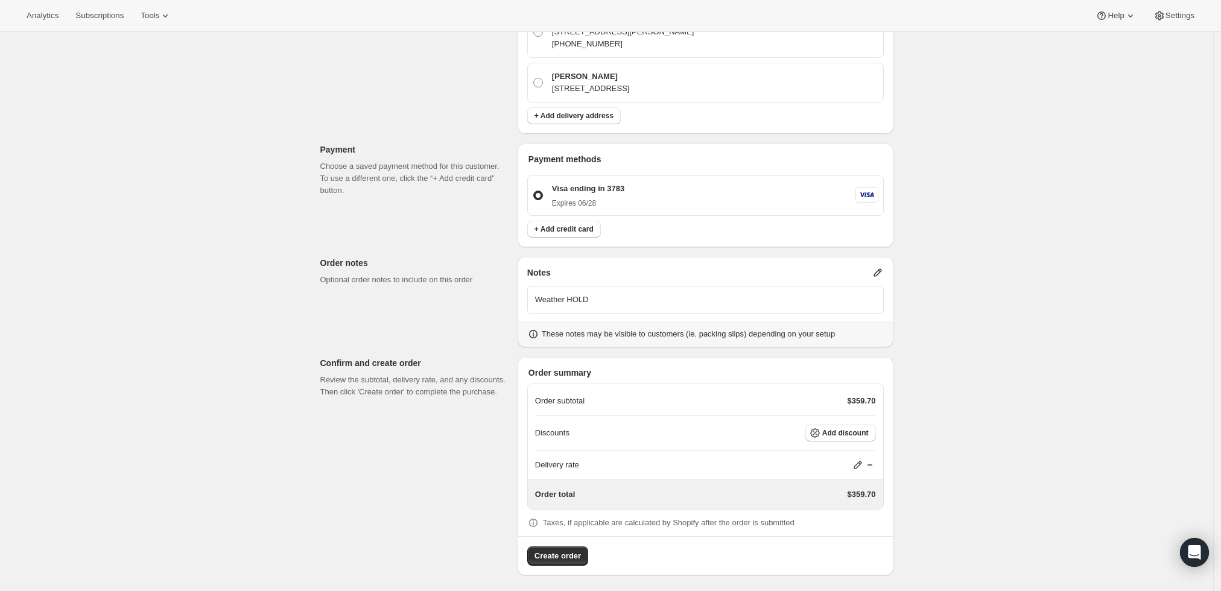
scroll to position [378, 0]
click at [579, 555] on span "Create order" at bounding box center [558, 555] width 46 height 12
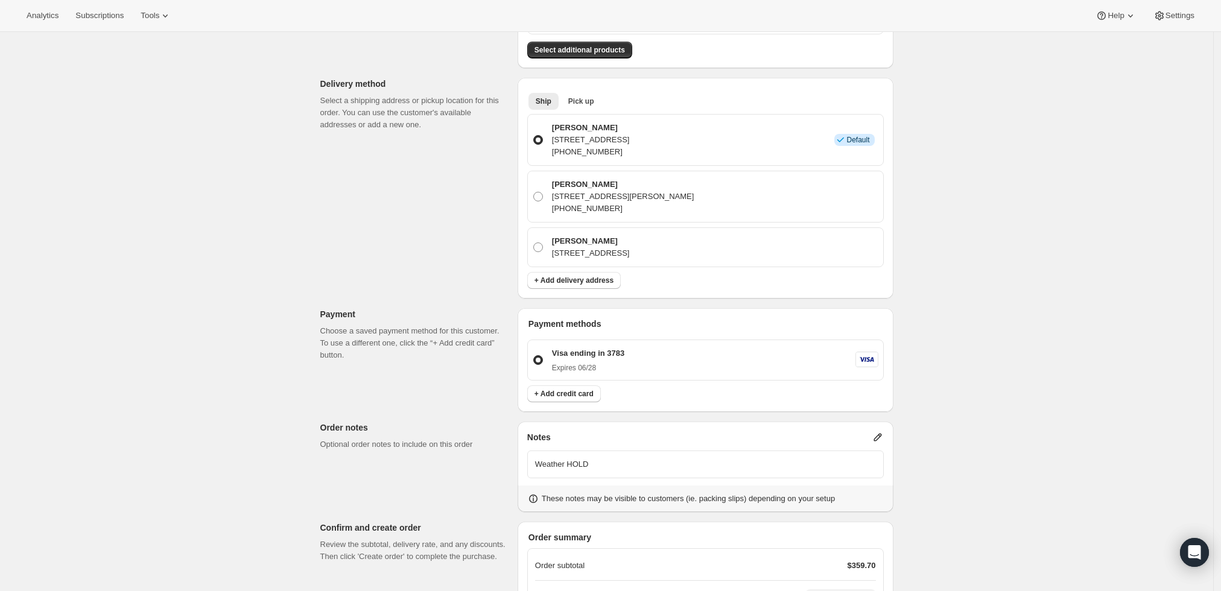
scroll to position [110, 0]
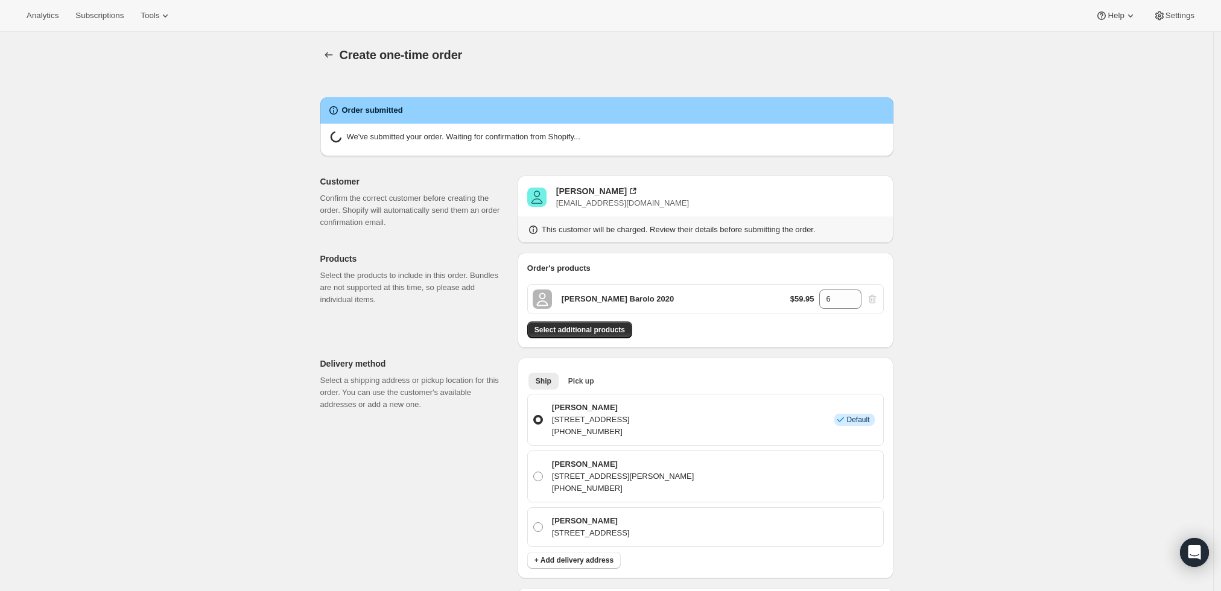
radio input "true"
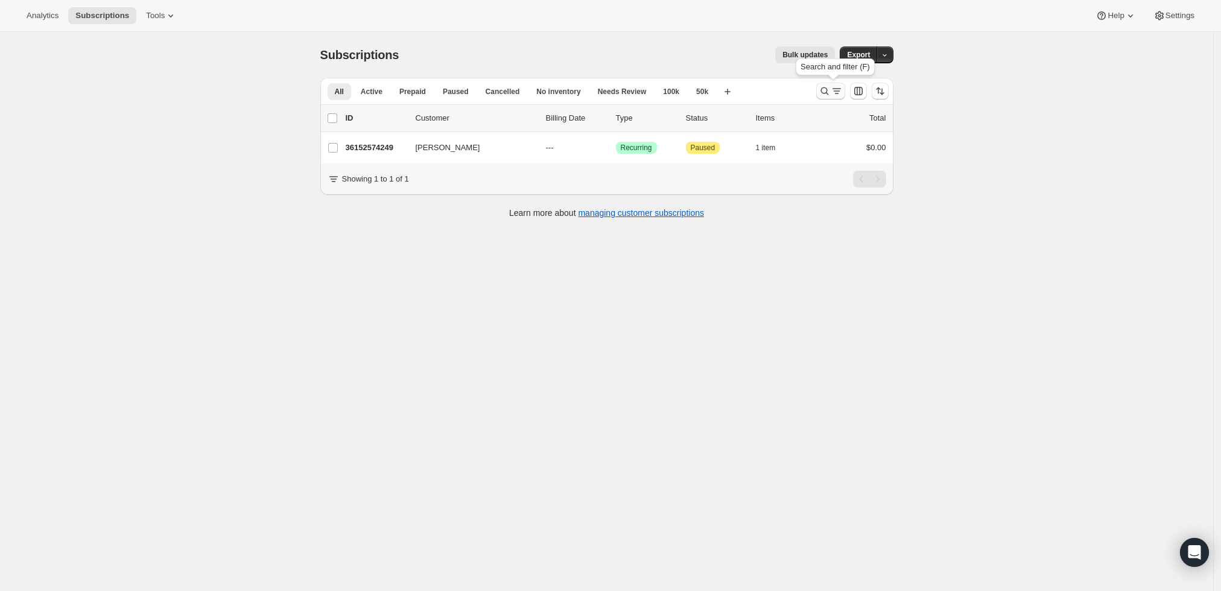
click at [831, 94] on icon "Search and filter results" at bounding box center [825, 91] width 12 height 12
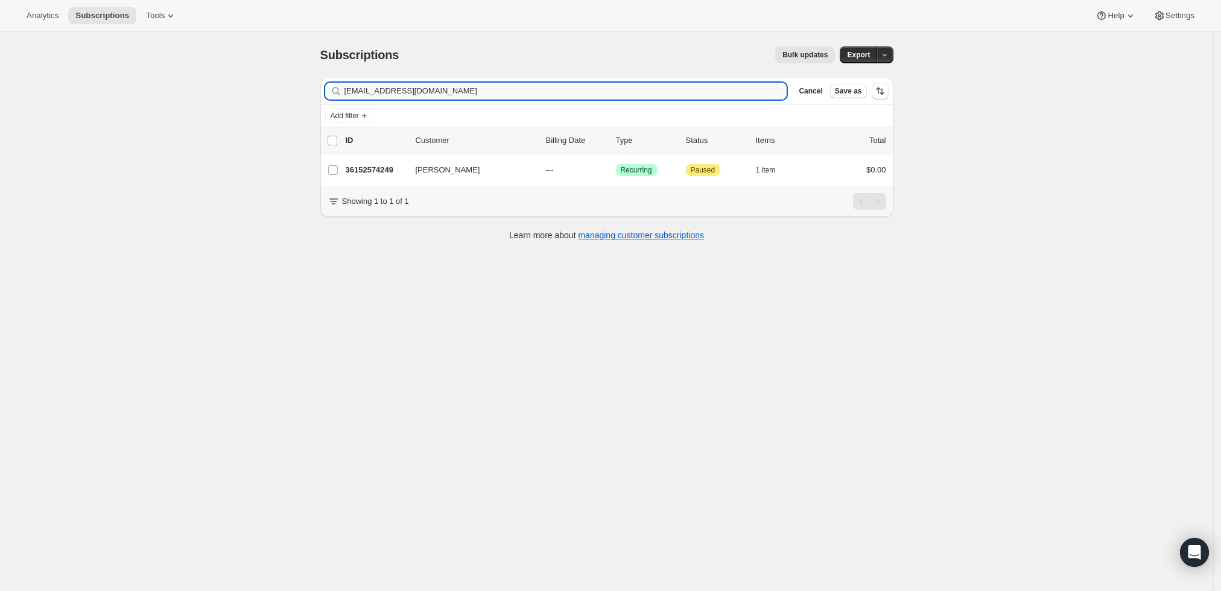
click at [531, 91] on input "hhwang82@gmail.com" at bounding box center [566, 91] width 443 height 17
click at [531, 91] on input "hhwang82@gmail.gshull@paybyphone.com" at bounding box center [566, 91] width 443 height 17
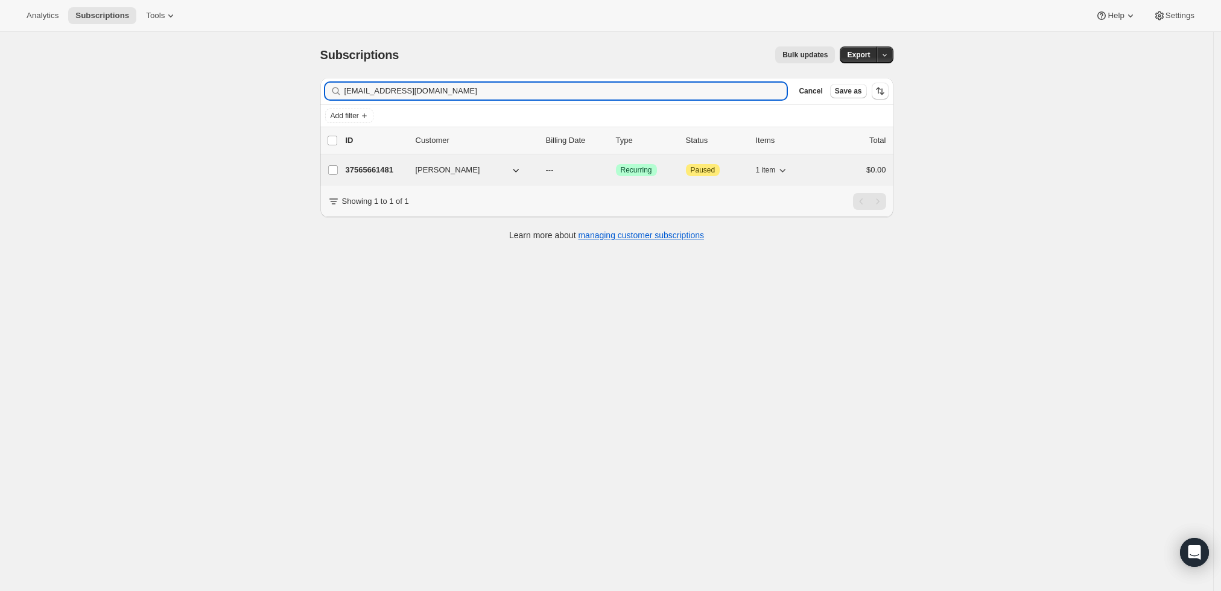
type input "[EMAIL_ADDRESS][DOMAIN_NAME]"
click at [374, 166] on p "37565661481" at bounding box center [376, 170] width 60 height 12
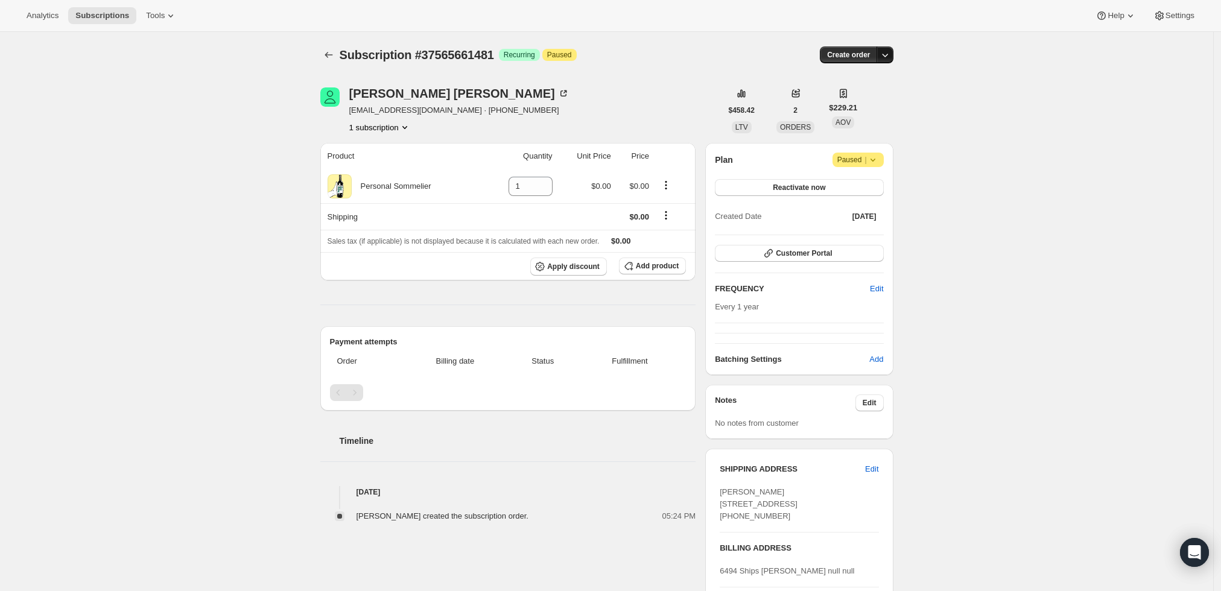
click at [891, 57] on icon "button" at bounding box center [885, 55] width 12 height 12
click at [865, 99] on span "Create custom one-time order" at bounding box center [838, 99] width 104 height 9
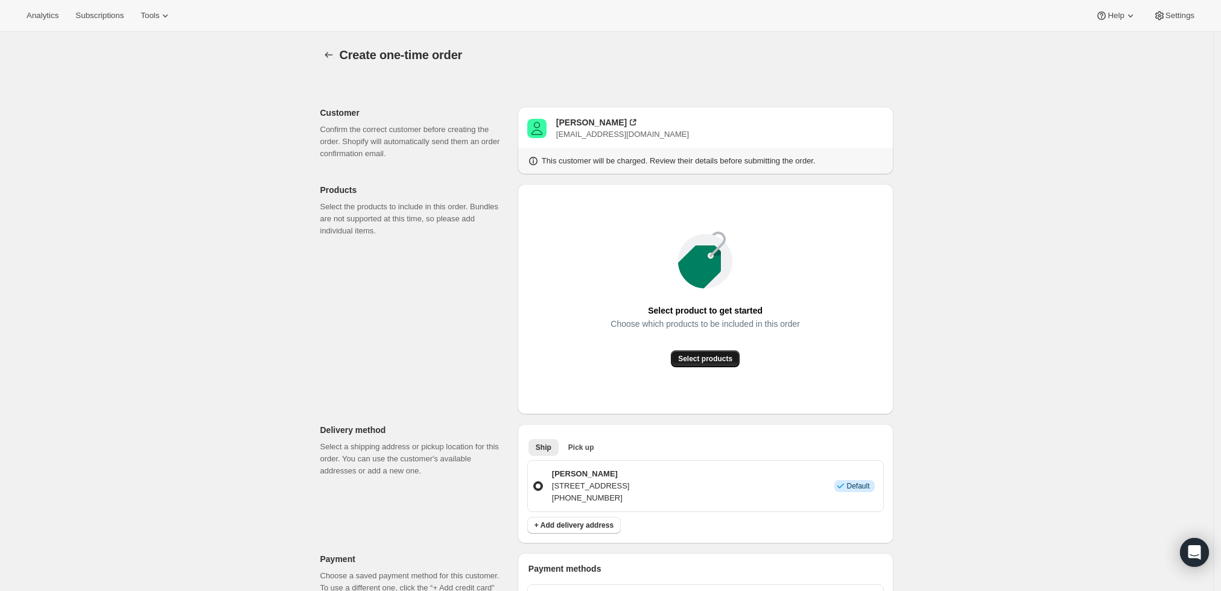
click at [690, 358] on span "Select products" at bounding box center [705, 359] width 54 height 10
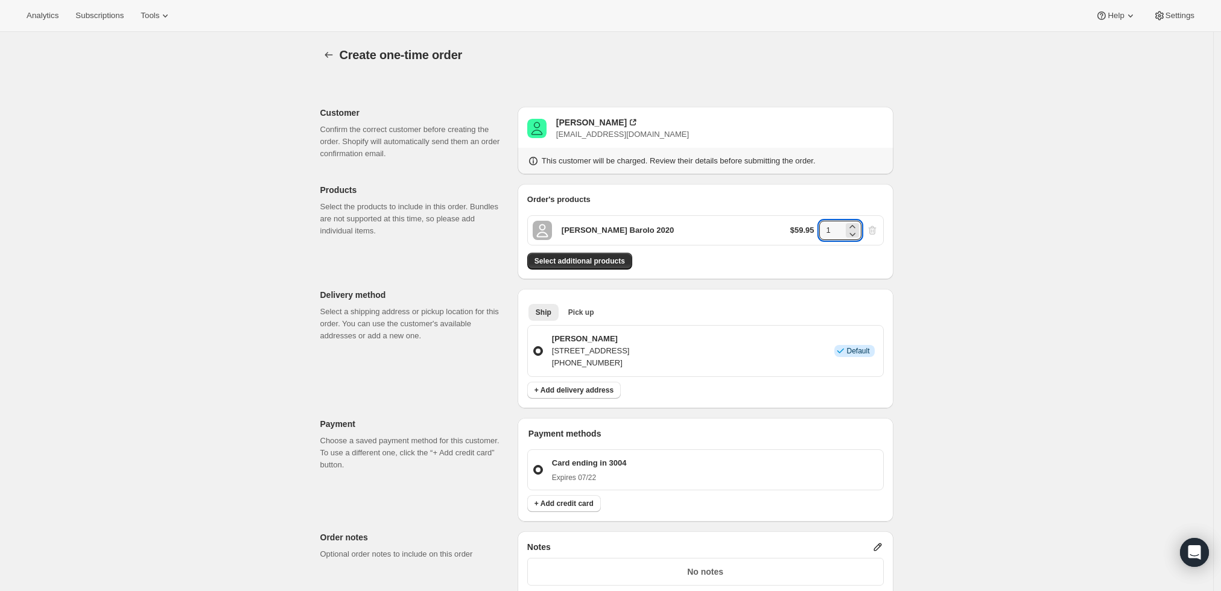
drag, startPoint x: 836, startPoint y: 228, endPoint x: 816, endPoint y: 226, distance: 20.0
click at [815, 226] on div "$59.95 1" at bounding box center [834, 230] width 88 height 19
type input "6"
click at [953, 237] on div "Create one-time order. This page is ready Create one-time order Customer Confir…" at bounding box center [606, 456] width 1213 height 848
click at [600, 260] on span "Select additional products" at bounding box center [580, 261] width 91 height 10
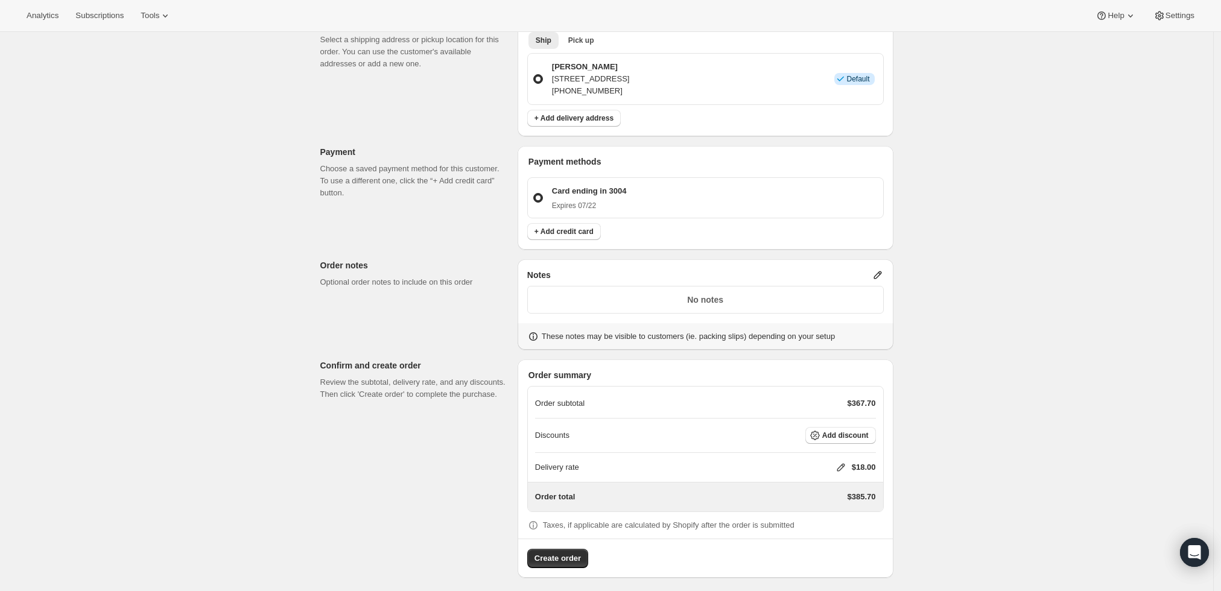
scroll to position [314, 0]
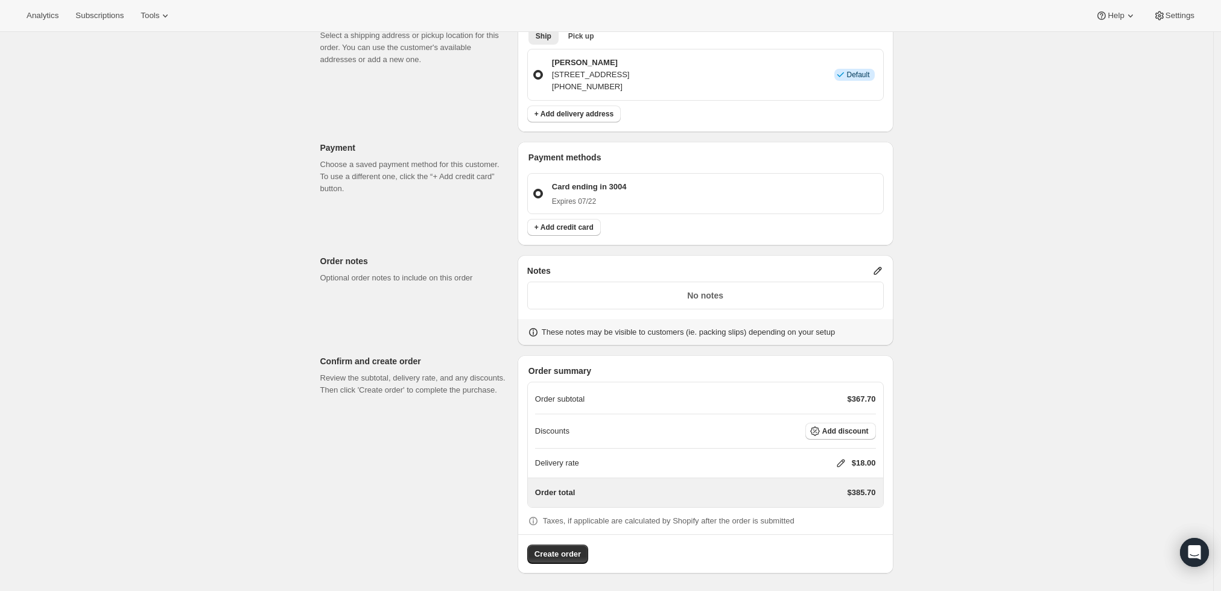
click at [842, 461] on icon at bounding box center [841, 464] width 8 height 8
click at [838, 504] on input "0" at bounding box center [847, 507] width 109 height 19
type input "0"
click at [835, 542] on button "Save" at bounding box center [838, 535] width 31 height 17
click at [547, 553] on span "Create order" at bounding box center [558, 555] width 46 height 12
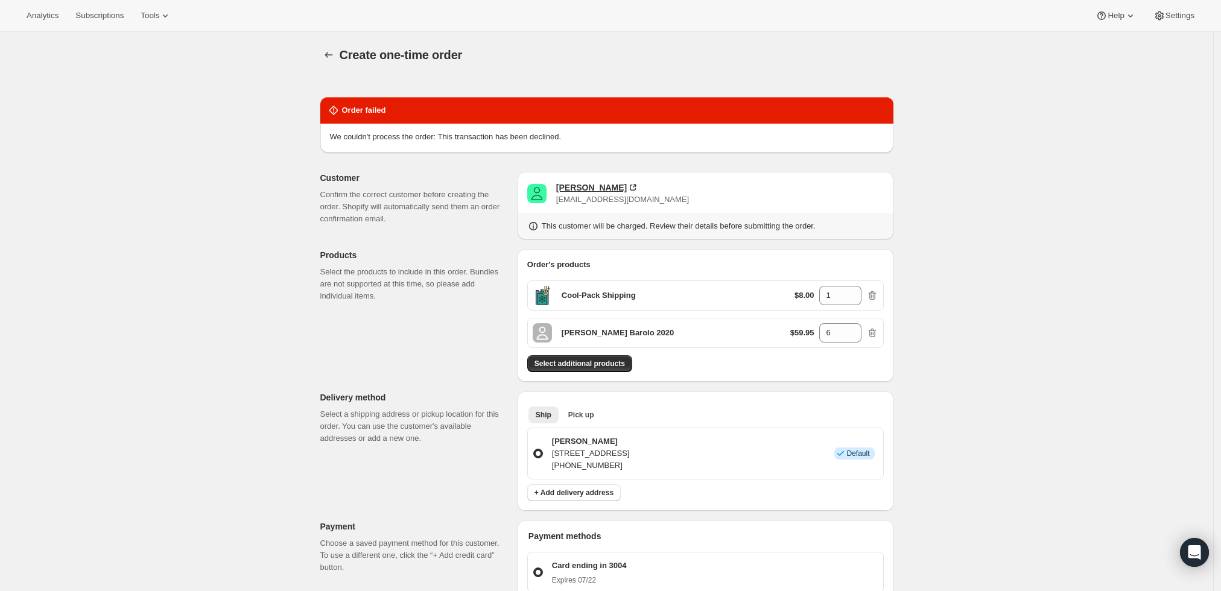
click at [580, 185] on div "Gary Shull" at bounding box center [591, 188] width 71 height 12
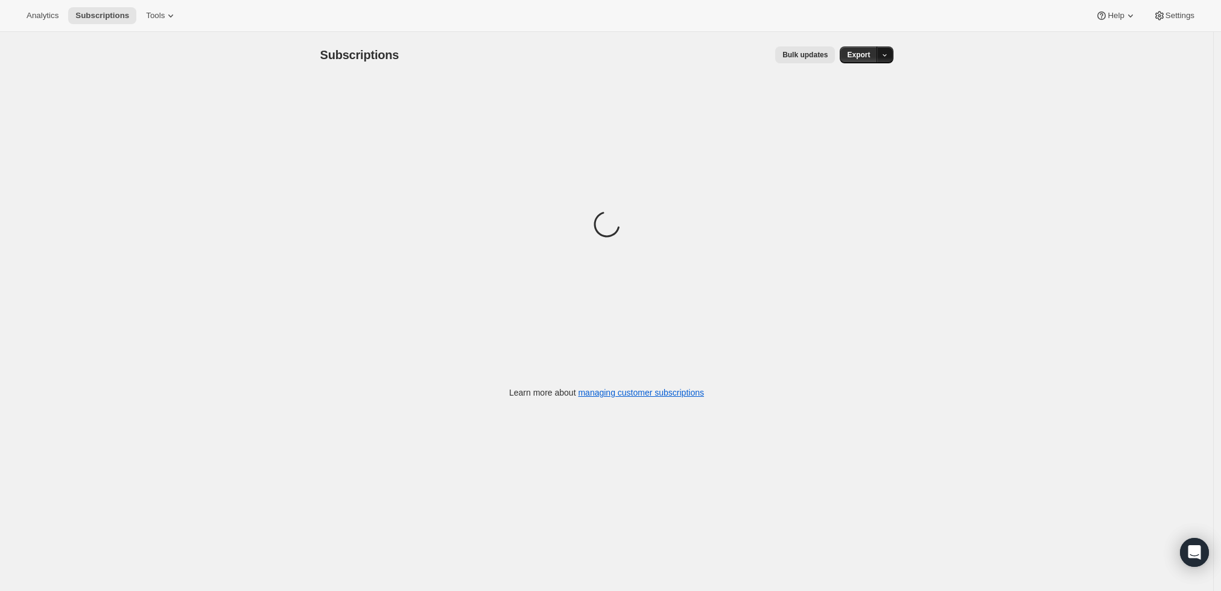
click at [889, 56] on icon "button" at bounding box center [885, 55] width 8 height 8
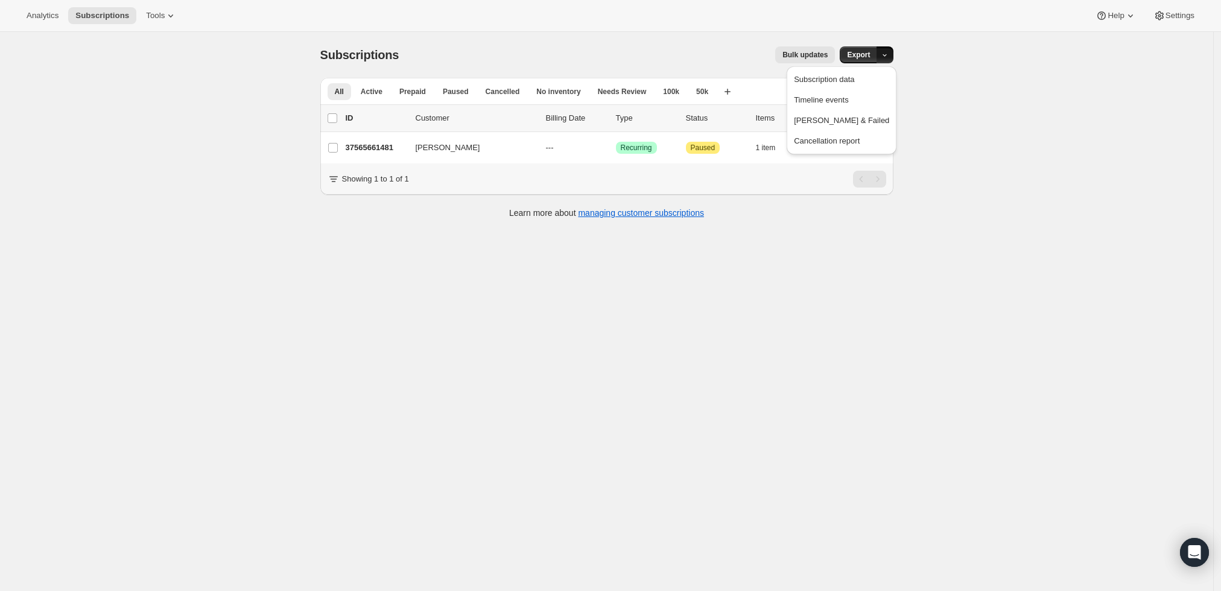
click at [970, 66] on div "Subscriptions. This page is ready Subscriptions Bulk updates More actions Bulk …" at bounding box center [606, 327] width 1213 height 591
click at [825, 86] on icon "Search and filter results" at bounding box center [825, 91] width 12 height 12
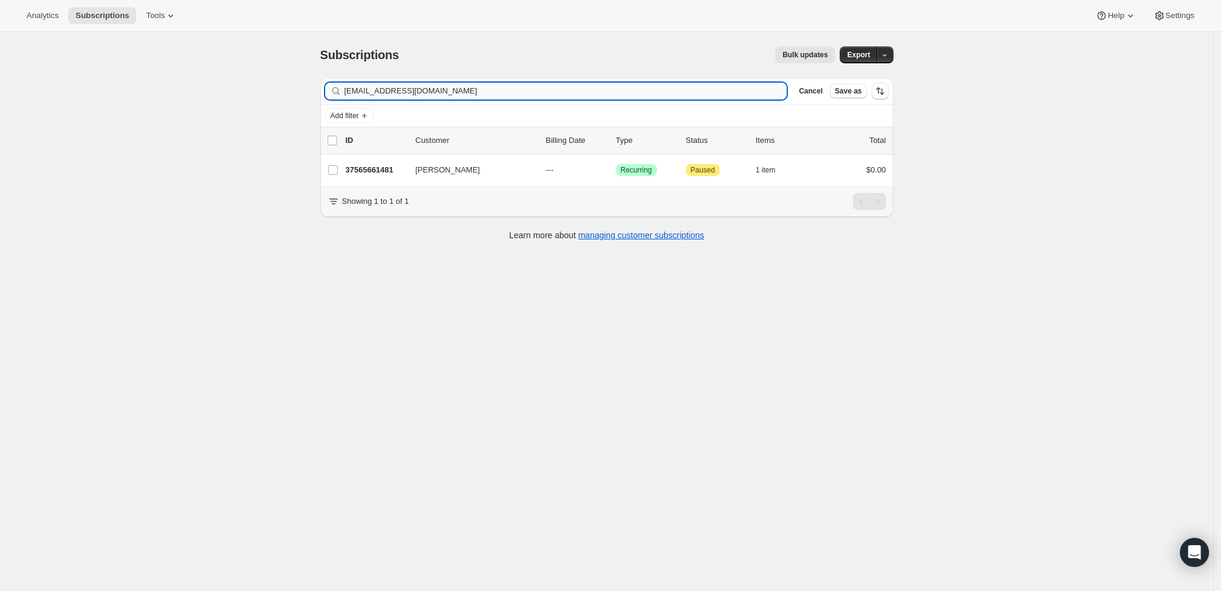
click at [509, 86] on input "gshull@paybyphone.com" at bounding box center [566, 91] width 443 height 17
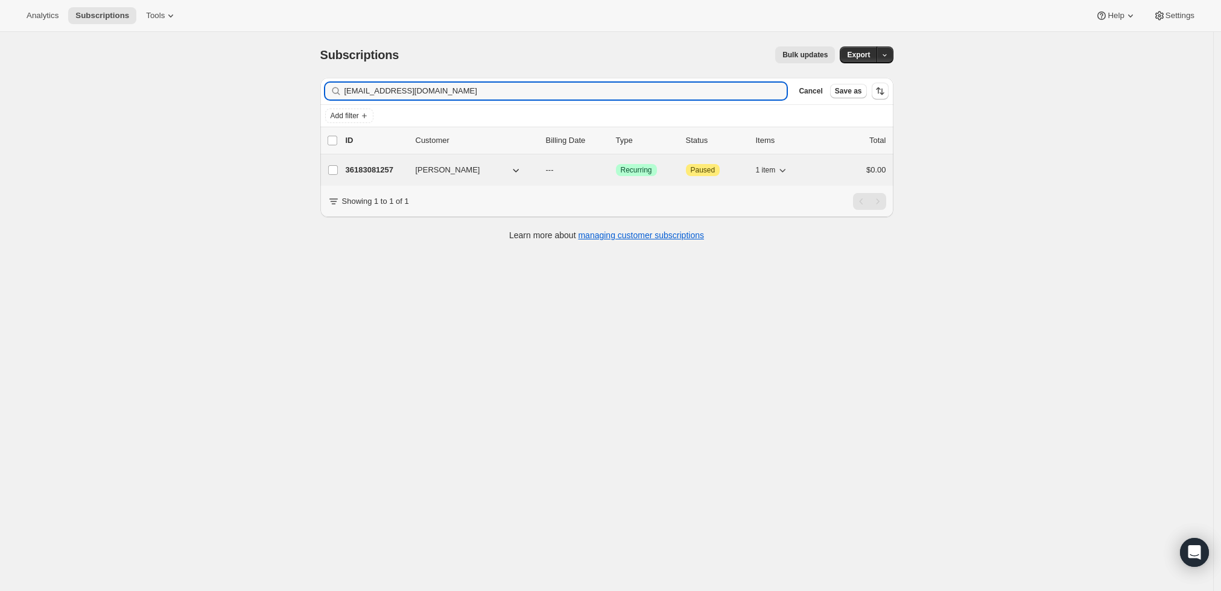
type input "rochman2@gmail.com"
click at [383, 168] on p "36183081257" at bounding box center [376, 170] width 60 height 12
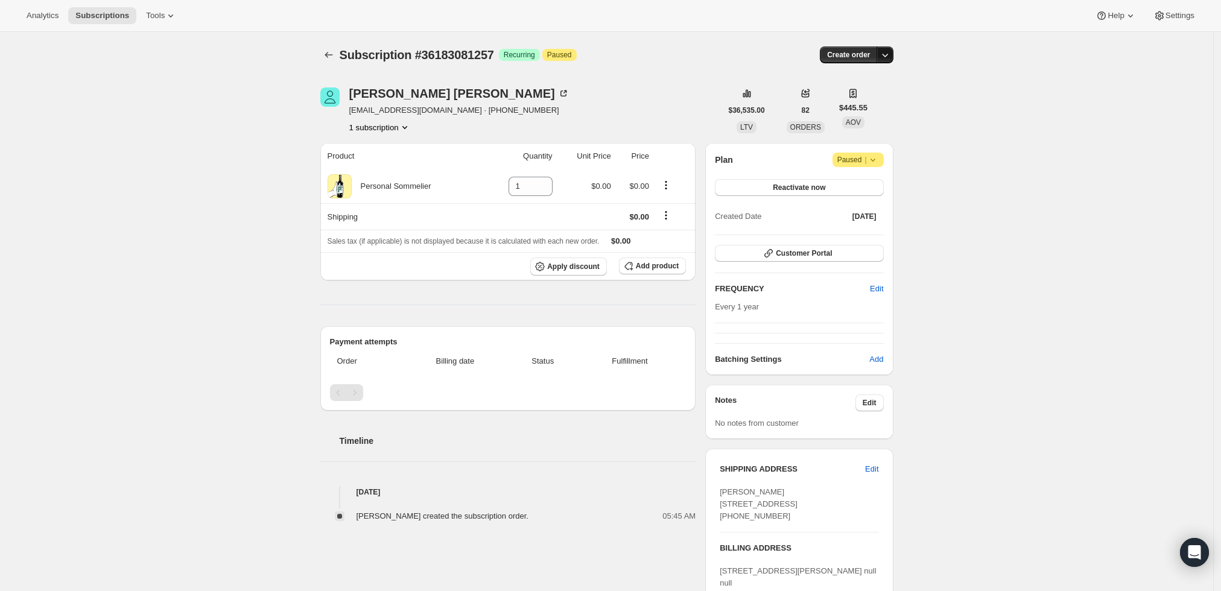
click at [888, 56] on icon "button" at bounding box center [885, 55] width 12 height 12
click at [859, 95] on span "Create custom one-time order" at bounding box center [838, 99] width 104 height 9
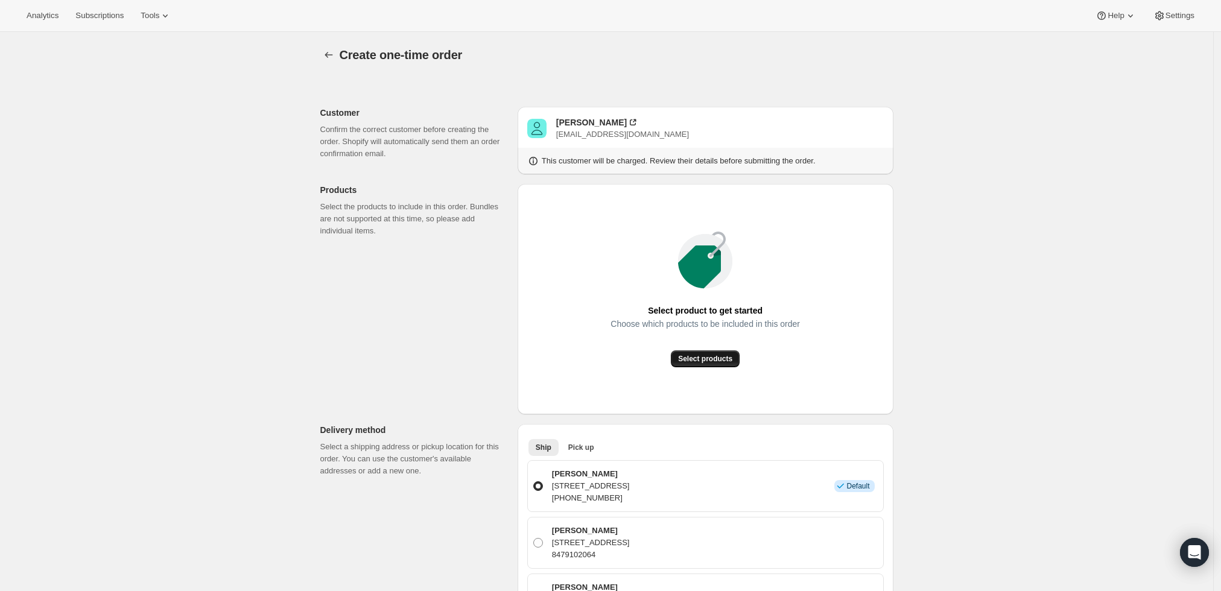
click at [710, 358] on span "Select products" at bounding box center [705, 359] width 54 height 10
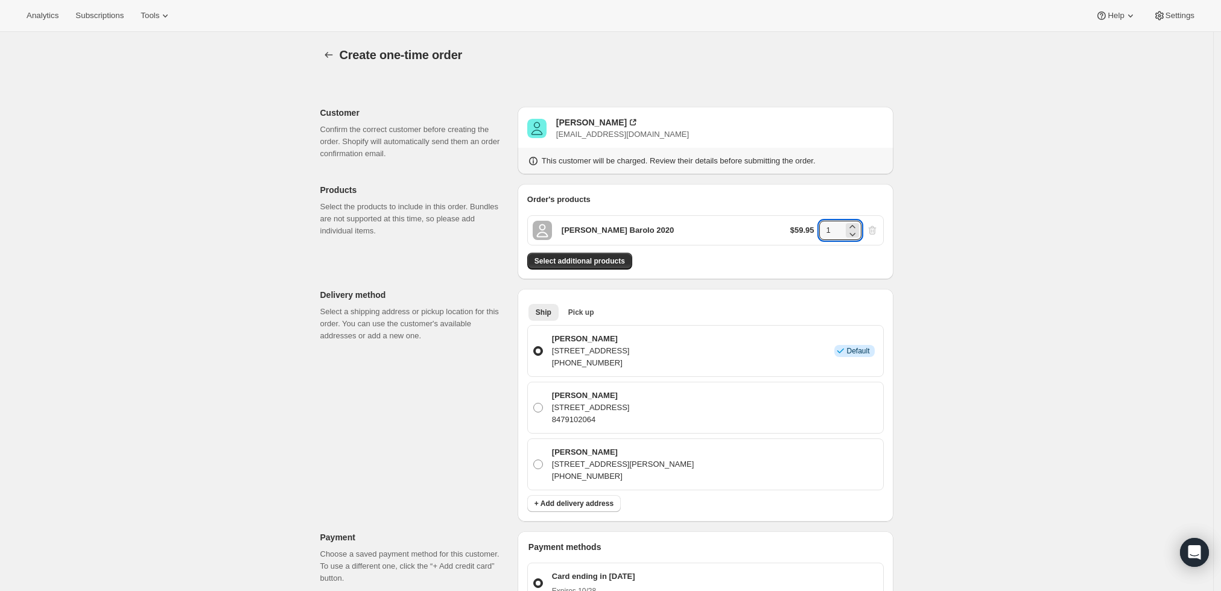
drag, startPoint x: 838, startPoint y: 223, endPoint x: 791, endPoint y: 226, distance: 47.1
click at [791, 226] on div "Roberto Voerzio Barolo 2020 $59.95 1" at bounding box center [705, 230] width 357 height 30
type input "6"
click at [996, 255] on div "Create one-time order. This page is ready Create one-time order Customer Confir…" at bounding box center [606, 513] width 1213 height 962
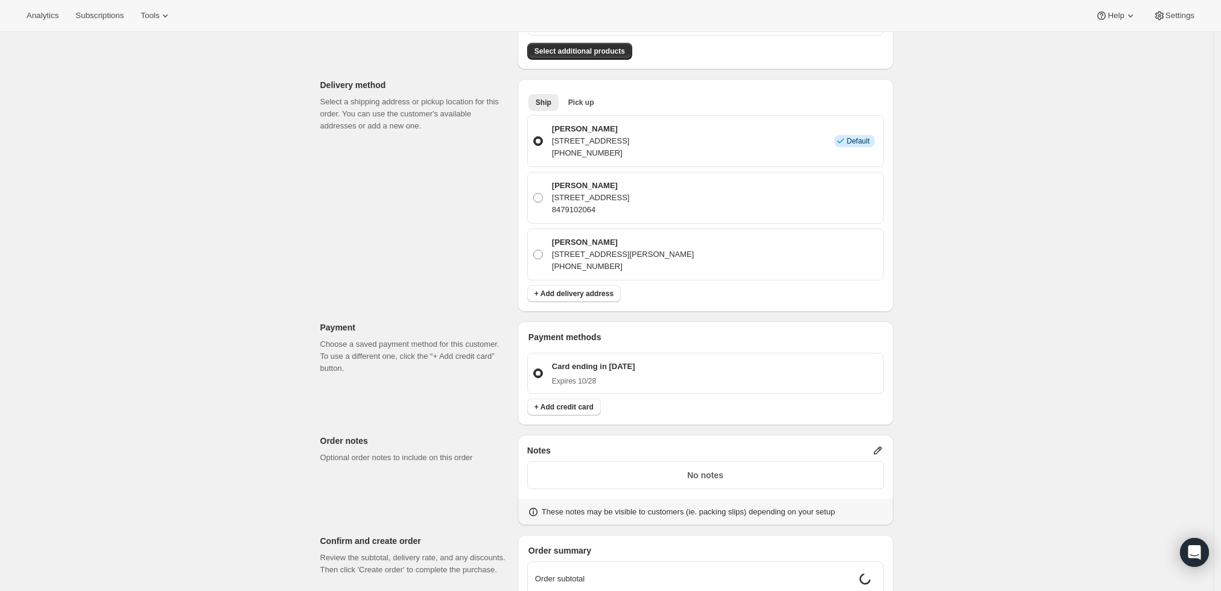
scroll to position [335, 0]
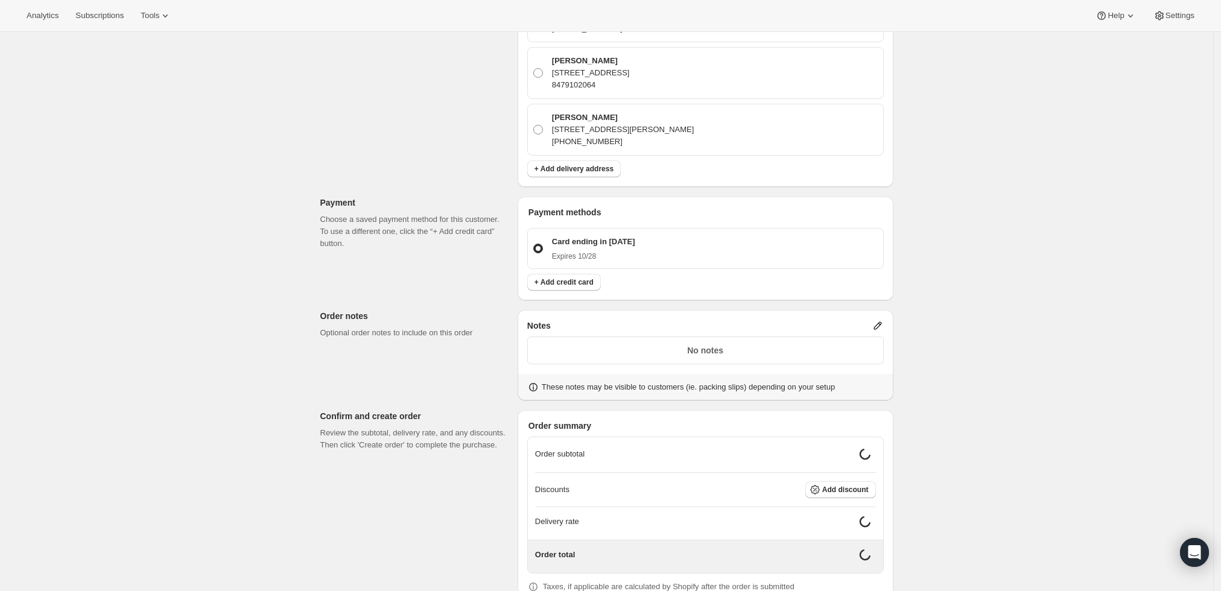
click at [717, 353] on p "No notes" at bounding box center [705, 351] width 341 height 12
click at [883, 325] on icon at bounding box center [878, 326] width 12 height 12
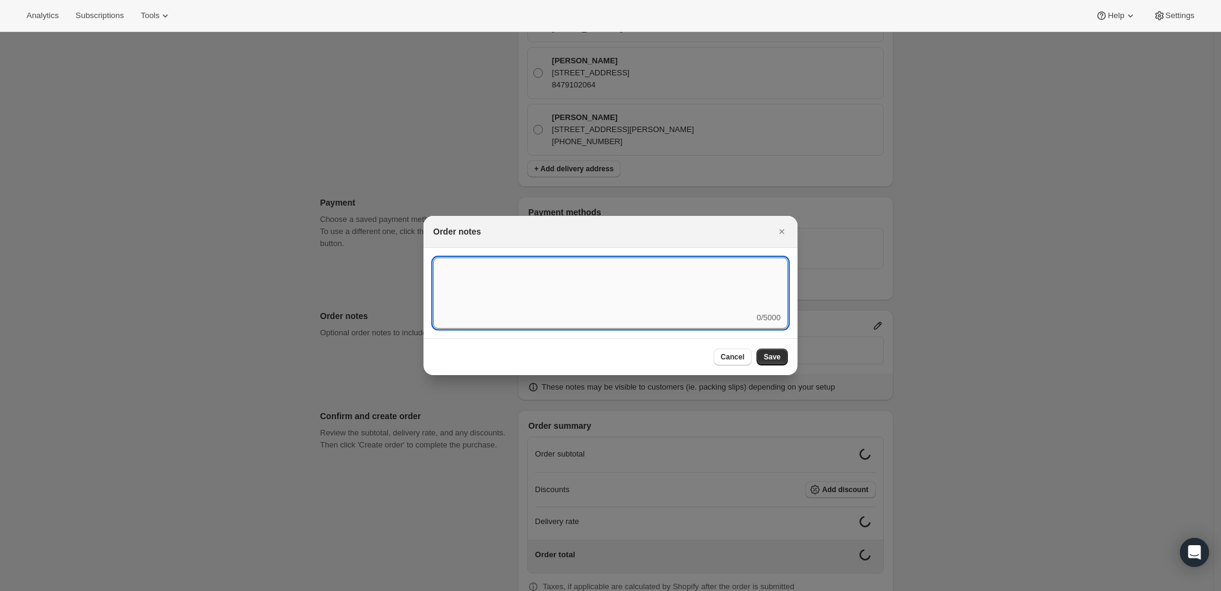
click at [678, 297] on textarea ":r8f:" at bounding box center [610, 285] width 355 height 54
type textarea "Weather HOLD"
click at [765, 349] on button "Save" at bounding box center [772, 357] width 31 height 17
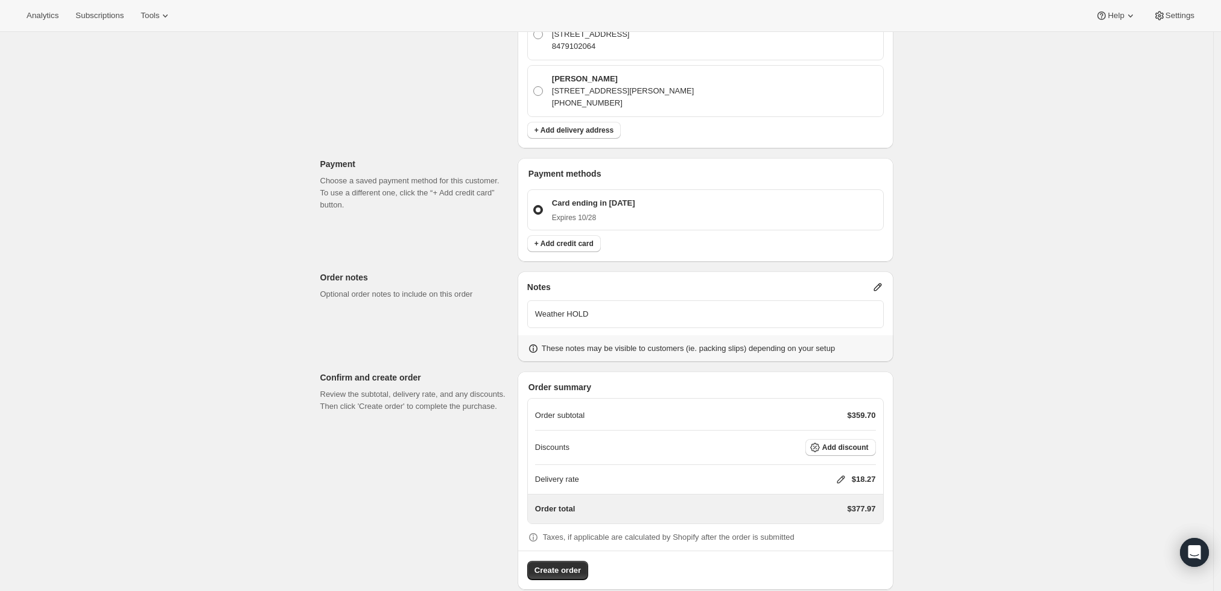
scroll to position [390, 0]
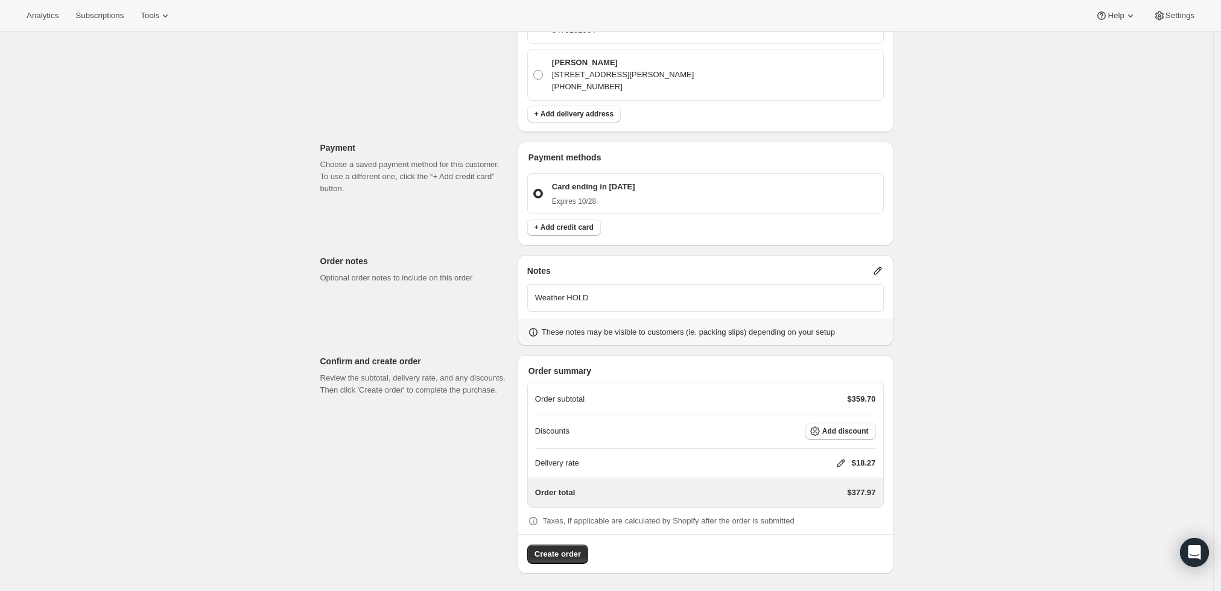
click at [841, 459] on icon at bounding box center [841, 463] width 12 height 12
click at [819, 506] on input "0" at bounding box center [847, 507] width 109 height 19
type input "0"
click at [823, 539] on button "Save" at bounding box center [838, 535] width 31 height 17
click at [574, 551] on span "Create order" at bounding box center [558, 555] width 46 height 12
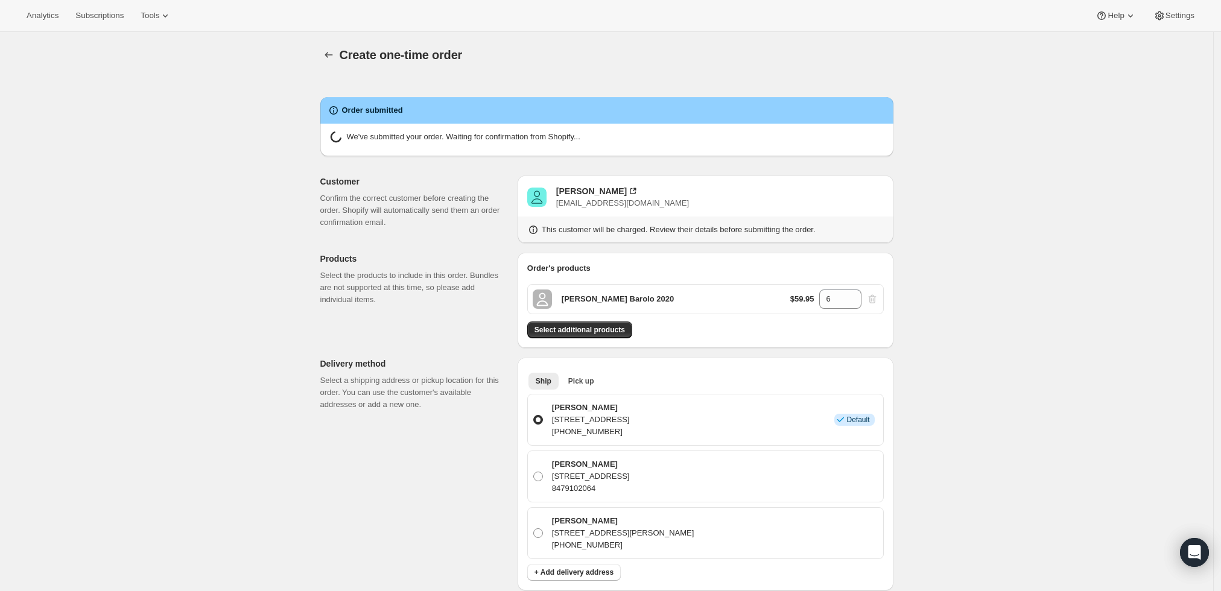
radio input "true"
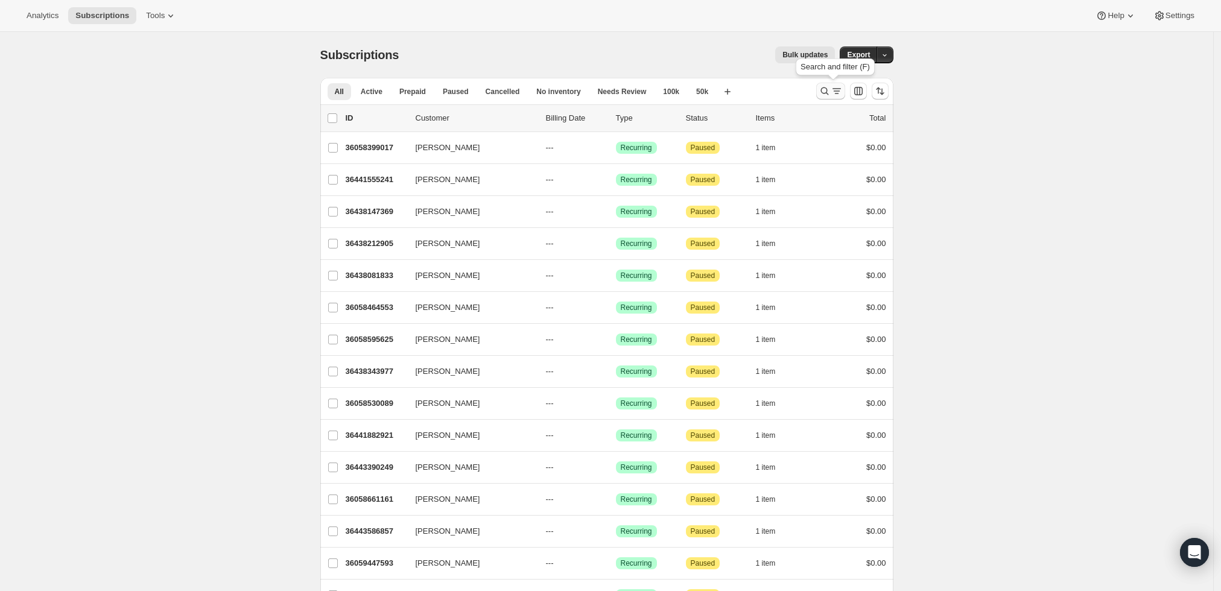
click at [827, 84] on button "Search and filter results" at bounding box center [830, 91] width 29 height 17
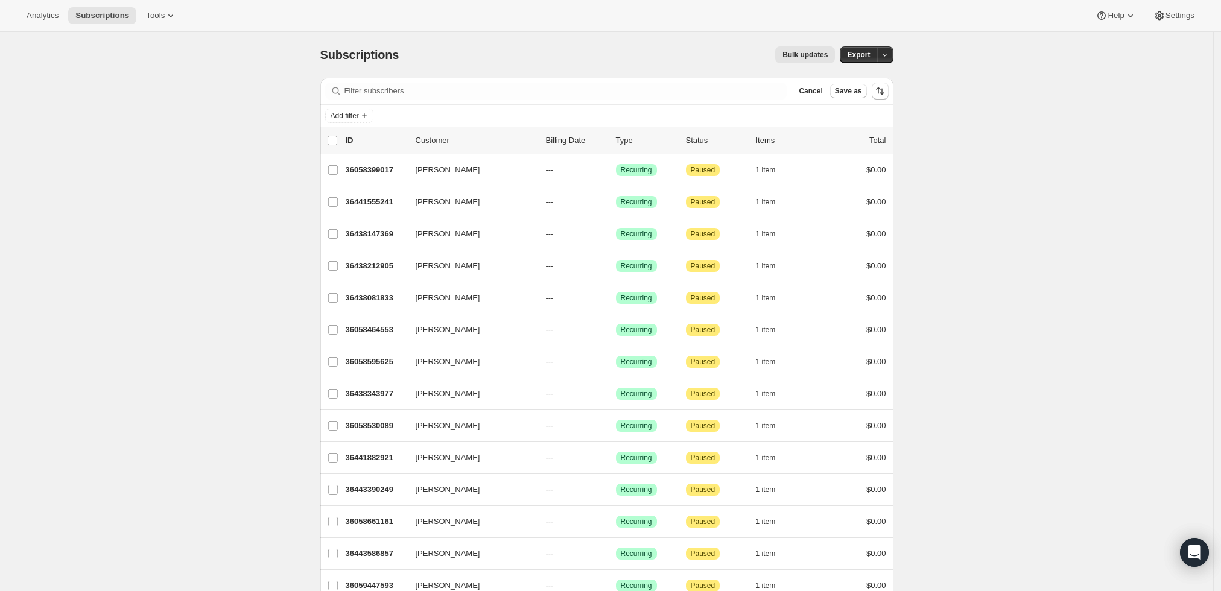
click at [609, 81] on div "Filter subscribers Cancel Save as" at bounding box center [606, 91] width 573 height 27
click at [602, 81] on div "Filter subscribers Cancel Save as" at bounding box center [606, 91] width 573 height 27
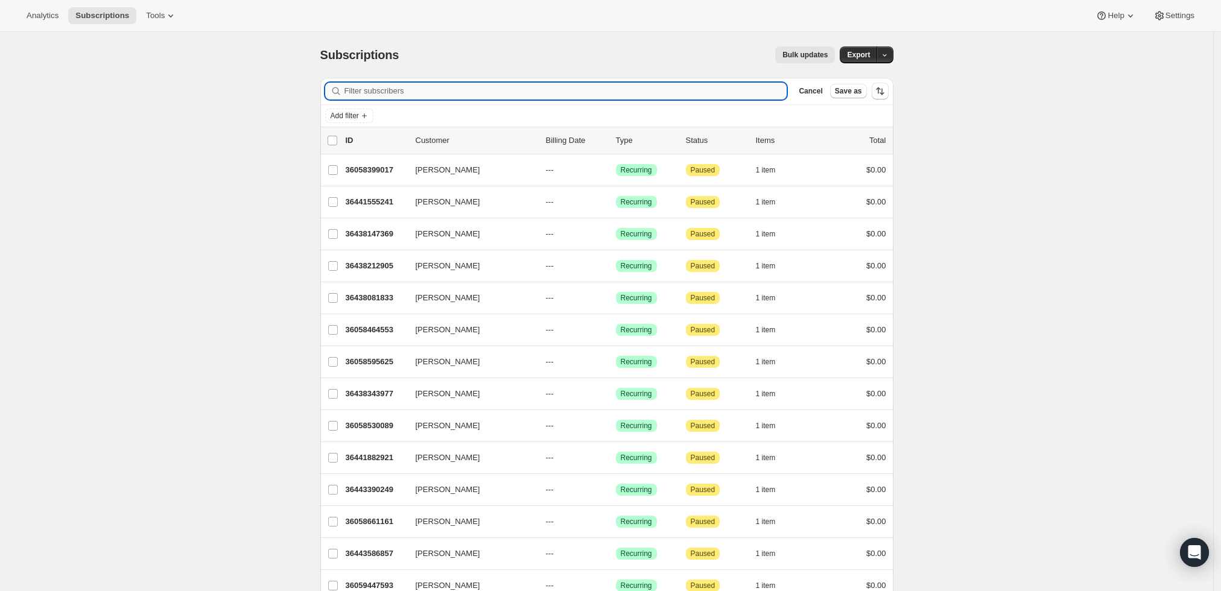
click at [602, 83] on input "Filter subscribers" at bounding box center [566, 91] width 443 height 17
paste input "[EMAIL_ADDRESS][DOMAIN_NAME]"
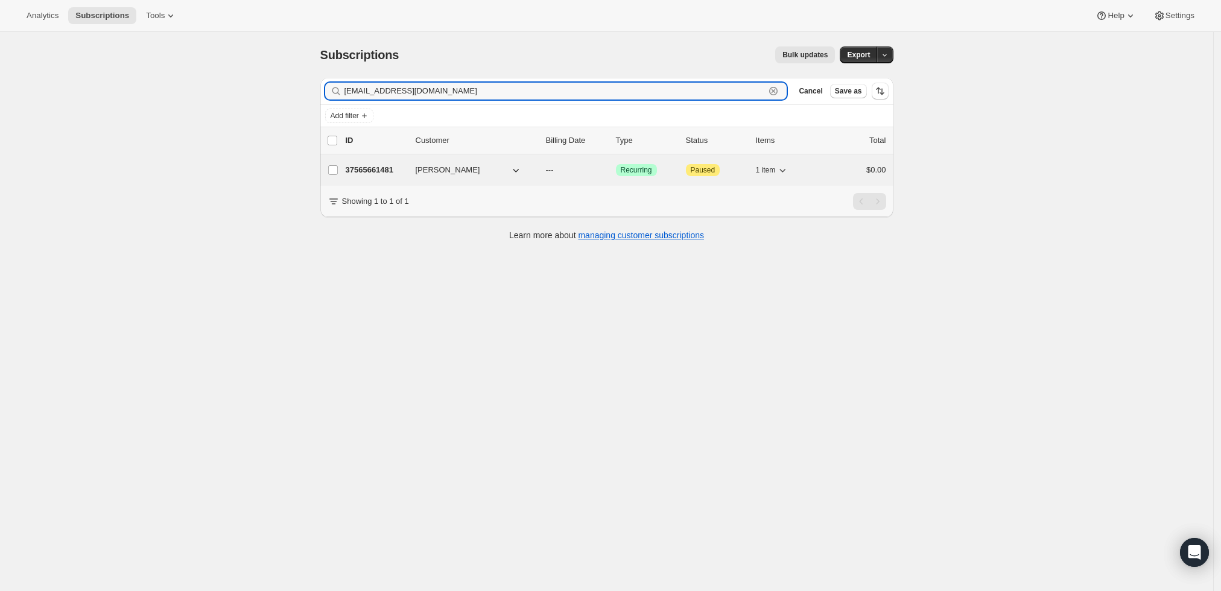
type input "[EMAIL_ADDRESS][DOMAIN_NAME]"
click at [377, 168] on p "37565661481" at bounding box center [376, 170] width 60 height 12
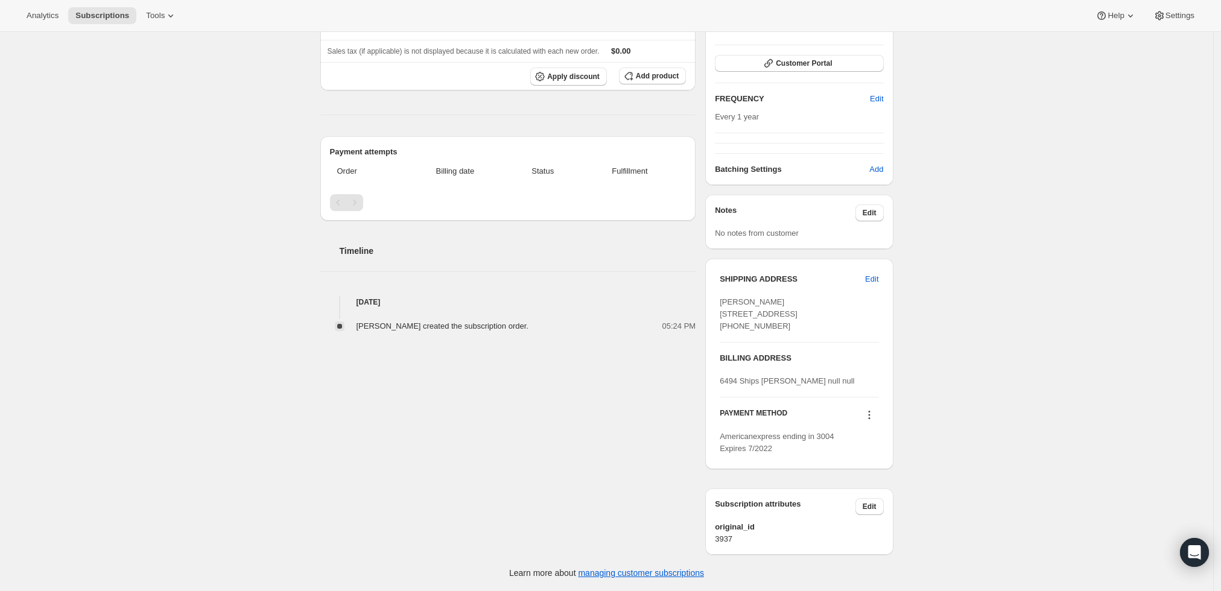
scroll to position [224, 0]
click at [871, 413] on icon at bounding box center [869, 415] width 12 height 12
click at [869, 469] on span "Send link to update card" at bounding box center [872, 473] width 84 height 9
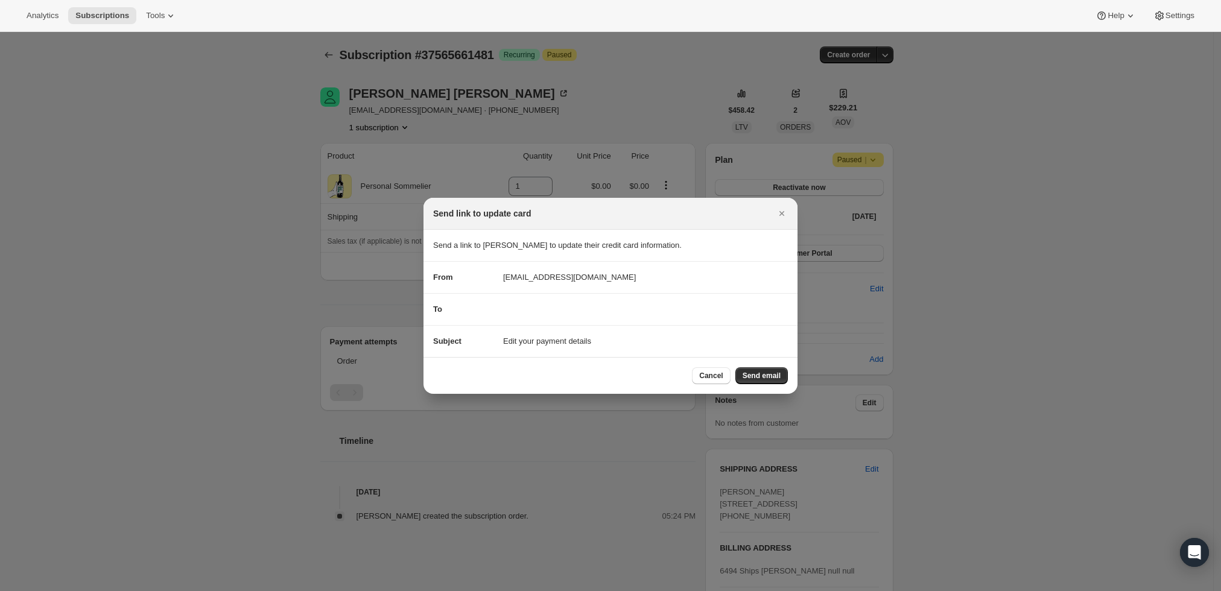
scroll to position [0, 0]
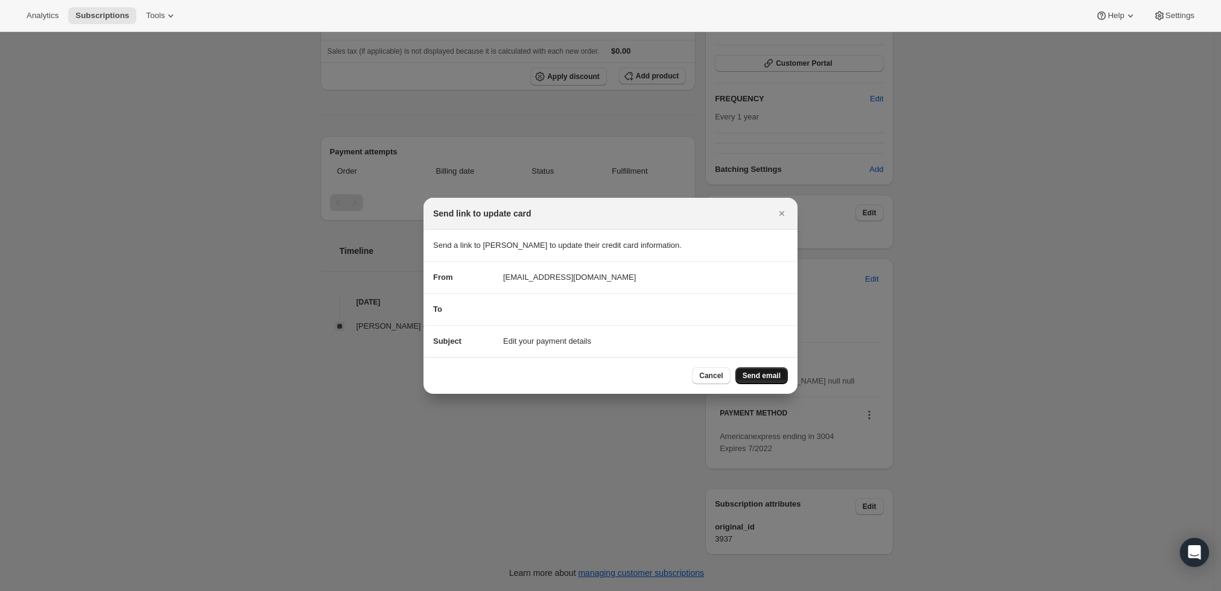
click at [764, 377] on span "Send email" at bounding box center [762, 376] width 38 height 10
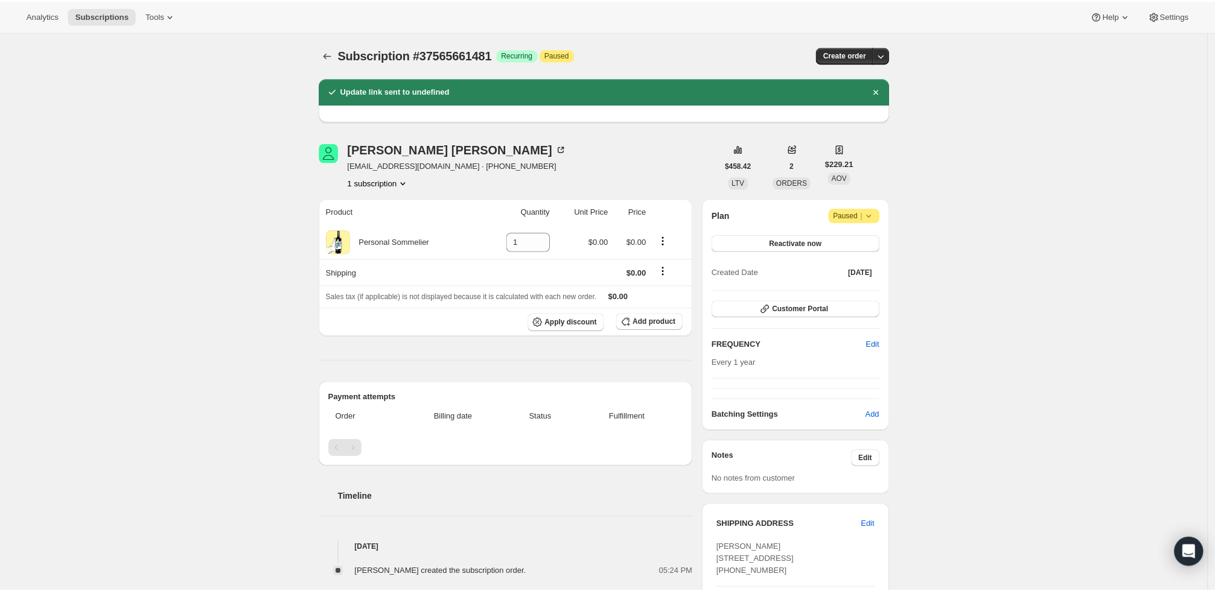
scroll to position [224, 0]
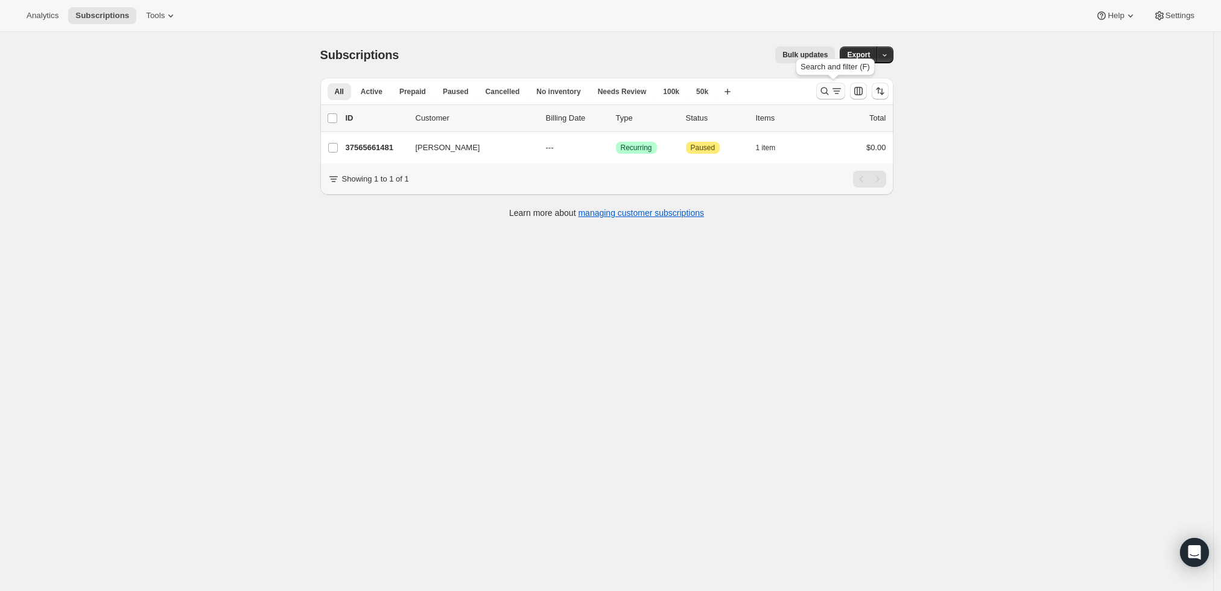
click at [841, 89] on icon "Search and filter results" at bounding box center [837, 91] width 12 height 12
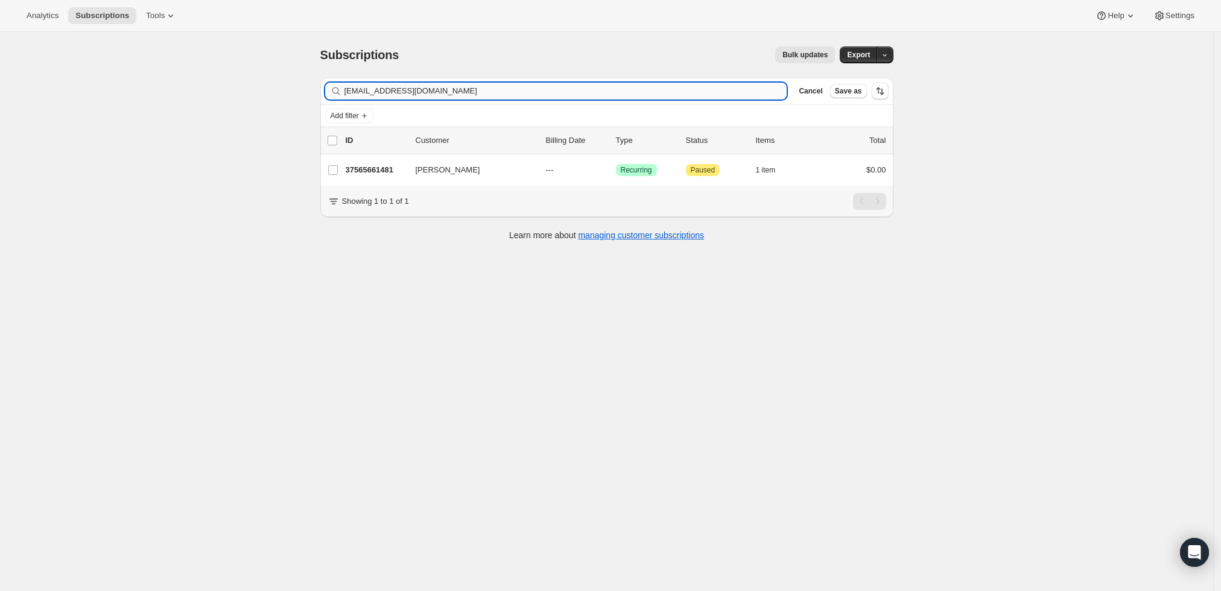
click at [708, 94] on input "[EMAIL_ADDRESS][DOMAIN_NAME]" at bounding box center [566, 91] width 443 height 17
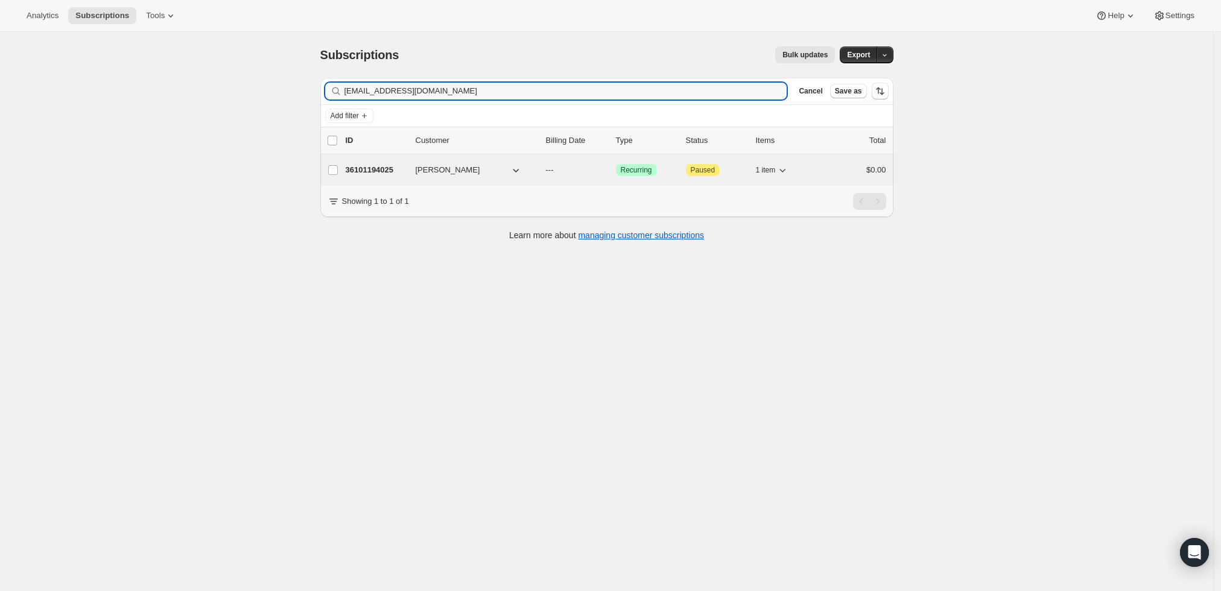
type input "[EMAIL_ADDRESS][DOMAIN_NAME]"
click at [373, 168] on p "36101194025" at bounding box center [376, 170] width 60 height 12
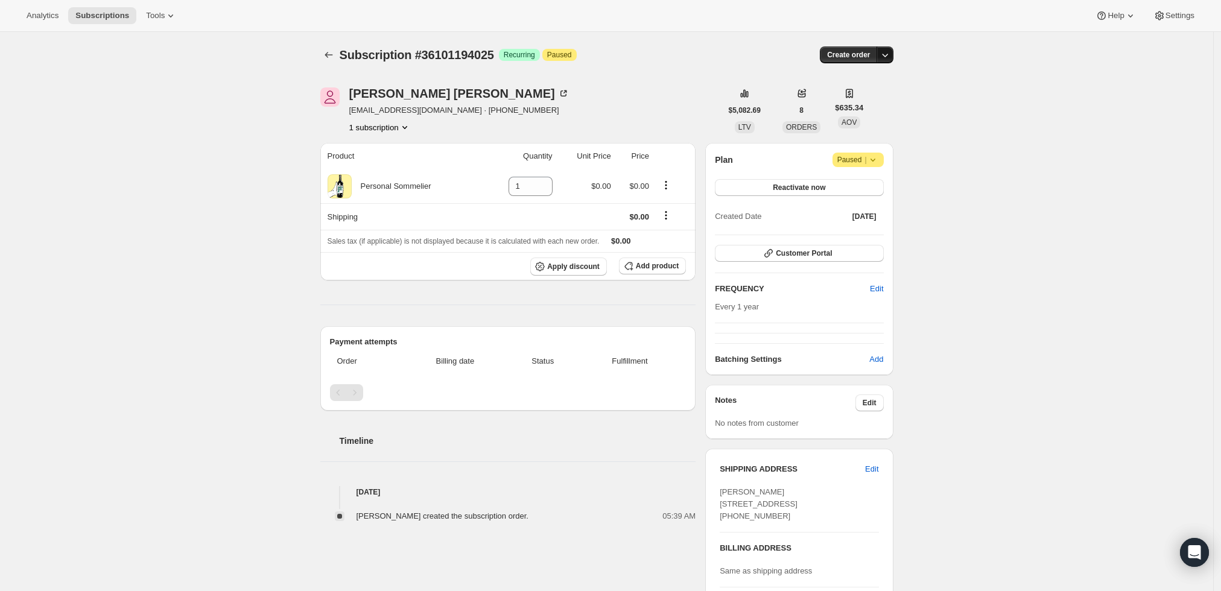
click at [889, 52] on icon "button" at bounding box center [885, 55] width 12 height 12
click at [863, 104] on span "Create custom one-time order" at bounding box center [838, 99] width 104 height 9
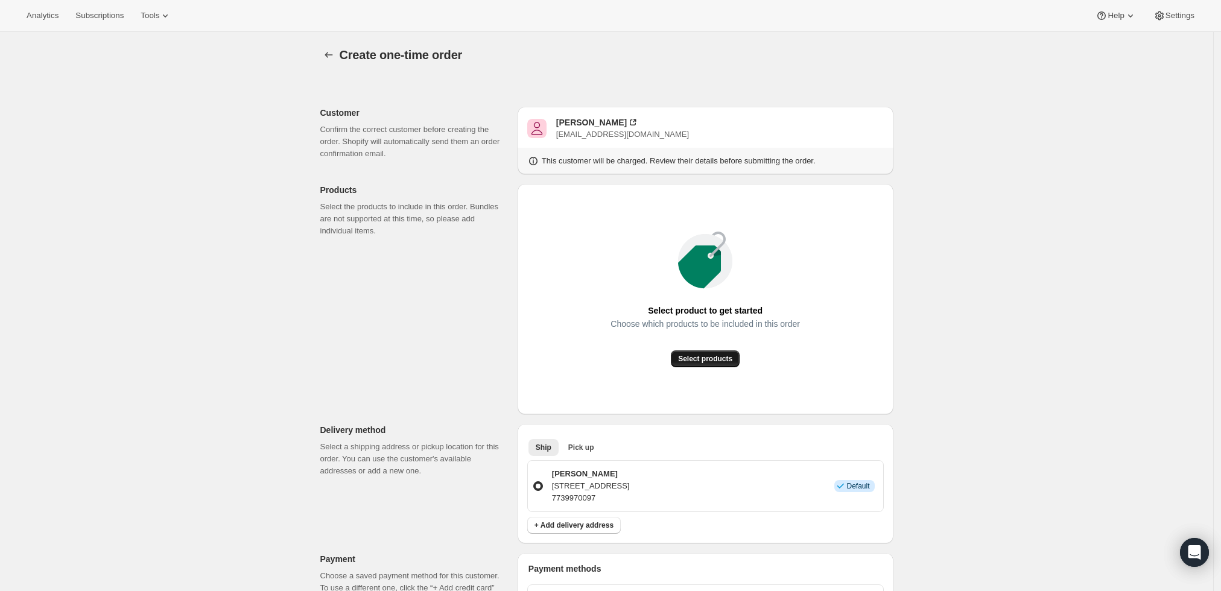
click at [687, 363] on span "Select products" at bounding box center [705, 359] width 54 height 10
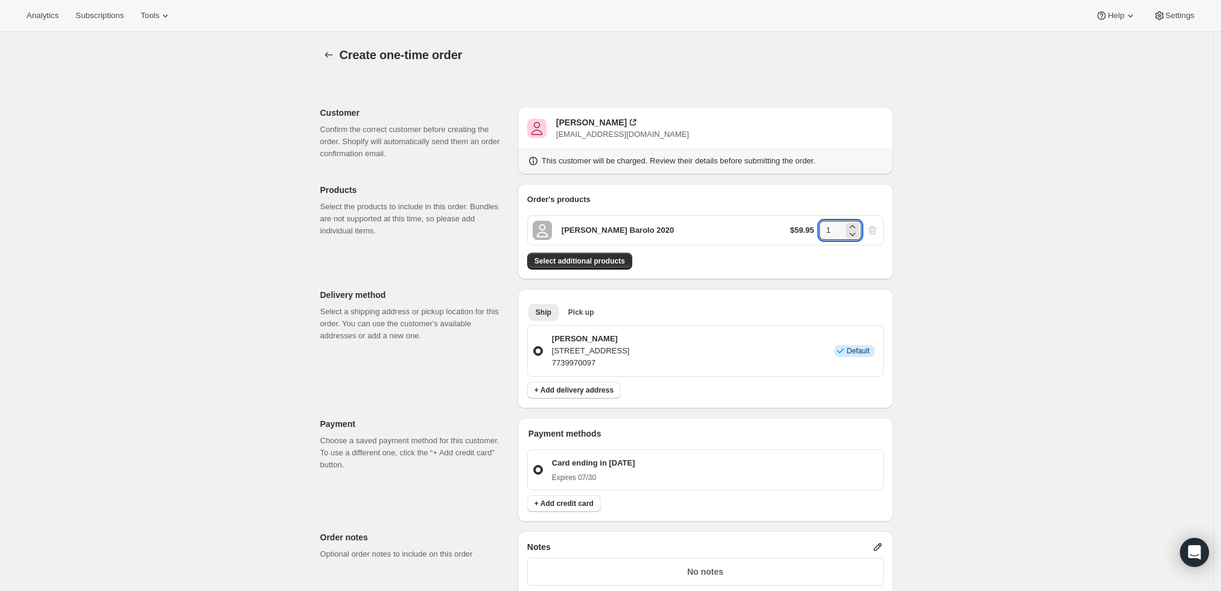
drag, startPoint x: 835, startPoint y: 229, endPoint x: 816, endPoint y: 229, distance: 19.3
click at [816, 229] on div "$59.95 1" at bounding box center [834, 230] width 88 height 19
type input "6"
click at [997, 264] on div "Create one-time order. This page is ready Create one-time order Customer Confir…" at bounding box center [606, 456] width 1213 height 848
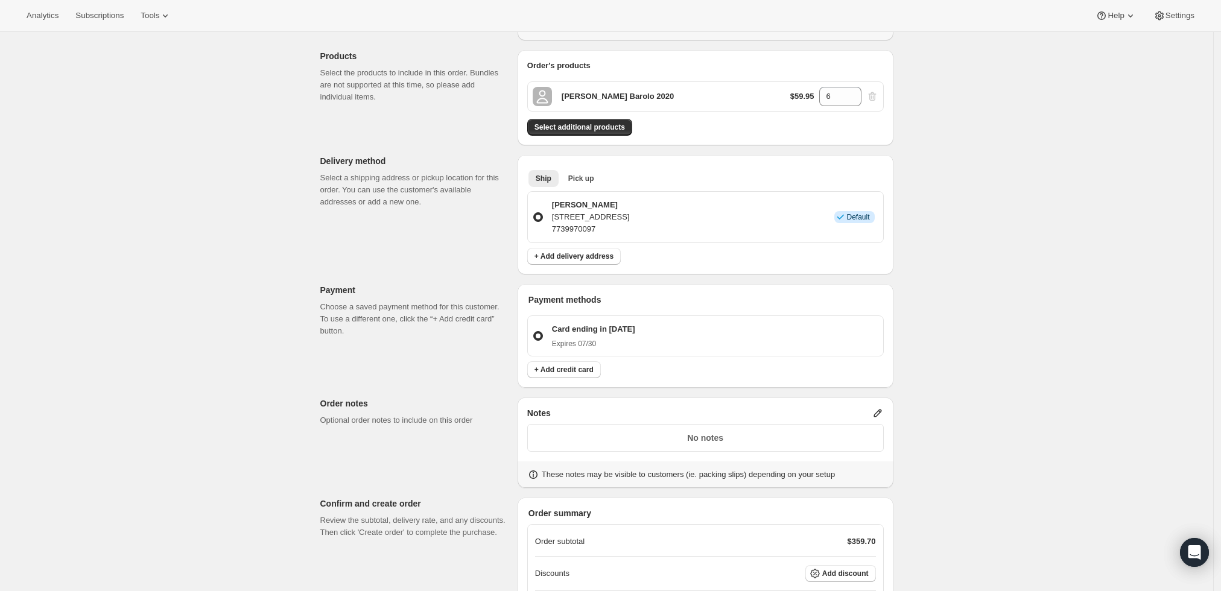
scroll to position [268, 0]
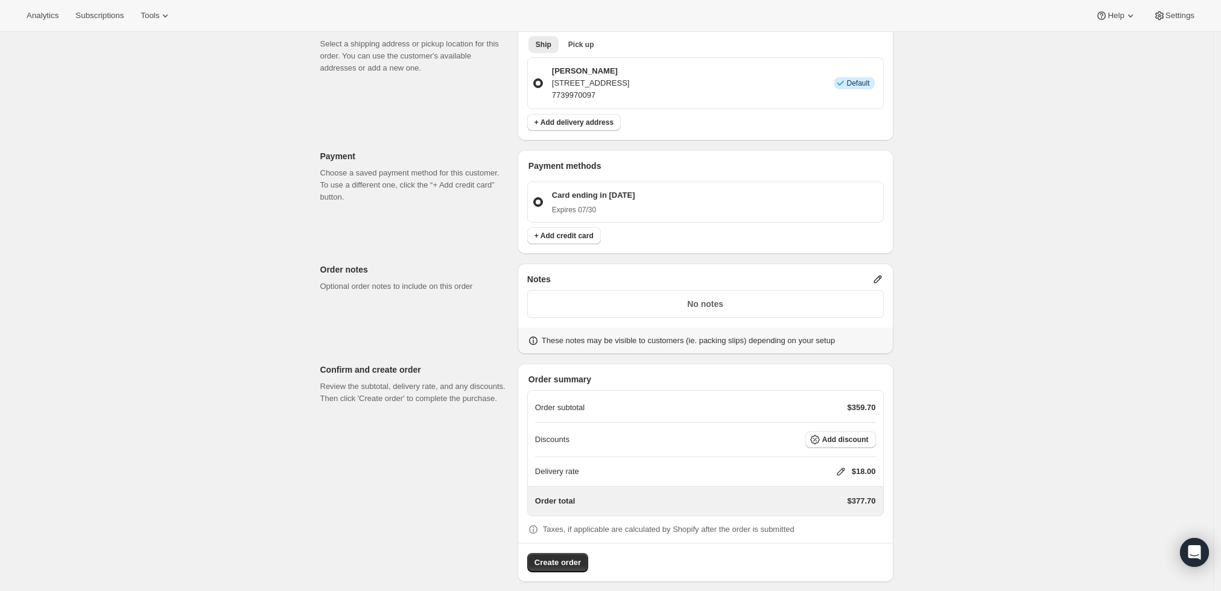
click at [879, 273] on icon at bounding box center [878, 279] width 12 height 12
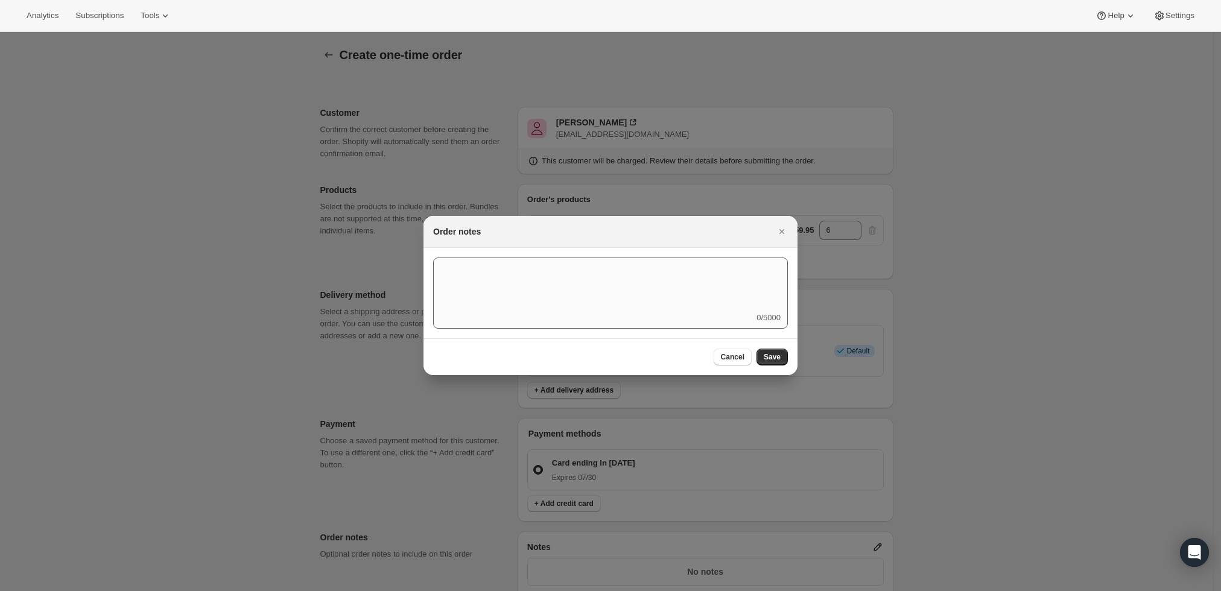
scroll to position [0, 0]
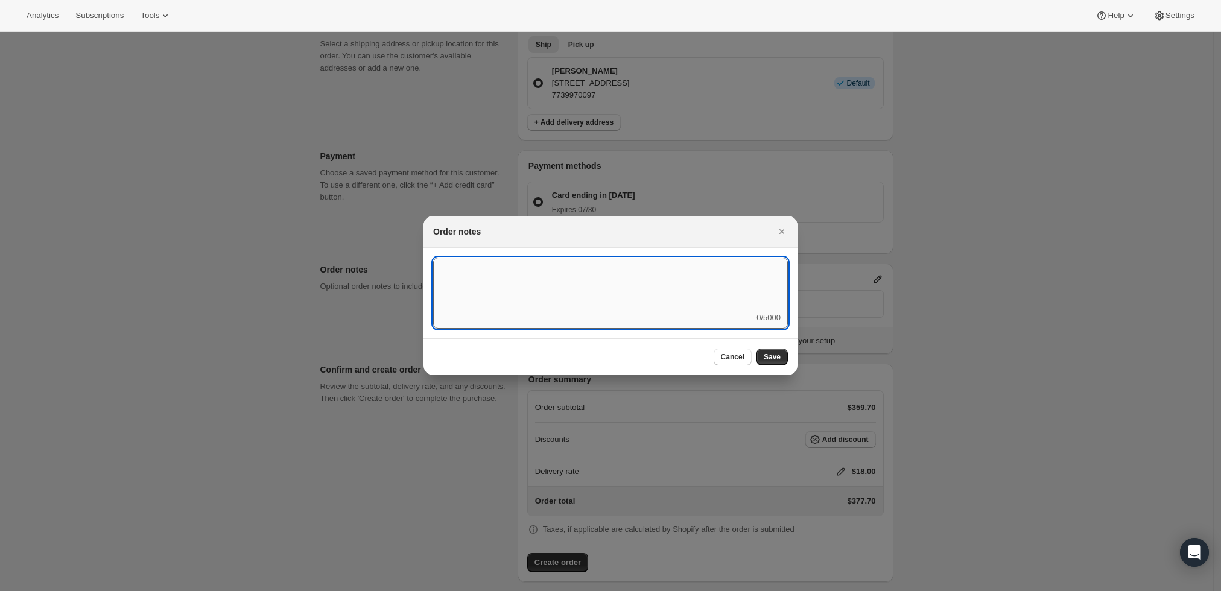
click at [701, 288] on textarea ":r3v:" at bounding box center [610, 285] width 355 height 54
type textarea "Weather HOLD"
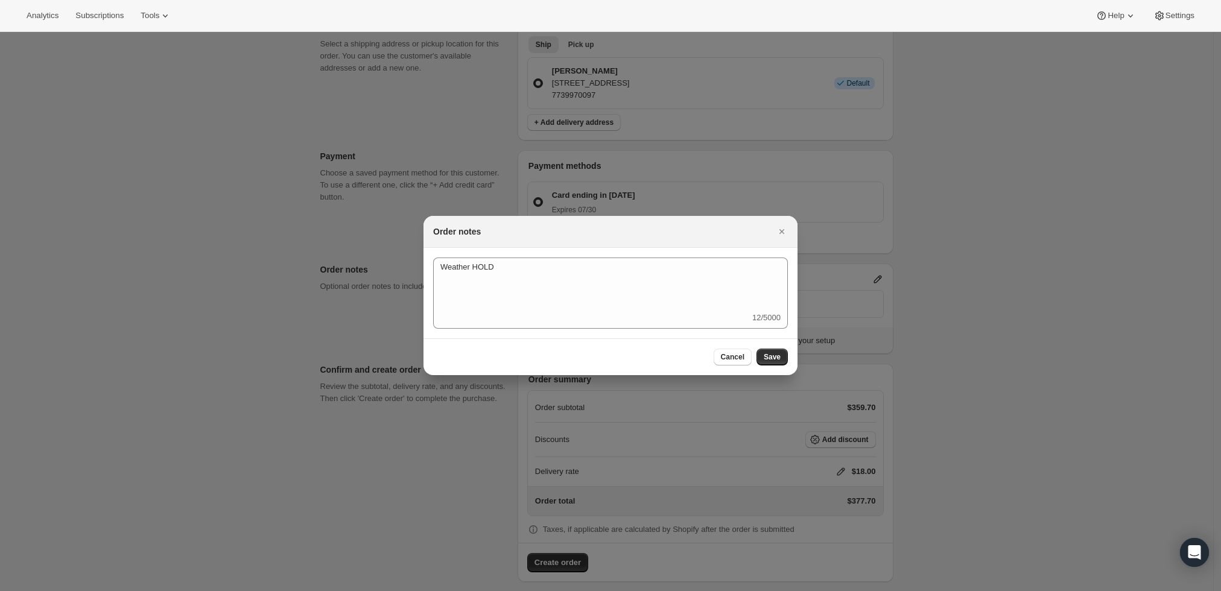
click at [769, 368] on div "Cancel Save" at bounding box center [611, 357] width 374 height 37
click at [773, 355] on span "Save" at bounding box center [772, 357] width 17 height 10
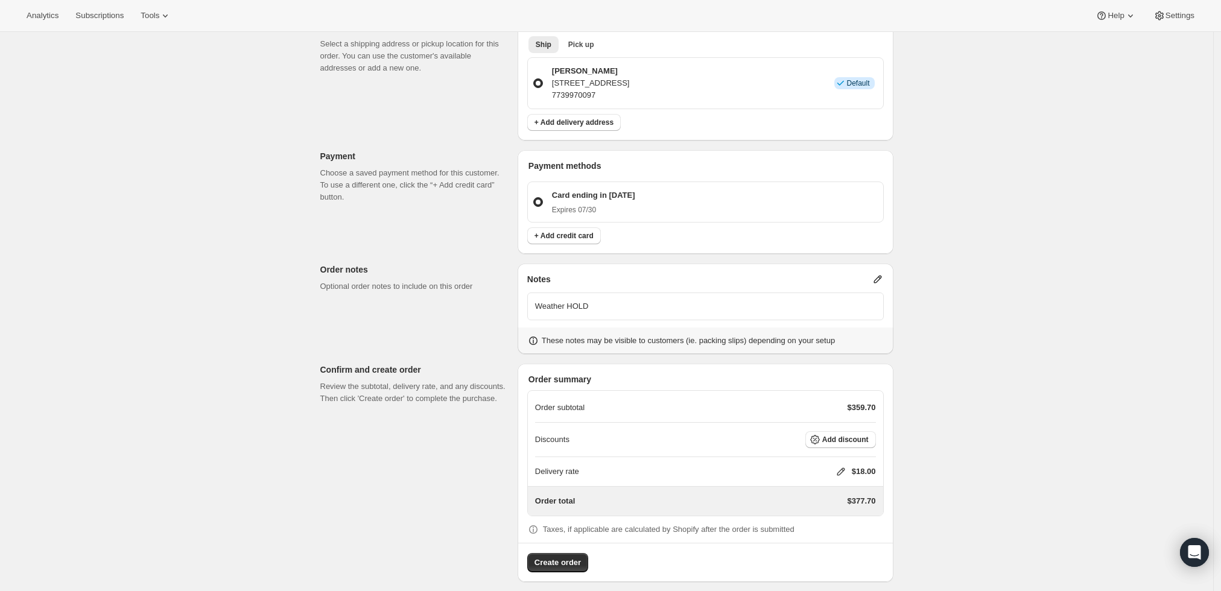
click at [838, 466] on icon at bounding box center [841, 472] width 12 height 12
click at [831, 518] on input "0" at bounding box center [847, 516] width 109 height 19
type input "0"
click at [839, 540] on span "Save" at bounding box center [838, 544] width 17 height 10
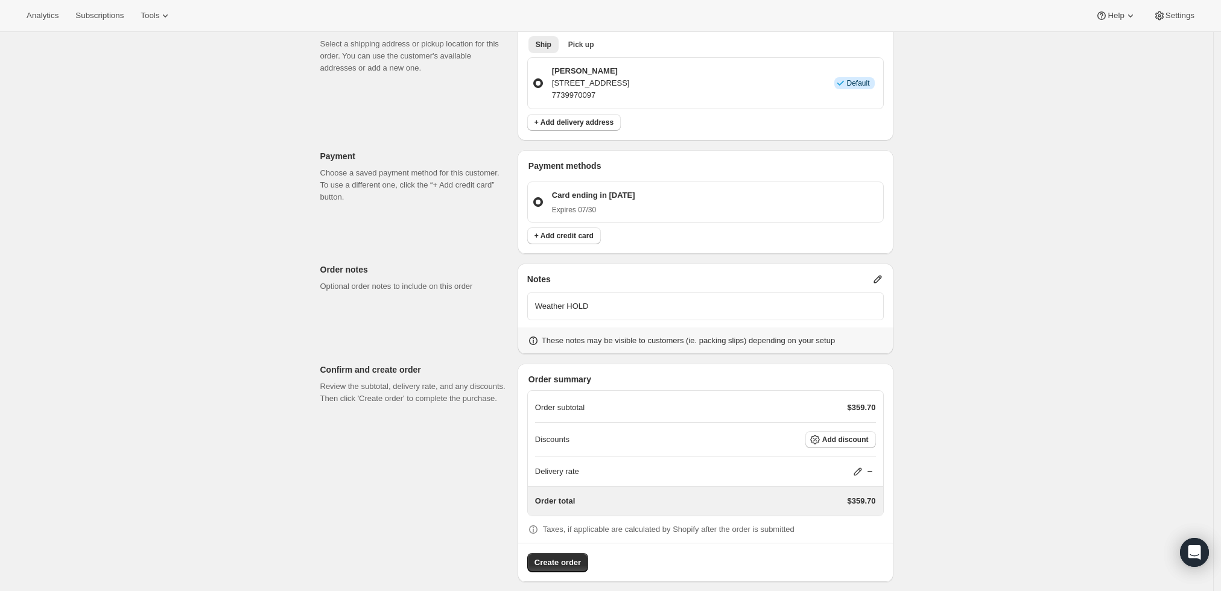
scroll to position [276, 0]
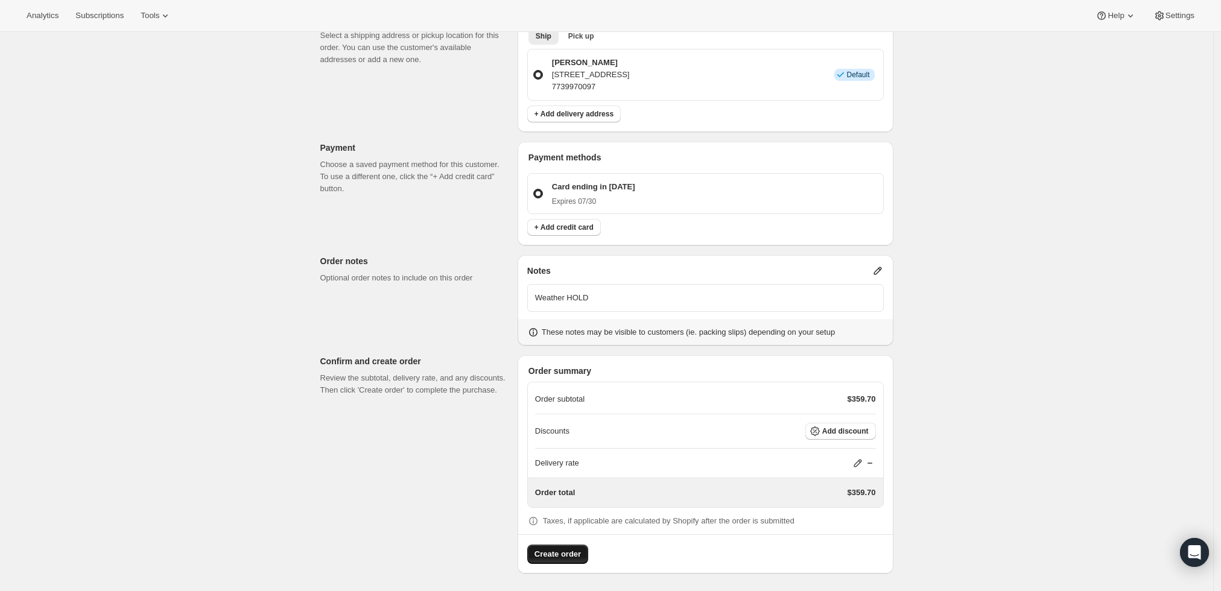
click at [570, 553] on span "Create order" at bounding box center [558, 555] width 46 height 12
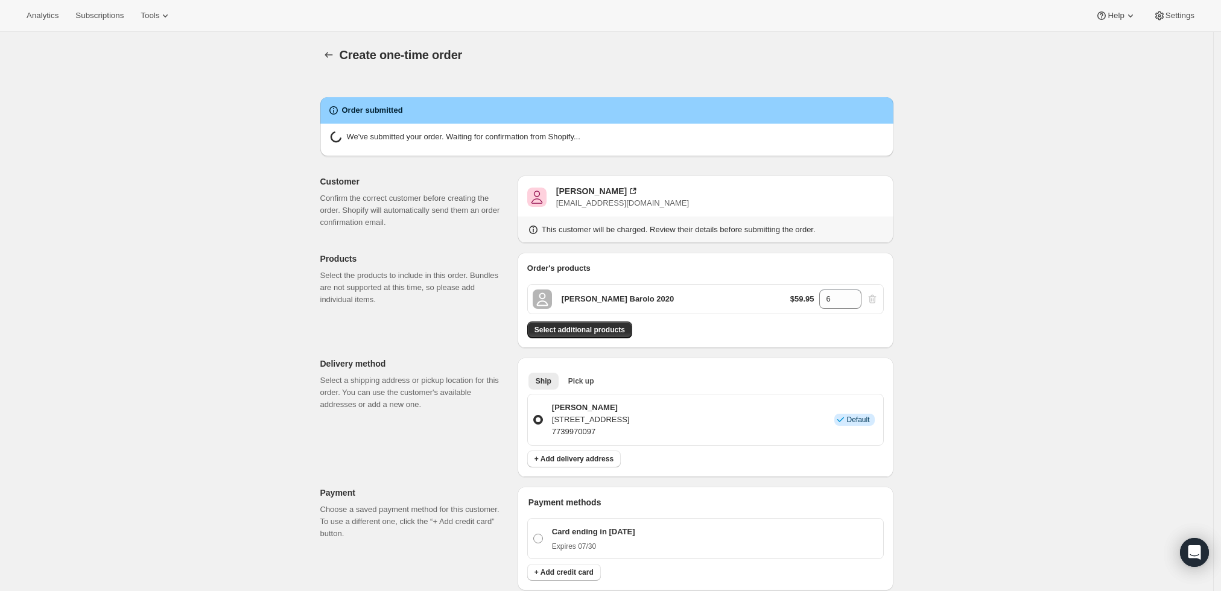
radio input "true"
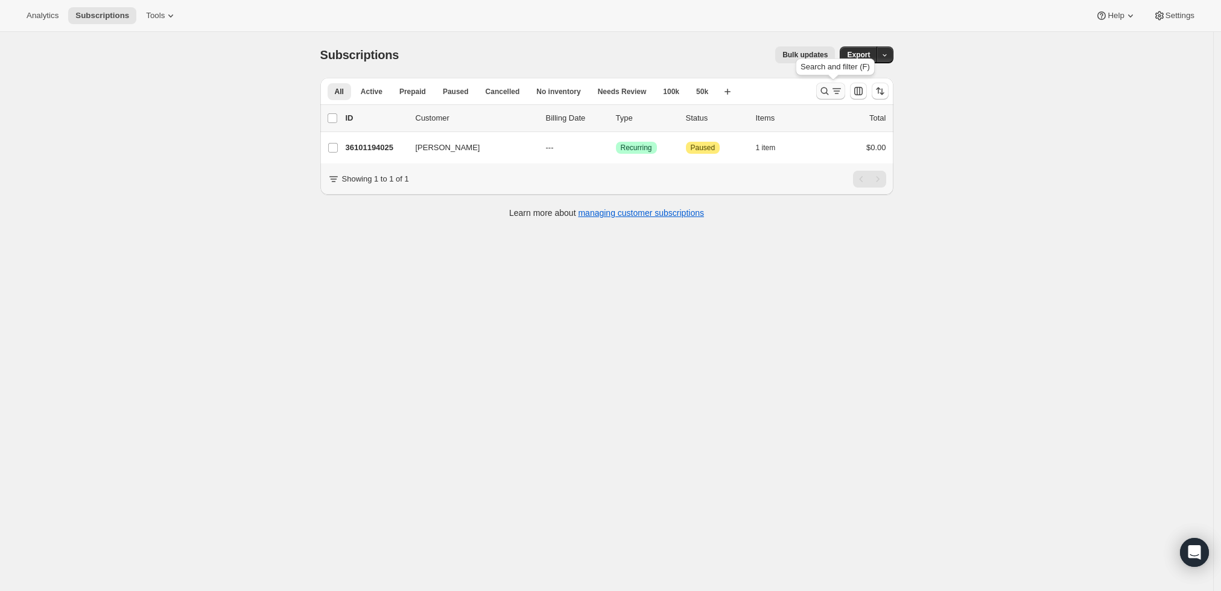
click at [825, 91] on icon "Search and filter results" at bounding box center [825, 91] width 8 height 8
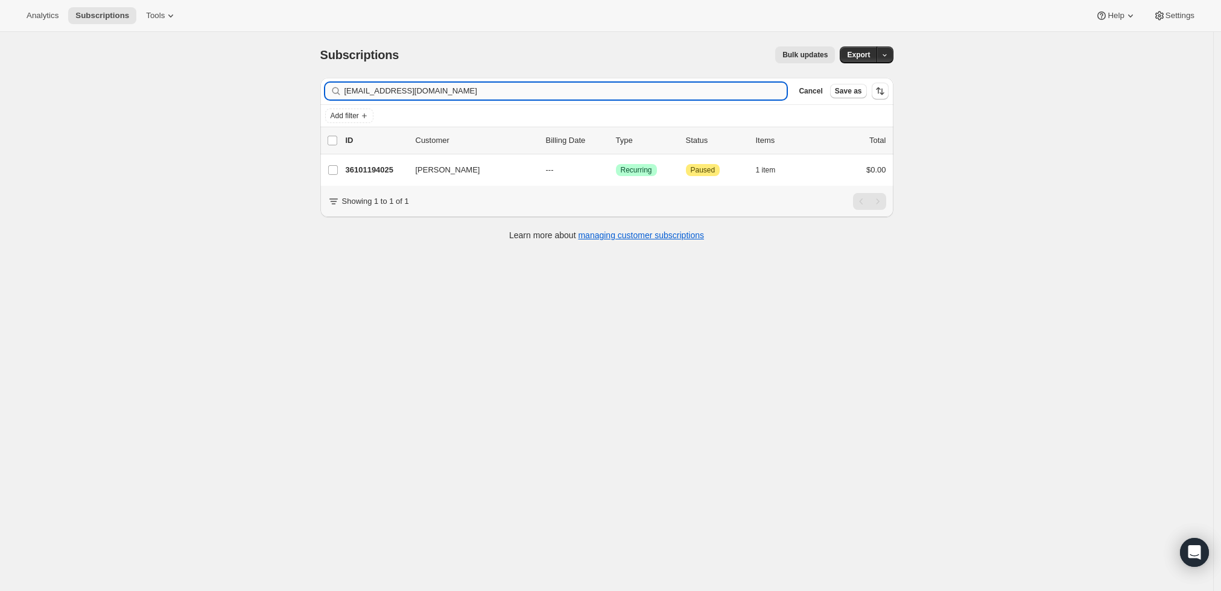
click at [412, 83] on input "[EMAIL_ADDRESS][DOMAIN_NAME]" at bounding box center [566, 91] width 443 height 17
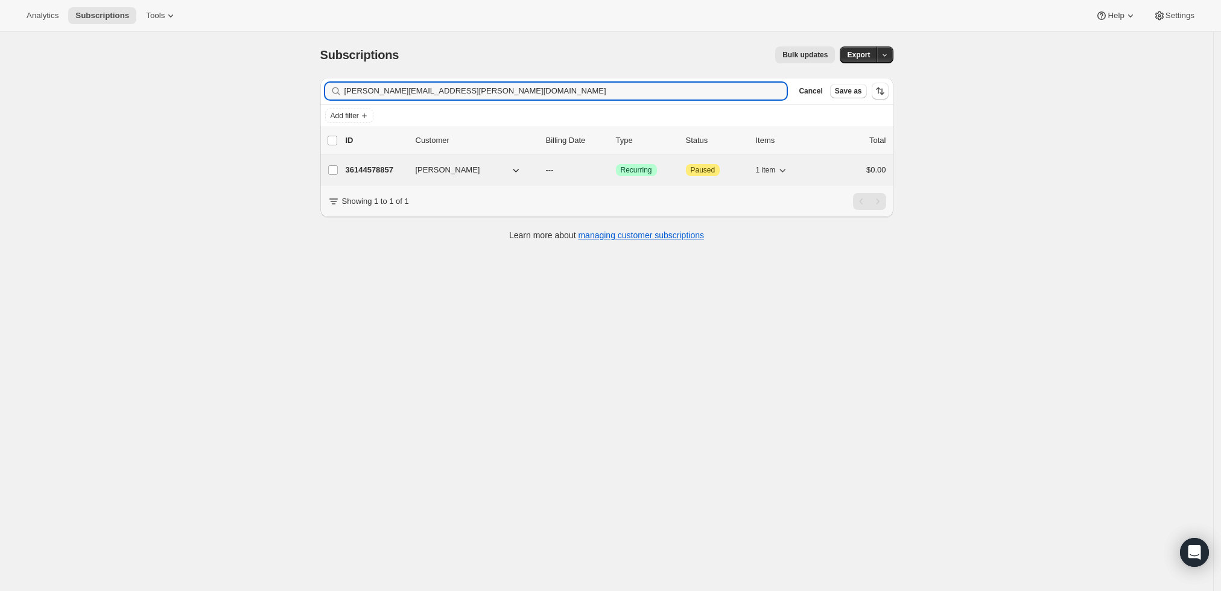
type input "[PERSON_NAME][EMAIL_ADDRESS][PERSON_NAME][DOMAIN_NAME]"
click at [370, 168] on p "36144578857" at bounding box center [376, 170] width 60 height 12
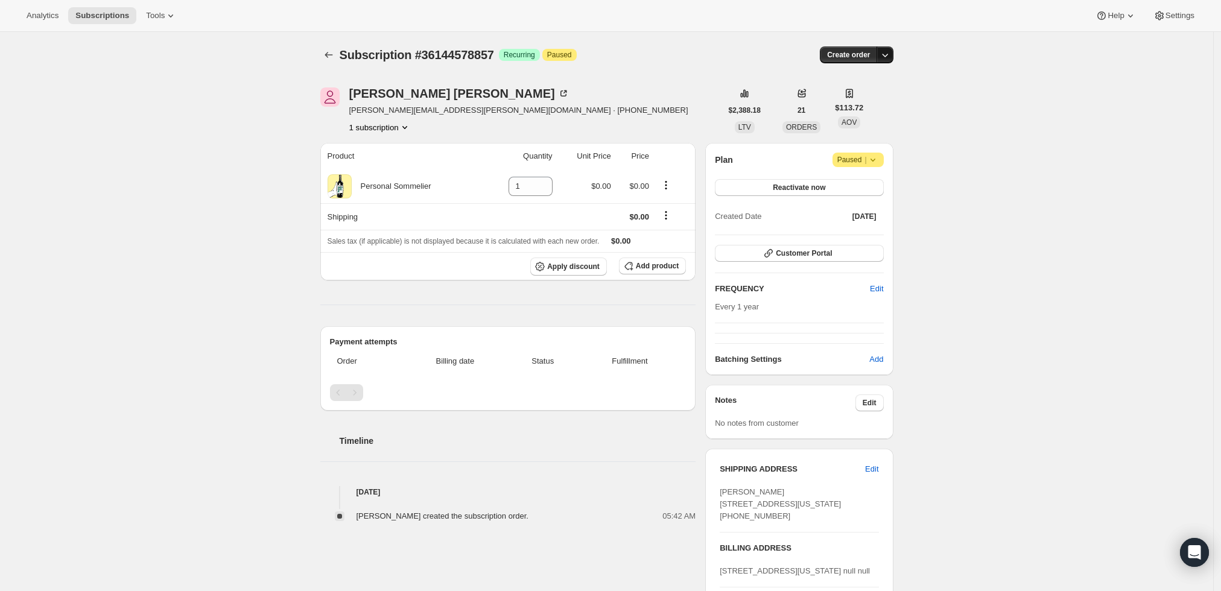
click at [888, 57] on icon "button" at bounding box center [885, 56] width 6 height 4
click at [870, 100] on span "Create custom one-time order" at bounding box center [838, 99] width 104 height 9
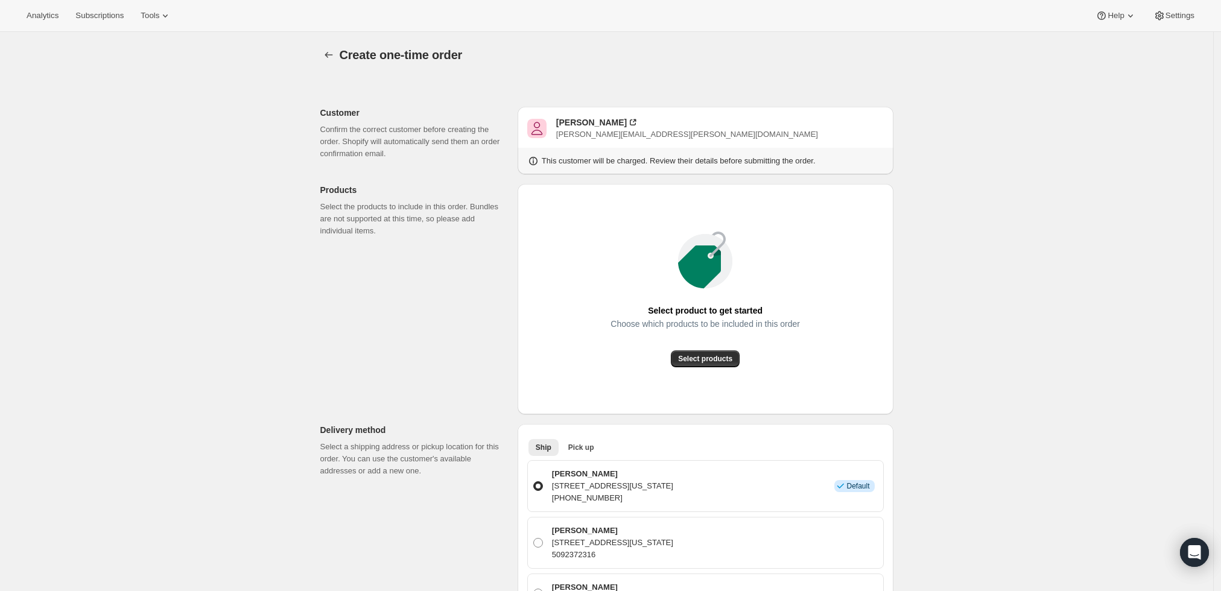
click at [701, 351] on div "Select products" at bounding box center [705, 359] width 189 height 17
click at [690, 354] on button "Select products" at bounding box center [705, 359] width 69 height 17
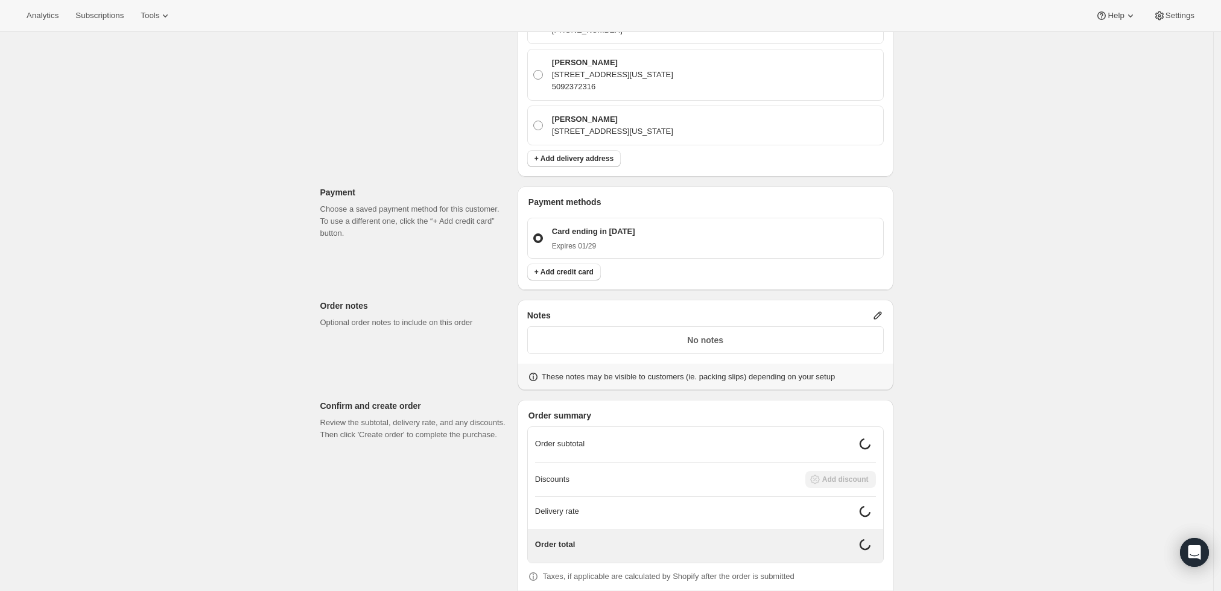
scroll to position [386, 0]
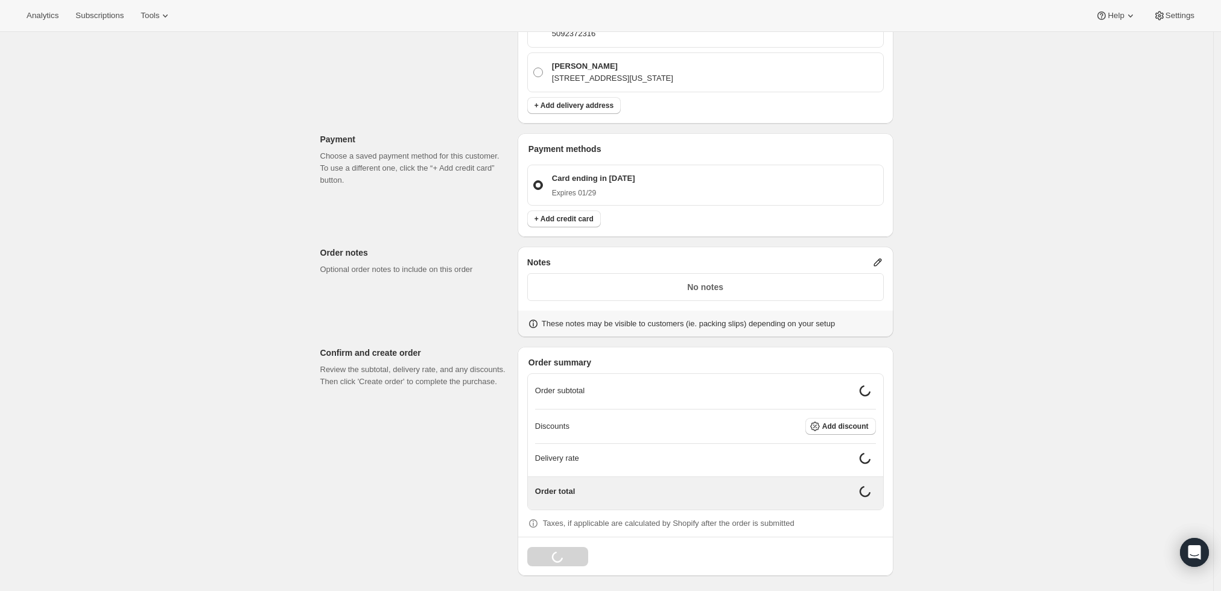
click at [880, 263] on icon at bounding box center [878, 262] width 12 height 12
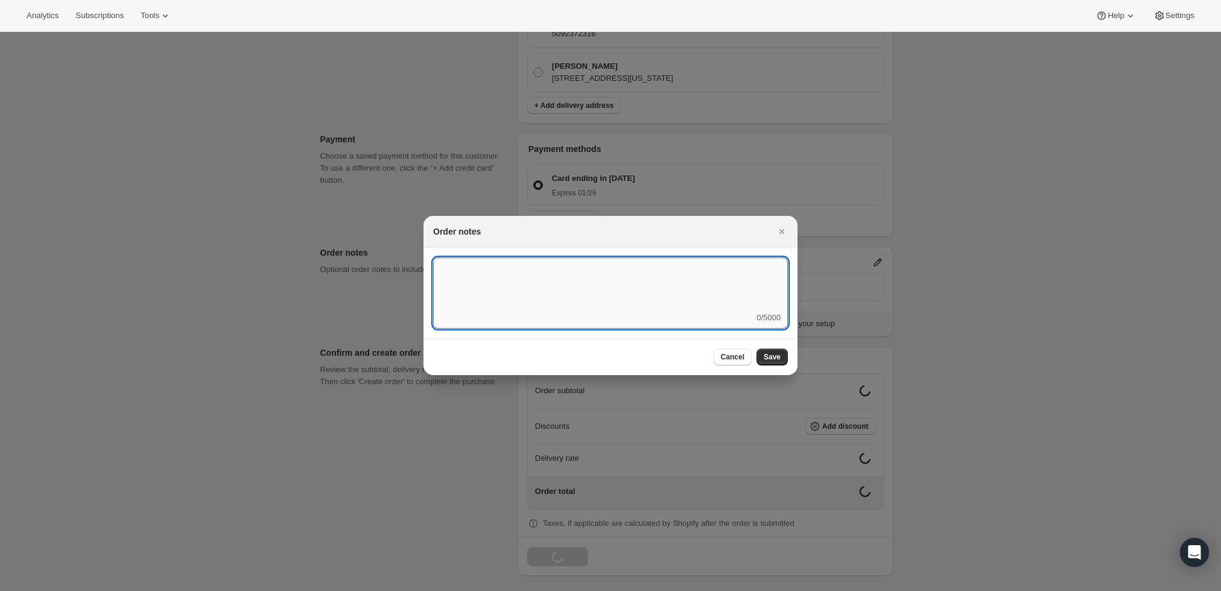
click at [644, 278] on textarea ":r3v:" at bounding box center [610, 285] width 355 height 54
type textarea "Weather HOLD"
click at [773, 364] on button "Save" at bounding box center [772, 357] width 31 height 17
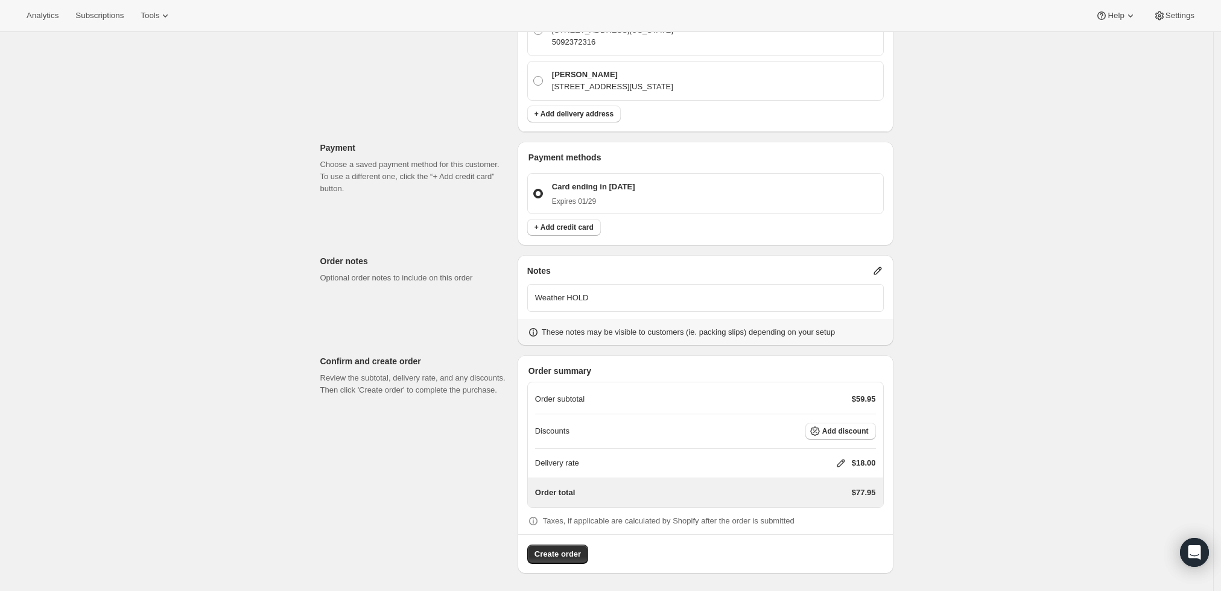
click at [845, 451] on div "Delivery rate $18.00" at bounding box center [705, 463] width 341 height 29
click at [850, 464] on div "$18.00" at bounding box center [861, 463] width 29 height 12
click at [845, 460] on icon at bounding box center [841, 464] width 8 height 8
click at [841, 510] on input "0" at bounding box center [847, 507] width 109 height 19
type input "0"
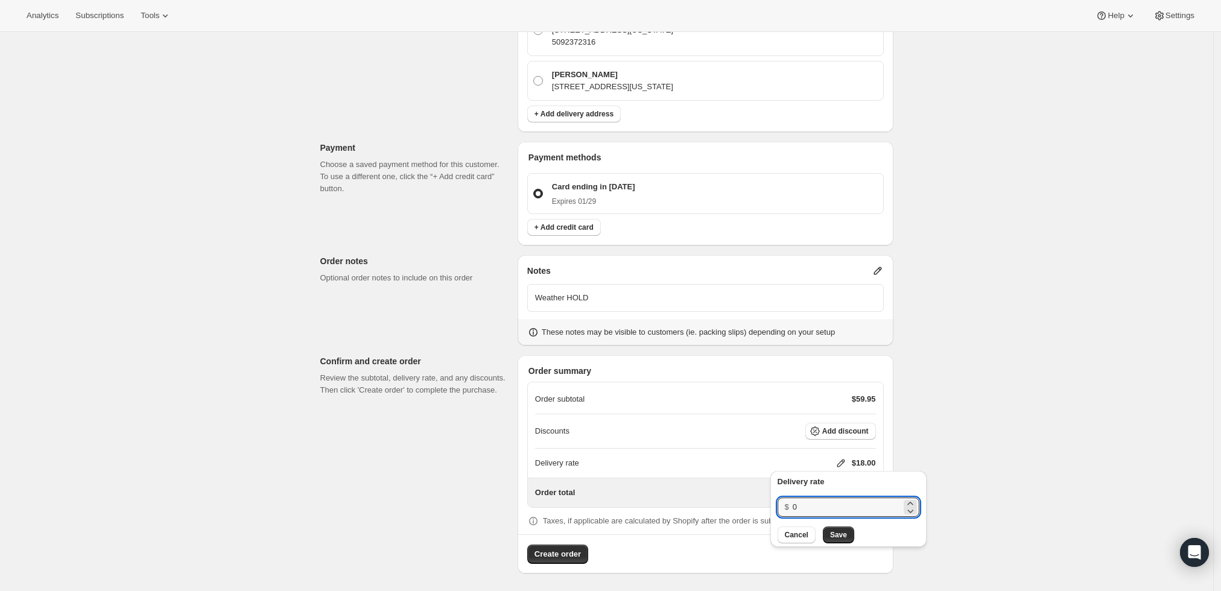
click at [838, 525] on div "Delivery rate $ 0 Cancel Save" at bounding box center [849, 510] width 142 height 68
click at [835, 539] on button "Save" at bounding box center [838, 535] width 31 height 17
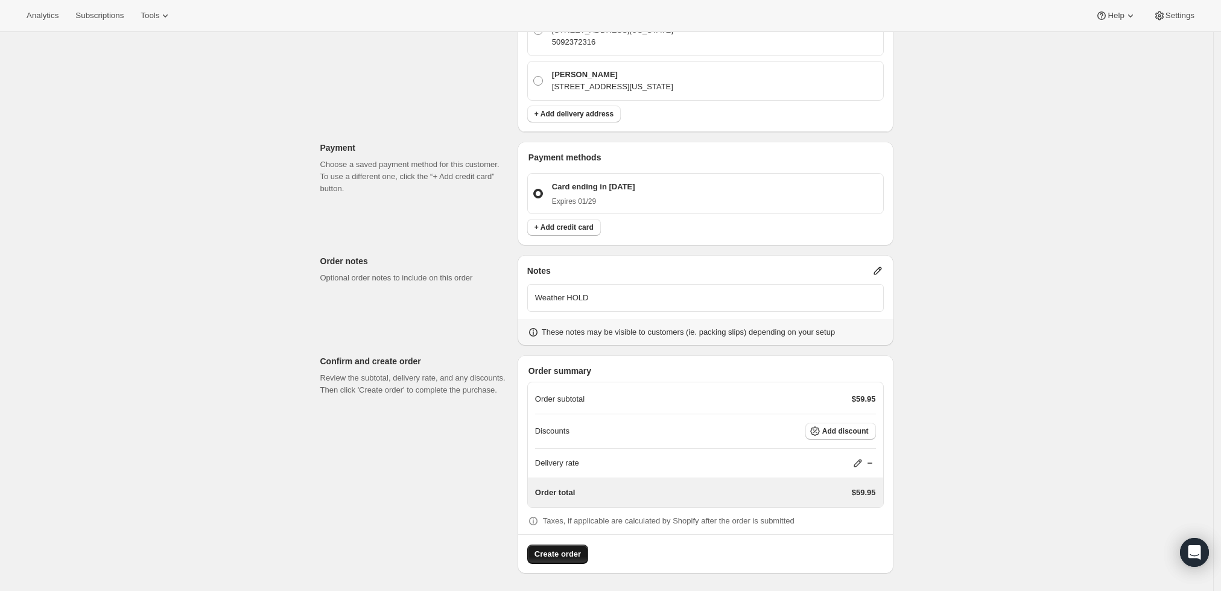
click at [568, 549] on span "Create order" at bounding box center [558, 555] width 46 height 12
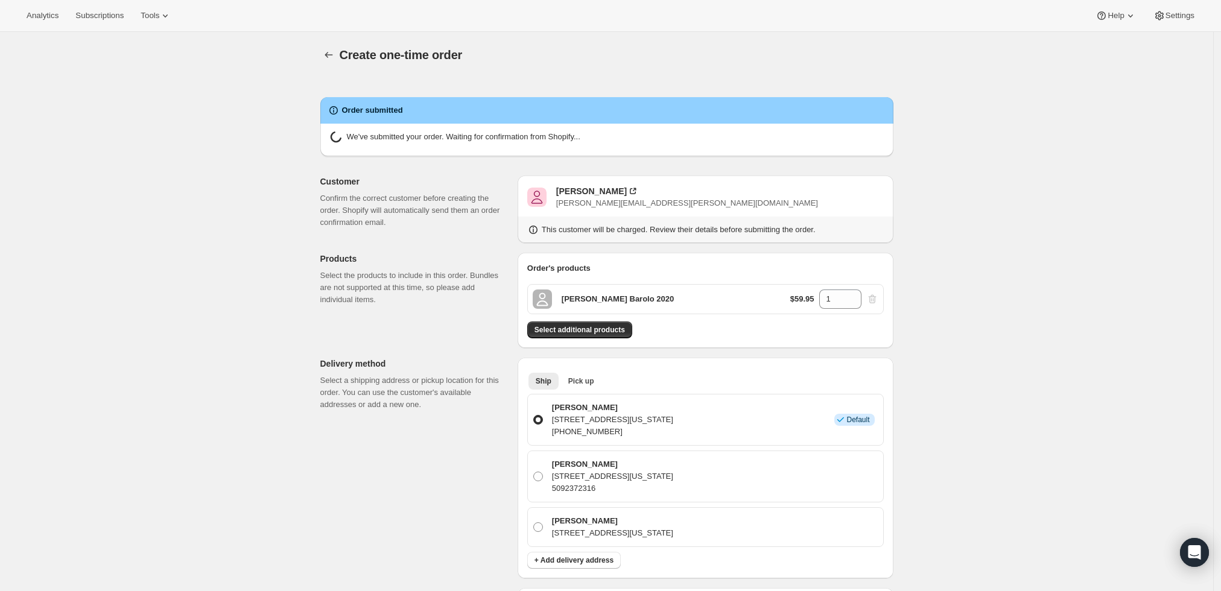
radio input "true"
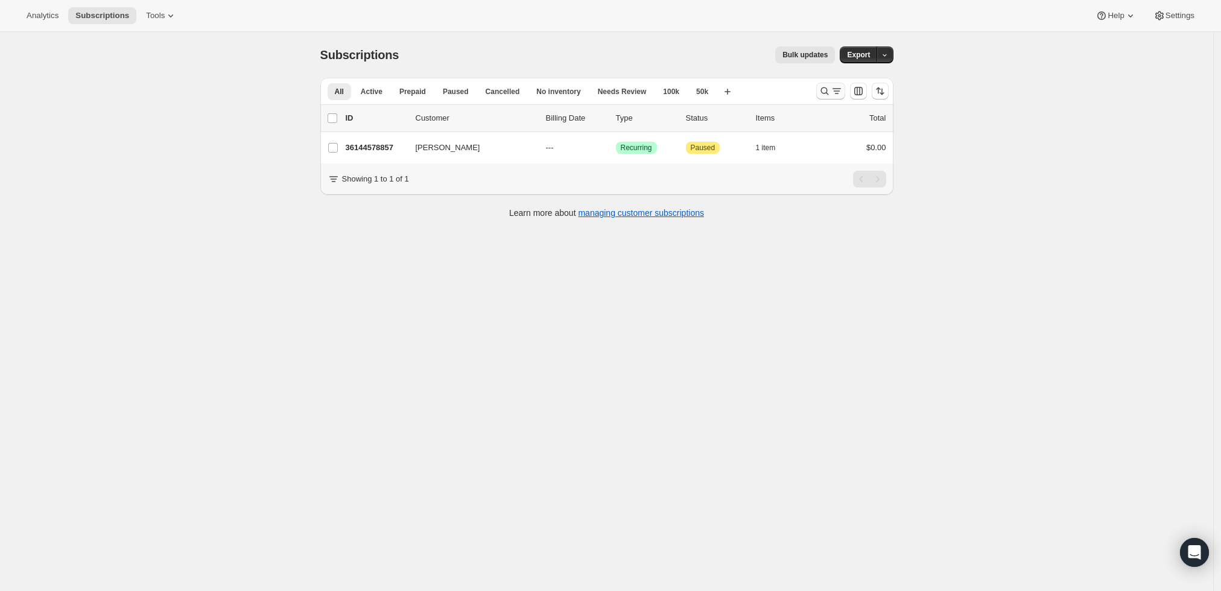
click at [835, 91] on icon "Search and filter results" at bounding box center [837, 91] width 12 height 12
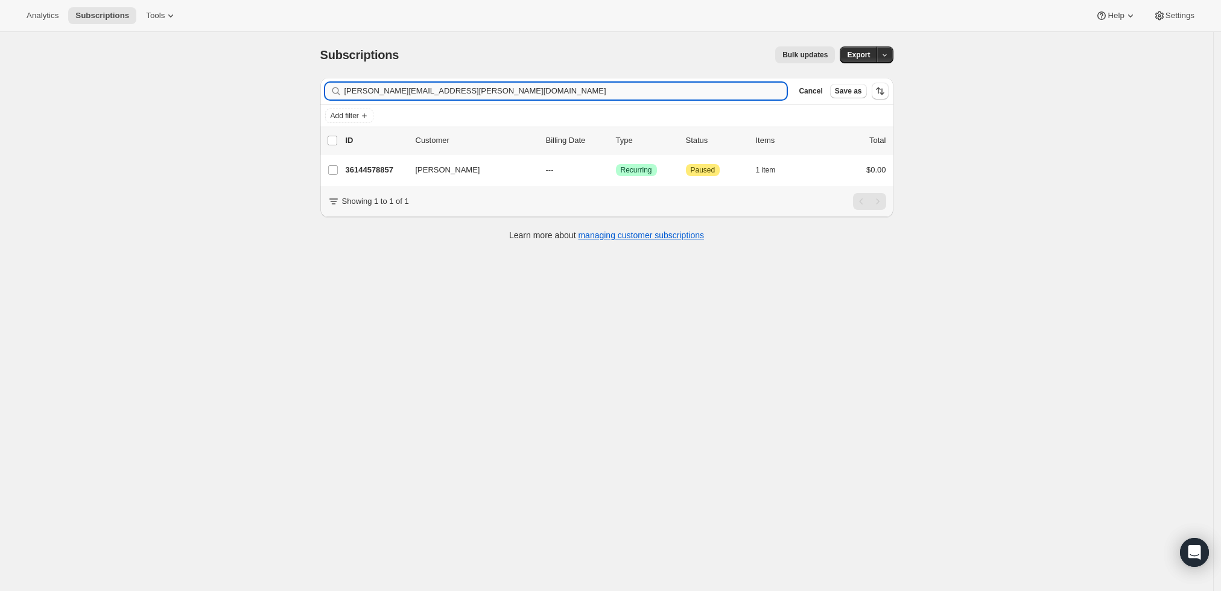
click at [546, 86] on input "[PERSON_NAME][EMAIL_ADDRESS][PERSON_NAME][DOMAIN_NAME]" at bounding box center [566, 91] width 443 height 17
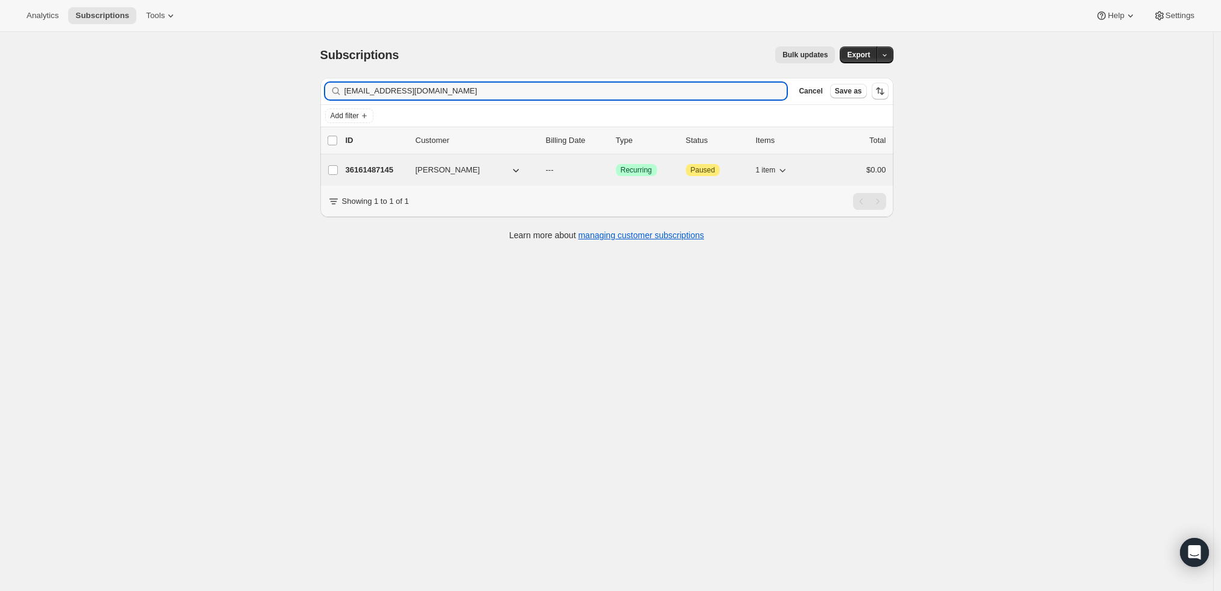
type input "[EMAIL_ADDRESS][DOMAIN_NAME]"
click at [375, 170] on p "36161487145" at bounding box center [376, 170] width 60 height 12
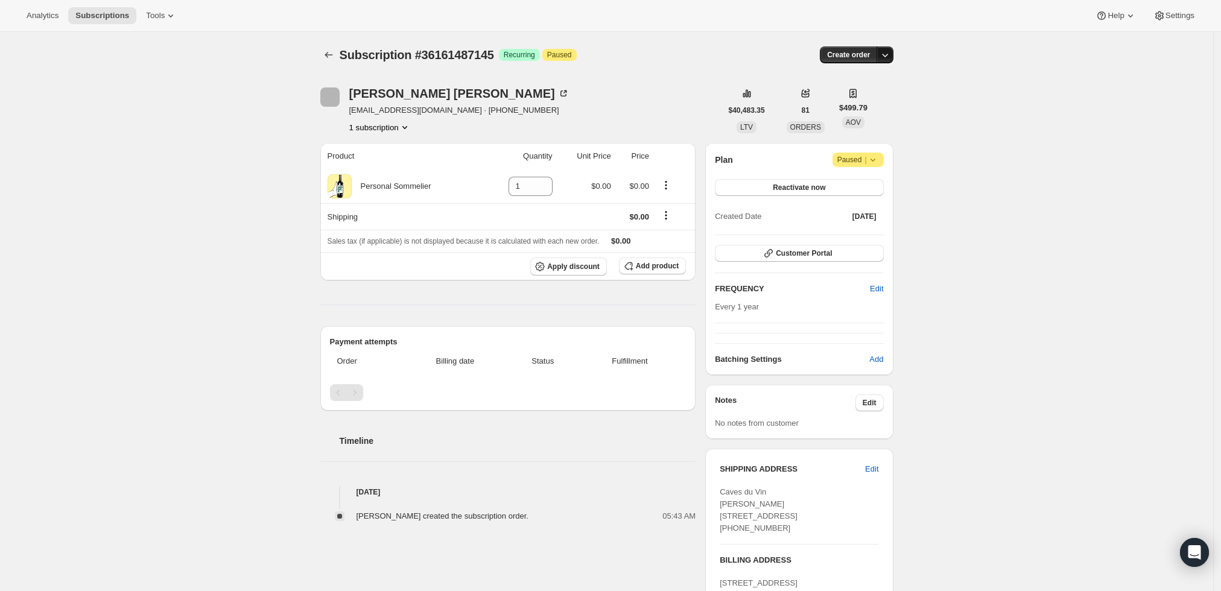
click at [891, 51] on icon "button" at bounding box center [885, 55] width 12 height 12
click at [866, 97] on span "Create custom one-time order" at bounding box center [838, 99] width 104 height 9
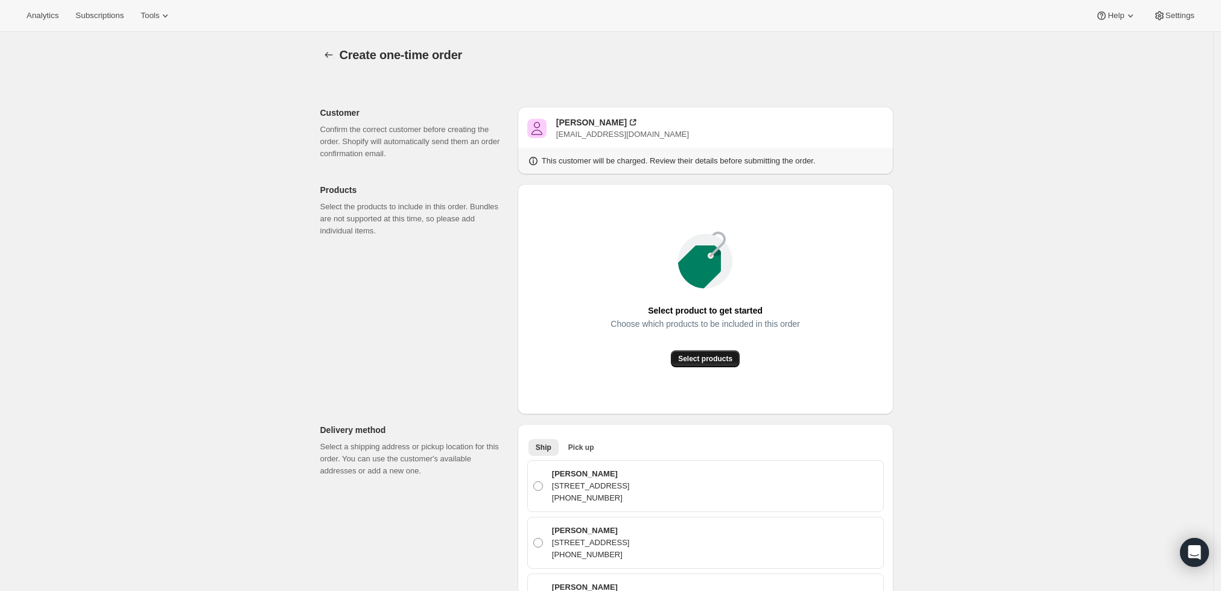
click at [696, 357] on span "Select products" at bounding box center [705, 359] width 54 height 10
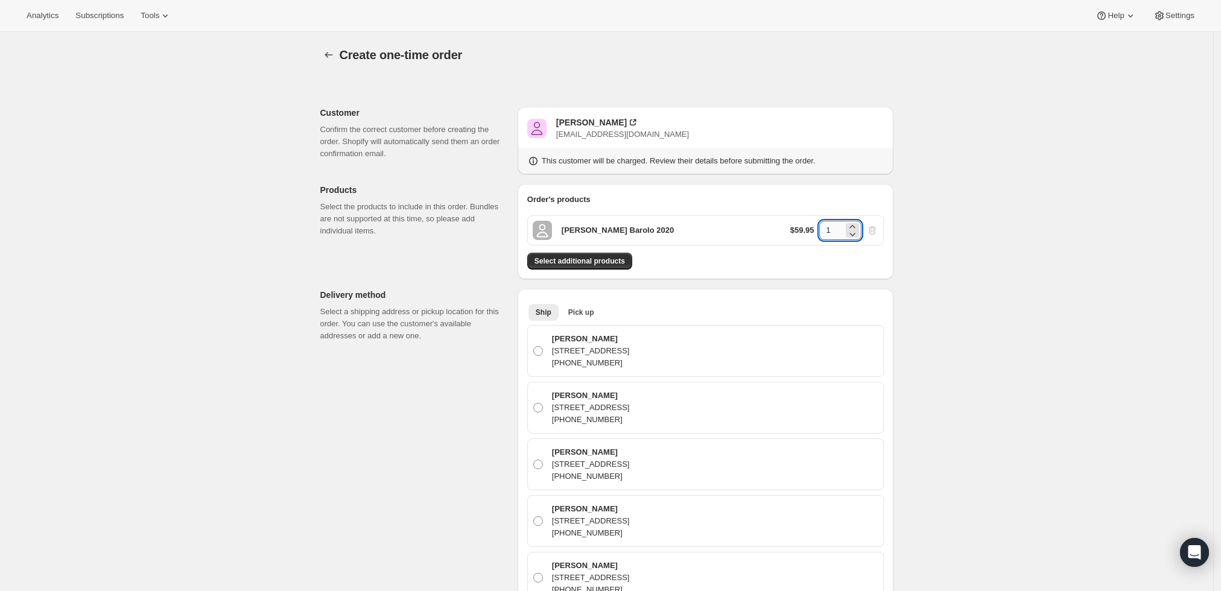
drag, startPoint x: 835, startPoint y: 232, endPoint x: 824, endPoint y: 231, distance: 11.5
click at [824, 231] on input "1" at bounding box center [831, 230] width 24 height 19
type input "3"
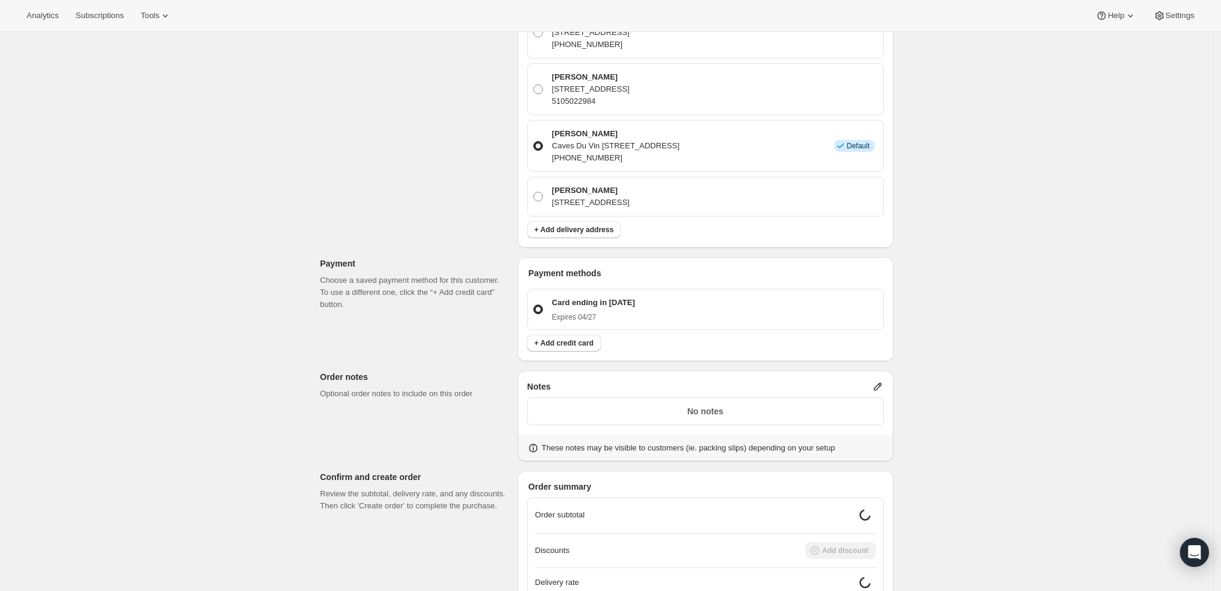
scroll to position [603, 0]
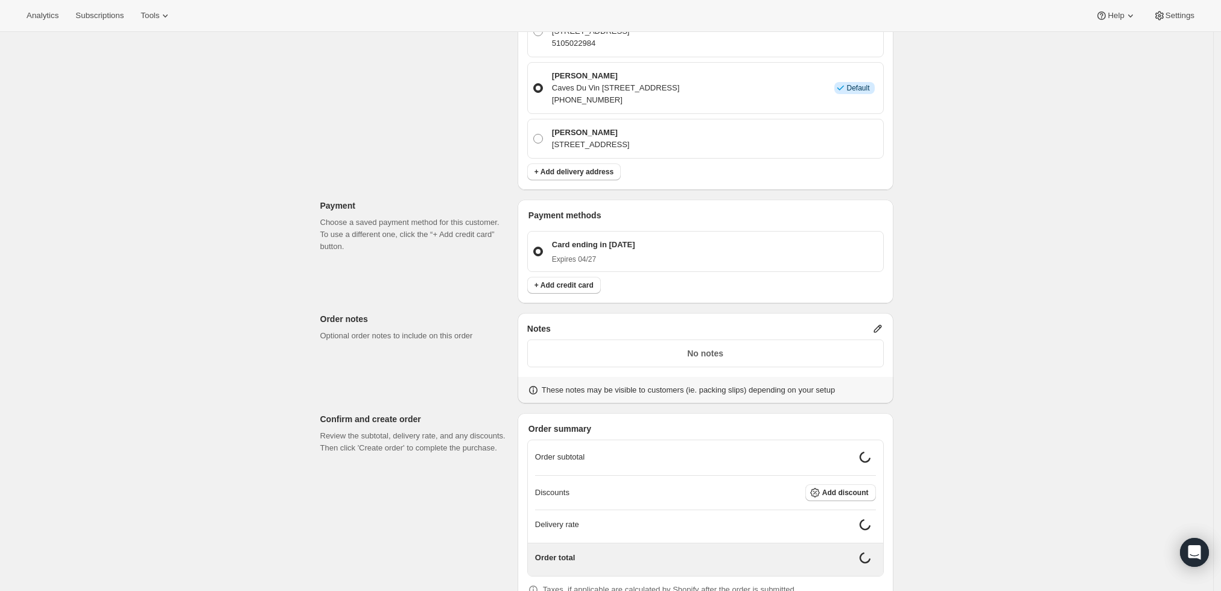
click at [879, 332] on icon at bounding box center [878, 329] width 12 height 12
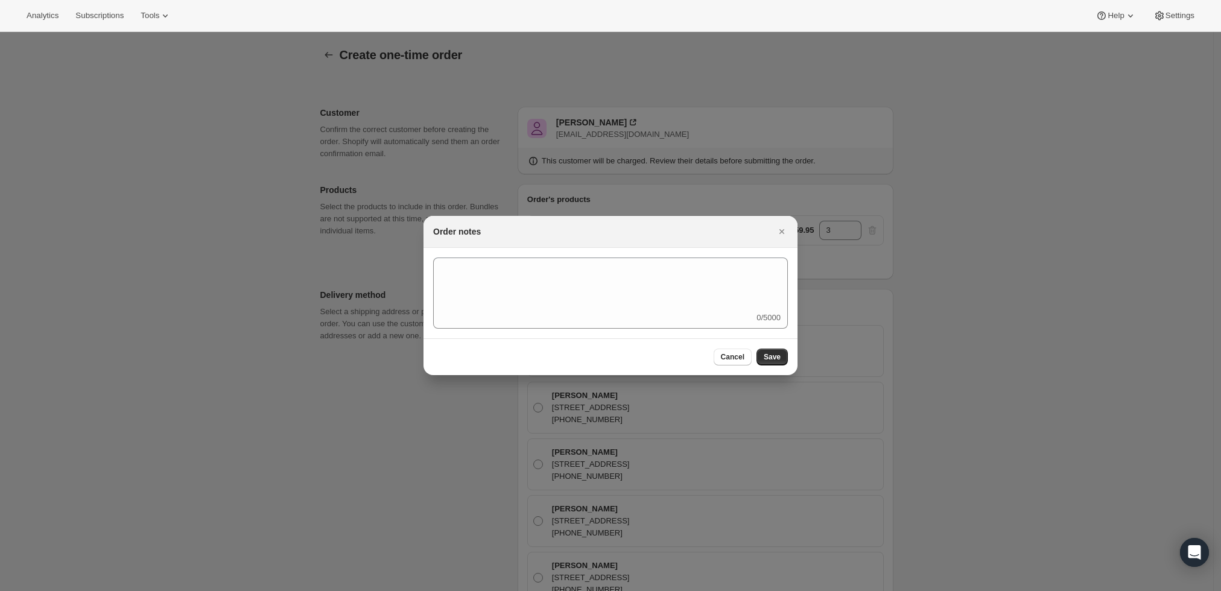
scroll to position [0, 0]
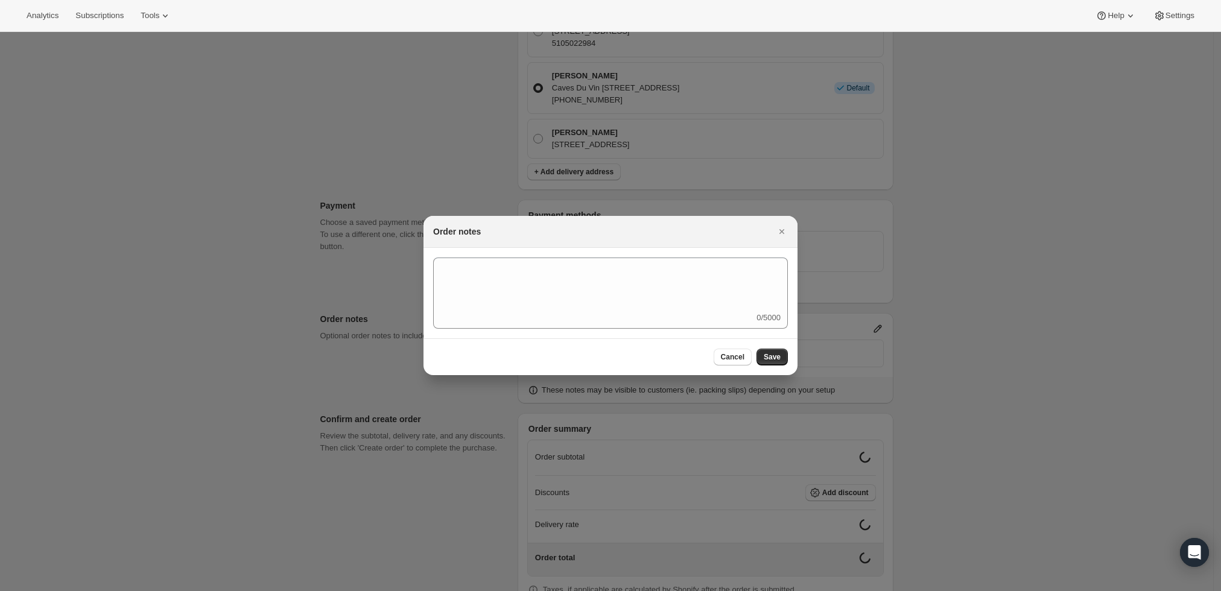
click at [681, 313] on div "0/5000" at bounding box center [610, 293] width 355 height 71
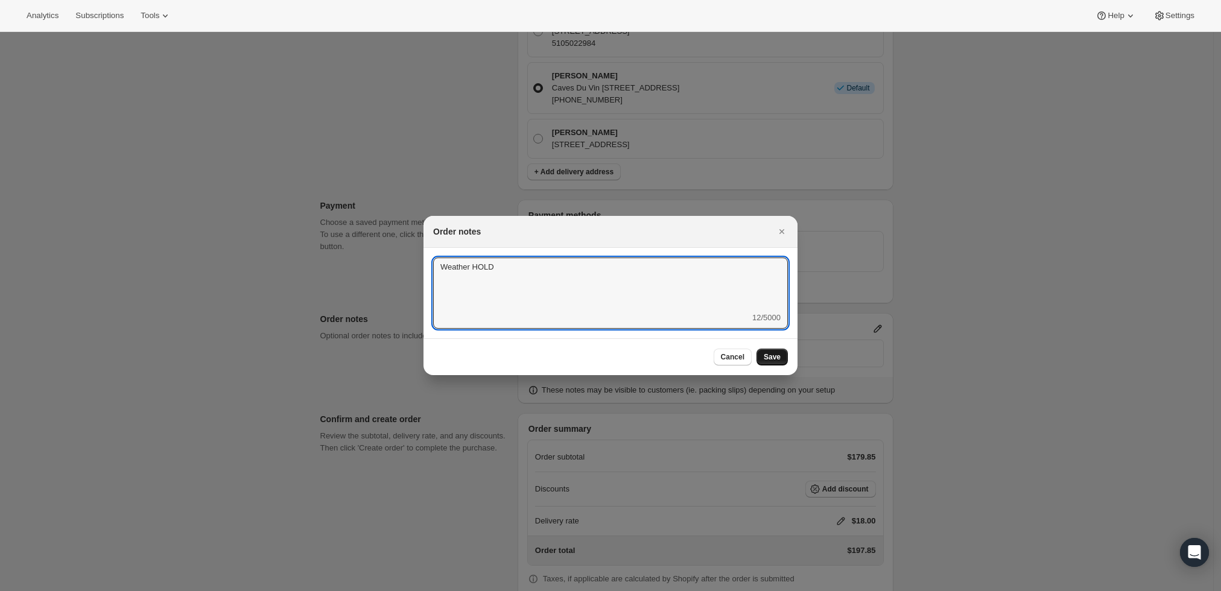
type textarea "Weather HOLD"
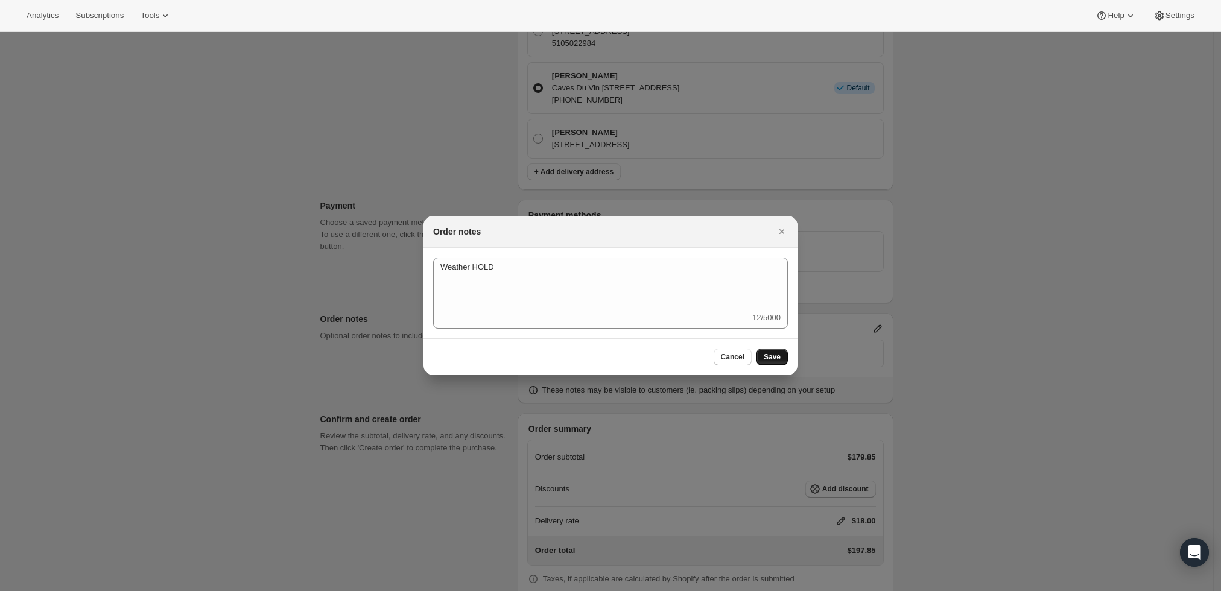
click at [783, 352] on button "Save" at bounding box center [772, 357] width 31 height 17
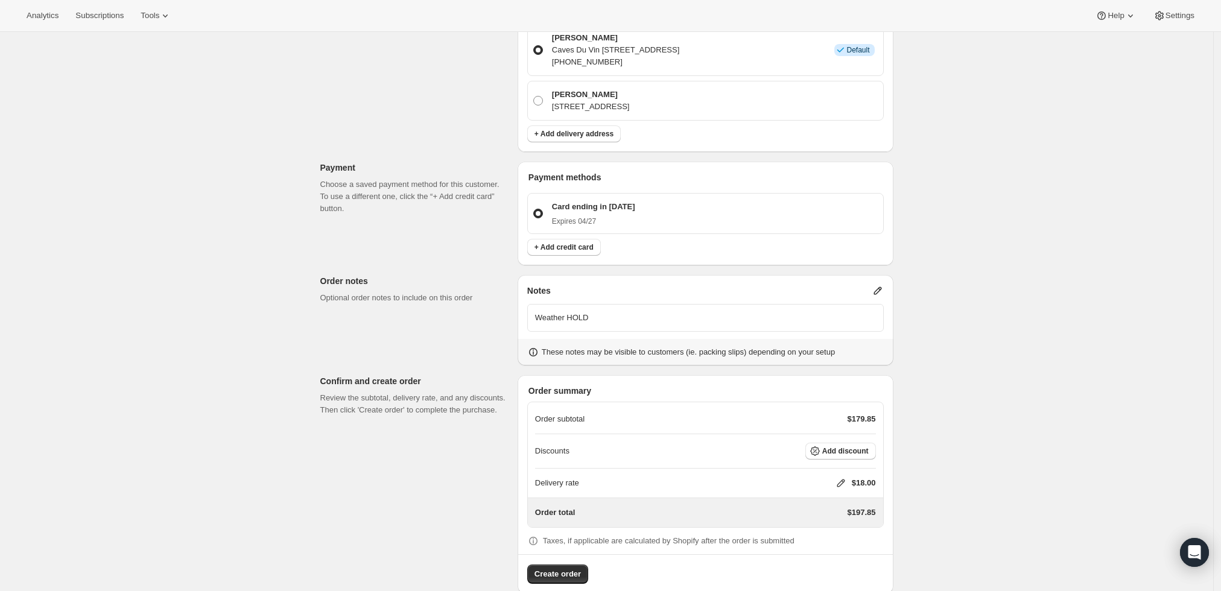
scroll to position [661, 0]
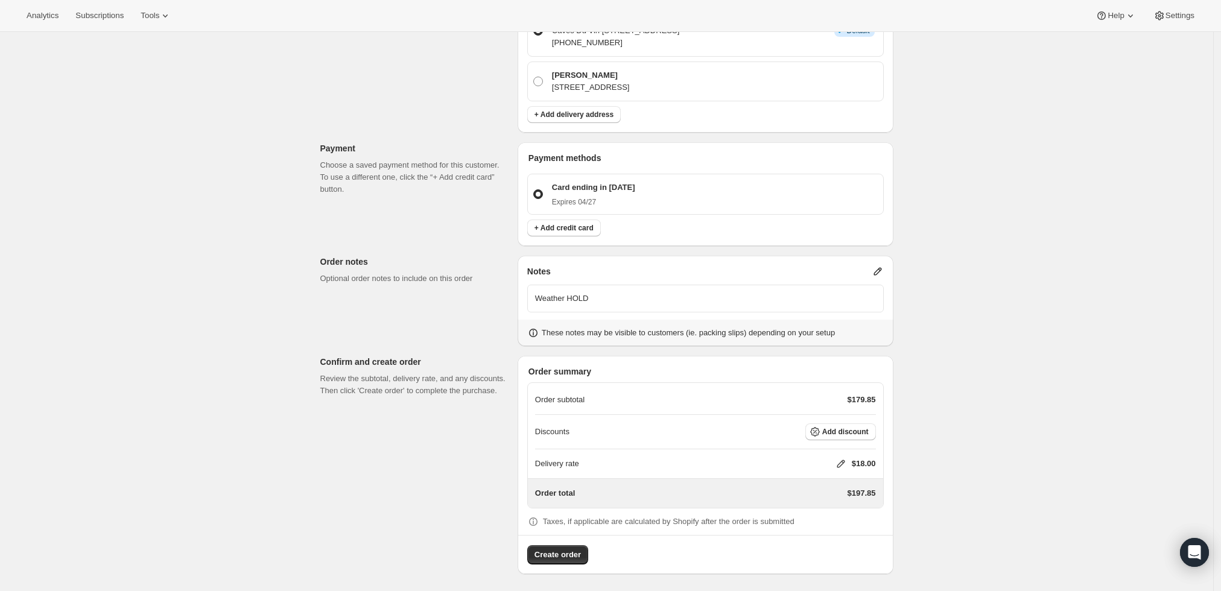
click at [841, 460] on icon at bounding box center [841, 464] width 12 height 12
click at [796, 506] on input "0" at bounding box center [847, 507] width 109 height 19
type input "0"
click at [832, 539] on span "Save" at bounding box center [838, 535] width 17 height 10
click at [533, 546] on button "Create order" at bounding box center [557, 554] width 61 height 19
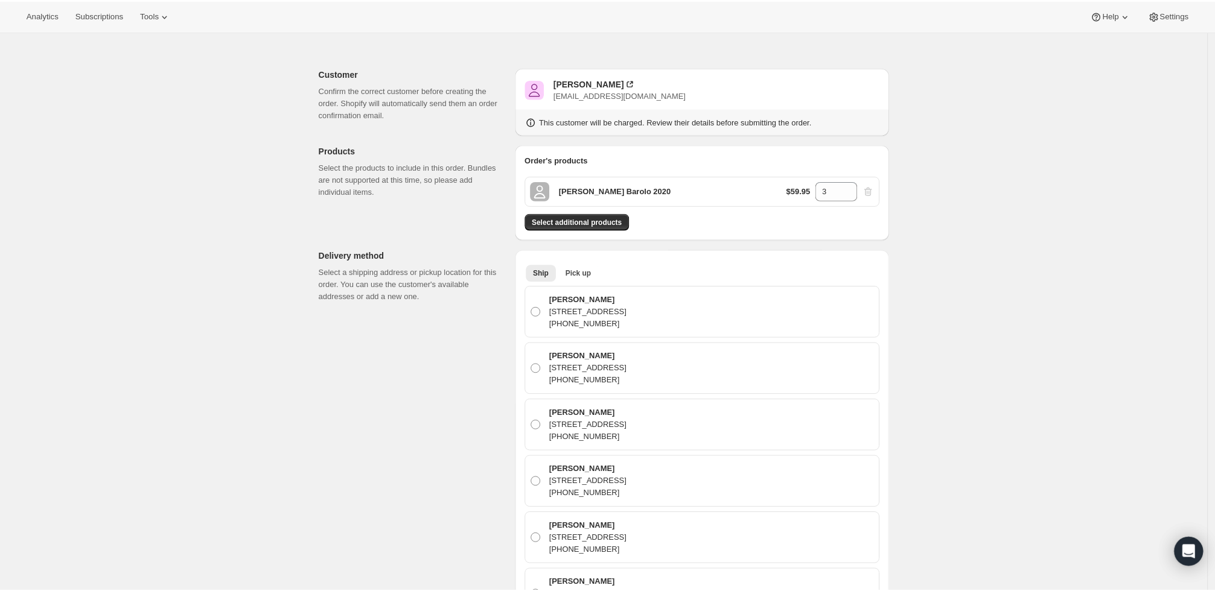
scroll to position [0, 0]
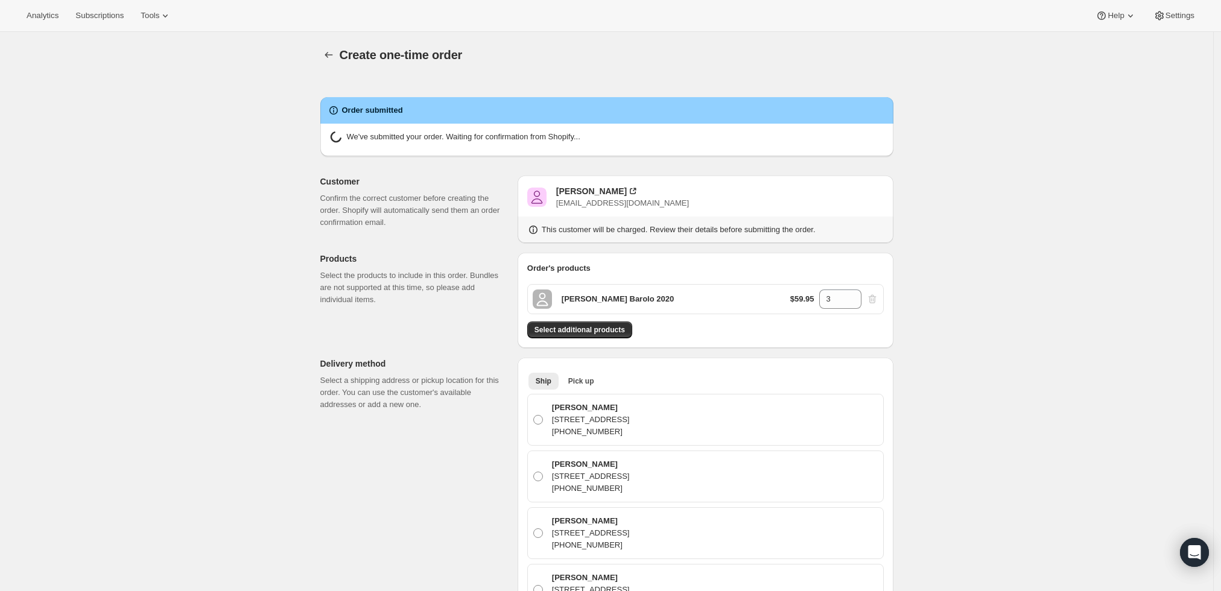
radio input "true"
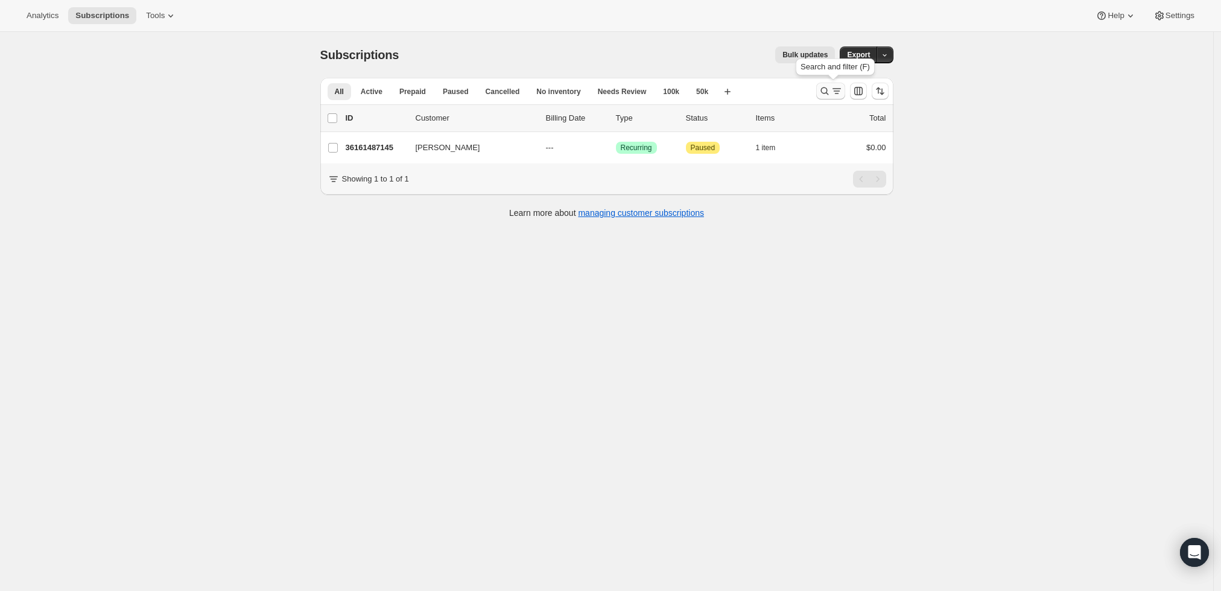
click at [830, 87] on icon "Search and filter results" at bounding box center [825, 91] width 12 height 12
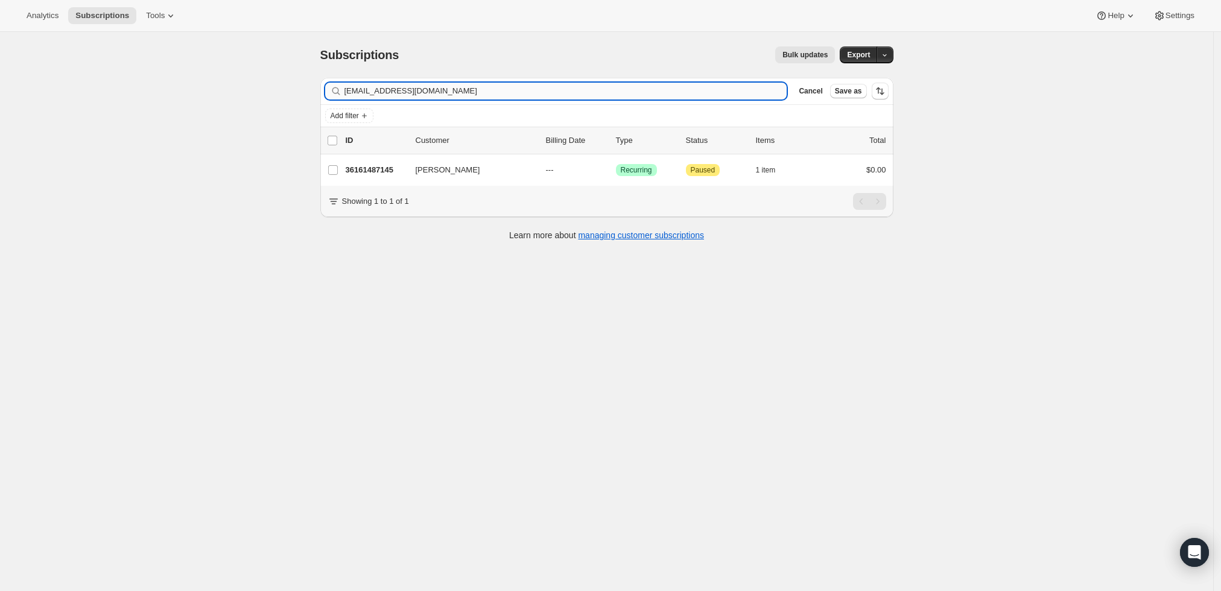
click at [637, 88] on input "[EMAIL_ADDRESS][DOMAIN_NAME]" at bounding box center [566, 91] width 443 height 17
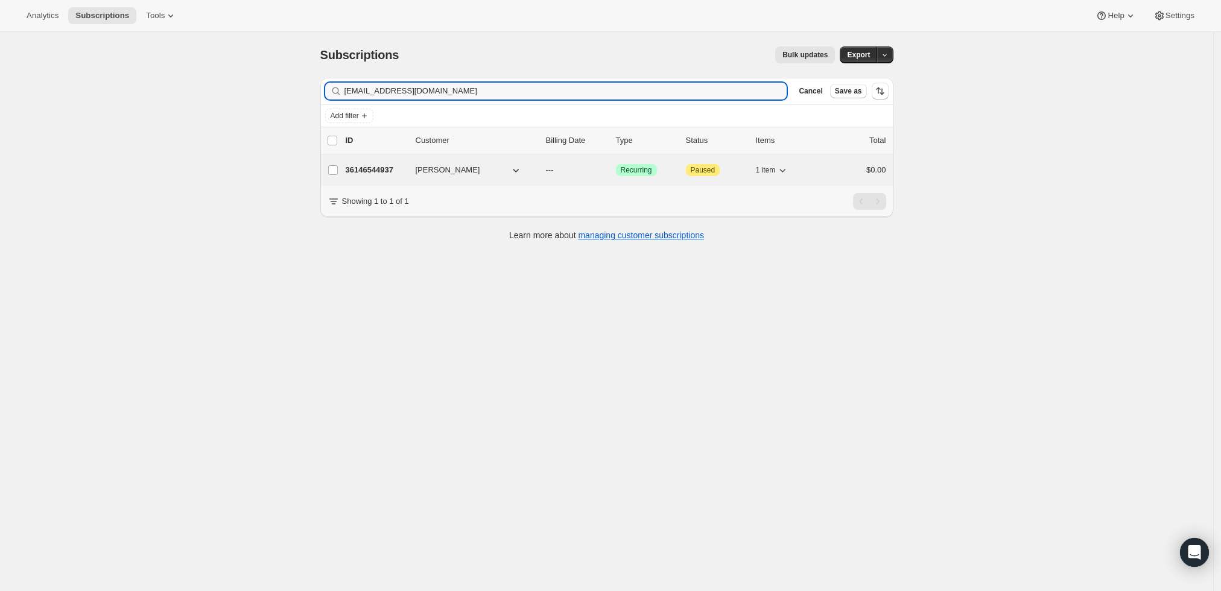
type input "[EMAIL_ADDRESS][DOMAIN_NAME]"
click at [370, 169] on p "36146544937" at bounding box center [376, 170] width 60 height 12
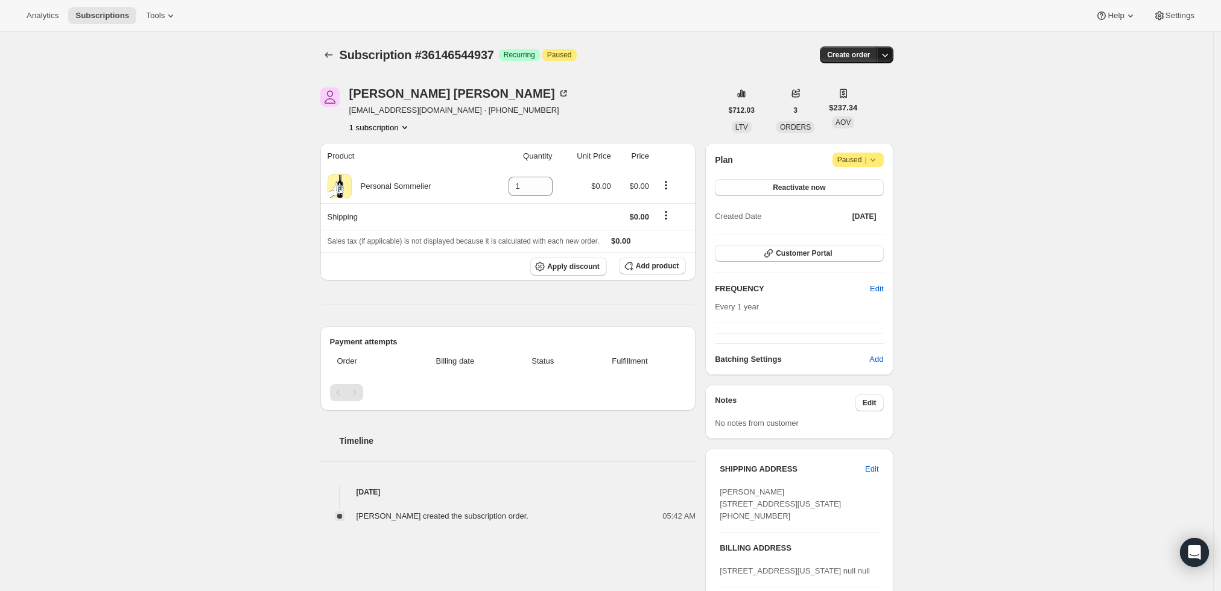
click at [889, 51] on icon "button" at bounding box center [885, 55] width 12 height 12
click at [864, 100] on span "Create custom one-time order" at bounding box center [838, 99] width 104 height 9
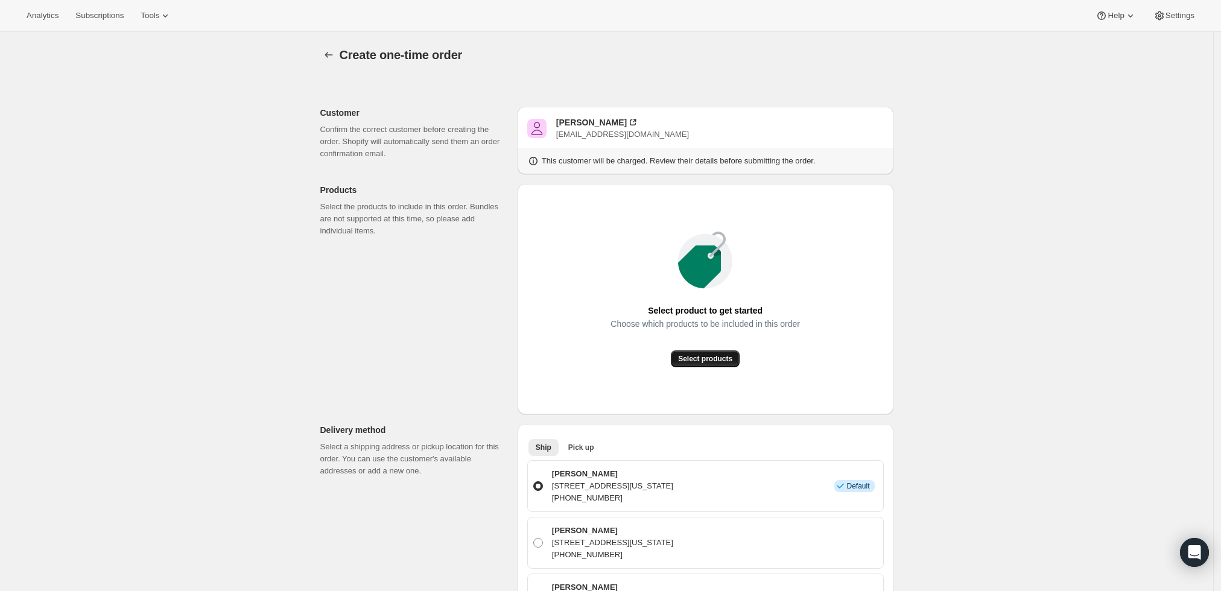
click at [706, 352] on button "Select products" at bounding box center [705, 359] width 69 height 17
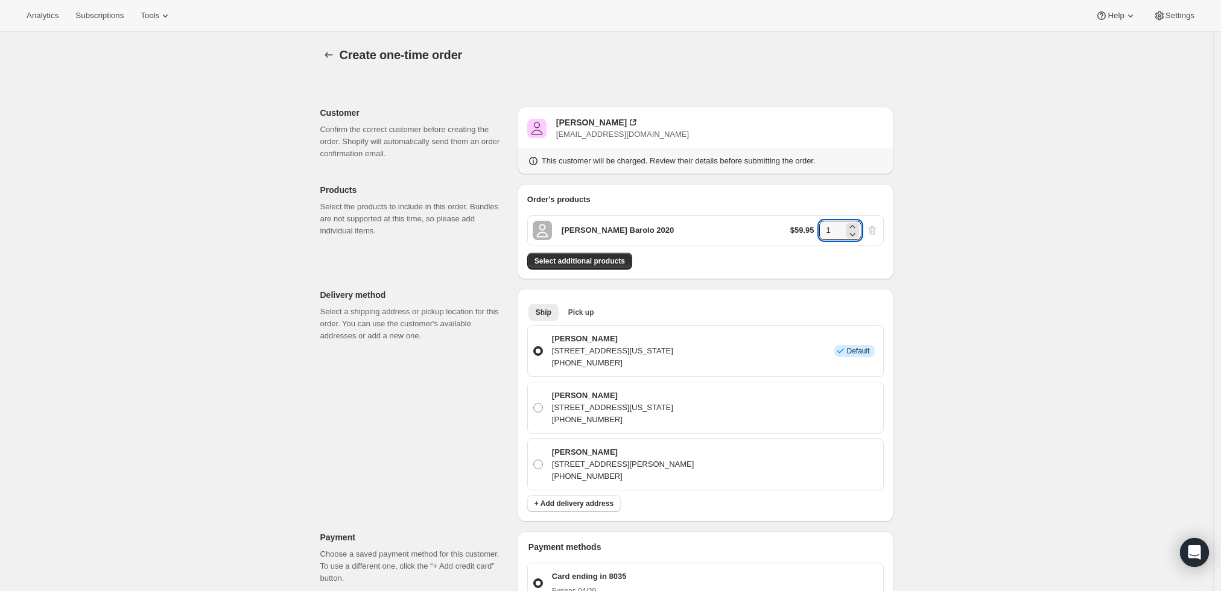
drag, startPoint x: 840, startPoint y: 229, endPoint x: 802, endPoint y: 227, distance: 38.1
click at [802, 227] on div "$59.95 1" at bounding box center [834, 230] width 88 height 19
type input "6"
click at [998, 243] on div "Create one-time order. This page is ready Create one-time order Customer Confir…" at bounding box center [606, 513] width 1213 height 962
click at [587, 256] on button "Select additional products" at bounding box center [579, 261] width 105 height 17
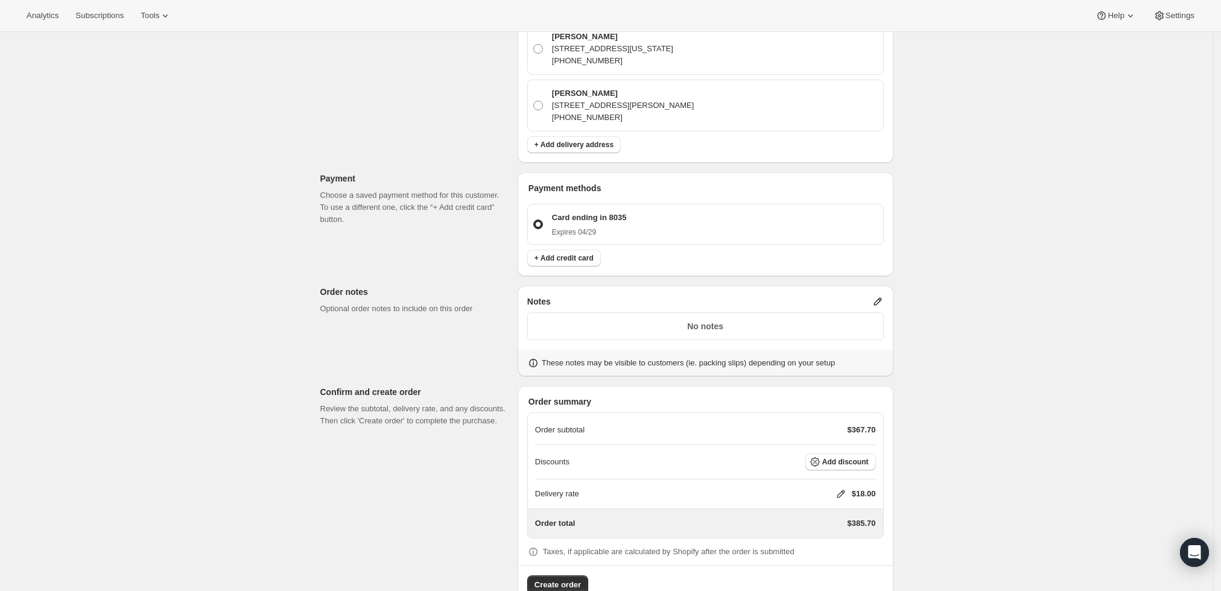
scroll to position [427, 0]
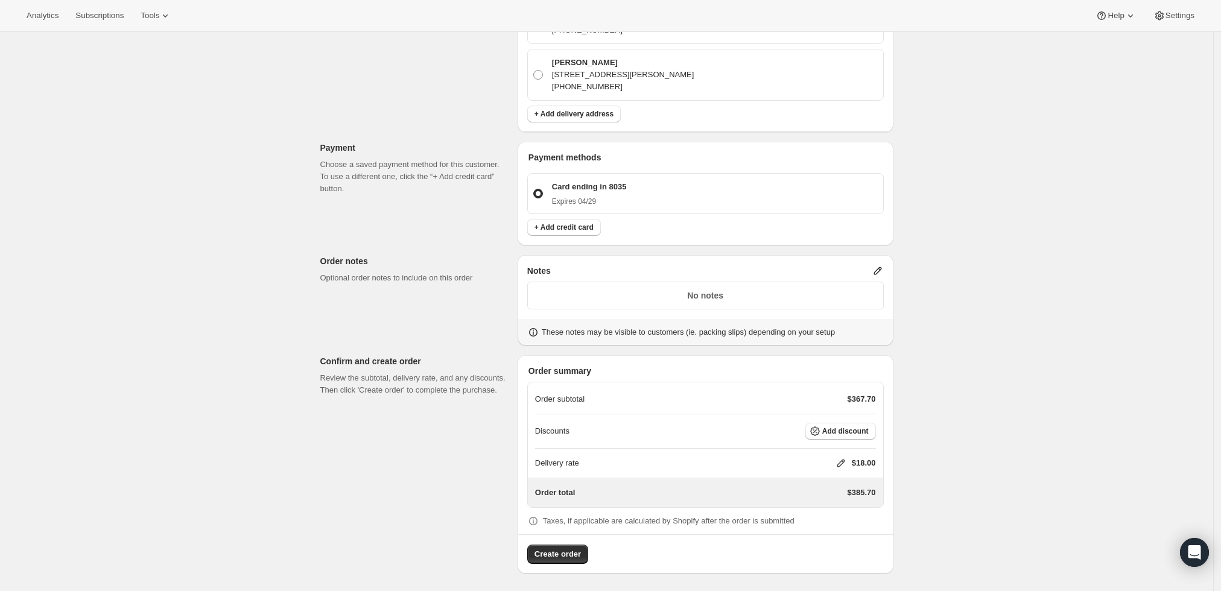
click at [845, 464] on icon at bounding box center [841, 463] width 12 height 12
click at [819, 509] on input "0" at bounding box center [847, 507] width 109 height 19
type input "0"
click at [832, 539] on button "Save" at bounding box center [838, 535] width 31 height 17
click at [562, 549] on span "Create order" at bounding box center [558, 555] width 46 height 12
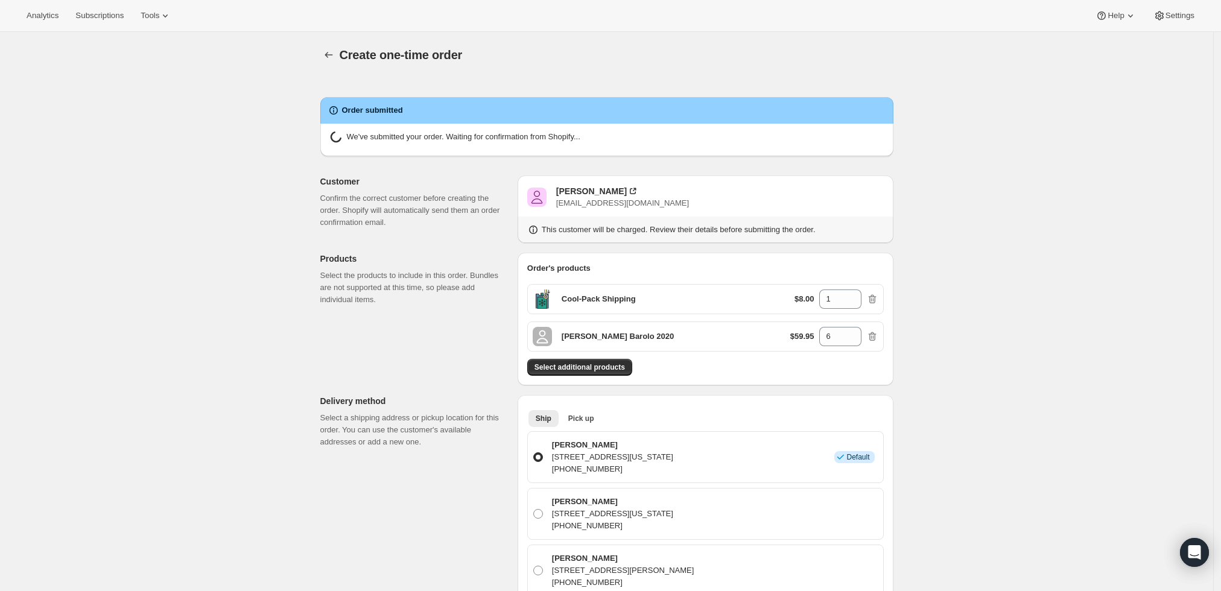
radio input "true"
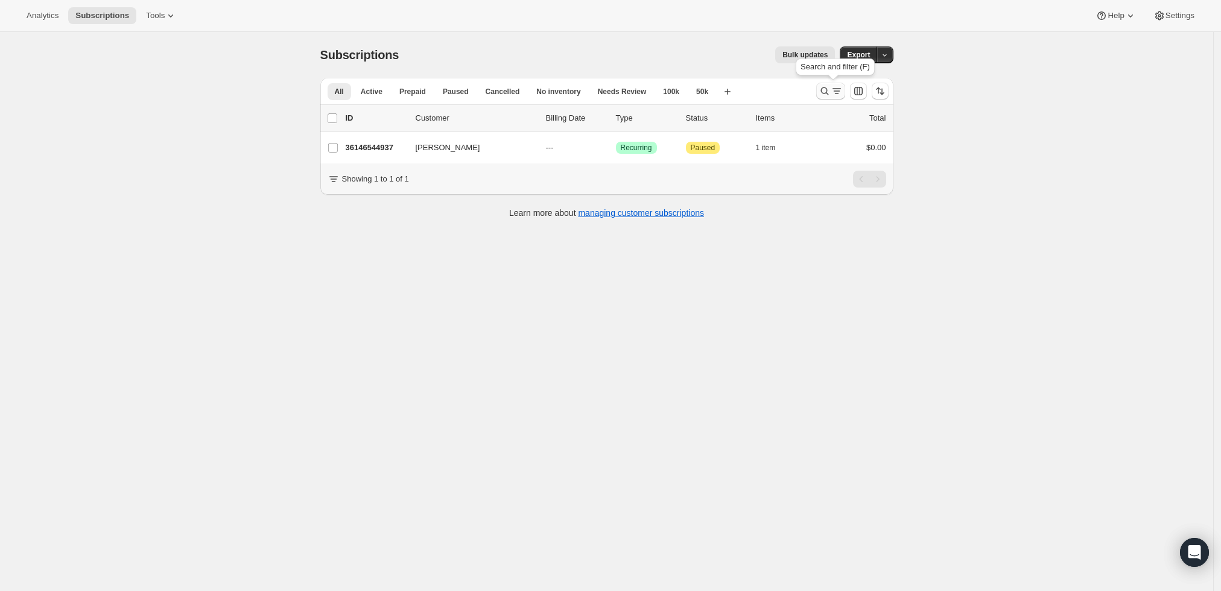
click at [828, 92] on icon "Search and filter results" at bounding box center [825, 91] width 8 height 8
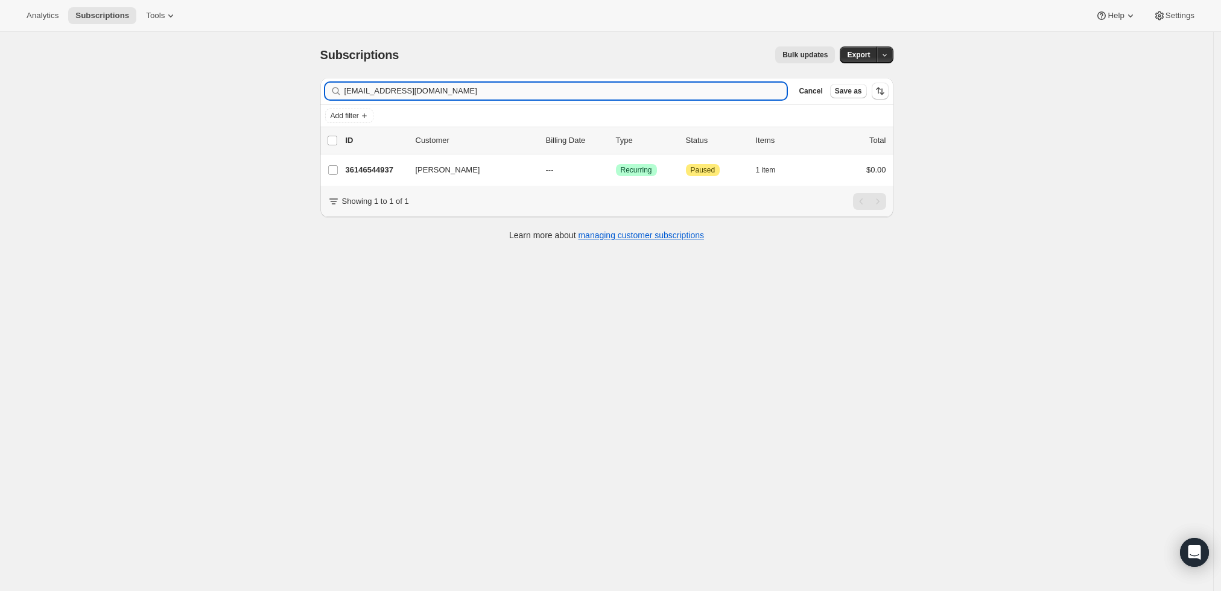
click at [533, 97] on input "[EMAIL_ADDRESS][DOMAIN_NAME]" at bounding box center [566, 91] width 443 height 17
type input "[EMAIL_ADDRESS][DOMAIN_NAME]"
click at [374, 169] on p "36125180201" at bounding box center [376, 170] width 60 height 12
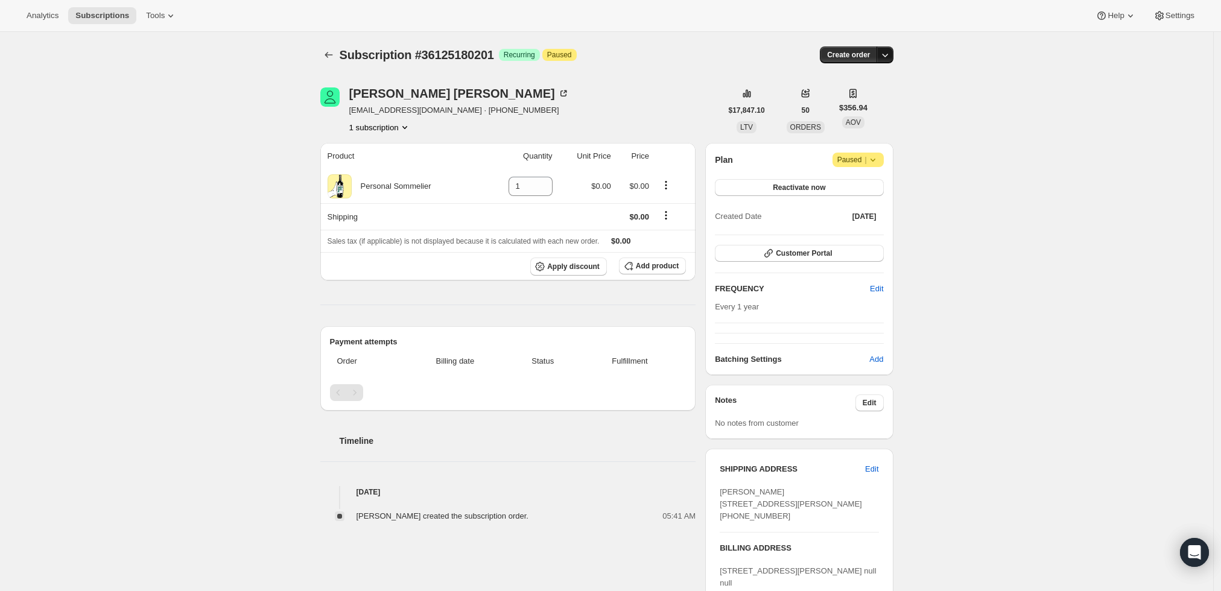
click at [886, 62] on button "button" at bounding box center [885, 54] width 17 height 17
click at [878, 97] on span "Create custom one-time order" at bounding box center [838, 99] width 104 height 9
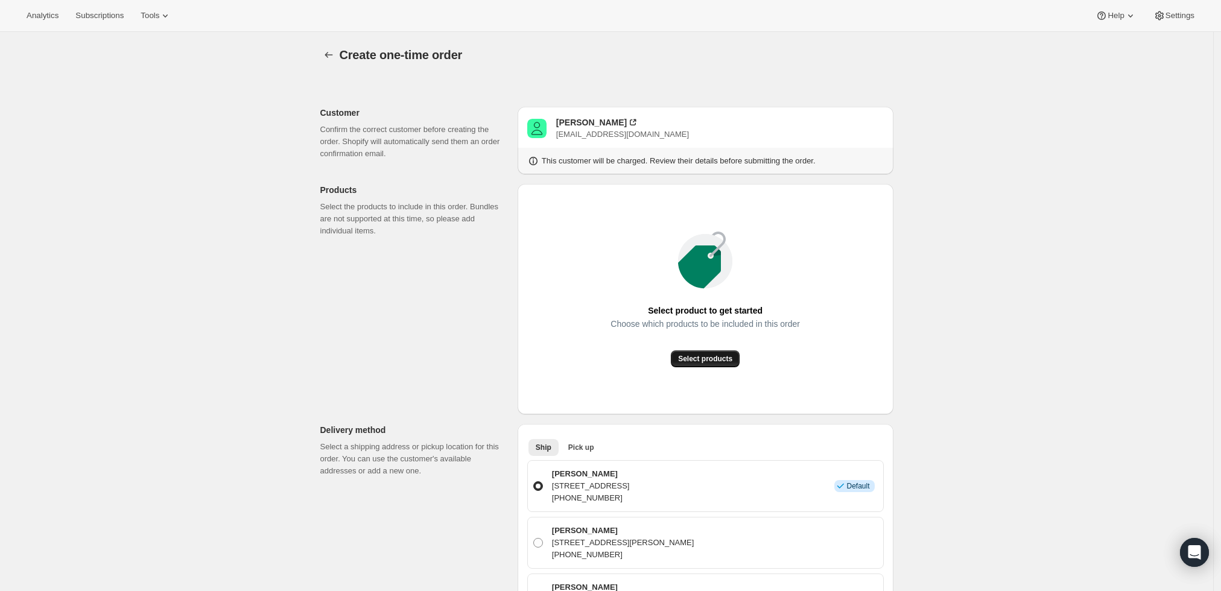
click at [729, 363] on span "Select products" at bounding box center [705, 359] width 54 height 10
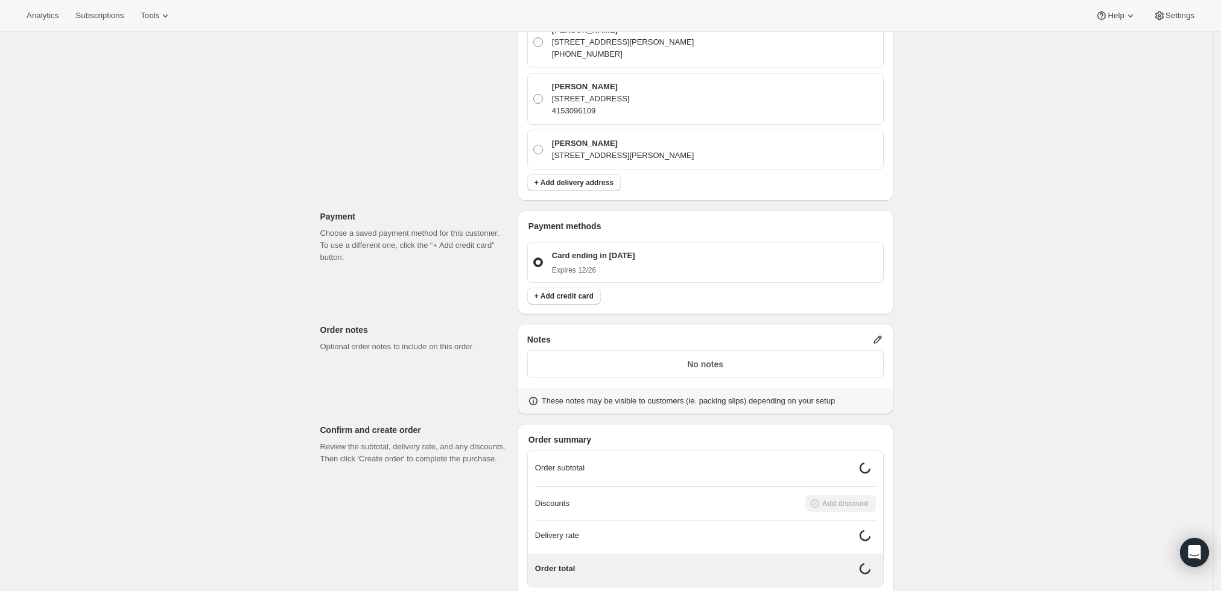
scroll to position [536, 0]
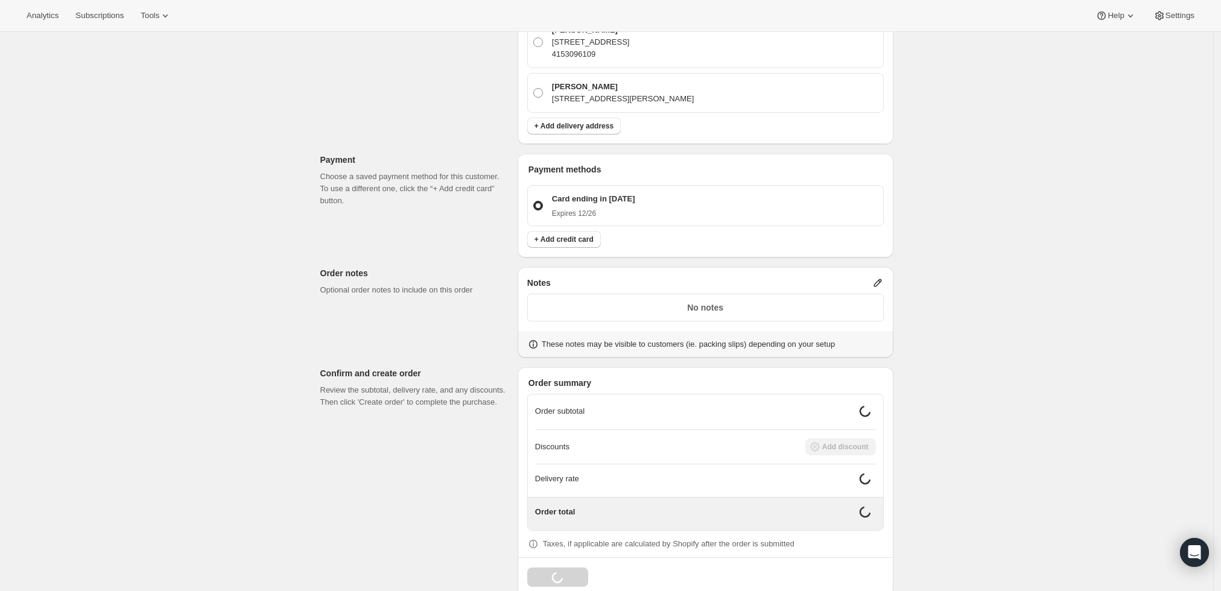
click at [881, 284] on icon at bounding box center [878, 283] width 12 height 12
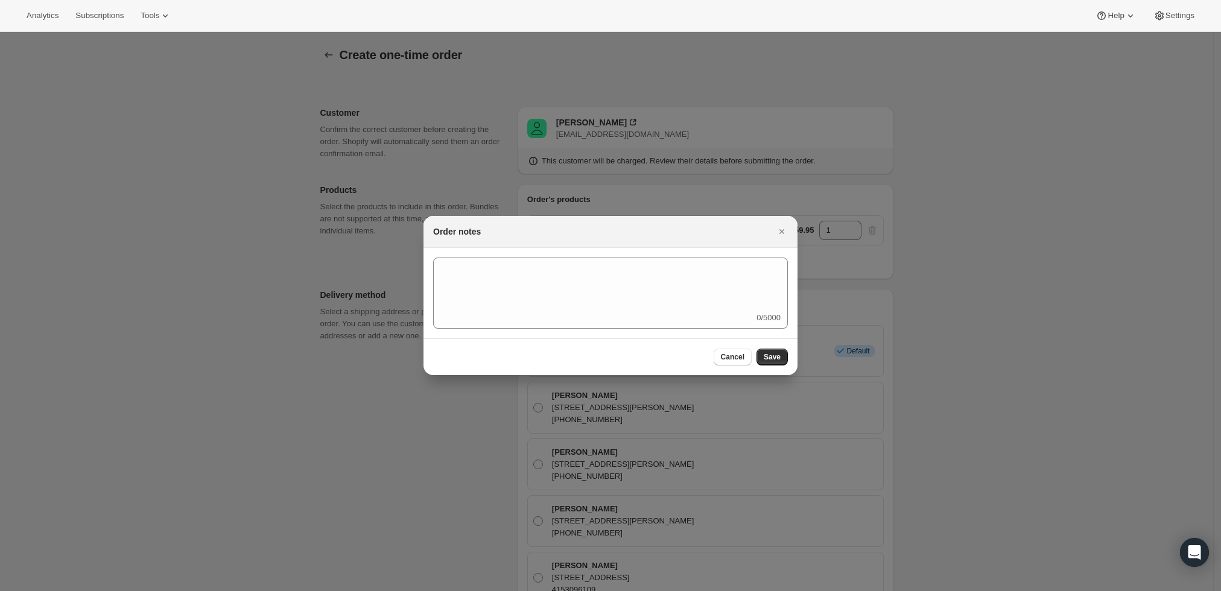
scroll to position [0, 0]
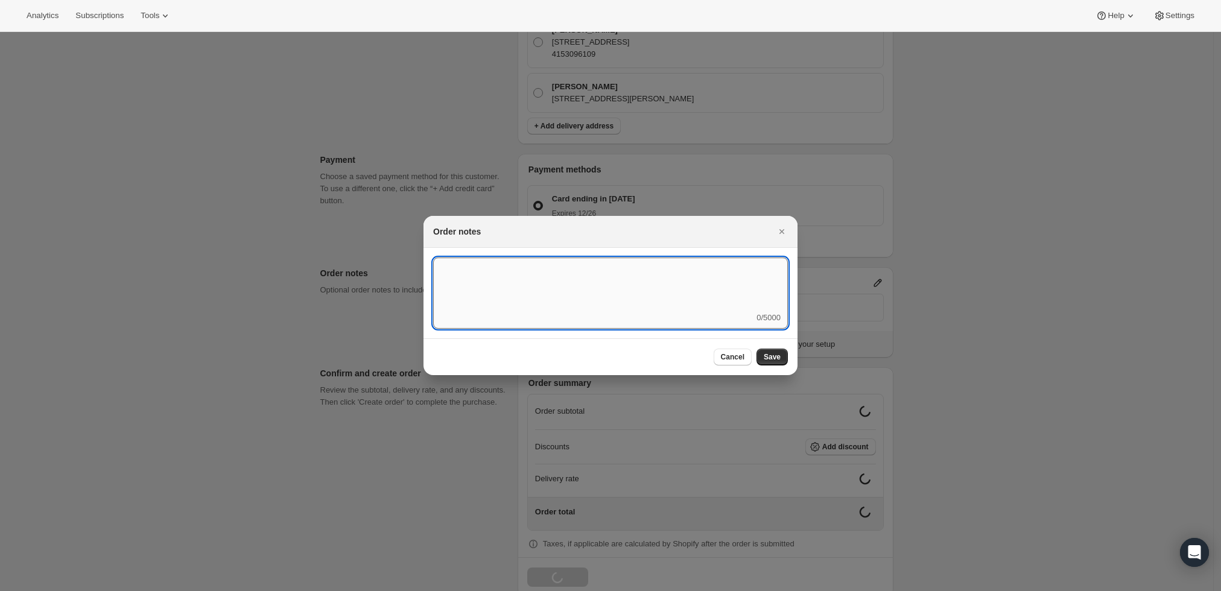
click at [697, 287] on textarea ":r3v:" at bounding box center [610, 285] width 355 height 54
type textarea "Weather HOLD"
click at [769, 357] on span "Save" at bounding box center [772, 357] width 17 height 10
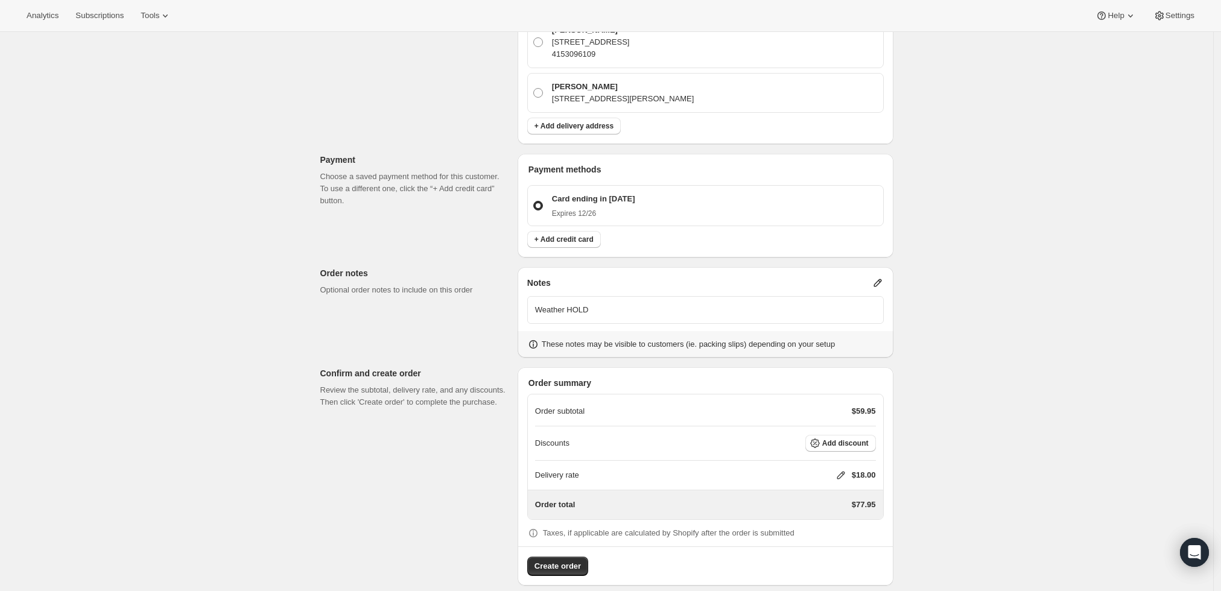
scroll to position [547, 0]
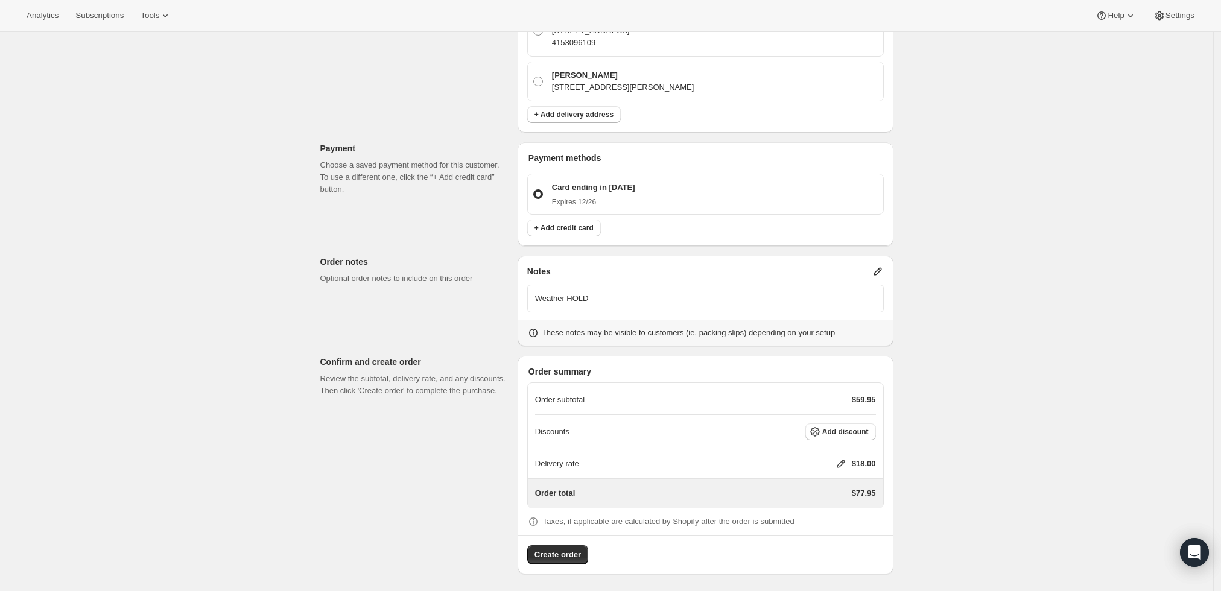
click at [837, 462] on div "Delivery rate $18.00" at bounding box center [705, 464] width 341 height 12
click at [845, 463] on icon at bounding box center [841, 464] width 12 height 12
click at [811, 509] on input "0" at bounding box center [847, 507] width 109 height 19
type input "0"
click at [837, 540] on button "Save" at bounding box center [838, 535] width 31 height 17
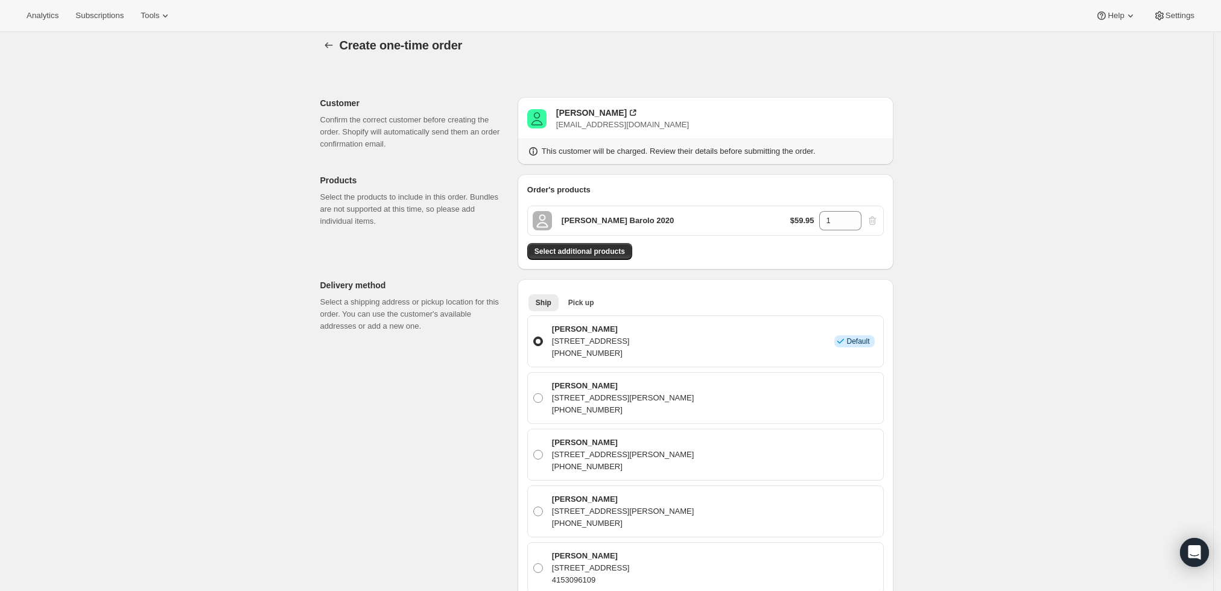
scroll to position [0, 0]
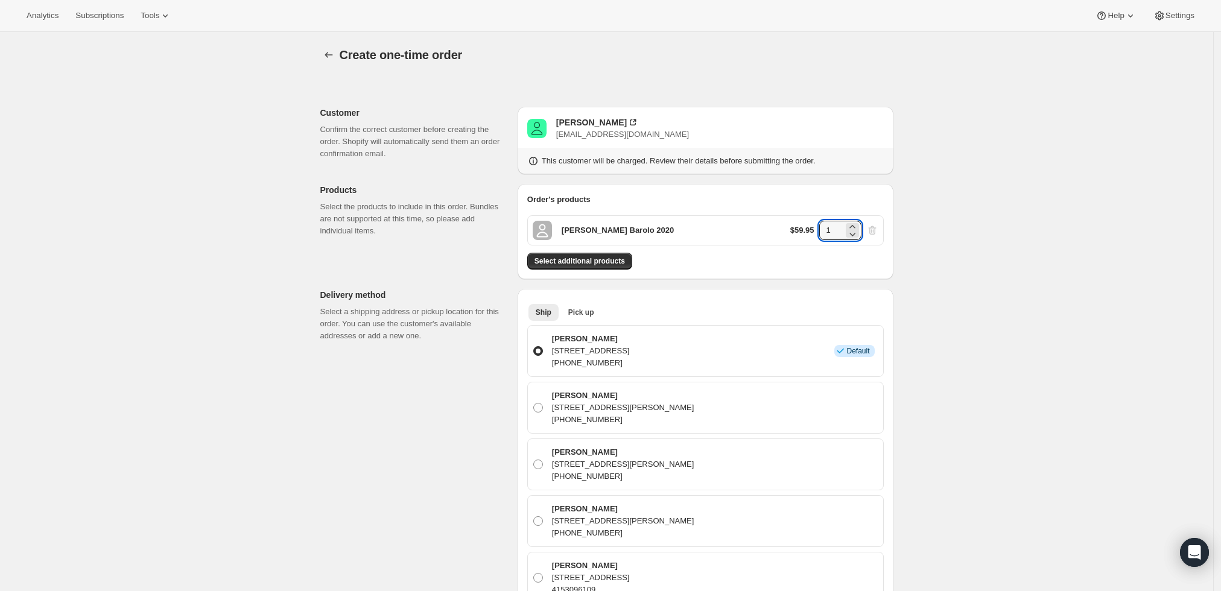
drag, startPoint x: 825, startPoint y: 226, endPoint x: 809, endPoint y: 226, distance: 15.7
click at [809, 226] on div "$59.95 1" at bounding box center [834, 230] width 88 height 19
type input "6"
click at [953, 292] on div "Create one-time order. This page is ready Create one-time order Customer Confir…" at bounding box center [606, 592] width 1213 height 1120
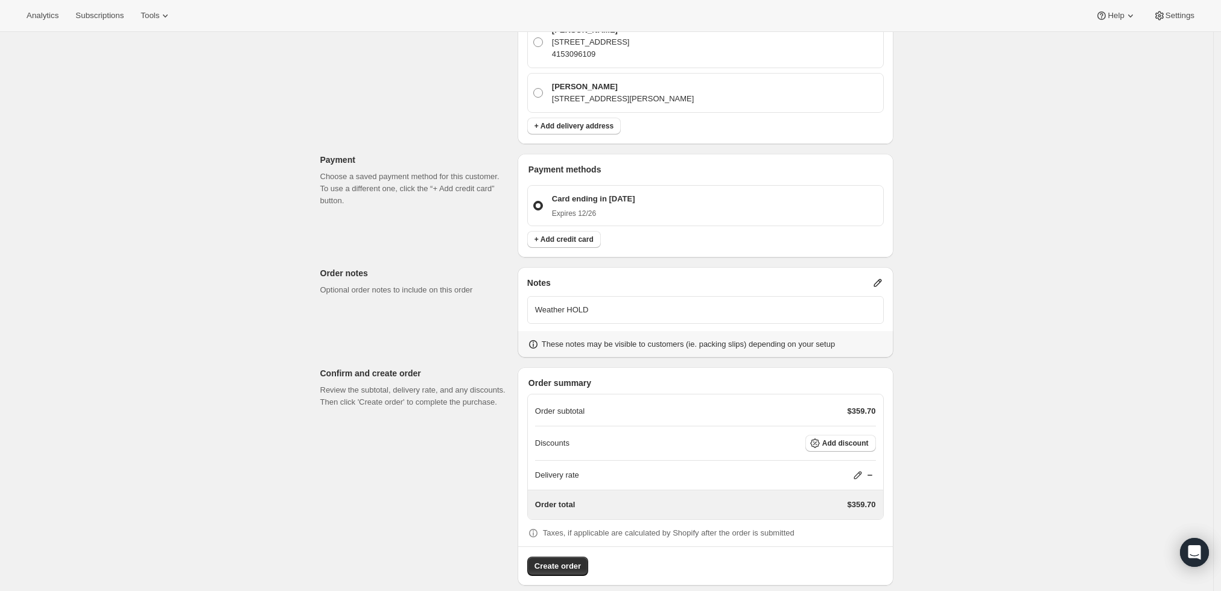
scroll to position [547, 0]
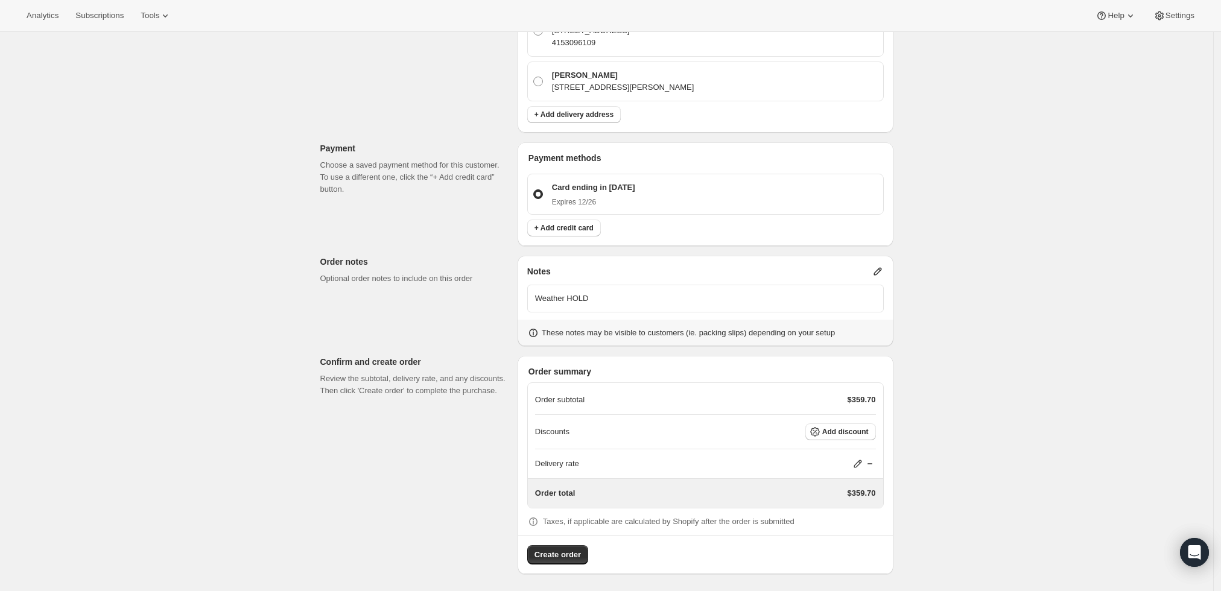
click at [569, 550] on span "Create order" at bounding box center [558, 555] width 46 height 12
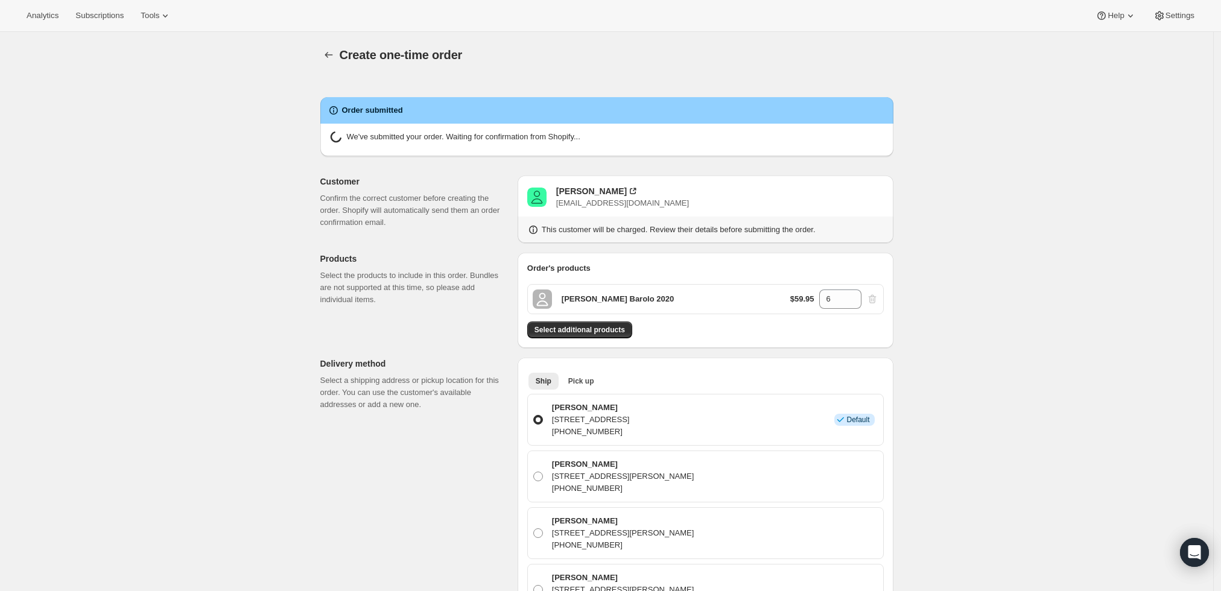
radio input "true"
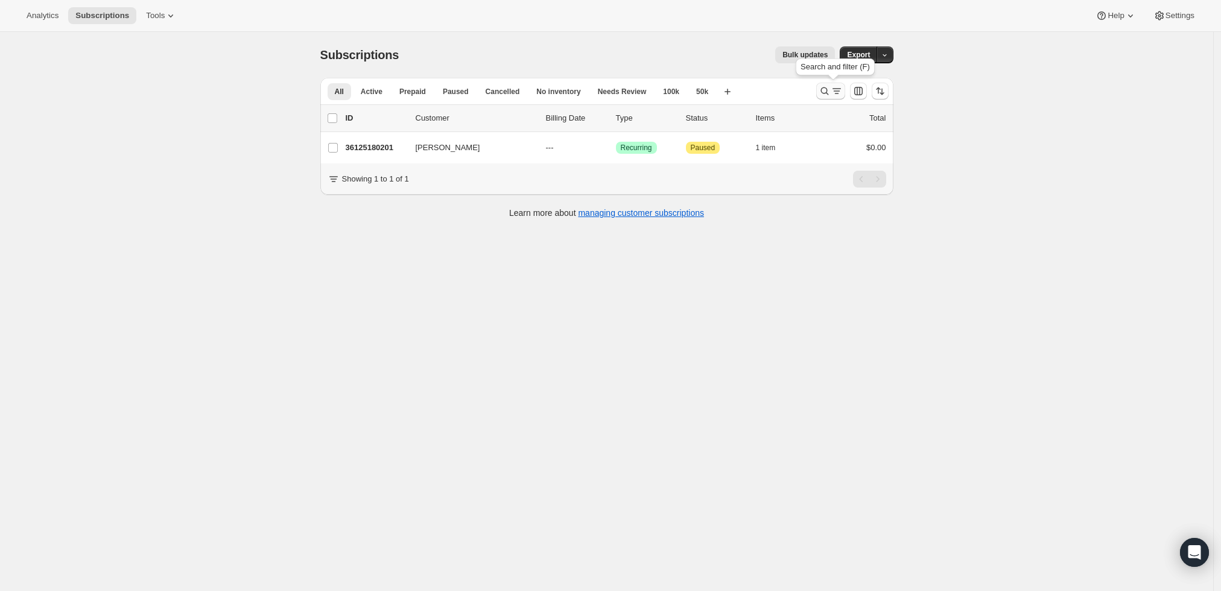
click at [825, 89] on icon "Search and filter results" at bounding box center [825, 91] width 8 height 8
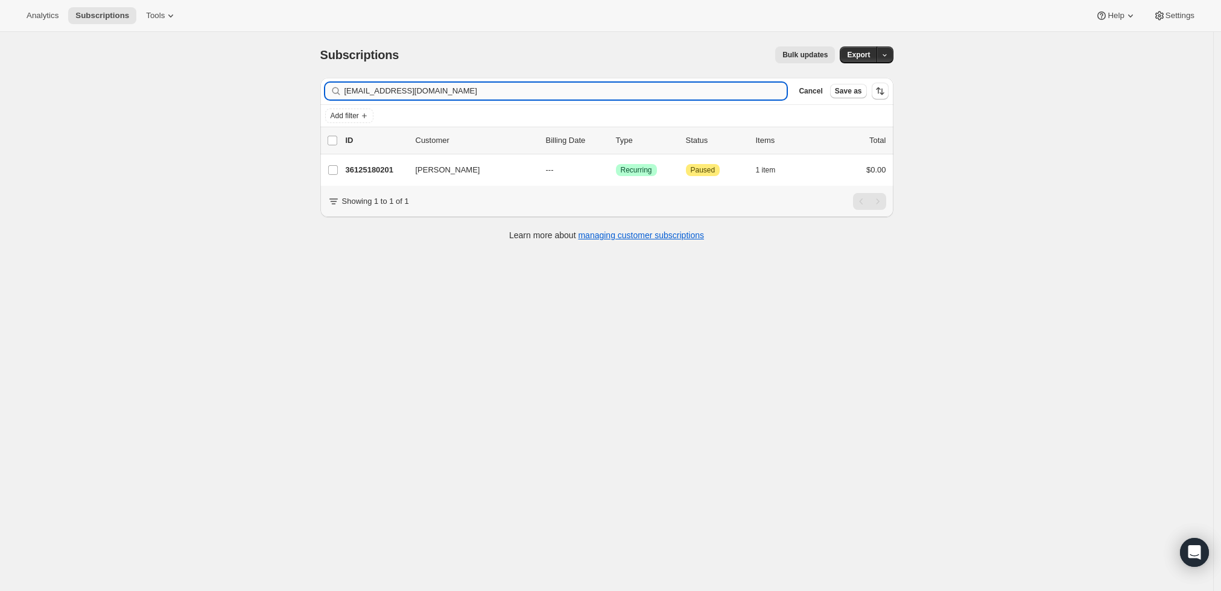
click at [612, 91] on input "[EMAIL_ADDRESS][DOMAIN_NAME]" at bounding box center [566, 91] width 443 height 17
click at [612, 91] on input "bdpurch@pm.me" at bounding box center [566, 91] width 443 height 17
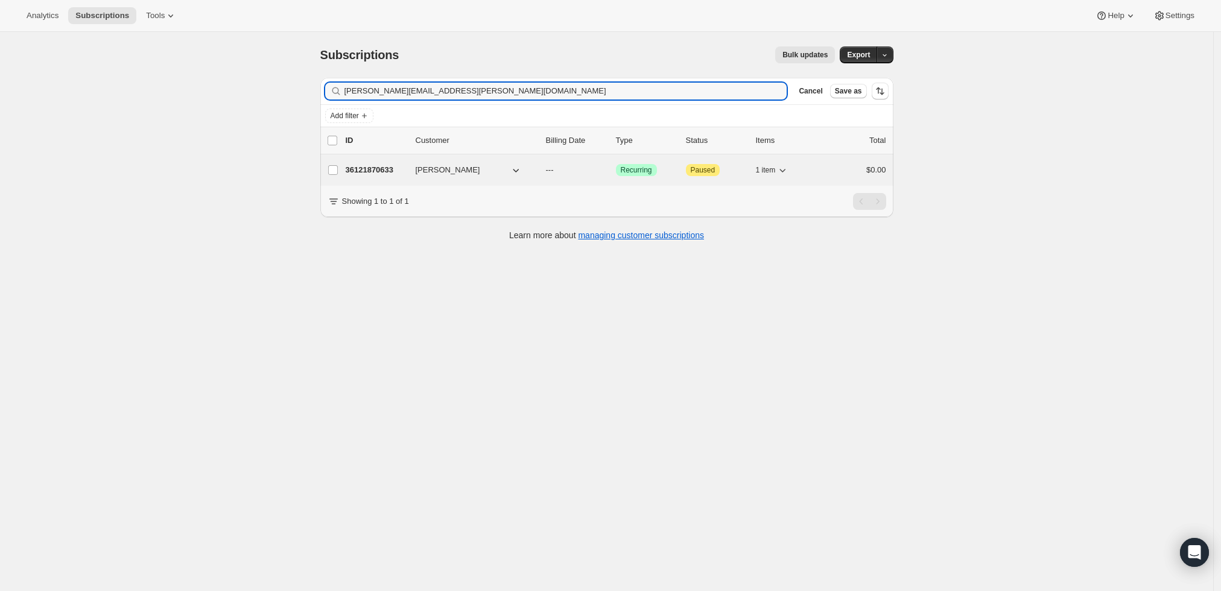
type input "[PERSON_NAME][EMAIL_ADDRESS][PERSON_NAME][DOMAIN_NAME]"
click at [370, 170] on p "36121870633" at bounding box center [376, 170] width 60 height 12
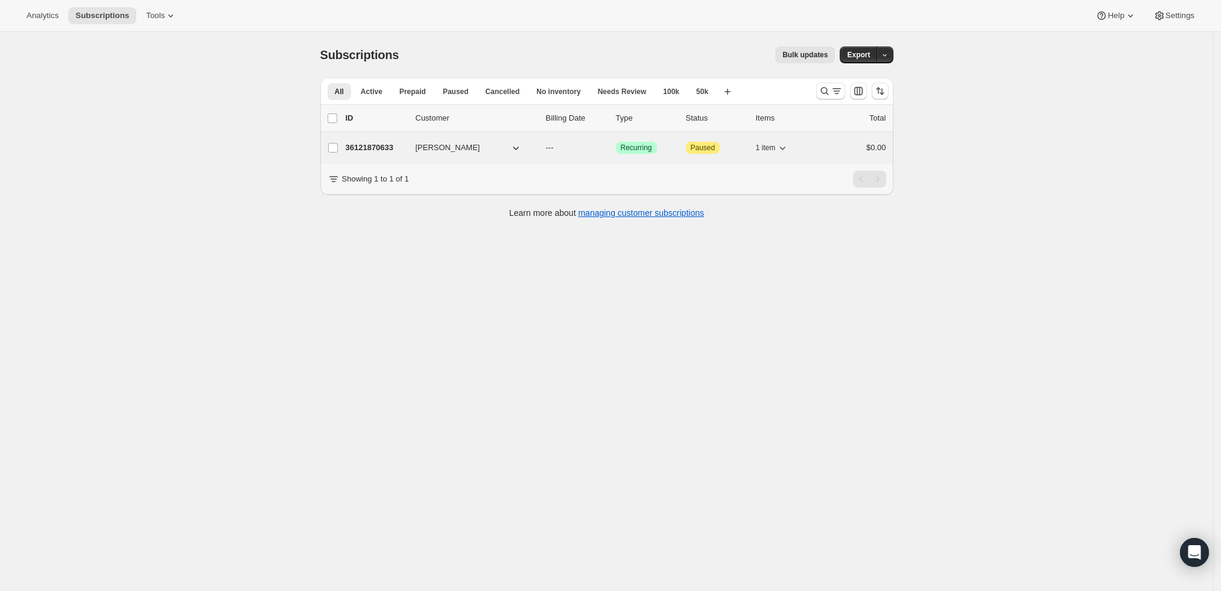
click at [387, 143] on p "36121870633" at bounding box center [376, 148] width 60 height 12
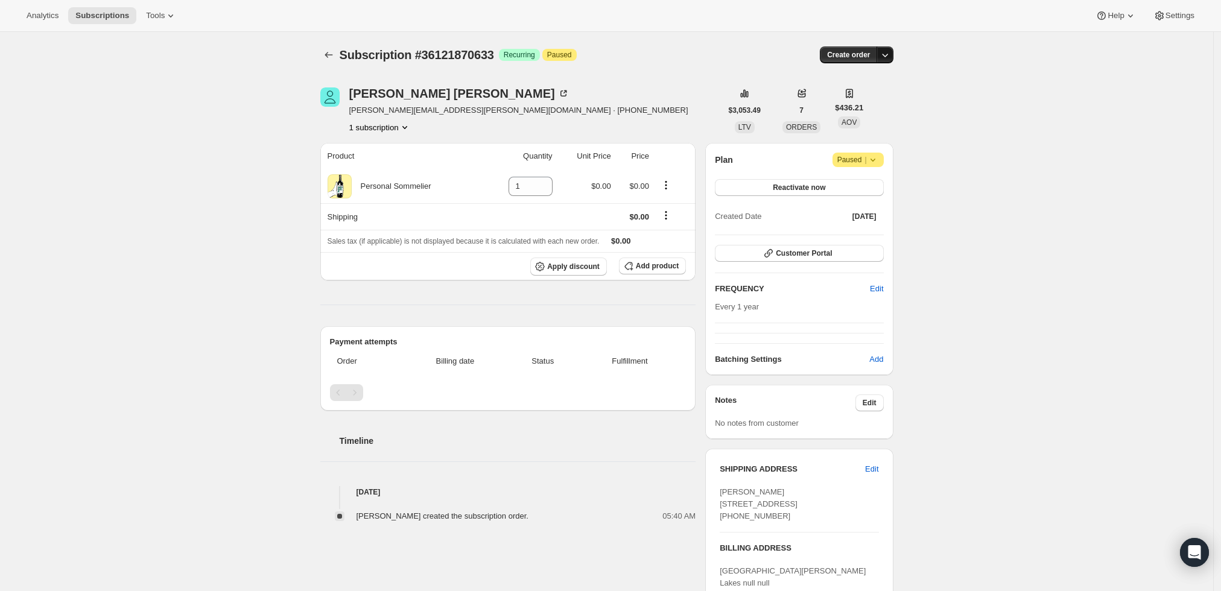
click at [889, 55] on icon "button" at bounding box center [885, 55] width 12 height 12
click at [888, 54] on icon "button" at bounding box center [885, 55] width 12 height 12
click at [887, 51] on icon "button" at bounding box center [885, 55] width 12 height 12
click at [867, 95] on span "Create custom one-time order" at bounding box center [838, 99] width 104 height 9
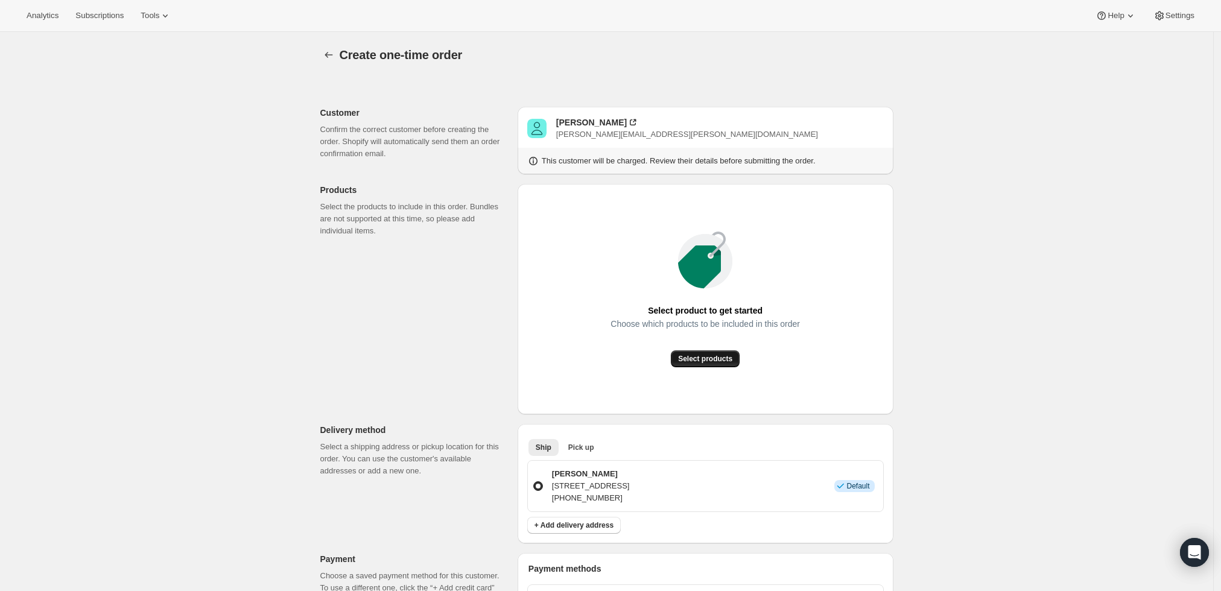
click at [706, 351] on button "Select products" at bounding box center [705, 359] width 69 height 17
click at [730, 360] on span "Select products" at bounding box center [705, 359] width 54 height 10
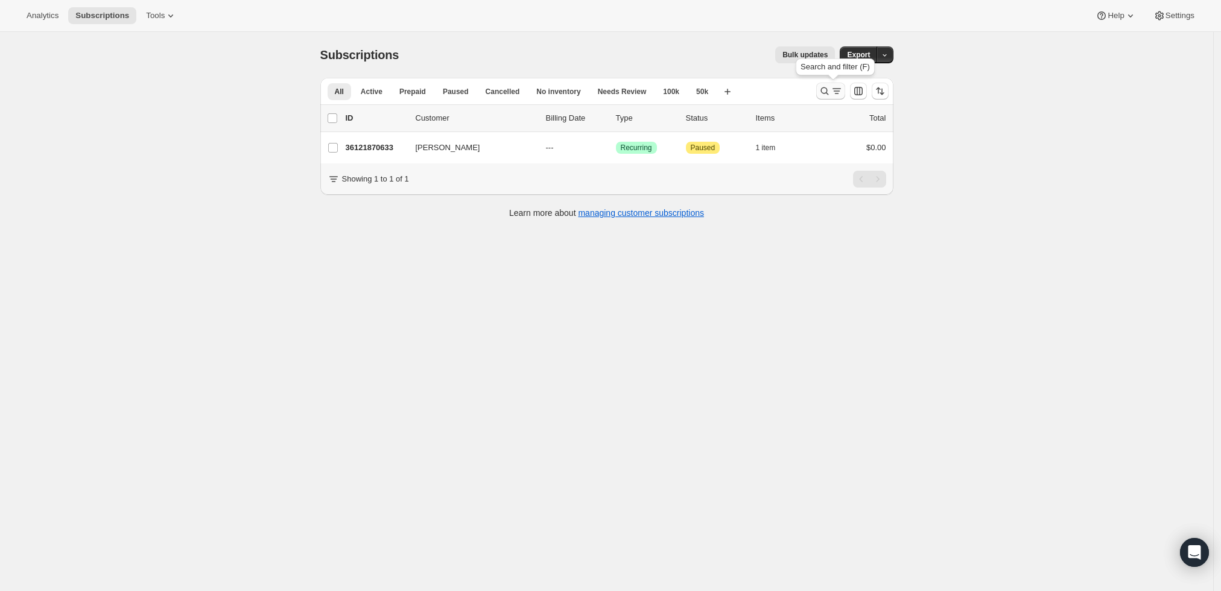
click at [831, 86] on icon "Search and filter results" at bounding box center [825, 91] width 12 height 12
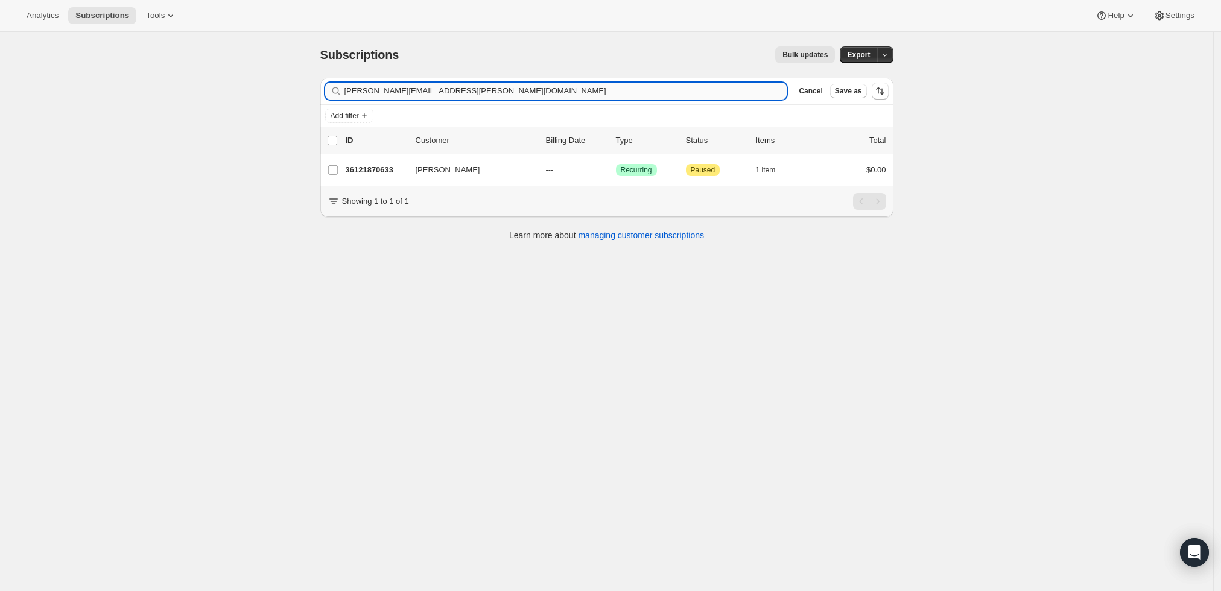
click at [637, 95] on input "robert.depiero@gmail.com" at bounding box center [566, 91] width 443 height 17
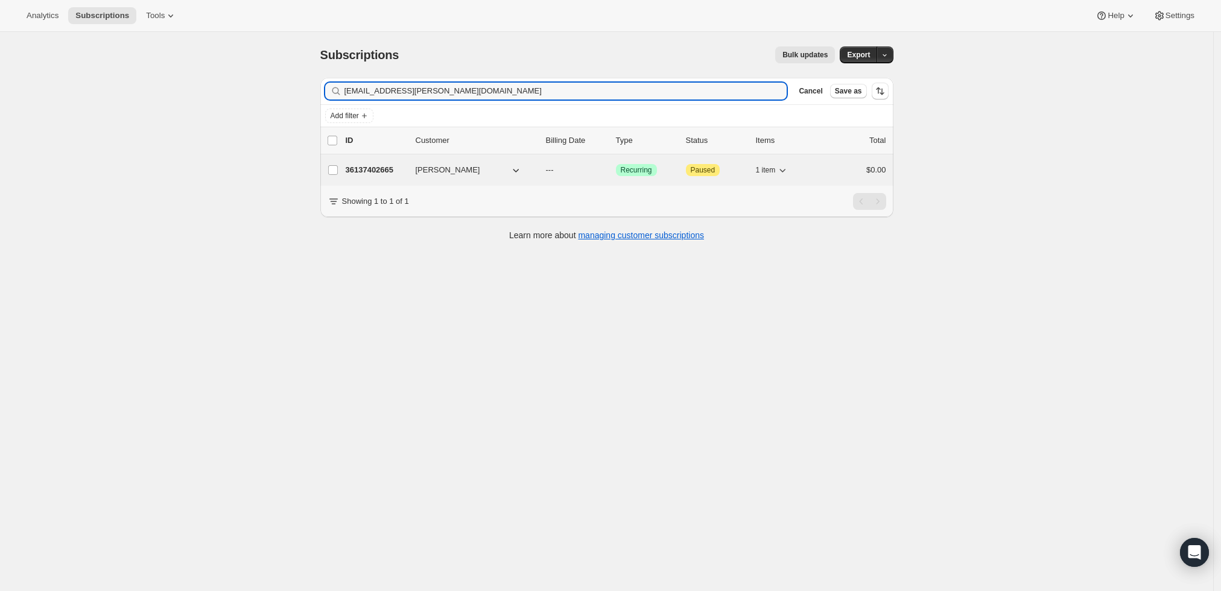
type input "[EMAIL_ADDRESS][PERSON_NAME][DOMAIN_NAME]"
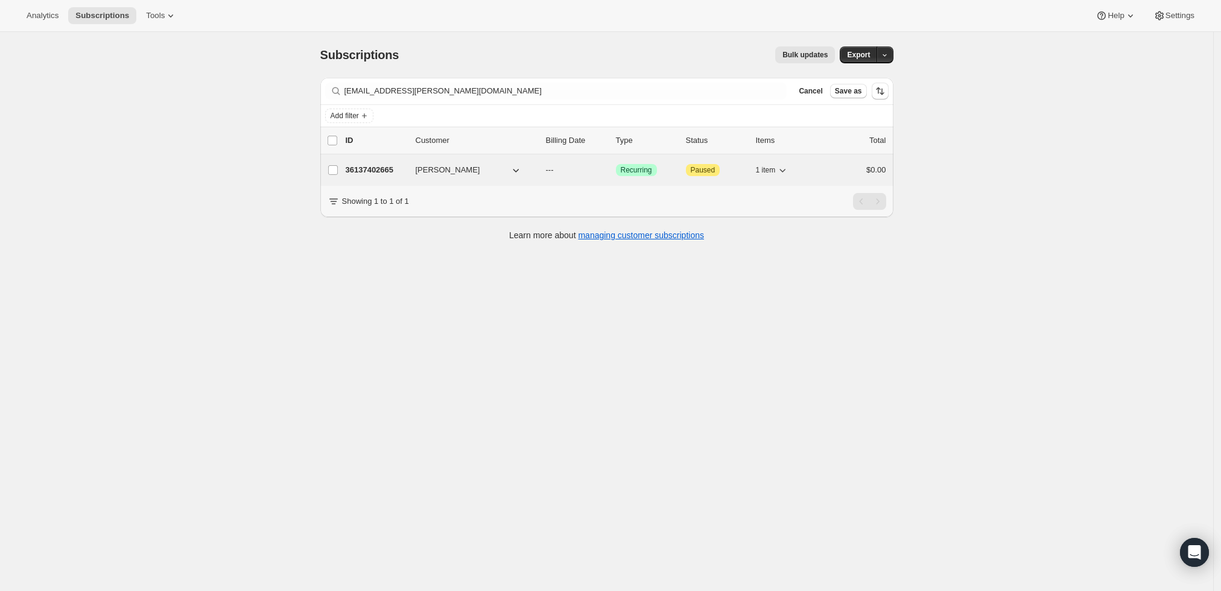
click at [380, 168] on p "36137402665" at bounding box center [376, 170] width 60 height 12
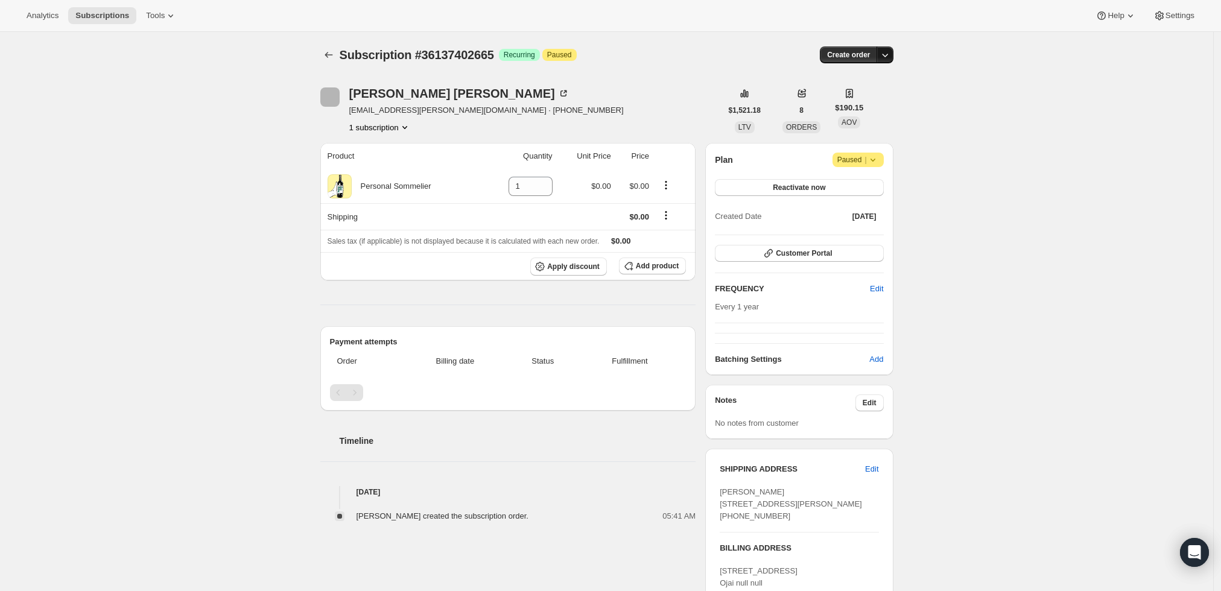
click at [886, 52] on icon "button" at bounding box center [885, 55] width 12 height 12
click at [857, 103] on span "Create custom one-time order" at bounding box center [838, 99] width 104 height 9
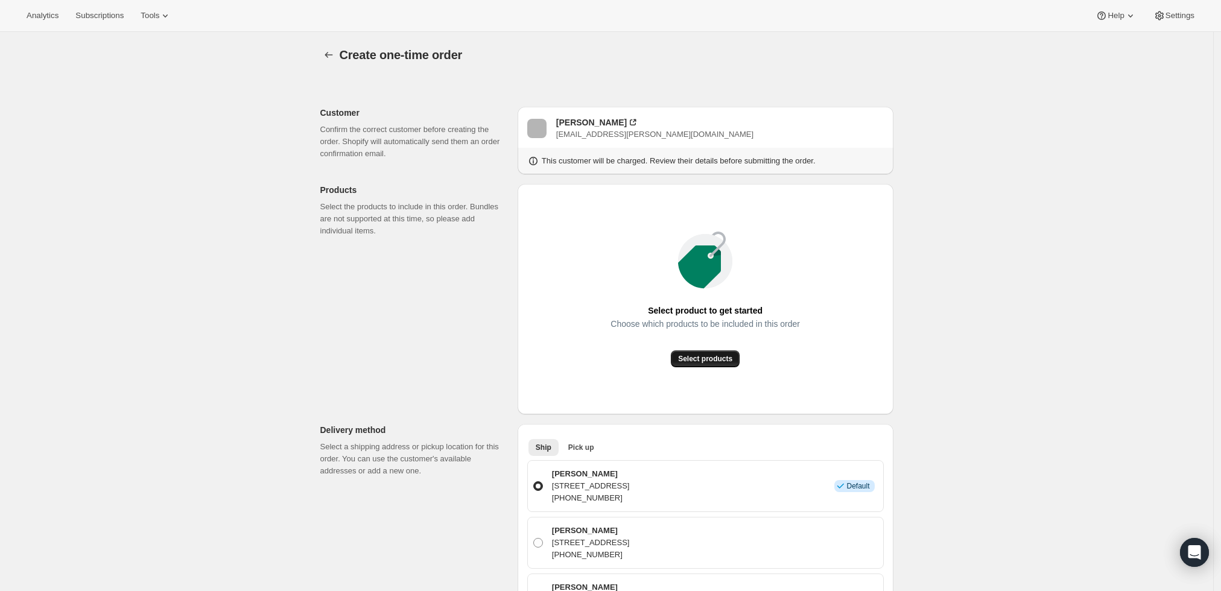
click at [725, 361] on span "Select products" at bounding box center [705, 359] width 54 height 10
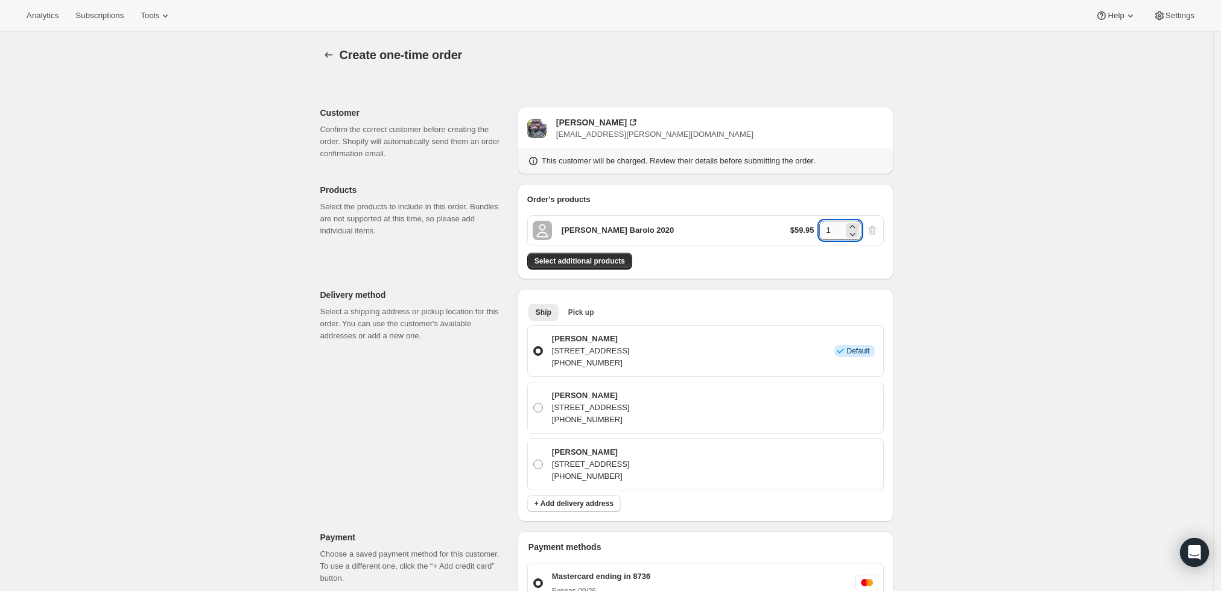
click at [830, 227] on input "1" at bounding box center [831, 230] width 24 height 19
type input "2"
click at [953, 233] on div "Create one-time order. This page is ready Create one-time order Customer Confir…" at bounding box center [606, 513] width 1213 height 962
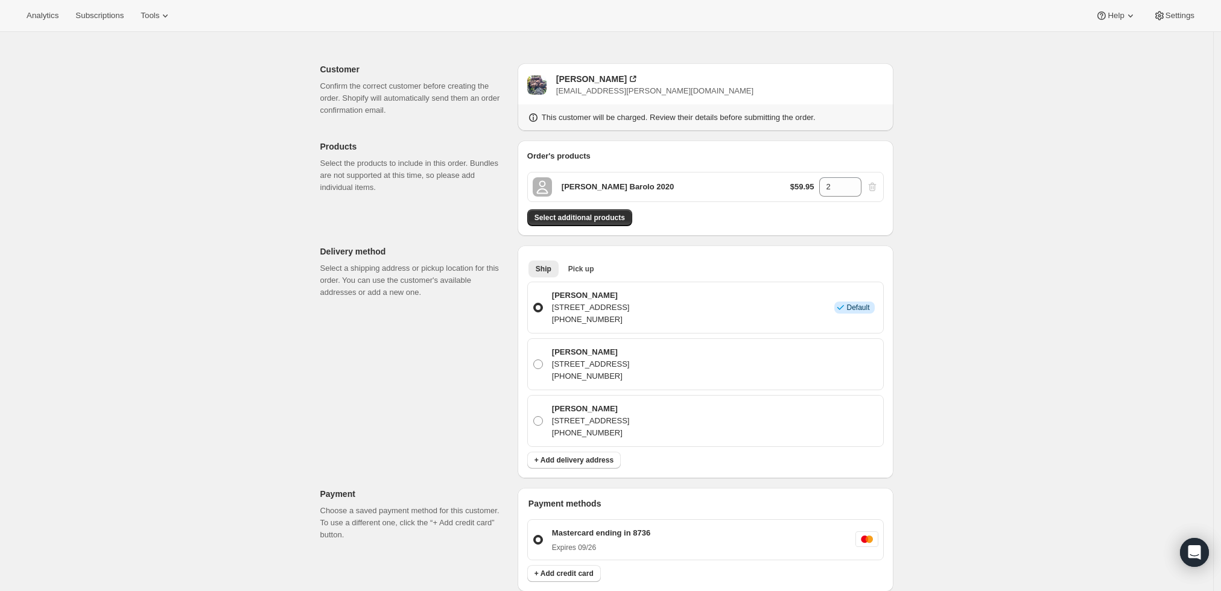
scroll to position [67, 0]
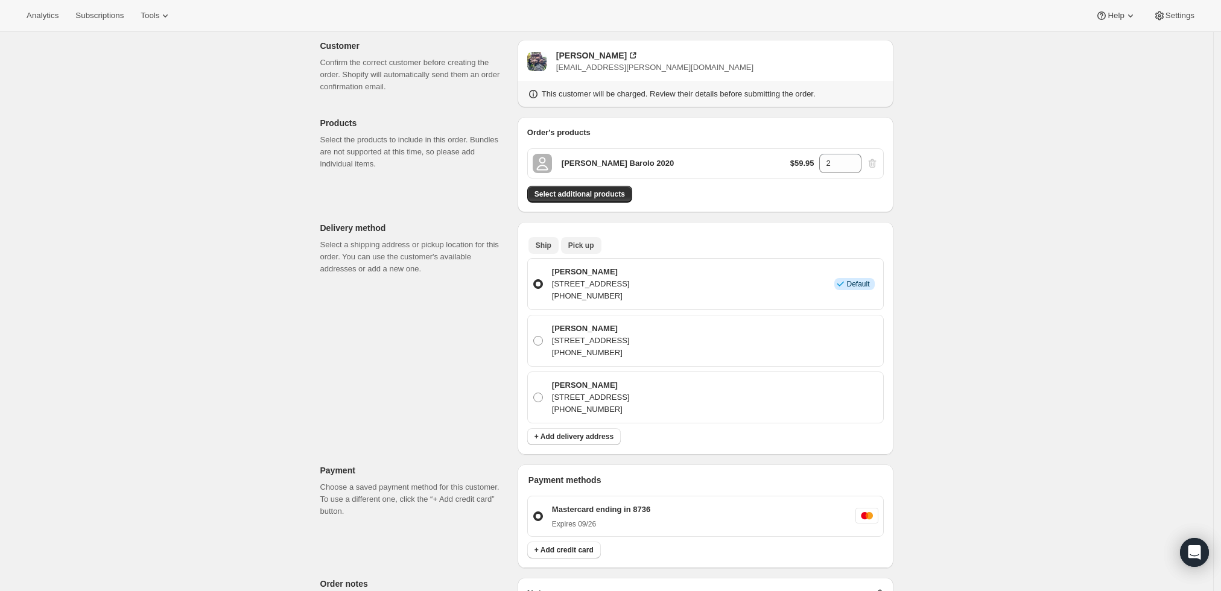
click at [577, 243] on span "Pick up" at bounding box center [581, 246] width 26 height 10
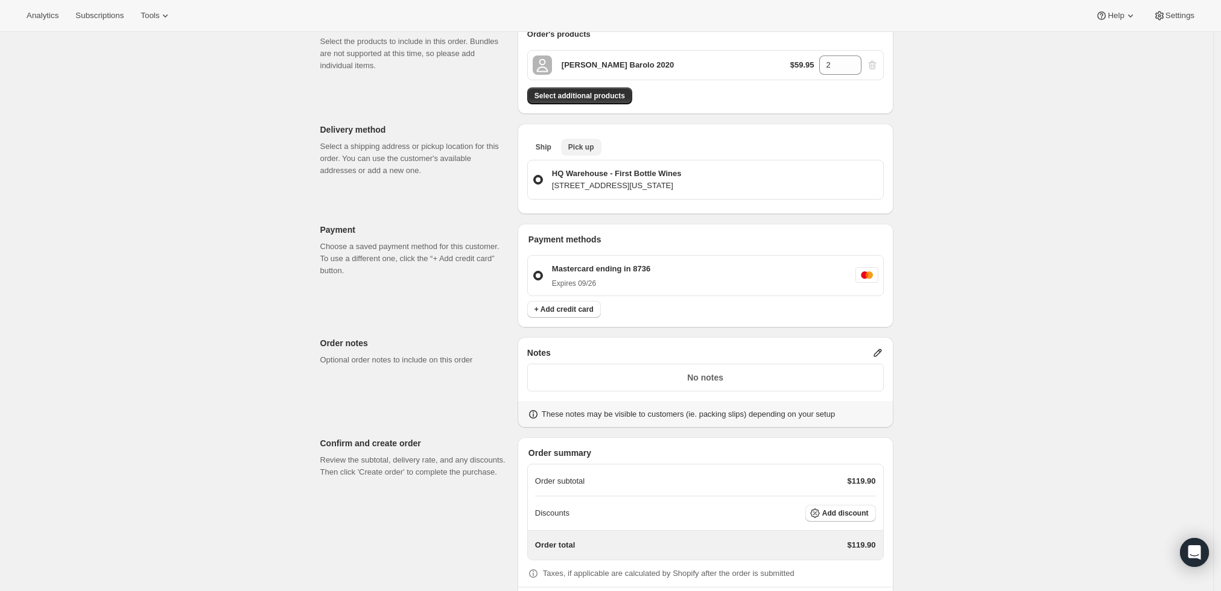
scroll to position [218, 0]
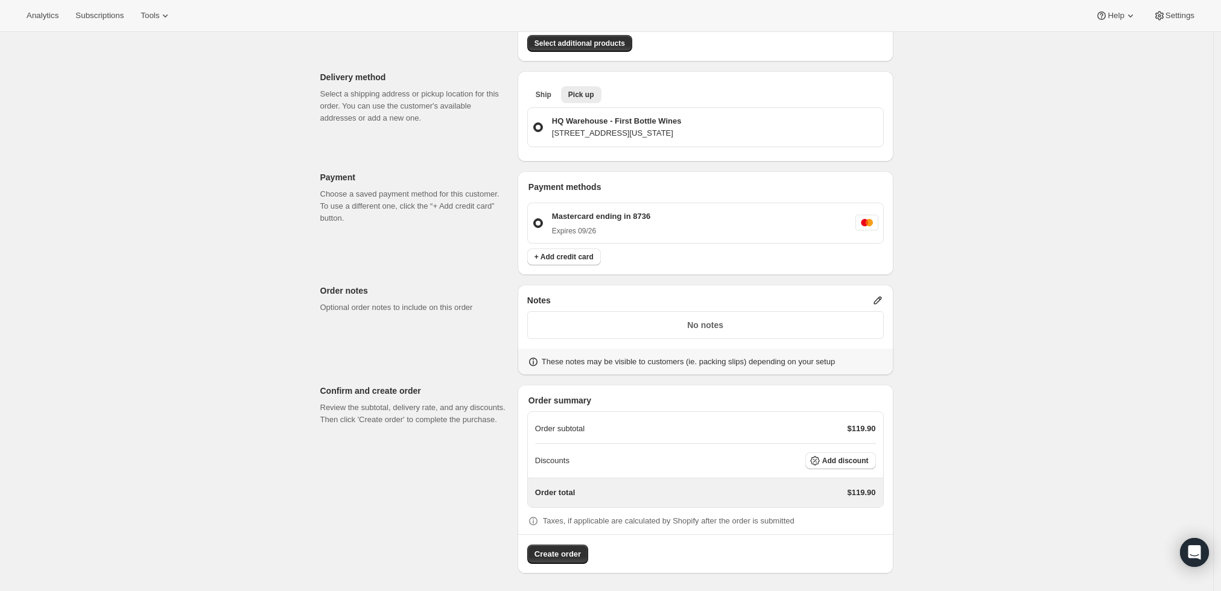
click at [881, 301] on icon at bounding box center [878, 301] width 8 height 8
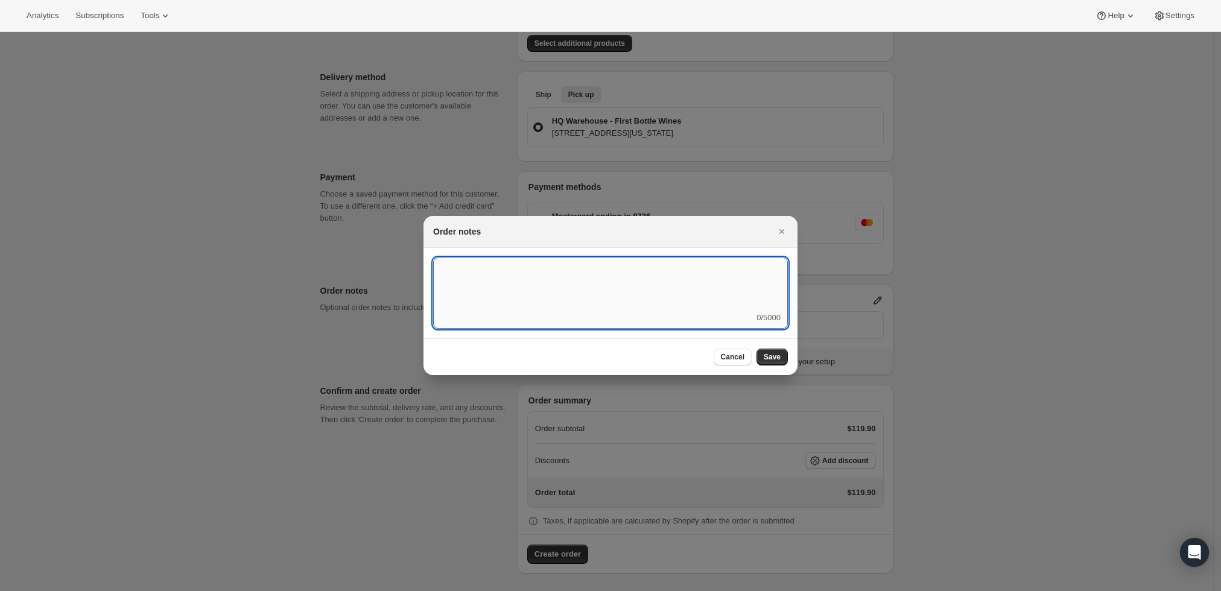
click at [713, 304] on textarea ":r3v:" at bounding box center [610, 285] width 355 height 54
type textarea "Warehouse Will Call"
click at [767, 358] on span "Save" at bounding box center [772, 357] width 17 height 10
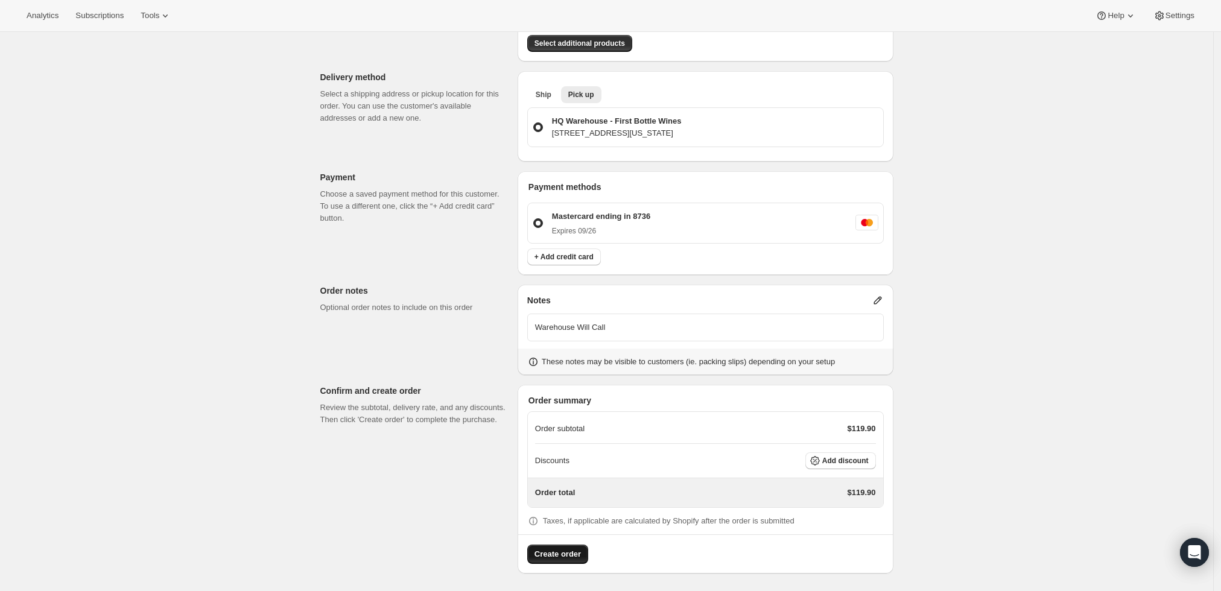
click at [554, 555] on span "Create order" at bounding box center [558, 555] width 46 height 12
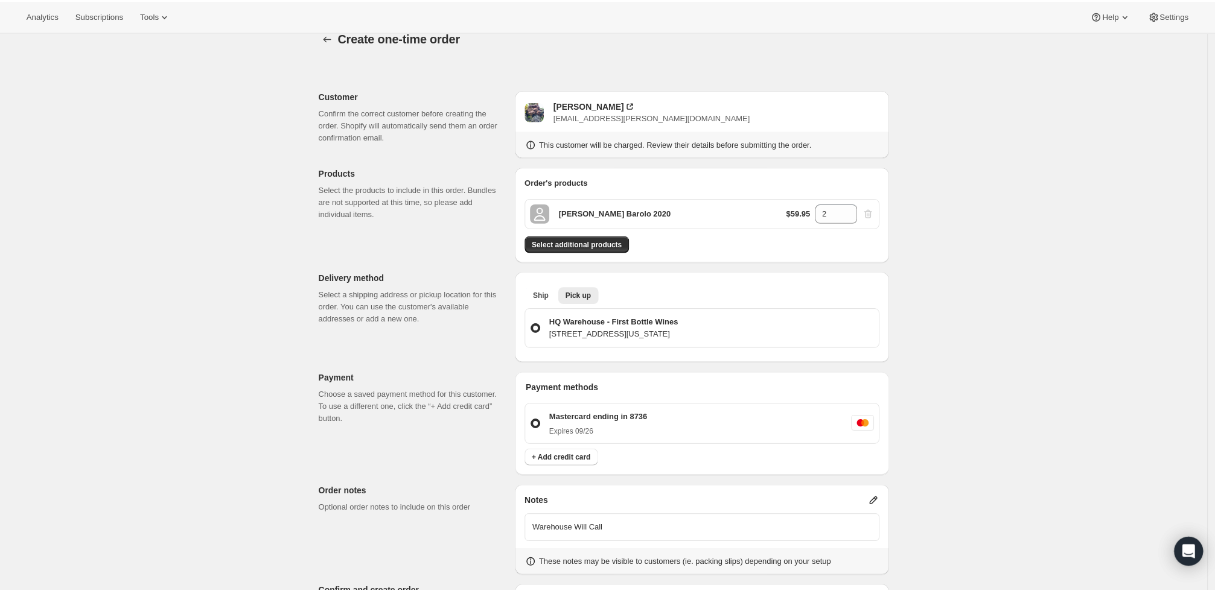
scroll to position [0, 0]
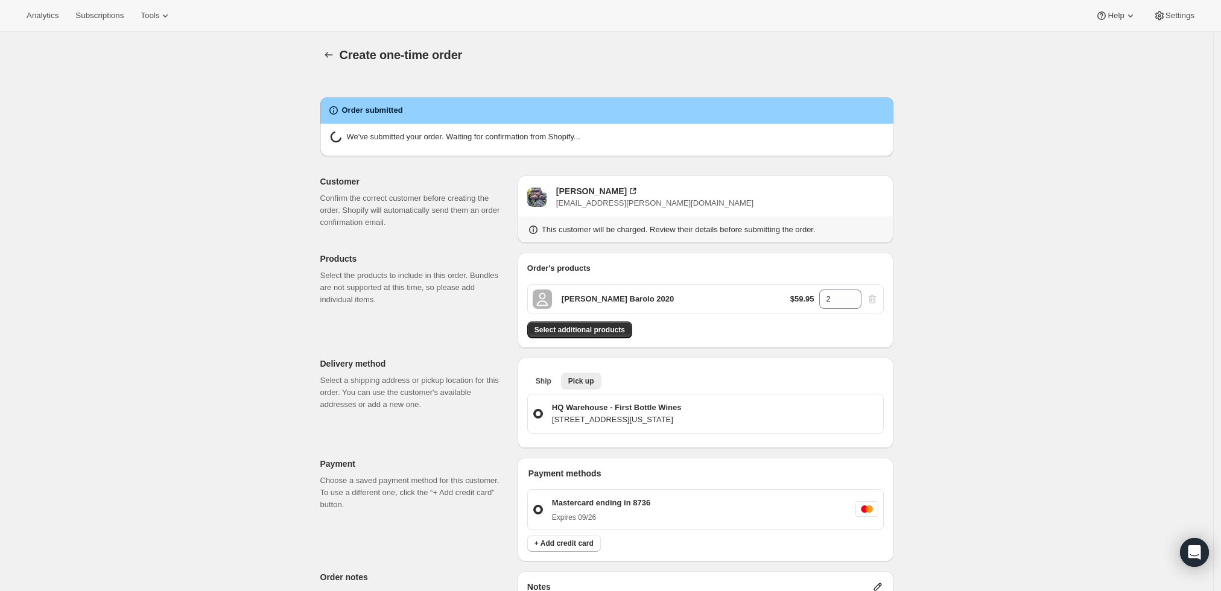
radio input "true"
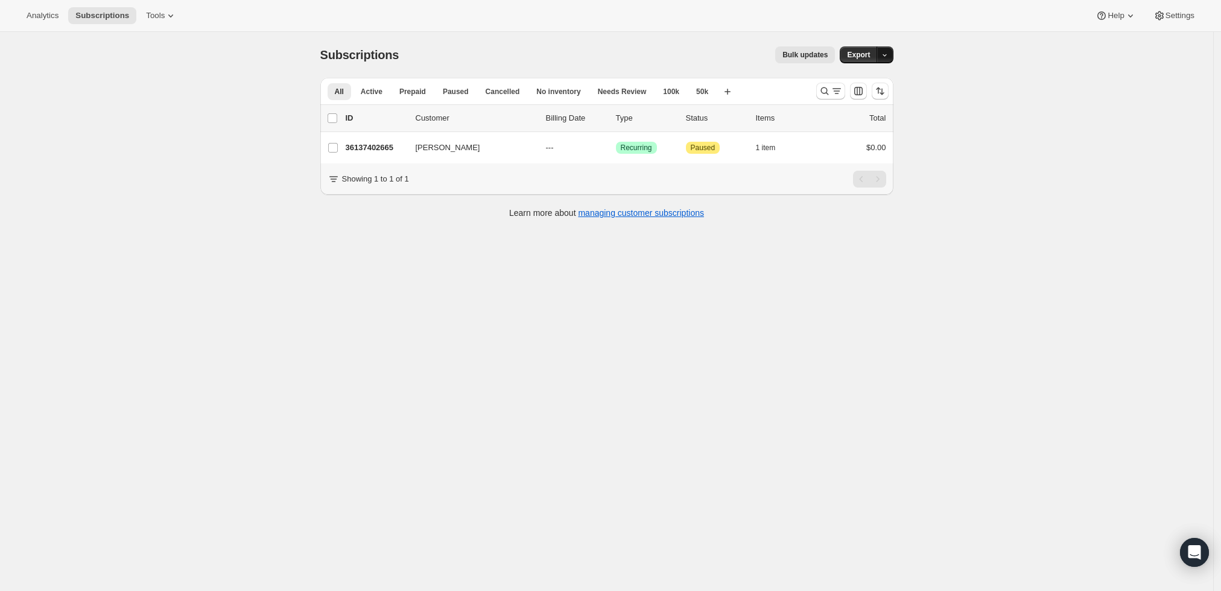
click at [885, 57] on icon "button" at bounding box center [885, 55] width 8 height 8
click at [749, 69] on div "Subscriptions. This page is ready Subscriptions Bulk updates More actions Bulk …" at bounding box center [606, 55] width 573 height 46
click at [824, 90] on icon "Search and filter results" at bounding box center [825, 91] width 8 height 8
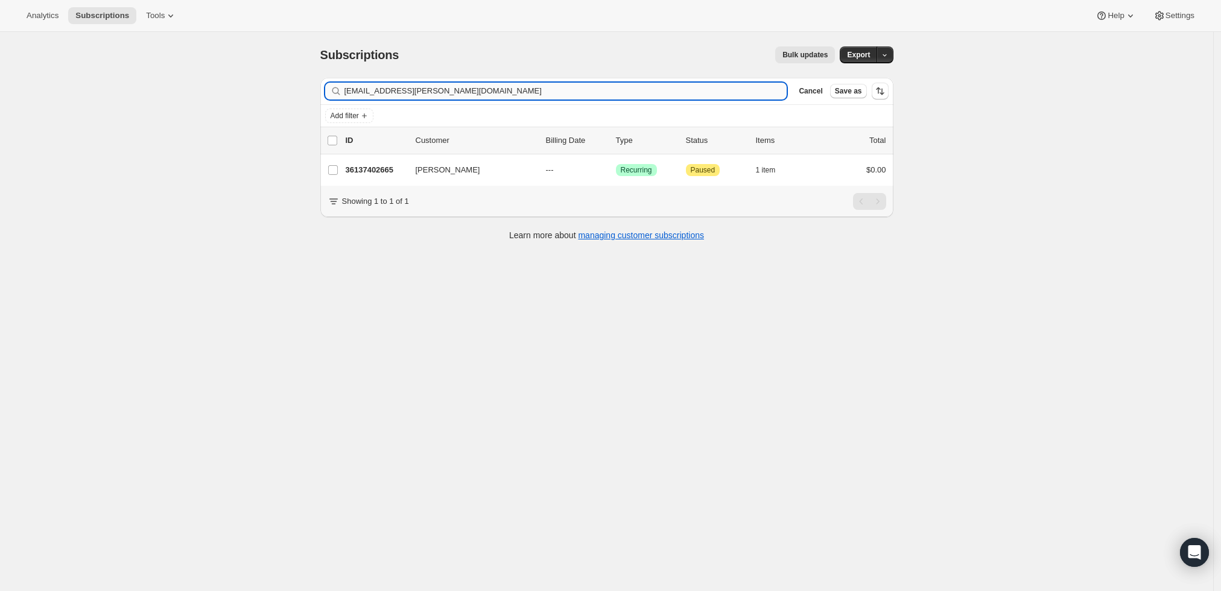
click at [498, 93] on input "[EMAIL_ADDRESS][PERSON_NAME][DOMAIN_NAME]" at bounding box center [566, 91] width 443 height 17
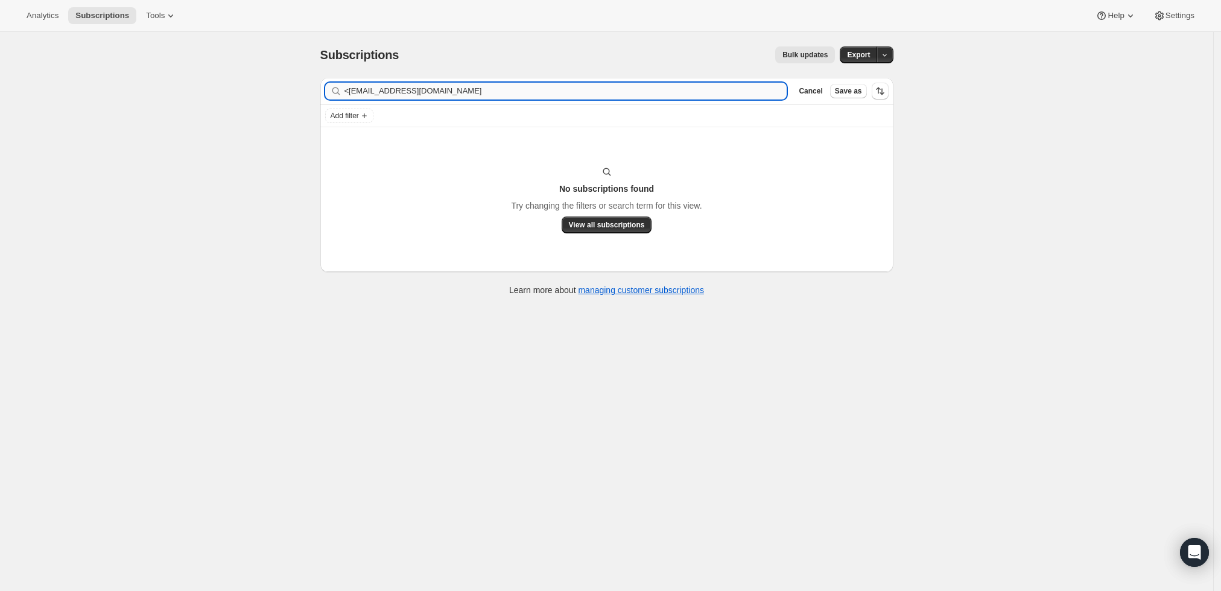
click at [354, 91] on input "<[EMAIL_ADDRESS][DOMAIN_NAME]" at bounding box center [566, 91] width 443 height 17
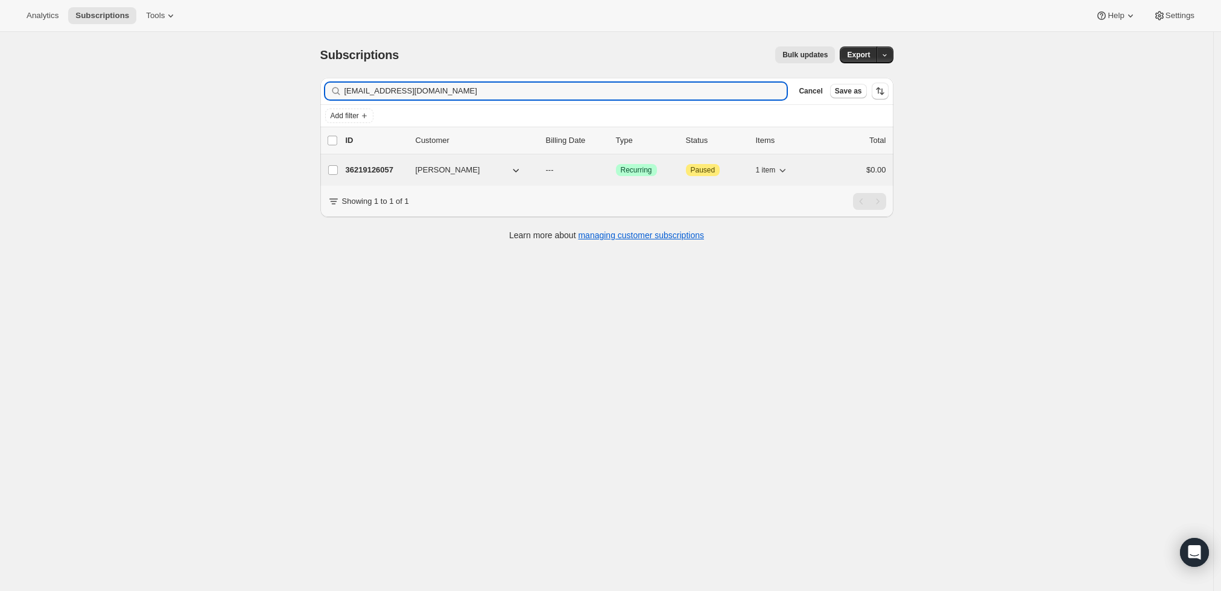
type input "[EMAIL_ADDRESS][DOMAIN_NAME]"
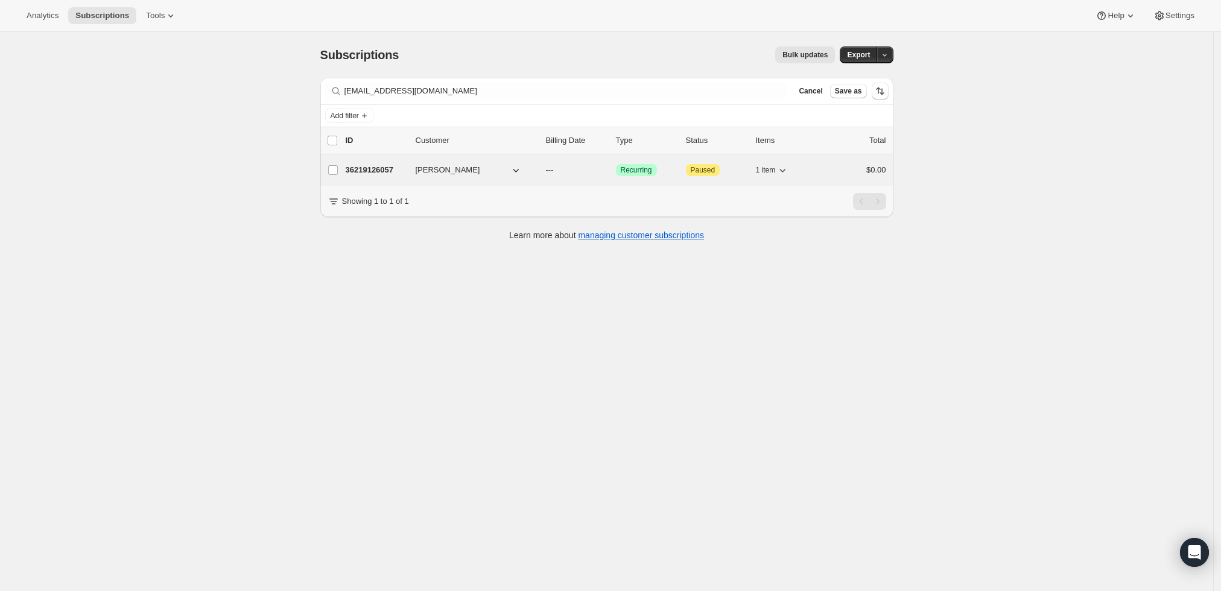
click at [363, 164] on p "36219126057" at bounding box center [376, 170] width 60 height 12
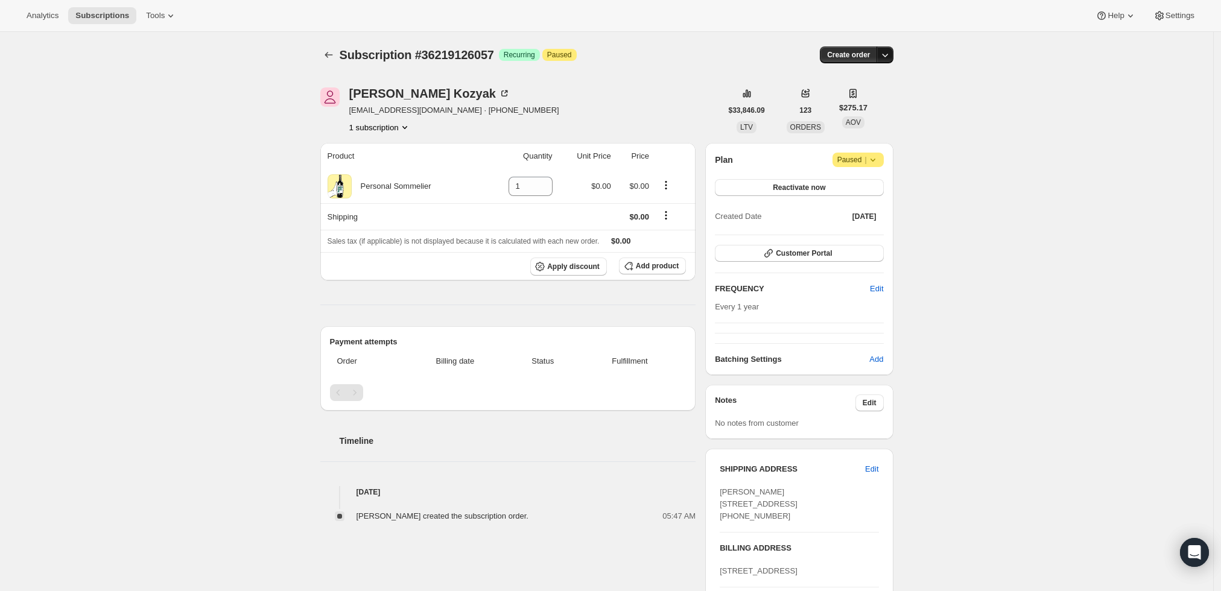
click at [891, 49] on icon "button" at bounding box center [885, 55] width 12 height 12
click at [879, 94] on button "Create custom one-time order" at bounding box center [829, 100] width 127 height 19
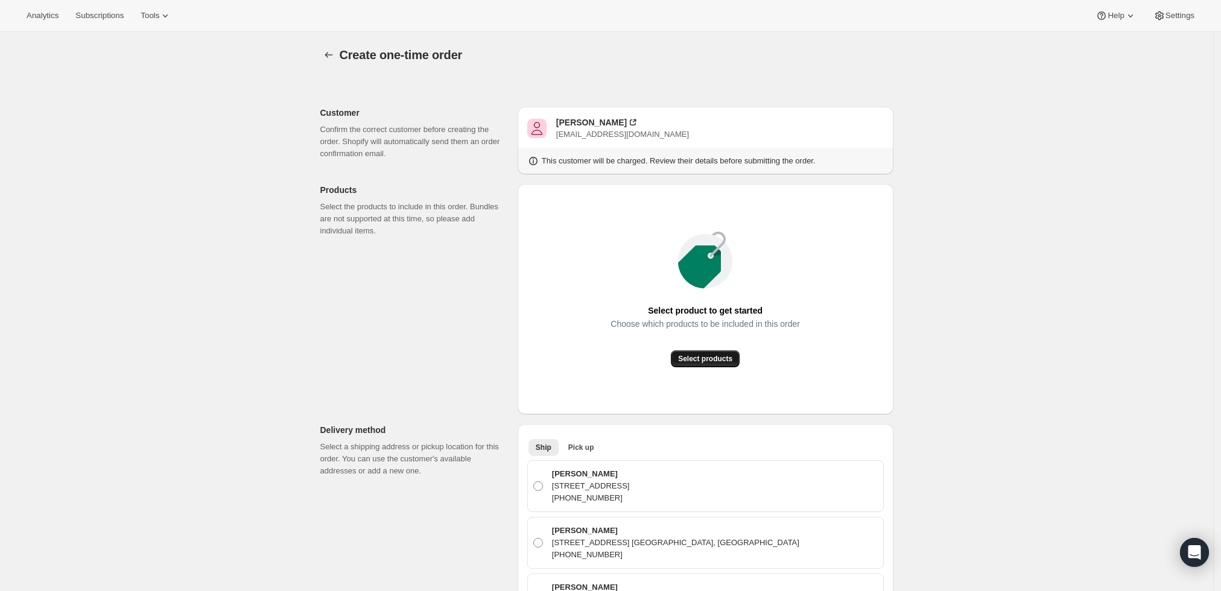
click at [724, 352] on button "Select products" at bounding box center [705, 359] width 69 height 17
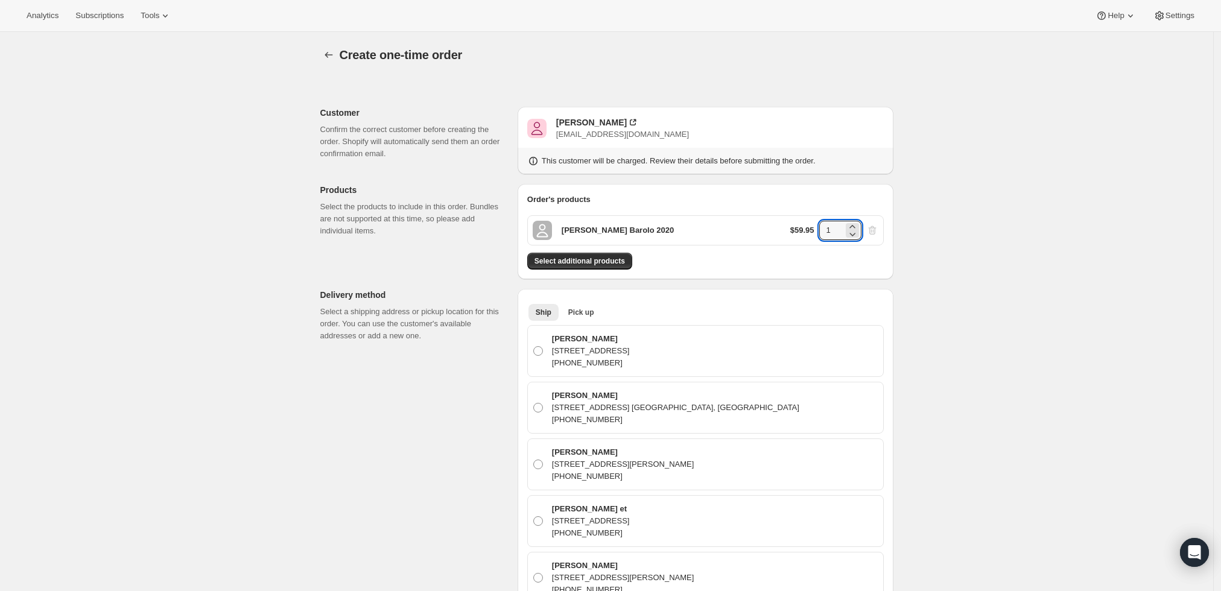
drag, startPoint x: 828, startPoint y: 229, endPoint x: 785, endPoint y: 227, distance: 42.9
click at [785, 227] on div "[PERSON_NAME] Barolo 2020 $59.95 1" at bounding box center [705, 230] width 357 height 30
type input "6"
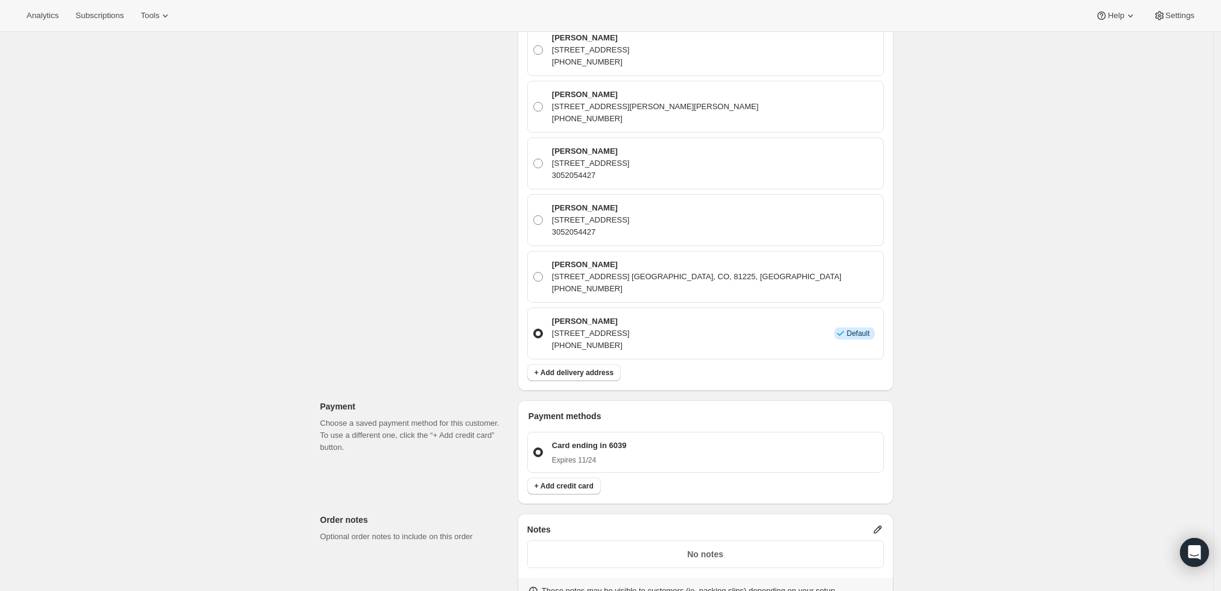
scroll to position [1072, 0]
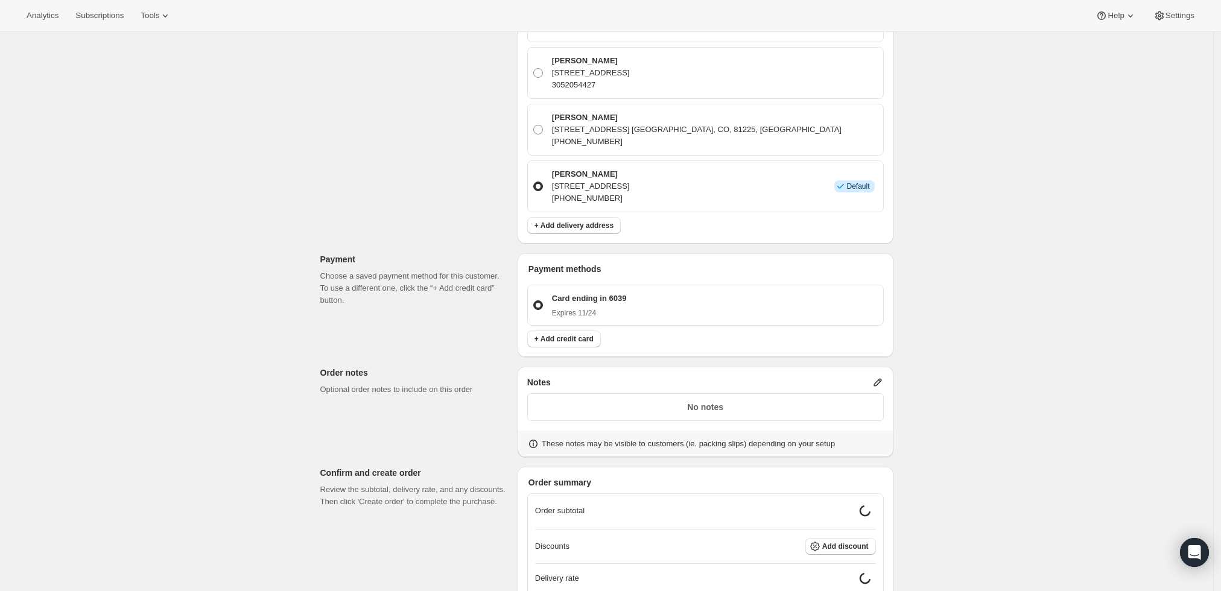
click at [880, 380] on icon at bounding box center [878, 383] width 12 height 12
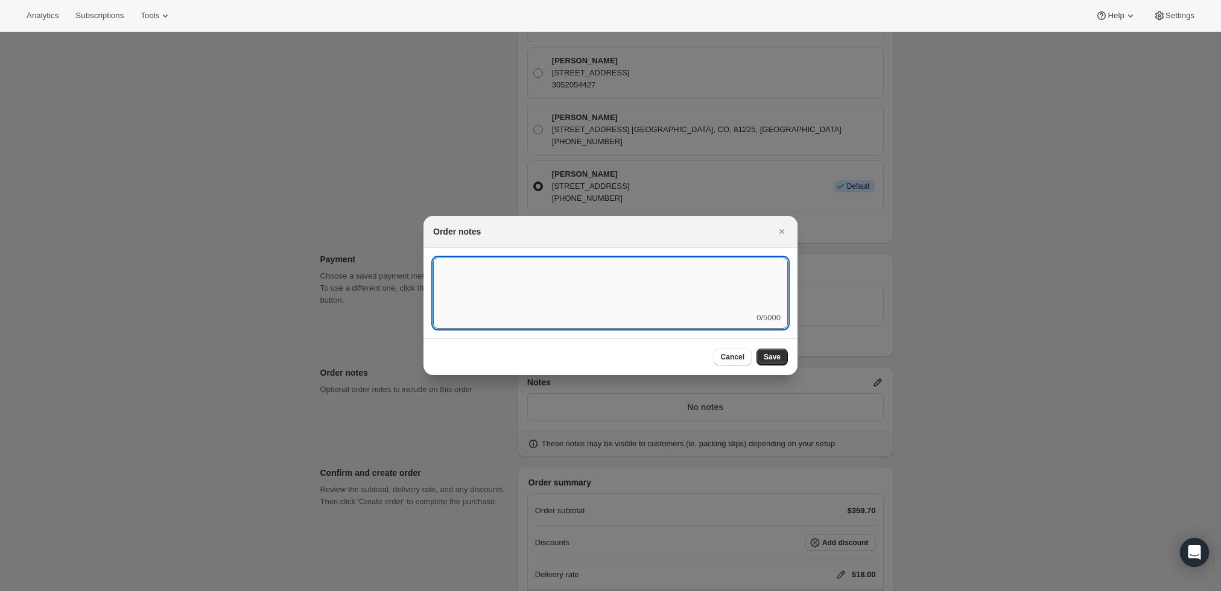
click at [647, 308] on textarea ":r4c:" at bounding box center [610, 285] width 355 height 54
type textarea "Weather HOLD"
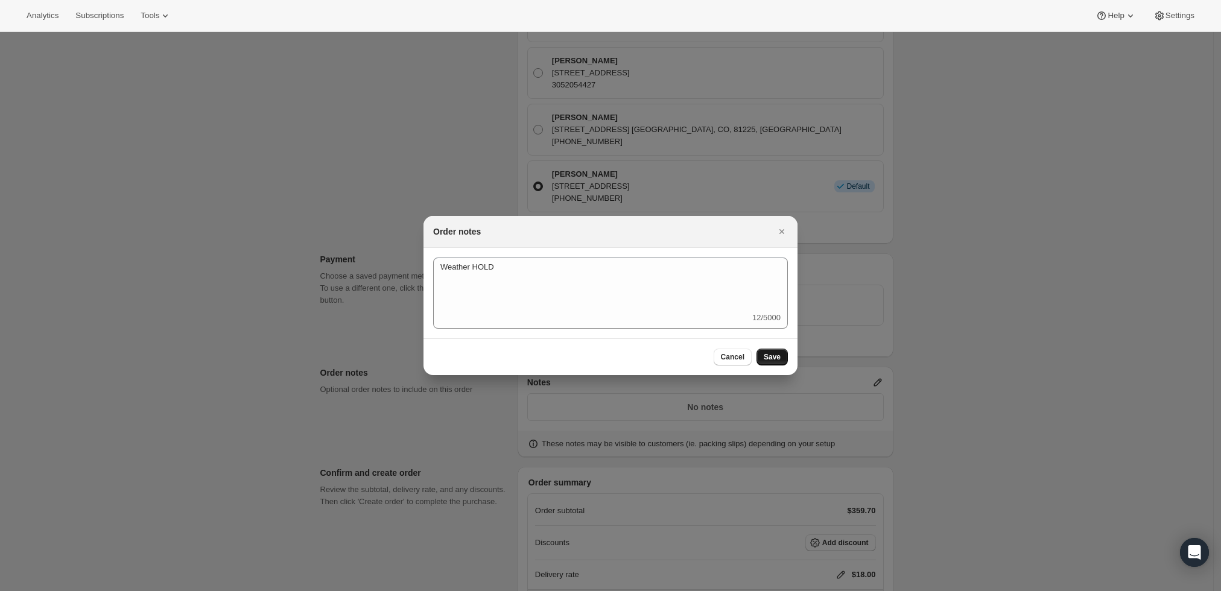
click at [772, 357] on span "Save" at bounding box center [772, 357] width 17 height 10
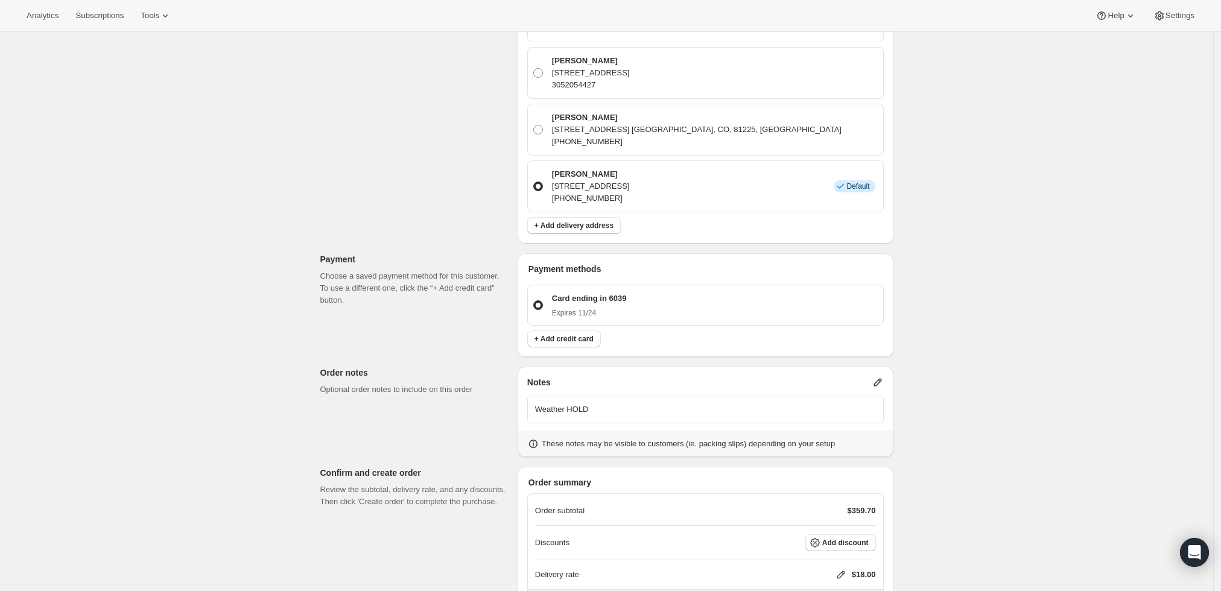
click at [842, 573] on icon at bounding box center [841, 575] width 12 height 12
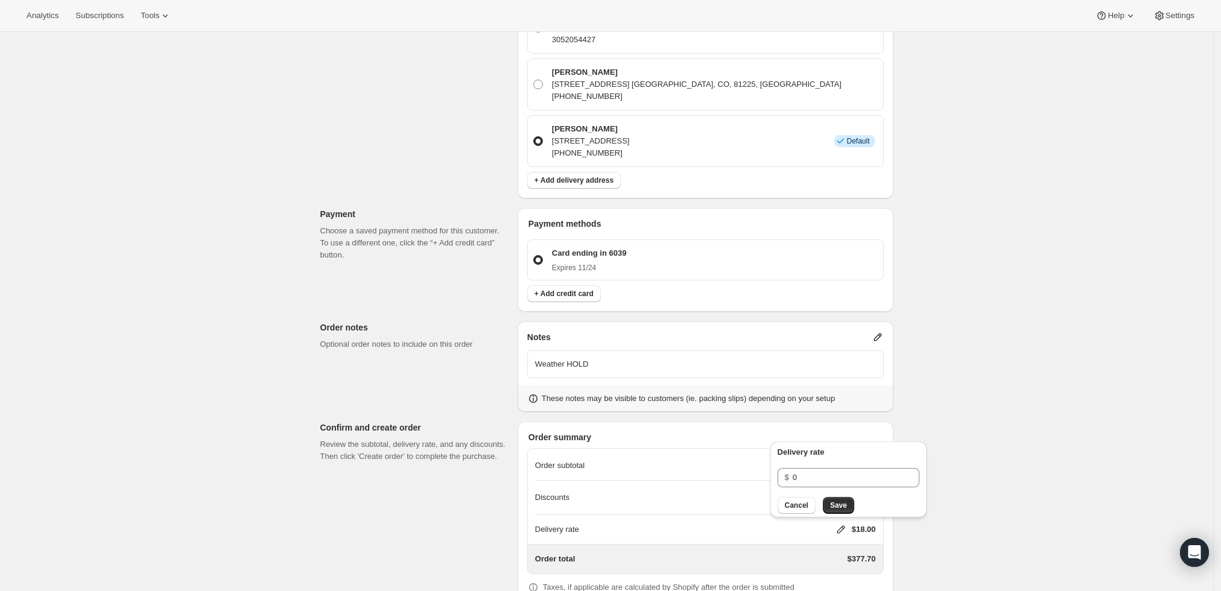
scroll to position [1139, 0]
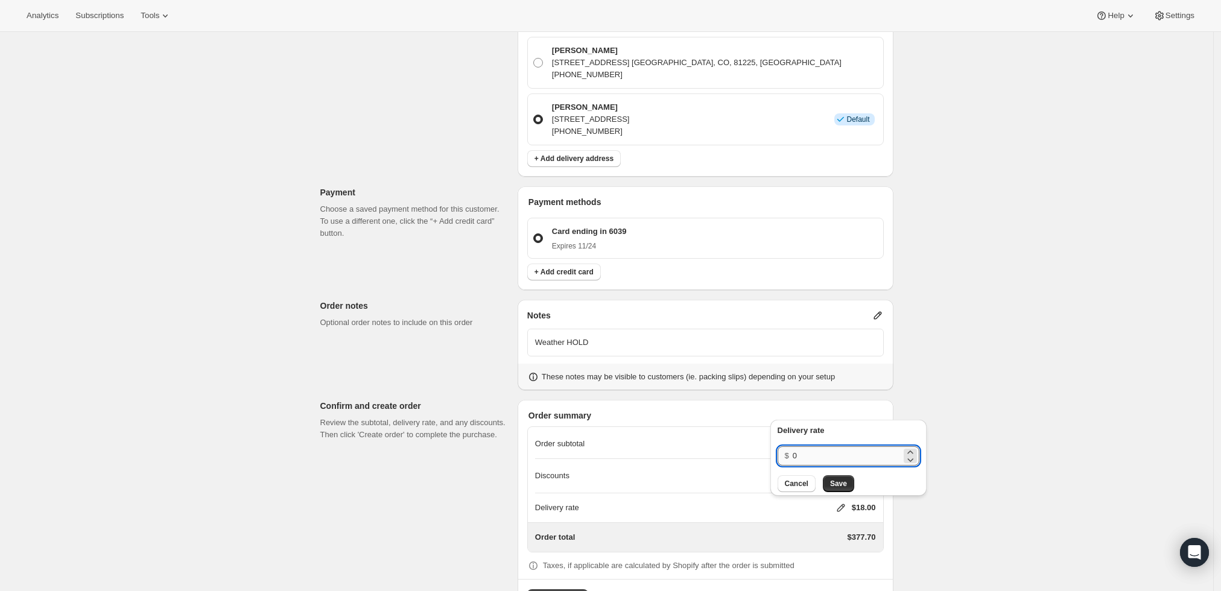
click at [840, 456] on input "0" at bounding box center [847, 456] width 109 height 19
type input "0"
click at [823, 484] on button "Save" at bounding box center [838, 483] width 31 height 17
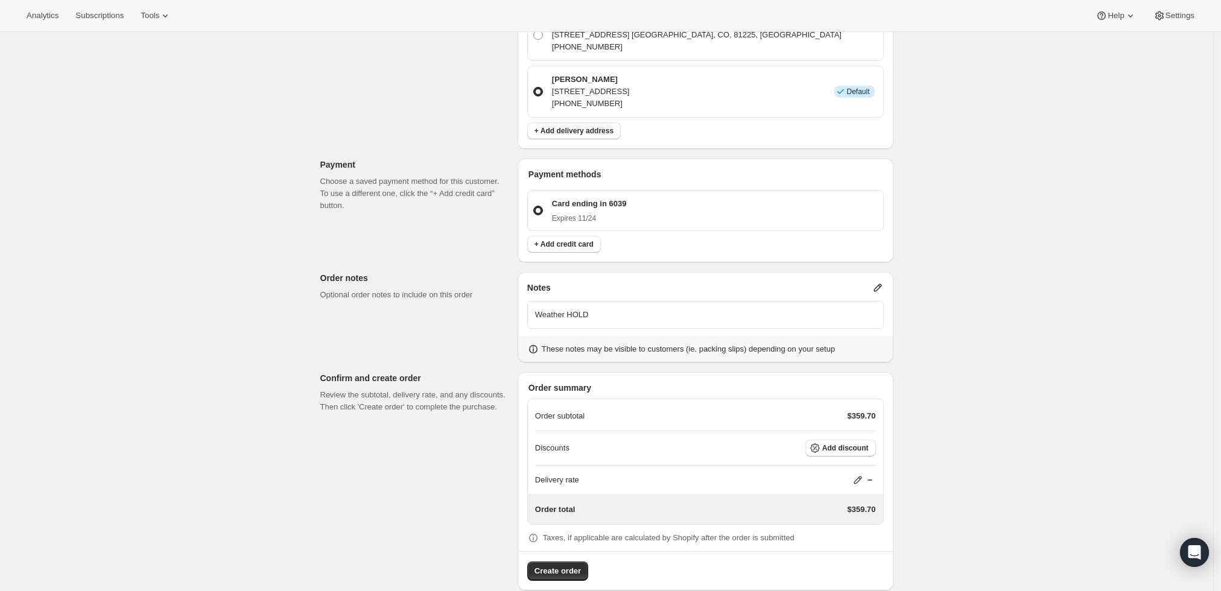
scroll to position [1182, 0]
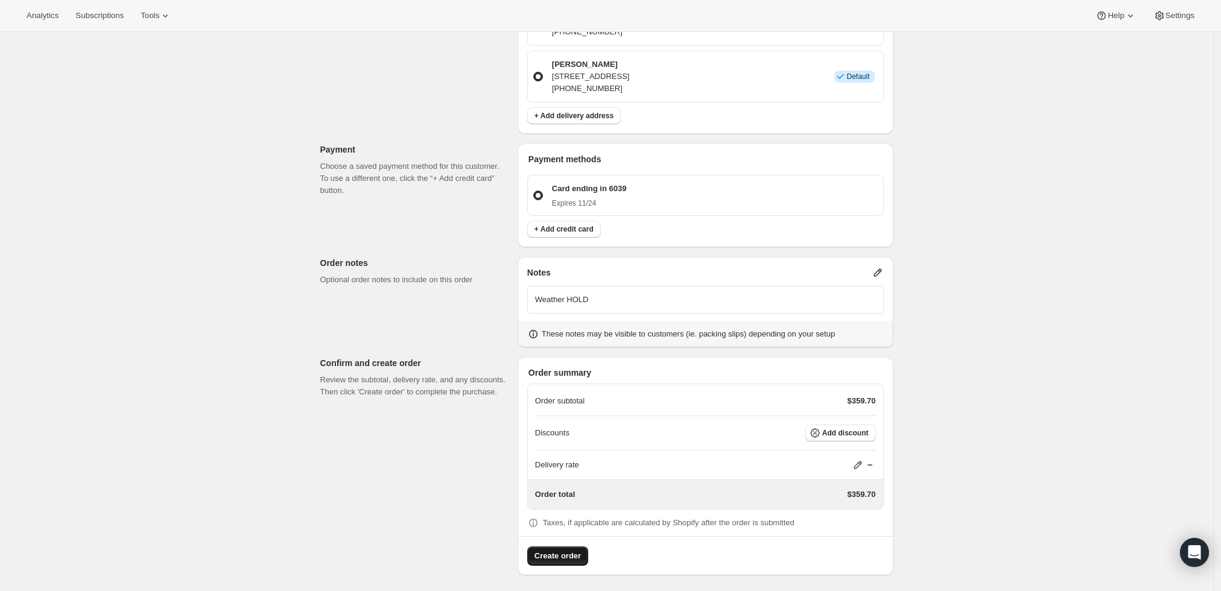
click at [571, 556] on span "Create order" at bounding box center [558, 556] width 46 height 12
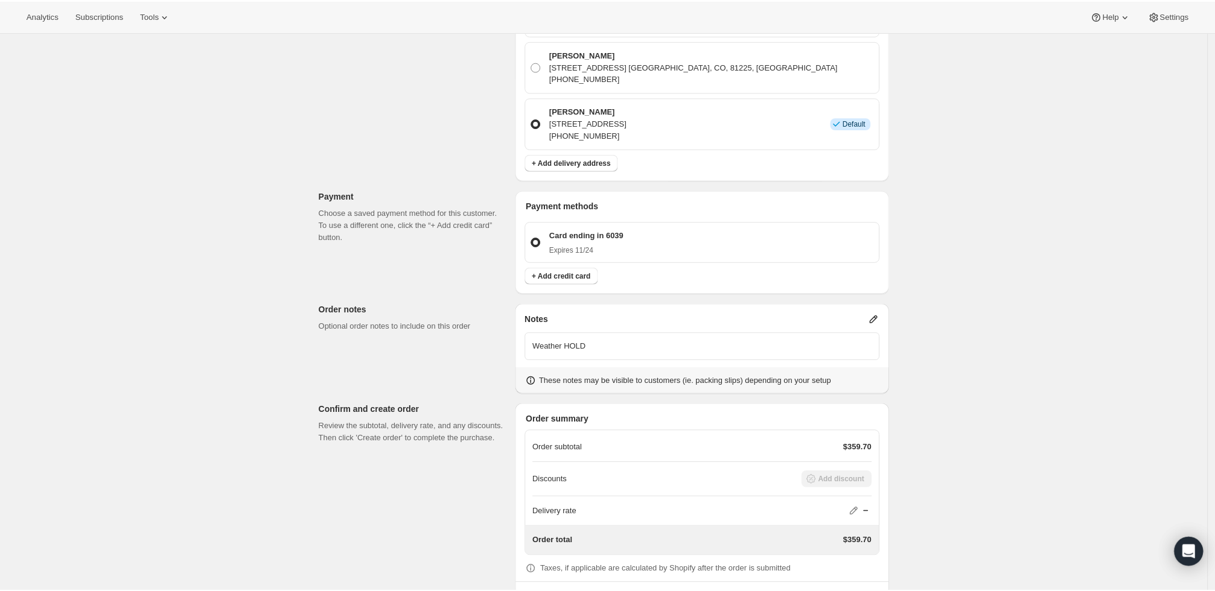
scroll to position [1247, 0]
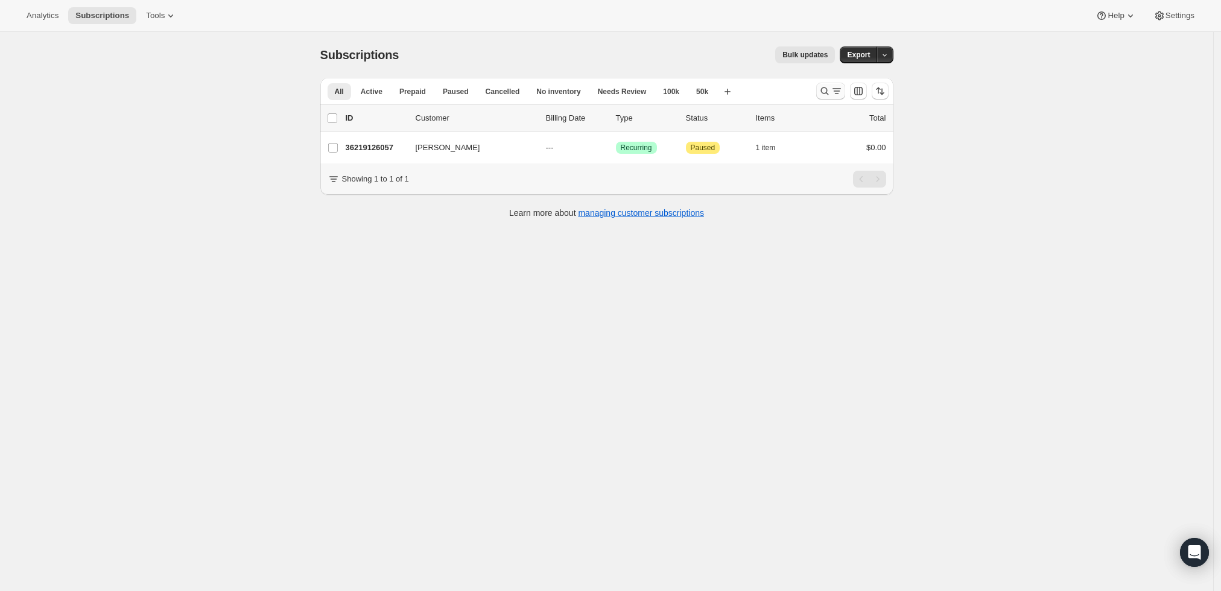
click at [831, 92] on icon "Search and filter results" at bounding box center [825, 91] width 12 height 12
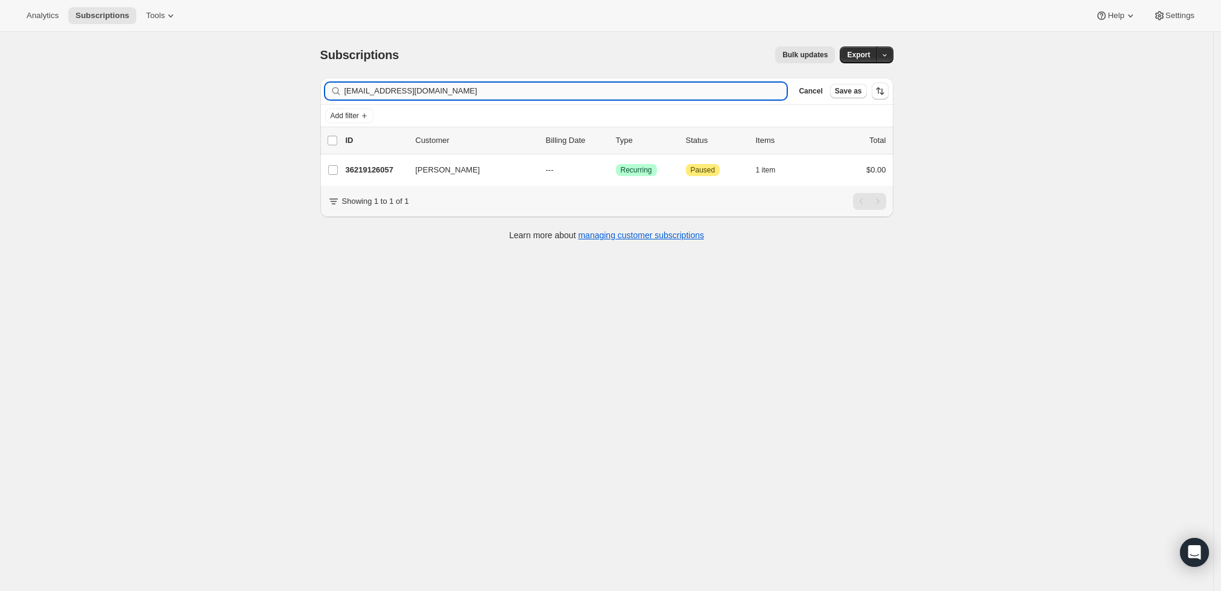
click at [644, 91] on input "[EMAIL_ADDRESS][DOMAIN_NAME]" at bounding box center [566, 91] width 443 height 17
click at [644, 91] on input "jk@kttlaw.[PERSON_NAME]@[DOMAIN_NAME]" at bounding box center [566, 91] width 443 height 17
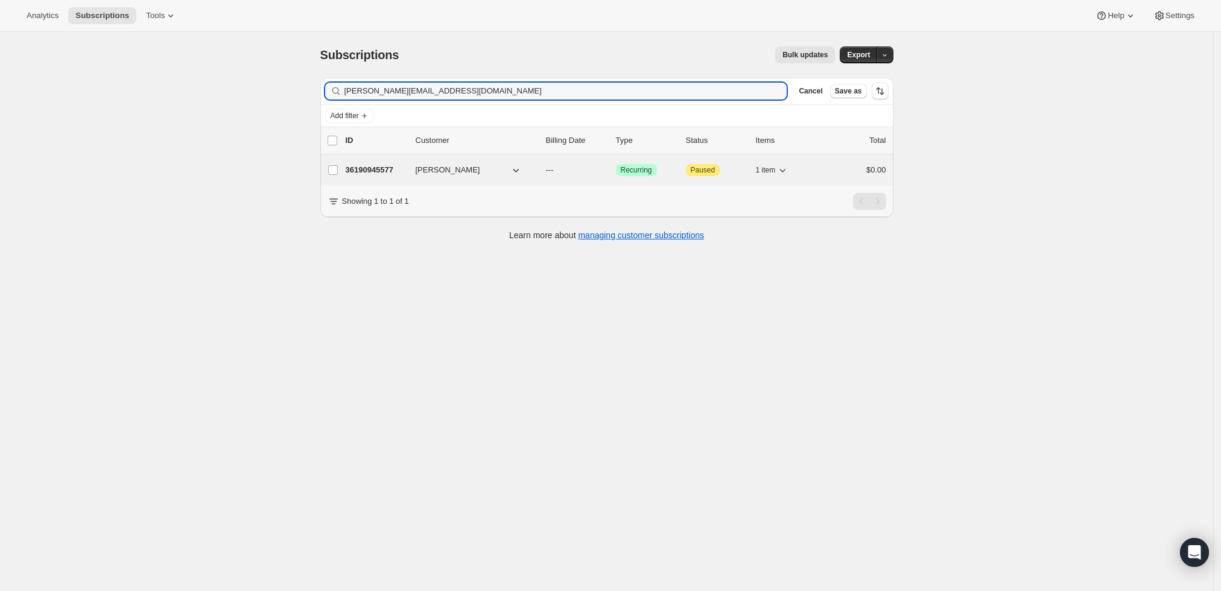
type input "[PERSON_NAME][EMAIL_ADDRESS][DOMAIN_NAME]"
click at [372, 168] on p "36190945577" at bounding box center [376, 170] width 60 height 12
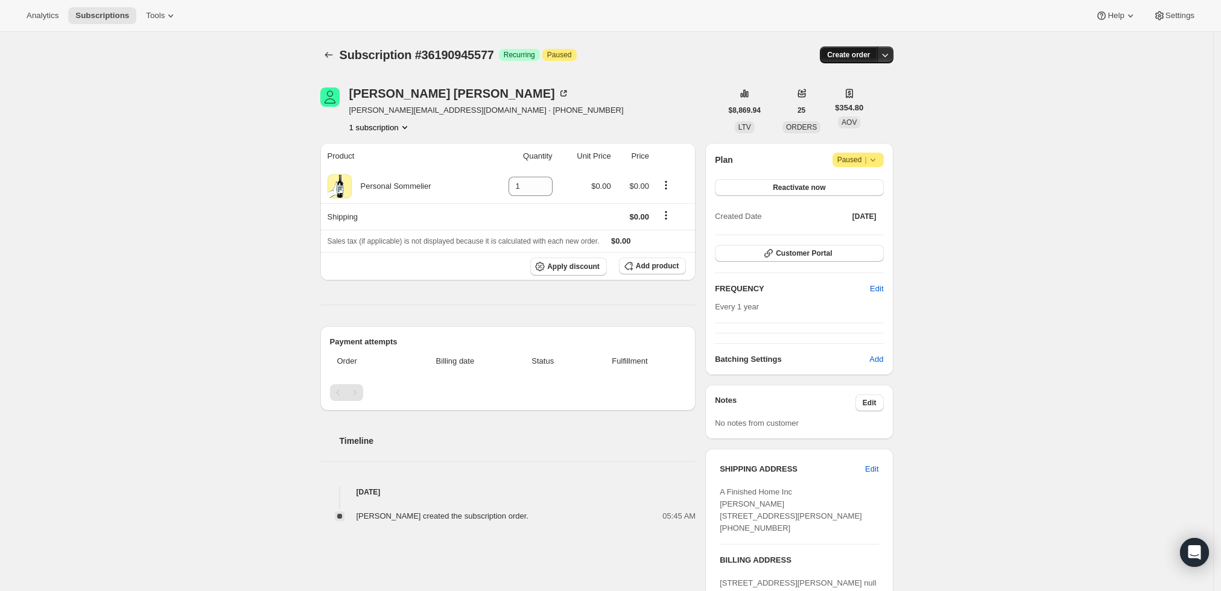
click at [857, 56] on span "Create order" at bounding box center [848, 55] width 43 height 10
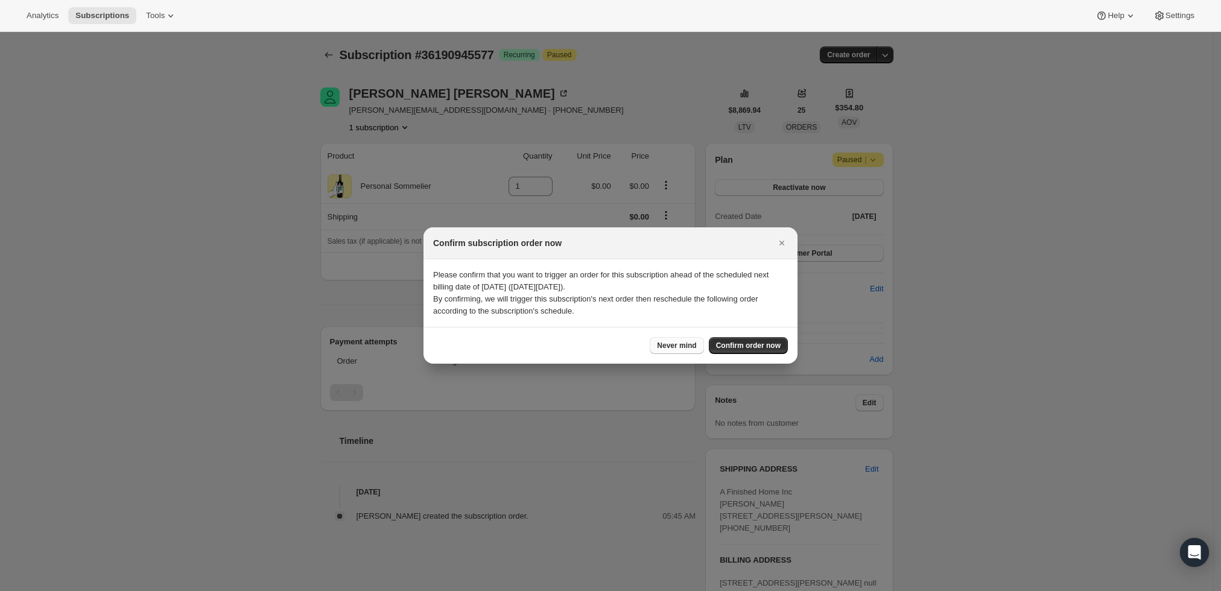
click at [688, 344] on span "Never mind" at bounding box center [676, 346] width 39 height 10
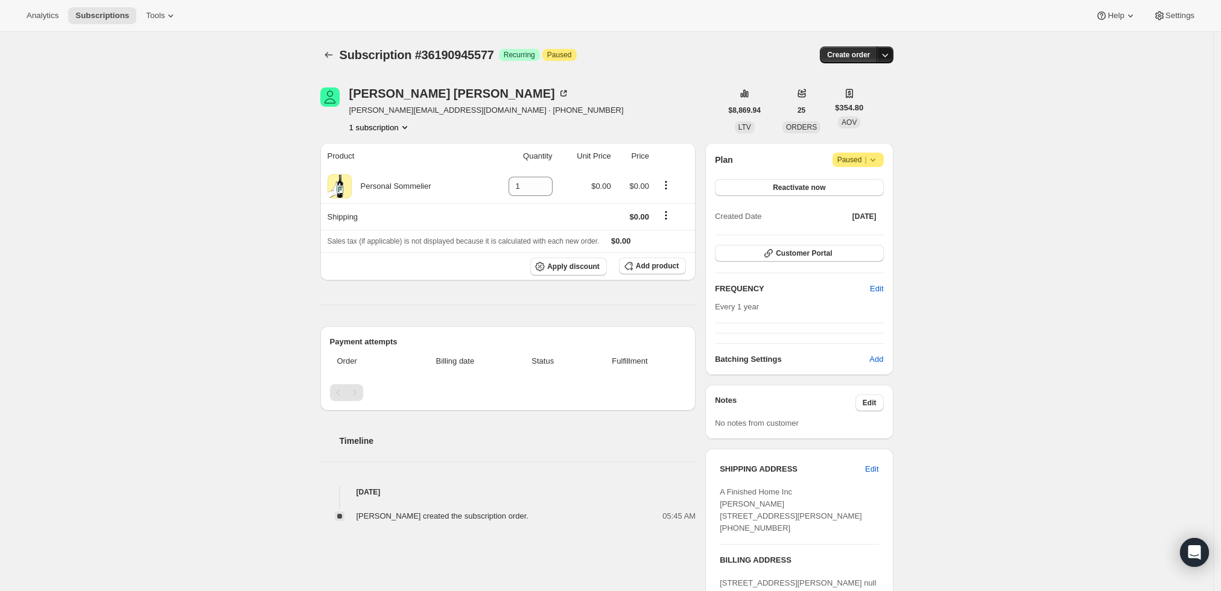
click at [888, 54] on icon "button" at bounding box center [885, 56] width 6 height 4
click at [870, 103] on span "Create custom one-time order" at bounding box center [838, 99] width 104 height 9
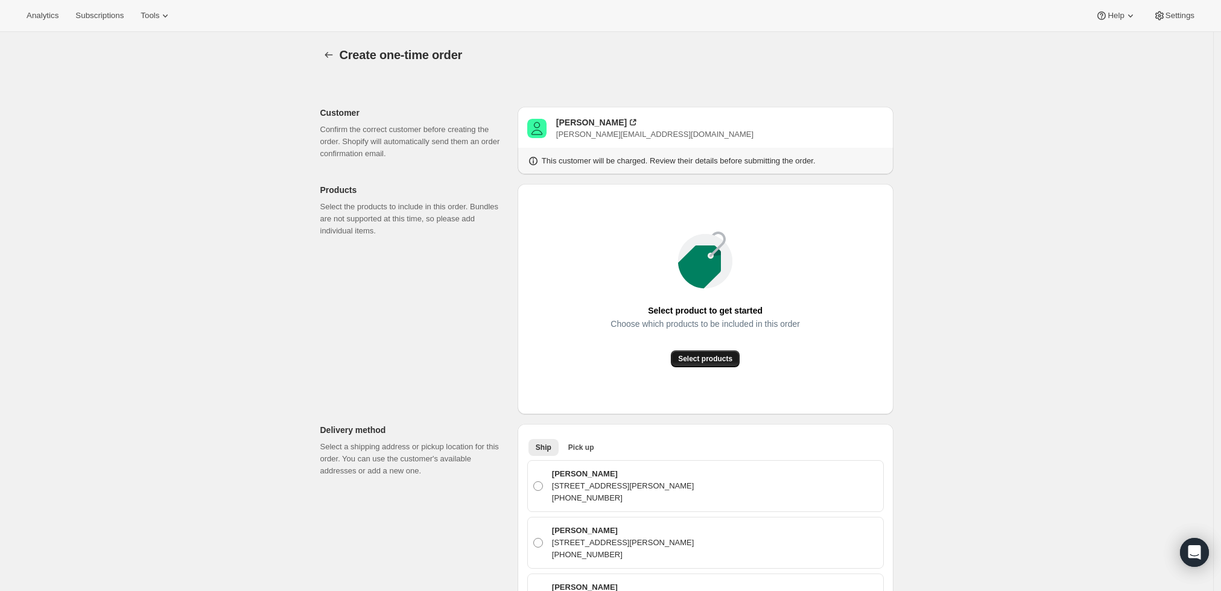
click at [714, 365] on button "Select products" at bounding box center [705, 359] width 69 height 17
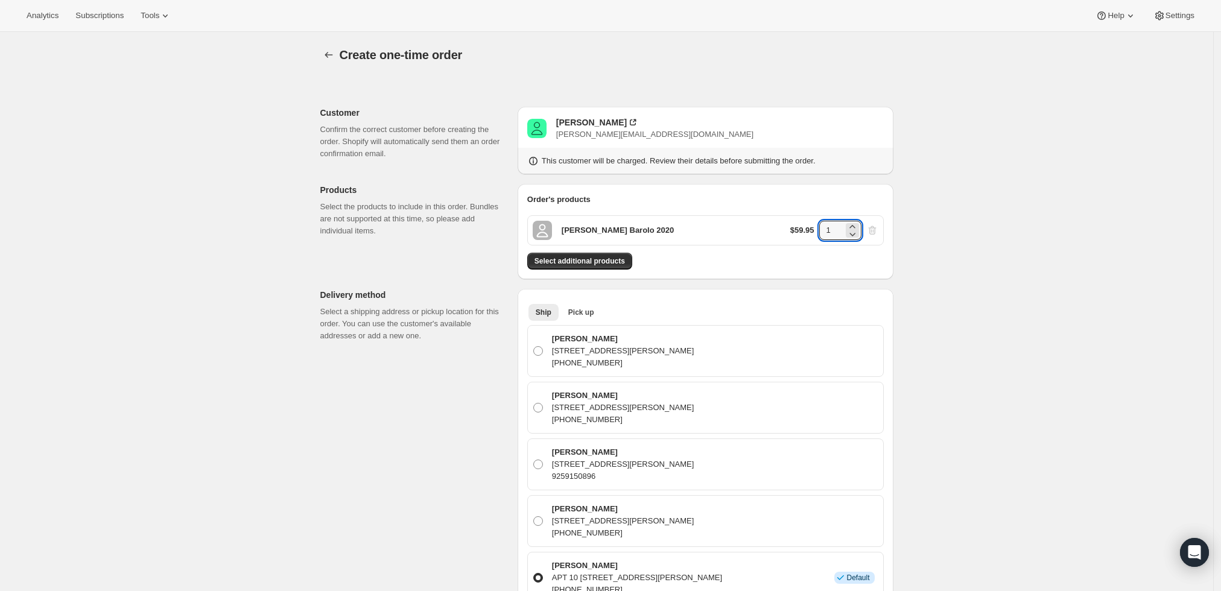
drag, startPoint x: 839, startPoint y: 226, endPoint x: 812, endPoint y: 227, distance: 26.6
click at [812, 227] on div "$59.95 1" at bounding box center [834, 230] width 88 height 19
click at [988, 262] on div "Create one-time order. This page is ready Create one-time order Customer Confir…" at bounding box center [606, 569] width 1213 height 1075
drag, startPoint x: 835, startPoint y: 231, endPoint x: 827, endPoint y: 230, distance: 7.9
click at [827, 230] on input "3" at bounding box center [831, 230] width 24 height 19
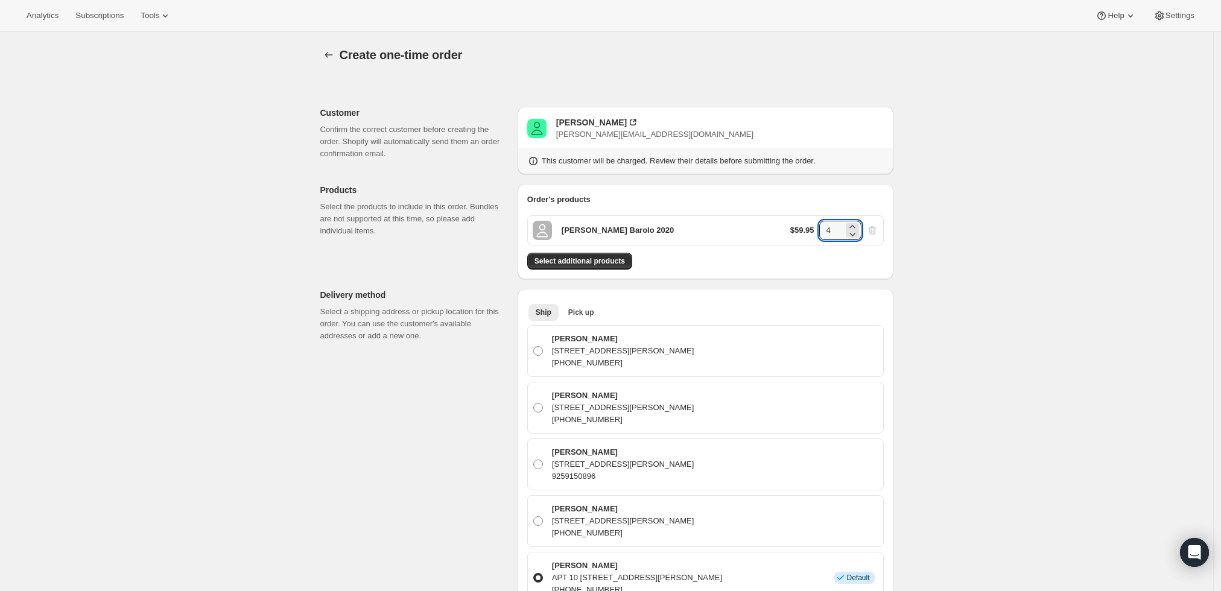
type input "4"
click at [978, 232] on div "Create one-time order. This page is ready Create one-time order Customer Confir…" at bounding box center [606, 569] width 1213 height 1075
click at [606, 258] on span "Select additional products" at bounding box center [580, 261] width 91 height 10
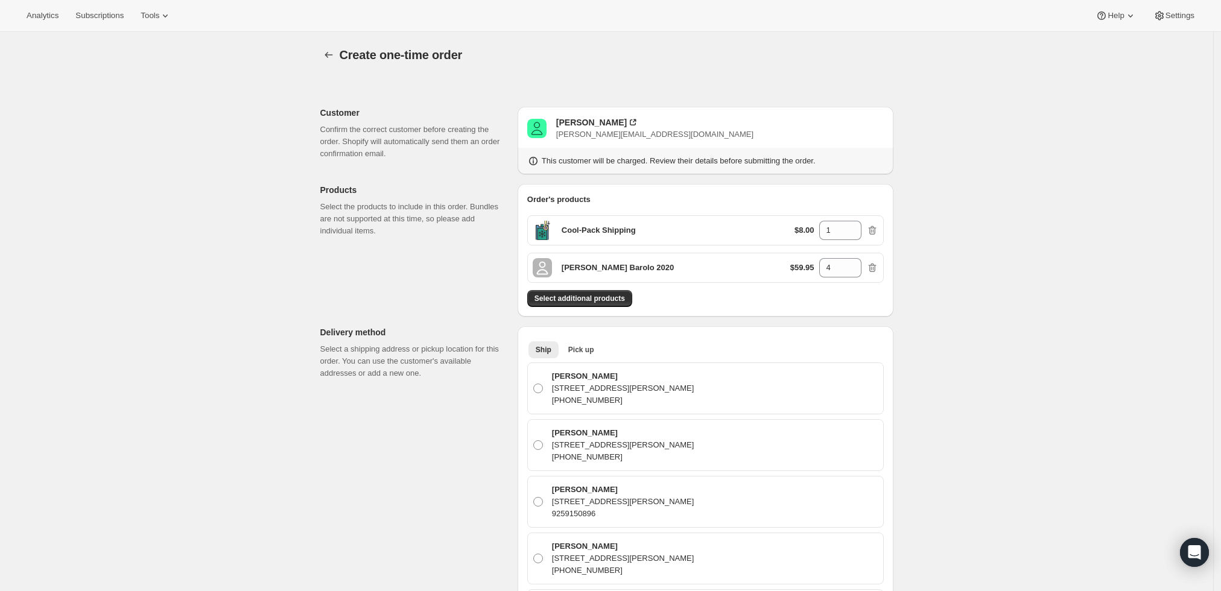
click at [1076, 414] on div "Create one-time order. This page is ready Create one-time order Customer Confir…" at bounding box center [606, 588] width 1213 height 1113
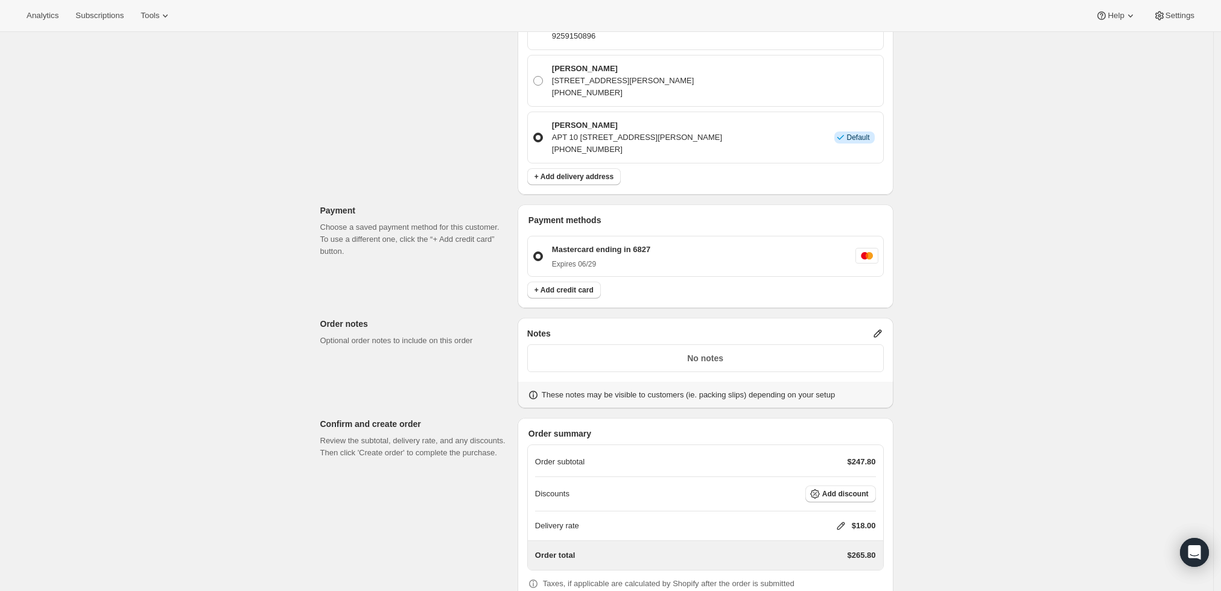
scroll to position [541, 0]
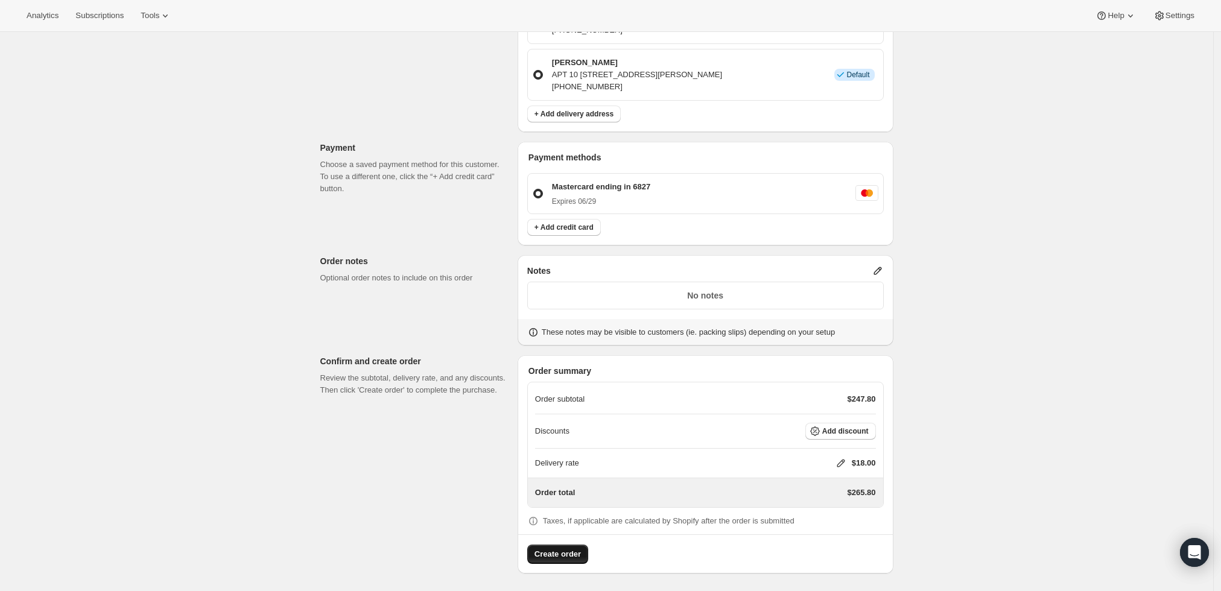
click at [541, 555] on span "Create order" at bounding box center [558, 555] width 46 height 12
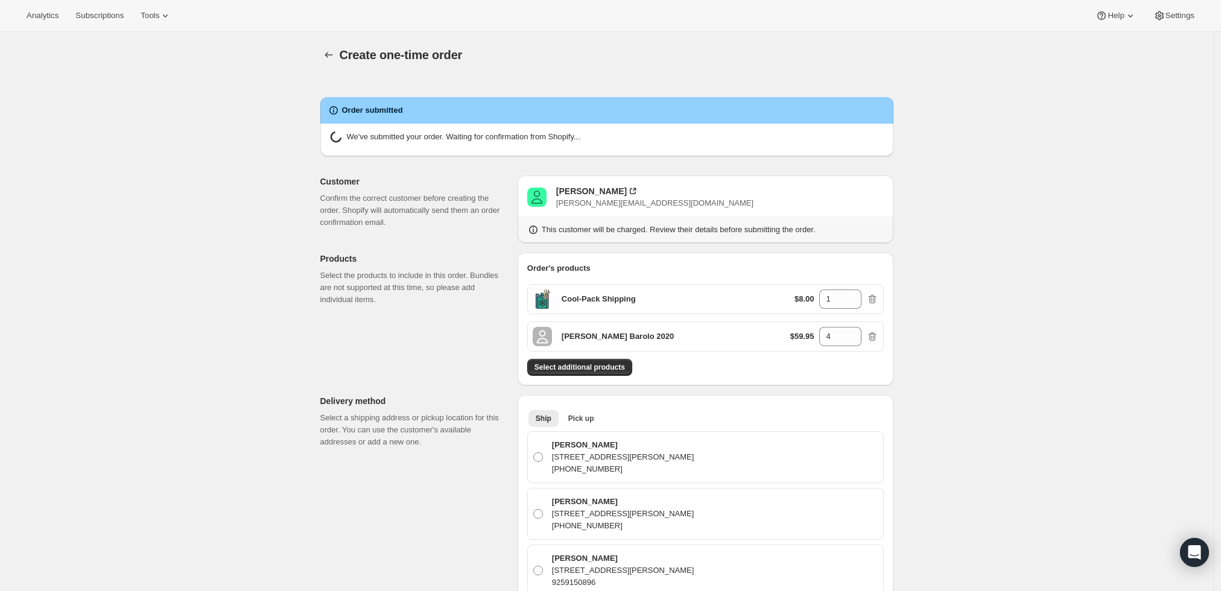
radio input "true"
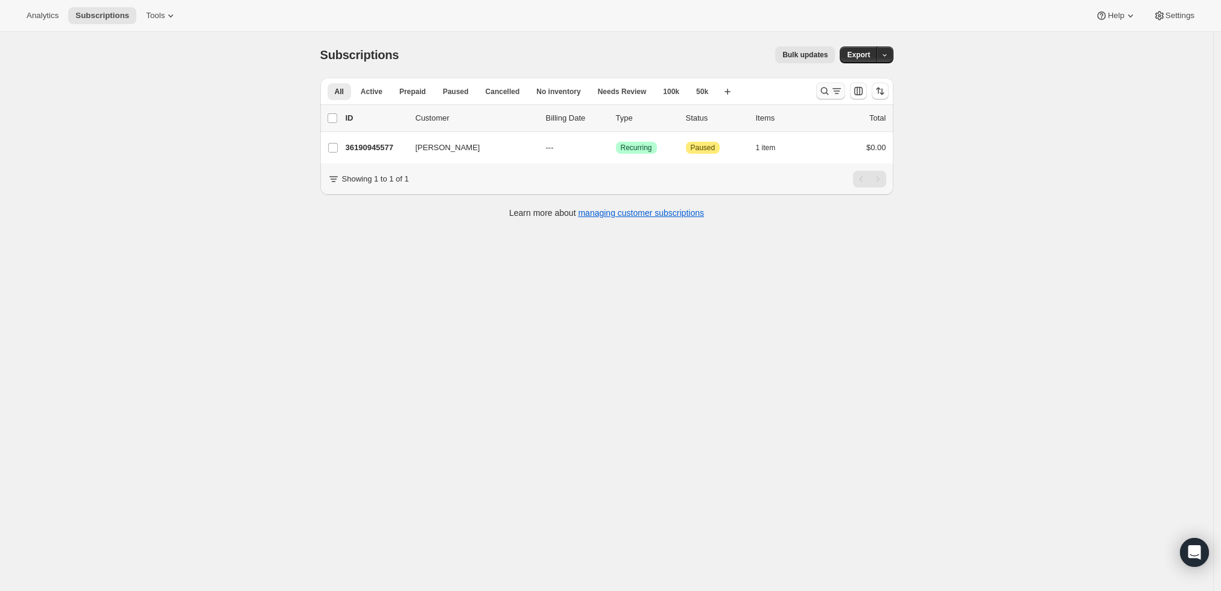
click at [835, 85] on icon "Search and filter results" at bounding box center [837, 91] width 12 height 12
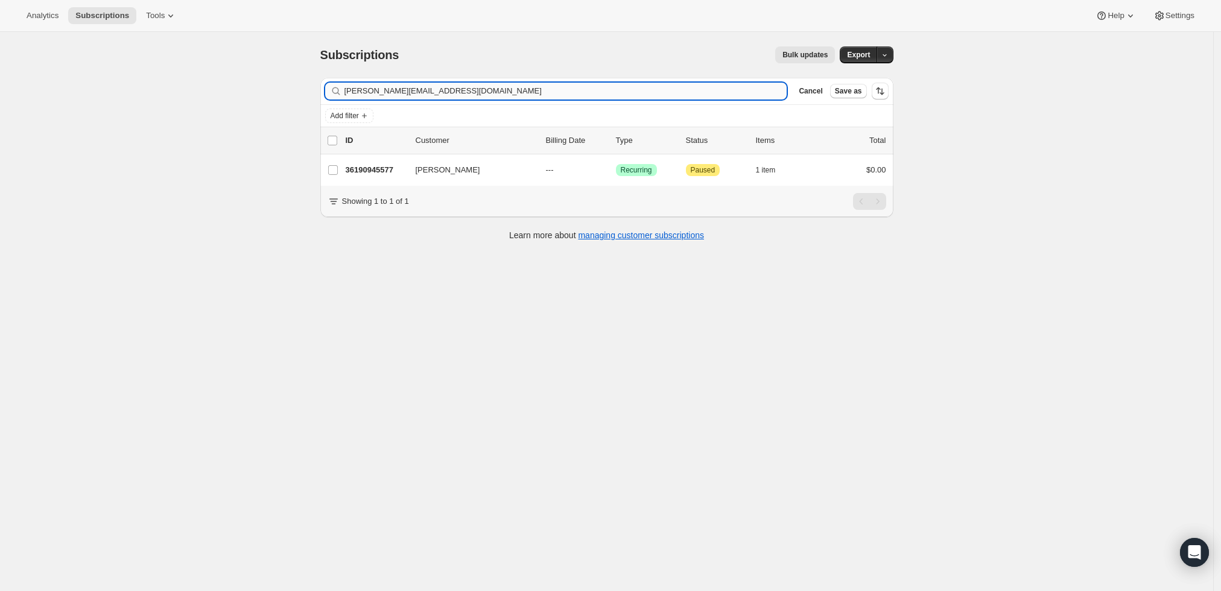
click at [546, 95] on input "[PERSON_NAME][EMAIL_ADDRESS][DOMAIN_NAME]" at bounding box center [566, 91] width 443 height 17
type input "[PERSON_NAME][EMAIL_ADDRESS][DOMAIN_NAME]"
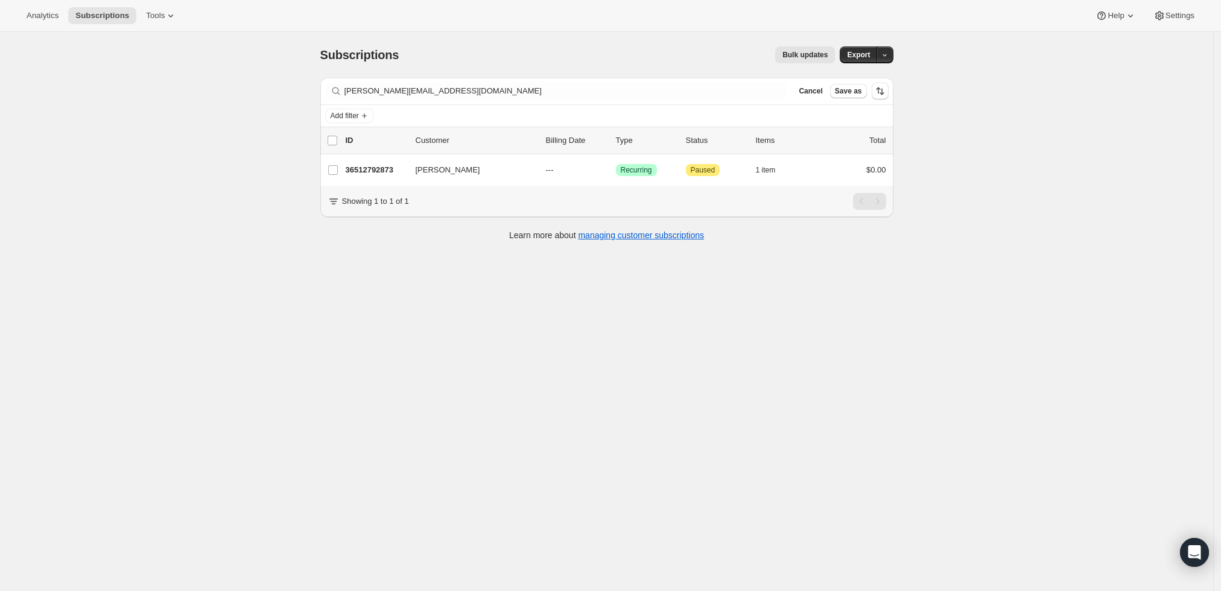
click at [372, 173] on p "36512792873" at bounding box center [376, 170] width 60 height 12
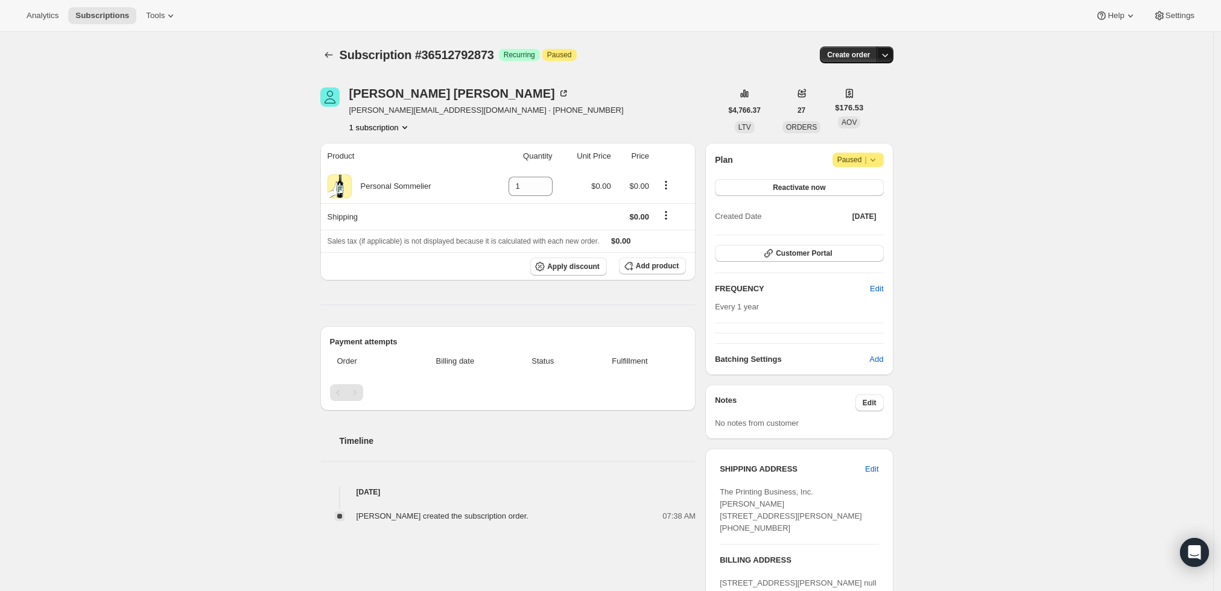
click at [891, 49] on icon "button" at bounding box center [885, 55] width 12 height 12
click at [845, 104] on span "Create custom one-time order" at bounding box center [838, 99] width 104 height 9
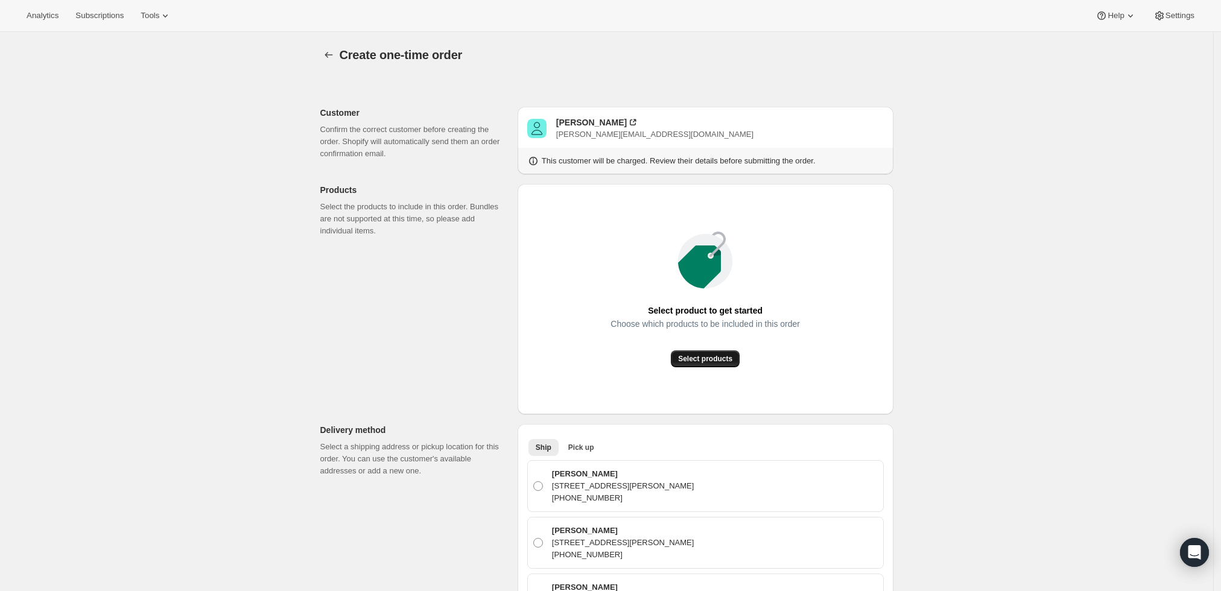
click at [716, 353] on button "Select products" at bounding box center [705, 359] width 69 height 17
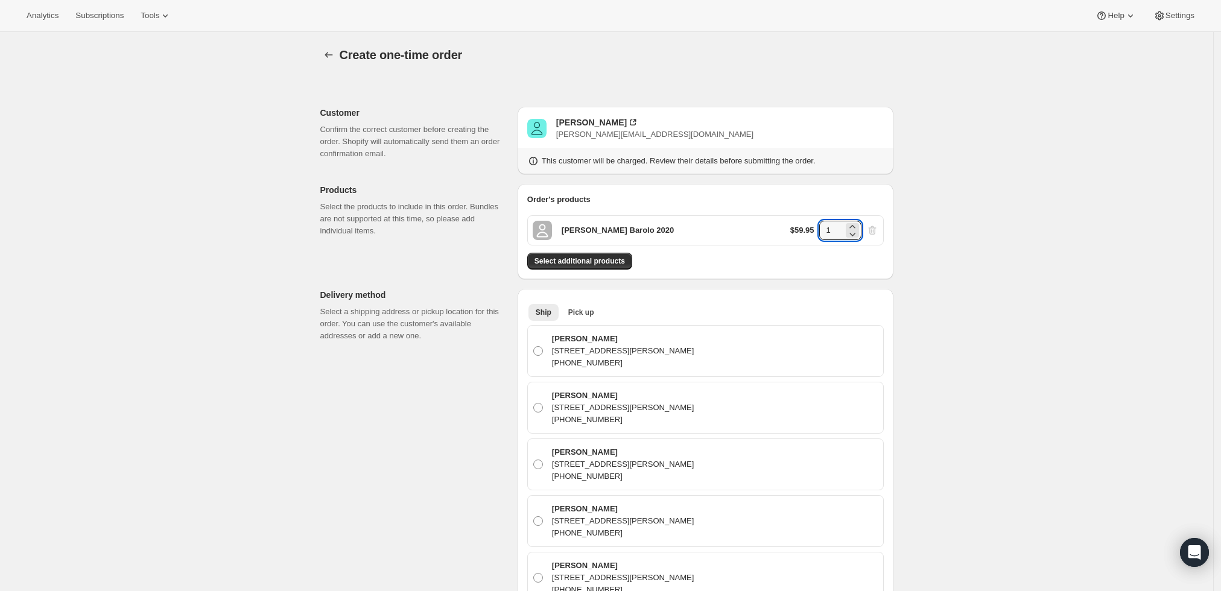
drag, startPoint x: 837, startPoint y: 227, endPoint x: 749, endPoint y: 229, distance: 87.5
click at [749, 229] on div "Roberto Voerzio Barolo 2020 $59.95 1" at bounding box center [705, 230] width 357 height 30
type input "6"
click at [946, 337] on div "Create one-time order. This page is ready Create one-time order Customer Confir…" at bounding box center [606, 598] width 1213 height 1132
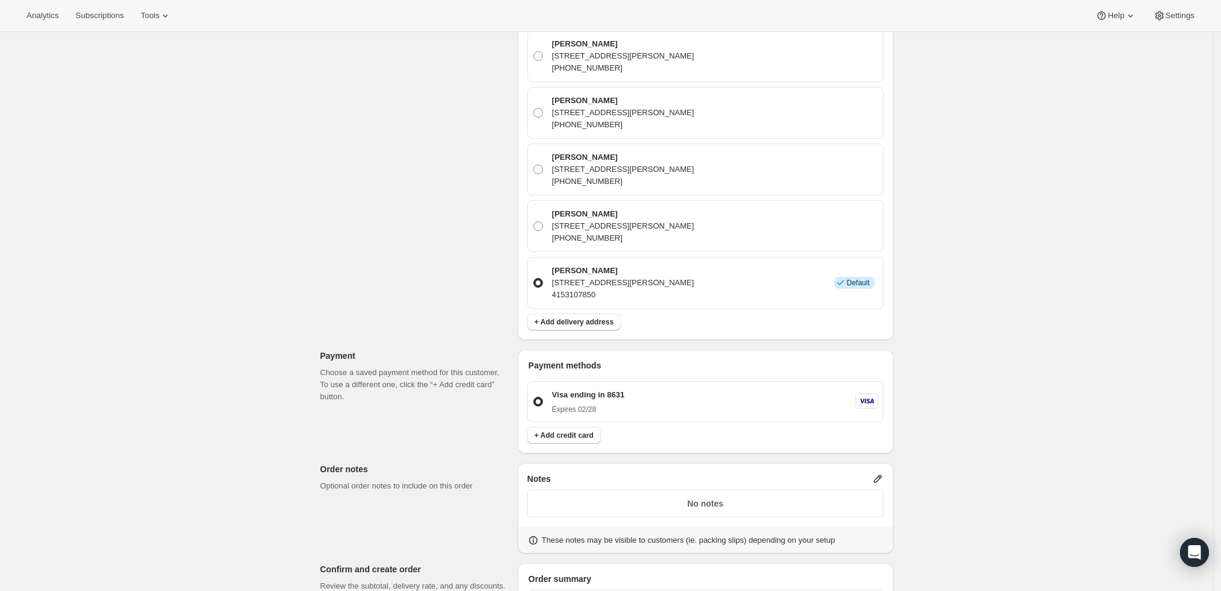
scroll to position [469, 0]
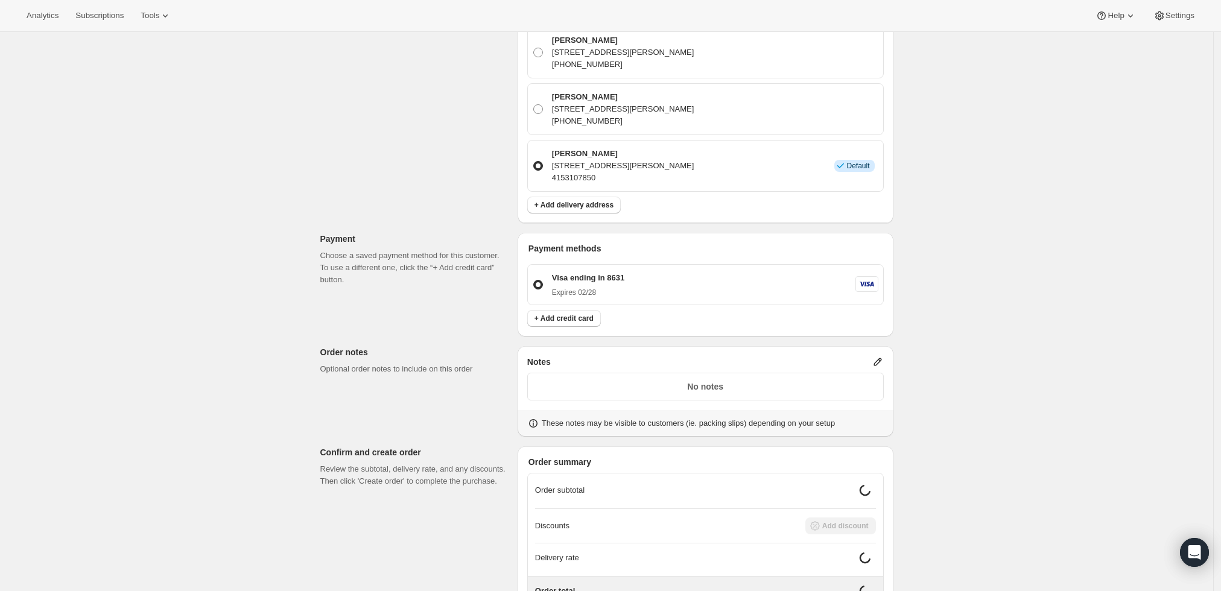
click at [880, 357] on icon at bounding box center [878, 362] width 12 height 12
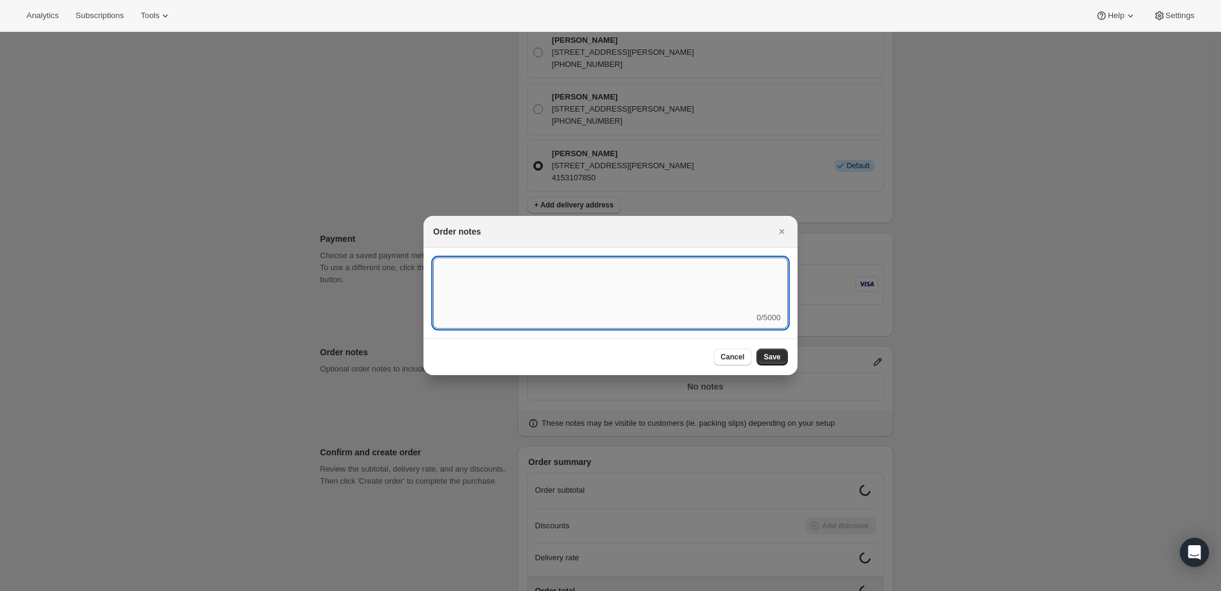
click at [550, 291] on textarea ":r3v:" at bounding box center [610, 285] width 355 height 54
type textarea "Weather HOLD"
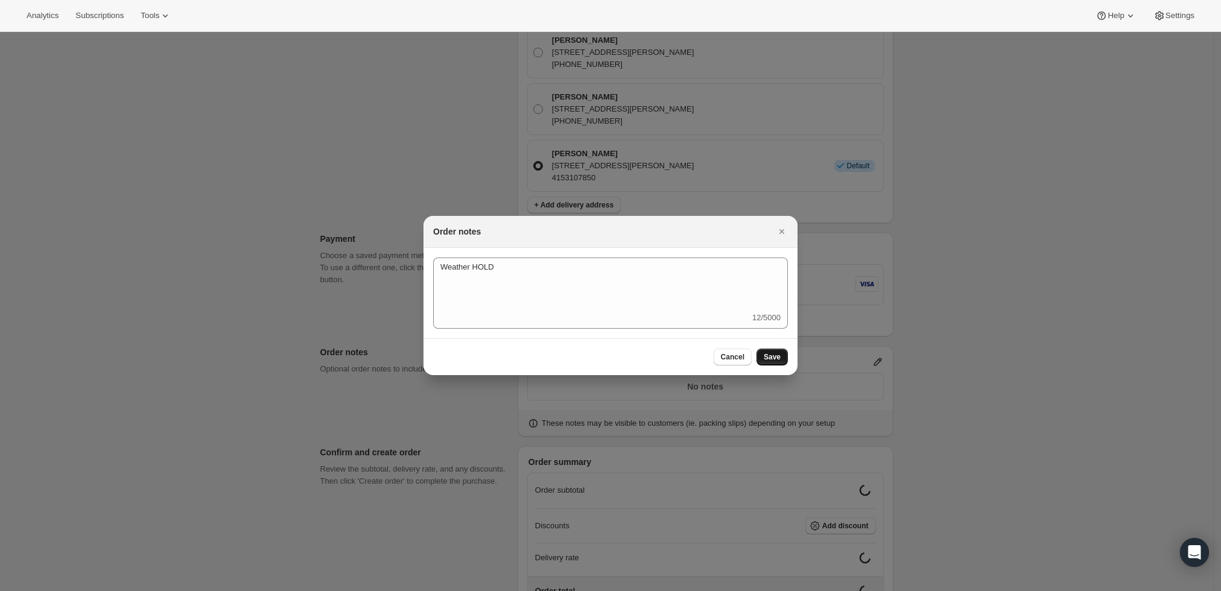
click at [777, 354] on span "Save" at bounding box center [772, 357] width 17 height 10
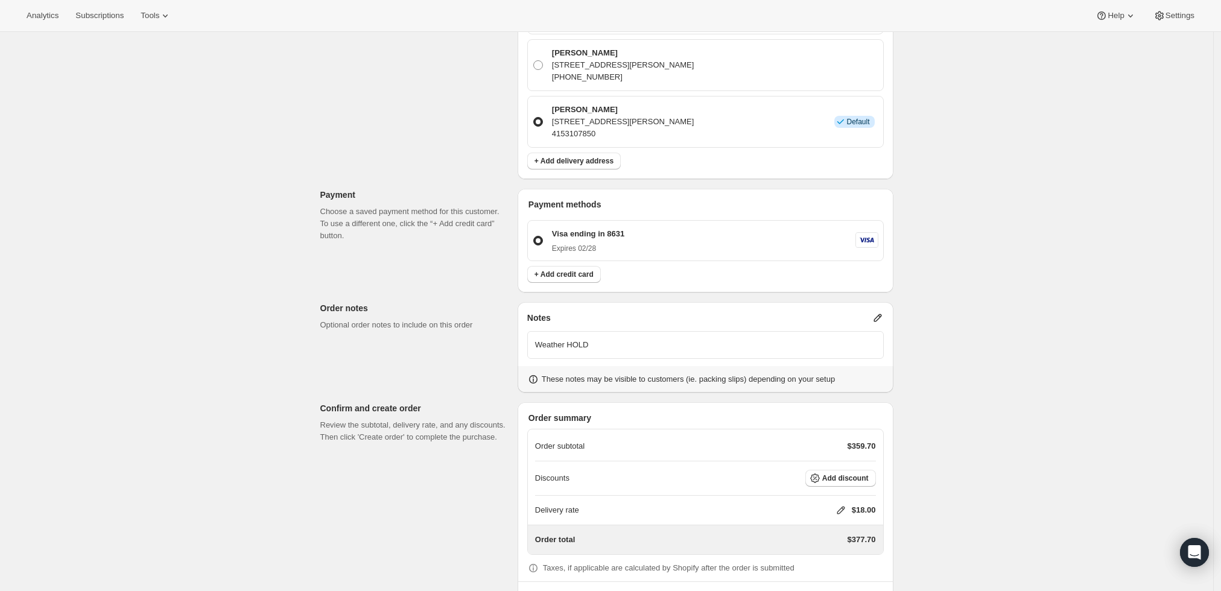
scroll to position [560, 0]
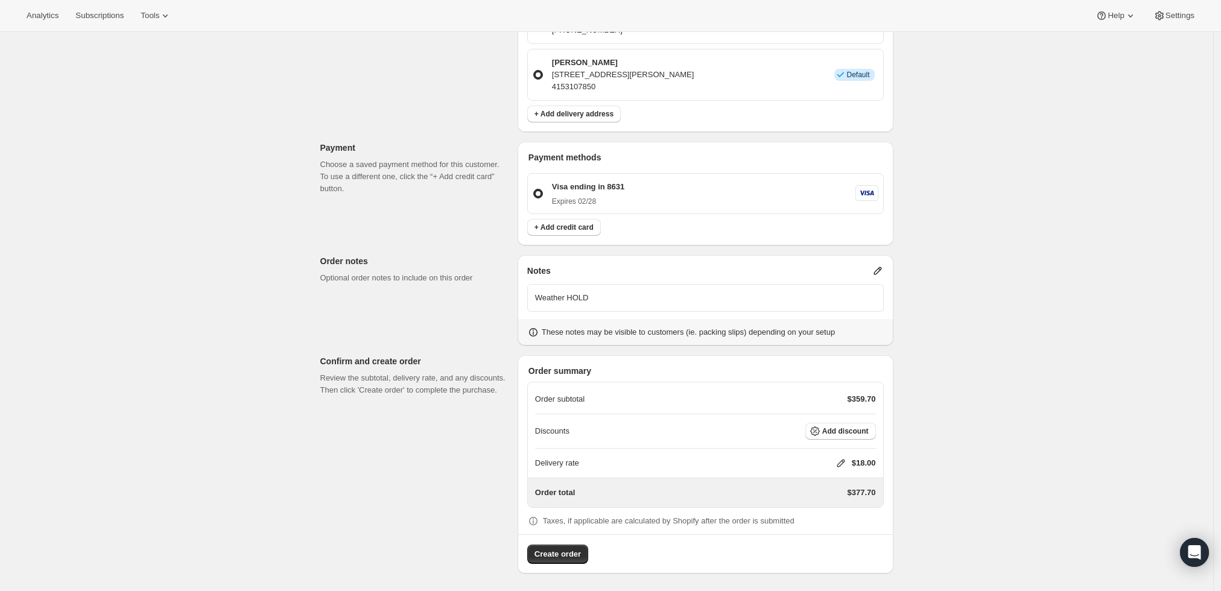
click at [845, 457] on icon at bounding box center [841, 463] width 12 height 12
click at [819, 510] on input "0" at bounding box center [847, 507] width 109 height 19
type input "0"
click at [835, 534] on span "Save" at bounding box center [838, 535] width 17 height 10
click at [561, 555] on span "Create order" at bounding box center [558, 555] width 46 height 12
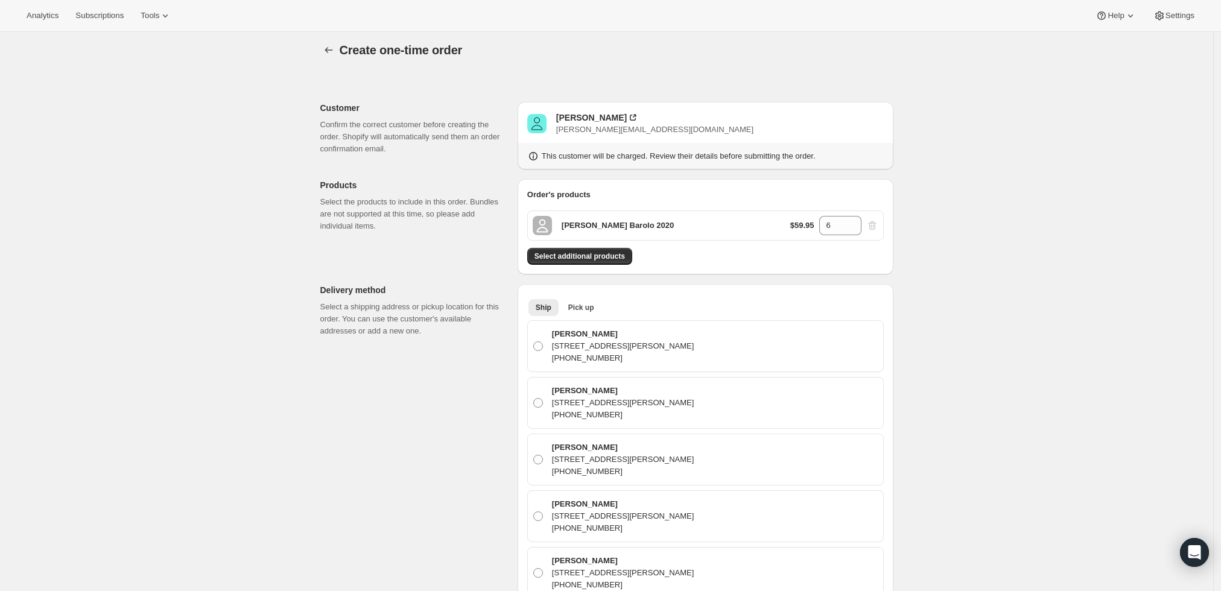
scroll to position [0, 0]
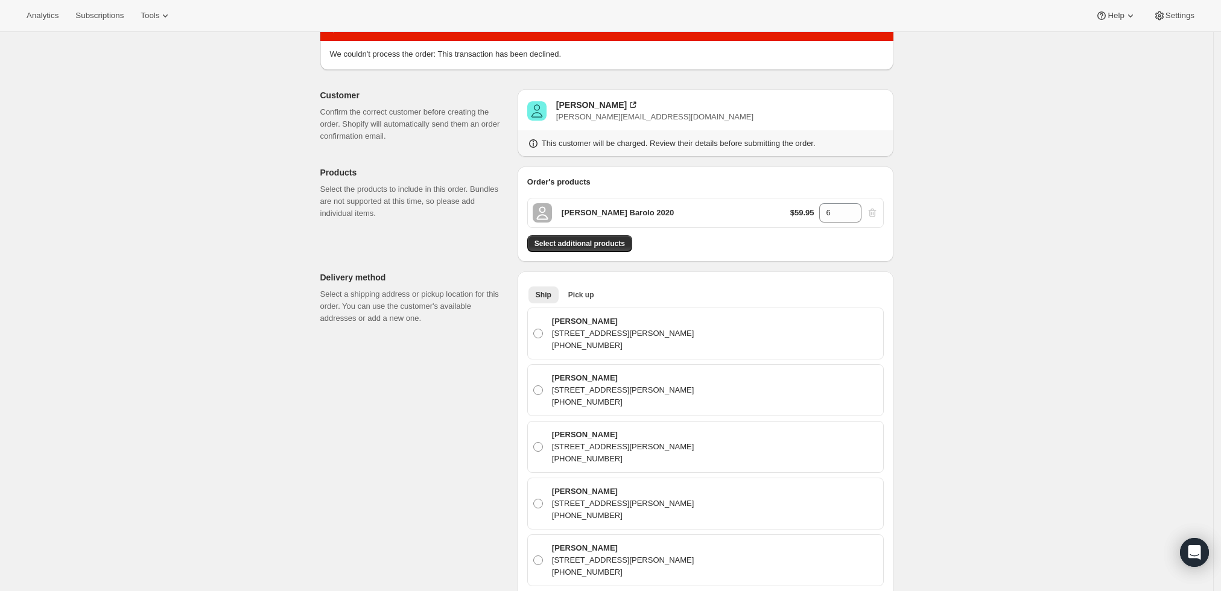
scroll to position [67, 0]
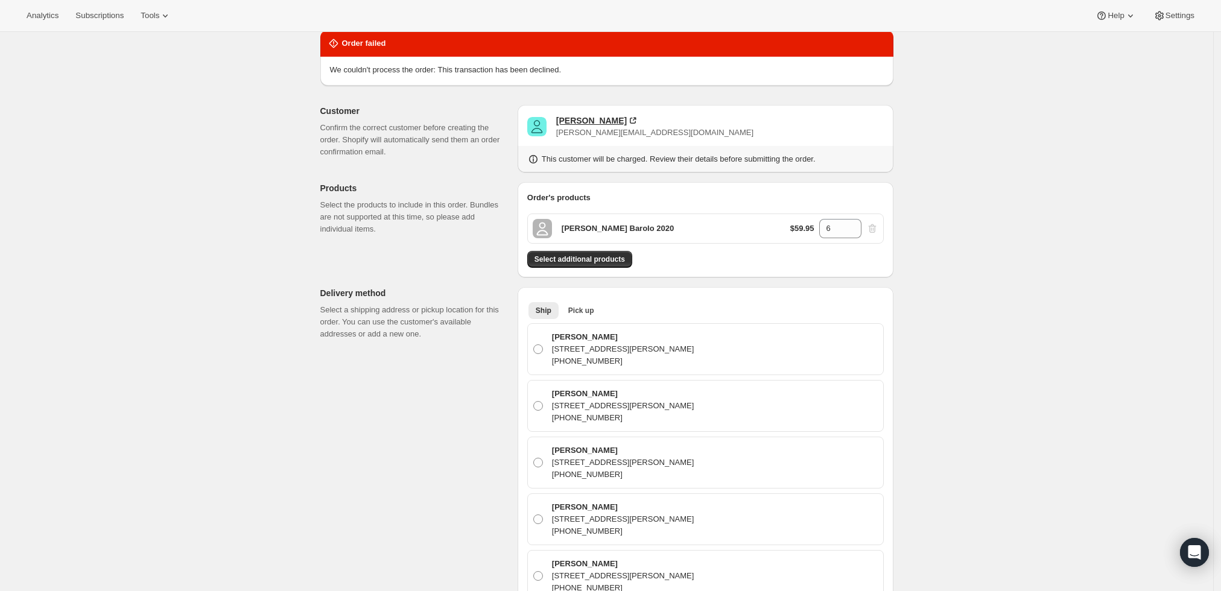
click at [571, 119] on div "[PERSON_NAME]" at bounding box center [591, 121] width 71 height 12
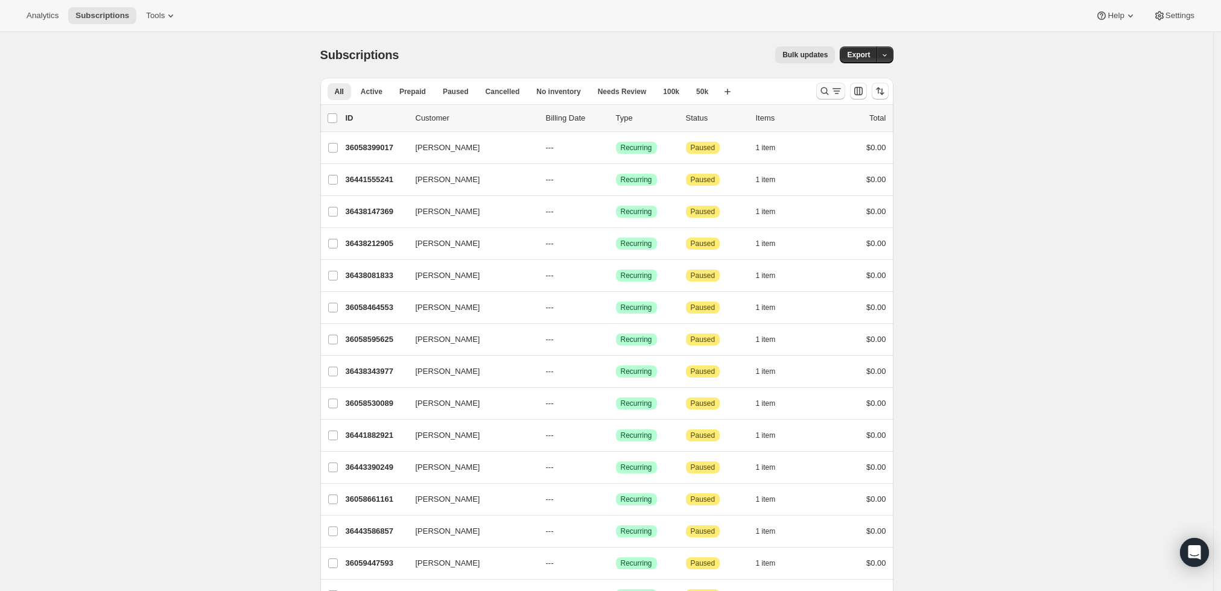
click at [819, 91] on button "Search and filter results" at bounding box center [830, 91] width 29 height 17
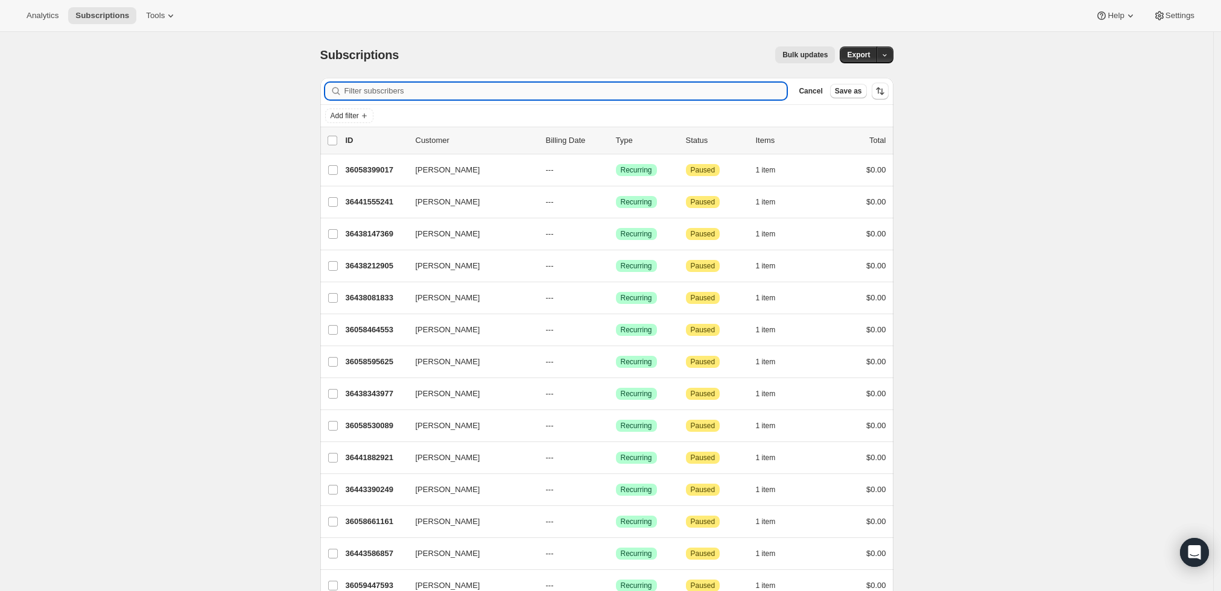
click at [708, 89] on input "Filter subscribers" at bounding box center [566, 91] width 443 height 17
paste input "rick@theprintingbusinessinc.com"
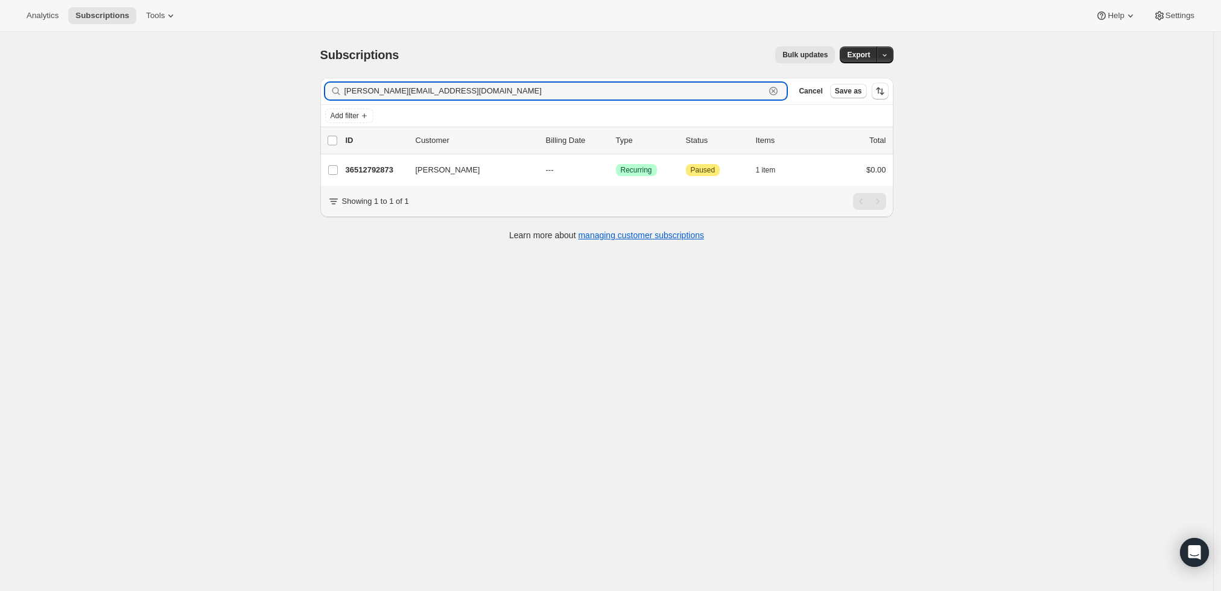
scroll to position [32, 0]
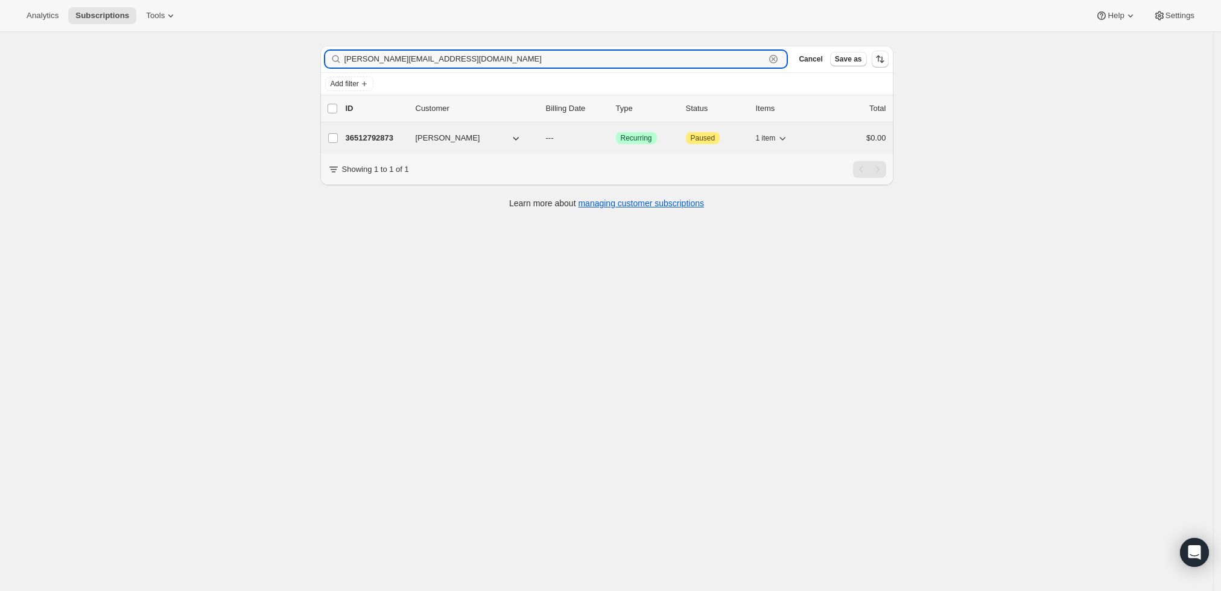
type input "rick@theprintingbusinessinc.com"
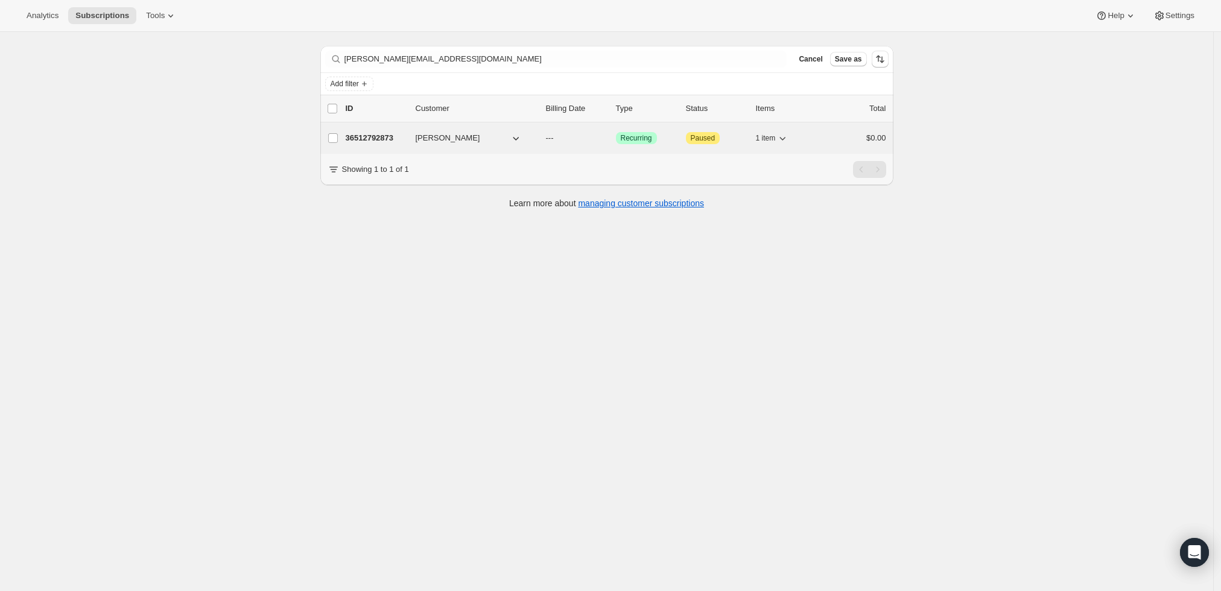
click at [381, 130] on div "36512792873 Rick Weaver --- Success Recurring Attention Paused 1 item $0.00" at bounding box center [616, 138] width 541 height 17
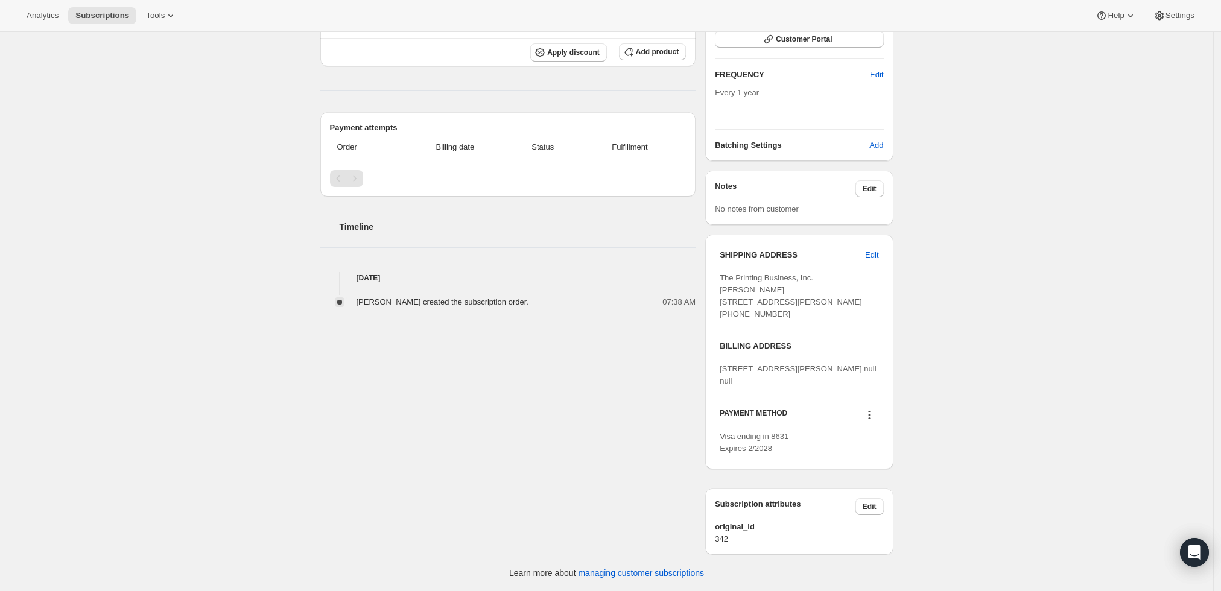
scroll to position [248, 0]
click at [870, 416] on icon at bounding box center [869, 416] width 2 height 2
click at [865, 469] on span "Send link to update card" at bounding box center [872, 473] width 84 height 9
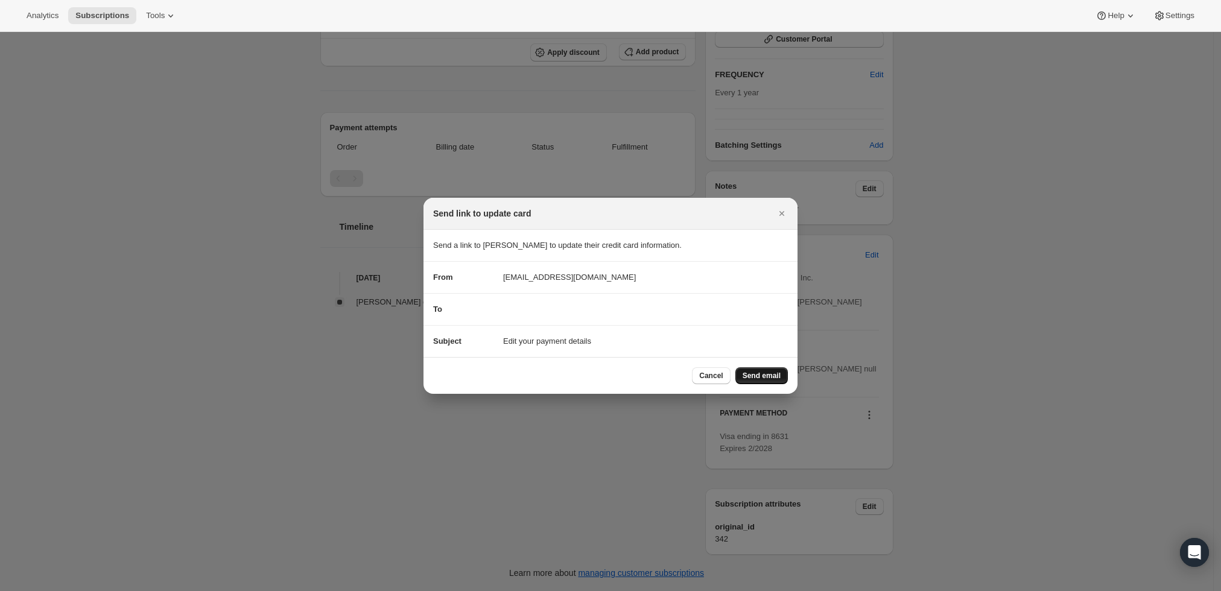
click at [771, 375] on span "Send email" at bounding box center [762, 376] width 38 height 10
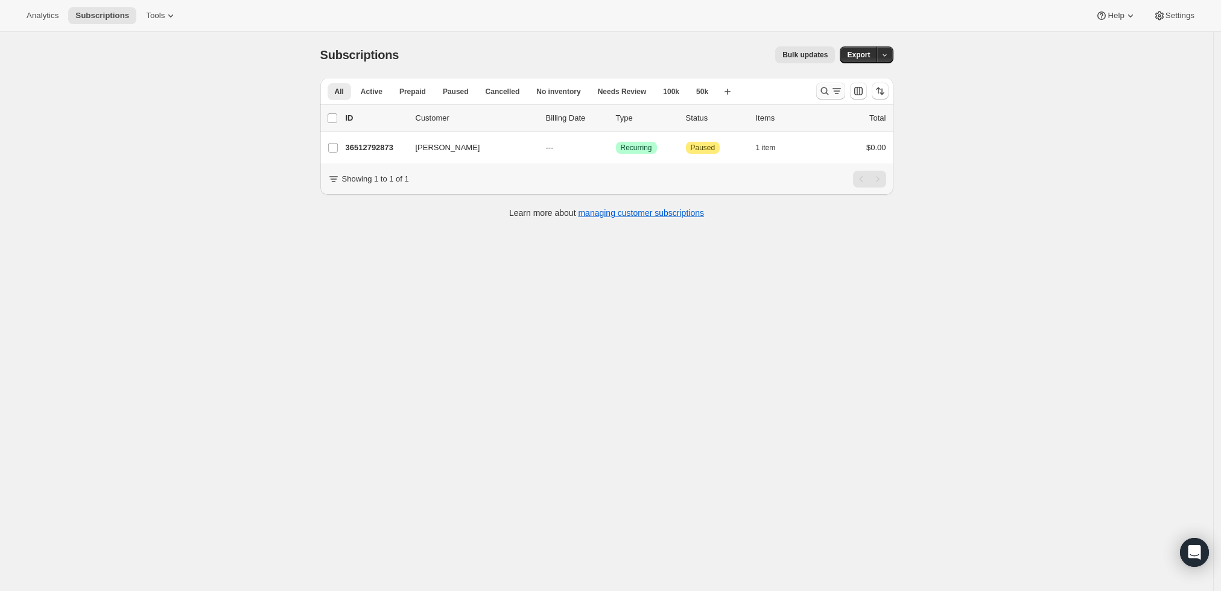
click at [841, 91] on icon "Search and filter results" at bounding box center [837, 91] width 12 height 12
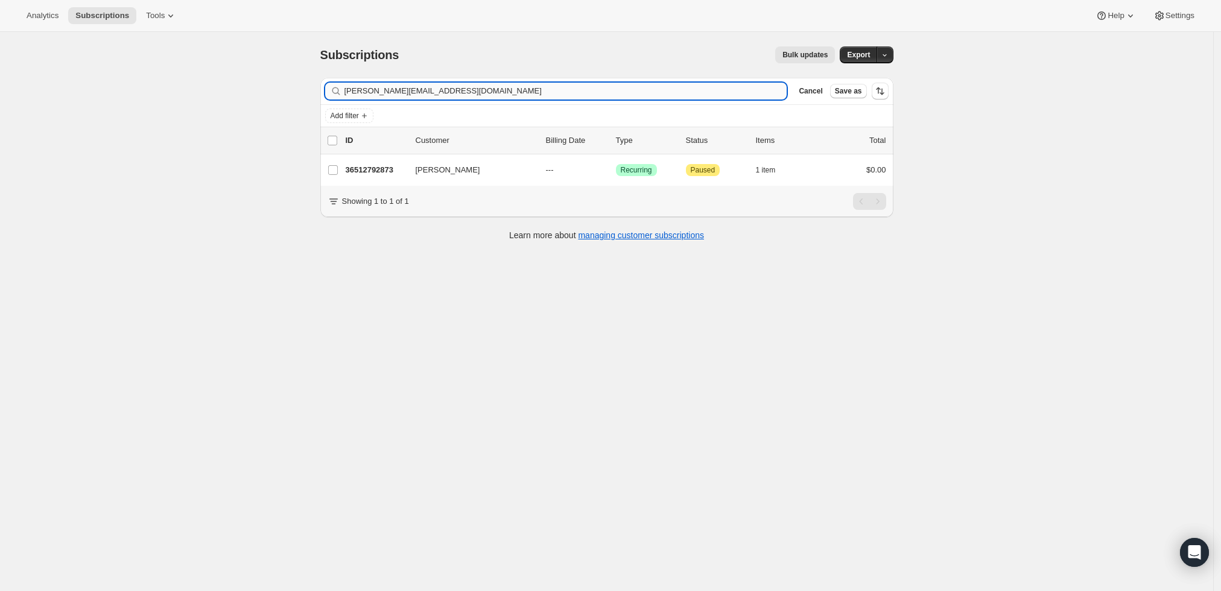
click at [692, 92] on input "[PERSON_NAME][EMAIL_ADDRESS][DOMAIN_NAME]" at bounding box center [566, 91] width 443 height 17
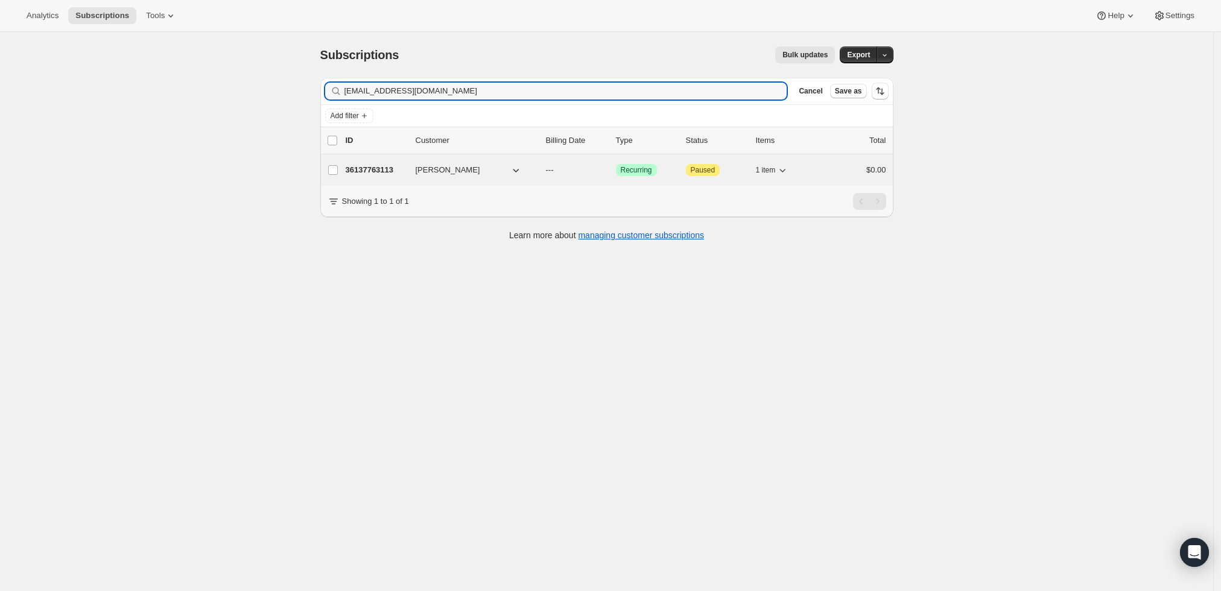
type input "[EMAIL_ADDRESS][DOMAIN_NAME]"
click at [387, 168] on p "36137763113" at bounding box center [376, 170] width 60 height 12
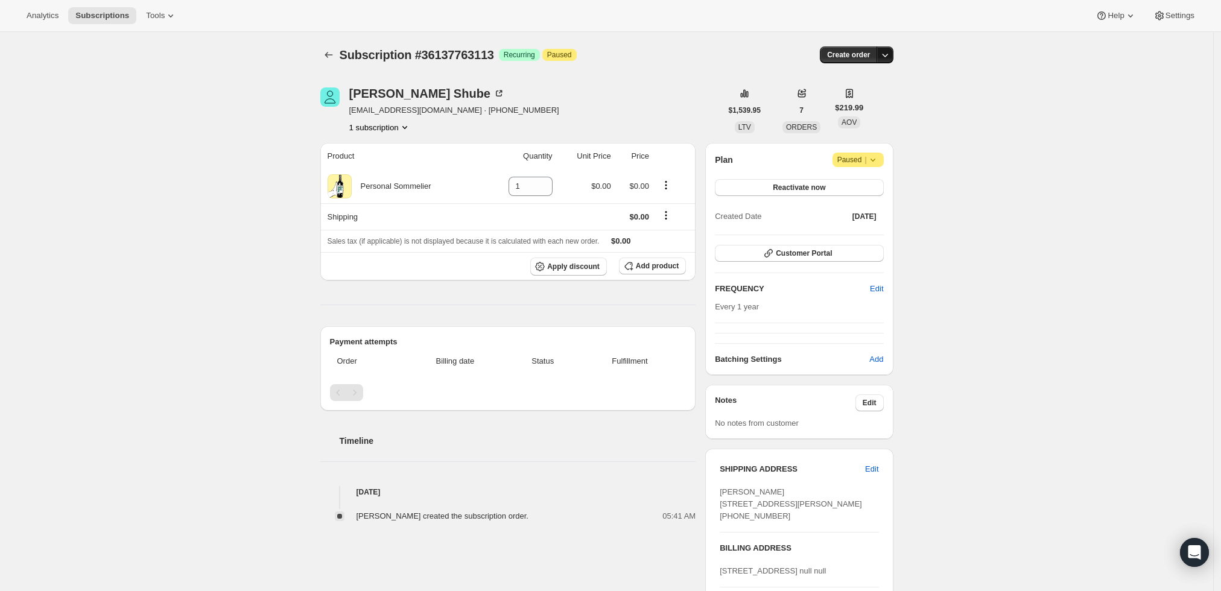
click at [888, 58] on icon "button" at bounding box center [885, 55] width 12 height 12
click at [845, 103] on span "Create custom one-time order" at bounding box center [838, 99] width 104 height 9
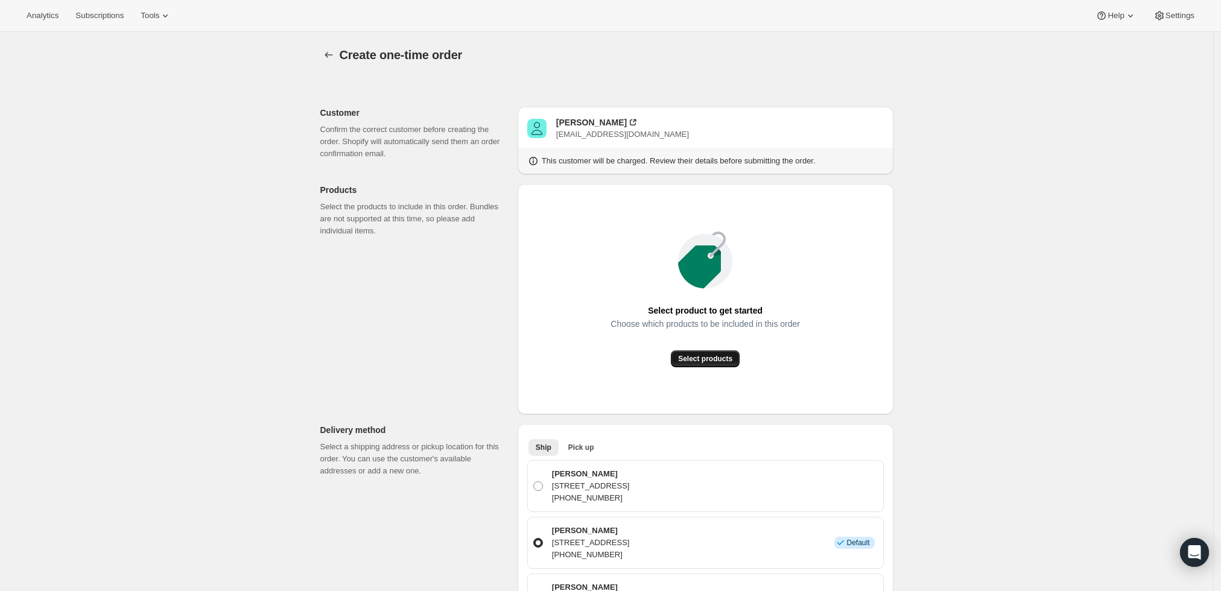
click at [705, 351] on button "Select products" at bounding box center [705, 359] width 69 height 17
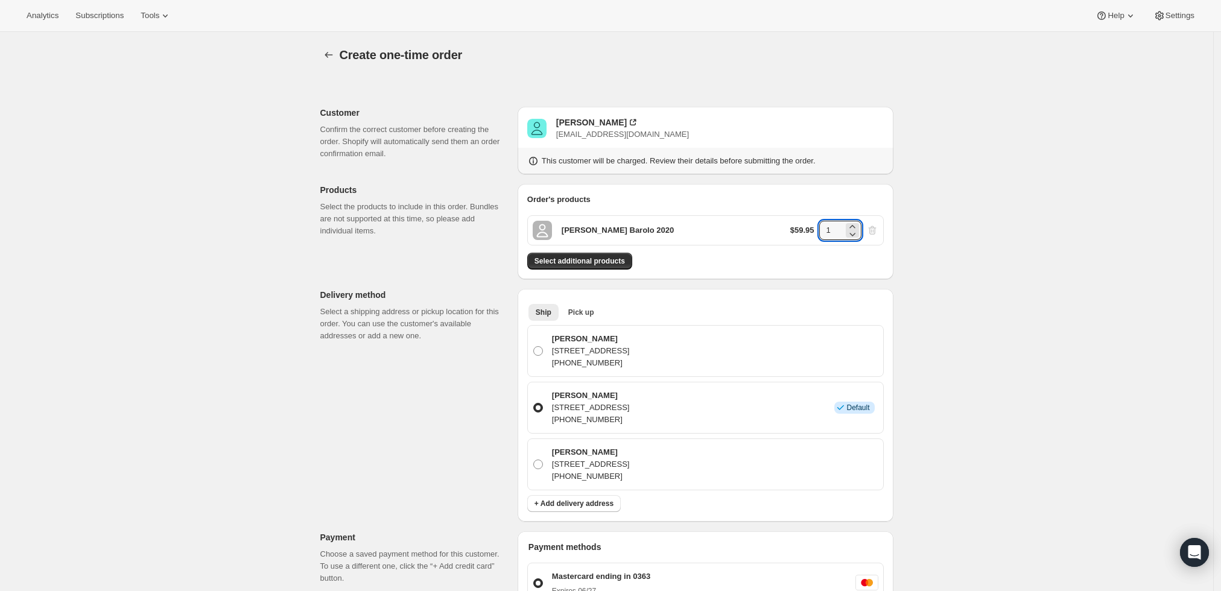
drag, startPoint x: 833, startPoint y: 238, endPoint x: 814, endPoint y: 237, distance: 18.7
click at [814, 237] on div "$59.95 1" at bounding box center [834, 230] width 88 height 19
type input "6"
click at [991, 237] on div "Create one-time order. This page is ready Create one-time order Customer Confir…" at bounding box center [606, 513] width 1213 height 962
click at [587, 122] on div "[PERSON_NAME]" at bounding box center [591, 122] width 71 height 12
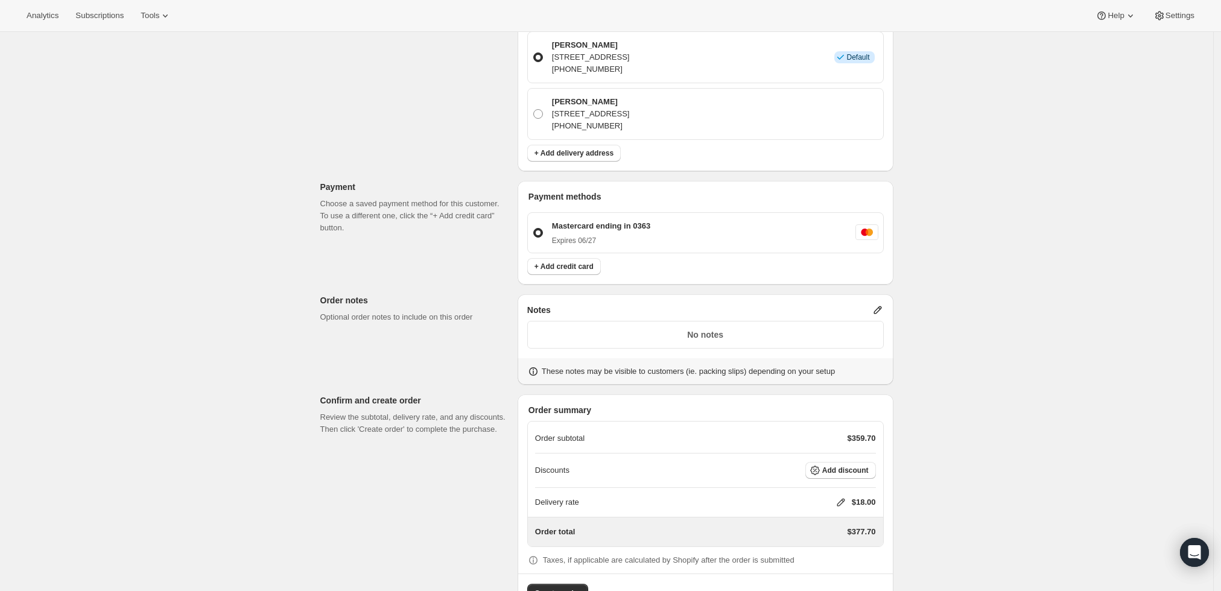
scroll to position [390, 0]
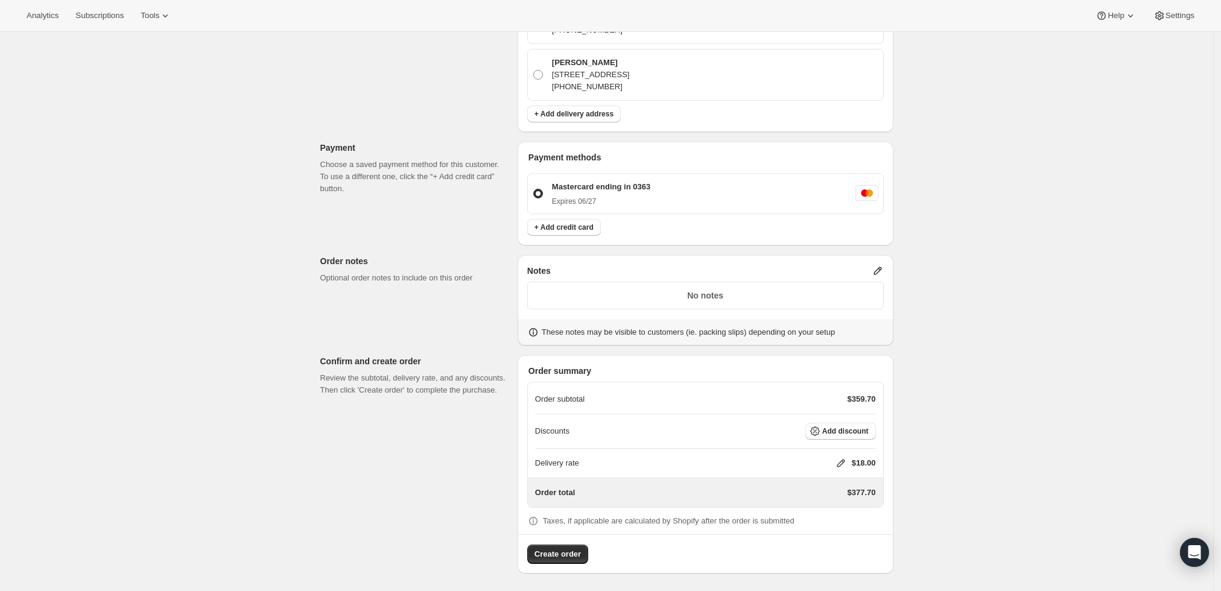
click at [874, 269] on icon at bounding box center [878, 271] width 12 height 12
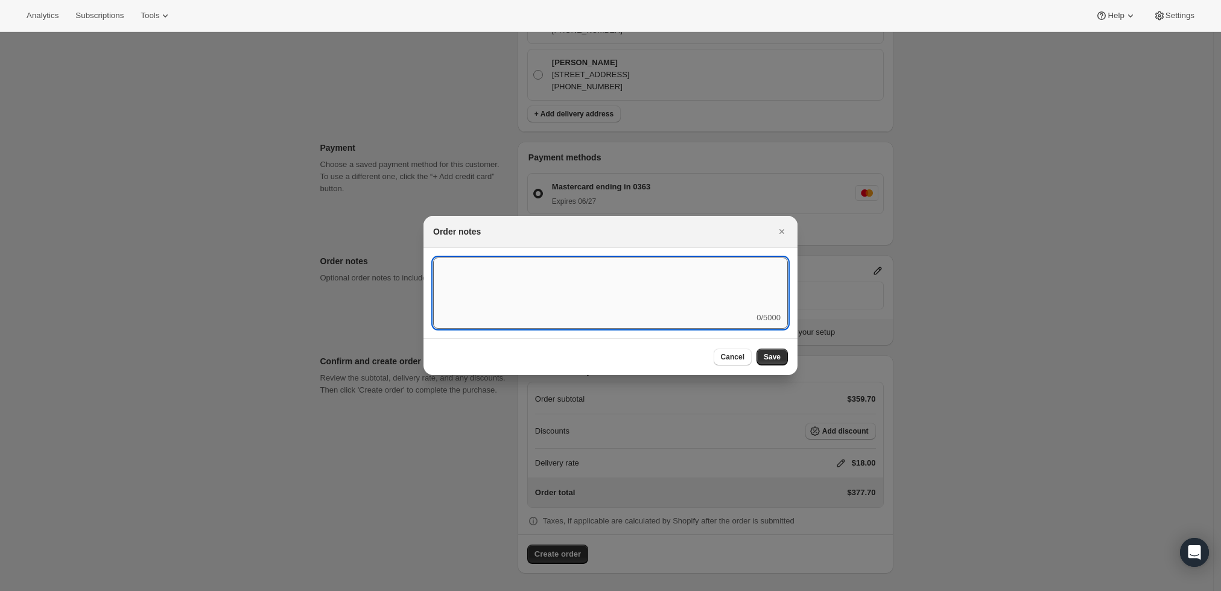
click at [724, 298] on textarea ":r41:" at bounding box center [610, 285] width 355 height 54
type textarea "Weather HOLD"
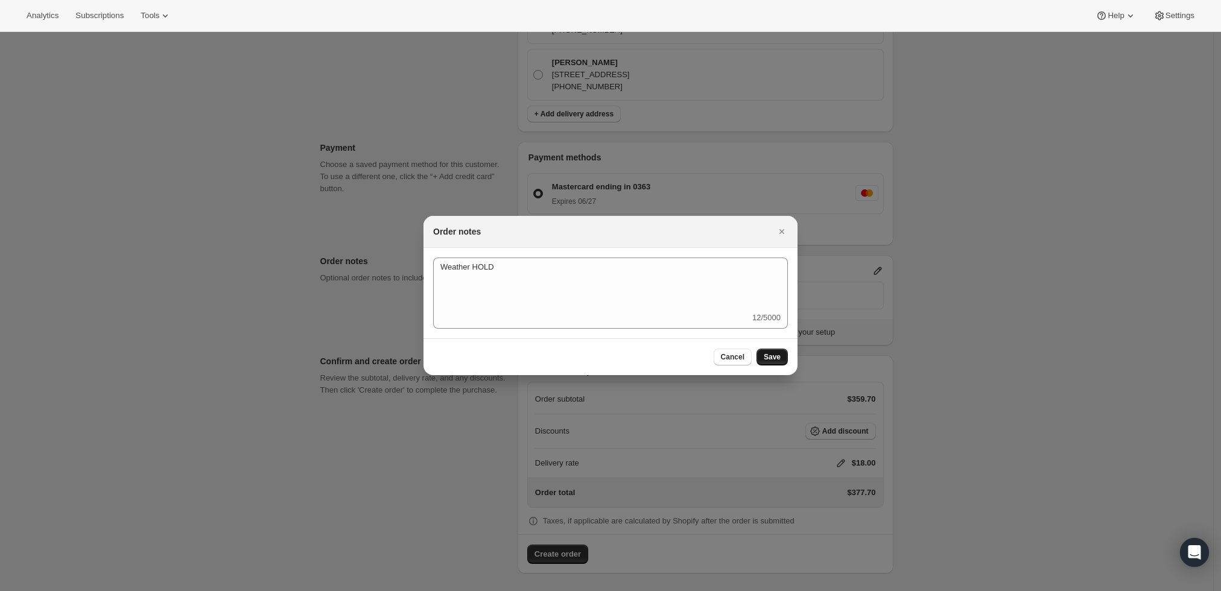
click at [782, 349] on button "Save" at bounding box center [772, 357] width 31 height 17
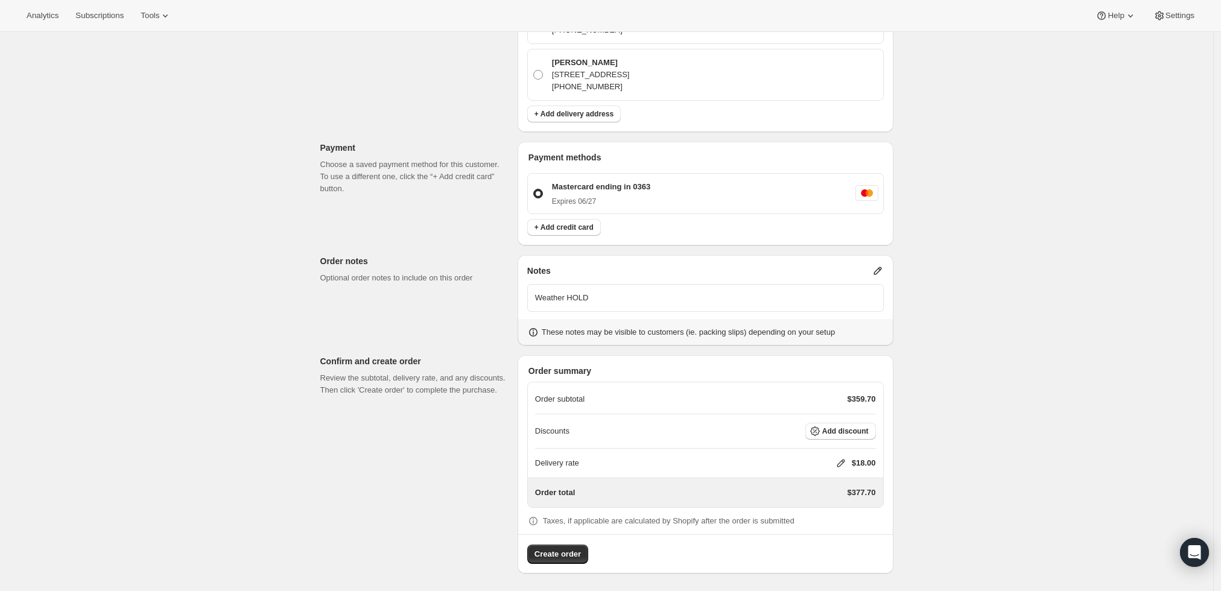
click at [841, 466] on icon at bounding box center [841, 463] width 12 height 12
click at [851, 514] on input "0" at bounding box center [847, 507] width 109 height 19
type input "0"
click at [838, 540] on span "Save" at bounding box center [838, 535] width 17 height 10
click at [554, 547] on button "Create order" at bounding box center [557, 554] width 61 height 19
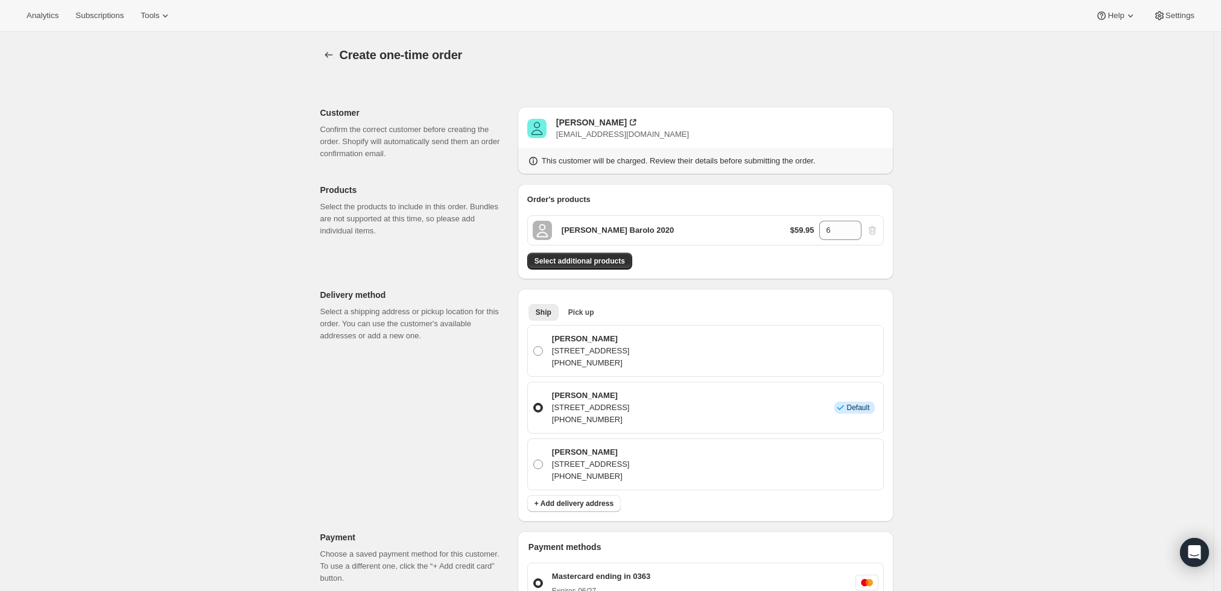
scroll to position [0, 0]
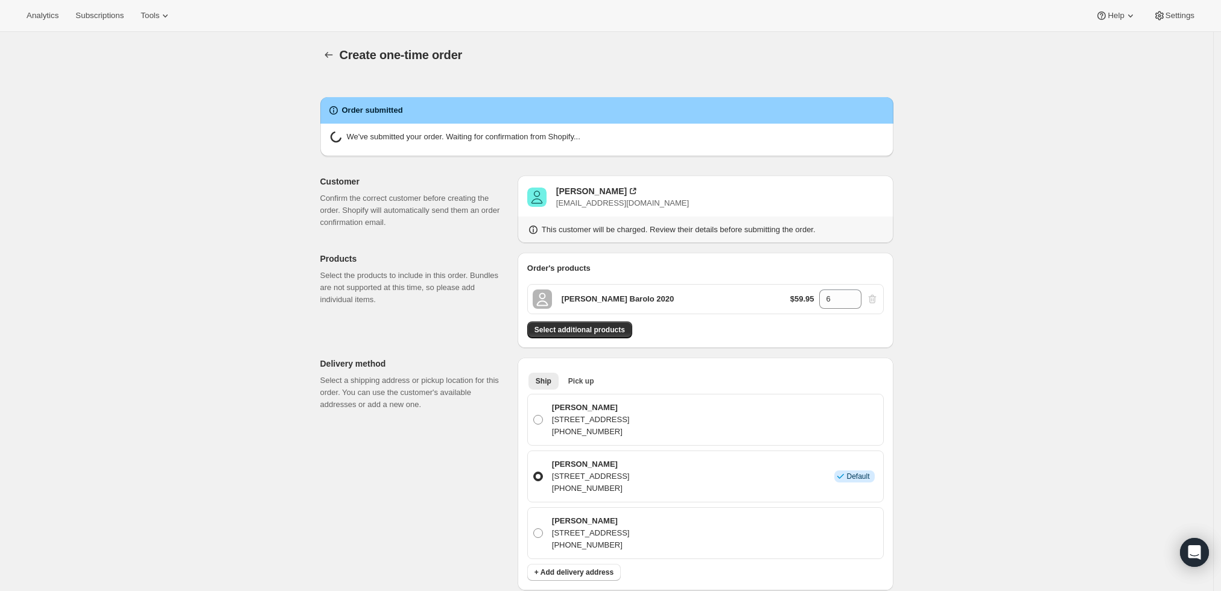
radio input "true"
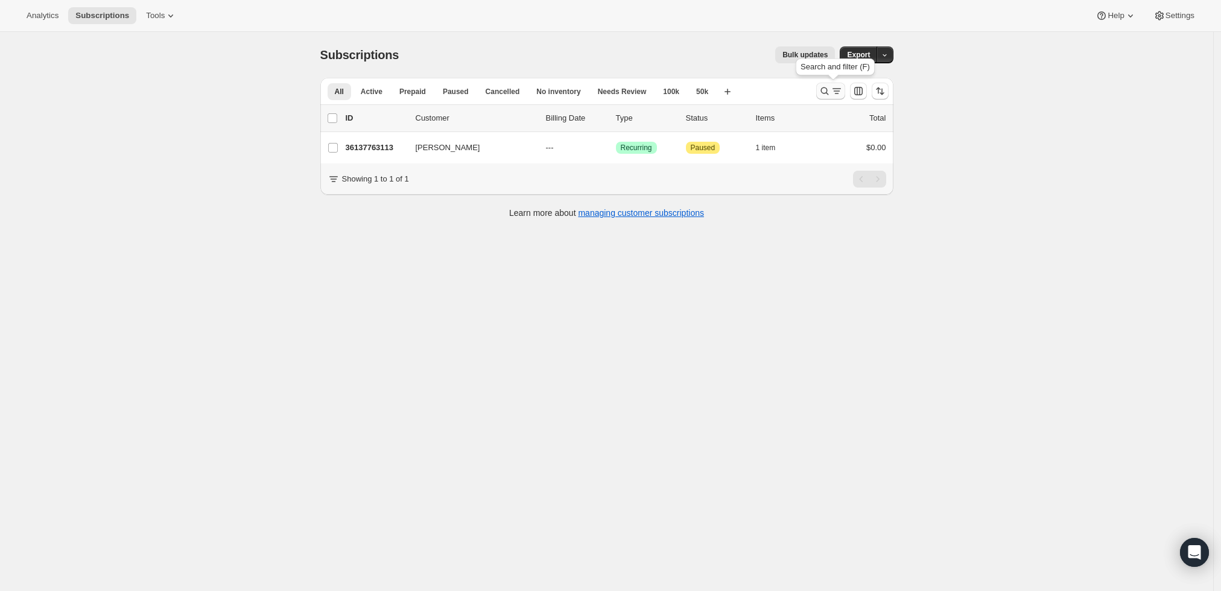
click at [837, 92] on icon "Search and filter results" at bounding box center [837, 91] width 12 height 12
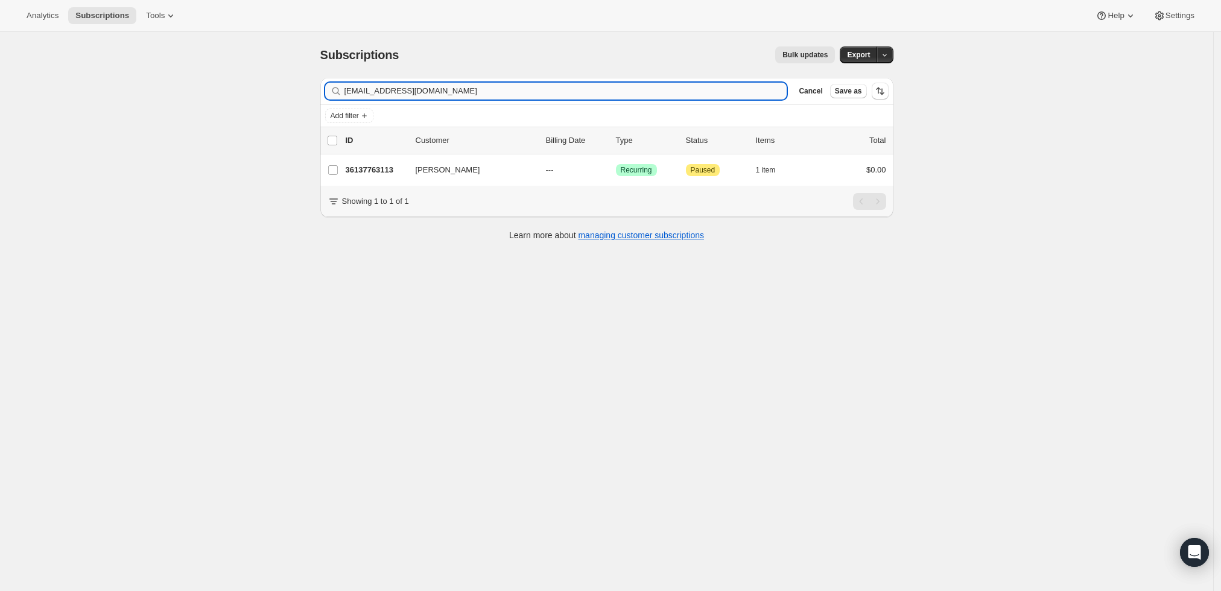
click at [597, 94] on input "[EMAIL_ADDRESS][DOMAIN_NAME]" at bounding box center [566, 91] width 443 height 17
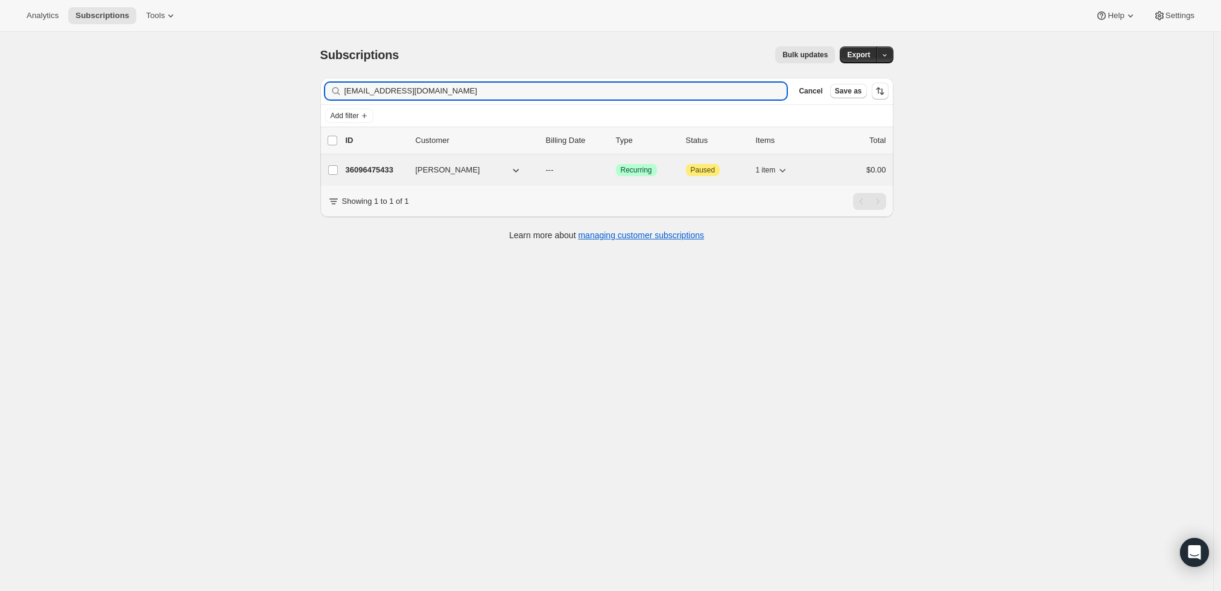
type input "[EMAIL_ADDRESS][DOMAIN_NAME]"
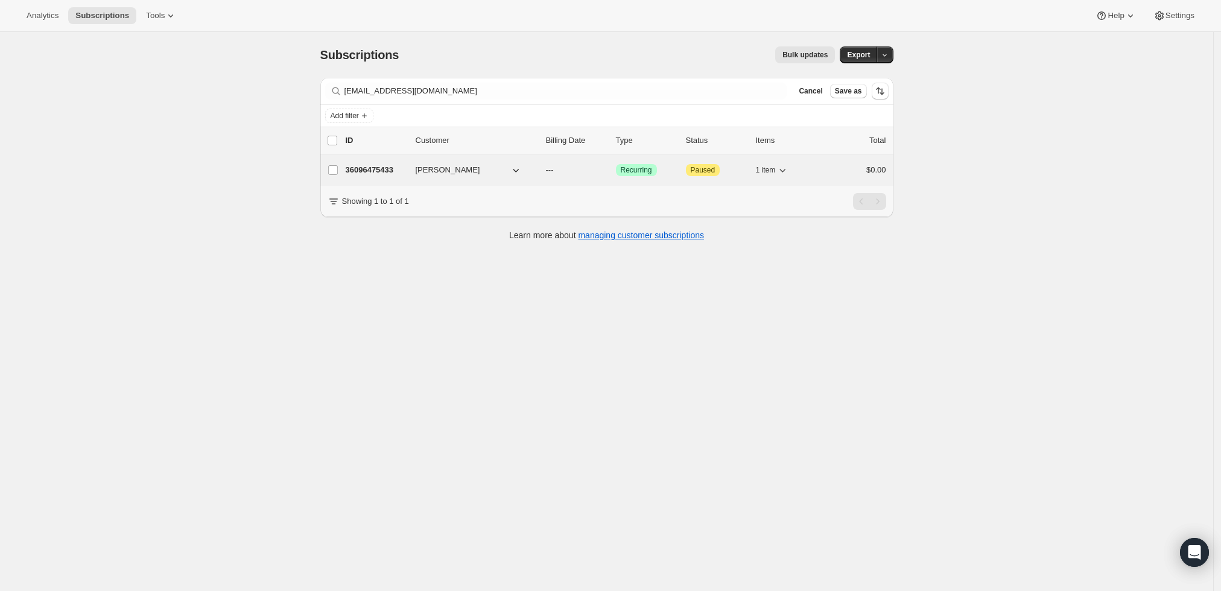
click at [383, 167] on p "36096475433" at bounding box center [376, 170] width 60 height 12
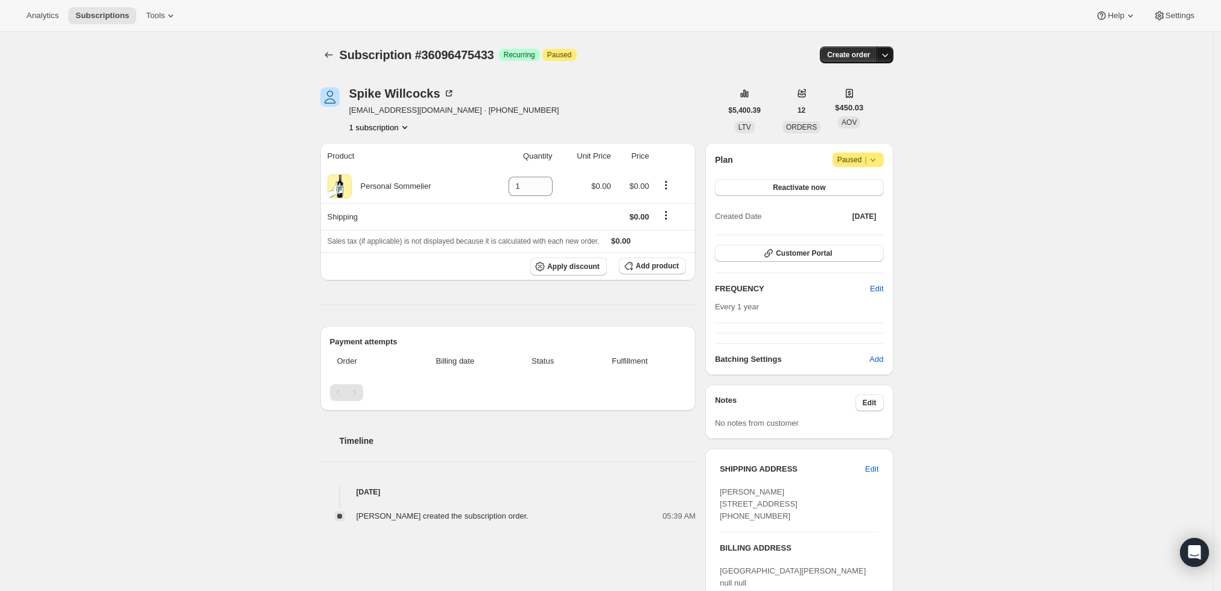
click at [890, 57] on icon "button" at bounding box center [885, 55] width 12 height 12
click at [870, 97] on span "Create custom one-time order" at bounding box center [838, 99] width 104 height 9
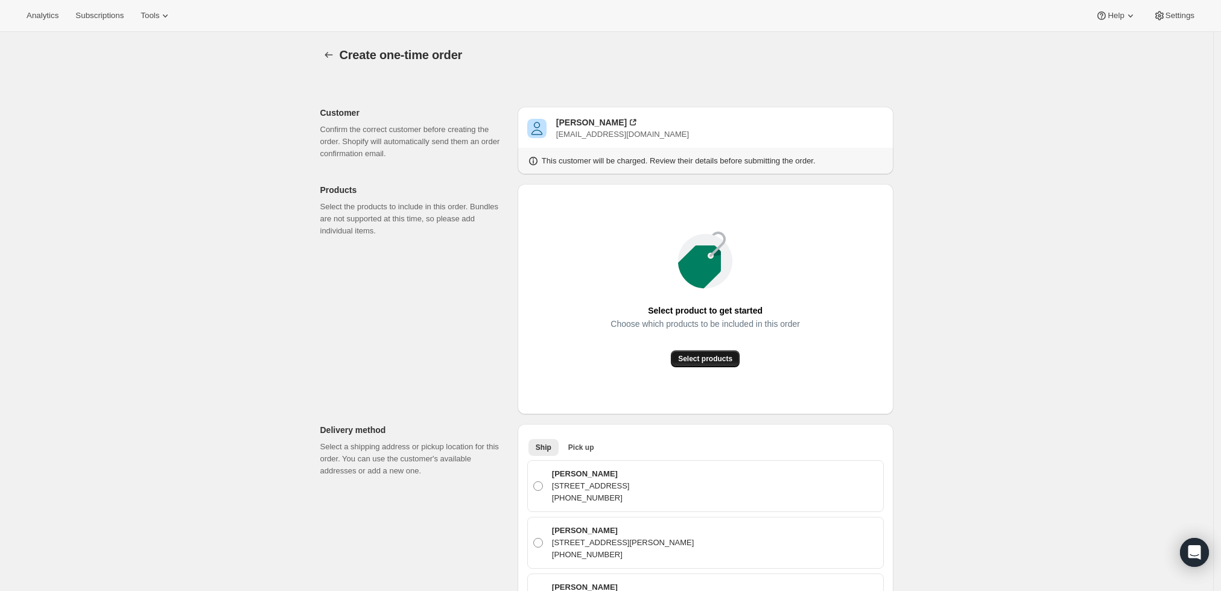
click at [723, 356] on span "Select products" at bounding box center [705, 359] width 54 height 10
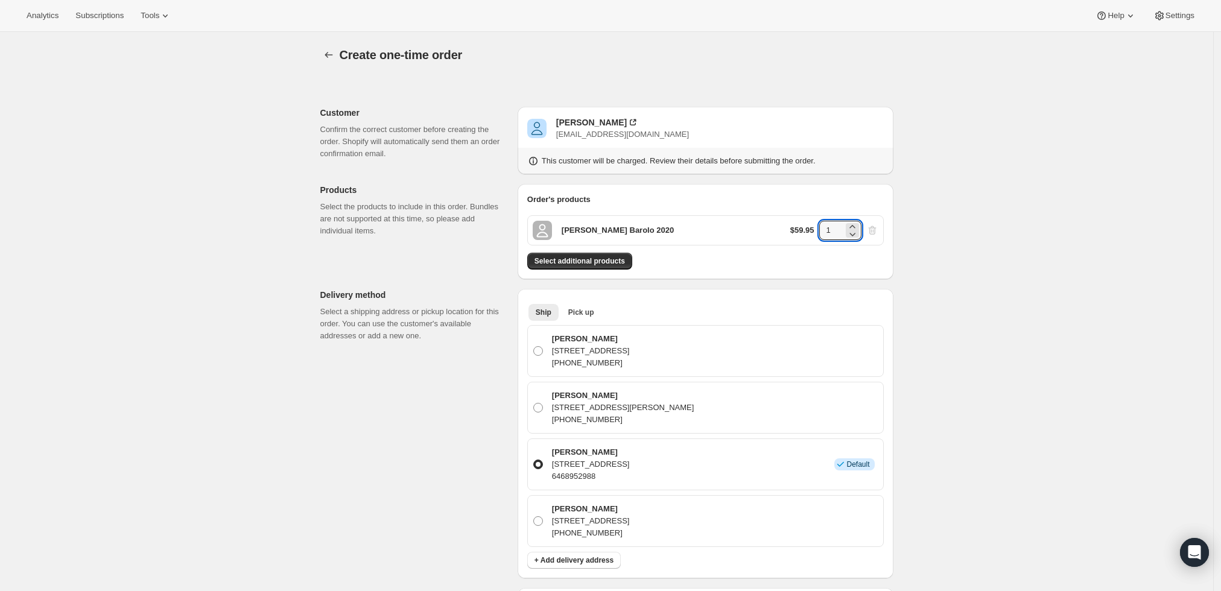
drag, startPoint x: 838, startPoint y: 227, endPoint x: 821, endPoint y: 227, distance: 17.5
click at [821, 227] on div "$59.95 1" at bounding box center [834, 230] width 88 height 19
type input "6"
click at [937, 240] on div "Create one-time order. This page is ready Create one-time order Customer Confir…" at bounding box center [606, 541] width 1213 height 1019
click at [617, 262] on span "Select additional products" at bounding box center [580, 261] width 91 height 10
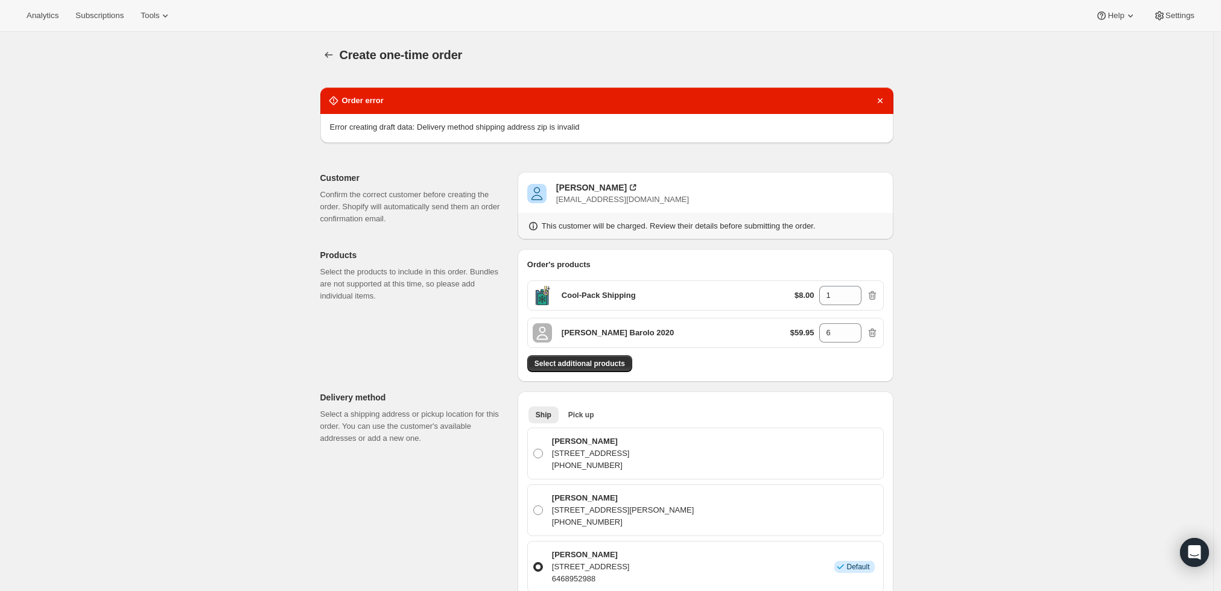
click at [908, 472] on div "Create one-time order. This page is ready Create one-time order Order error Err…" at bounding box center [607, 587] width 602 height 1110
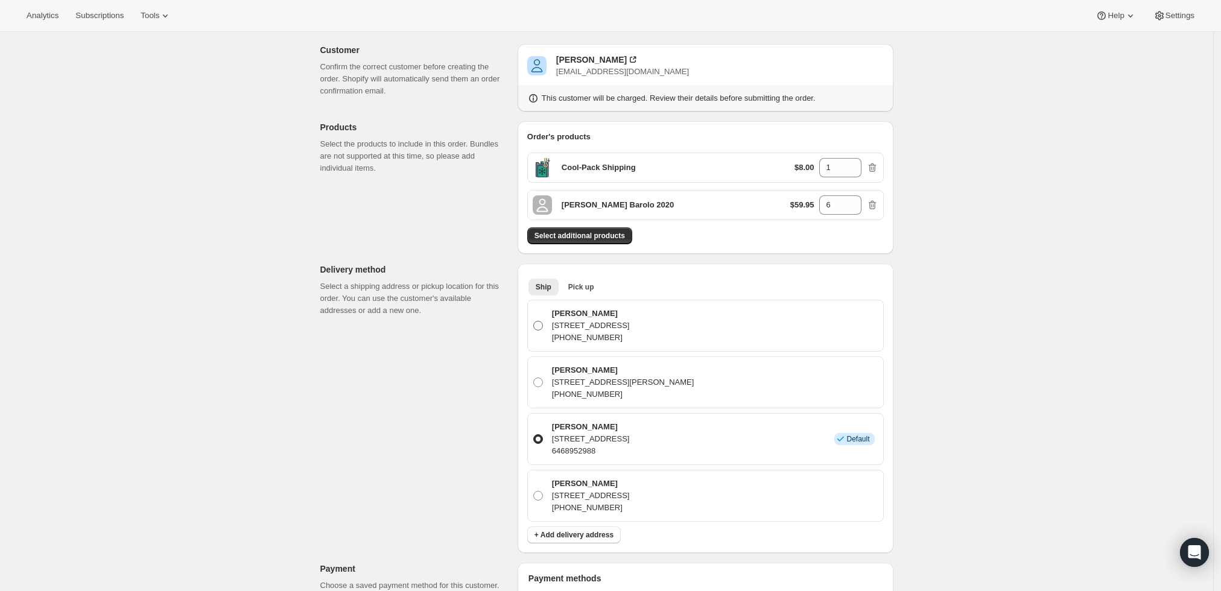
scroll to position [134, 0]
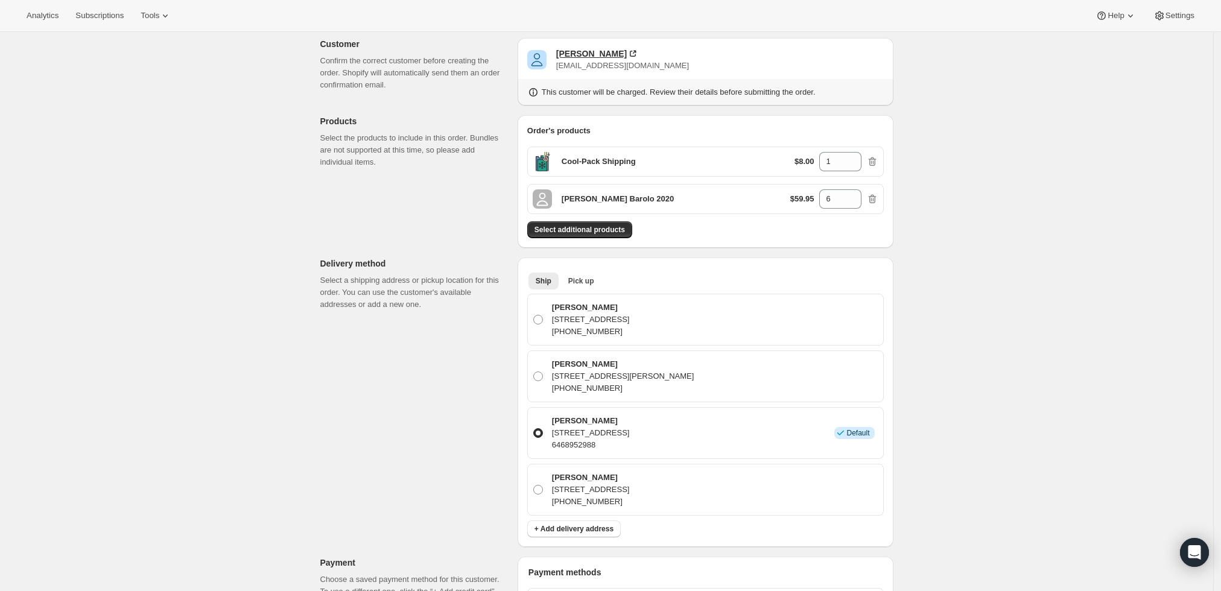
click at [593, 55] on div "[PERSON_NAME]" at bounding box center [591, 54] width 71 height 12
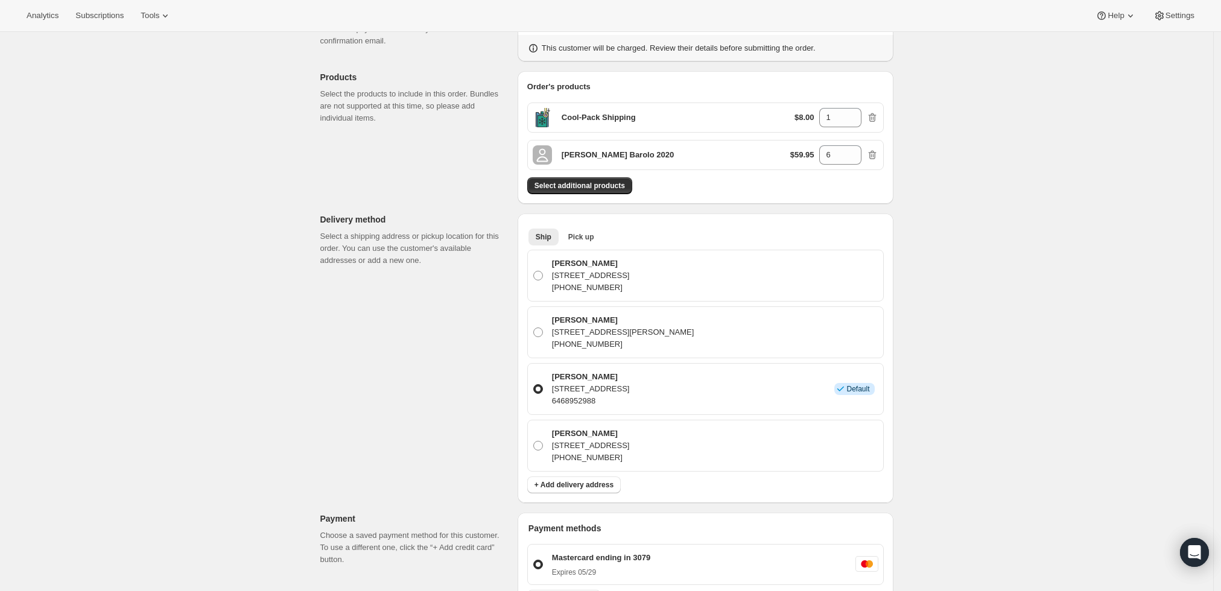
scroll to position [201, 0]
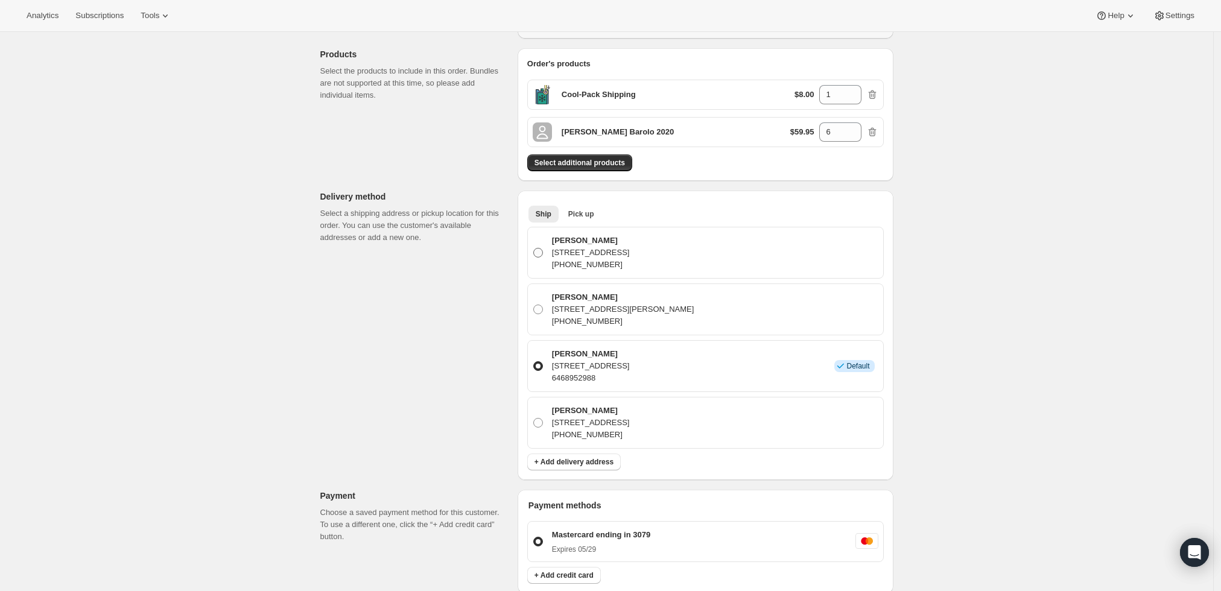
click at [537, 252] on span at bounding box center [538, 253] width 10 height 10
click at [534, 249] on input "Spike Willcocks 20 Driftway Ln, Darien, CT, 06820, United States +16468952988" at bounding box center [533, 248] width 1 height 1
radio input "true"
click at [1129, 363] on div "Create one-time order. This page is ready Create one-time order Order error Err…" at bounding box center [606, 391] width 1213 height 1121
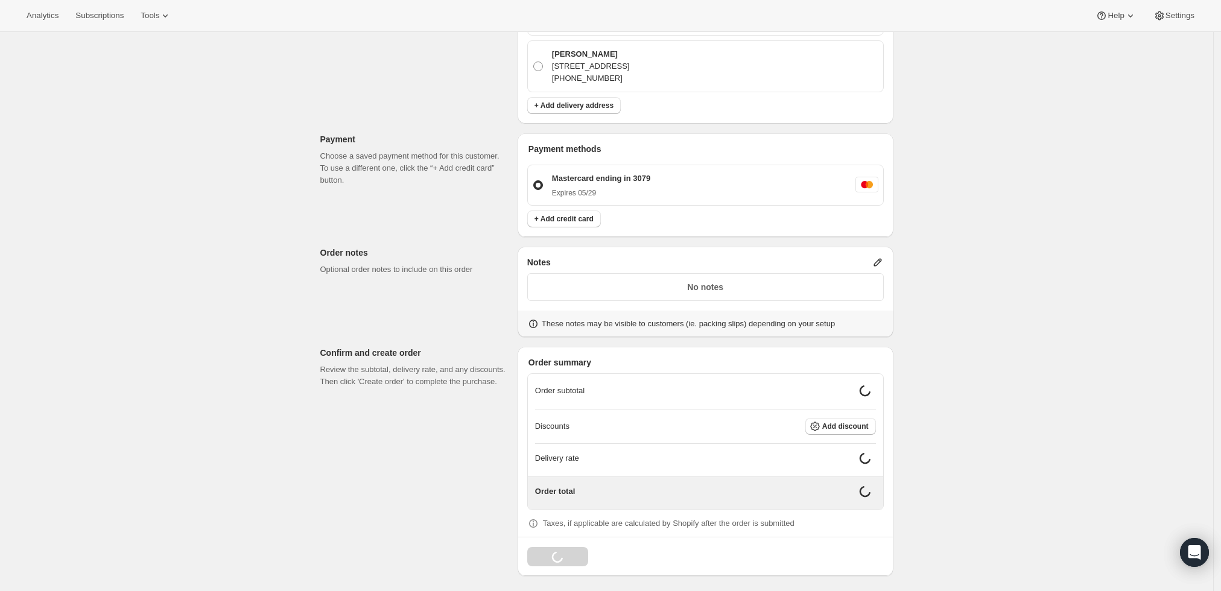
scroll to position [483, 0]
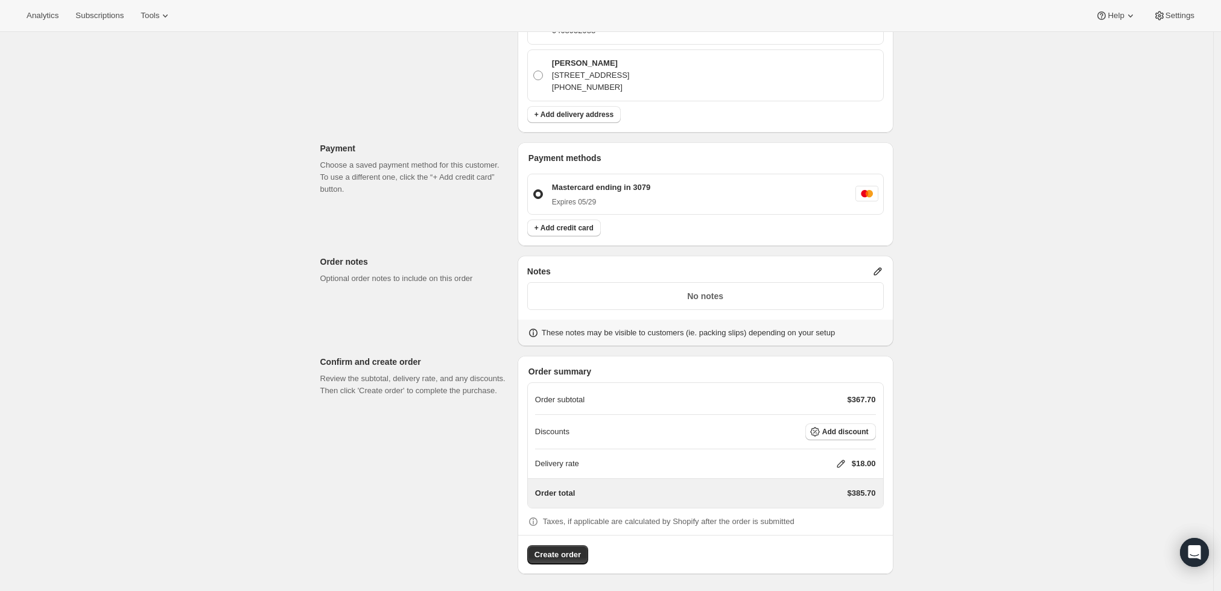
click at [841, 464] on icon at bounding box center [841, 464] width 12 height 12
click at [798, 503] on input "0" at bounding box center [847, 507] width 109 height 19
type input "0"
click at [845, 534] on button "Save" at bounding box center [838, 535] width 31 height 17
click at [568, 556] on span "Create order" at bounding box center [558, 555] width 46 height 12
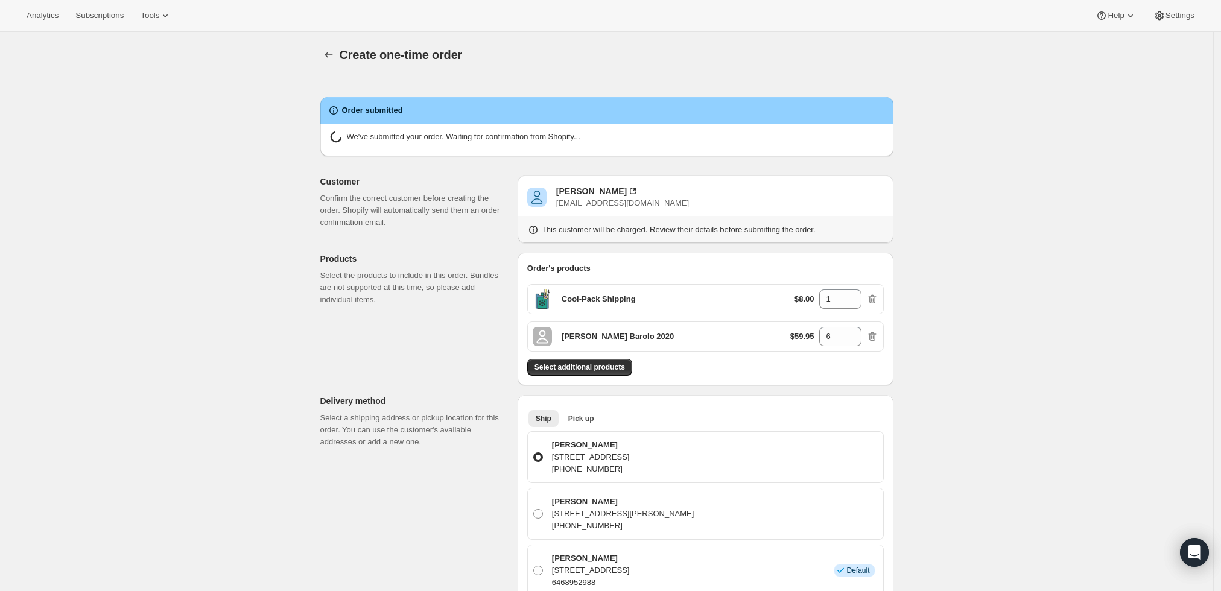
radio input "true"
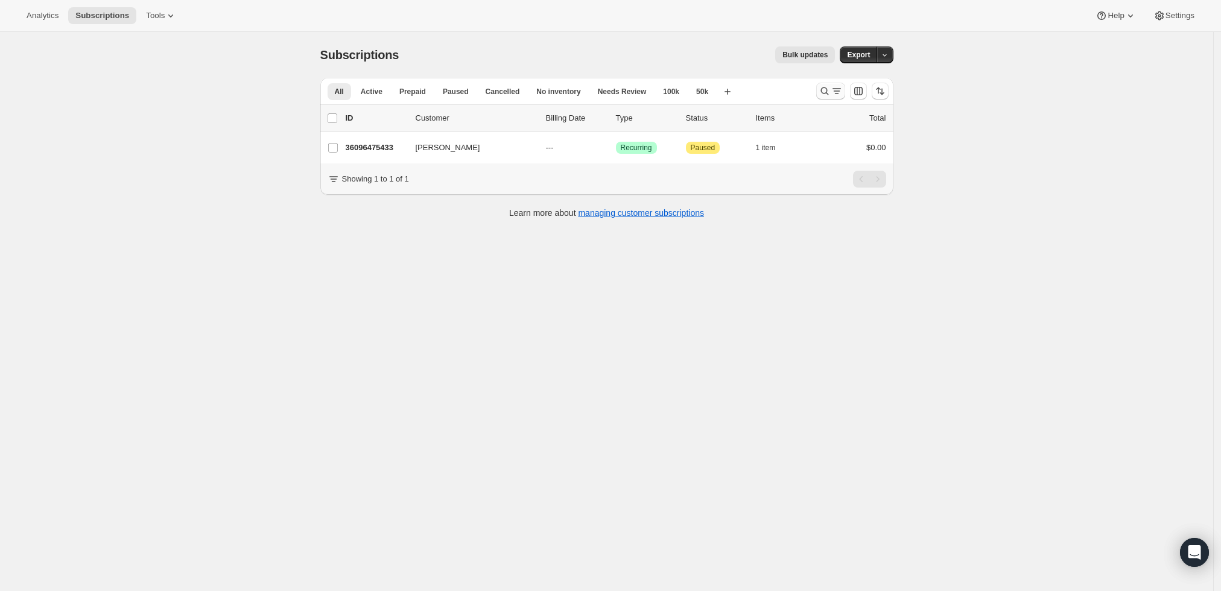
click at [828, 93] on icon "Search and filter results" at bounding box center [825, 91] width 12 height 12
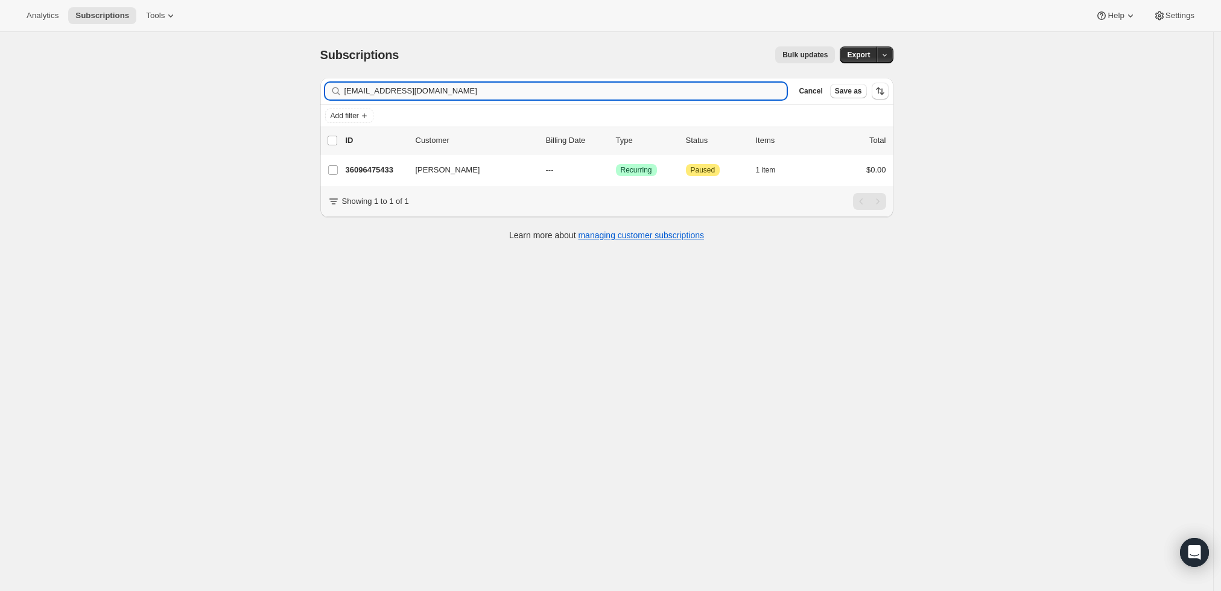
click at [543, 83] on input "[EMAIL_ADDRESS][DOMAIN_NAME]" at bounding box center [566, 91] width 443 height 17
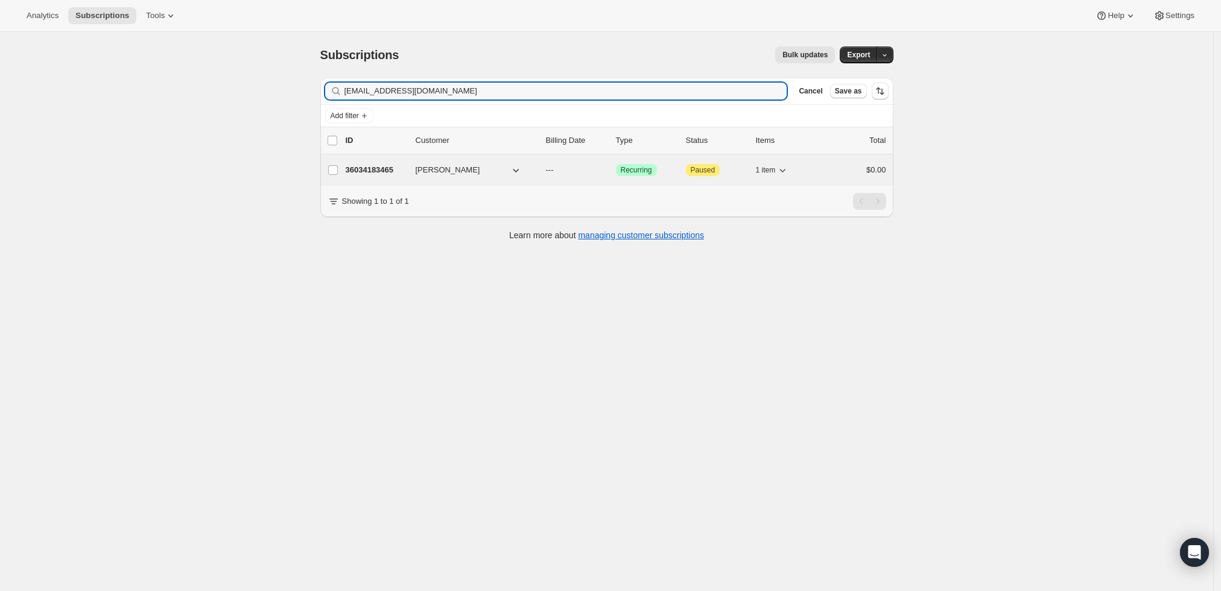
type input "[EMAIL_ADDRESS][DOMAIN_NAME]"
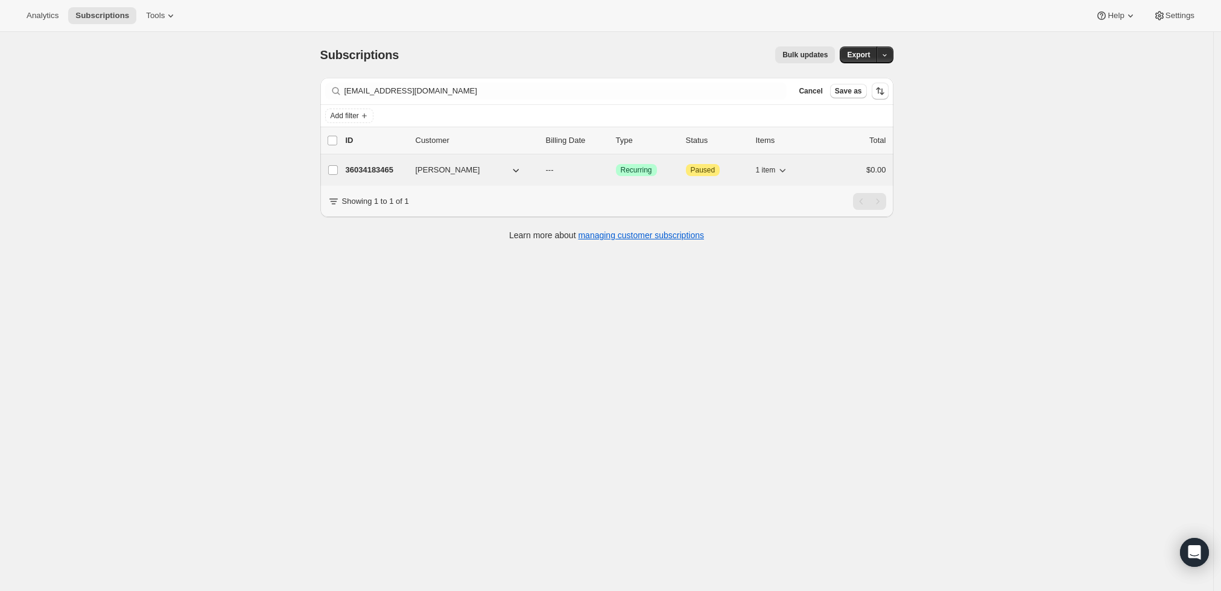
click at [367, 168] on p "36034183465" at bounding box center [376, 170] width 60 height 12
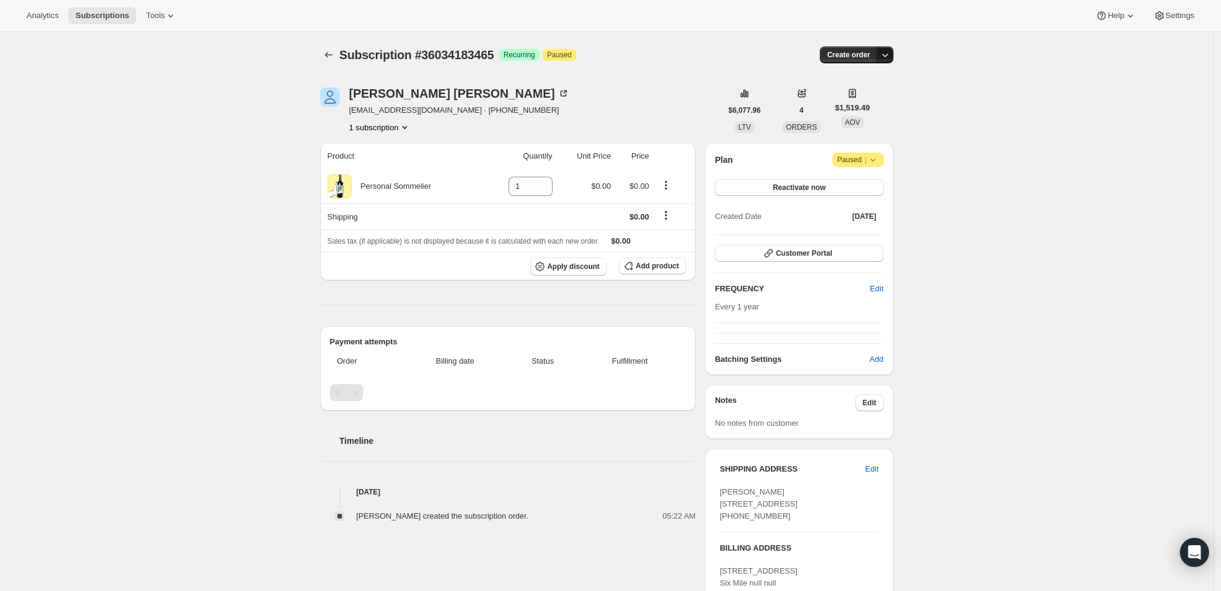
click at [885, 49] on icon "button" at bounding box center [885, 55] width 12 height 12
click at [872, 99] on span "Create custom one-time order" at bounding box center [838, 99] width 104 height 9
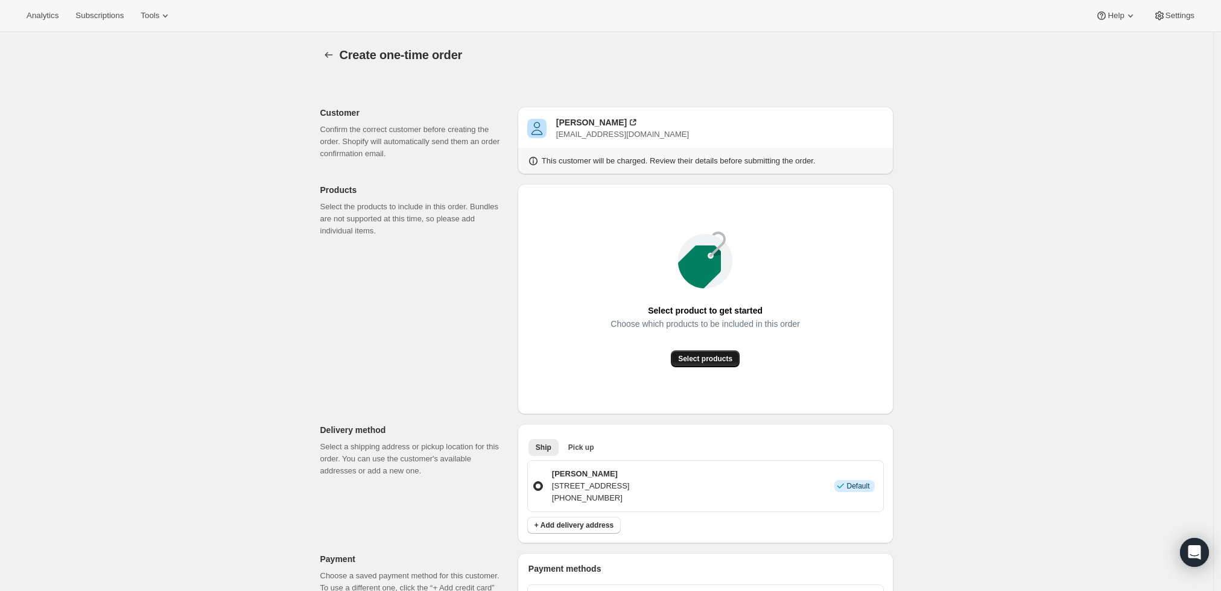
click at [685, 361] on span "Select products" at bounding box center [705, 359] width 54 height 10
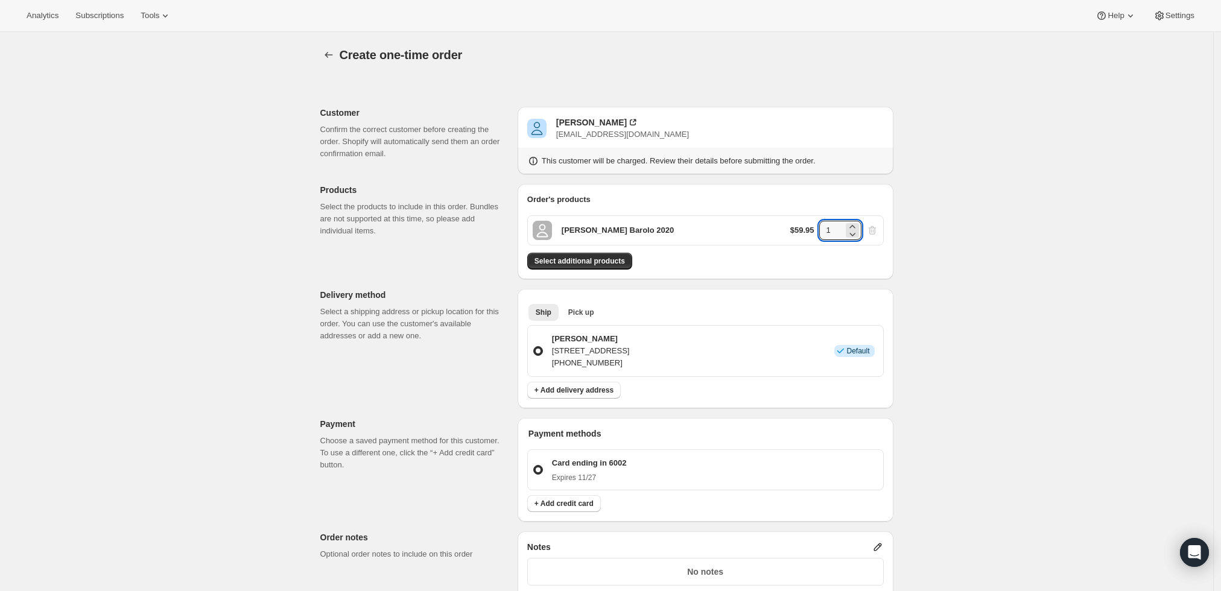
drag, startPoint x: 842, startPoint y: 227, endPoint x: 742, endPoint y: 226, distance: 100.8
click at [746, 224] on div "[PERSON_NAME] Barolo 2020 $59.95 1" at bounding box center [705, 230] width 357 height 30
type input "12"
click at [958, 251] on div "Create one-time order. This page is ready Create one-time order Customer Confir…" at bounding box center [606, 456] width 1213 height 848
click at [596, 259] on span "Select additional products" at bounding box center [580, 261] width 91 height 10
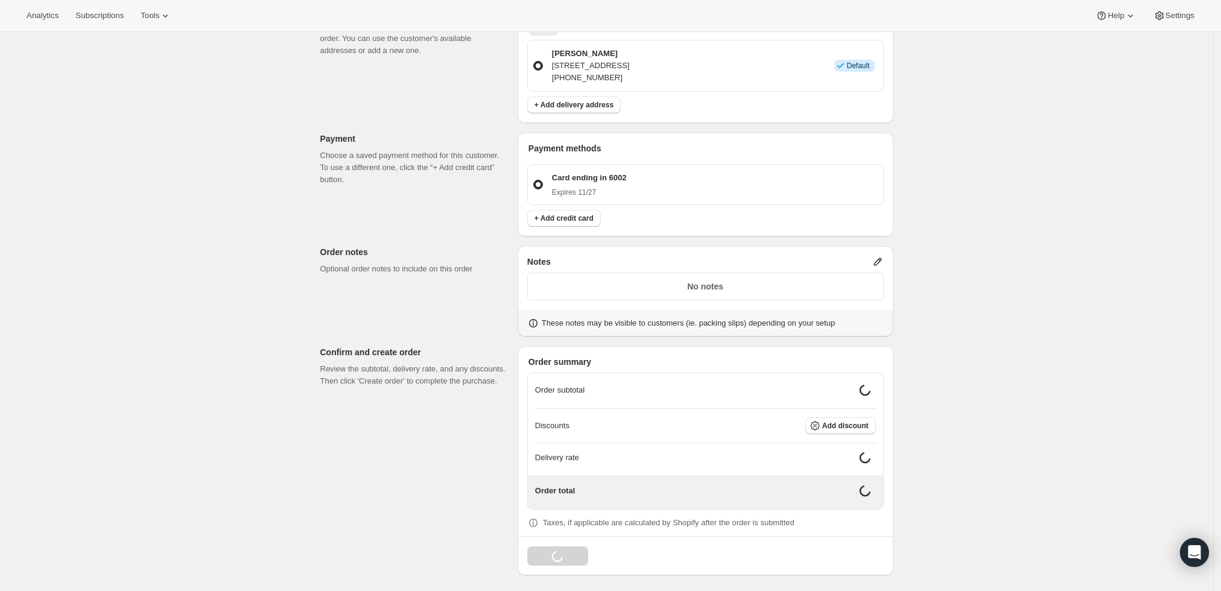
scroll to position [314, 0]
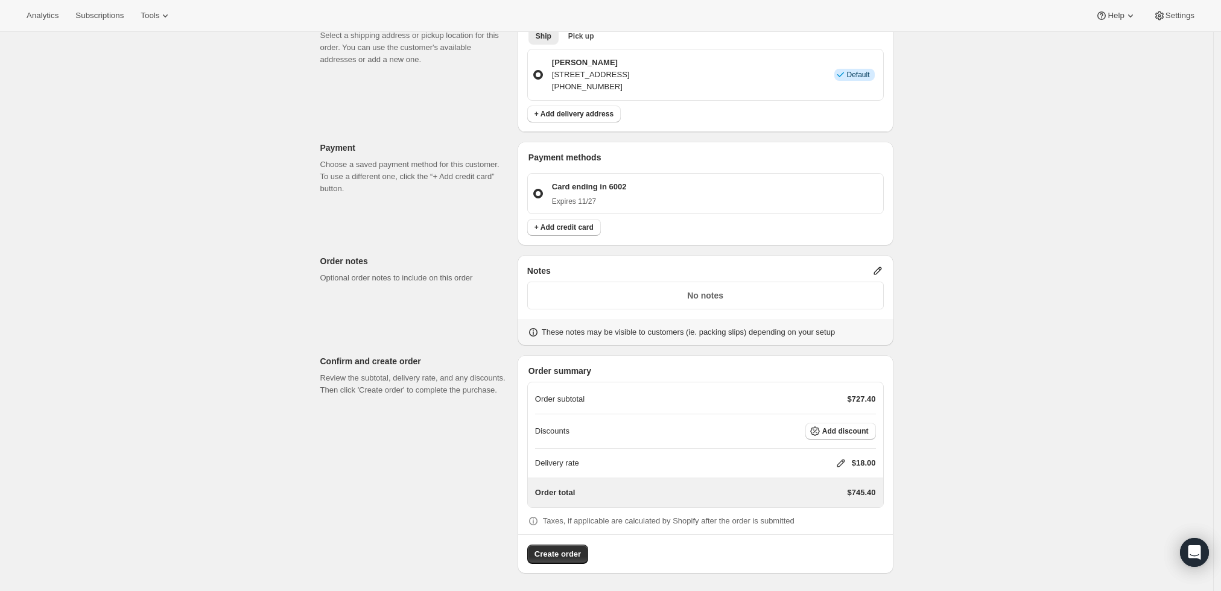
click at [844, 460] on icon at bounding box center [841, 464] width 8 height 8
click at [822, 503] on input "0" at bounding box center [847, 507] width 109 height 19
type input "0"
click at [835, 538] on span "Save" at bounding box center [838, 535] width 17 height 10
click at [565, 554] on span "Create order" at bounding box center [558, 555] width 46 height 12
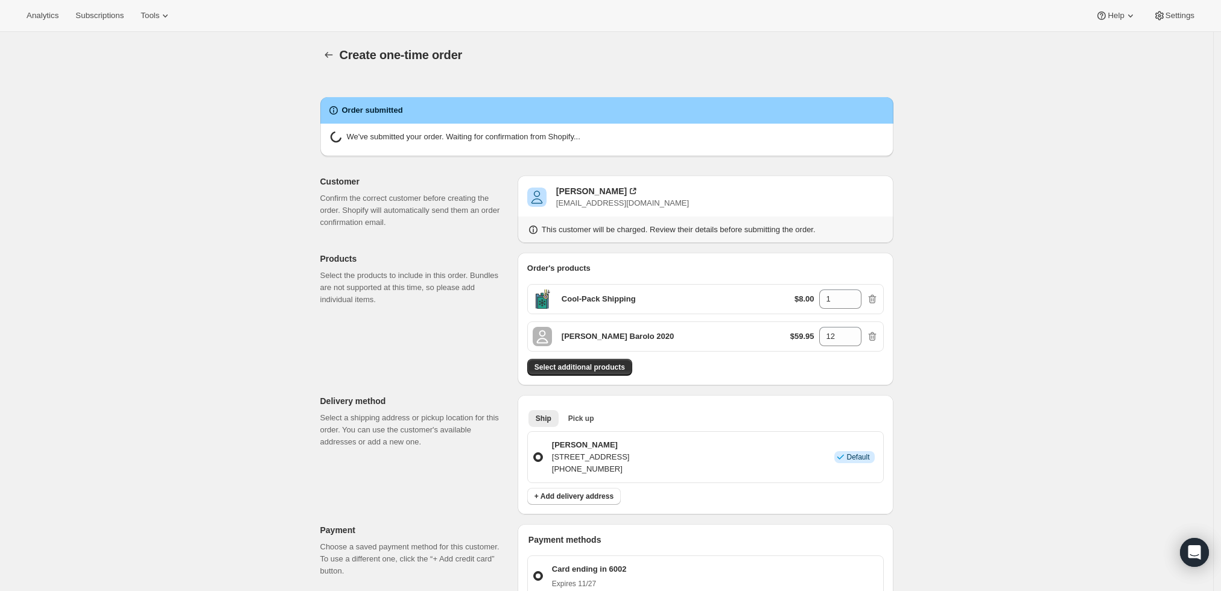
radio input "true"
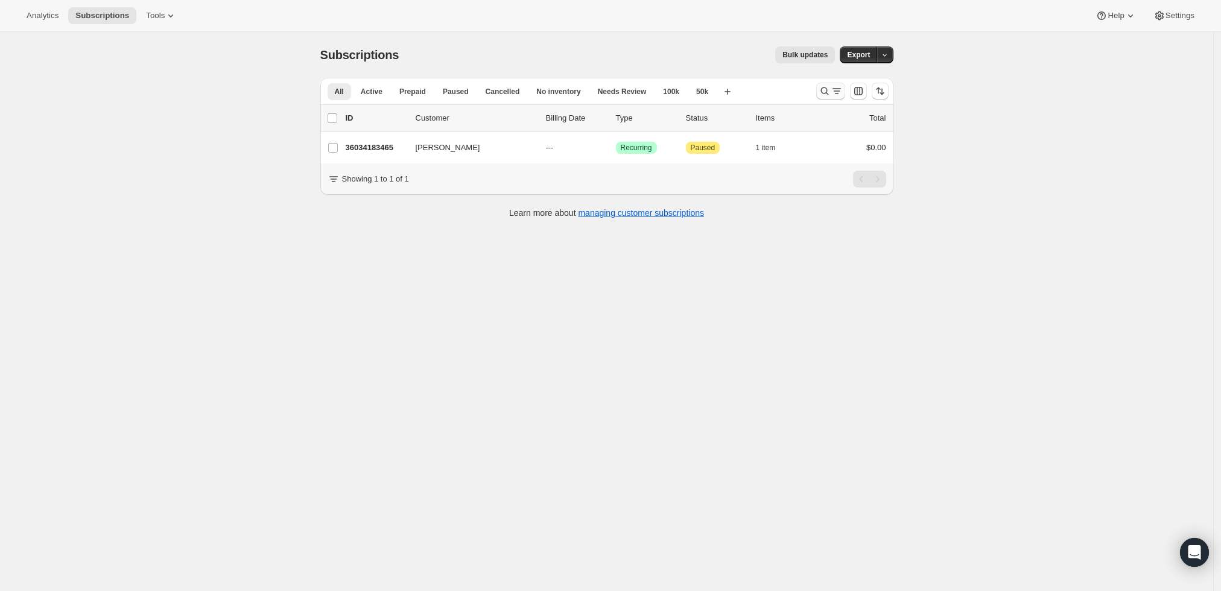
click at [825, 86] on icon "Search and filter results" at bounding box center [825, 91] width 12 height 12
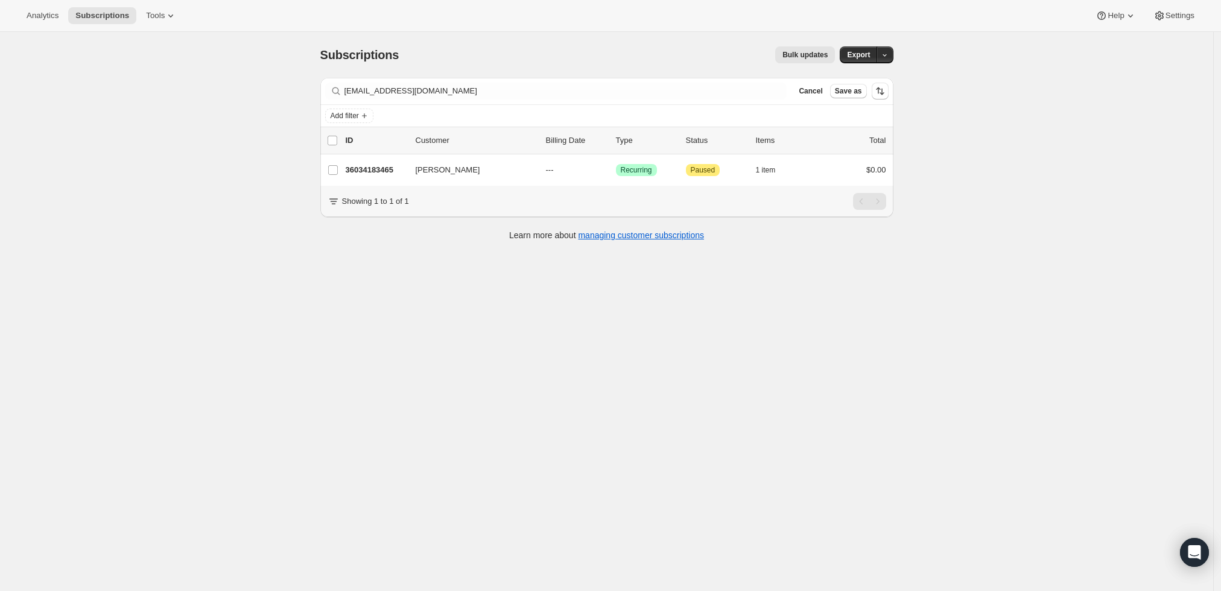
click at [579, 100] on div "Filter subscribers [EMAIL_ADDRESS][DOMAIN_NAME] Clear Cancel Save as" at bounding box center [606, 91] width 573 height 27
click at [579, 100] on div "Filter subscribers ddonnelly333@gmail.com Clear Cancel Save as" at bounding box center [606, 91] width 573 height 27
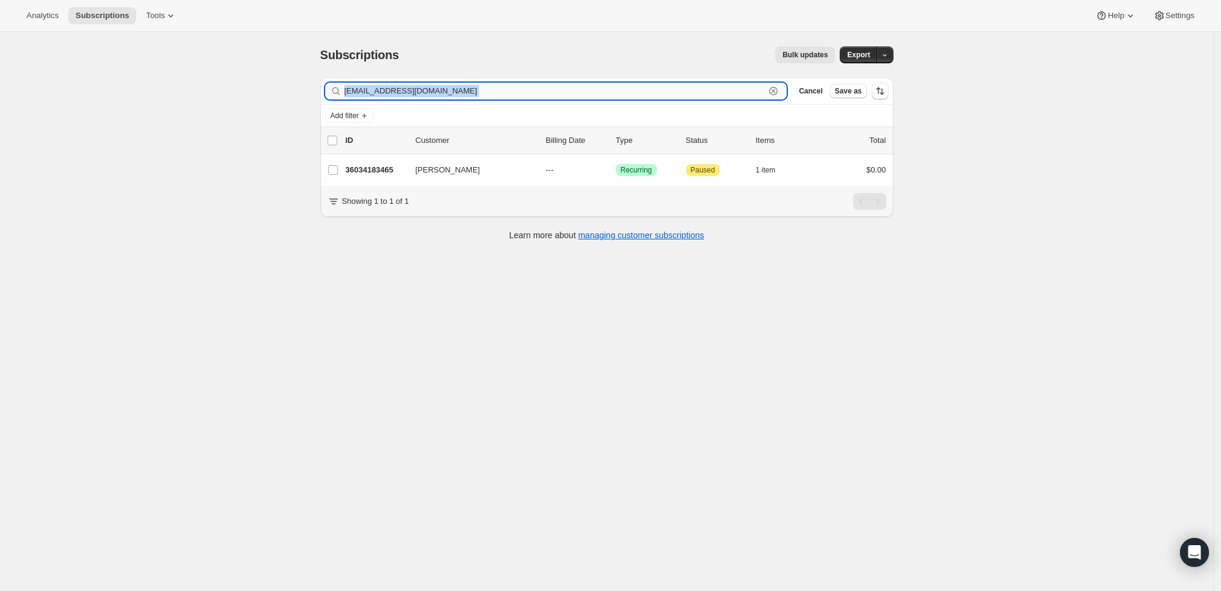
click at [559, 91] on input "ddonnelly333@gmail.com" at bounding box center [555, 91] width 421 height 17
click at [472, 92] on input "ddonnelly333@gmail.com" at bounding box center [555, 91] width 421 height 17
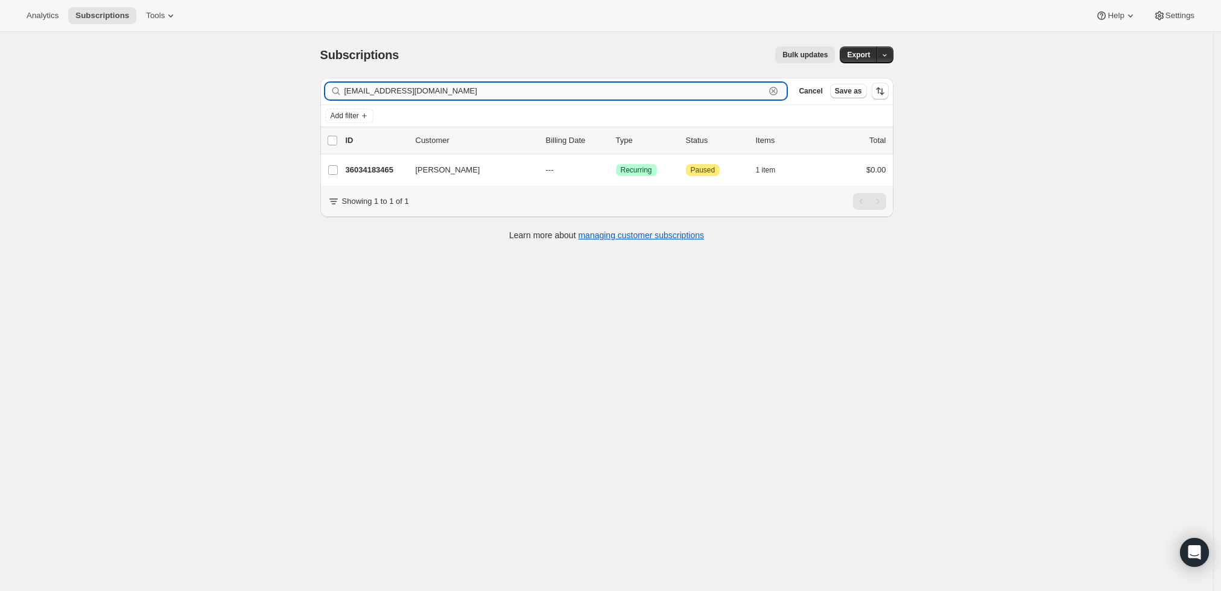
paste input "Joseph Gillespie"
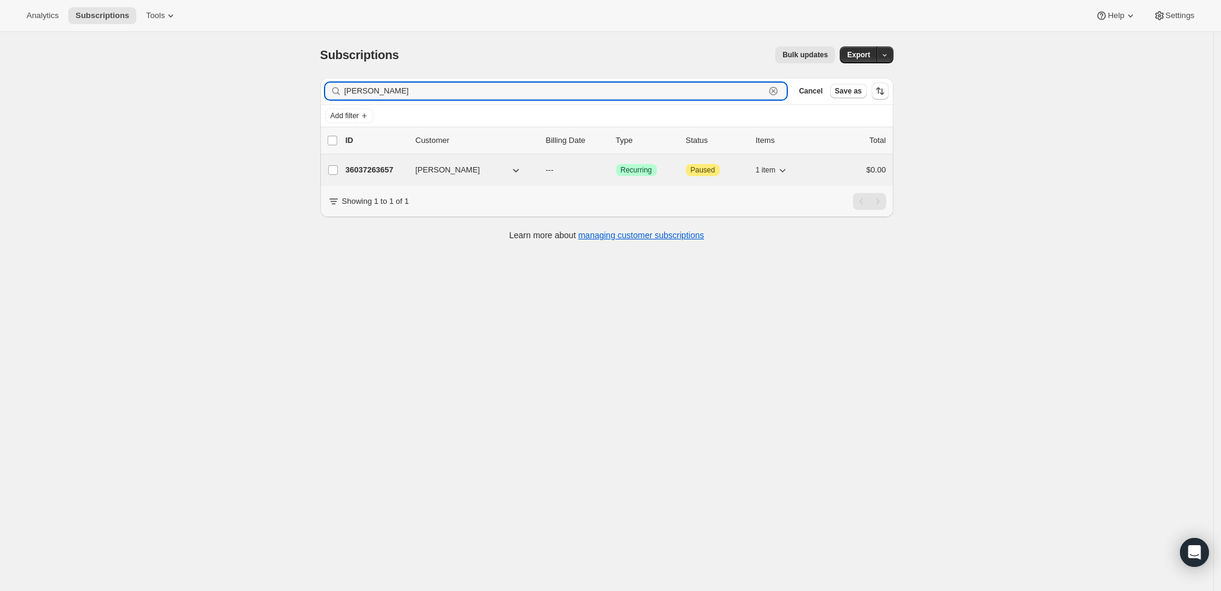
type input "Joseph Gillespie"
click at [353, 168] on p "36037263657" at bounding box center [376, 170] width 60 height 12
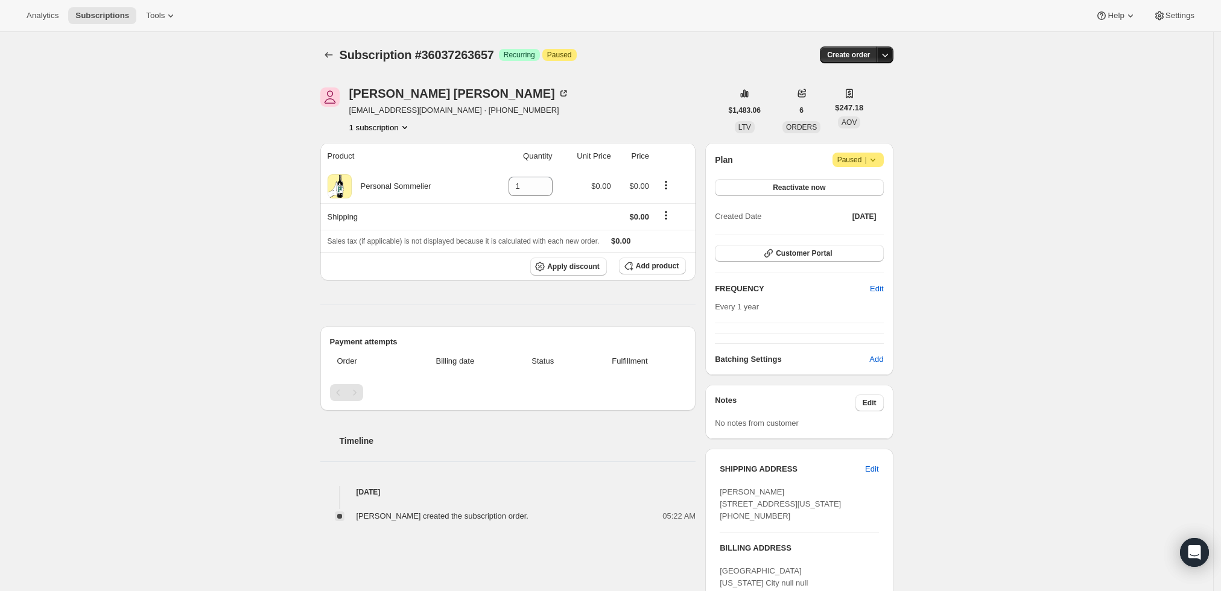
click at [891, 49] on icon "button" at bounding box center [885, 55] width 12 height 12
click at [876, 98] on span "Create custom one-time order" at bounding box center [838, 99] width 104 height 9
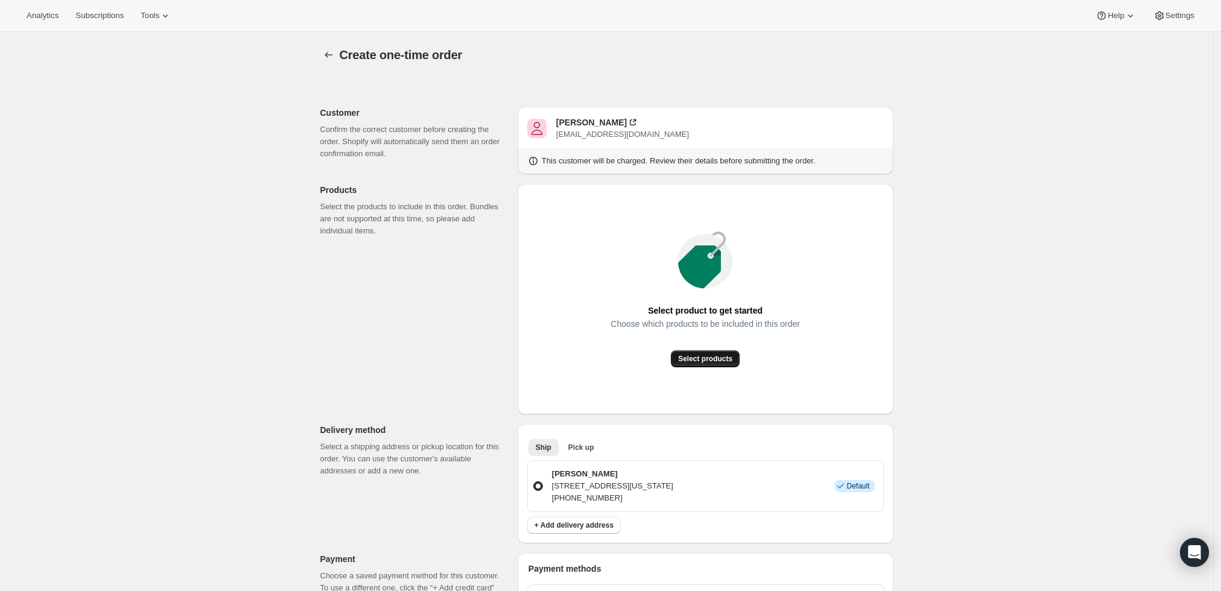
click at [711, 355] on span "Select products" at bounding box center [705, 359] width 54 height 10
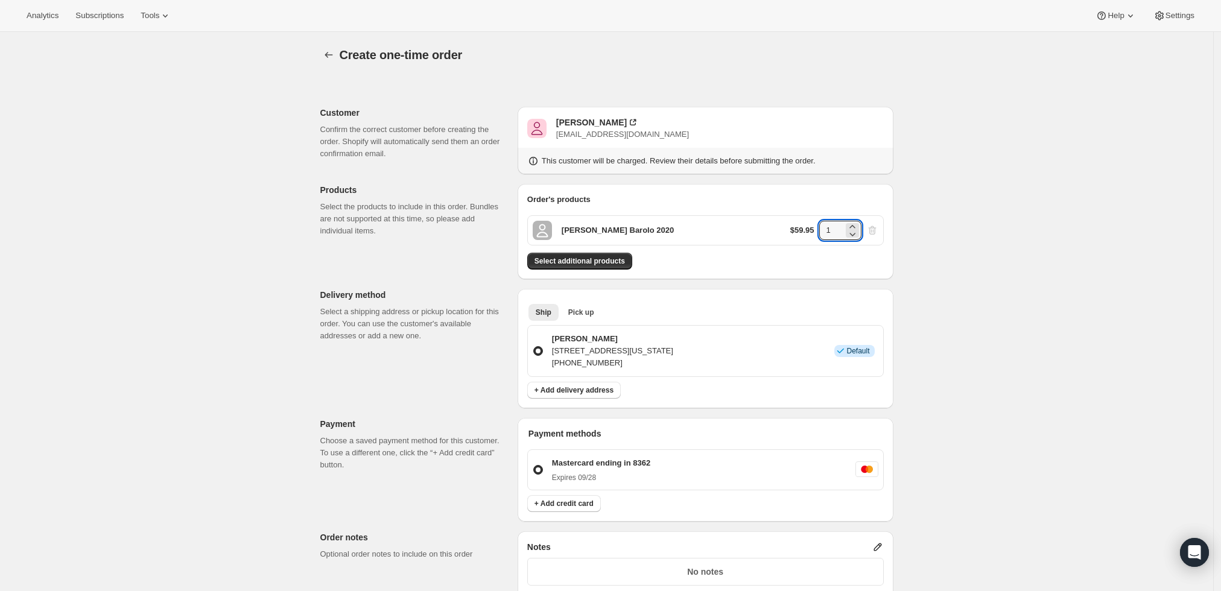
drag, startPoint x: 842, startPoint y: 225, endPoint x: 715, endPoint y: 231, distance: 127.5
click at [715, 231] on div "Roberto Voerzio Barolo 2020 $59.95 1" at bounding box center [705, 230] width 357 height 30
type input "3"
click at [997, 214] on div "Create one-time order. This page is ready Create one-time order Customer Confir…" at bounding box center [606, 456] width 1213 height 848
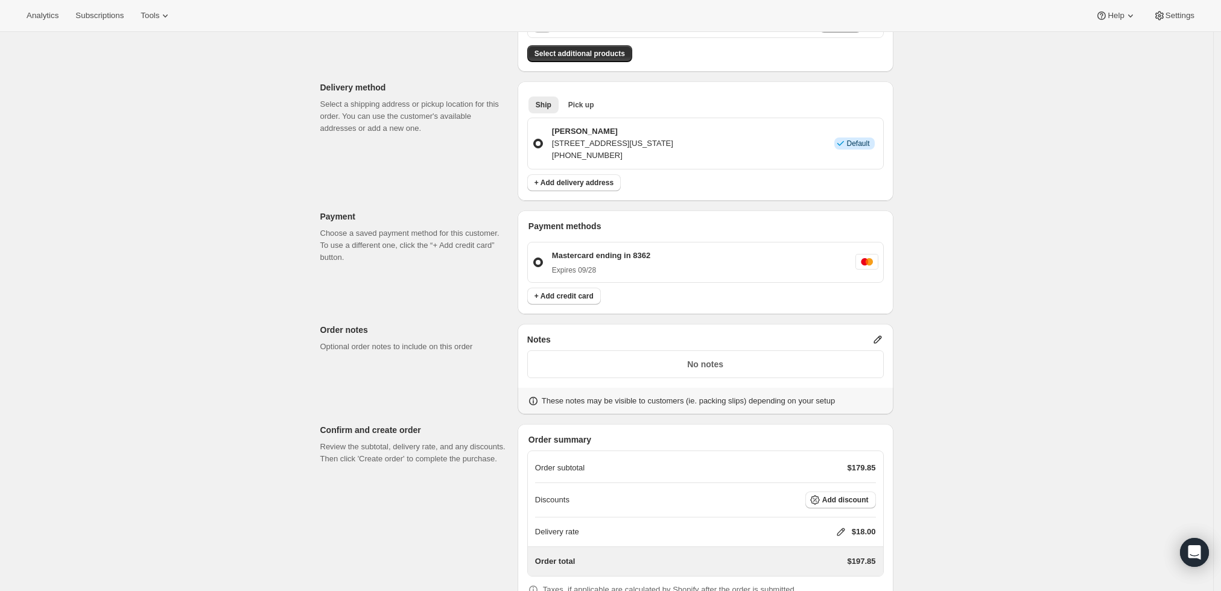
scroll to position [209, 0]
click at [882, 332] on icon at bounding box center [878, 338] width 12 height 12
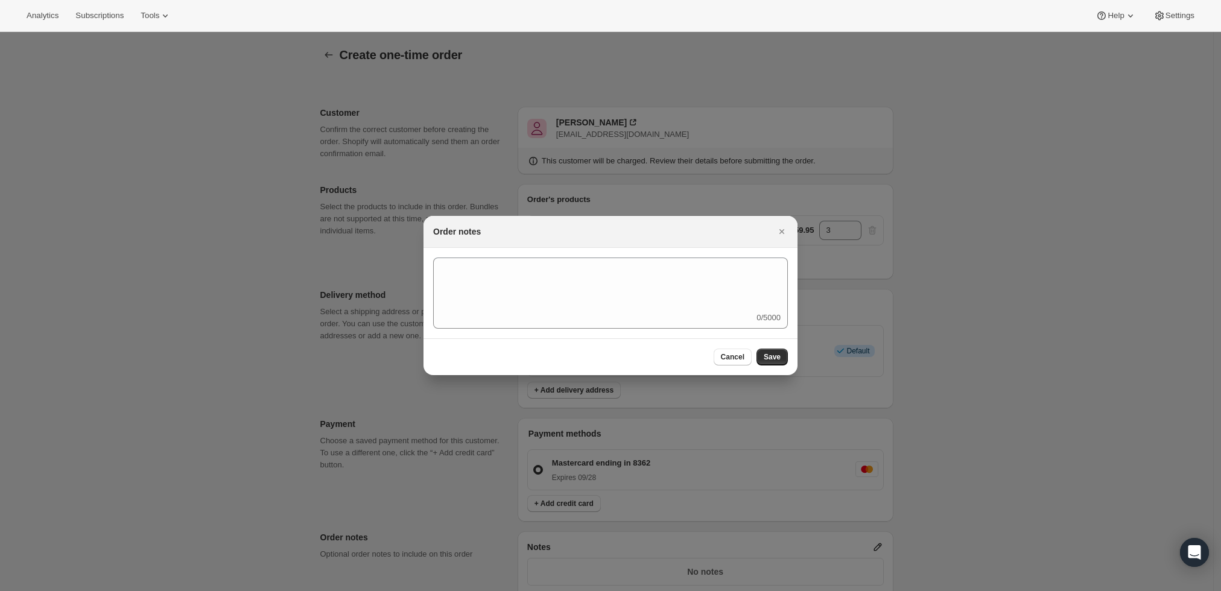
scroll to position [0, 0]
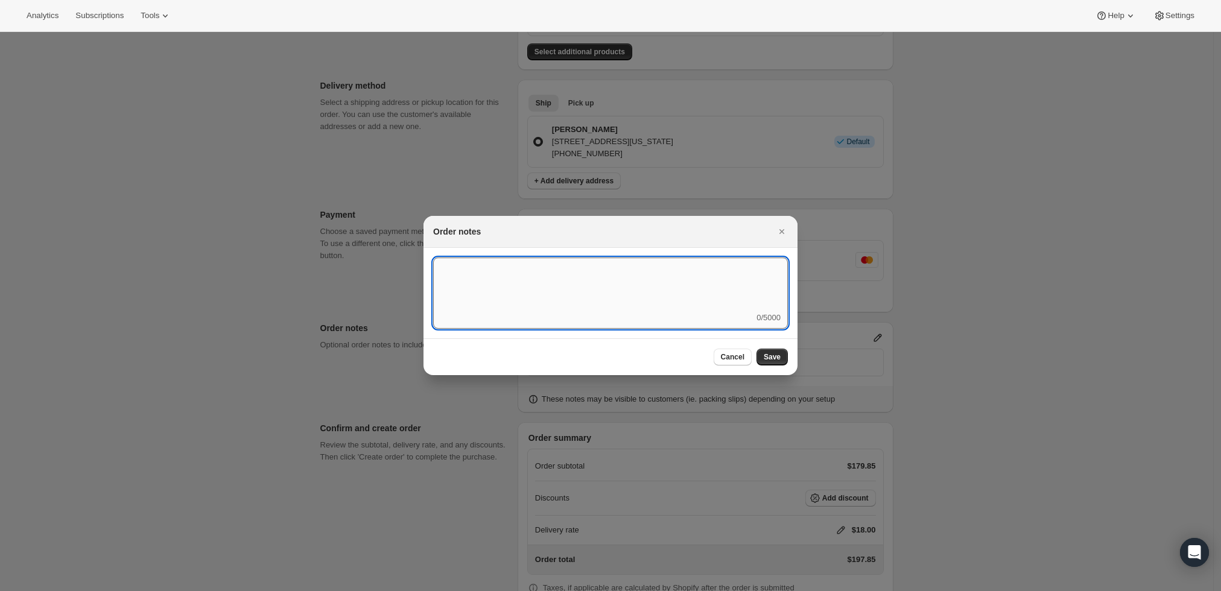
click at [674, 302] on textarea ":r3v:" at bounding box center [610, 285] width 355 height 54
type textarea "Weather HOLD"
click at [769, 357] on span "Save" at bounding box center [772, 357] width 17 height 10
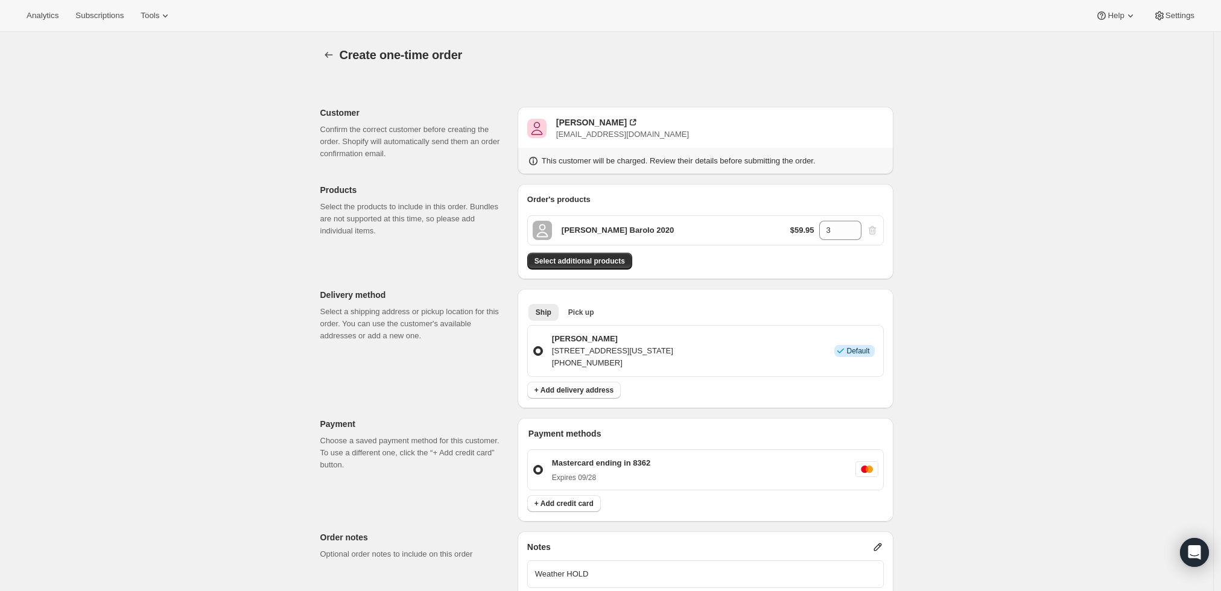
scroll to position [209, 0]
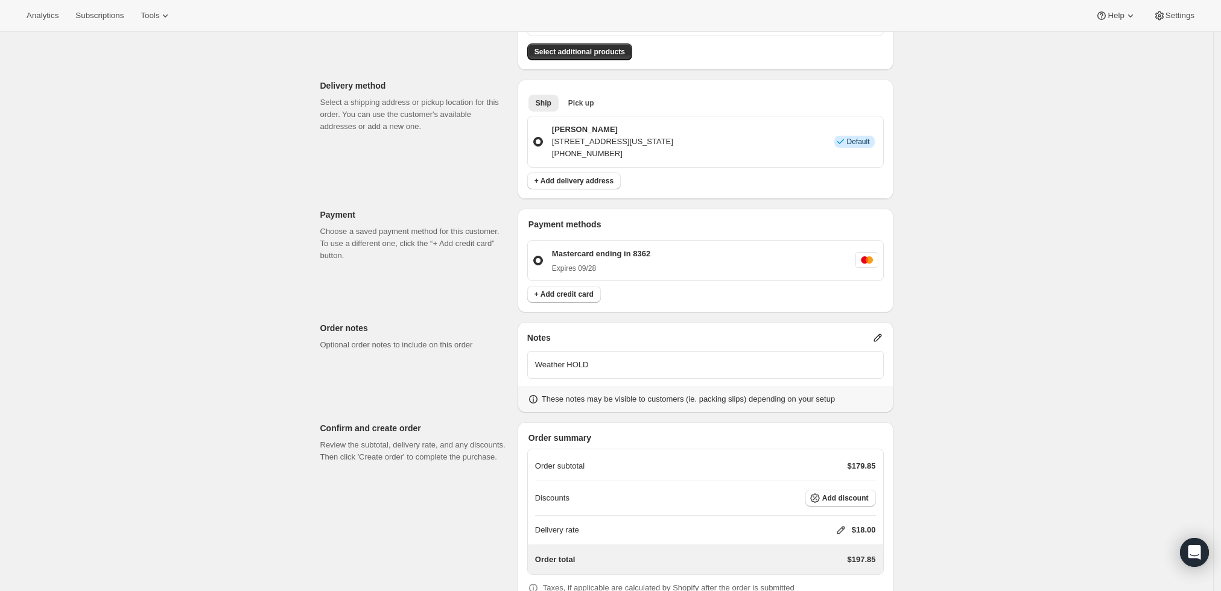
click at [842, 529] on icon at bounding box center [841, 531] width 8 height 8
click at [834, 482] on input "0" at bounding box center [847, 480] width 109 height 19
type input "0"
click at [830, 504] on span "Save" at bounding box center [838, 509] width 17 height 10
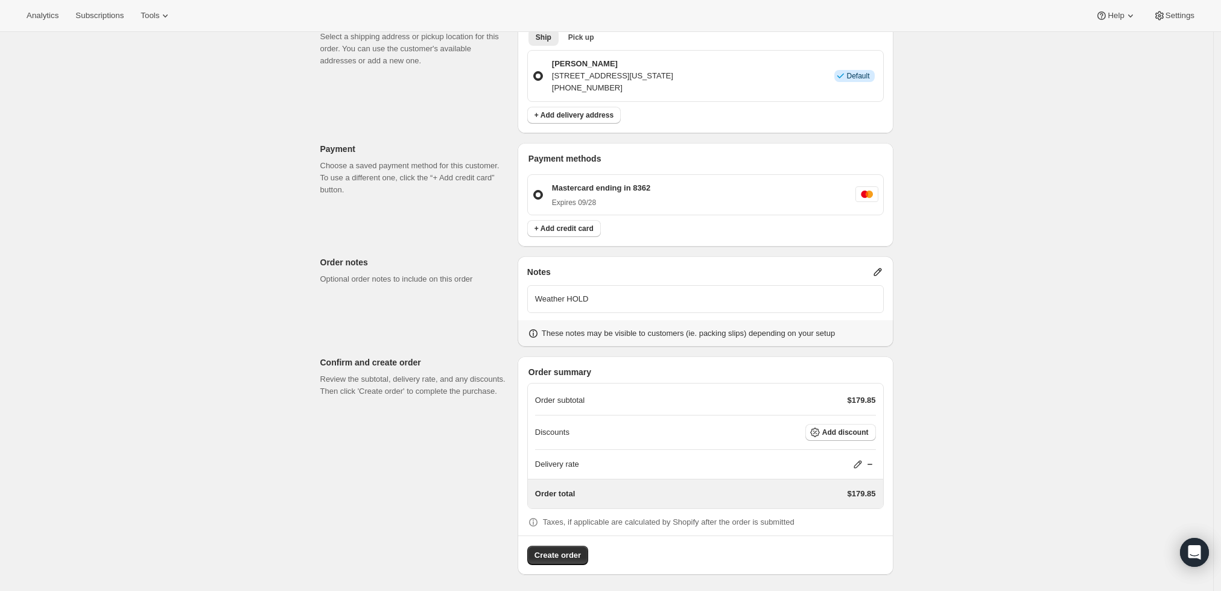
scroll to position [276, 0]
click at [556, 555] on span "Create order" at bounding box center [558, 555] width 46 height 12
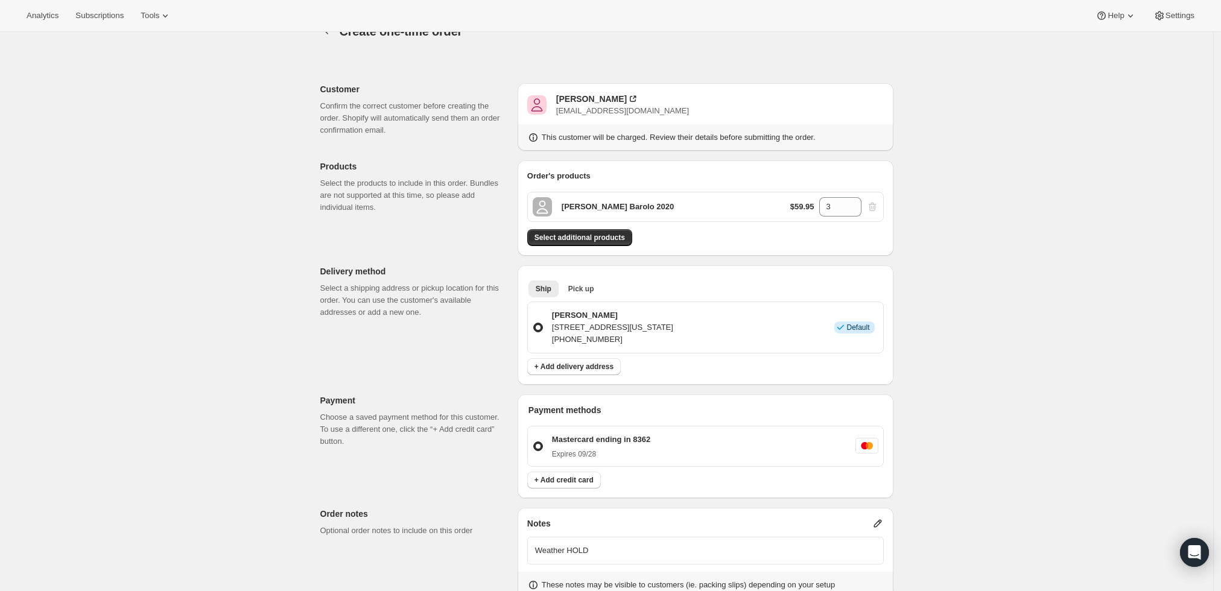
scroll to position [8, 0]
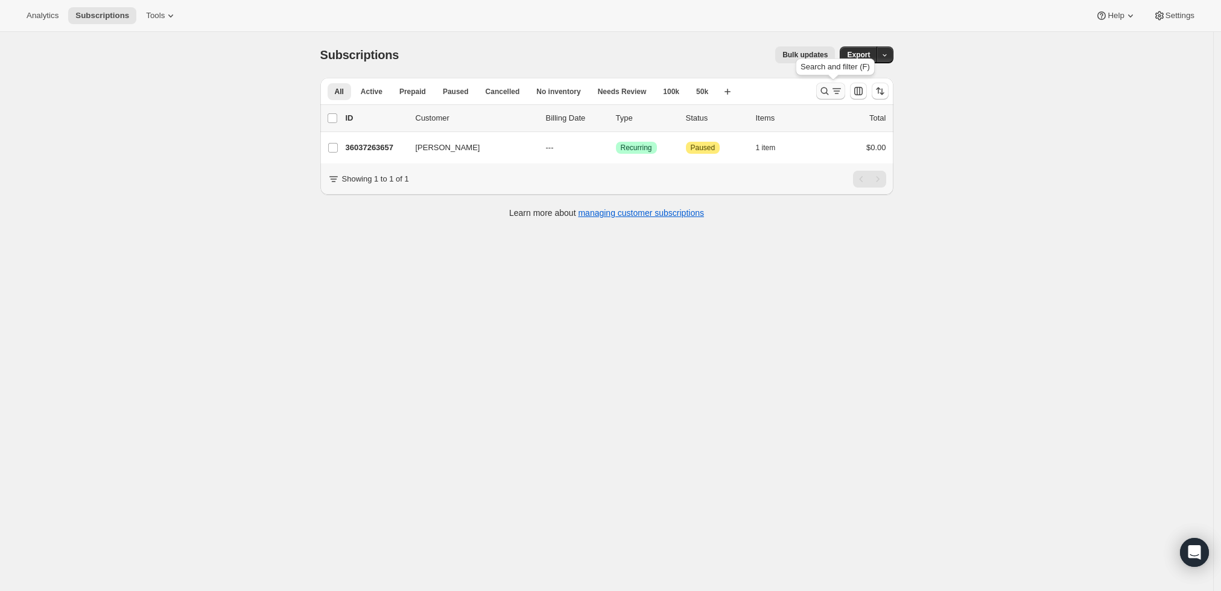
click at [831, 86] on icon "Search and filter results" at bounding box center [825, 91] width 12 height 12
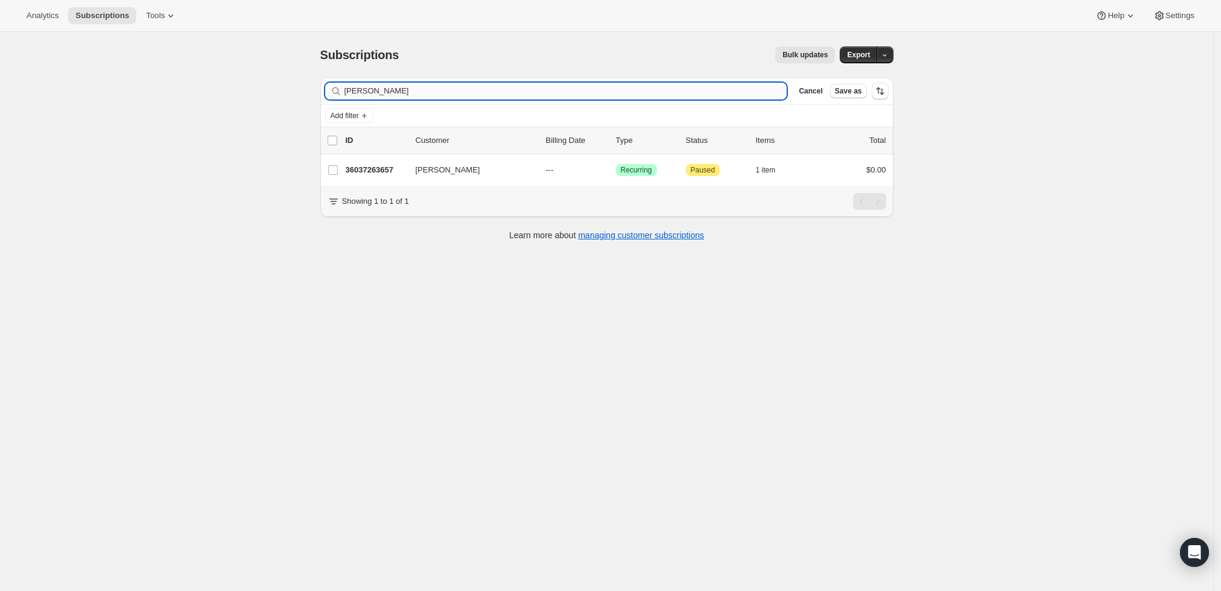
click at [564, 84] on input "Joseph Gillespie" at bounding box center [566, 91] width 443 height 17
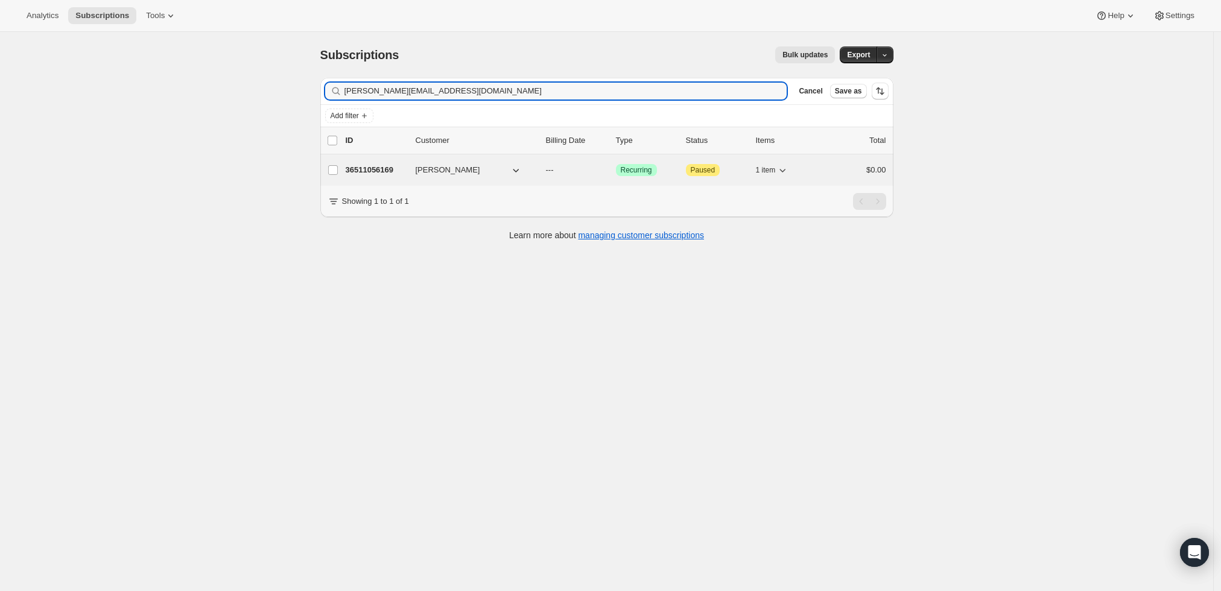
type input "Brian@cobbmechanical.com"
click at [374, 166] on p "36511056169" at bounding box center [376, 170] width 60 height 12
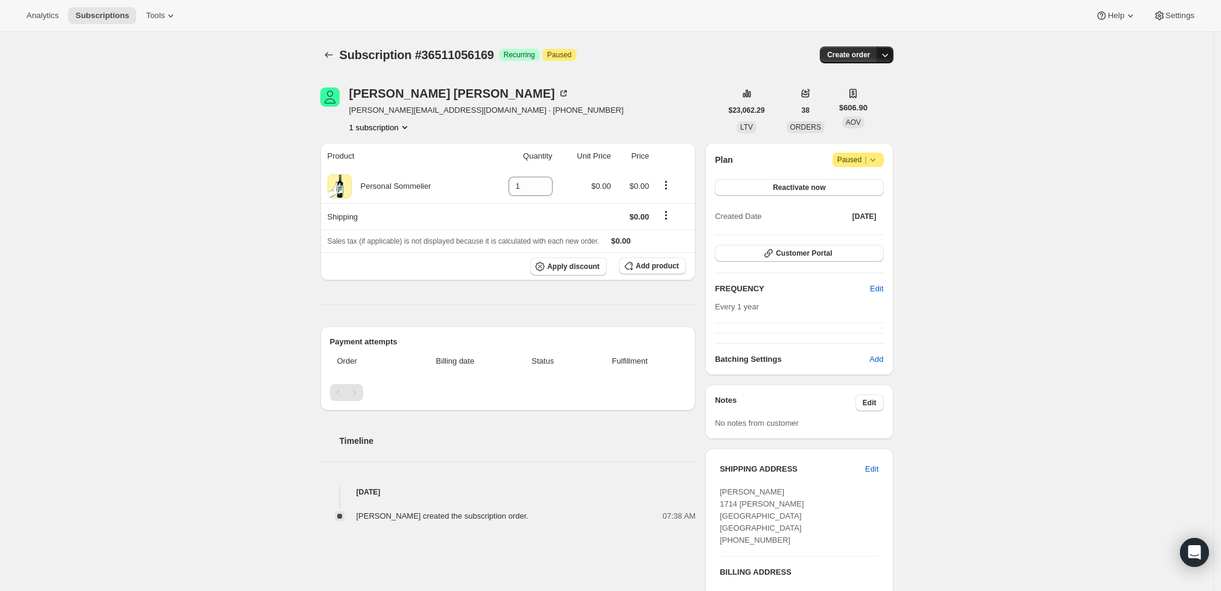
click at [890, 51] on icon "button" at bounding box center [885, 55] width 12 height 12
click at [870, 97] on span "Create custom one-time order" at bounding box center [838, 99] width 104 height 9
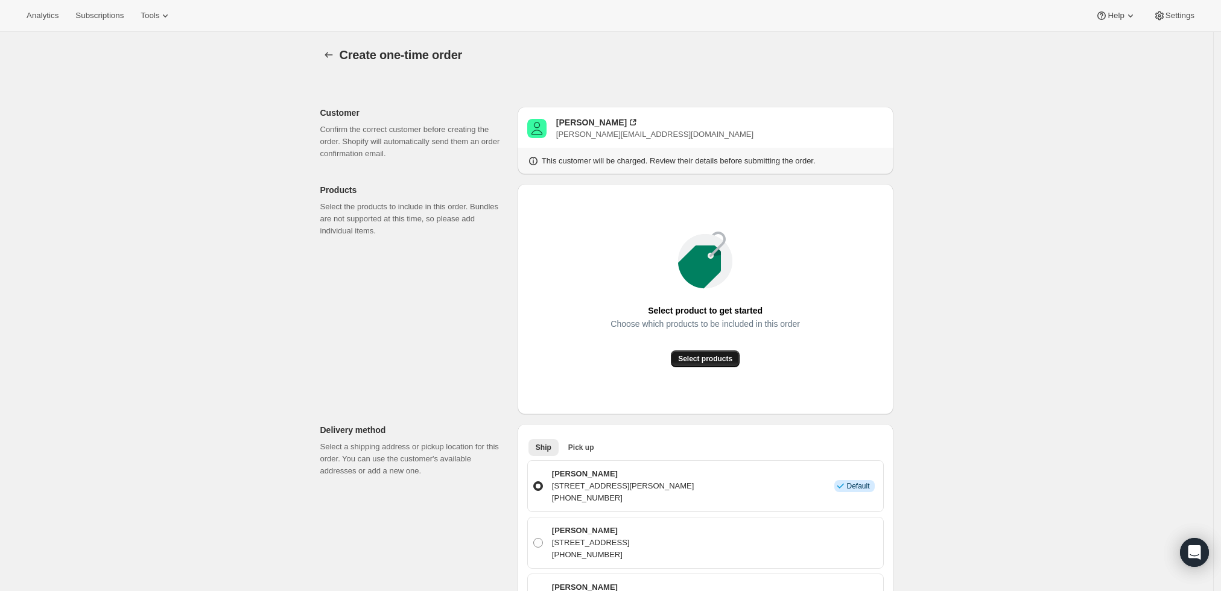
click at [719, 363] on span "Select products" at bounding box center [705, 359] width 54 height 10
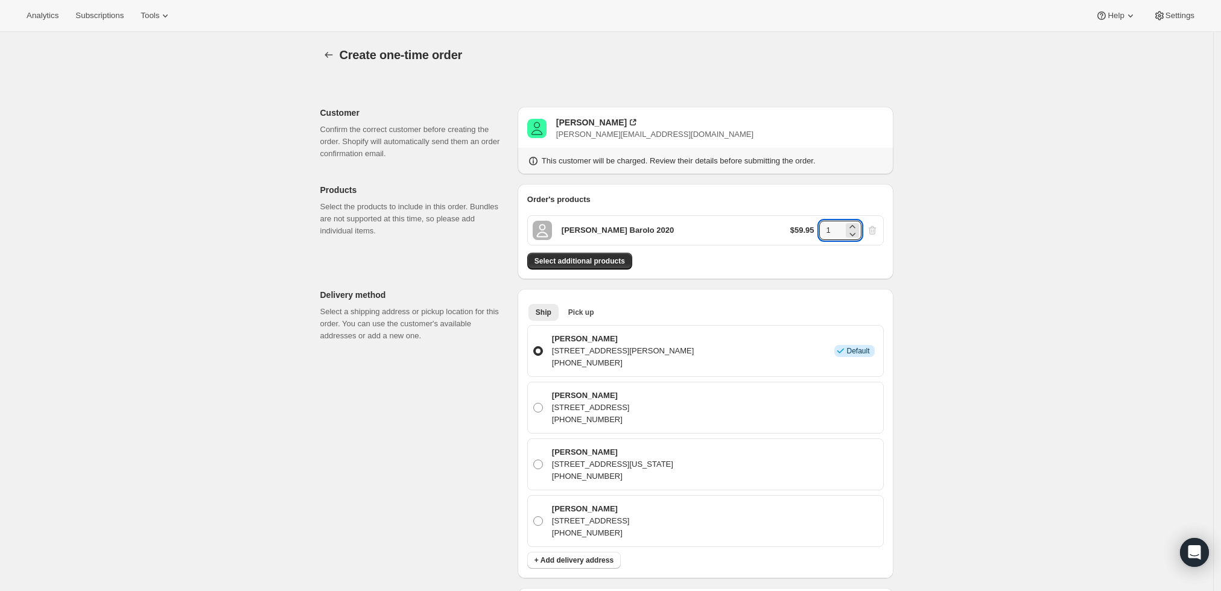
drag, startPoint x: 839, startPoint y: 229, endPoint x: 782, endPoint y: 224, distance: 57.6
click at [782, 224] on div "Roberto Voerzio Barolo 2020 $59.95 1" at bounding box center [705, 230] width 357 height 30
type input "6"
click at [1096, 255] on div "Create one-time order. This page is ready Create one-time order Customer Confir…" at bounding box center [606, 541] width 1213 height 1019
click at [600, 270] on div "Order's products [PERSON_NAME] Barolo 2020 $59.95 6 Select additional products" at bounding box center [706, 231] width 376 height 95
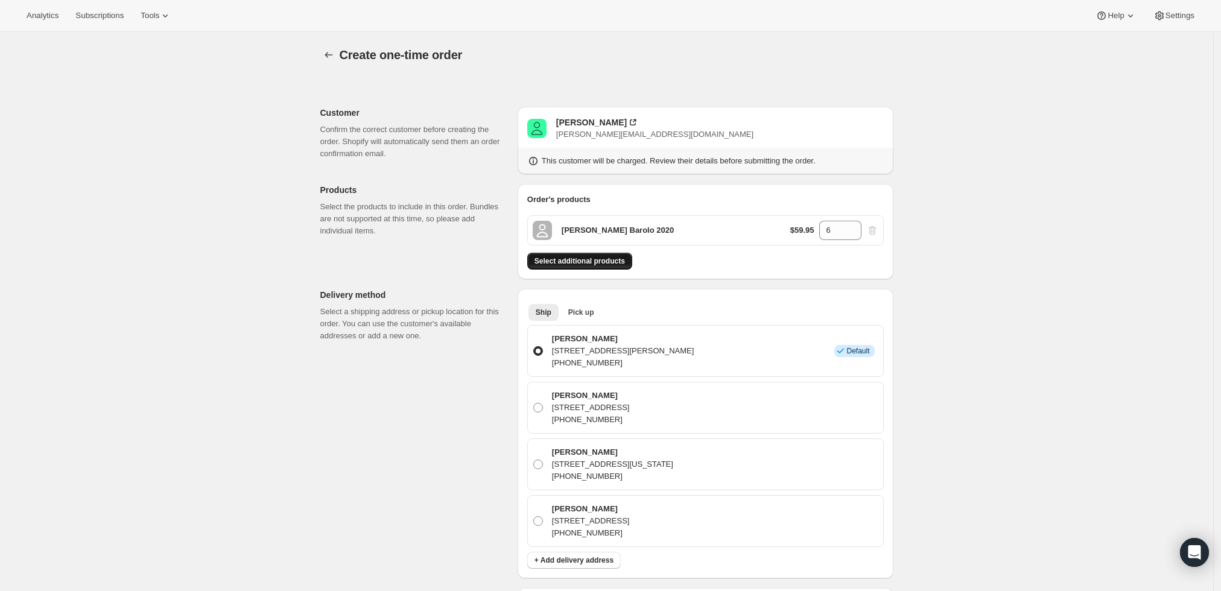
click at [599, 259] on span "Select additional products" at bounding box center [580, 261] width 91 height 10
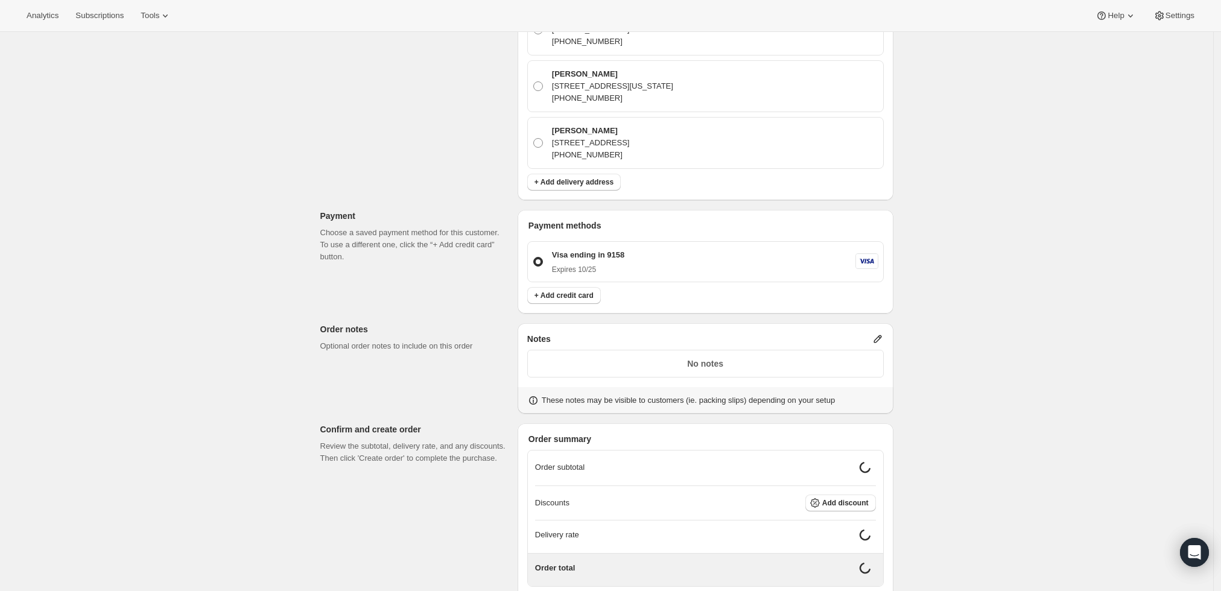
scroll to position [469, 0]
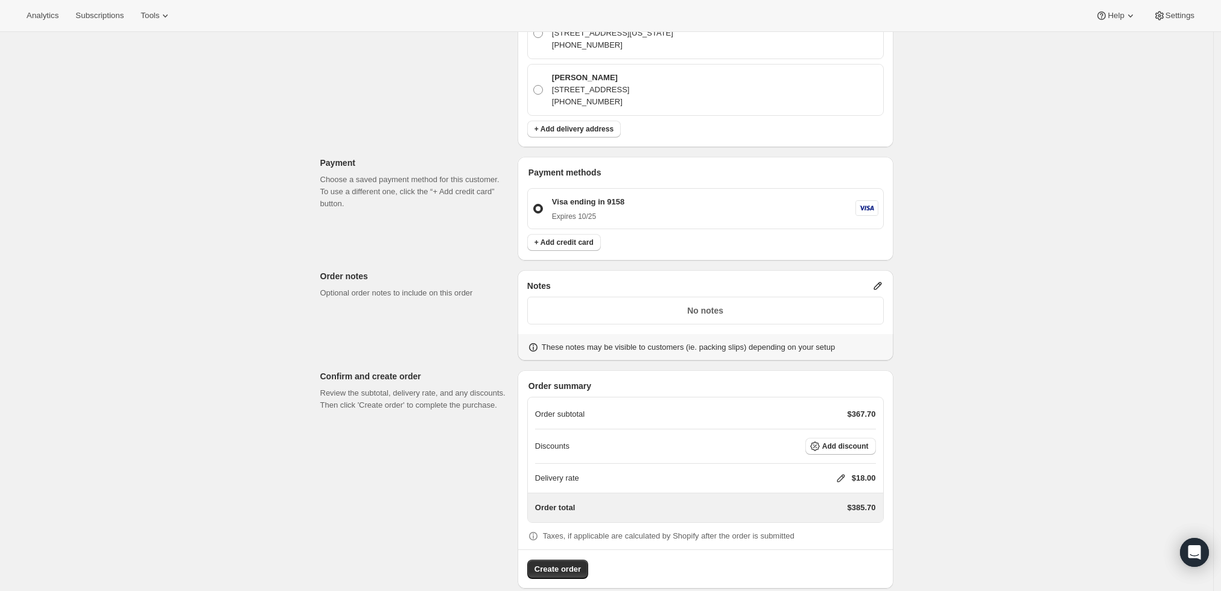
click at [838, 474] on icon at bounding box center [841, 478] width 12 height 12
click at [802, 523] on input "0" at bounding box center [847, 522] width 109 height 19
type input "0"
click at [838, 549] on span "Save" at bounding box center [838, 550] width 17 height 10
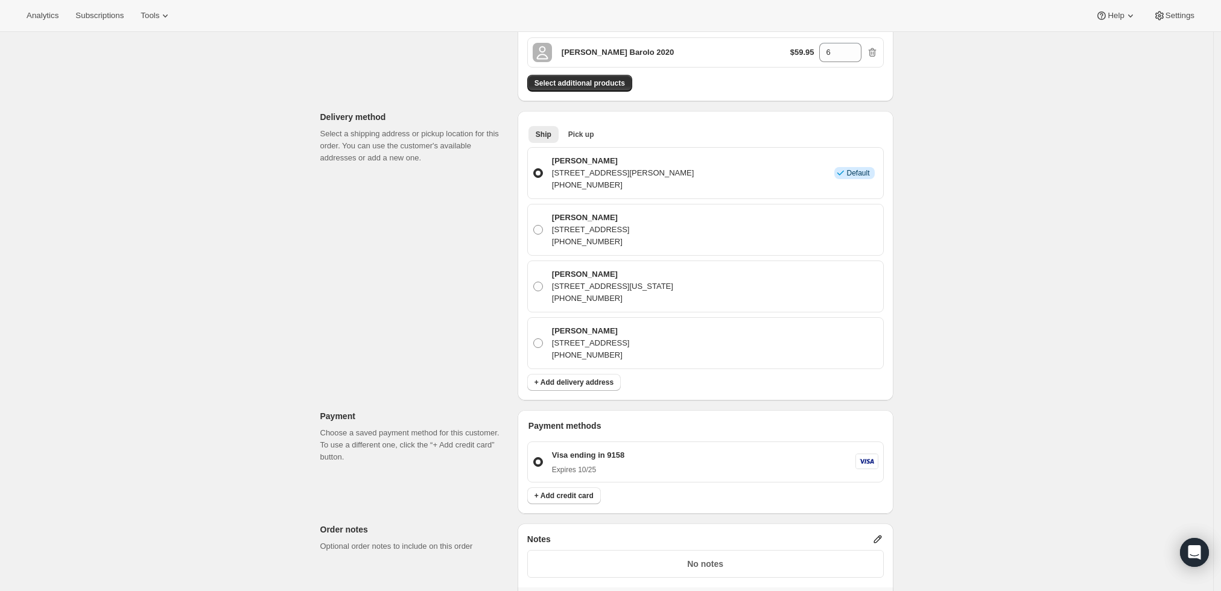
scroll to position [483, 0]
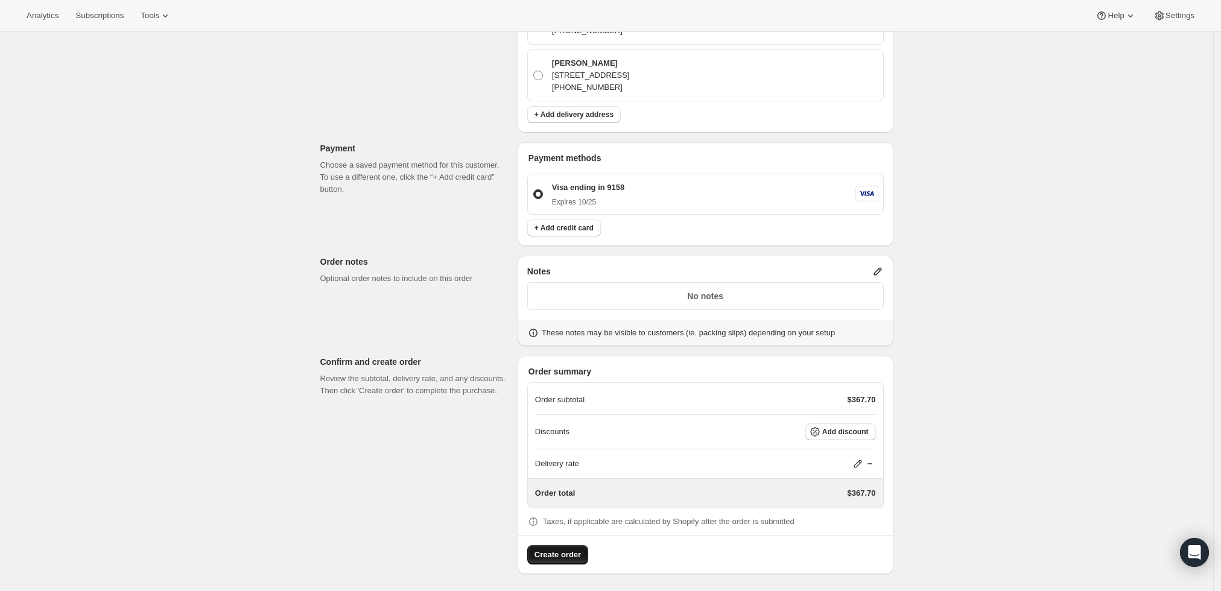
click at [545, 553] on span "Create order" at bounding box center [558, 555] width 46 height 12
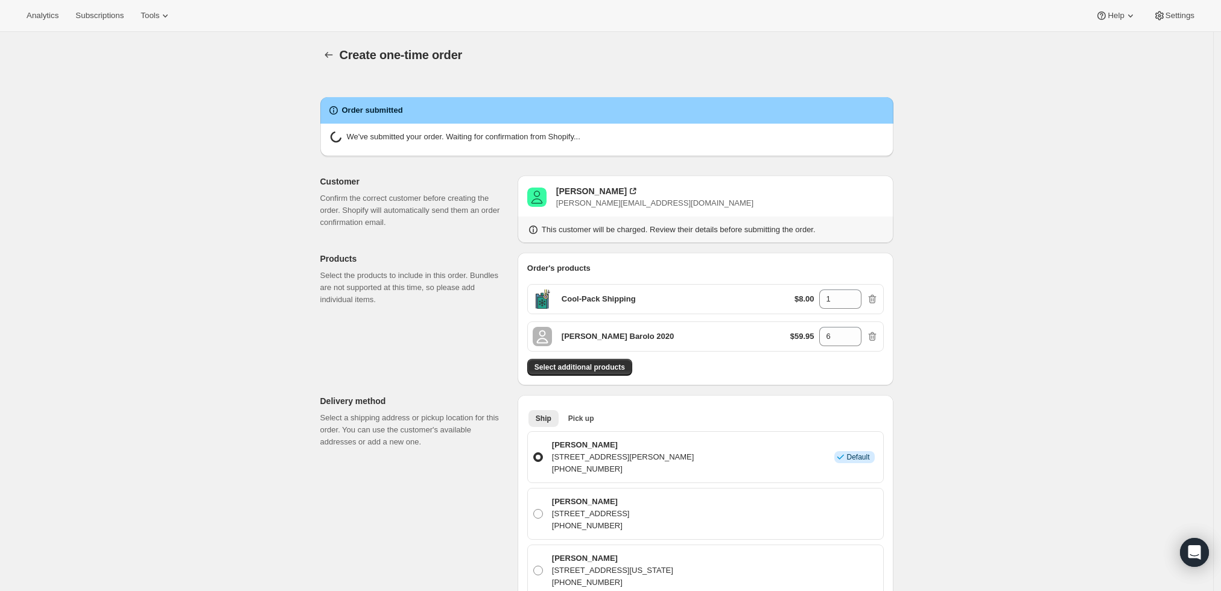
radio input "true"
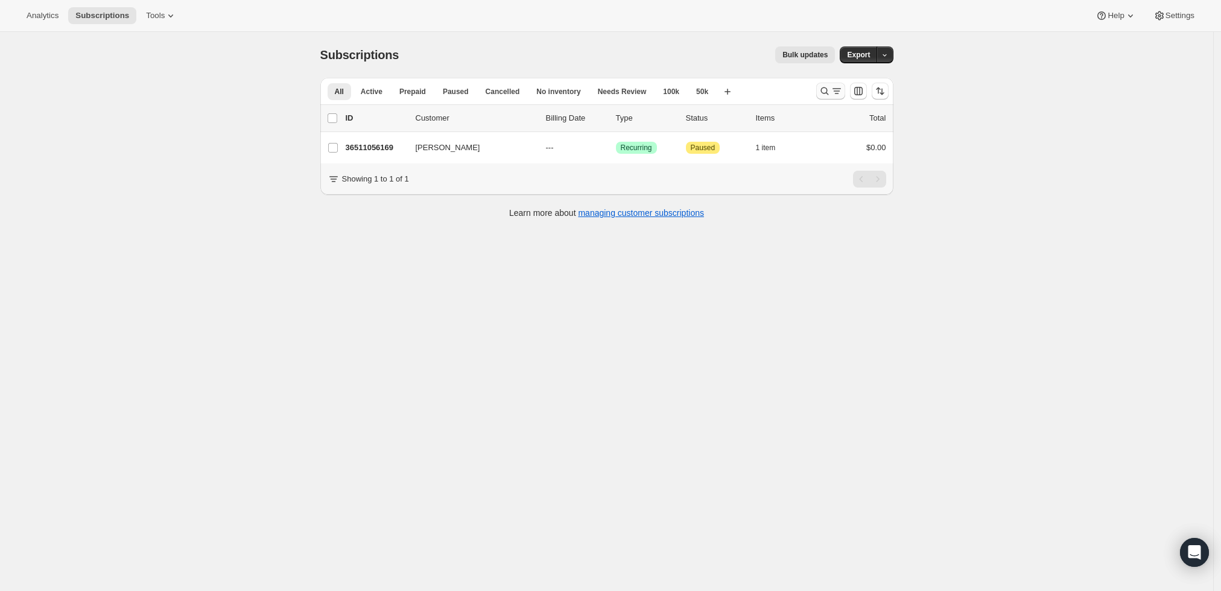
click at [821, 95] on icon "Search and filter results" at bounding box center [825, 91] width 12 height 12
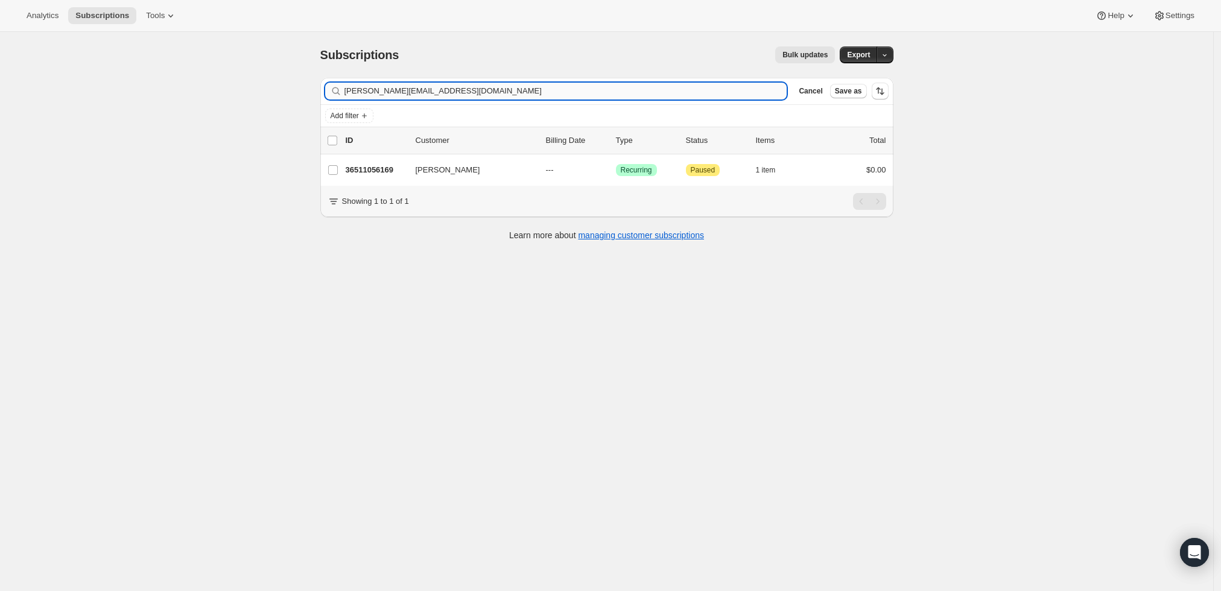
click at [477, 96] on input "[PERSON_NAME][EMAIL_ADDRESS][DOMAIN_NAME]" at bounding box center [566, 91] width 443 height 17
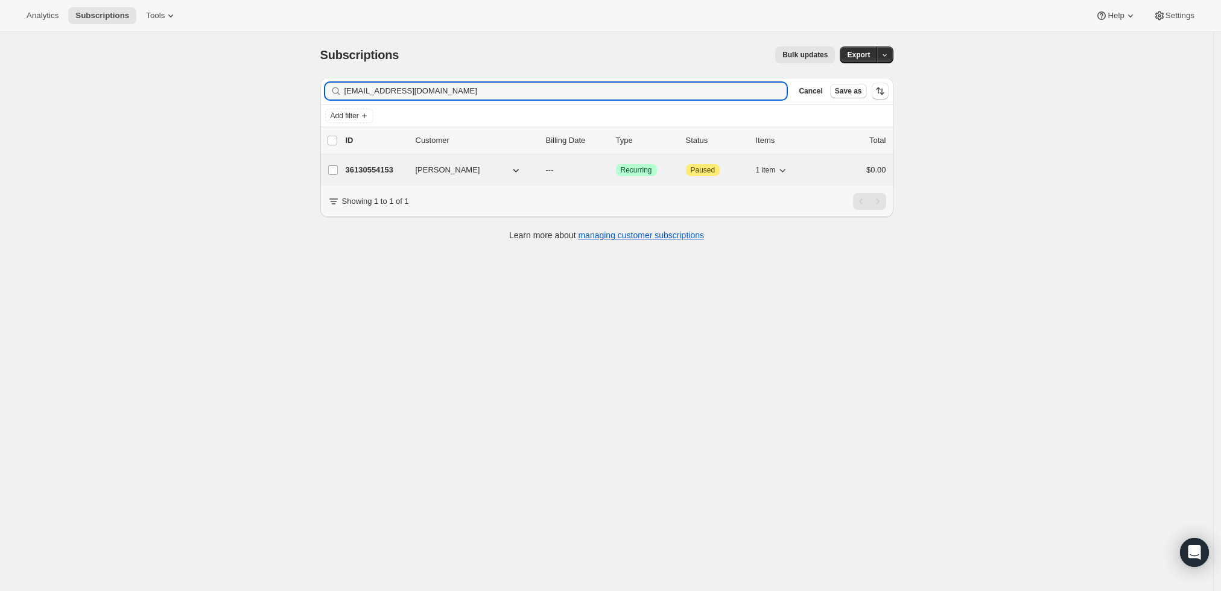
type input "[EMAIL_ADDRESS][DOMAIN_NAME]"
click at [372, 168] on p "36130554153" at bounding box center [376, 170] width 60 height 12
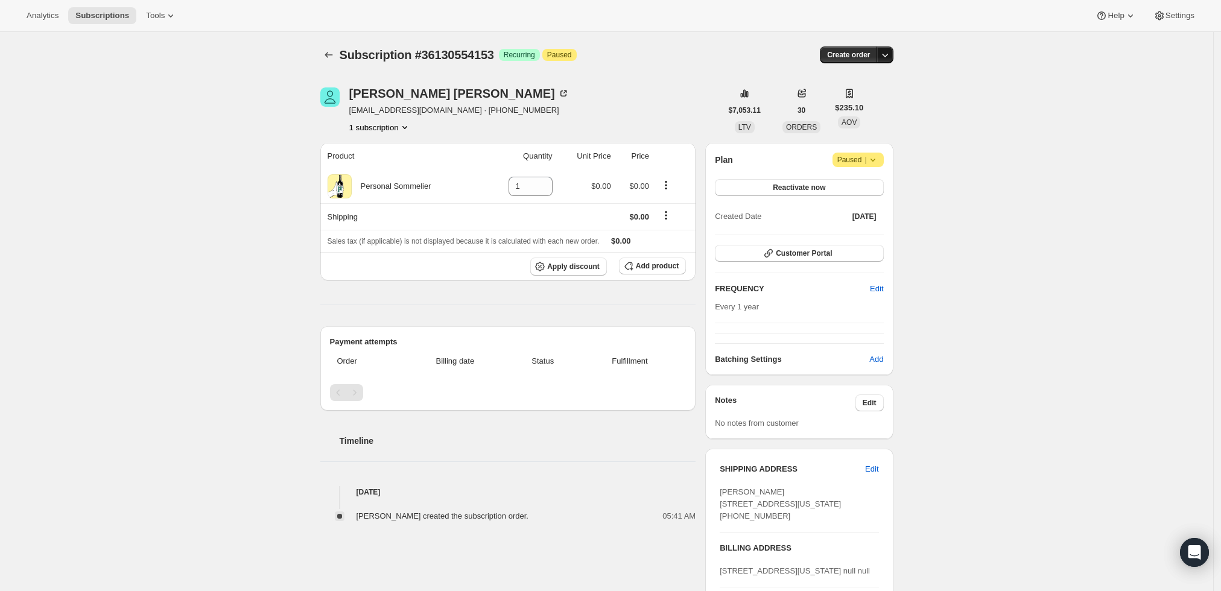
click at [888, 56] on icon "button" at bounding box center [885, 55] width 12 height 12
click at [870, 104] on span "Create custom one-time order" at bounding box center [838, 99] width 104 height 9
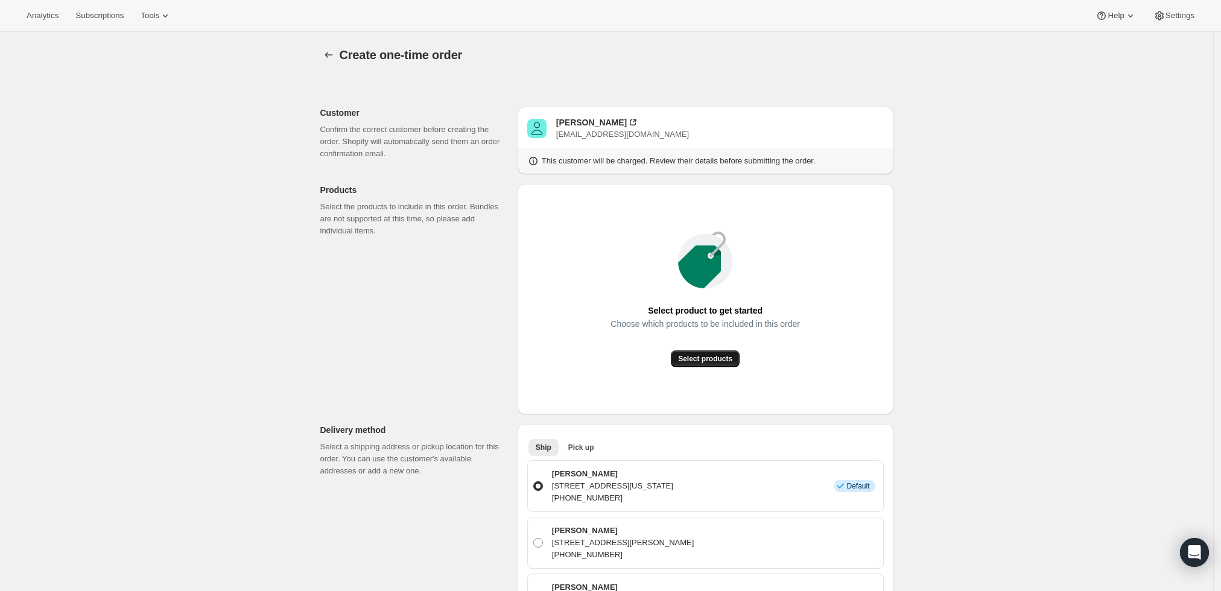
click at [715, 367] on button "Select products" at bounding box center [705, 359] width 69 height 17
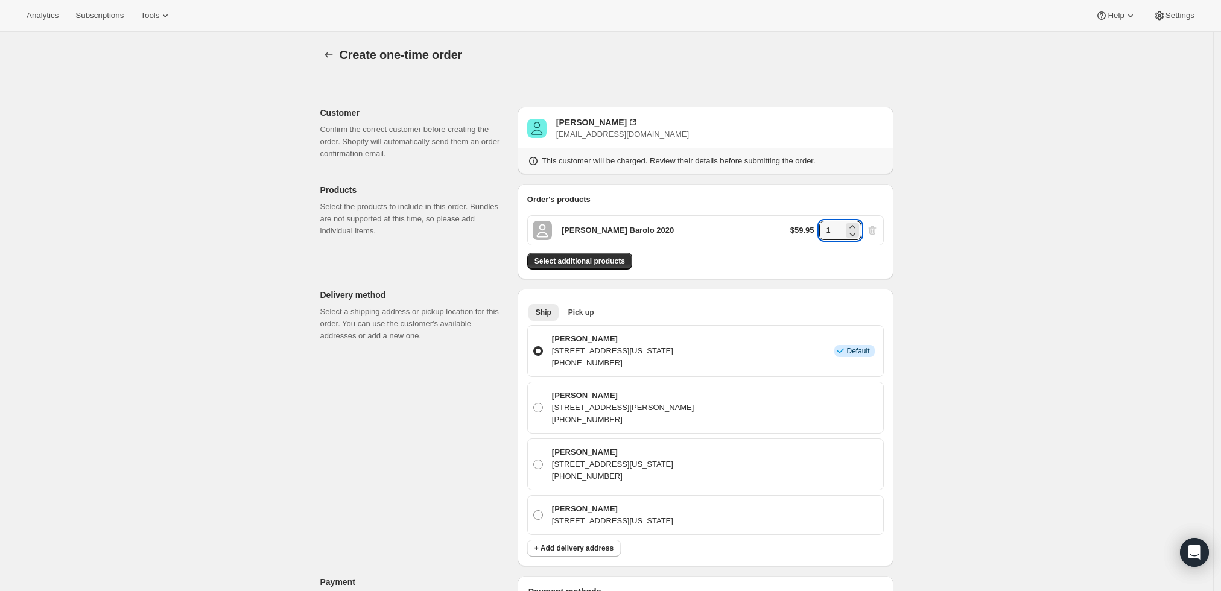
drag, startPoint x: 837, startPoint y: 230, endPoint x: 767, endPoint y: 229, distance: 70.0
click at [767, 229] on div "[PERSON_NAME] Barolo 2020 $59.95 1" at bounding box center [705, 230] width 357 height 30
type input "2"
click at [1008, 240] on div "Create one-time order. This page is ready Create one-time order Customer Confir…" at bounding box center [606, 535] width 1213 height 1006
click at [614, 258] on span "Select additional products" at bounding box center [580, 261] width 91 height 10
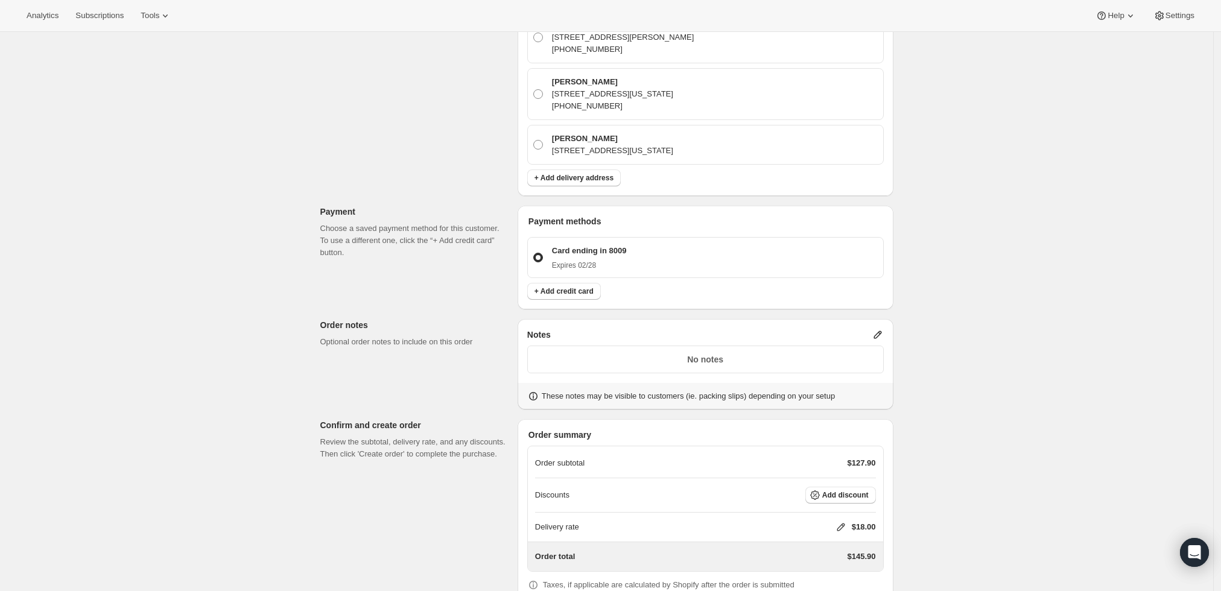
scroll to position [472, 0]
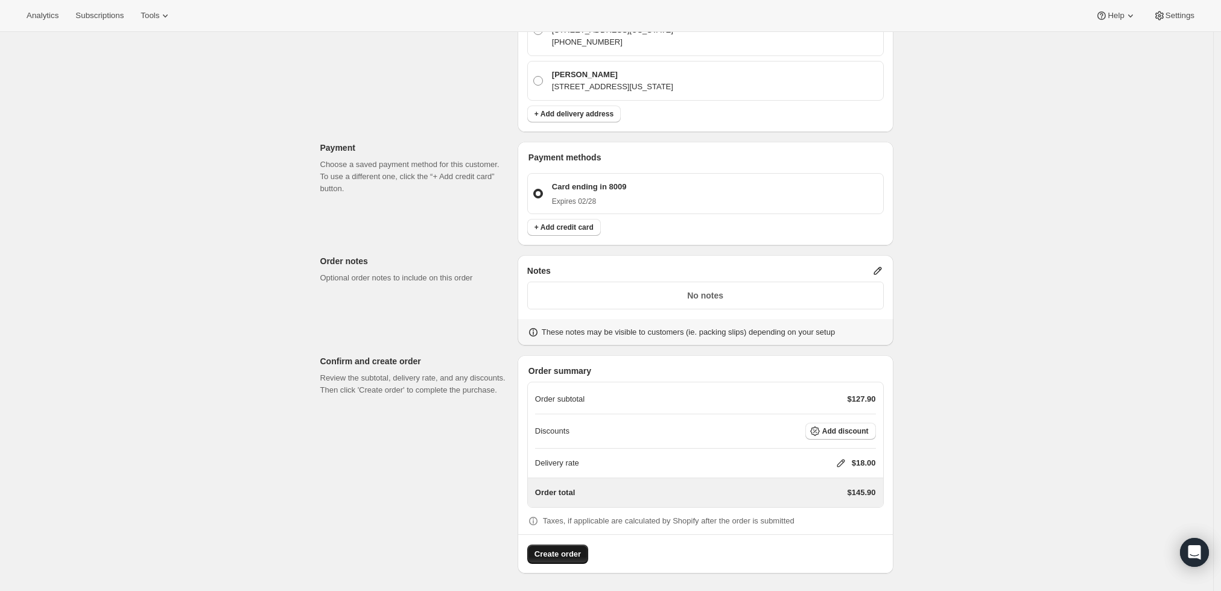
click at [552, 550] on span "Create order" at bounding box center [558, 555] width 46 height 12
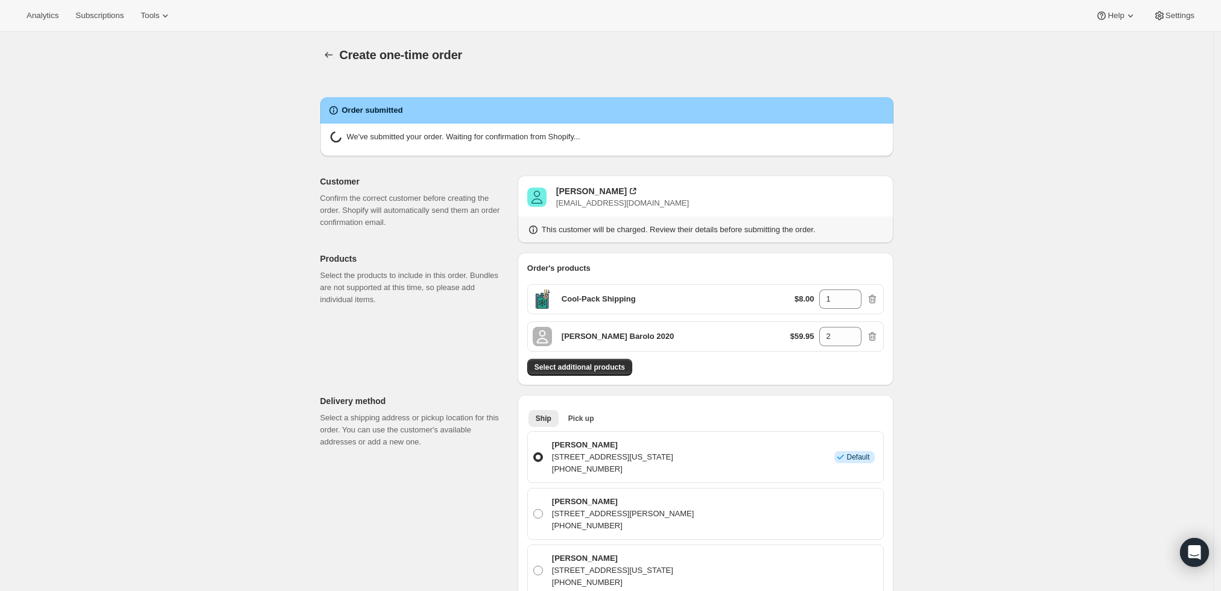
radio input "true"
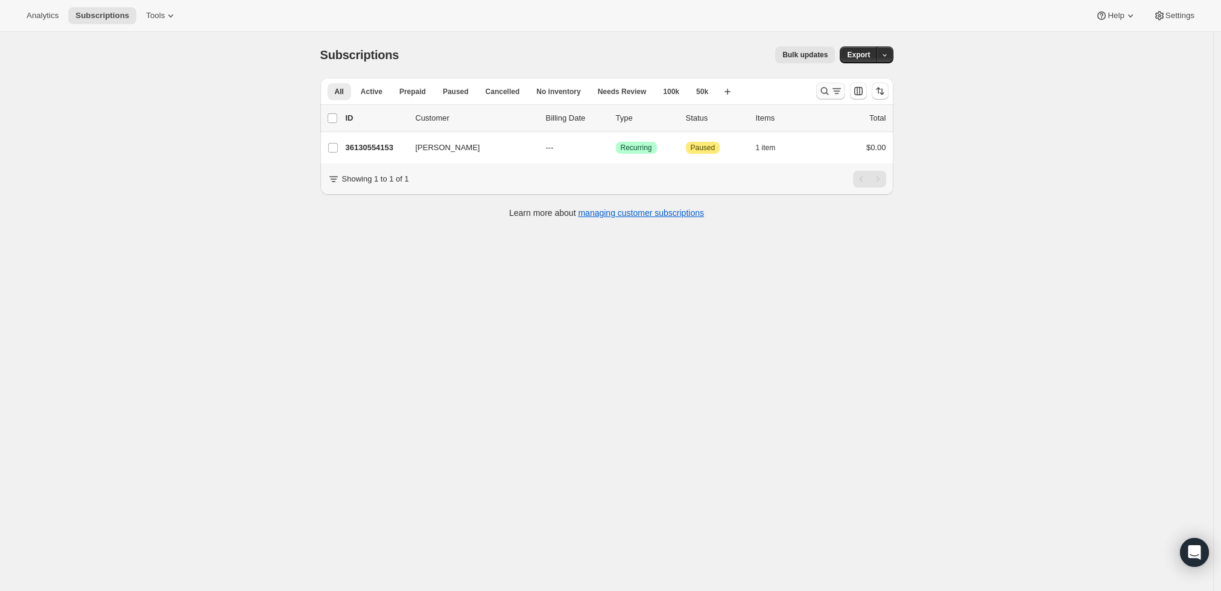
click at [828, 87] on icon "Search and filter results" at bounding box center [825, 91] width 12 height 12
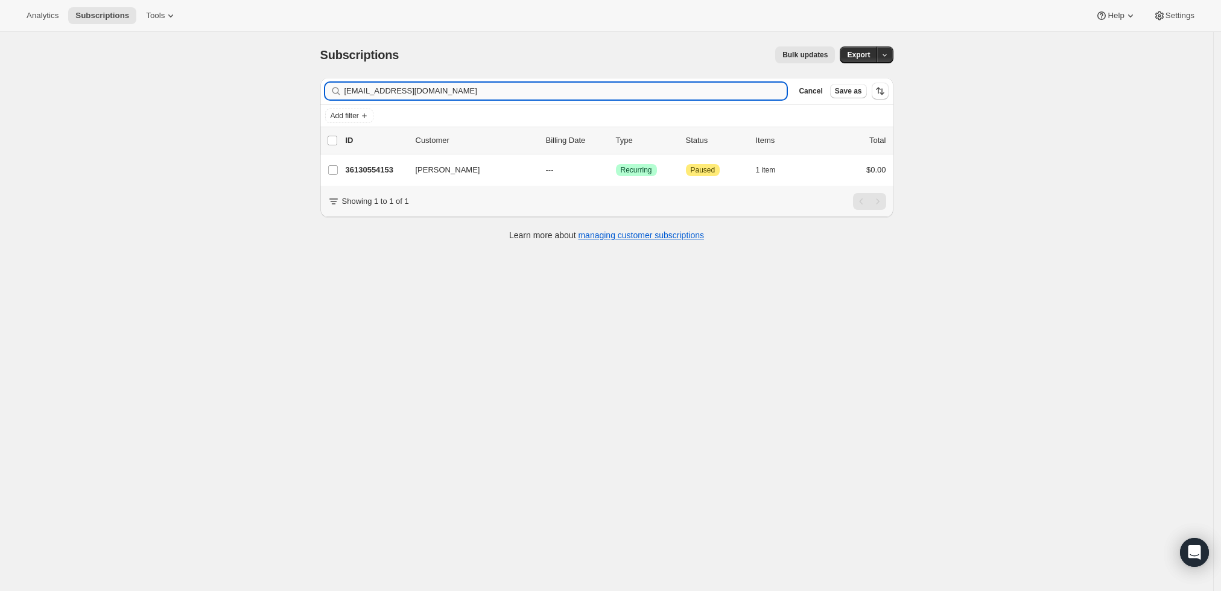
click at [480, 95] on input "morganbuksbaum@mac.com" at bounding box center [566, 91] width 443 height 17
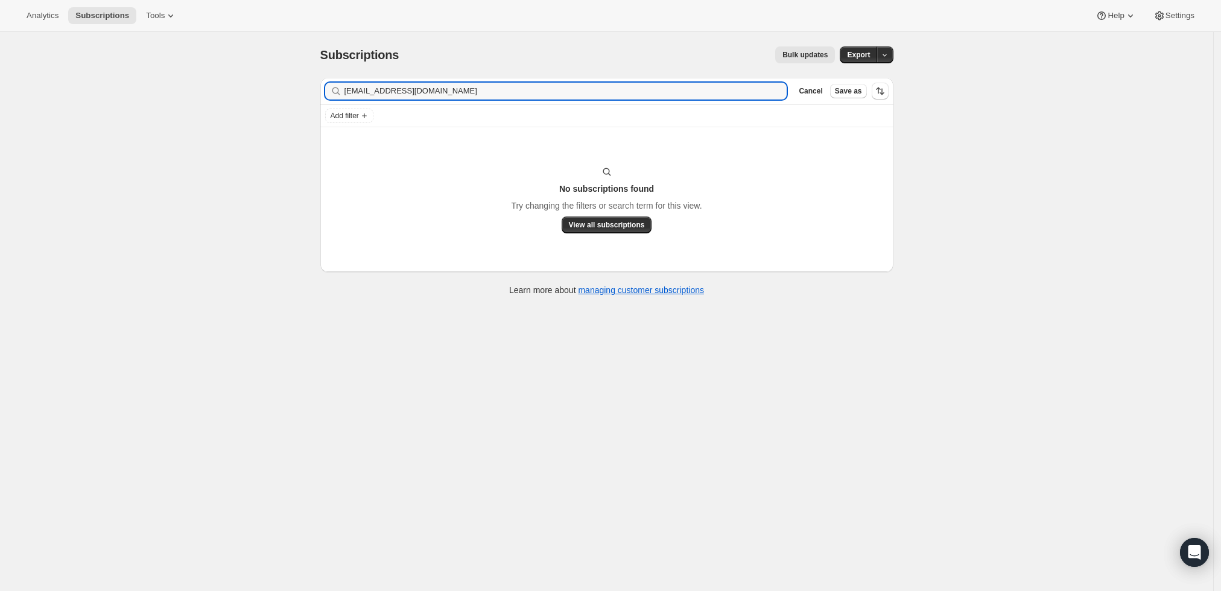
type input "mferrucci@tesoroclub.com"
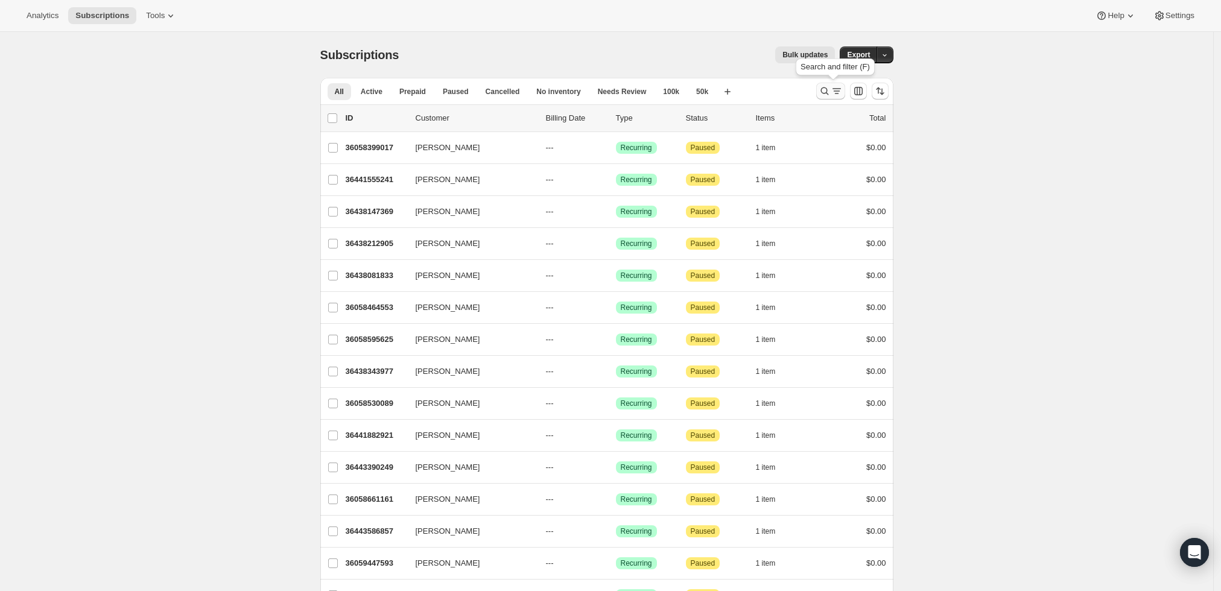
click at [830, 83] on button "Search and filter results" at bounding box center [830, 91] width 29 height 17
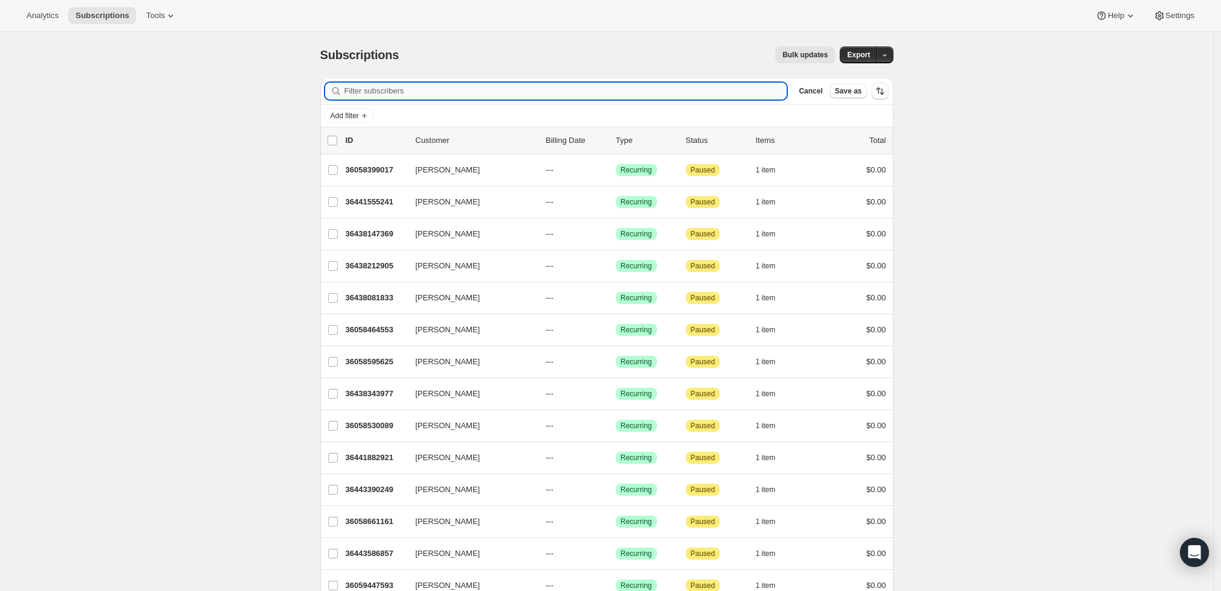
click at [584, 83] on input "Filter subscribers" at bounding box center [566, 91] width 443 height 17
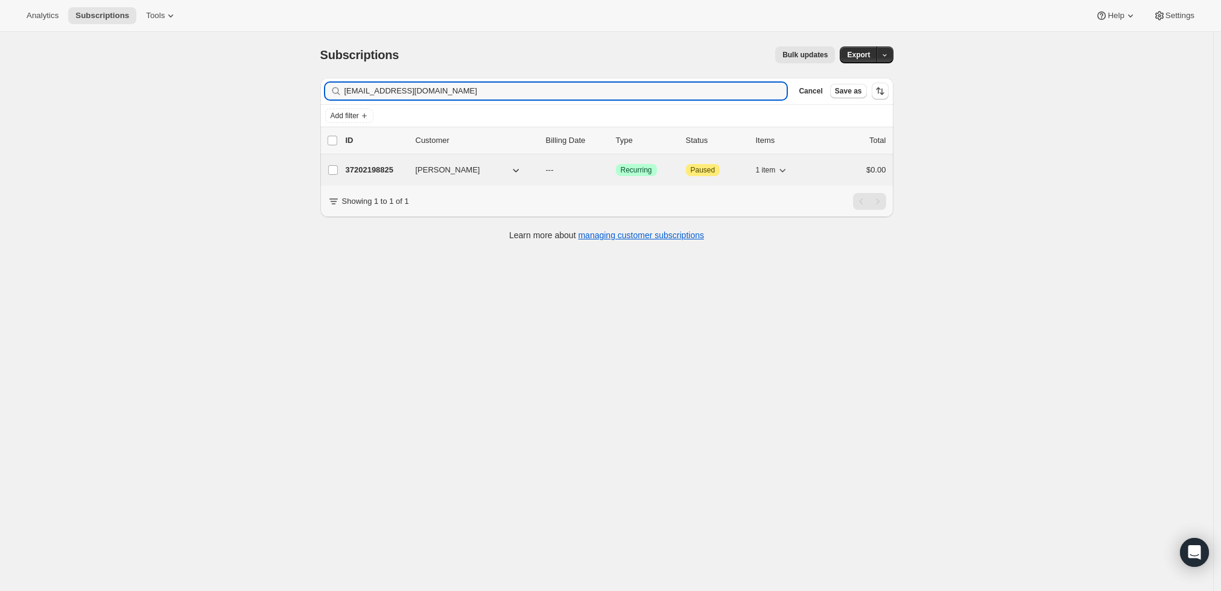
type input "capopriolo@gmail.com"
click at [453, 168] on span "Michael Ferrucci" at bounding box center [448, 170] width 65 height 12
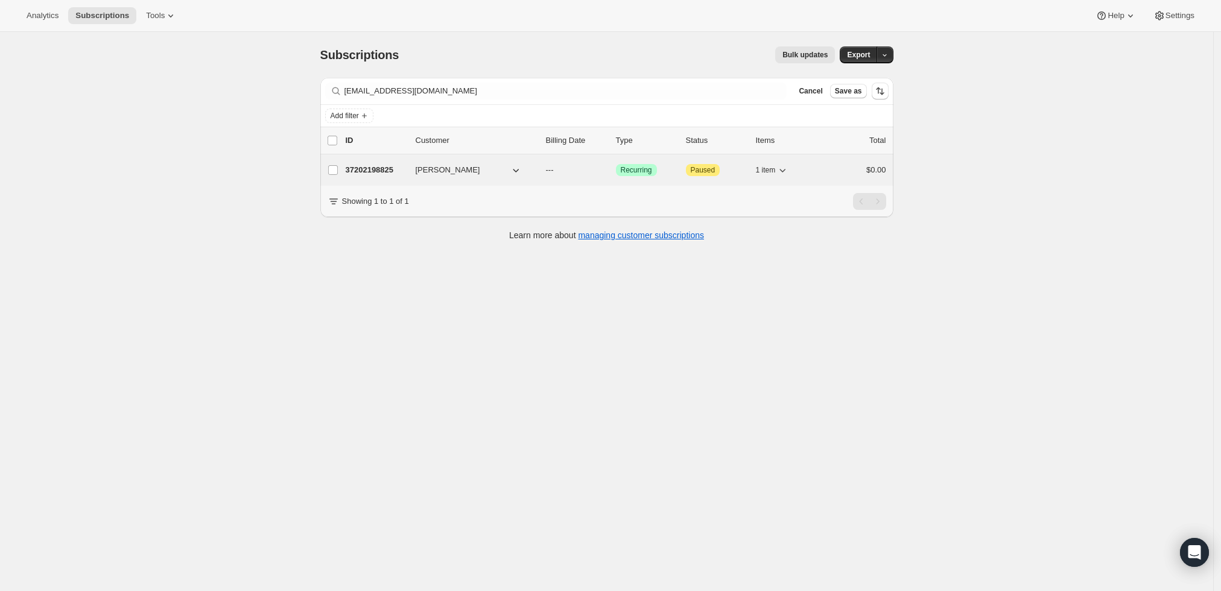
click at [382, 167] on p "37202198825" at bounding box center [376, 170] width 60 height 12
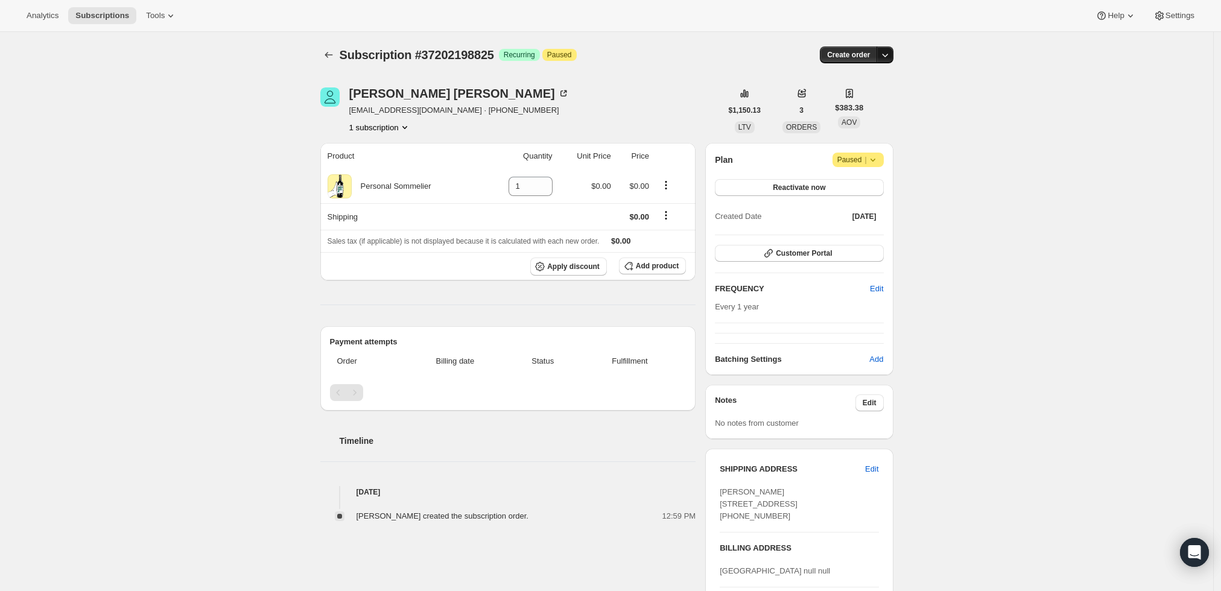
click at [883, 51] on icon "button" at bounding box center [885, 55] width 12 height 12
click at [859, 98] on span "Create custom one-time order" at bounding box center [838, 99] width 104 height 9
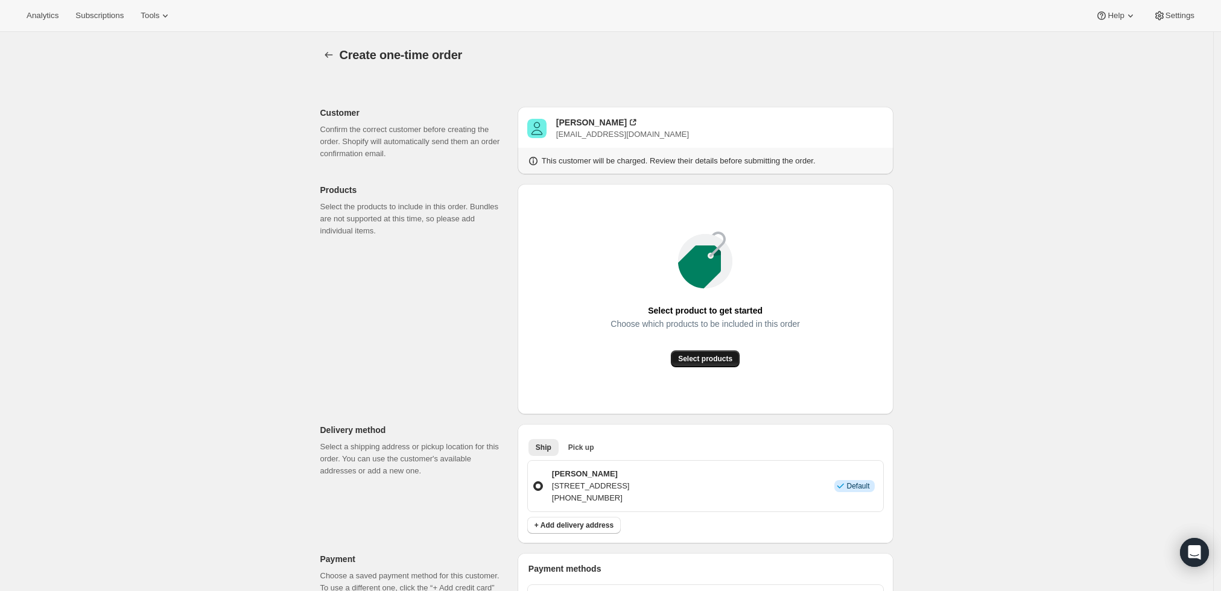
click at [711, 361] on span "Select products" at bounding box center [705, 359] width 54 height 10
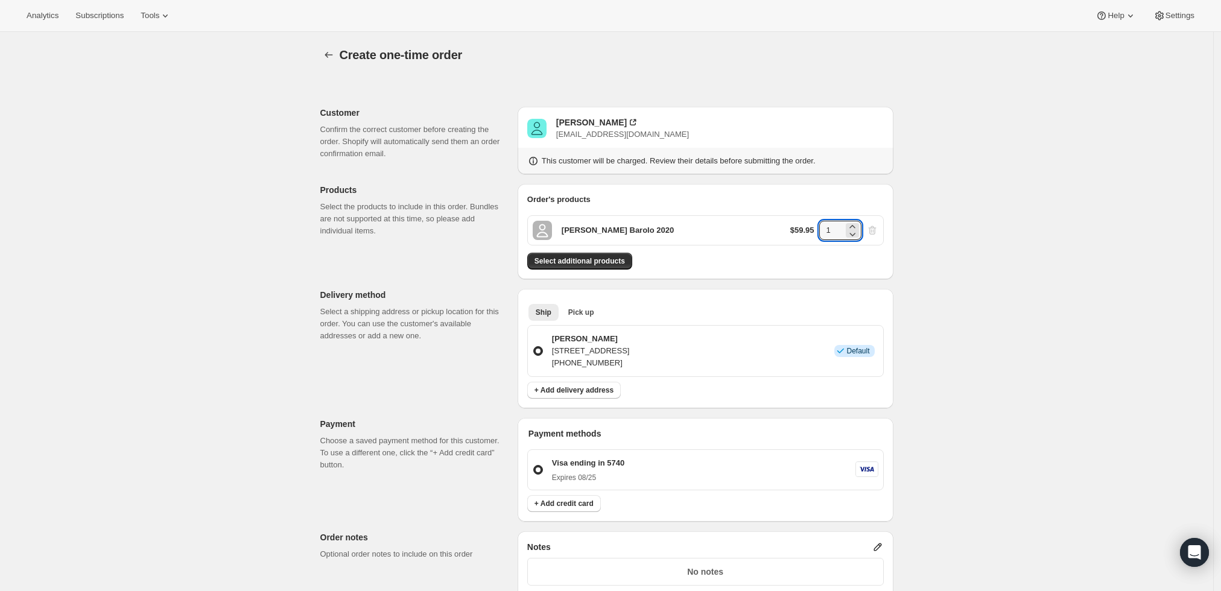
drag, startPoint x: 841, startPoint y: 231, endPoint x: 797, endPoint y: 234, distance: 44.2
click at [797, 232] on div "$59.95 1" at bounding box center [834, 230] width 88 height 19
type input "3"
click at [1030, 237] on div "Create one-time order. This page is ready Create one-time order Customer Confir…" at bounding box center [606, 456] width 1213 height 848
click at [617, 266] on button "Select additional products" at bounding box center [579, 261] width 105 height 17
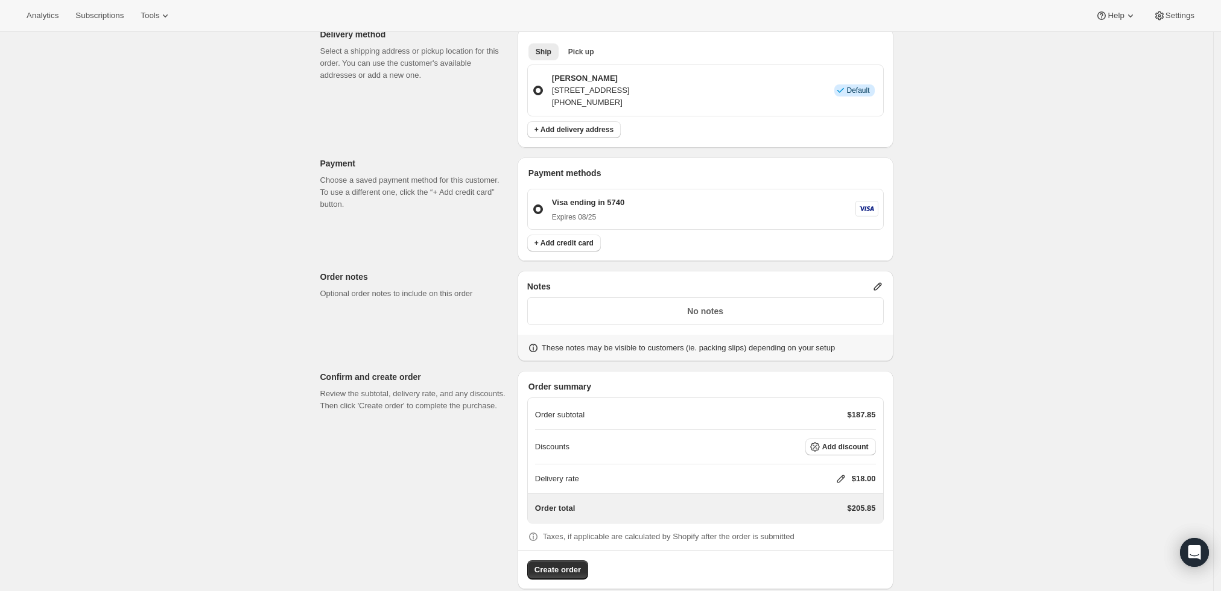
scroll to position [314, 0]
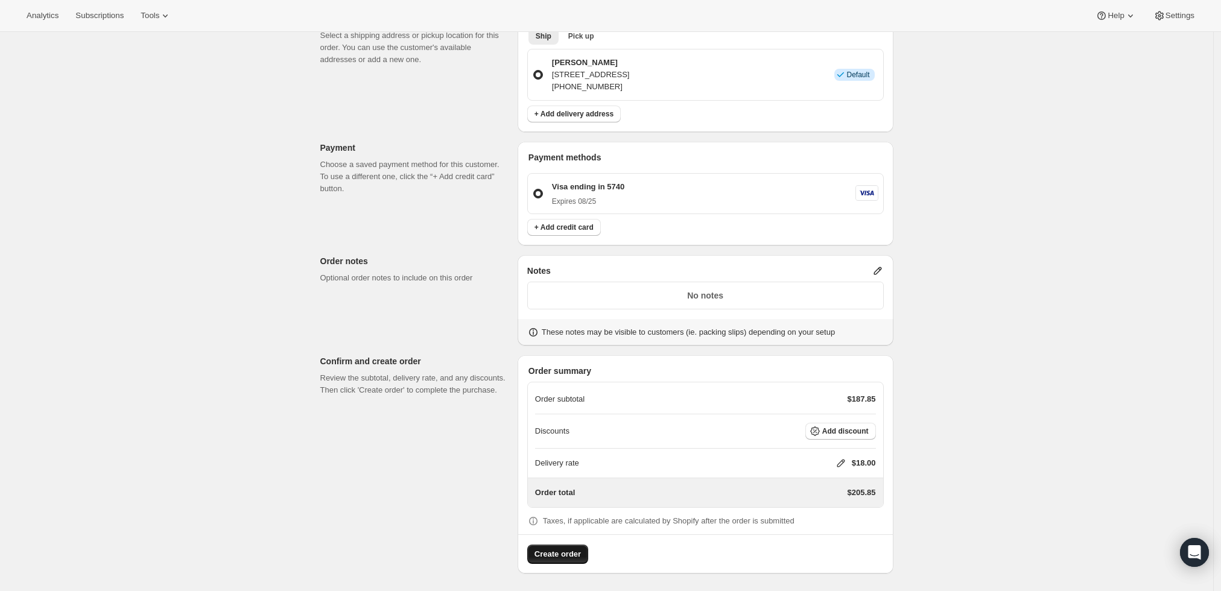
click at [562, 558] on span "Create order" at bounding box center [558, 555] width 46 height 12
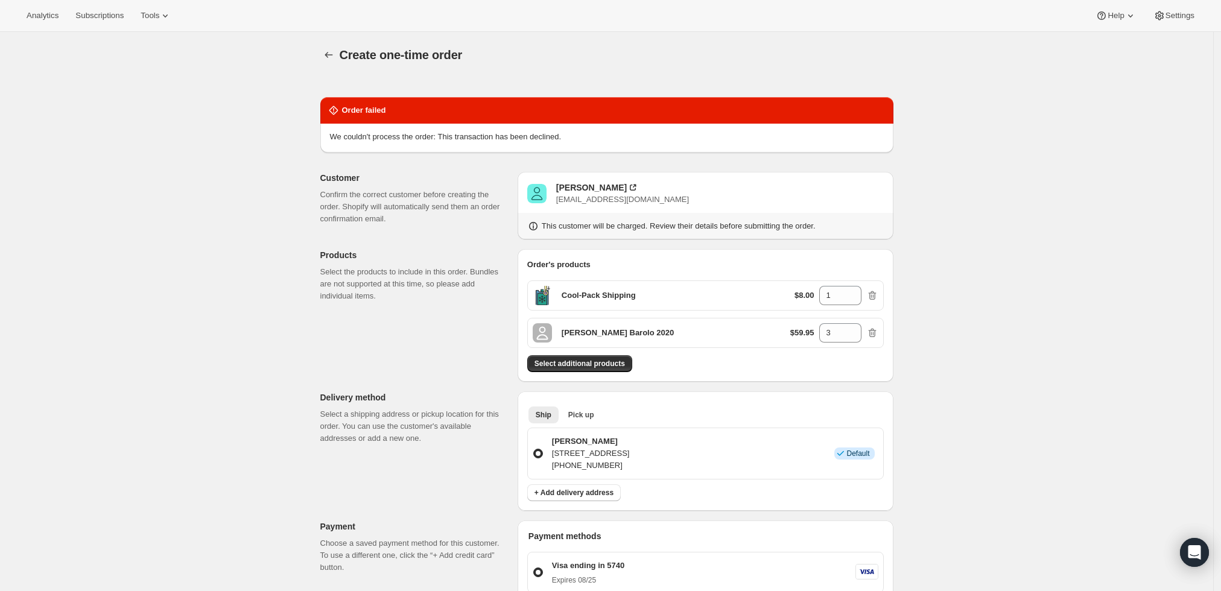
click at [585, 195] on span "capopriolo@gmail.com" at bounding box center [622, 199] width 133 height 9
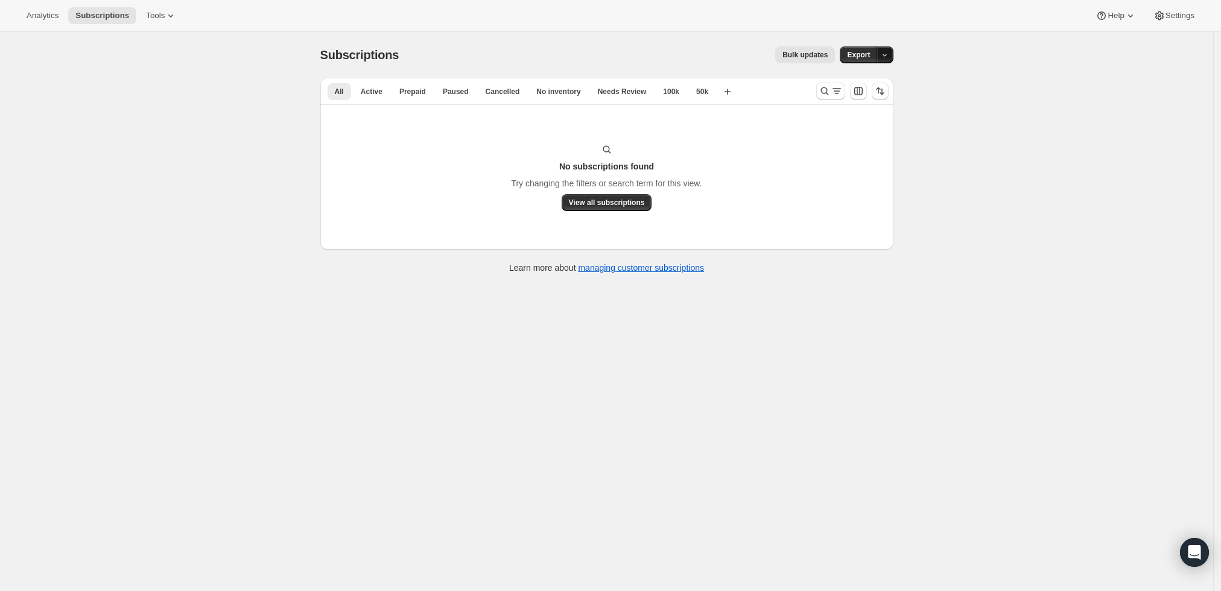
click at [889, 56] on icon "button" at bounding box center [885, 55] width 8 height 8
click at [953, 82] on div "Subscriptions. This page is ready Subscriptions Bulk updates More actions Bulk …" at bounding box center [606, 327] width 1213 height 591
click at [835, 98] on button "Search and filter results" at bounding box center [830, 91] width 29 height 17
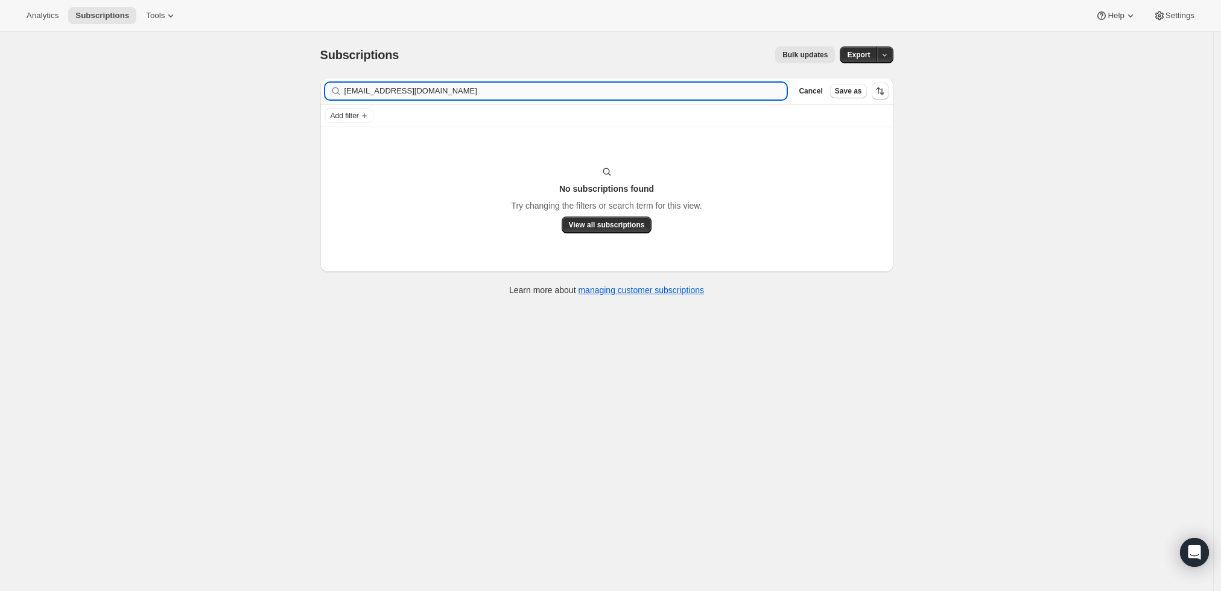
click at [758, 93] on input "[EMAIL_ADDRESS][DOMAIN_NAME]" at bounding box center [566, 91] width 443 height 17
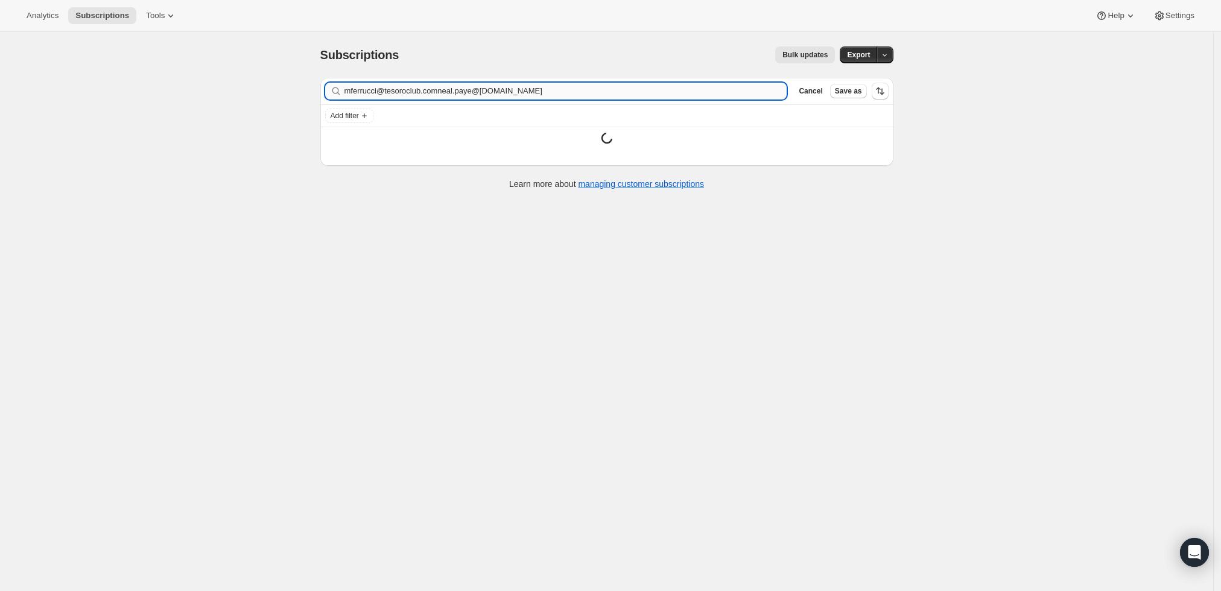
click at [754, 92] on input "mferrucci@tesoroclub.comneal.paye@[DOMAIN_NAME]" at bounding box center [566, 91] width 443 height 17
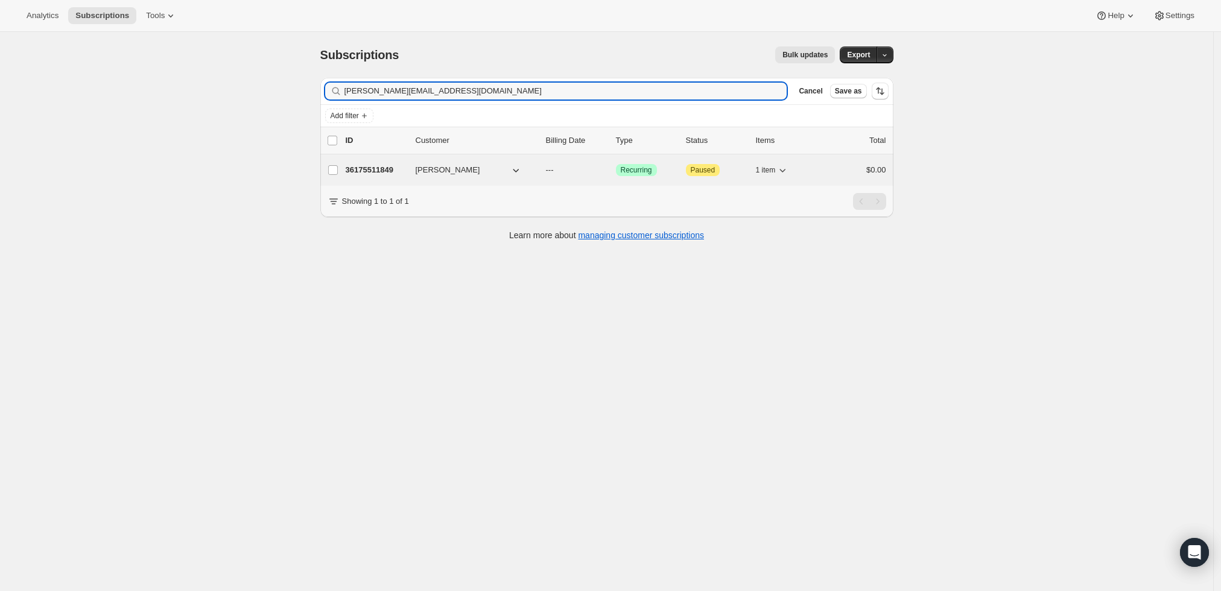
type input "[PERSON_NAME][EMAIL_ADDRESS][DOMAIN_NAME]"
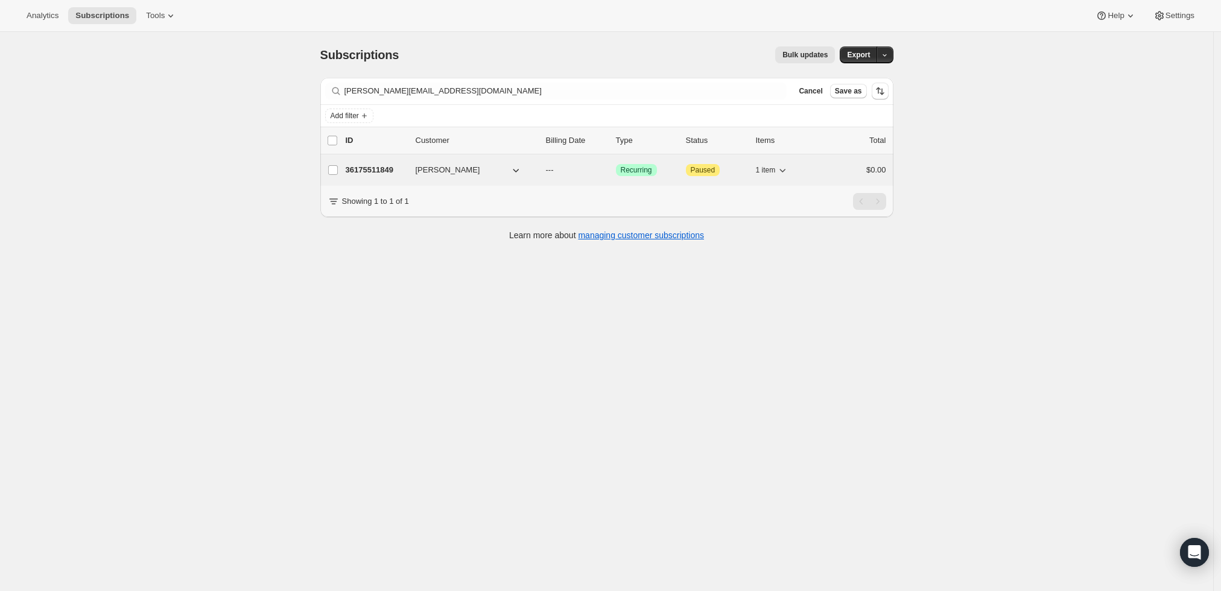
click at [371, 173] on p "36175511849" at bounding box center [376, 170] width 60 height 12
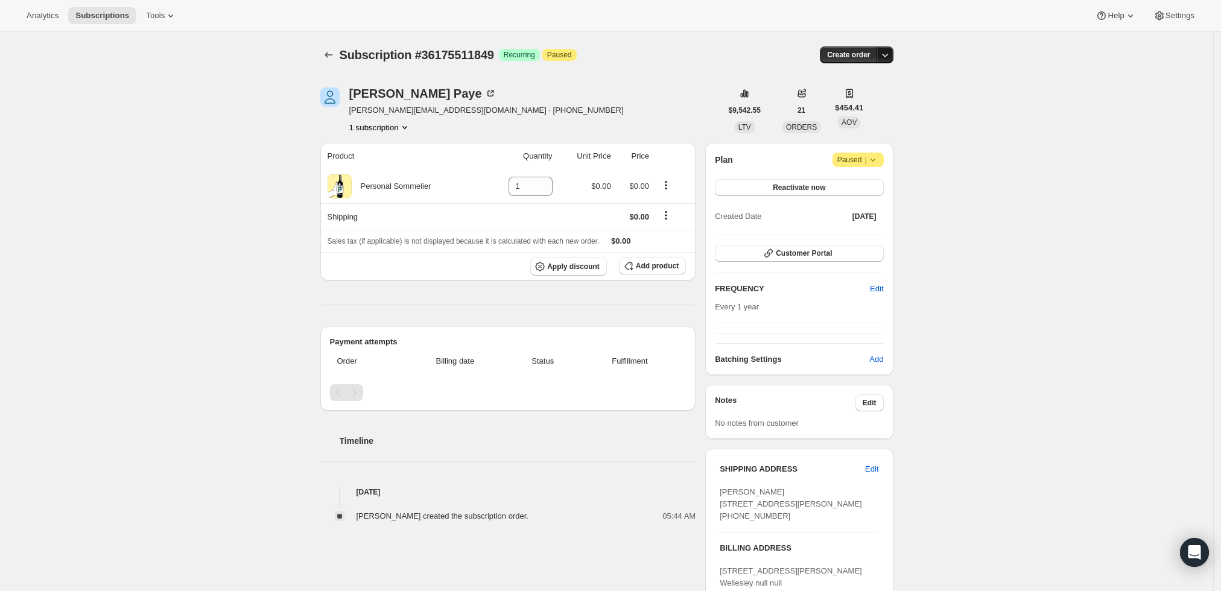
click at [886, 49] on icon "button" at bounding box center [885, 55] width 12 height 12
click at [853, 98] on span "Create custom one-time order" at bounding box center [838, 99] width 104 height 9
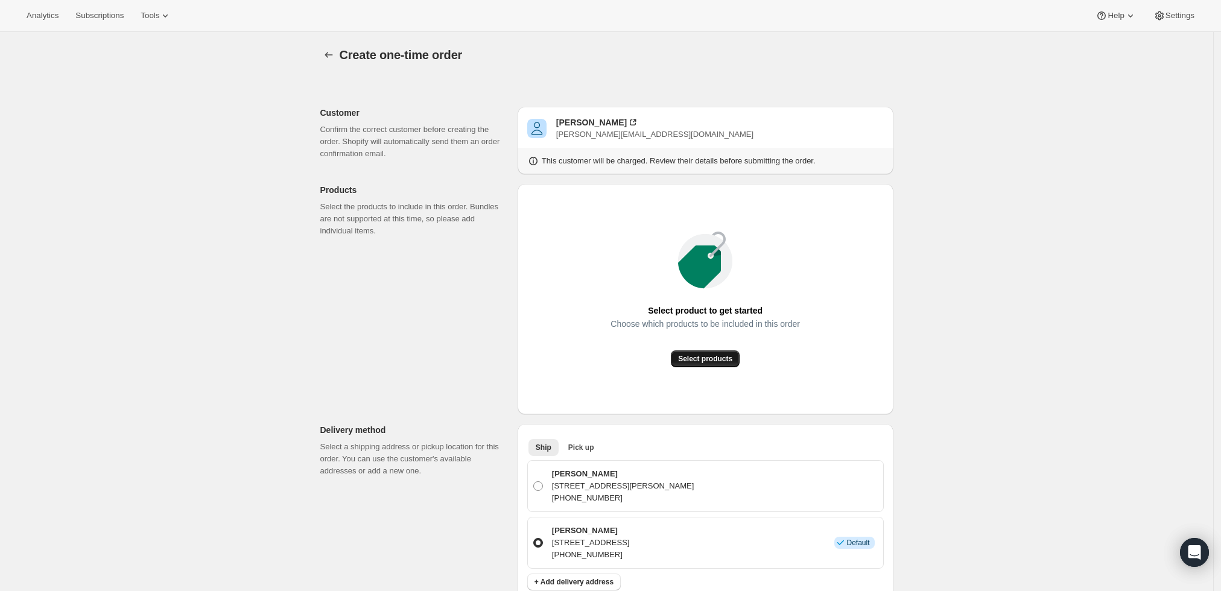
click at [709, 360] on span "Select products" at bounding box center [705, 359] width 54 height 10
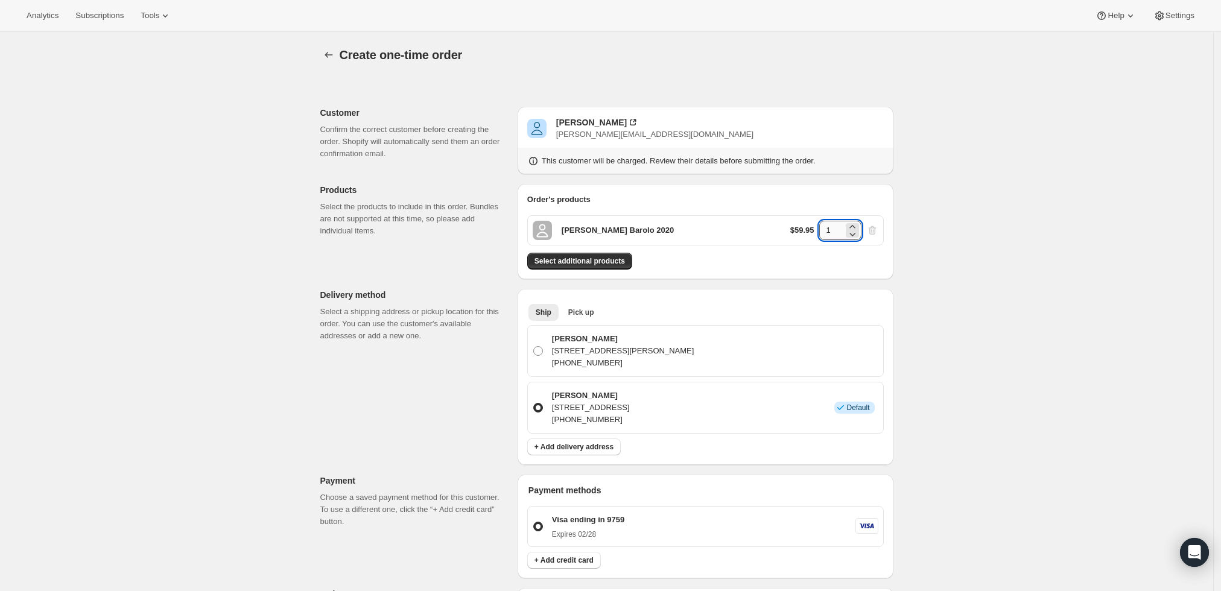
click at [836, 227] on input "1" at bounding box center [831, 230] width 24 height 19
click at [994, 227] on div "Create one-time order. This page is ready Create one-time order Customer Confir…" at bounding box center [606, 484] width 1213 height 905
drag, startPoint x: 835, startPoint y: 228, endPoint x: 827, endPoint y: 228, distance: 7.2
click at [827, 228] on input "2" at bounding box center [831, 230] width 24 height 19
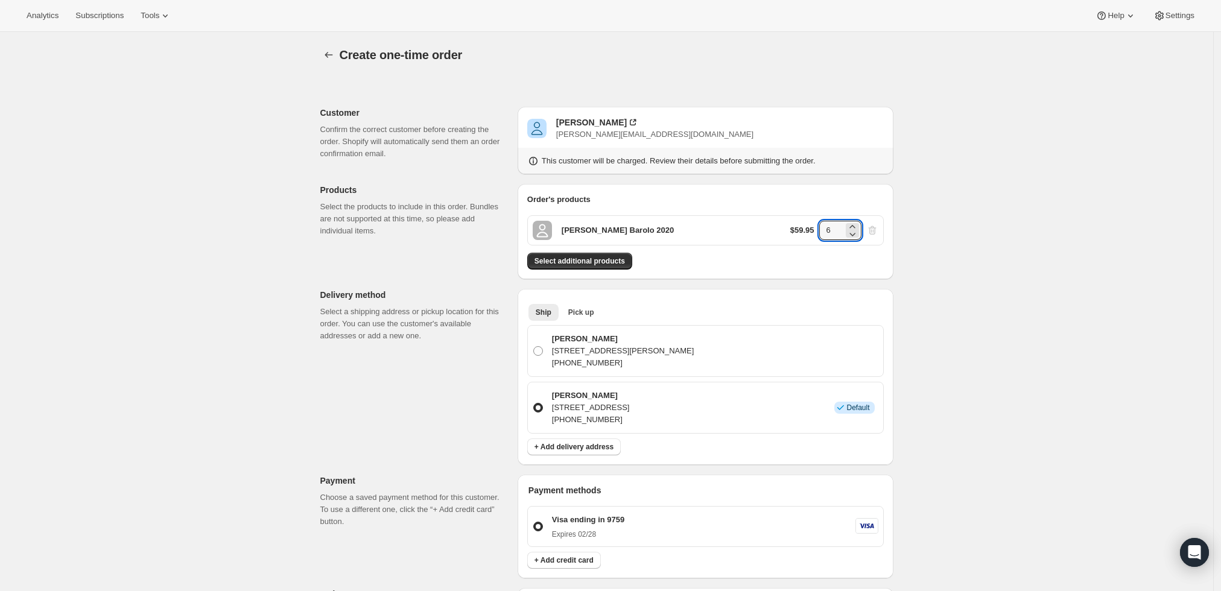
type input "6"
click at [1007, 237] on div "Create one-time order. This page is ready Create one-time order Customer Confir…" at bounding box center [606, 484] width 1213 height 905
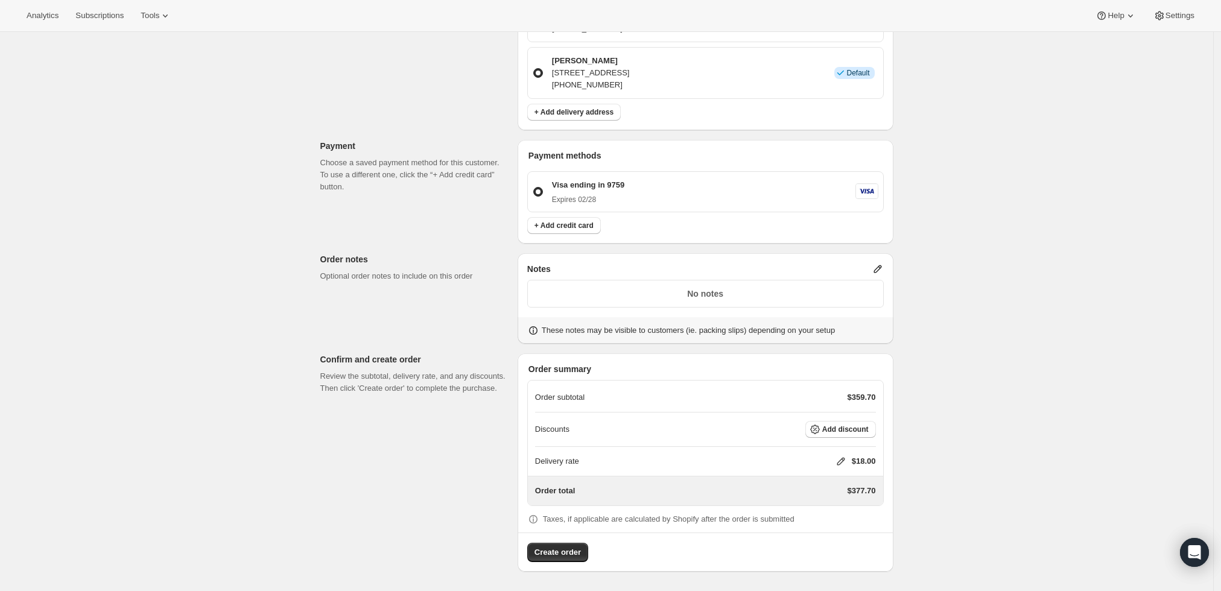
scroll to position [333, 0]
click at [883, 266] on icon at bounding box center [878, 271] width 12 height 12
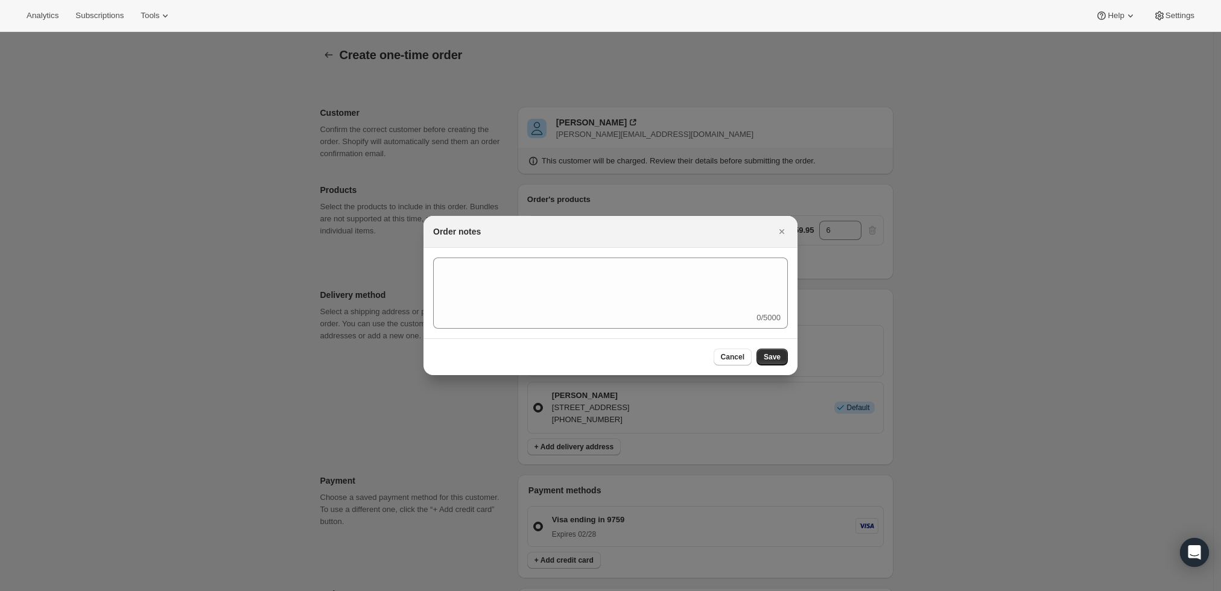
scroll to position [0, 0]
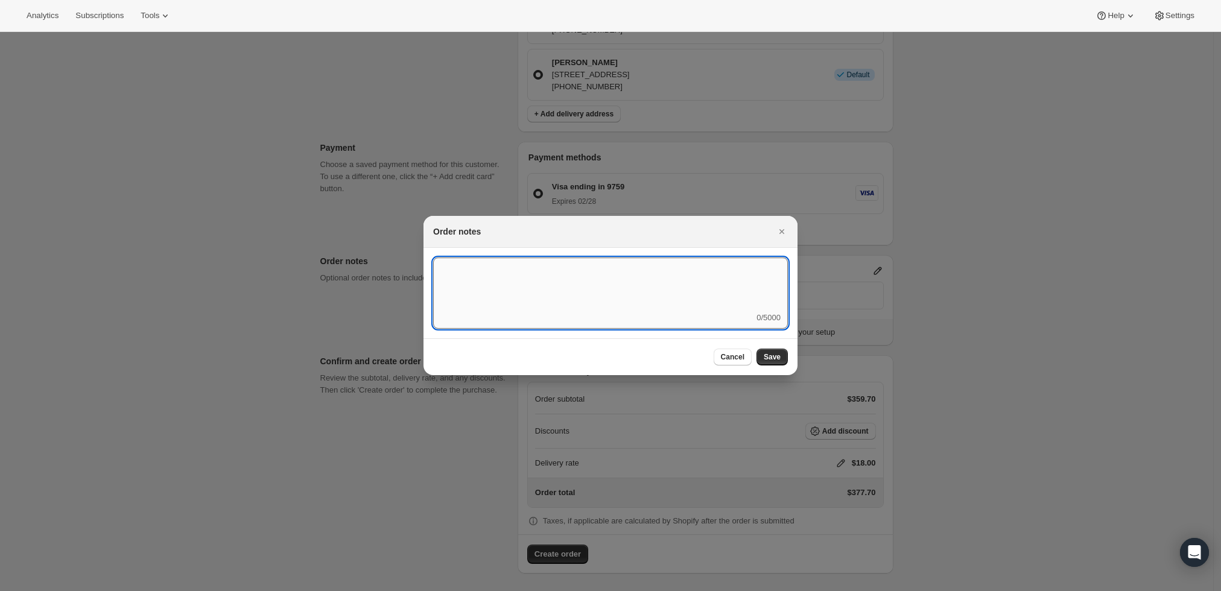
click at [508, 279] on textarea ":r3v:" at bounding box center [610, 285] width 355 height 54
type textarea "Weather HOLD"
click at [771, 354] on span "Save" at bounding box center [772, 357] width 17 height 10
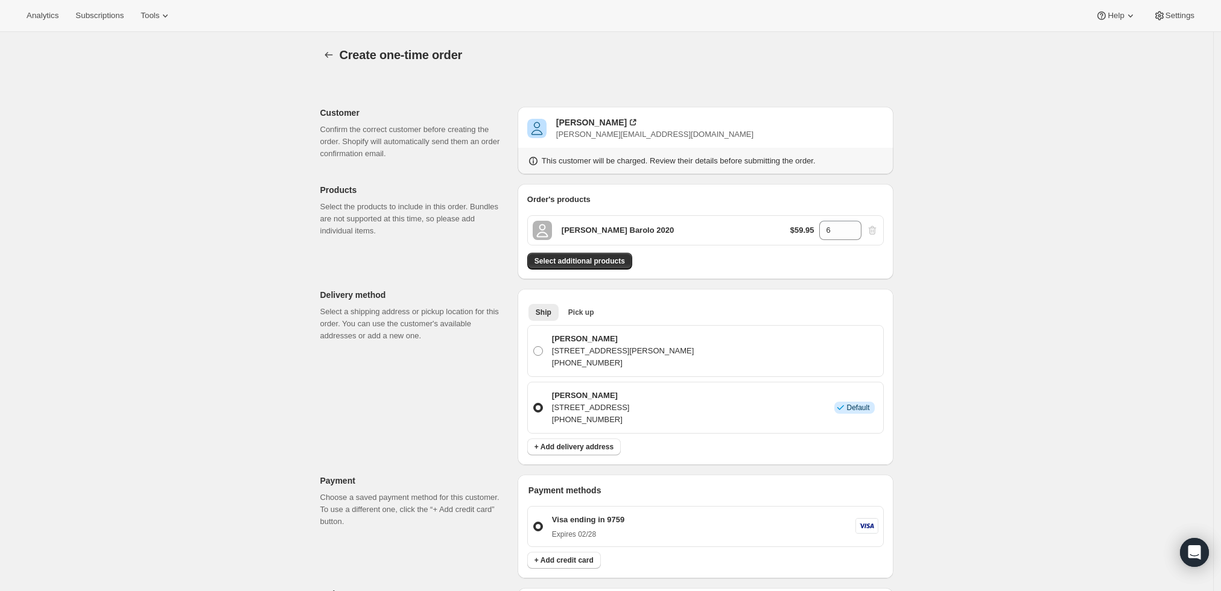
scroll to position [333, 0]
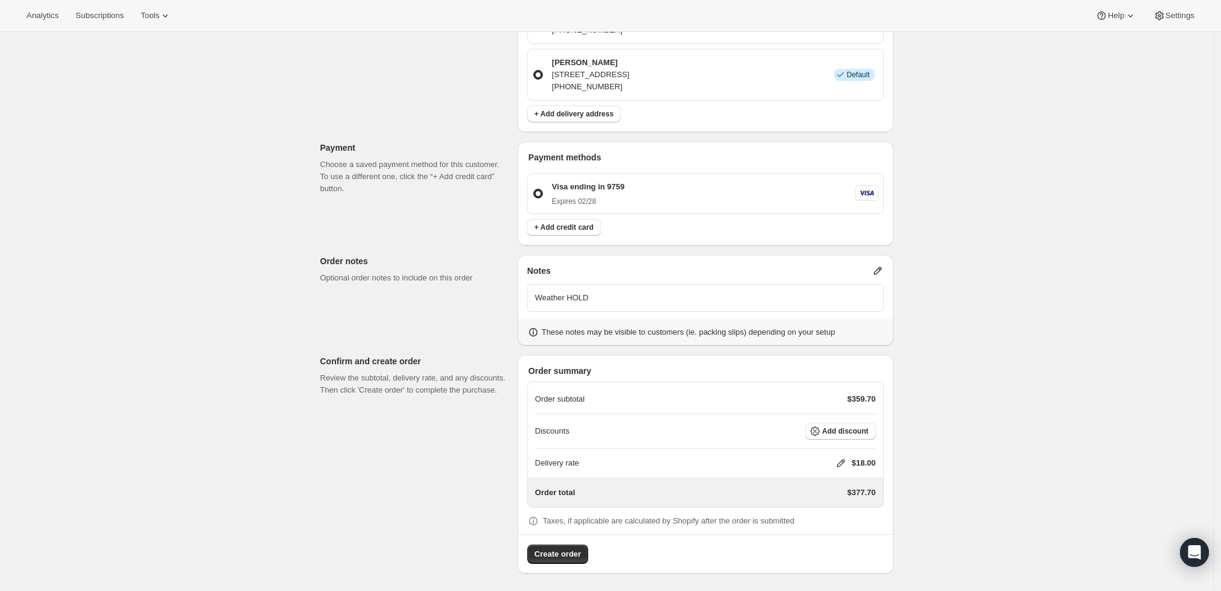
click at [839, 462] on icon at bounding box center [841, 463] width 12 height 12
click at [803, 500] on input "0" at bounding box center [847, 507] width 109 height 19
type input "0"
click at [840, 532] on span "Save" at bounding box center [838, 535] width 17 height 10
click at [569, 549] on span "Create order" at bounding box center [558, 555] width 46 height 12
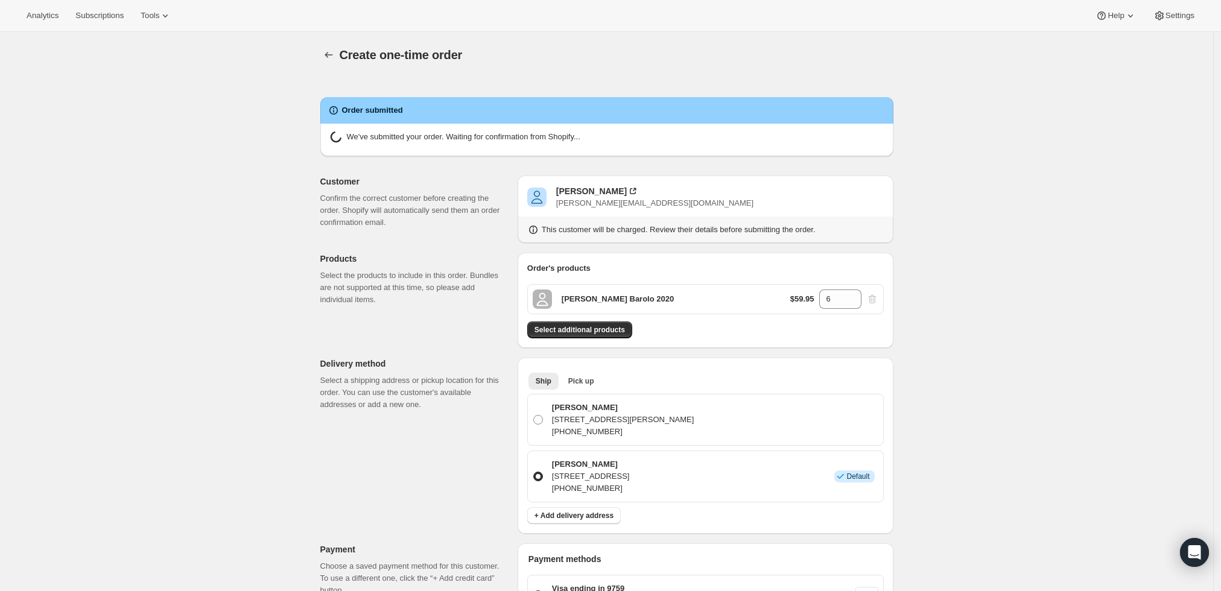
radio input "true"
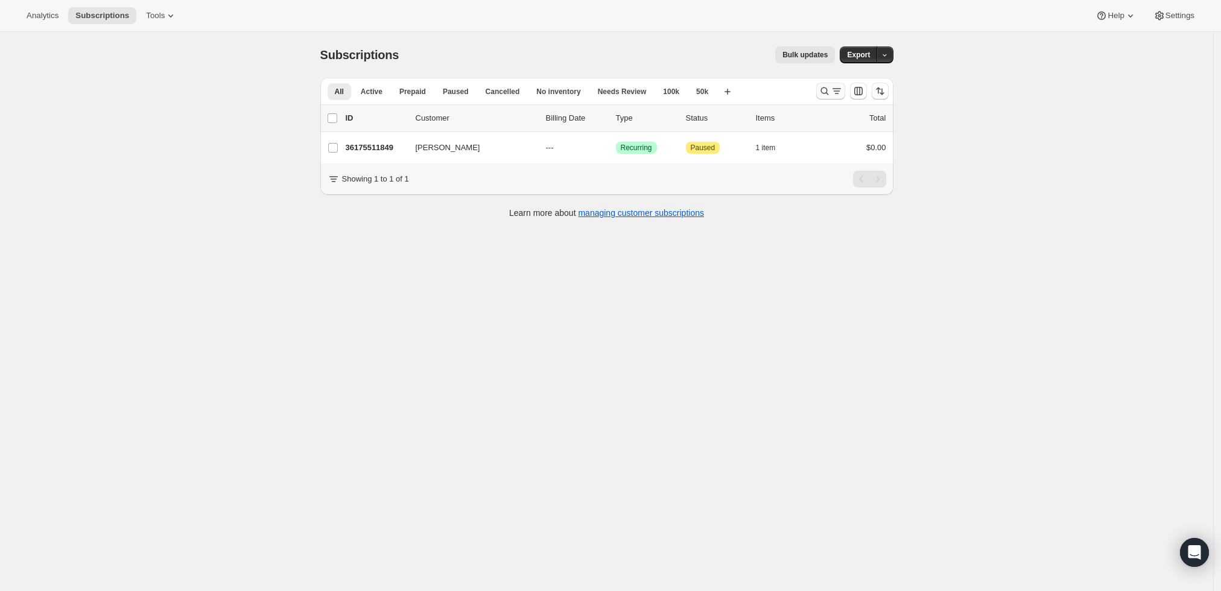
click at [824, 86] on icon "Search and filter results" at bounding box center [825, 91] width 12 height 12
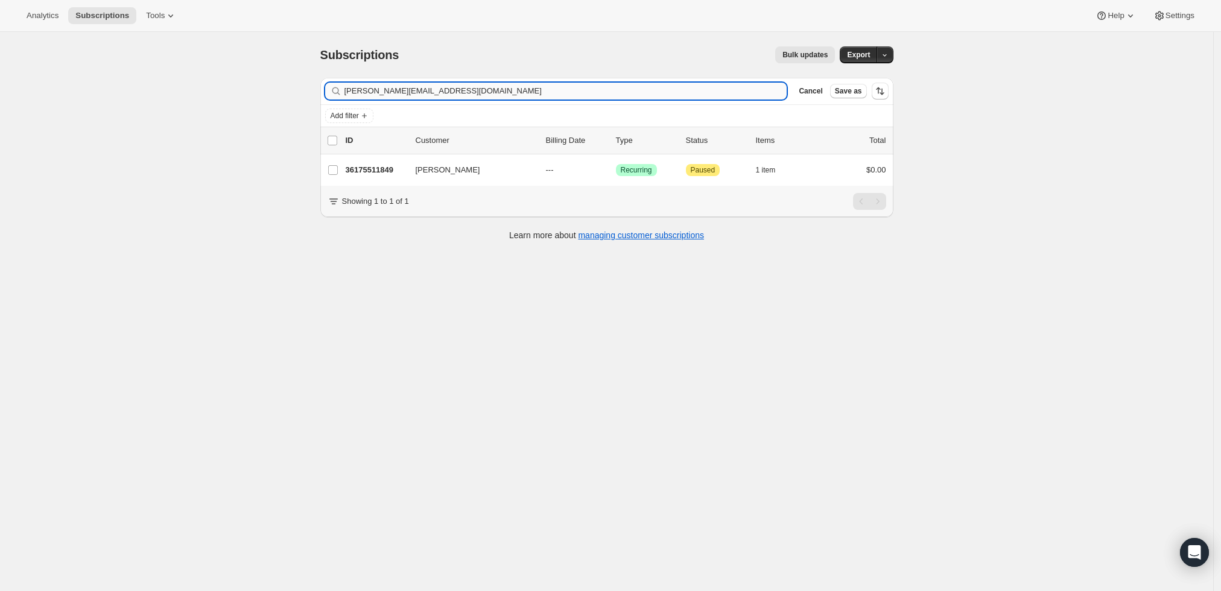
click at [646, 95] on input "[PERSON_NAME][EMAIL_ADDRESS][DOMAIN_NAME]" at bounding box center [566, 91] width 443 height 17
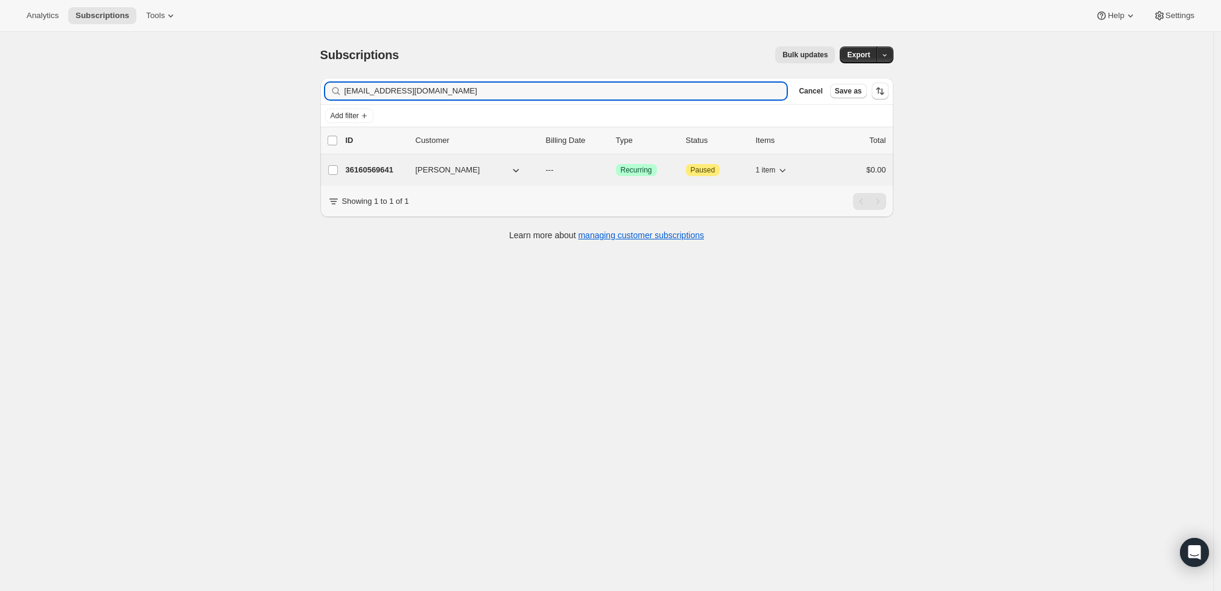
type input "[EMAIL_ADDRESS][DOMAIN_NAME]"
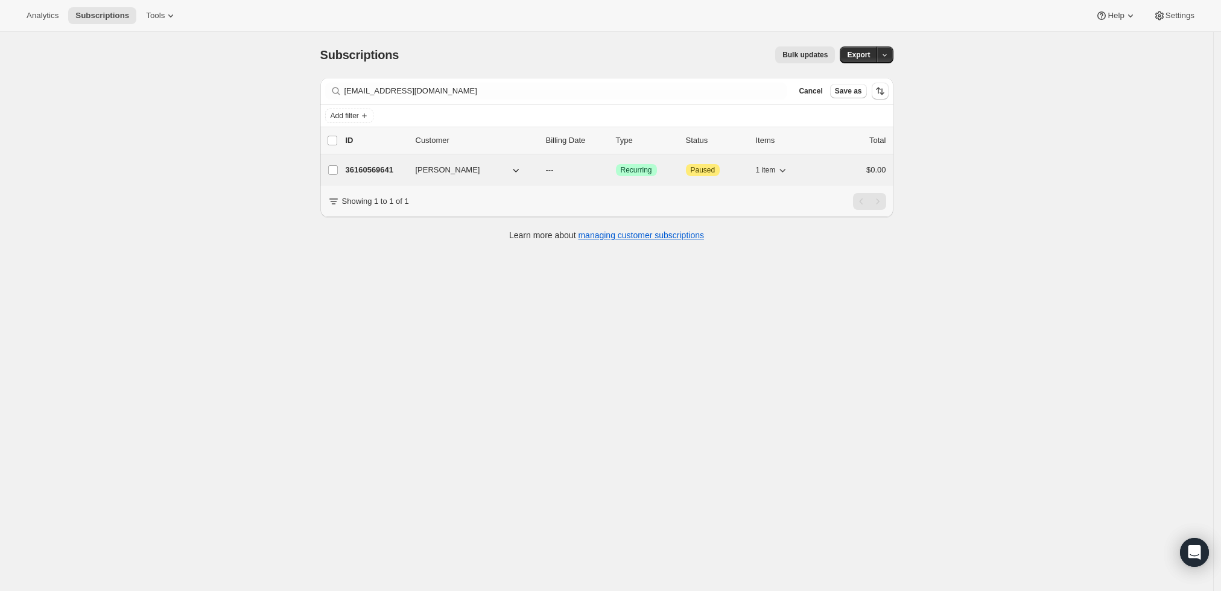
click at [379, 167] on p "36160569641" at bounding box center [376, 170] width 60 height 12
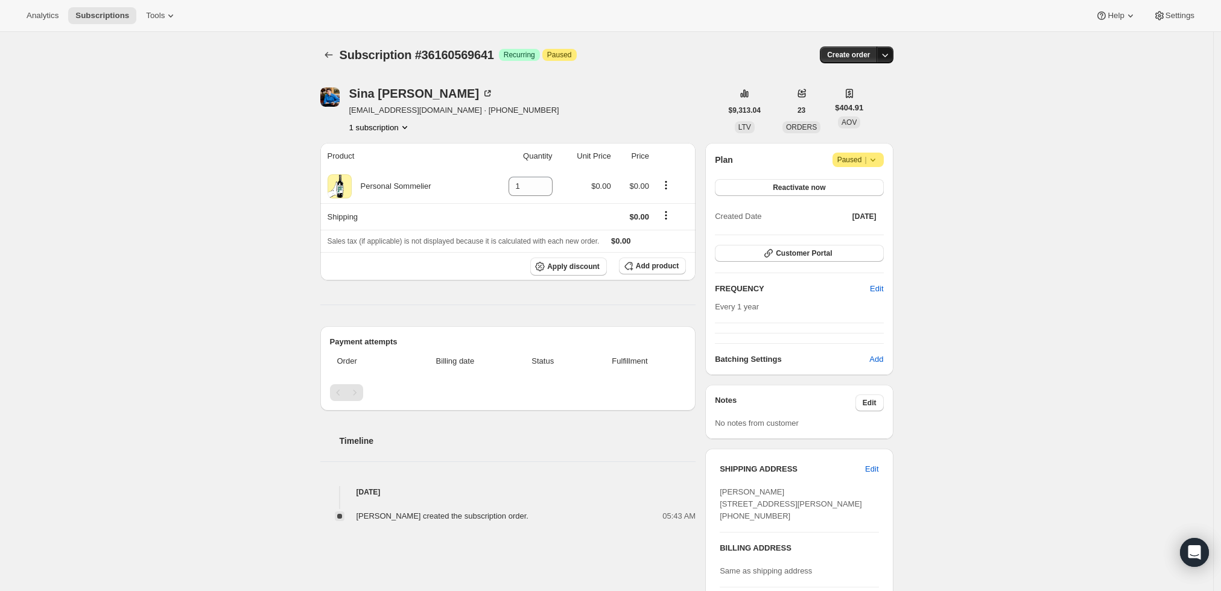
click at [888, 54] on icon "button" at bounding box center [885, 55] width 12 height 12
click at [875, 99] on span "Create custom one-time order" at bounding box center [838, 99] width 104 height 9
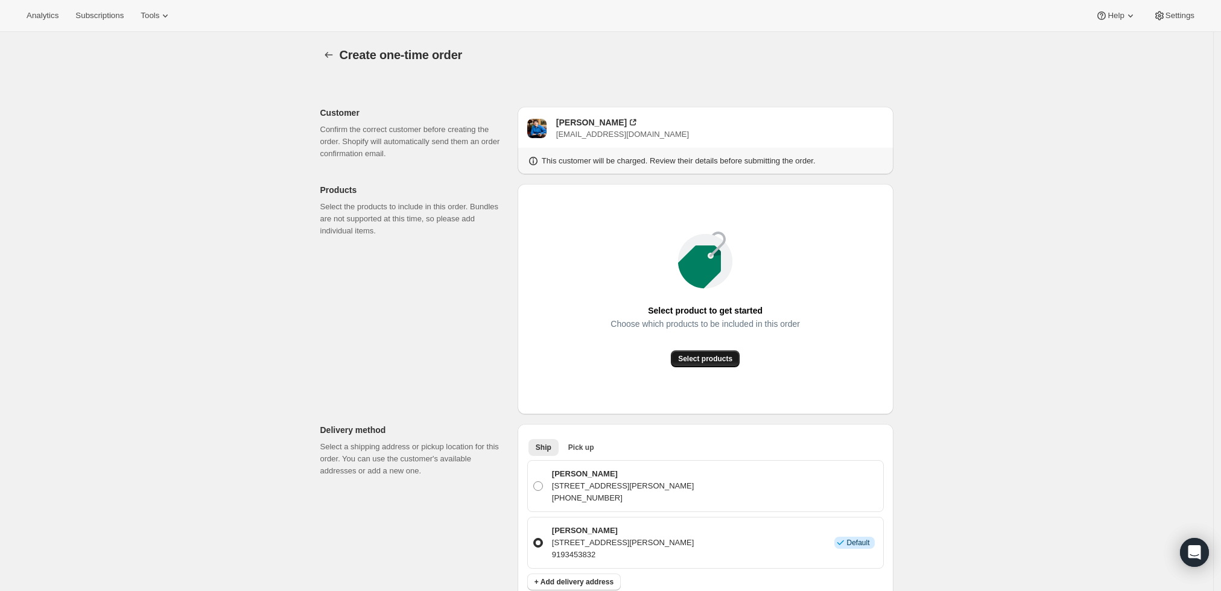
click at [694, 363] on span "Select products" at bounding box center [705, 359] width 54 height 10
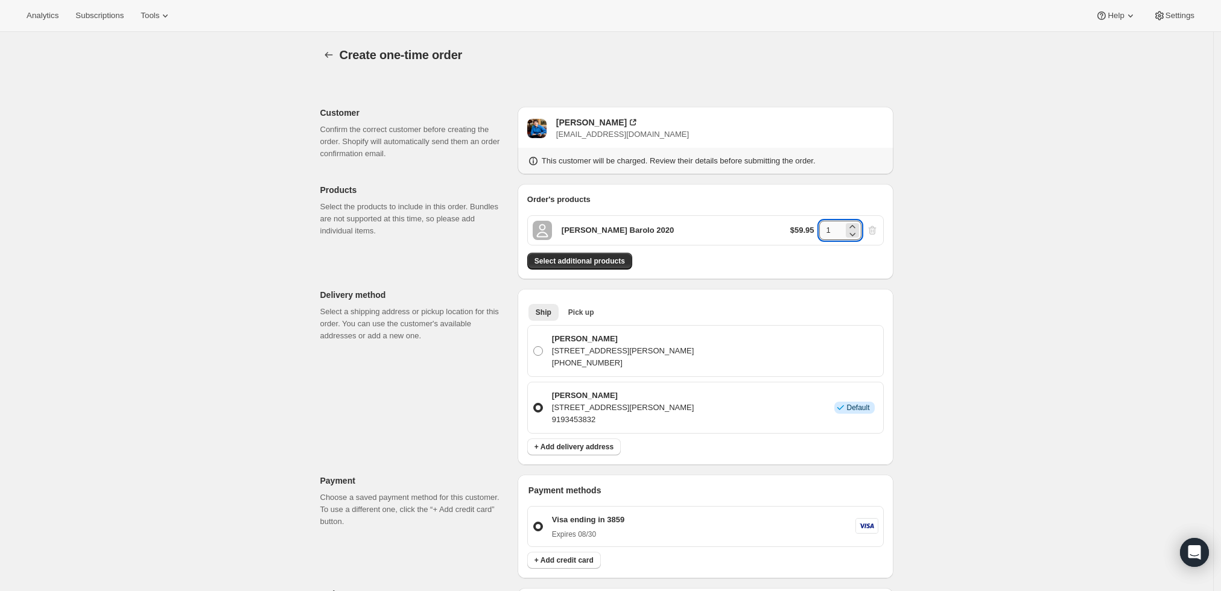
drag, startPoint x: 839, startPoint y: 231, endPoint x: 829, endPoint y: 231, distance: 9.7
click at [829, 231] on input "1" at bounding box center [831, 230] width 24 height 19
type input "6"
click at [1147, 286] on div "Create one-time order. This page is ready Create one-time order Customer Confir…" at bounding box center [606, 484] width 1213 height 905
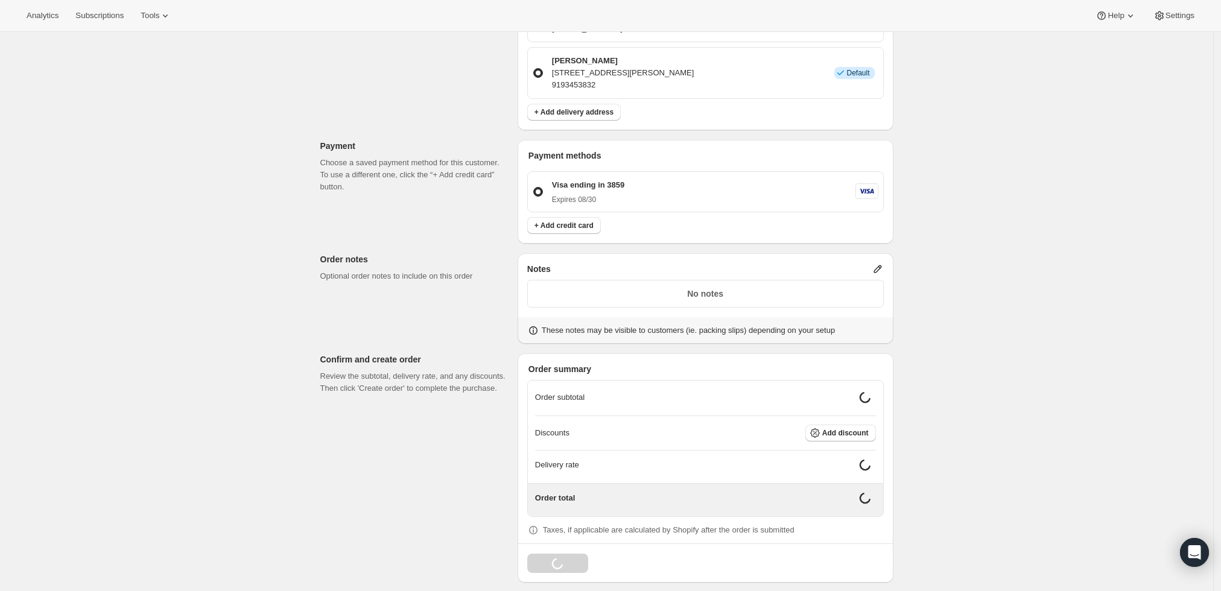
scroll to position [333, 0]
click at [879, 269] on icon at bounding box center [878, 271] width 8 height 8
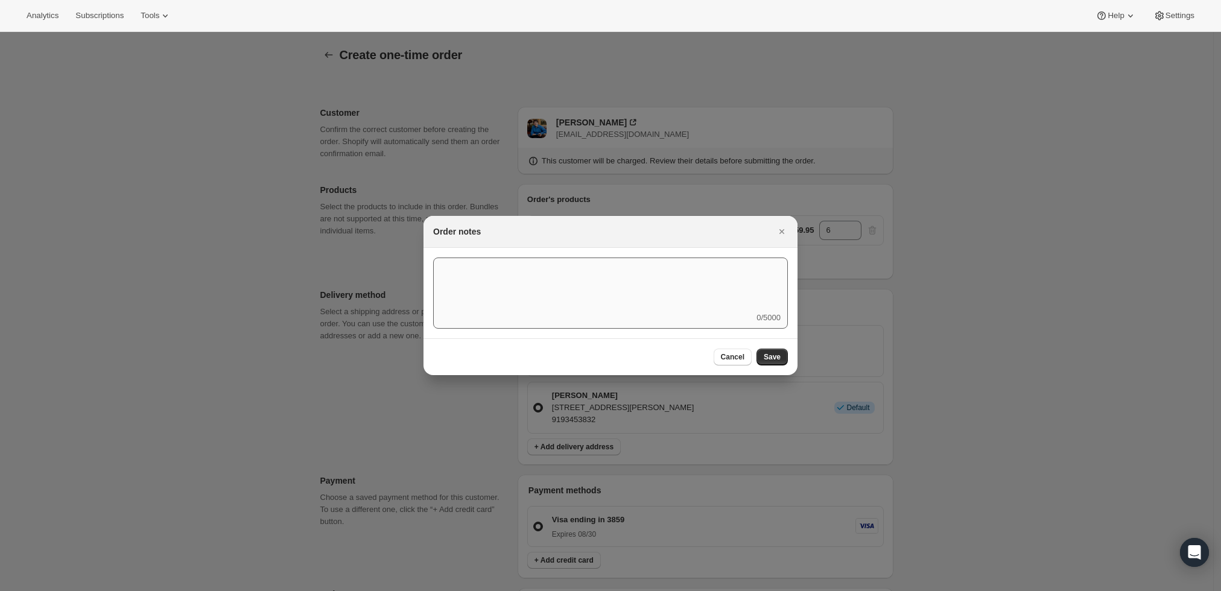
scroll to position [0, 0]
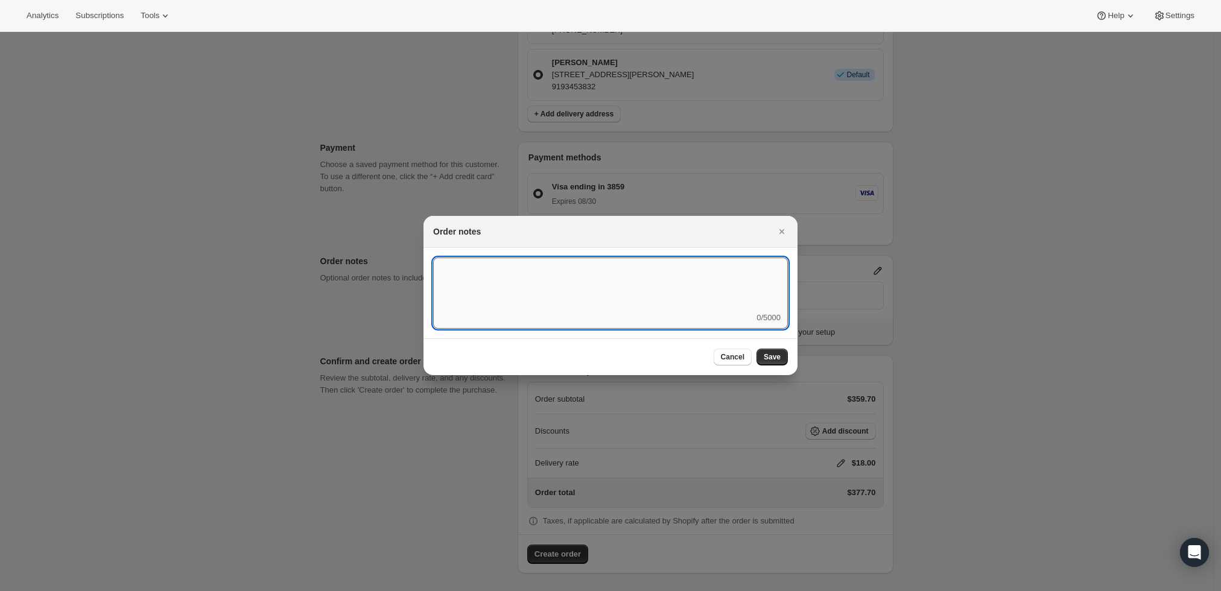
click at [722, 303] on textarea ":r3v:" at bounding box center [610, 285] width 355 height 54
type textarea "w"
type textarea "Weather HOLD"
click at [782, 358] on button "Save" at bounding box center [772, 357] width 31 height 17
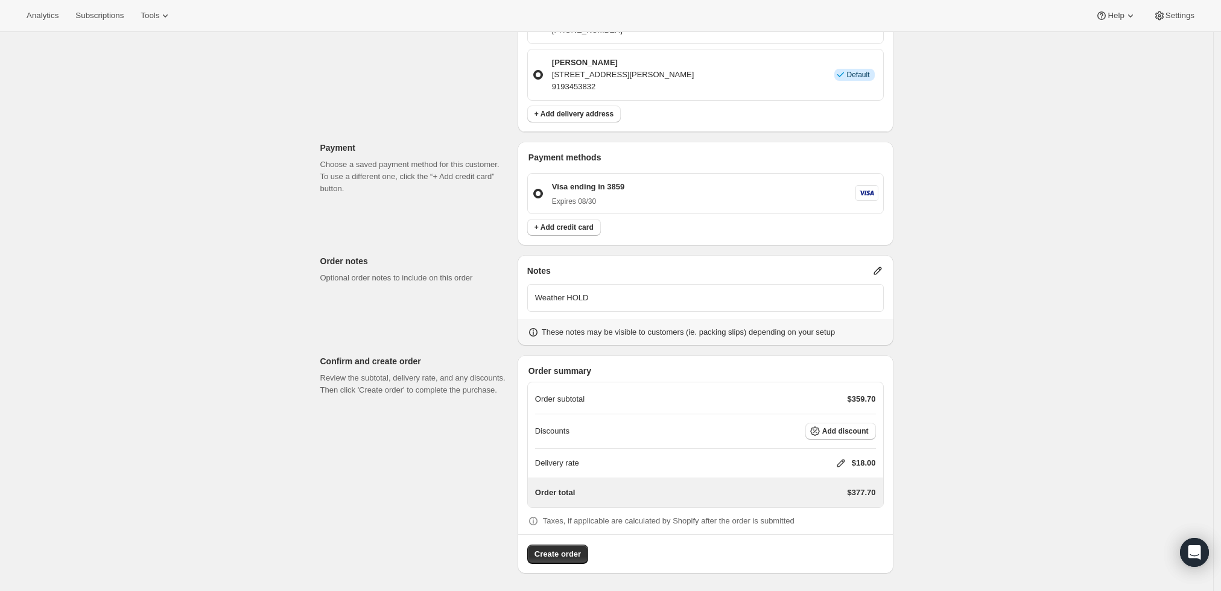
click at [845, 460] on icon at bounding box center [841, 463] width 12 height 12
click at [837, 508] on input "0" at bounding box center [847, 507] width 109 height 19
type input "0"
click at [835, 533] on span "Save" at bounding box center [838, 535] width 17 height 10
click at [553, 556] on span "Create order" at bounding box center [558, 555] width 46 height 12
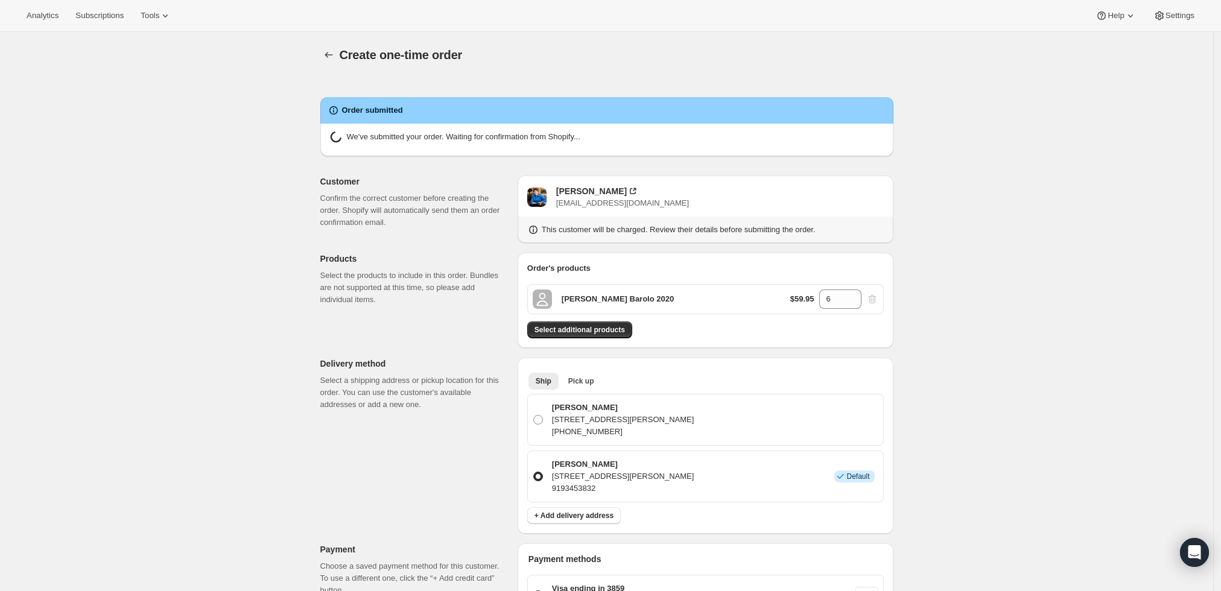
radio input "true"
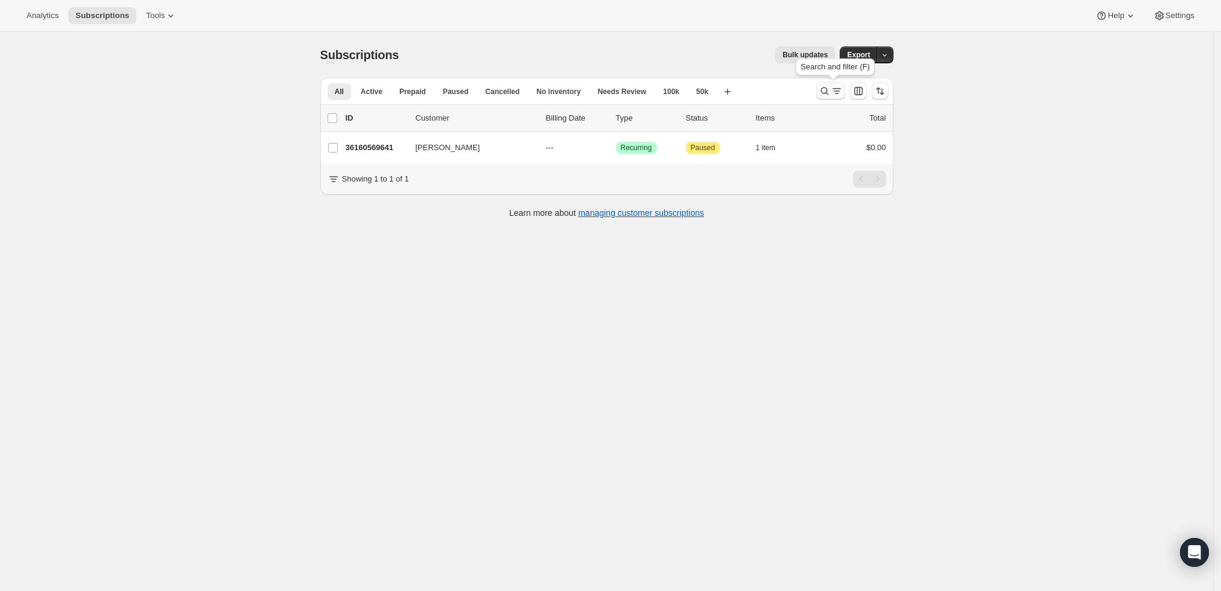
click at [821, 89] on icon "Search and filter results" at bounding box center [825, 91] width 12 height 12
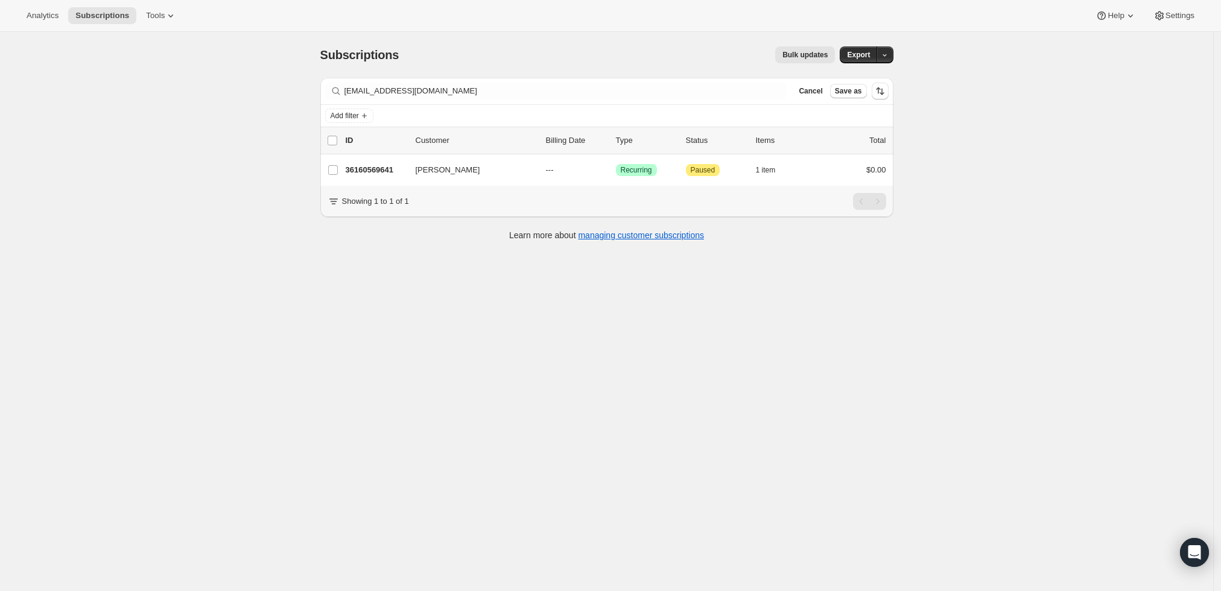
click at [553, 81] on div "Filter subscribers [EMAIL_ADDRESS][DOMAIN_NAME] Clear Cancel Save as" at bounding box center [606, 91] width 573 height 27
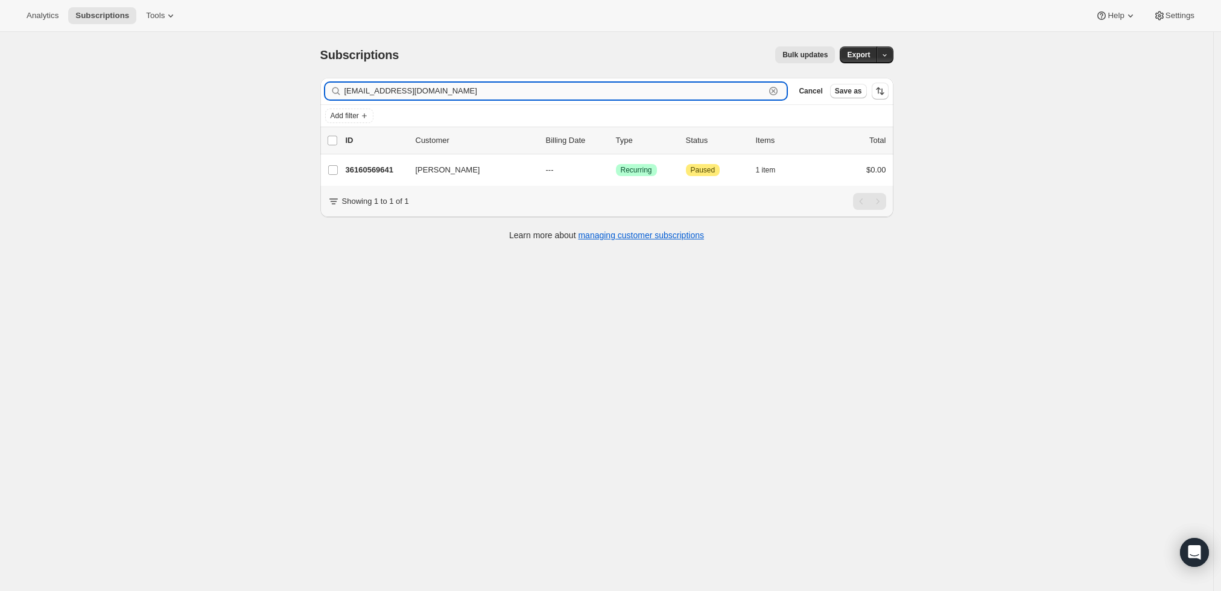
click at [547, 86] on input "[EMAIL_ADDRESS][DOMAIN_NAME]" at bounding box center [555, 91] width 421 height 17
paste input "[EMAIL_ADDRESS]"
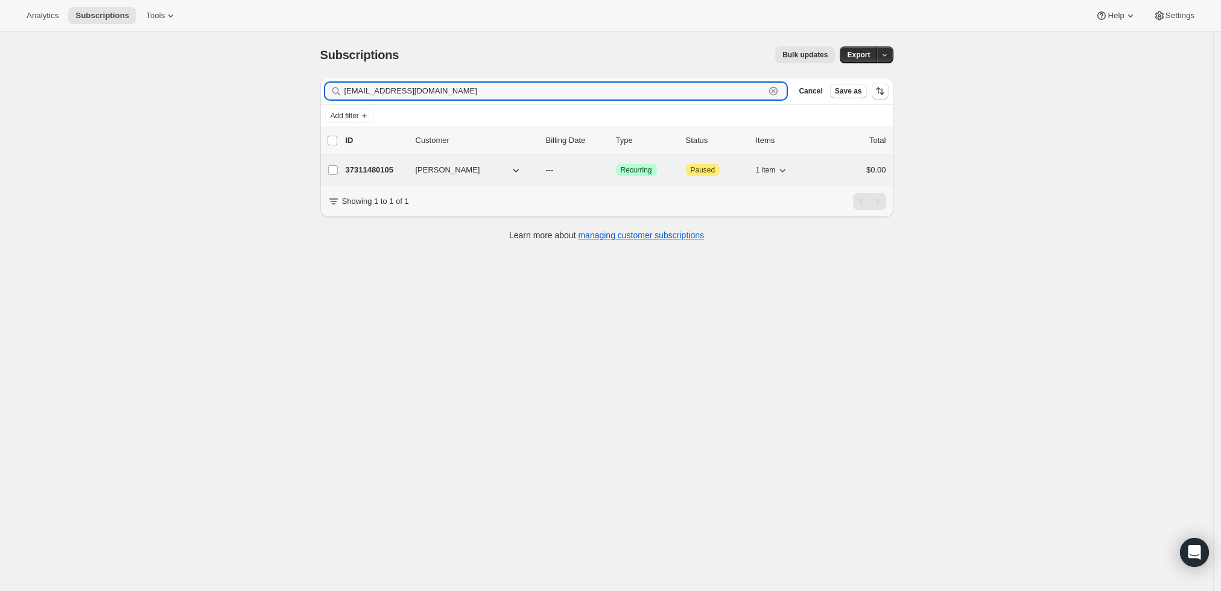
type input "[EMAIL_ADDRESS][DOMAIN_NAME]"
click at [377, 170] on p "37311480105" at bounding box center [376, 170] width 60 height 12
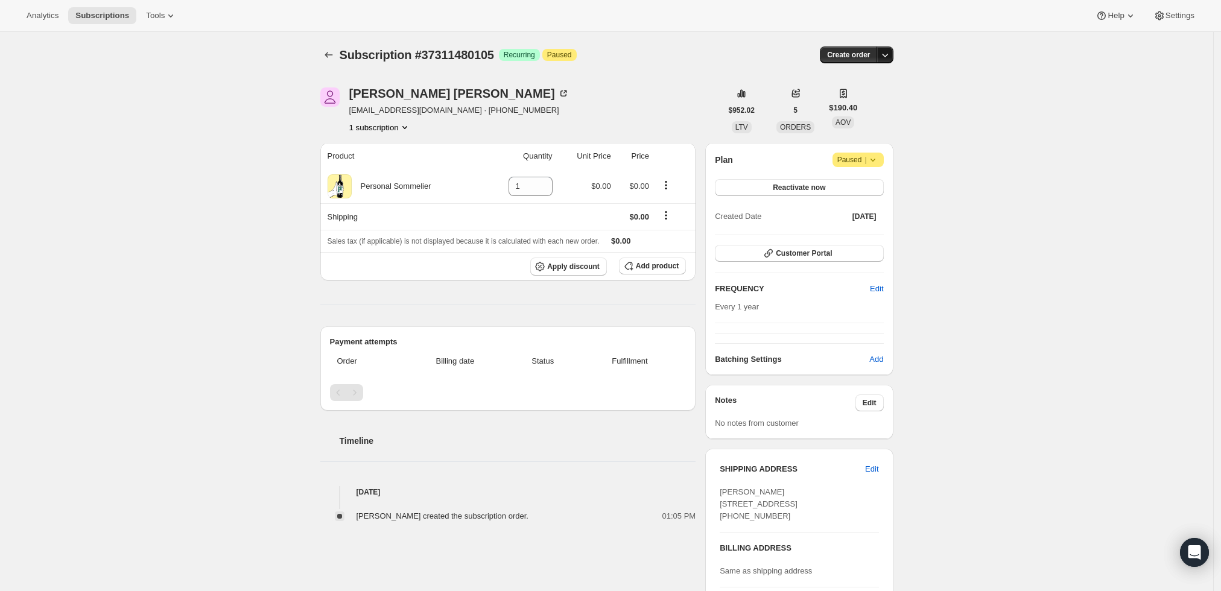
click at [888, 51] on icon "button" at bounding box center [885, 55] width 12 height 12
click at [847, 101] on span "Create custom one-time order" at bounding box center [838, 99] width 104 height 9
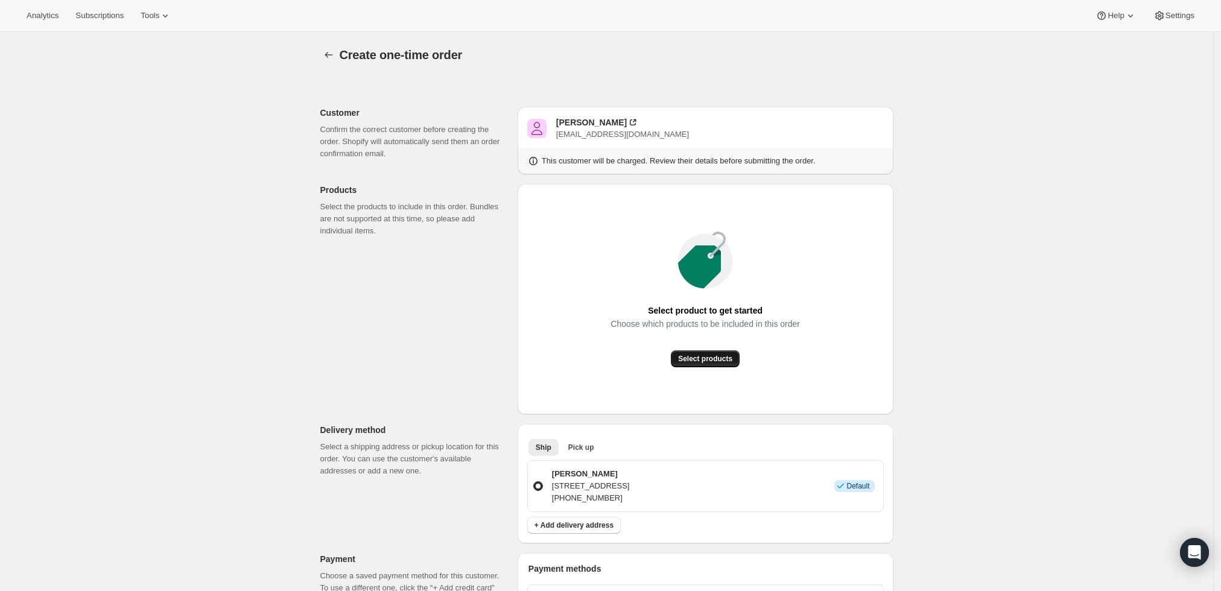
click at [711, 358] on span "Select products" at bounding box center [705, 359] width 54 height 10
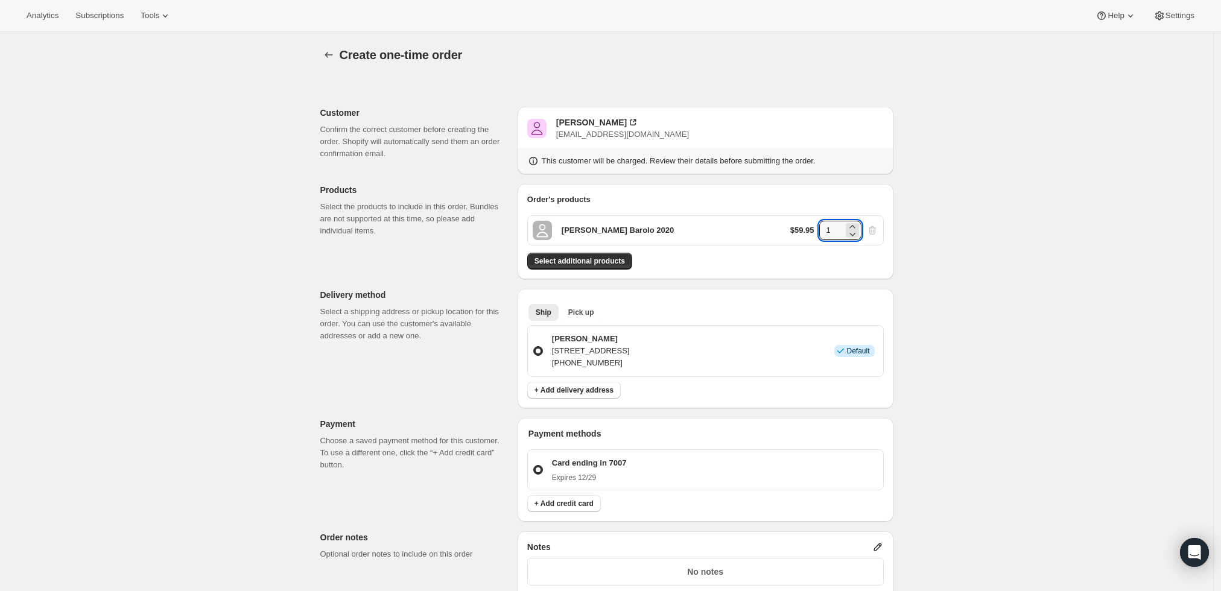
drag, startPoint x: 838, startPoint y: 228, endPoint x: 813, endPoint y: 226, distance: 24.2
click at [813, 226] on div "$59.95 1" at bounding box center [834, 230] width 88 height 19
type input "6"
click at [894, 210] on div "Order's products Roberto Voerzio Barolo 2020 $59.95 6 Select additional products" at bounding box center [706, 231] width 376 height 95
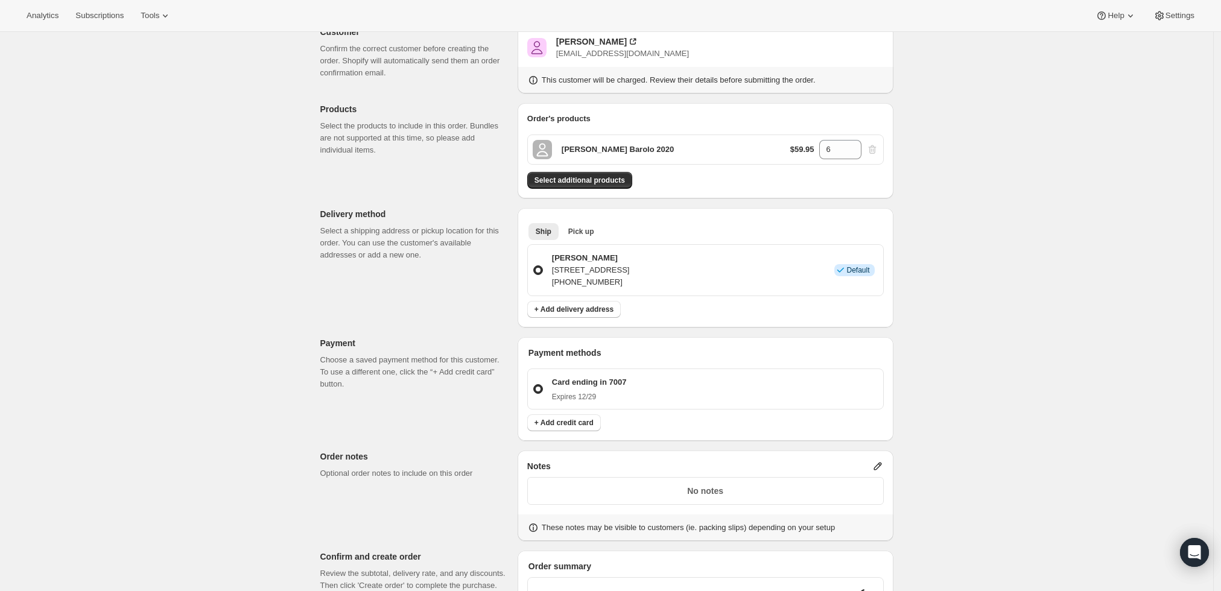
scroll to position [201, 0]
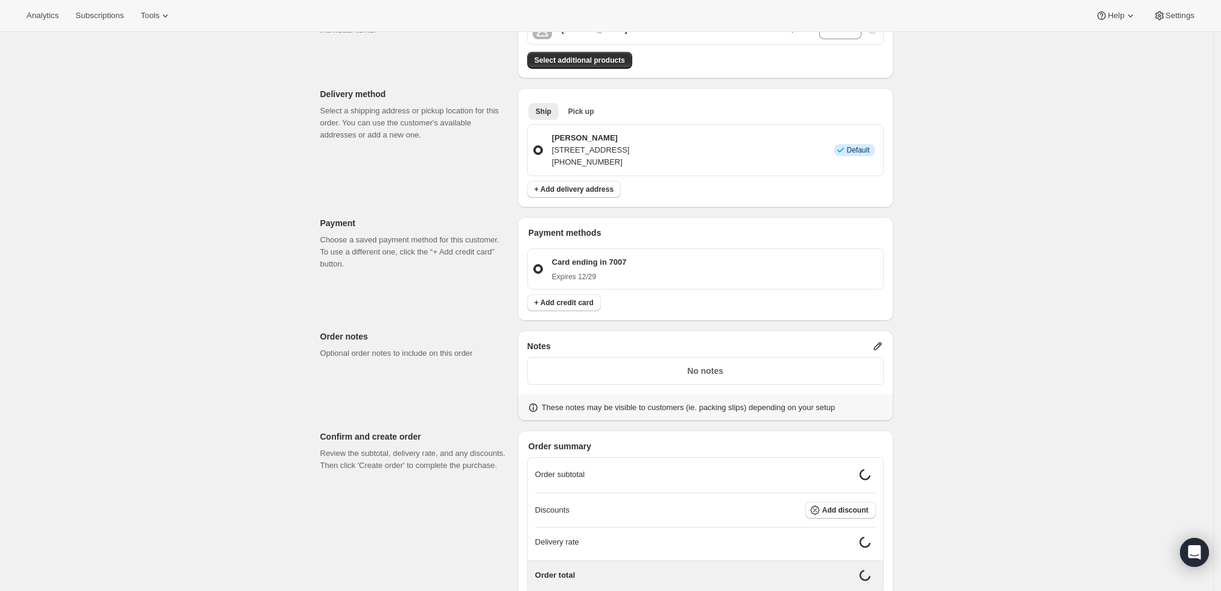
click at [879, 342] on icon at bounding box center [878, 346] width 12 height 12
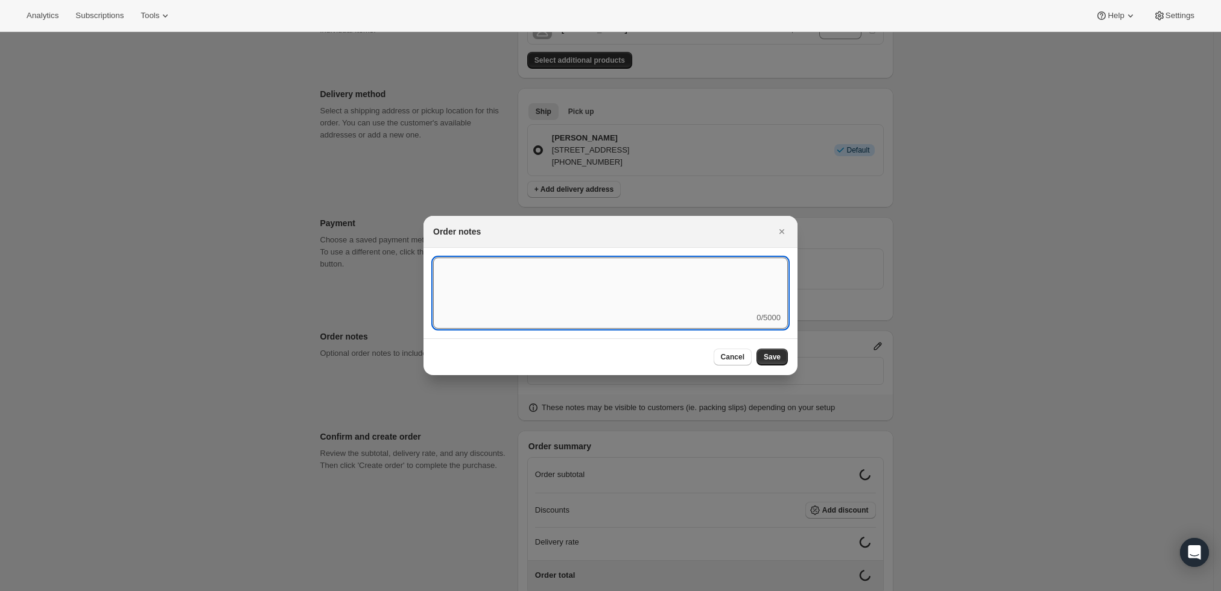
click at [690, 305] on textarea ":r3v:" at bounding box center [610, 285] width 355 height 54
type textarea "w"
type textarea "Weather HOLD"
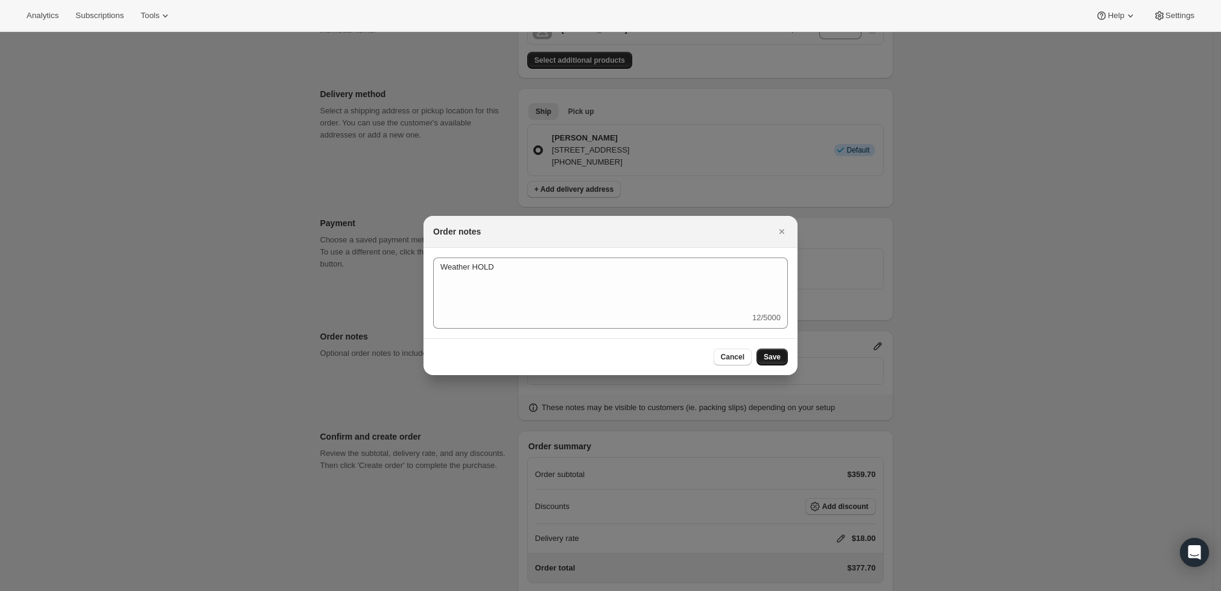
click at [768, 354] on button "Save" at bounding box center [772, 357] width 31 height 17
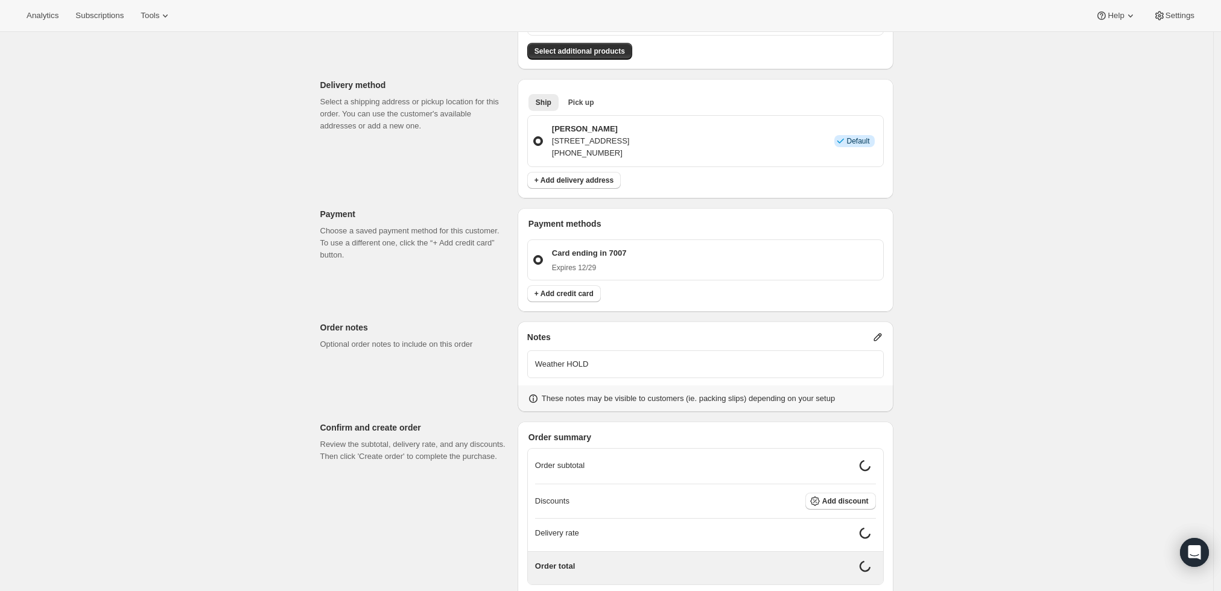
scroll to position [268, 0]
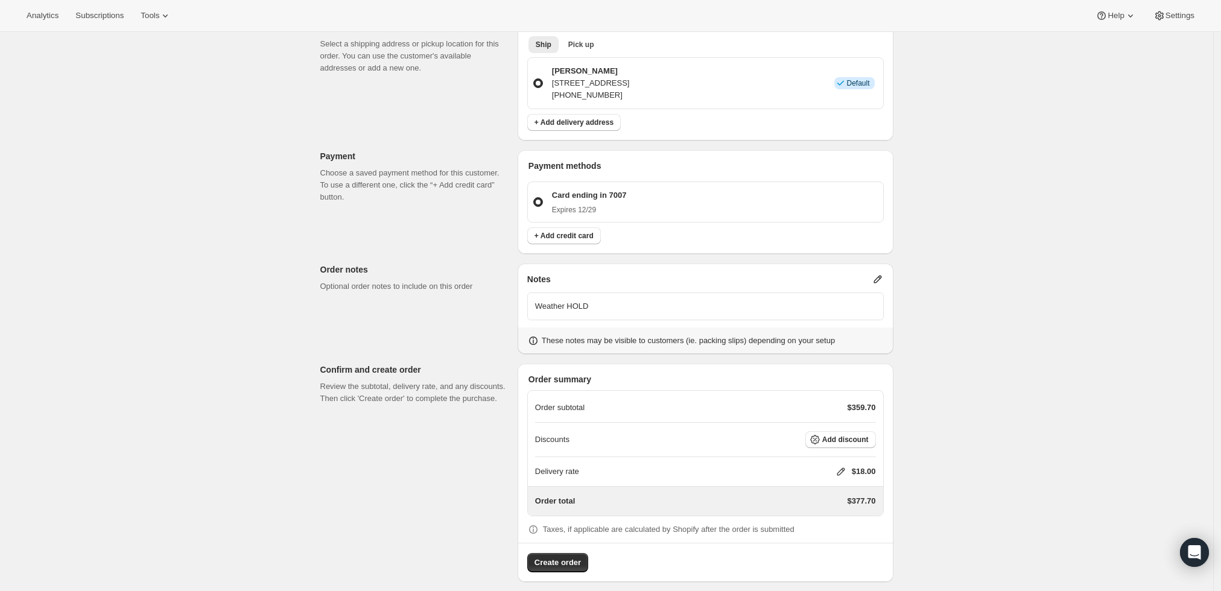
click at [842, 473] on icon at bounding box center [841, 472] width 12 height 12
click at [825, 514] on input "0" at bounding box center [847, 516] width 109 height 19
type input "0"
click at [827, 550] on button "Save" at bounding box center [838, 544] width 31 height 17
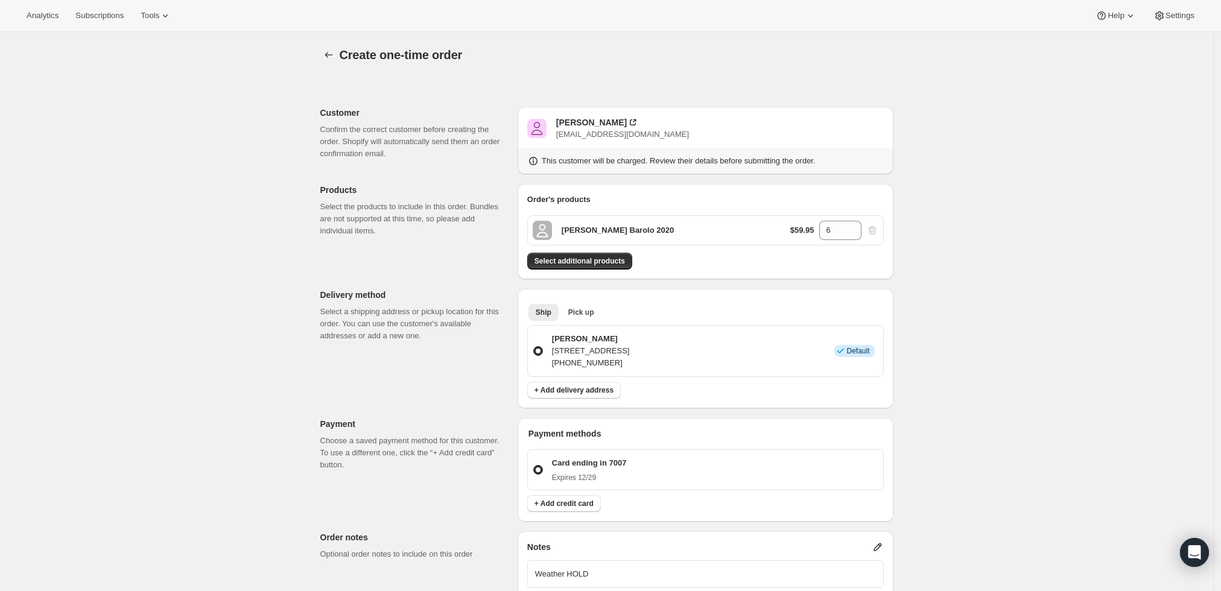
scroll to position [276, 0]
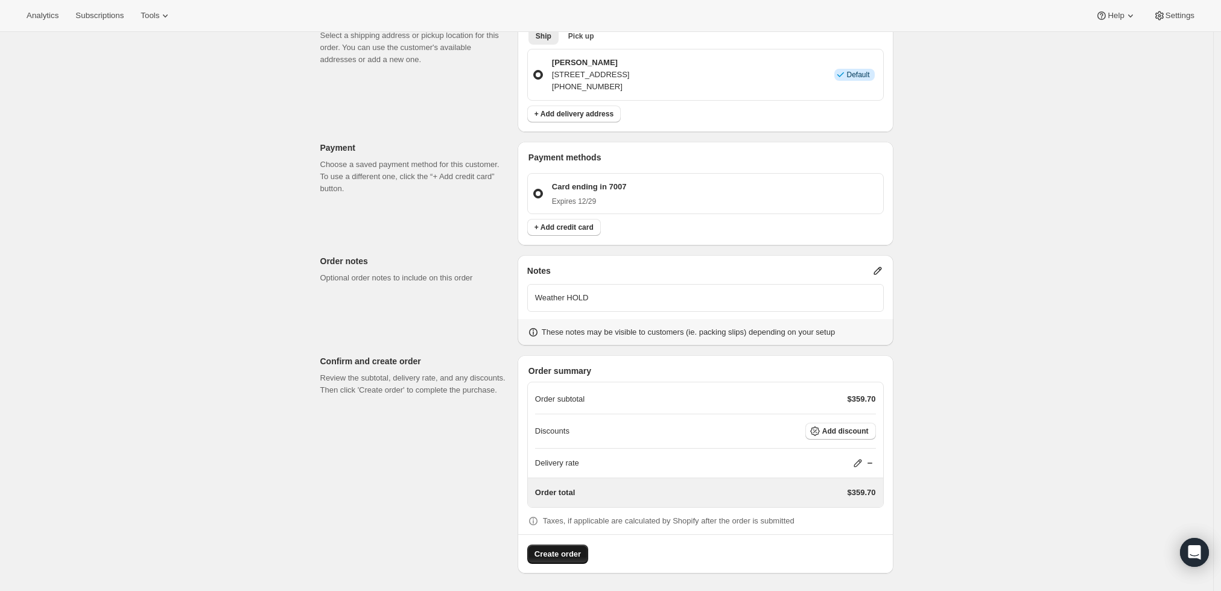
click at [560, 545] on button "Create order" at bounding box center [557, 554] width 61 height 19
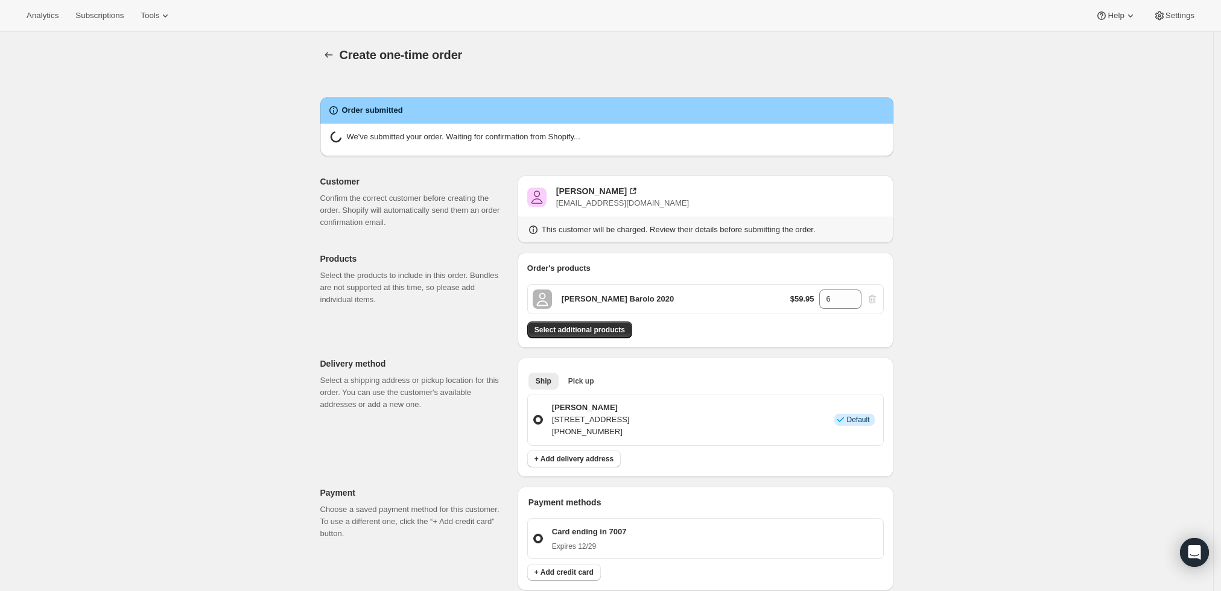
radio input "true"
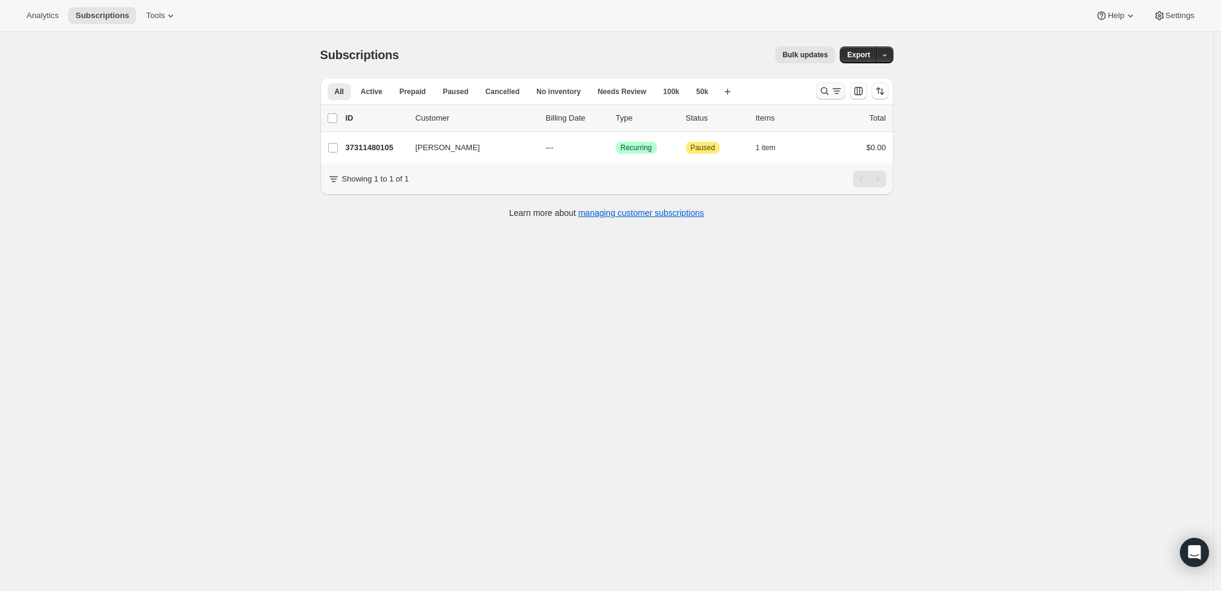
click at [826, 89] on icon "Search and filter results" at bounding box center [825, 91] width 12 height 12
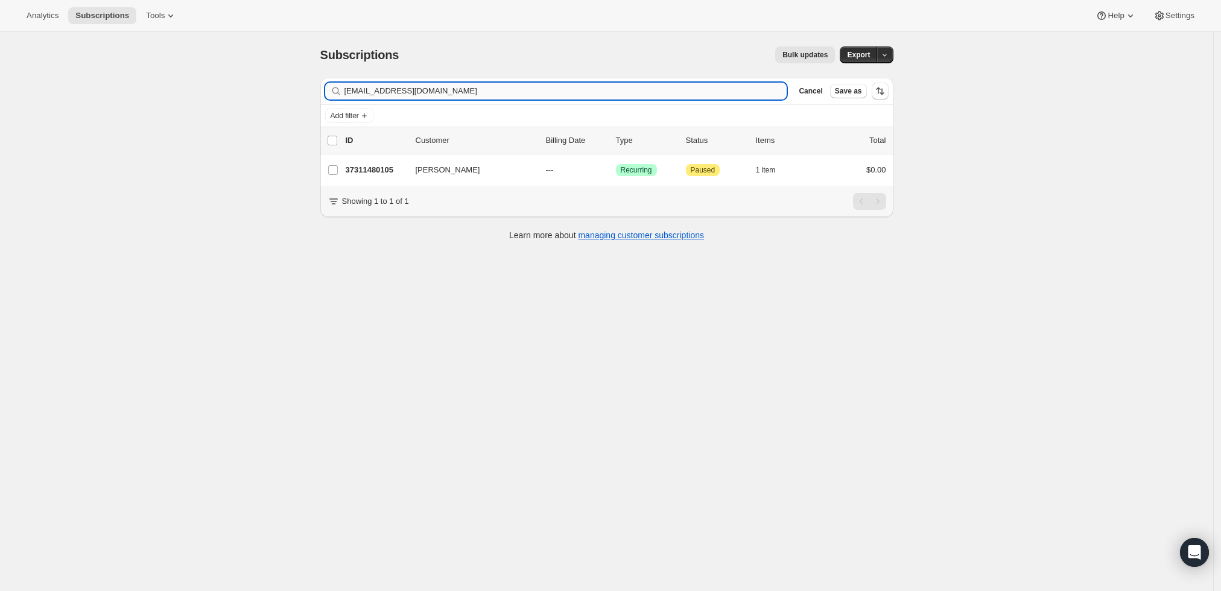
click at [615, 83] on input "pfranks74@gmail.com" at bounding box center [566, 91] width 443 height 17
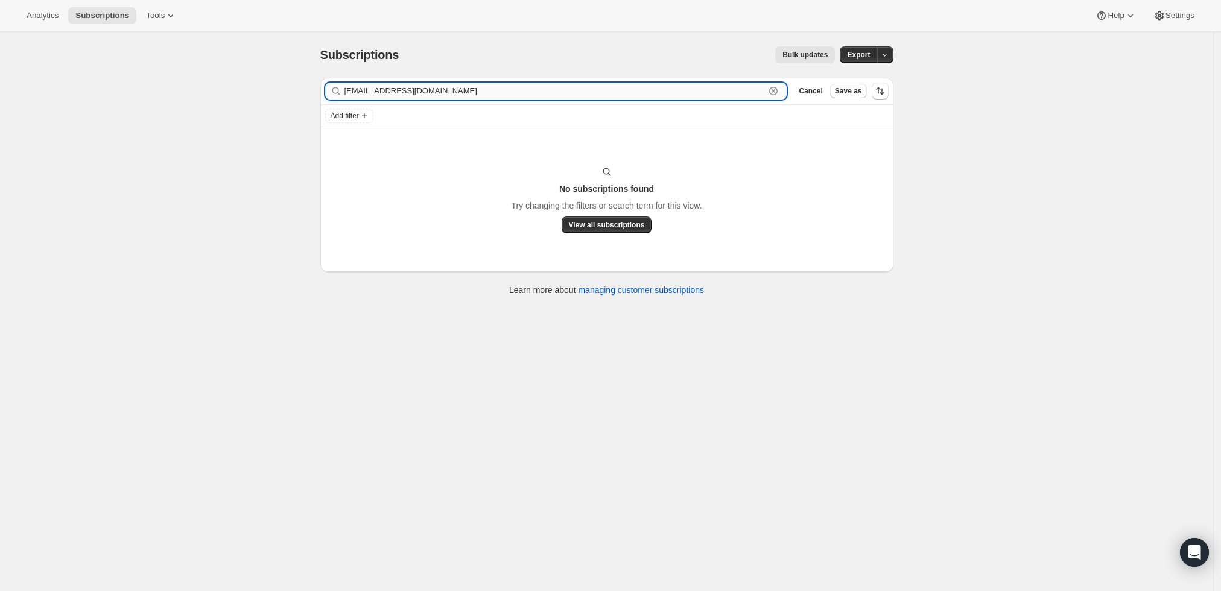
click at [699, 95] on input "mmikey121@outlook.com" at bounding box center [555, 91] width 421 height 17
paste input "gmail"
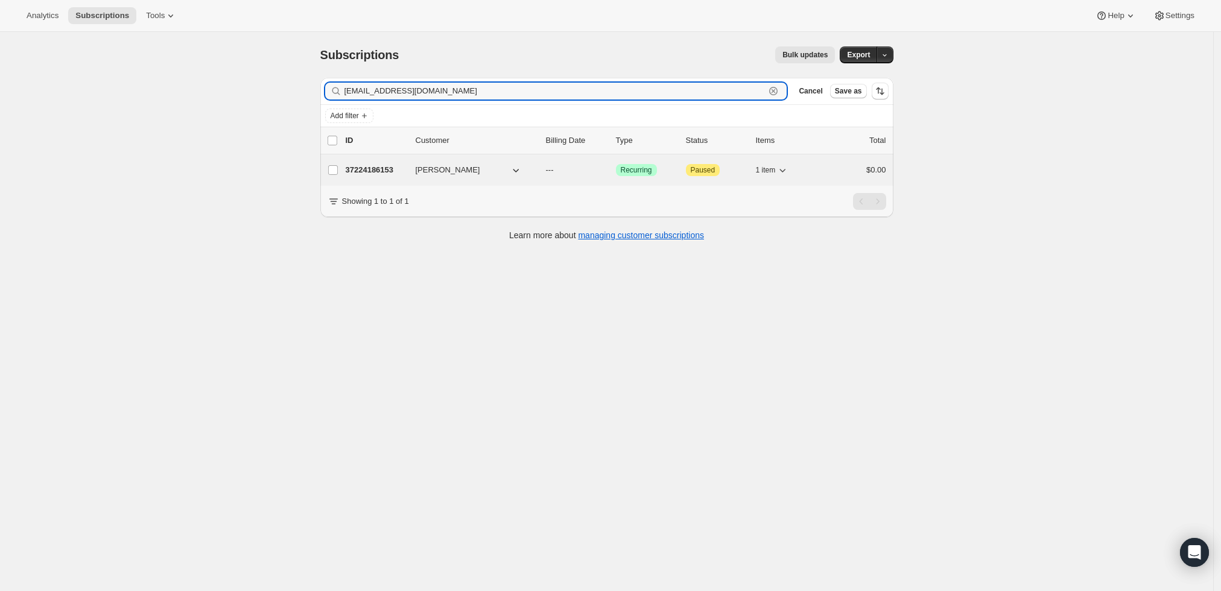
type input "mmikey121@gmail.com"
click at [380, 165] on p "37224186153" at bounding box center [376, 170] width 60 height 12
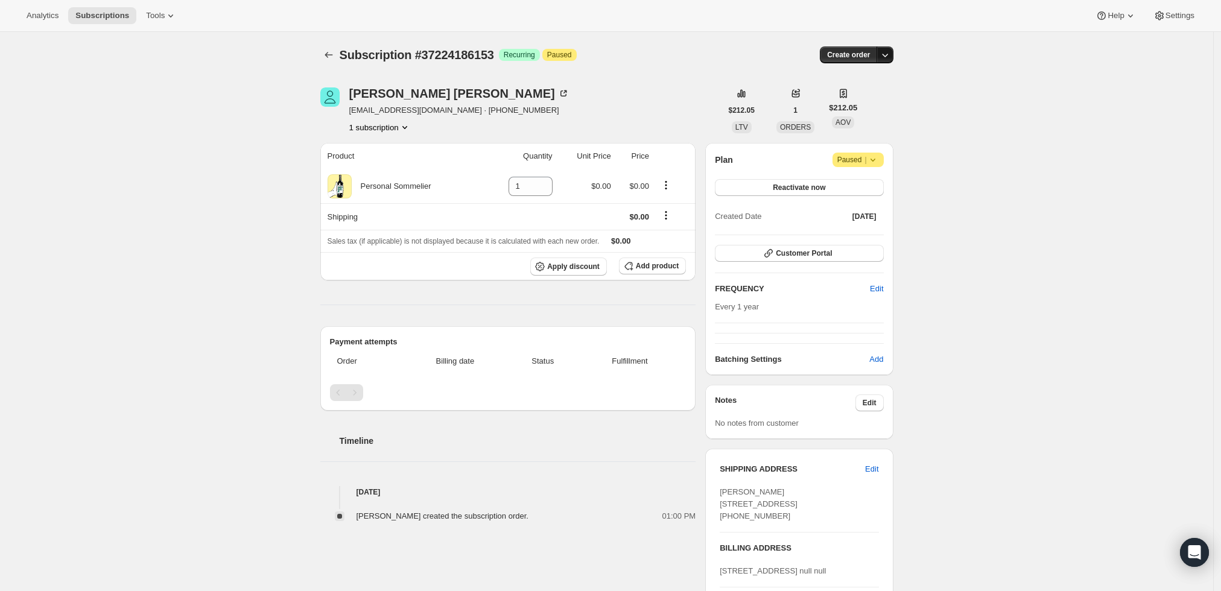
click at [886, 60] on icon "button" at bounding box center [885, 55] width 12 height 12
click at [873, 103] on span "Create custom one-time order" at bounding box center [838, 99] width 104 height 9
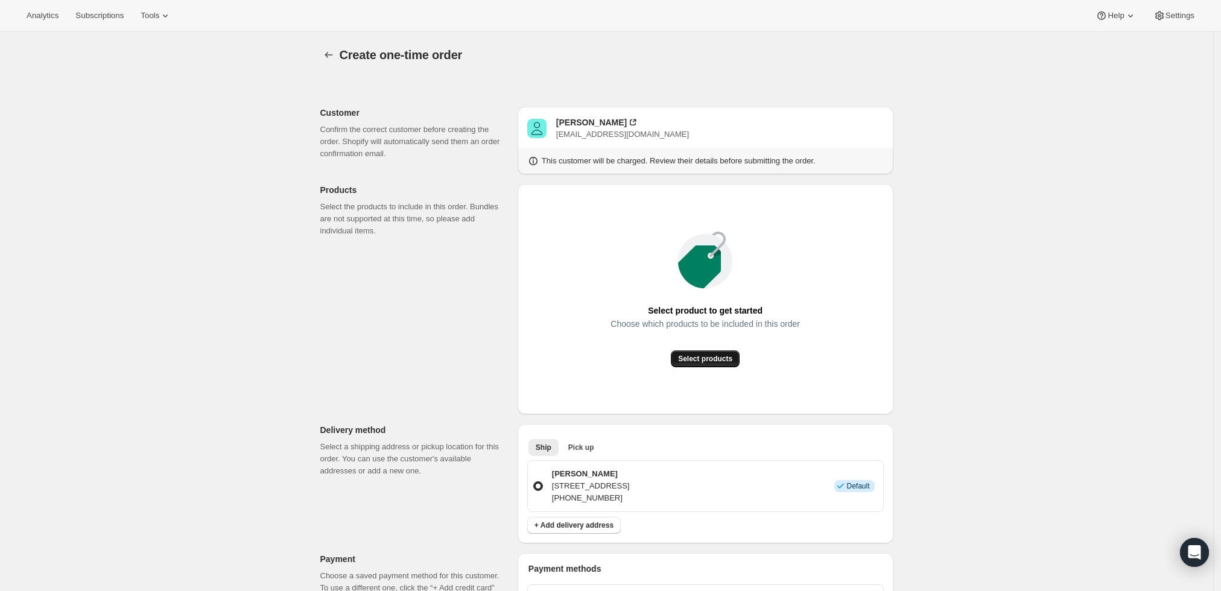
click at [711, 361] on span "Select products" at bounding box center [705, 359] width 54 height 10
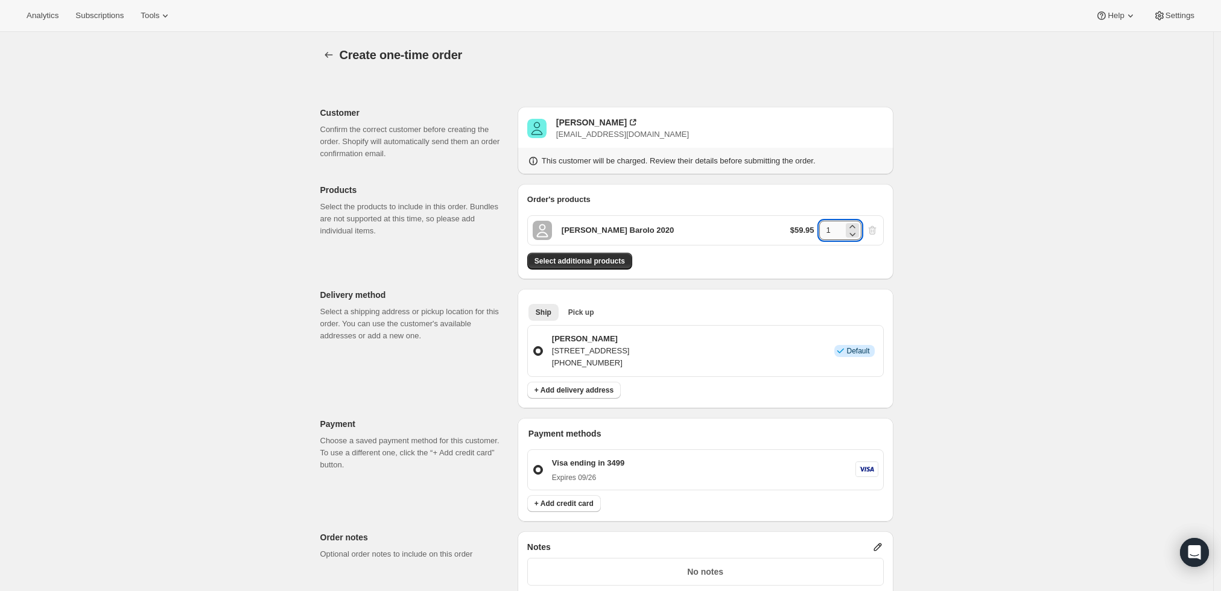
drag, startPoint x: 839, startPoint y: 232, endPoint x: 822, endPoint y: 232, distance: 16.3
click at [822, 232] on input "1" at bounding box center [831, 230] width 24 height 19
type input "6"
click at [952, 224] on div "Create one-time order. This page is ready Create one-time order Customer Confir…" at bounding box center [606, 456] width 1213 height 848
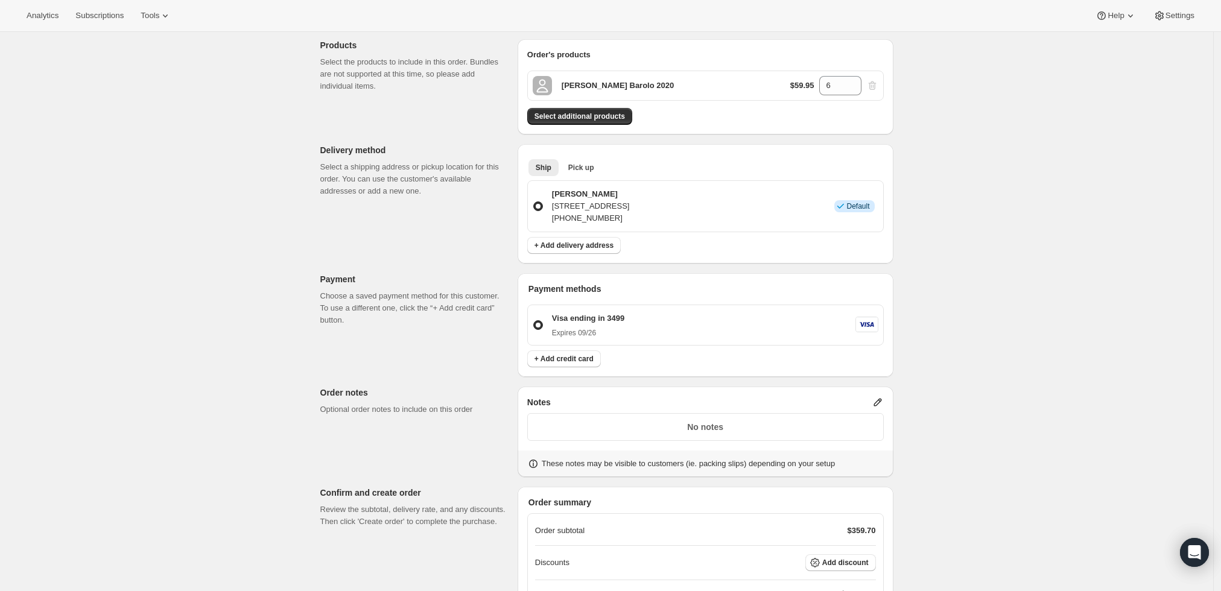
scroll to position [67, 0]
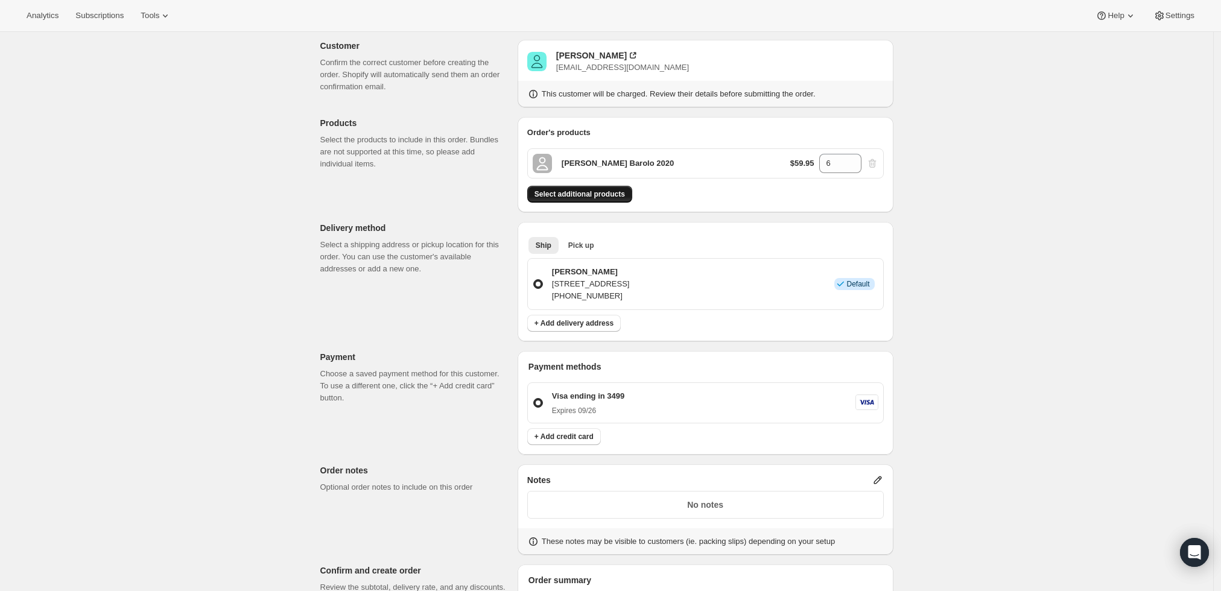
click at [589, 188] on button "Select additional products" at bounding box center [579, 194] width 105 height 17
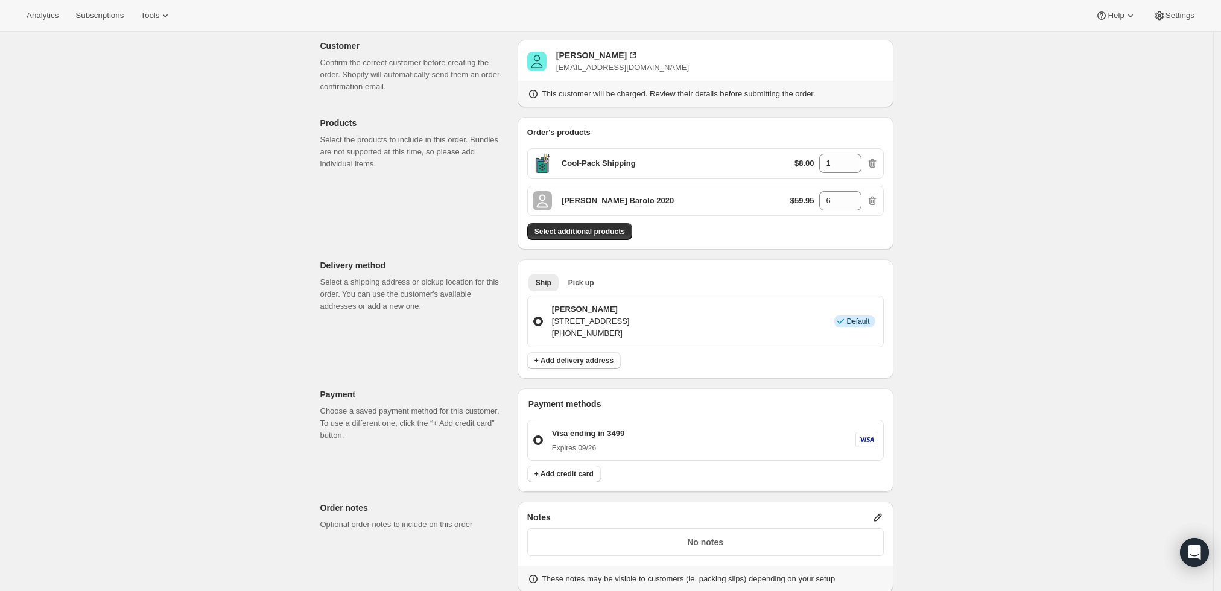
click at [884, 518] on icon at bounding box center [878, 518] width 12 height 12
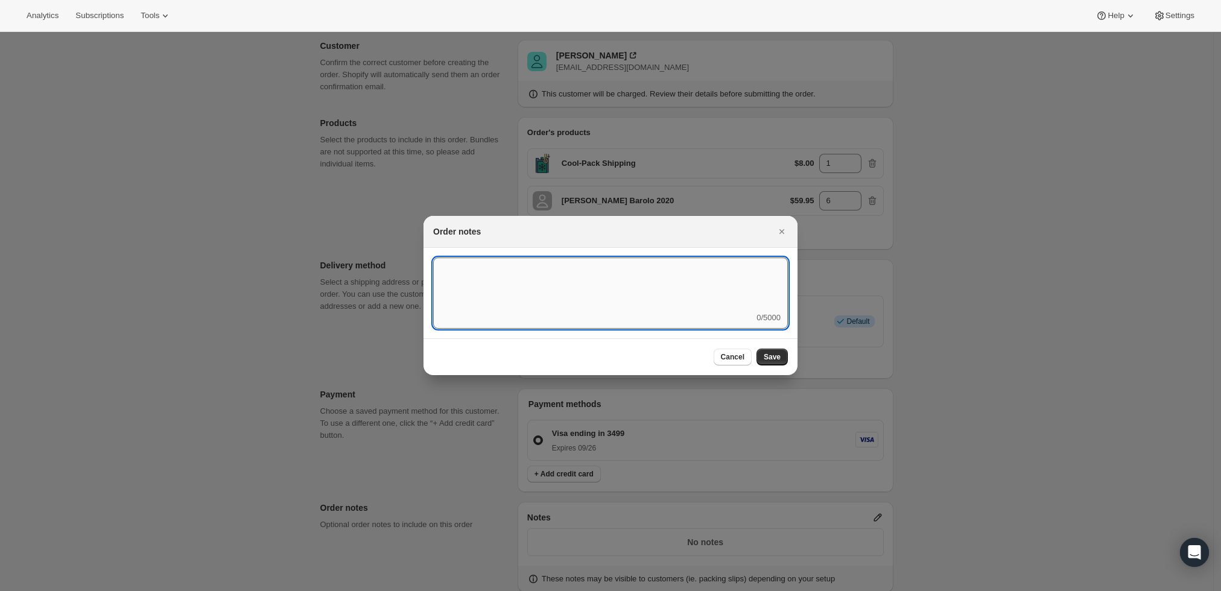
click at [541, 298] on textarea ":r4c:" at bounding box center [610, 285] width 355 height 54
type textarea "Weather HOLD"
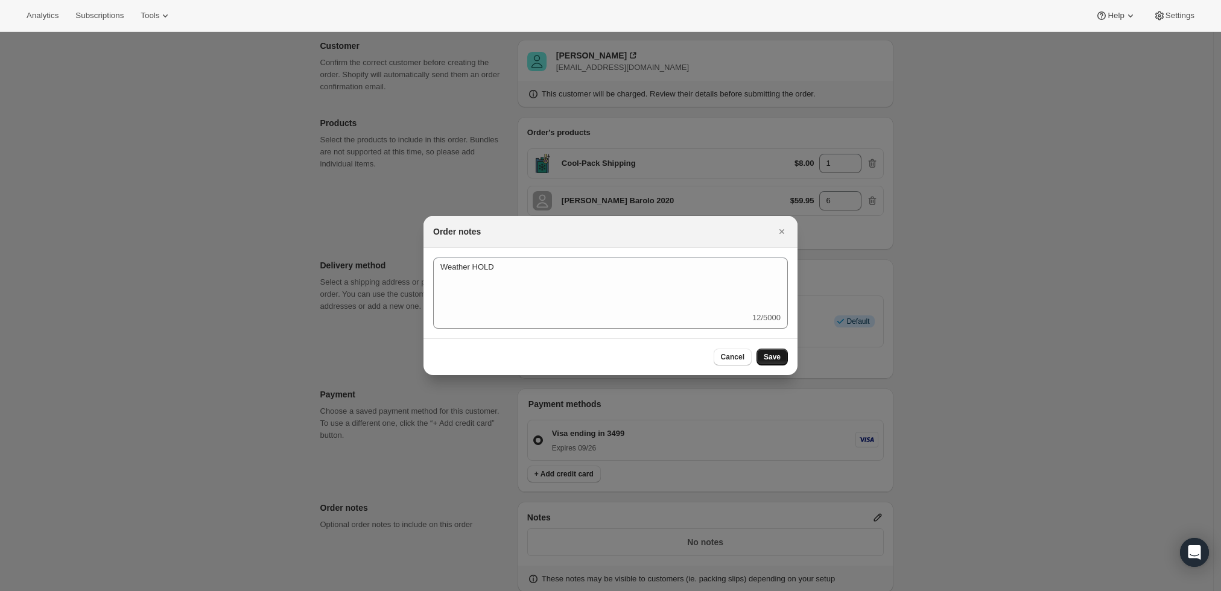
click at [781, 360] on button "Save" at bounding box center [772, 357] width 31 height 17
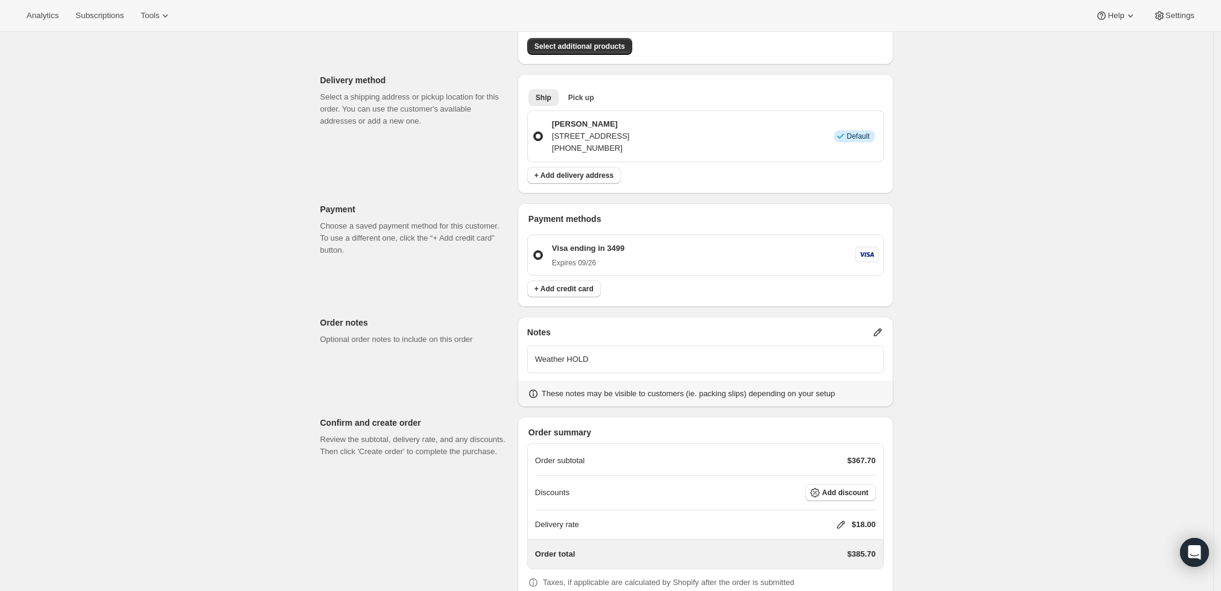
scroll to position [314, 0]
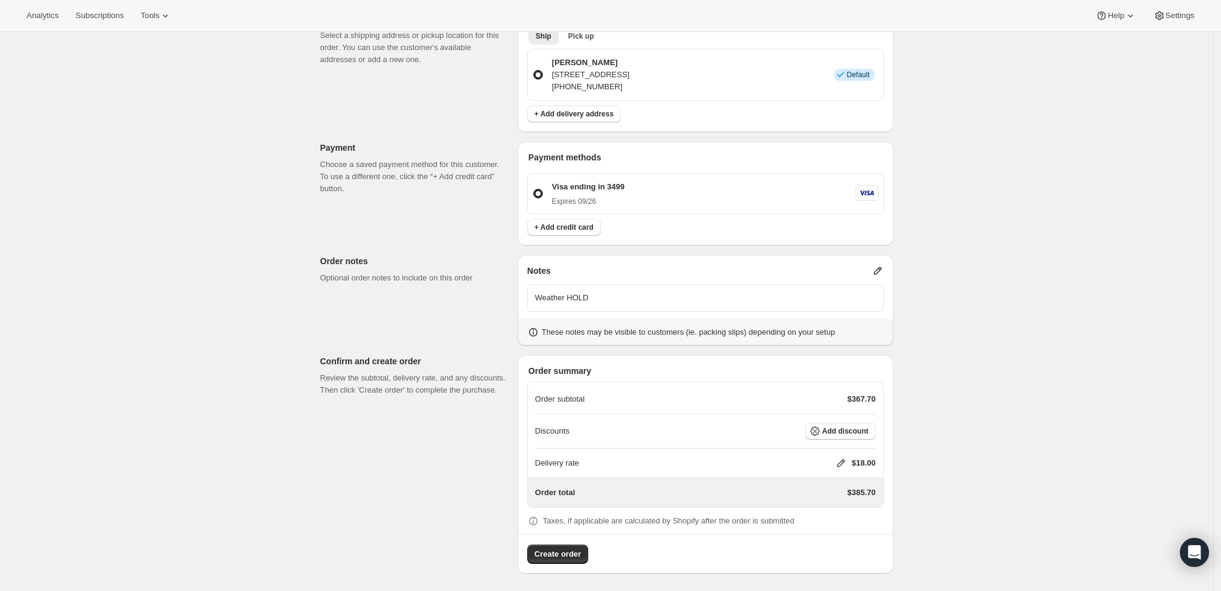
click at [842, 464] on icon at bounding box center [841, 464] width 8 height 8
click at [820, 500] on input "0" at bounding box center [847, 507] width 109 height 19
click at [821, 500] on input "0" at bounding box center [847, 507] width 109 height 19
click at [838, 541] on button "Save" at bounding box center [838, 535] width 31 height 17
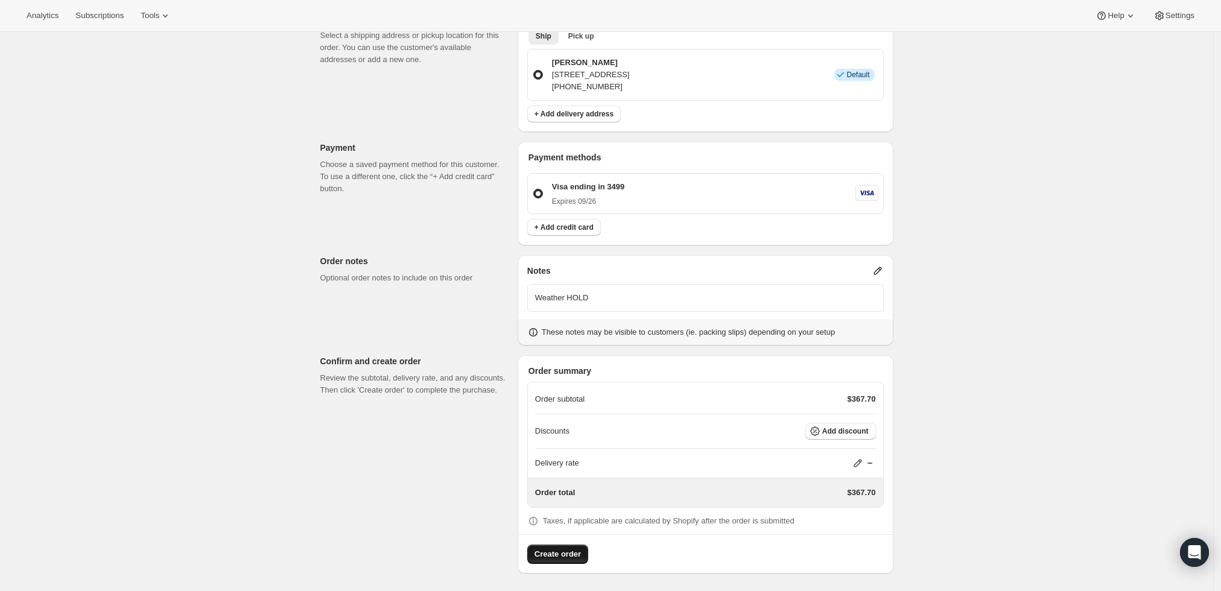
click at [552, 552] on span "Create order" at bounding box center [558, 555] width 46 height 12
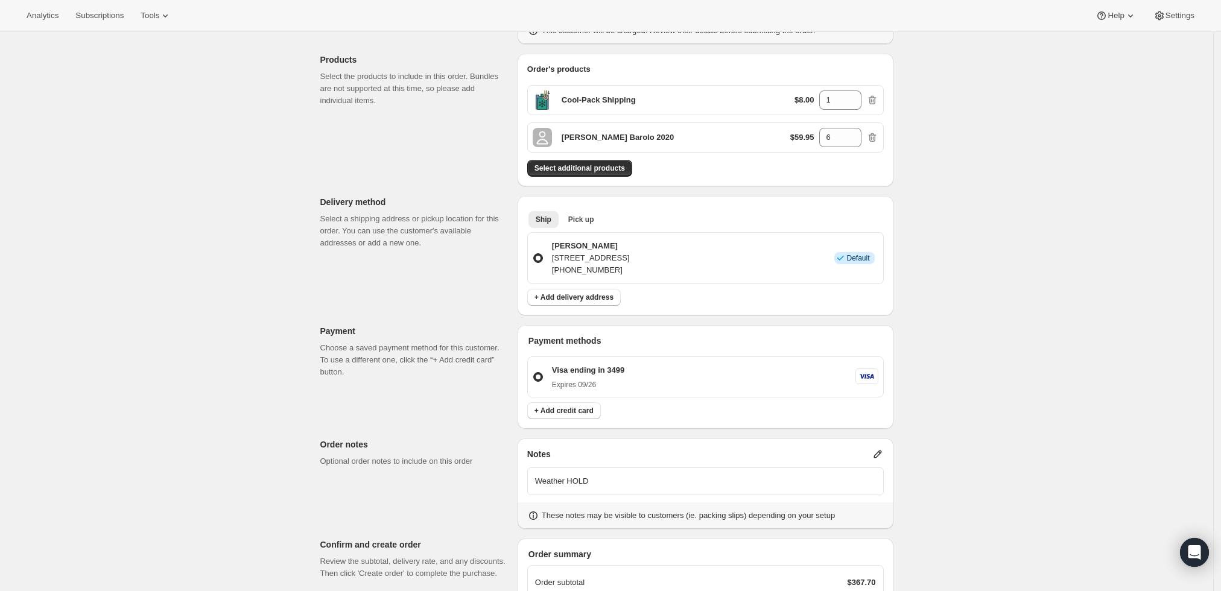
scroll to position [46, 0]
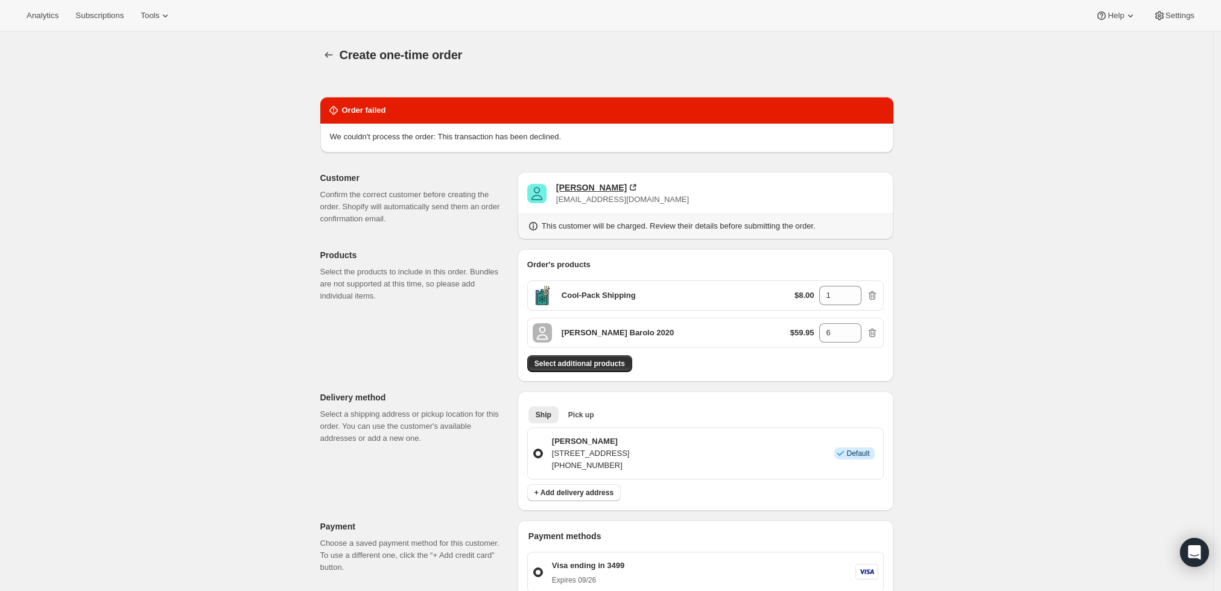
click at [609, 183] on div "Michael Mastroberti" at bounding box center [591, 188] width 71 height 12
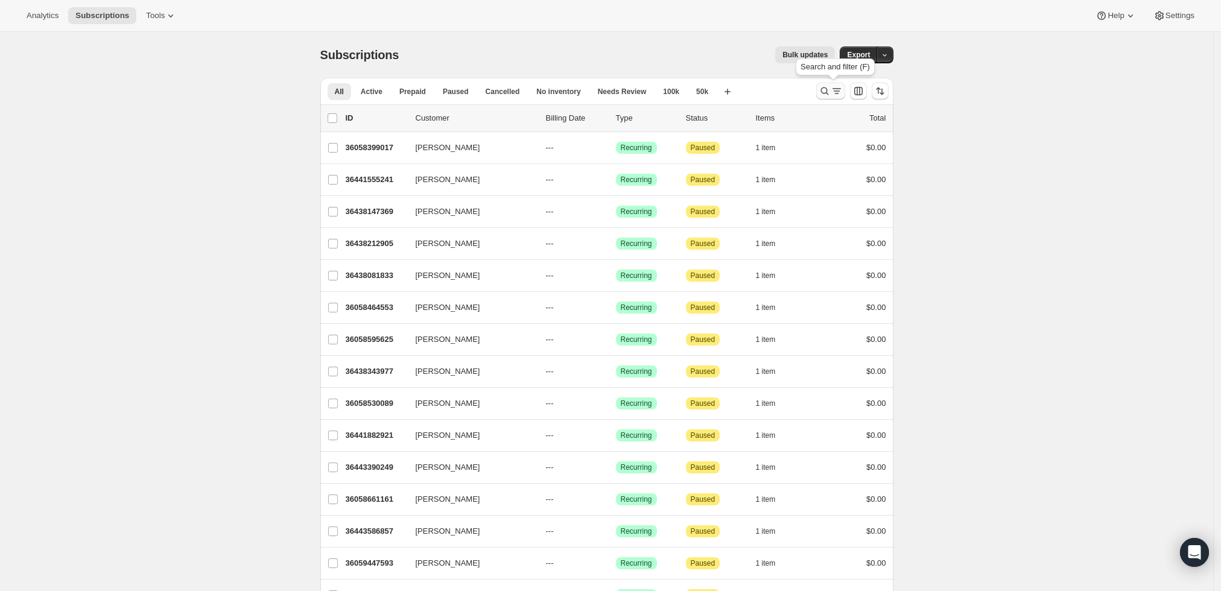
click at [822, 89] on icon "Search and filter results" at bounding box center [825, 91] width 12 height 12
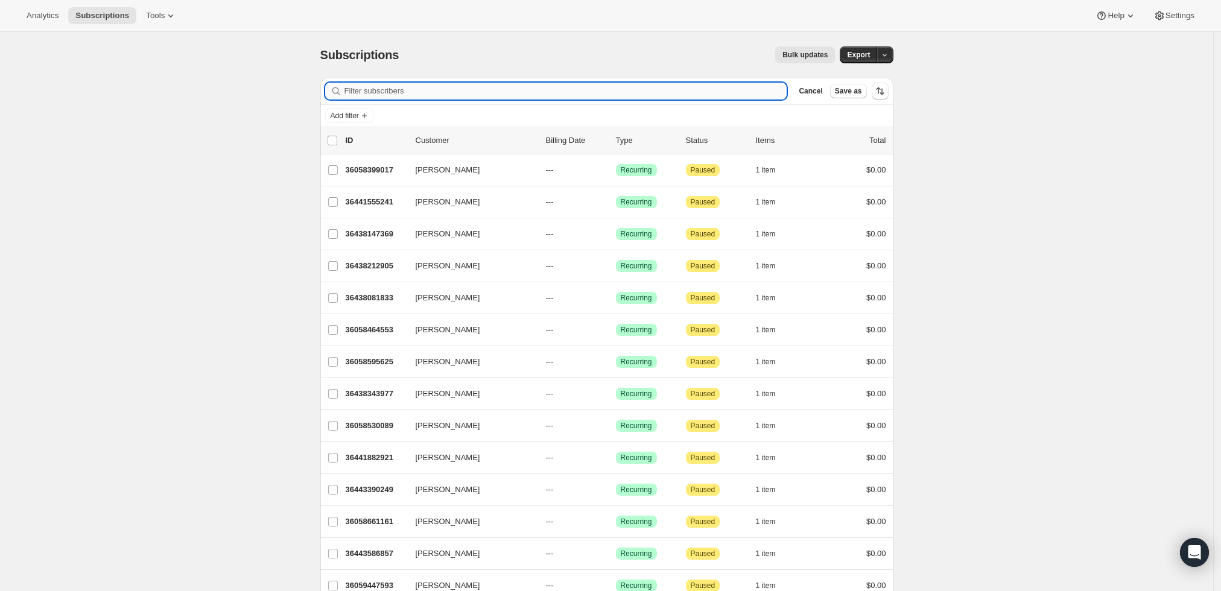
click at [643, 91] on input "Filter subscribers" at bounding box center [566, 91] width 443 height 17
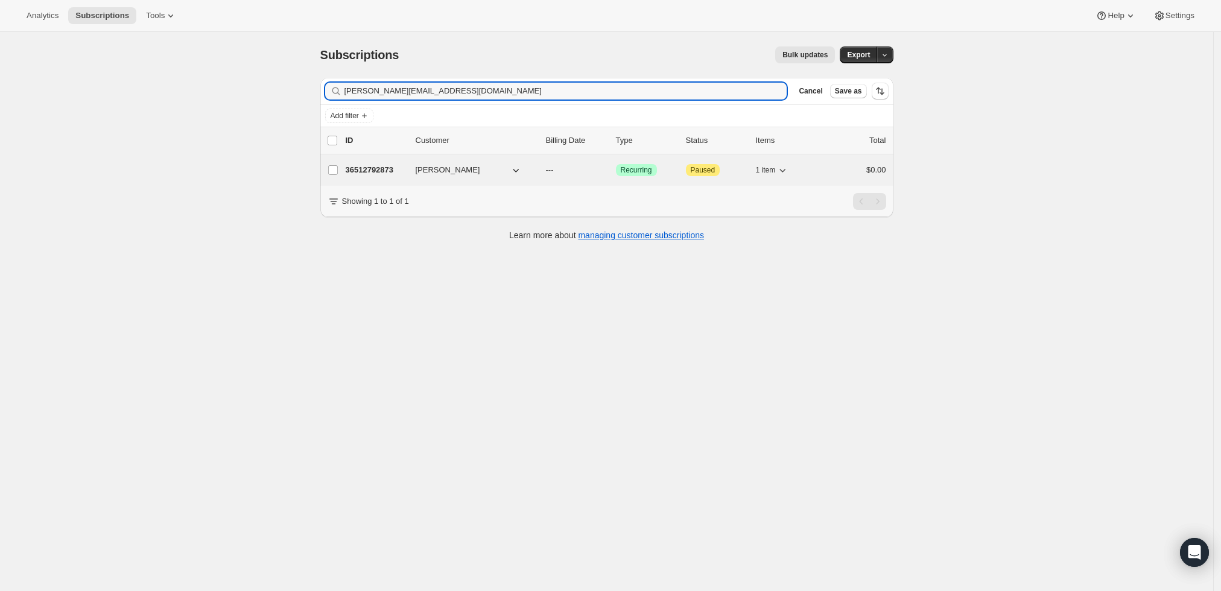
type input "[PERSON_NAME][EMAIL_ADDRESS][DOMAIN_NAME]"
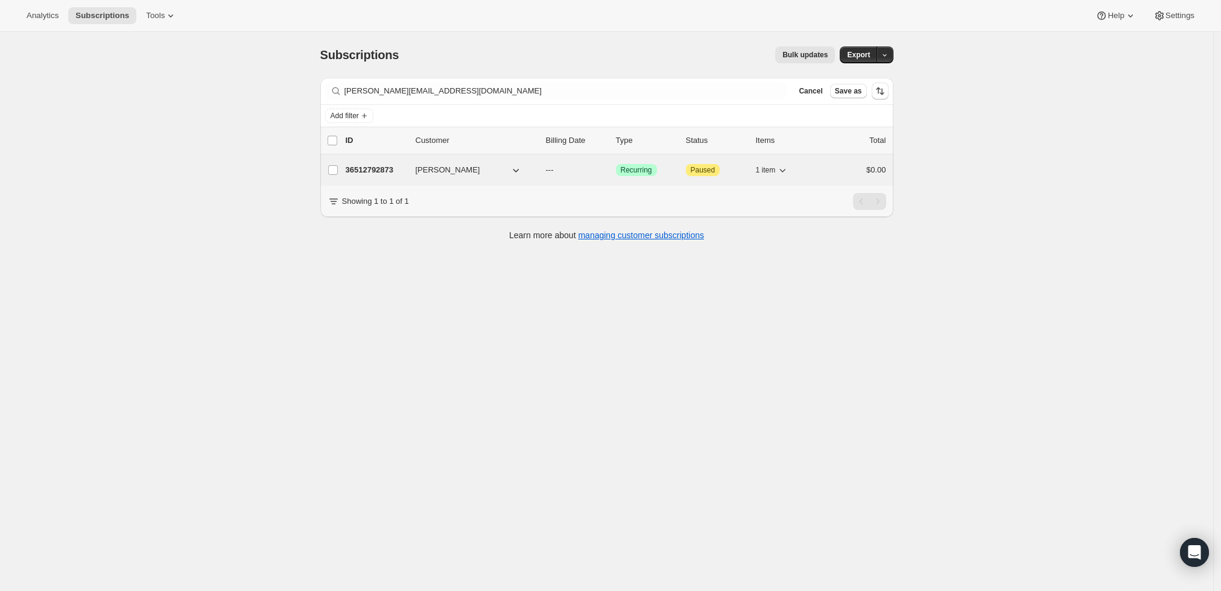
click at [392, 168] on p "36512792873" at bounding box center [376, 170] width 60 height 12
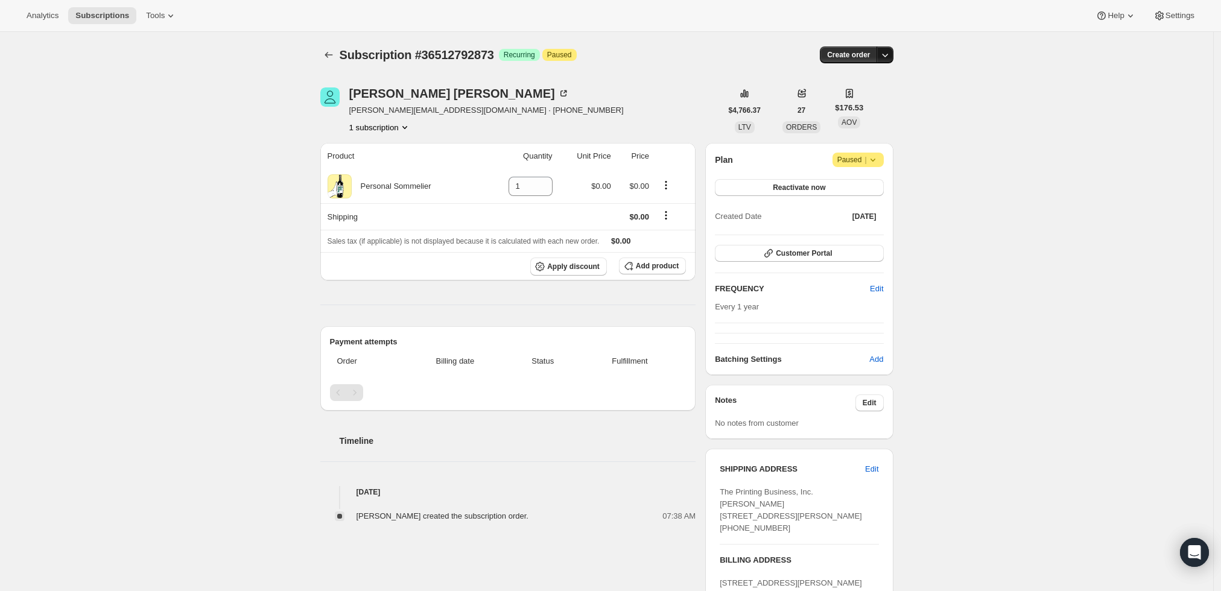
click at [885, 55] on icon "button" at bounding box center [885, 55] width 12 height 12
click at [865, 100] on span "Create custom one-time order" at bounding box center [838, 99] width 104 height 9
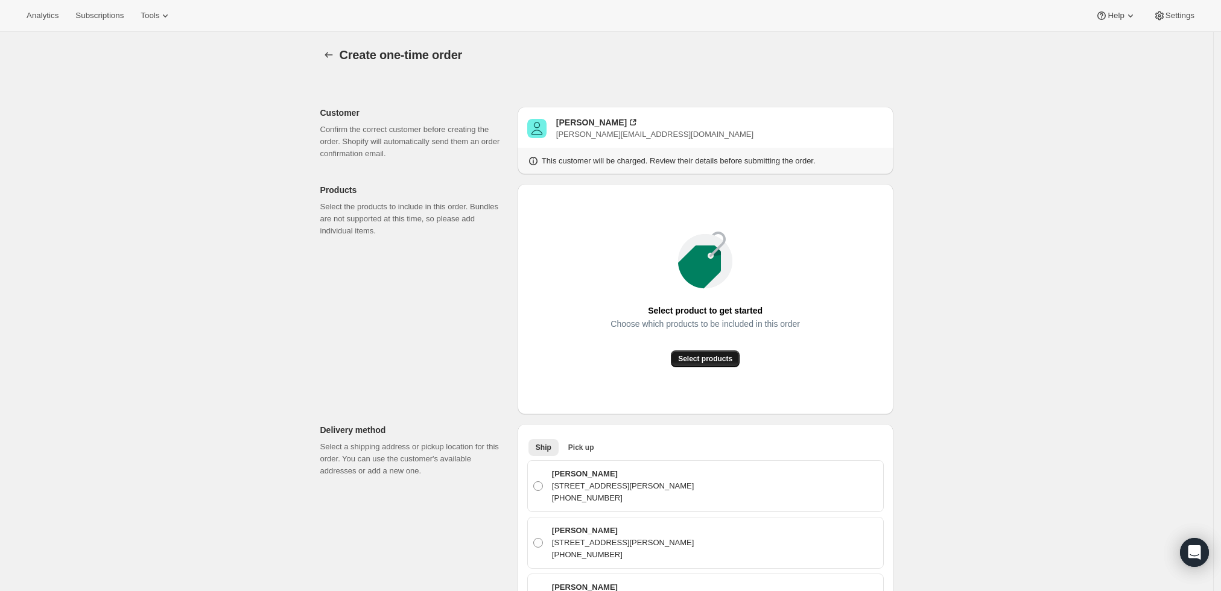
click at [693, 362] on span "Select products" at bounding box center [705, 359] width 54 height 10
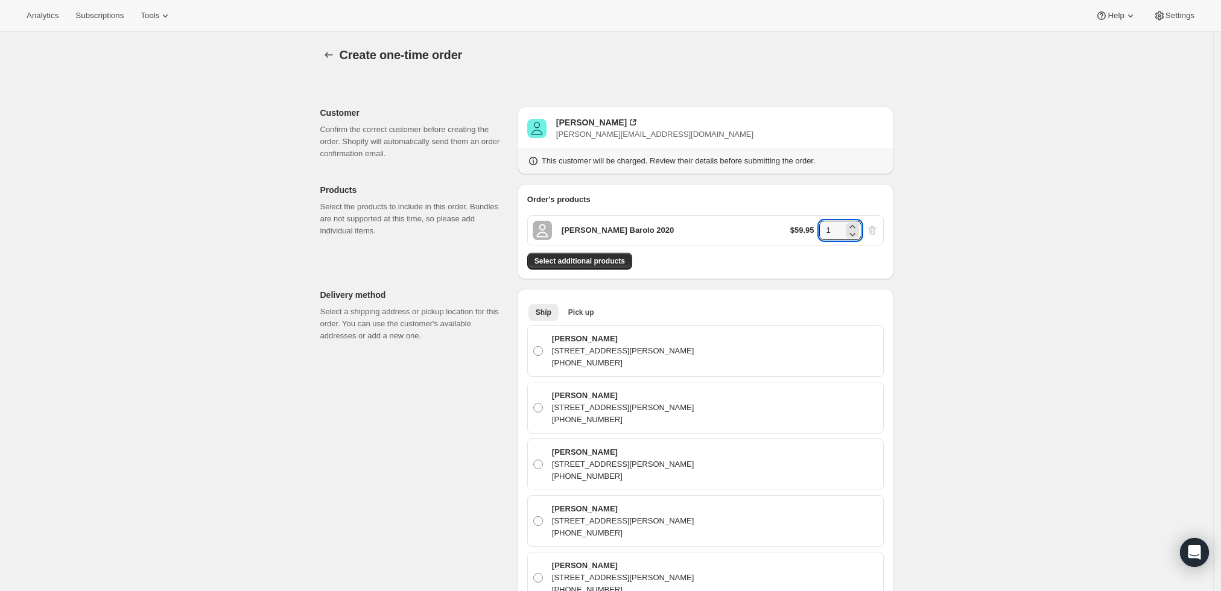
drag, startPoint x: 835, startPoint y: 227, endPoint x: 814, endPoint y: 231, distance: 21.4
click at [814, 231] on div "$59.95 1" at bounding box center [834, 230] width 88 height 19
type input "6"
click at [961, 234] on div "Create one-time order. This page is ready Create one-time order Customer Confir…" at bounding box center [606, 598] width 1213 height 1132
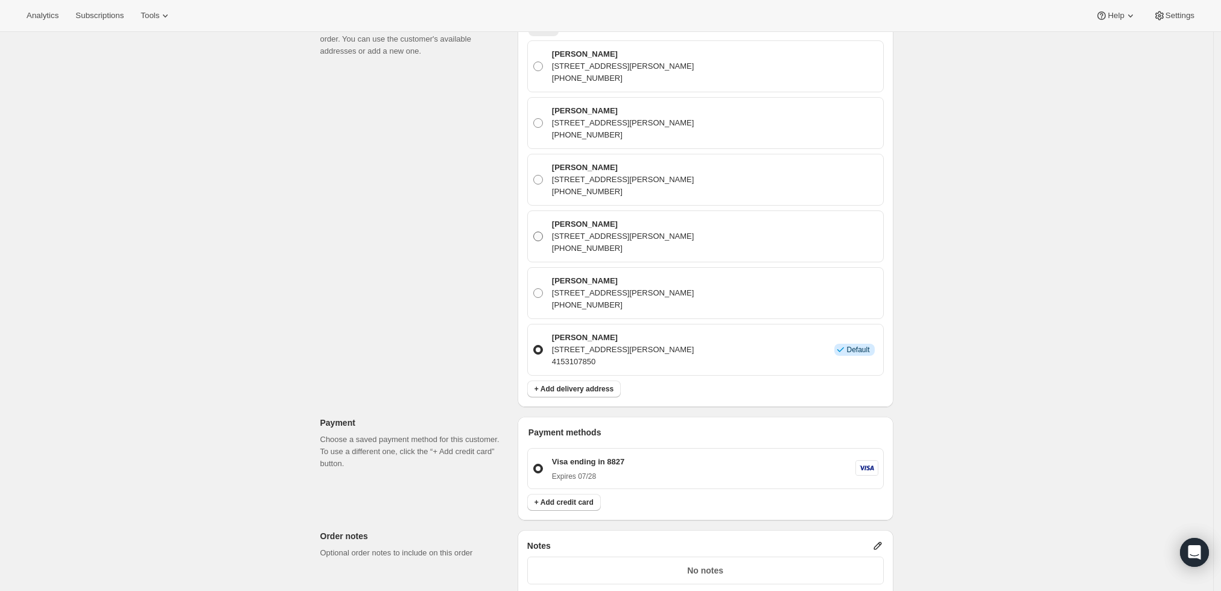
scroll to position [335, 0]
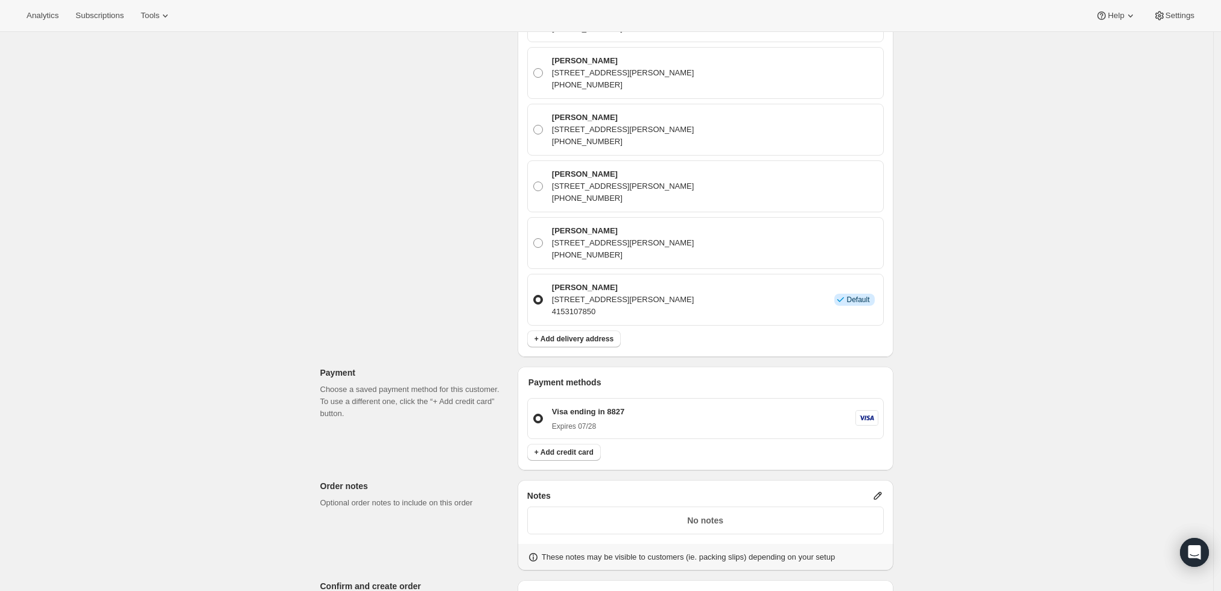
click at [790, 518] on p "No notes" at bounding box center [705, 521] width 341 height 12
click at [881, 491] on icon at bounding box center [878, 496] width 12 height 12
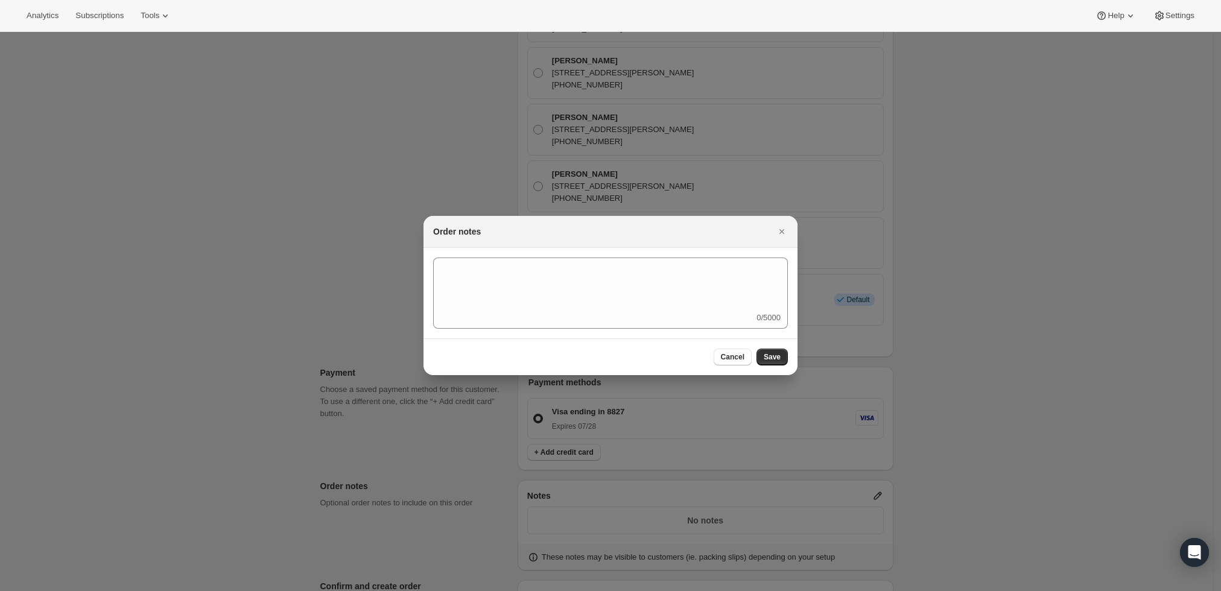
scroll to position [0, 0]
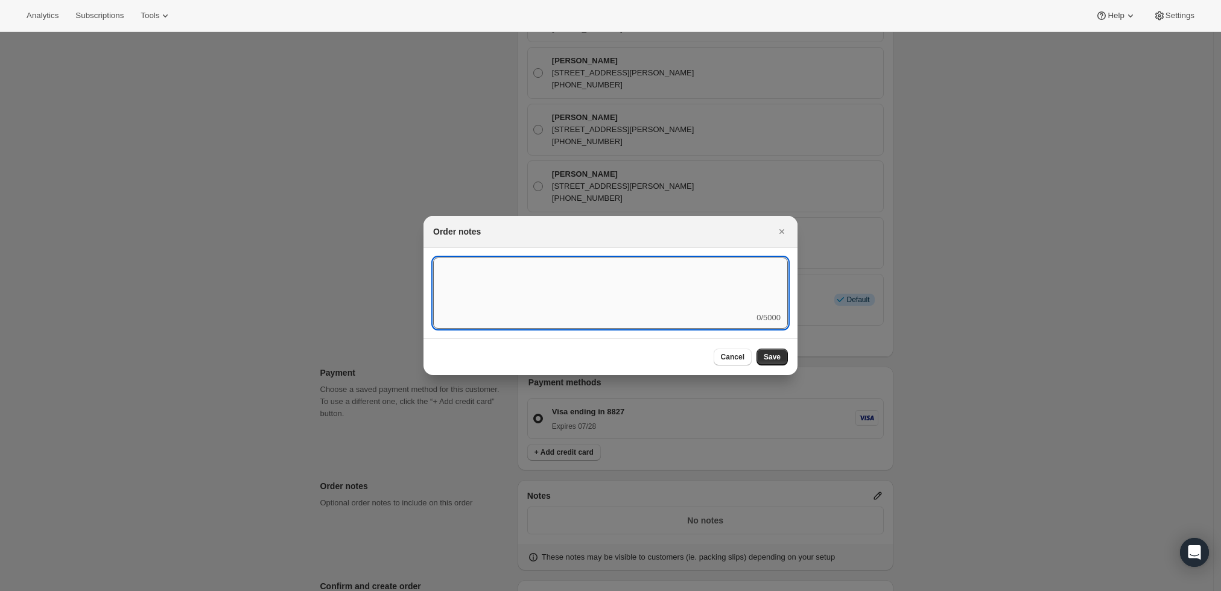
click at [579, 282] on textarea ":rd7:" at bounding box center [610, 285] width 355 height 54
type textarea "Weather HOLD"
click at [775, 357] on span "Save" at bounding box center [772, 357] width 17 height 10
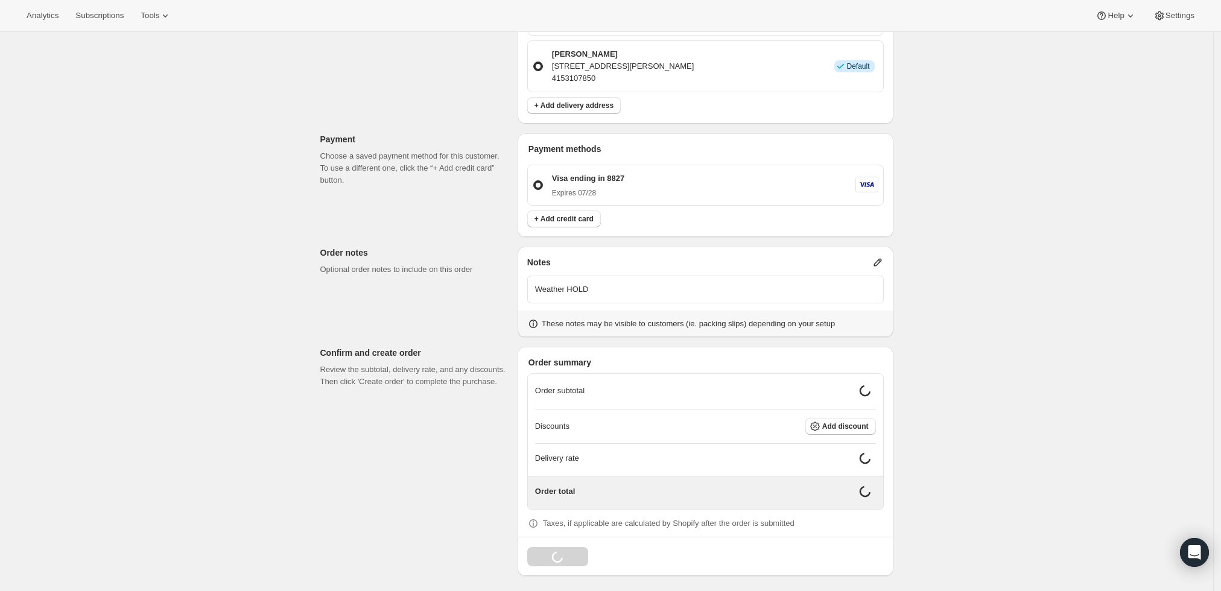
scroll to position [560, 0]
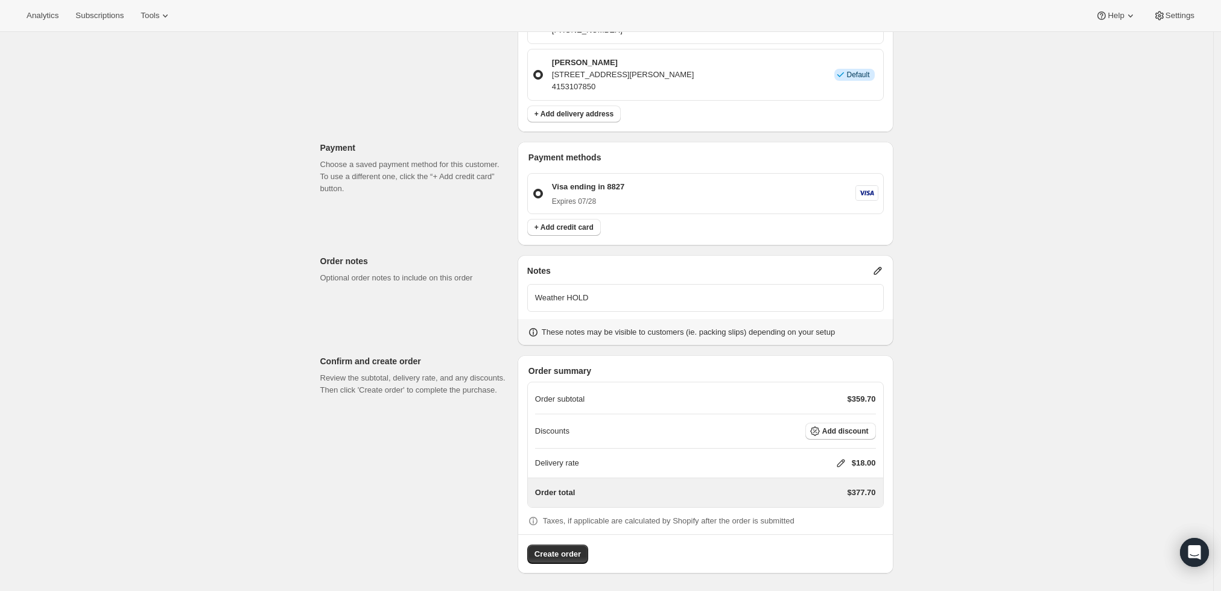
click at [842, 465] on icon at bounding box center [841, 464] width 8 height 8
click at [822, 505] on input "0" at bounding box center [847, 507] width 109 height 19
click at [841, 535] on span "Save" at bounding box center [838, 535] width 17 height 10
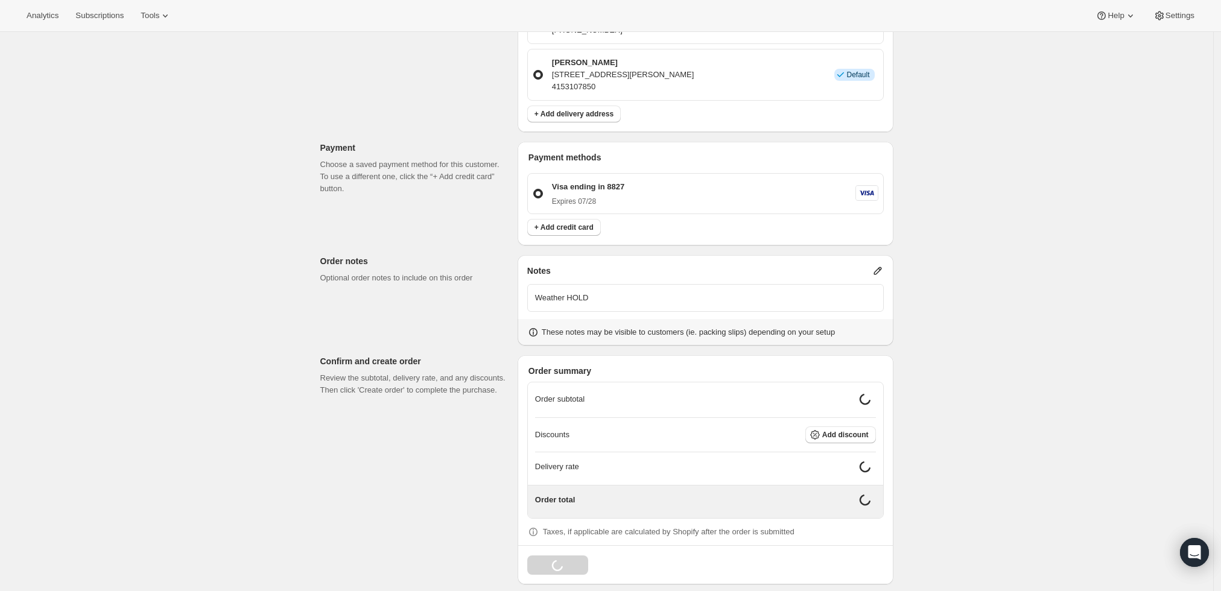
click at [988, 441] on div "Create one-time order. This page is ready Create one-time order Customer Confir…" at bounding box center [606, 38] width 1213 height 1132
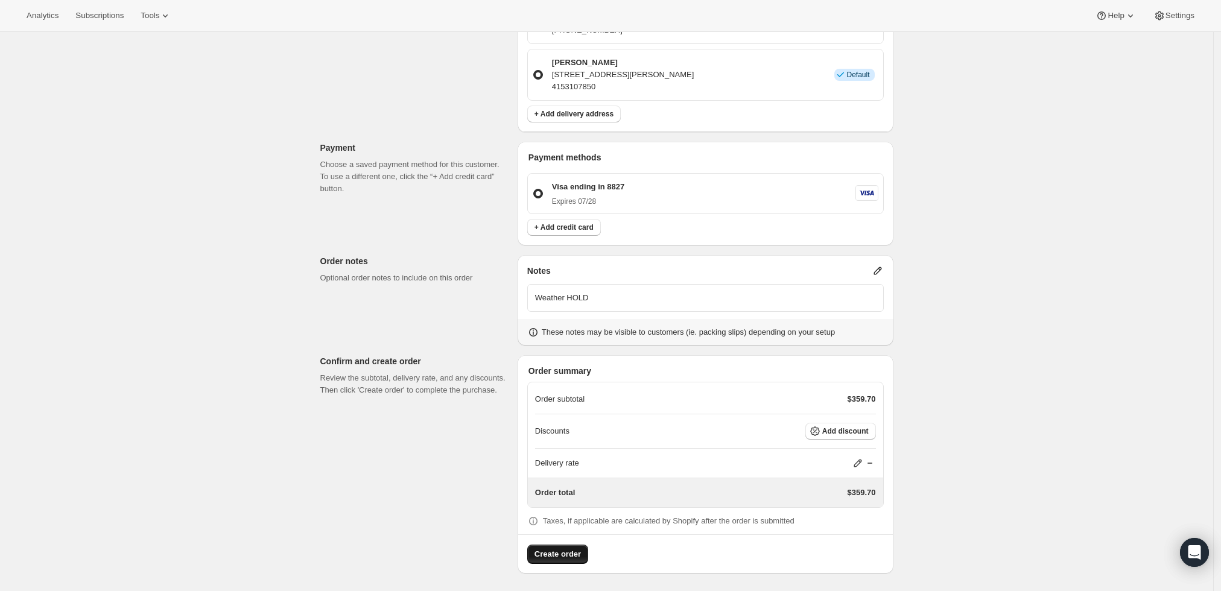
click at [568, 554] on span "Create order" at bounding box center [558, 555] width 46 height 12
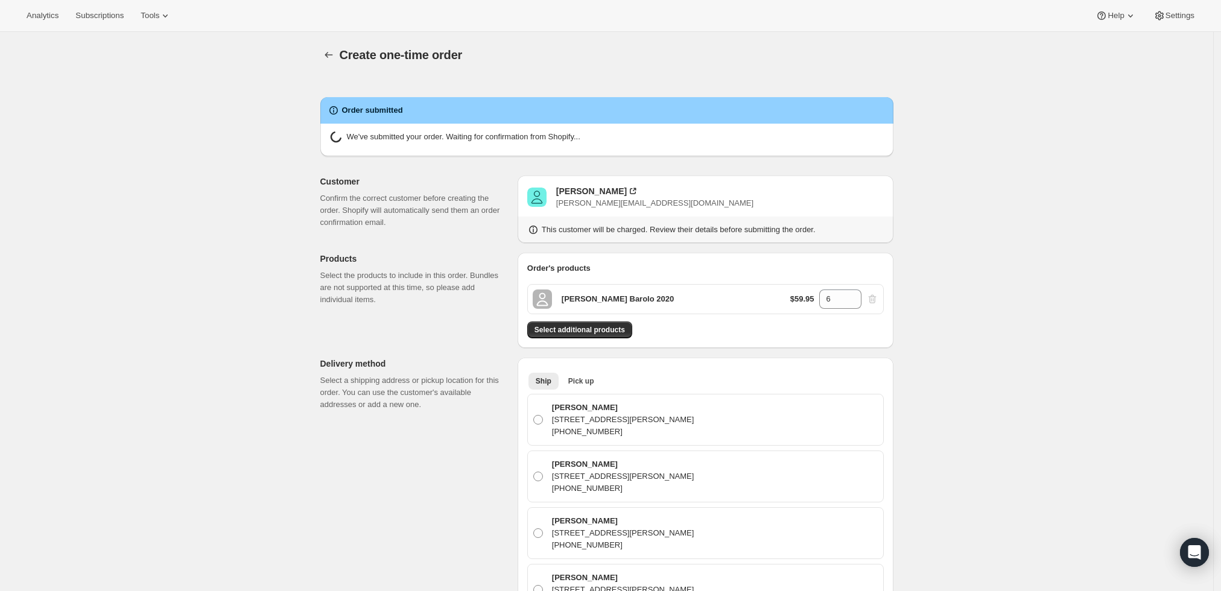
radio input "true"
